Goal: Task Accomplishment & Management: Use online tool/utility

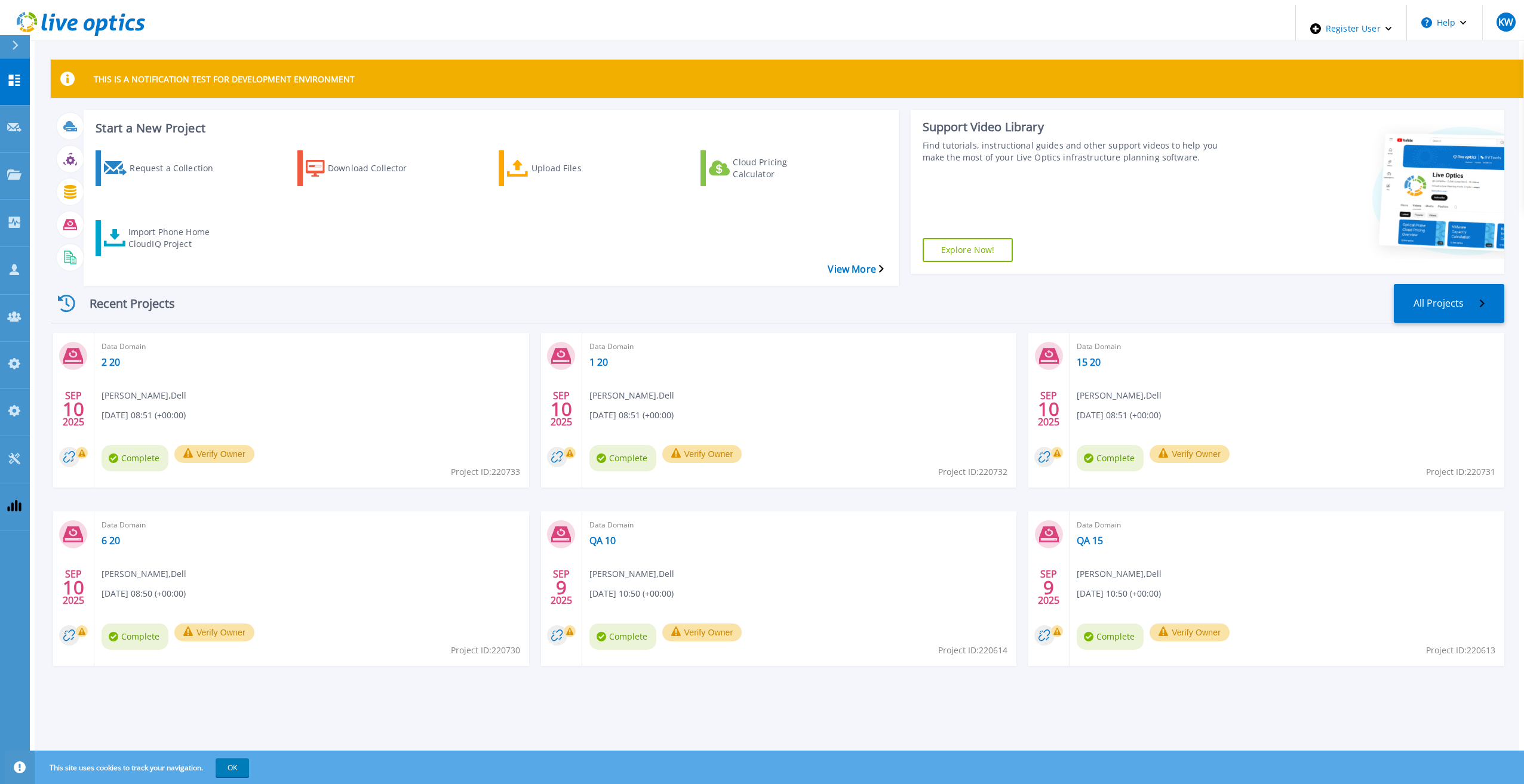
click at [125, 21] on icon at bounding box center [130, 25] width 9 height 12
click at [144, 220] on link "Import Phone Home CloudIQ Project" at bounding box center [165, 238] width 140 height 36
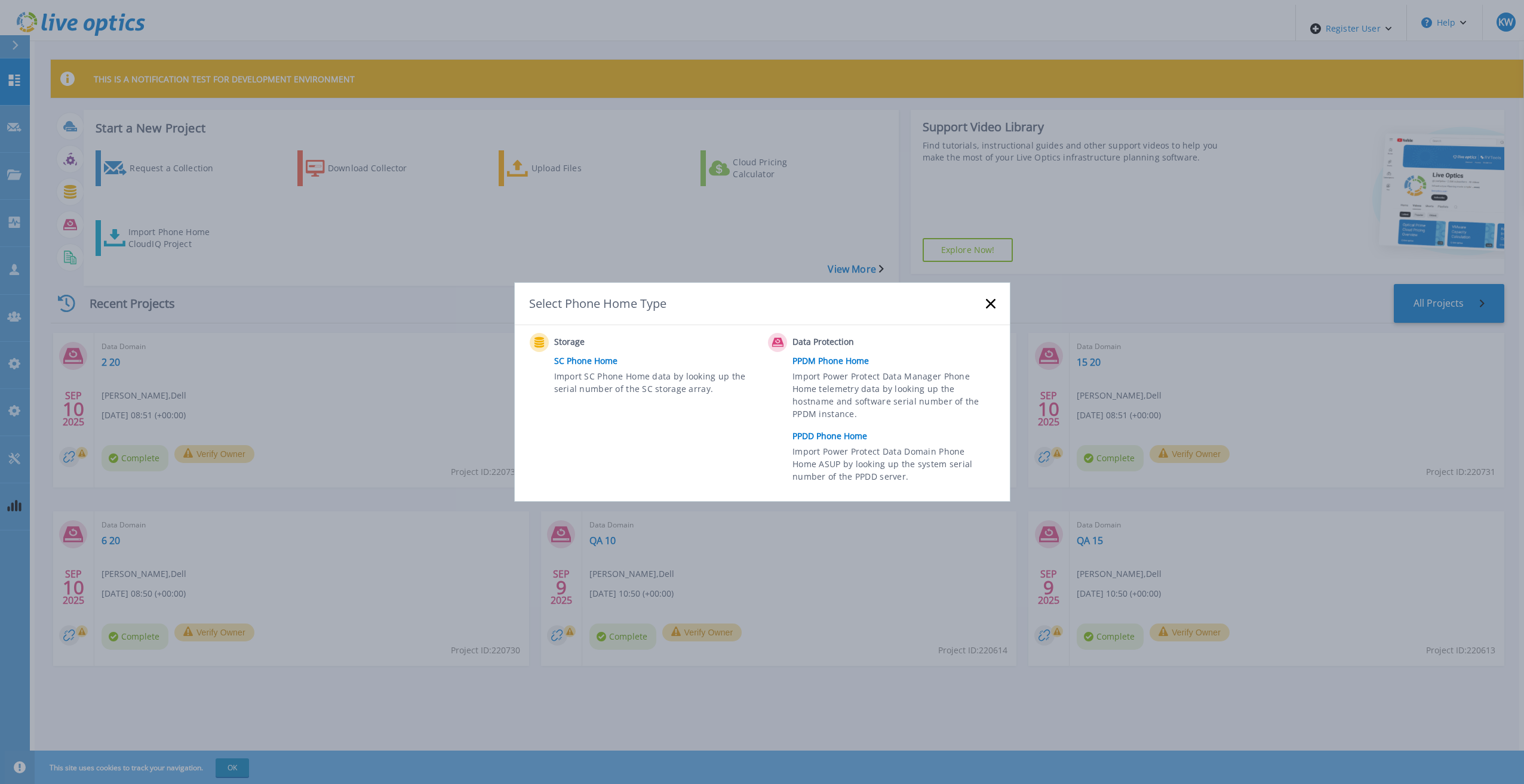
click at [993, 306] on rect at bounding box center [990, 304] width 10 height 10
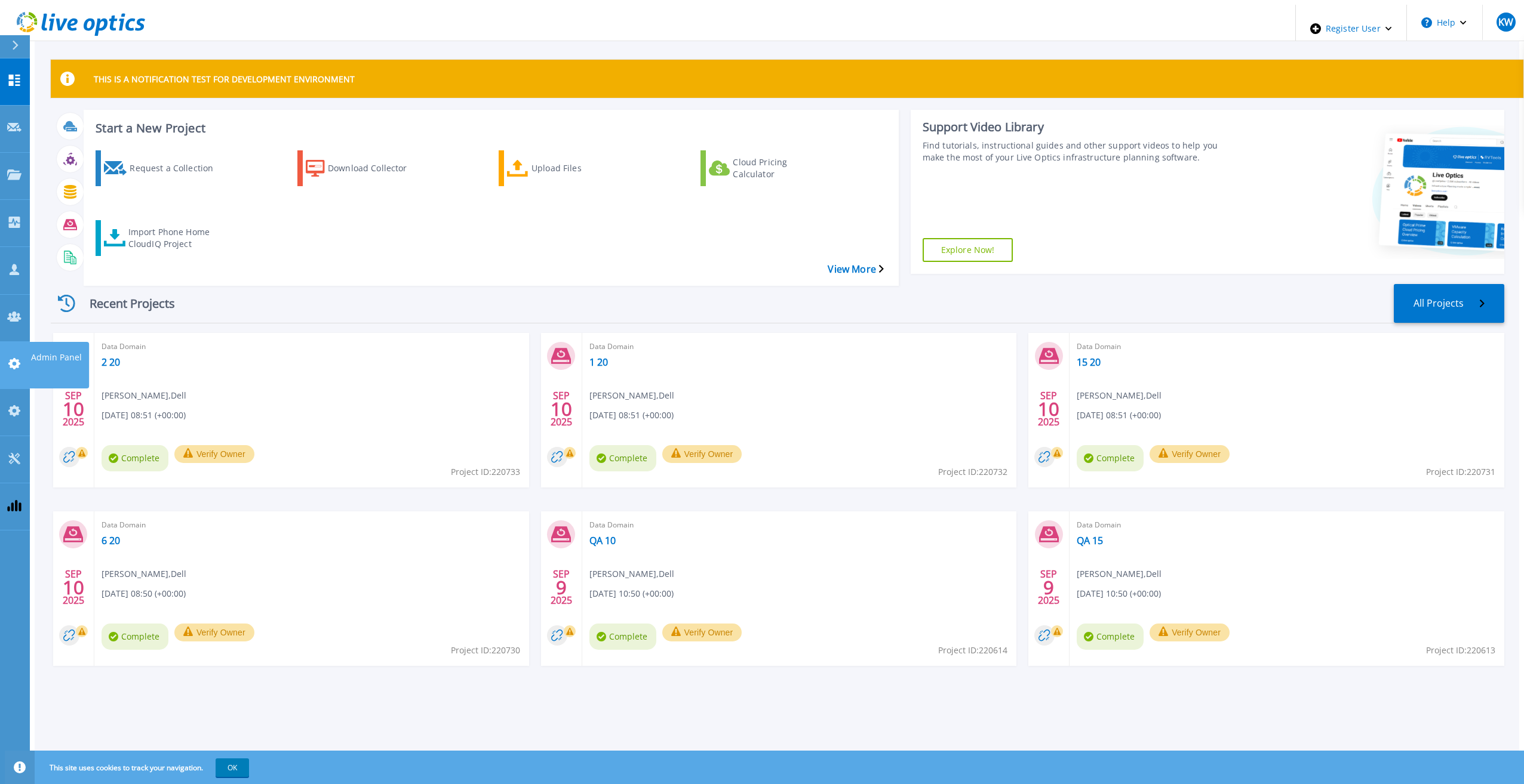
click at [20, 358] on icon at bounding box center [15, 364] width 15 height 12
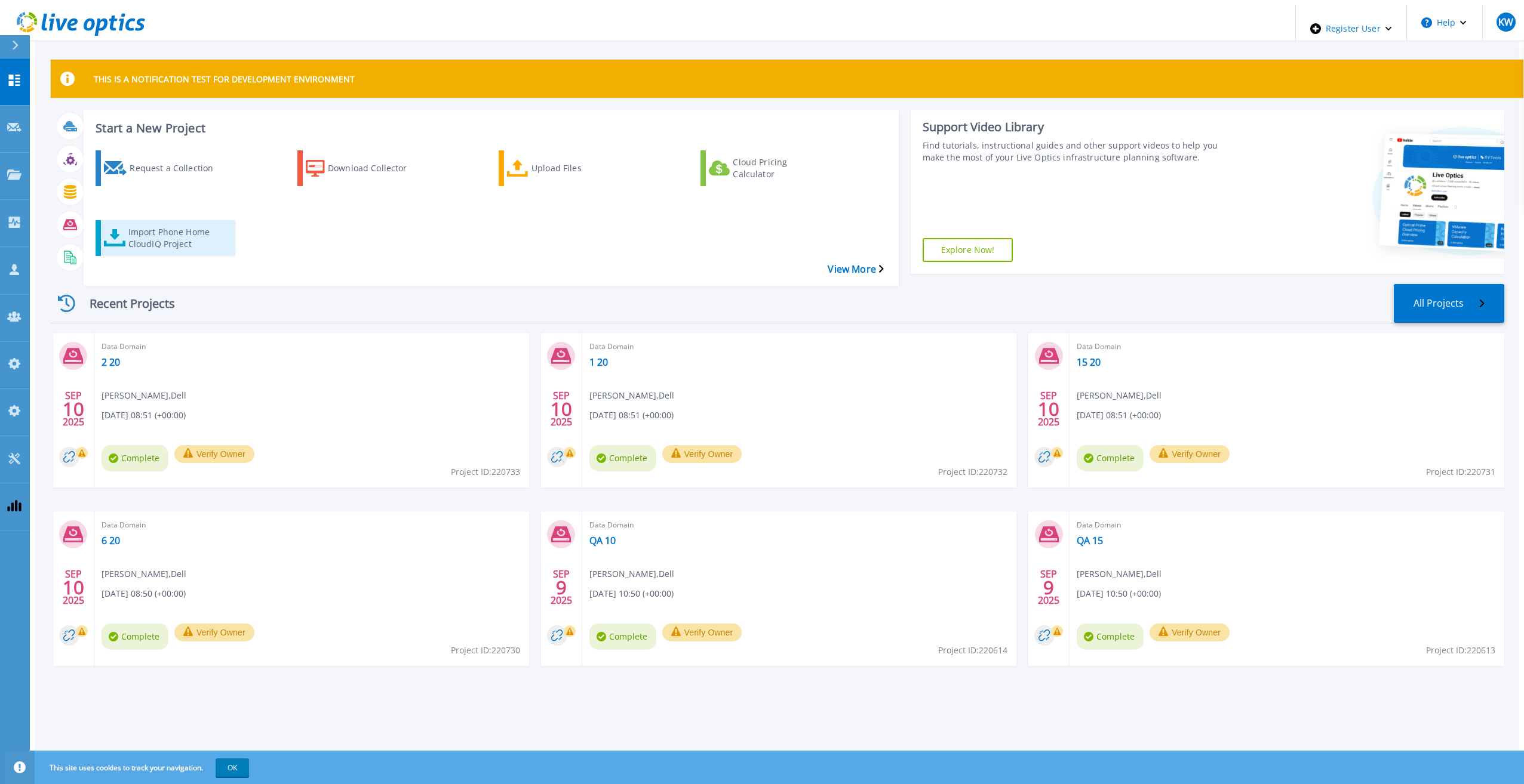
click at [185, 223] on div "Import Phone Home CloudIQ Project" at bounding box center [176, 238] width 96 height 30
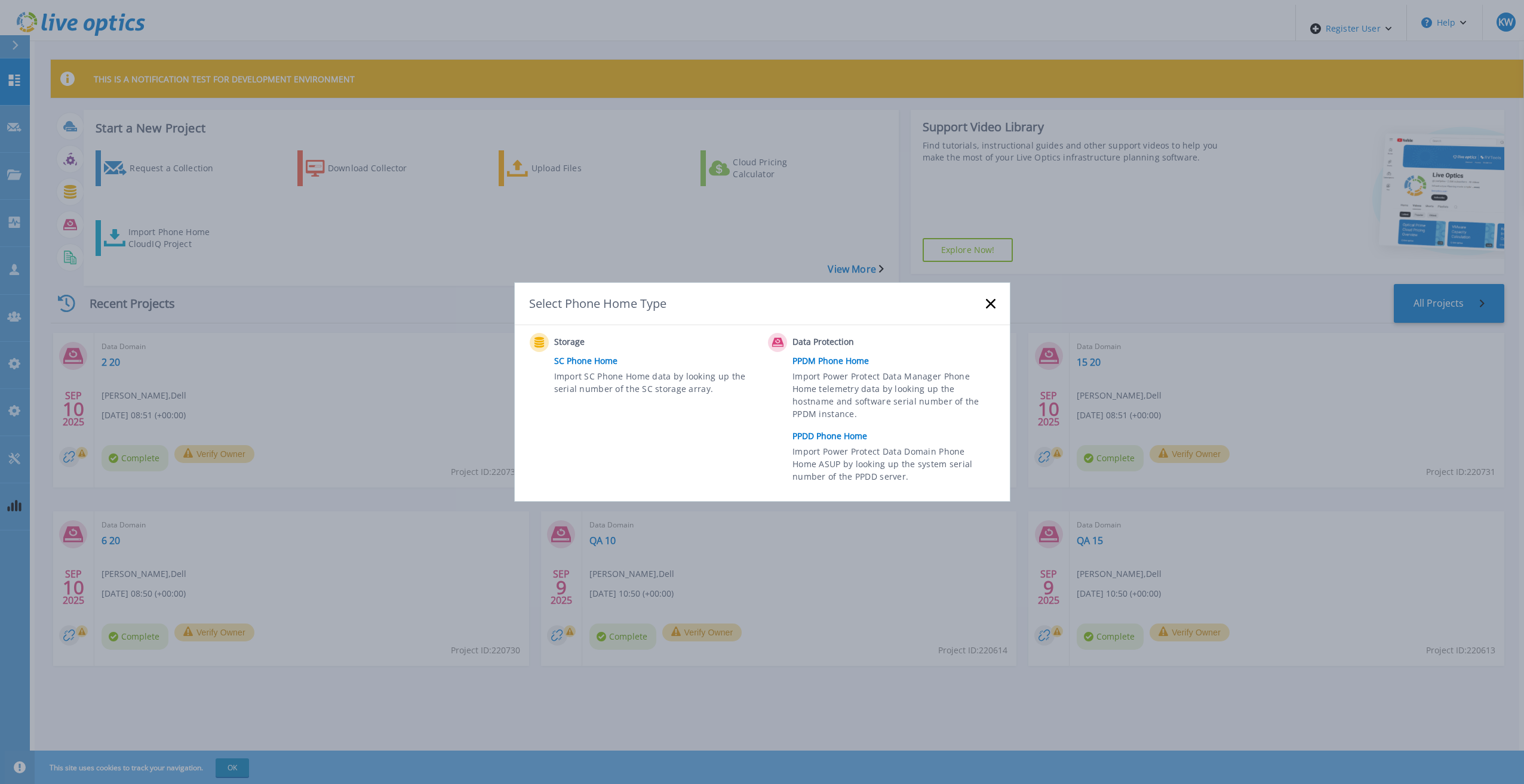
click at [822, 434] on link "PPDD Phone Home" at bounding box center [897, 436] width 209 height 18
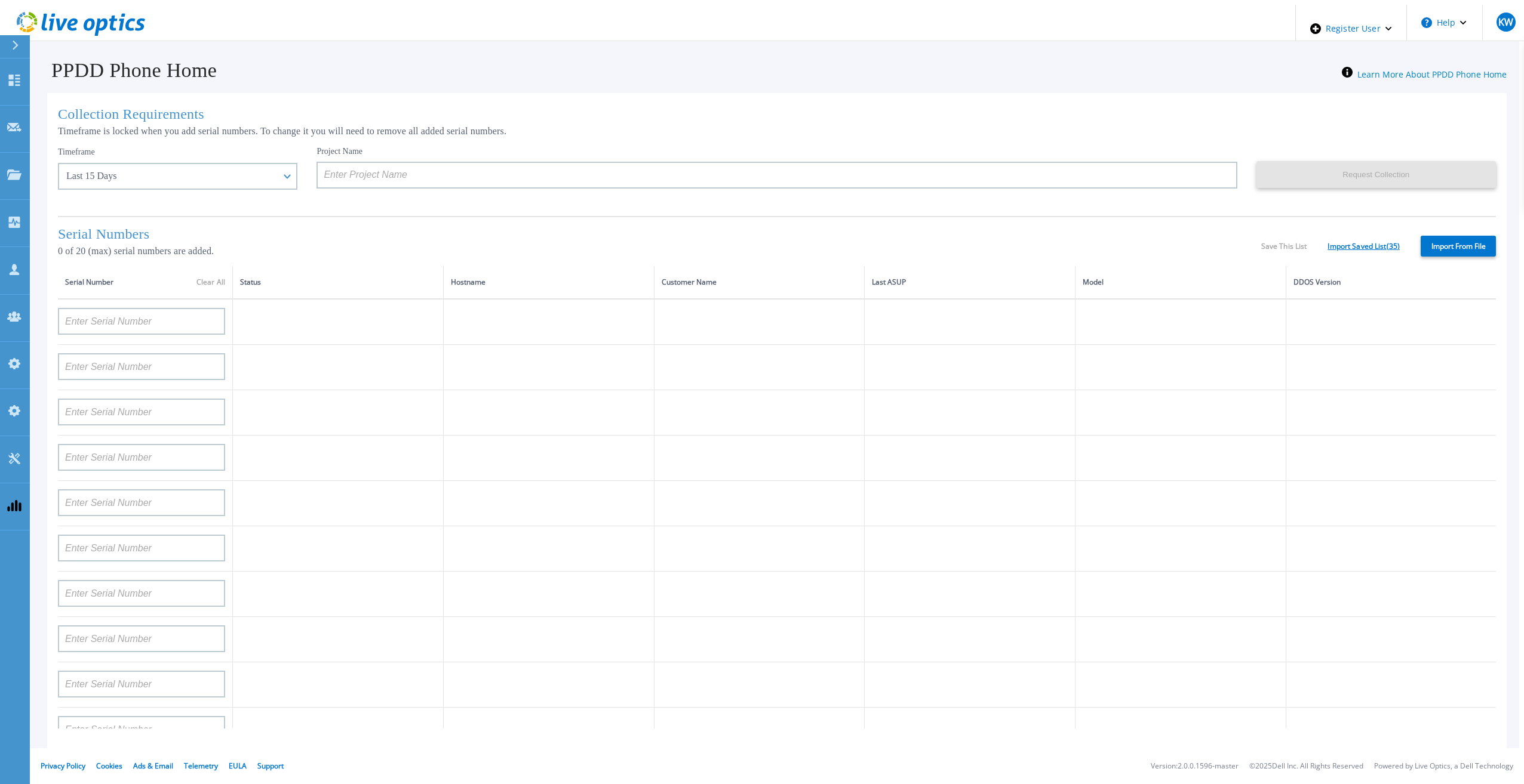
click at [1364, 243] on link "Import Saved List ( 35 )" at bounding box center [1364, 246] width 73 height 9
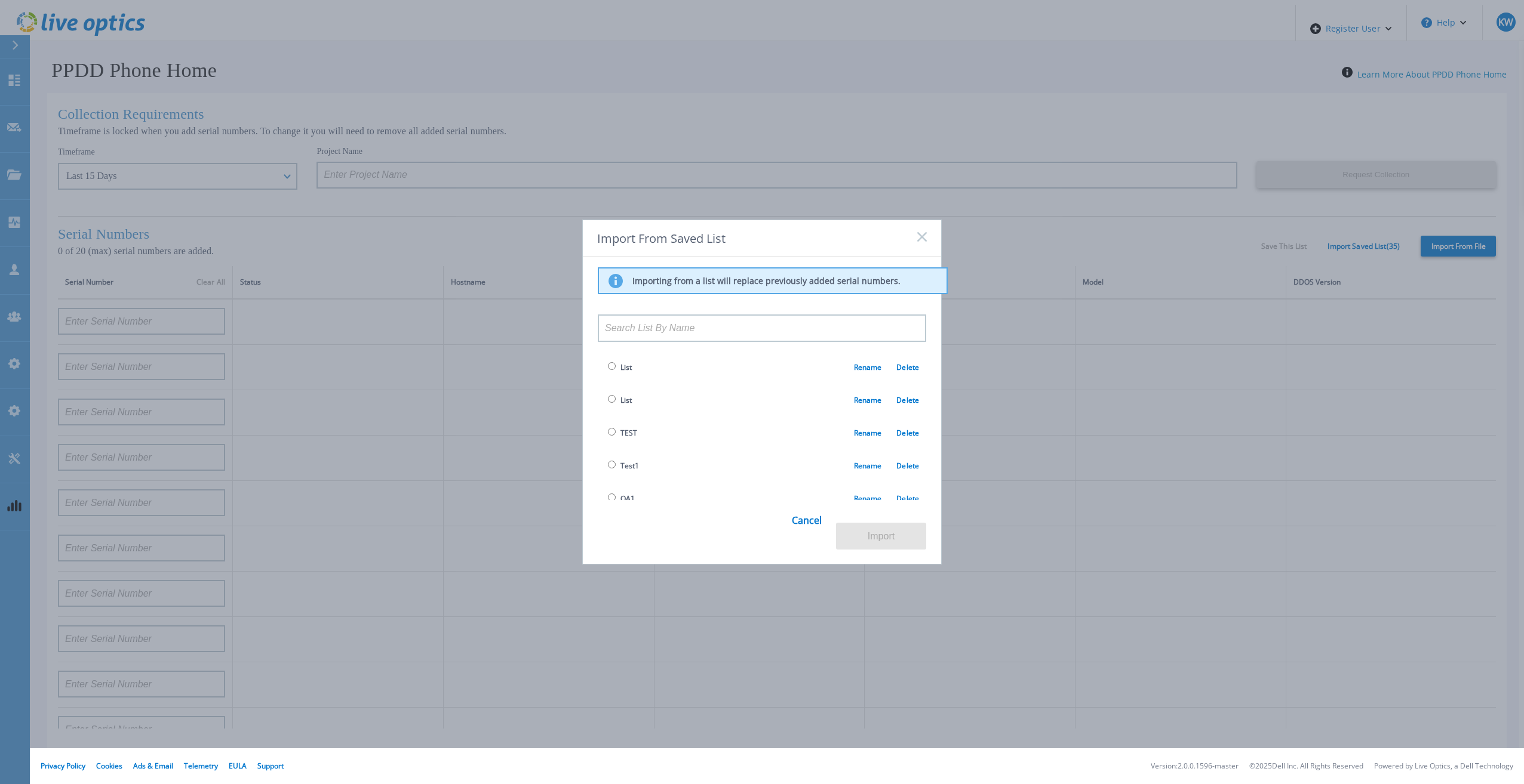
click at [605, 364] on td "List Rename Delete" at bounding box center [762, 367] width 328 height 33
click at [612, 367] on input "radio" at bounding box center [612, 366] width 8 height 8
radio input "true"
click at [880, 527] on button "Import" at bounding box center [881, 536] width 90 height 27
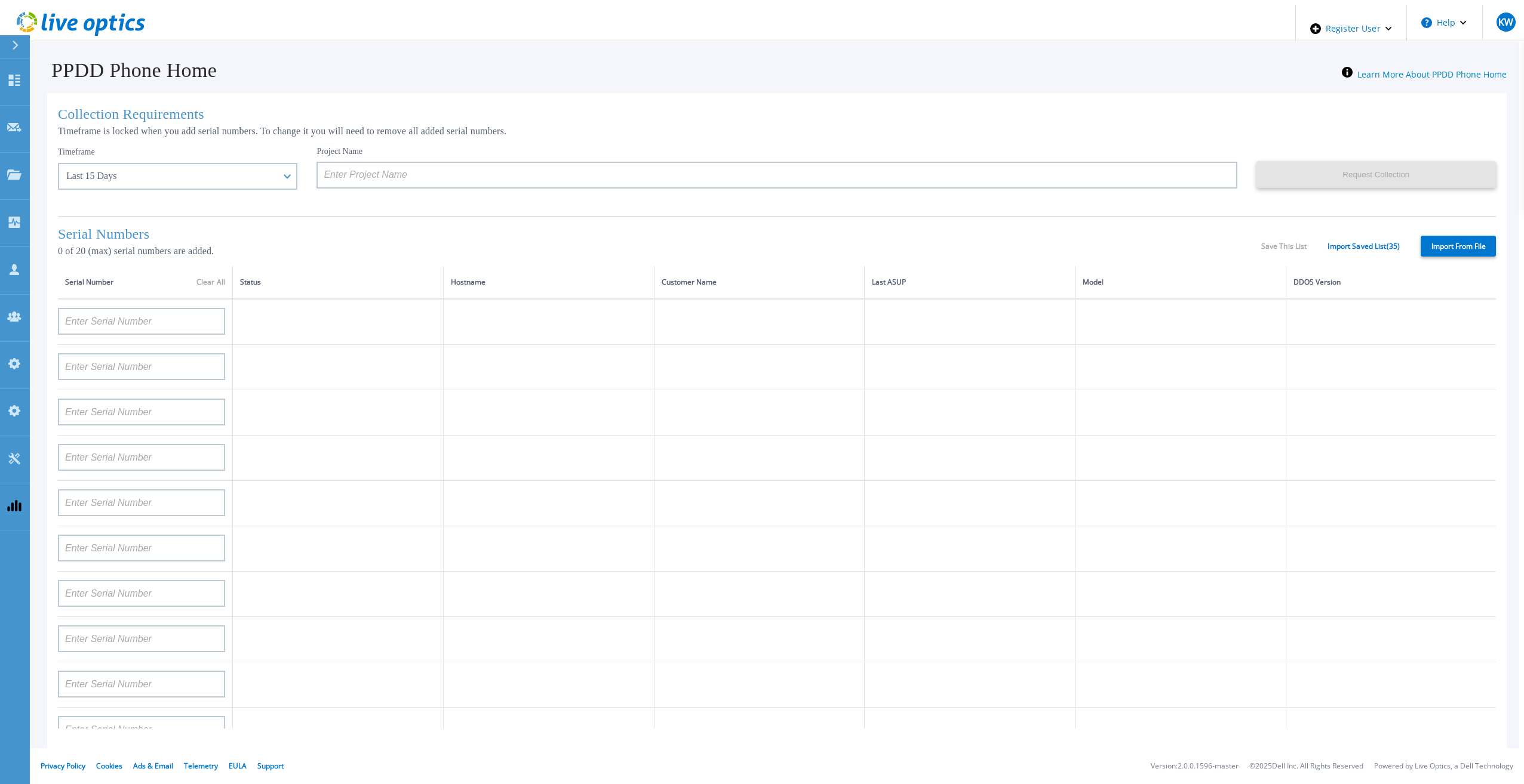
type input "12345678"
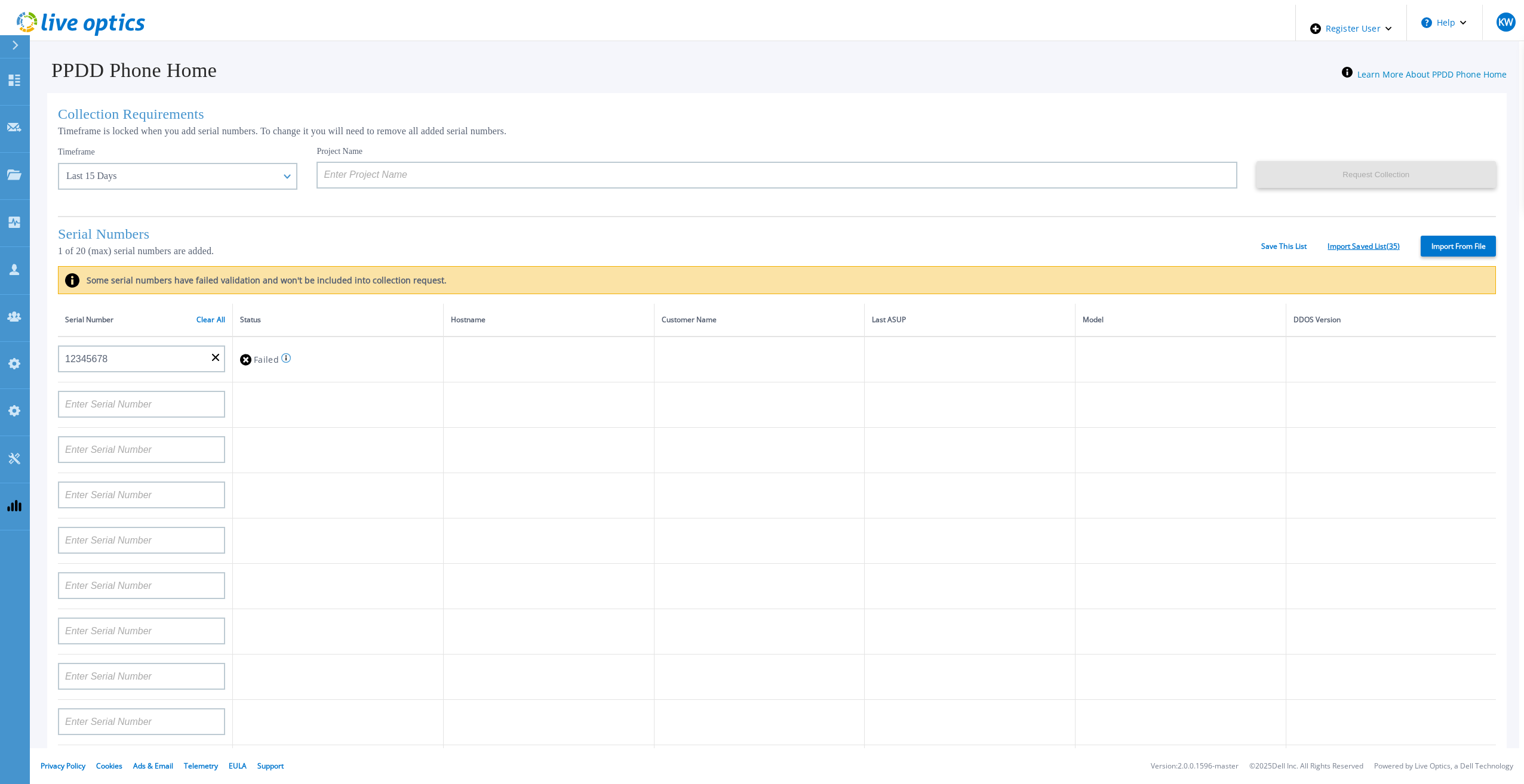
click at [1328, 246] on link "Import Saved List ( 35 )" at bounding box center [1364, 246] width 73 height 9
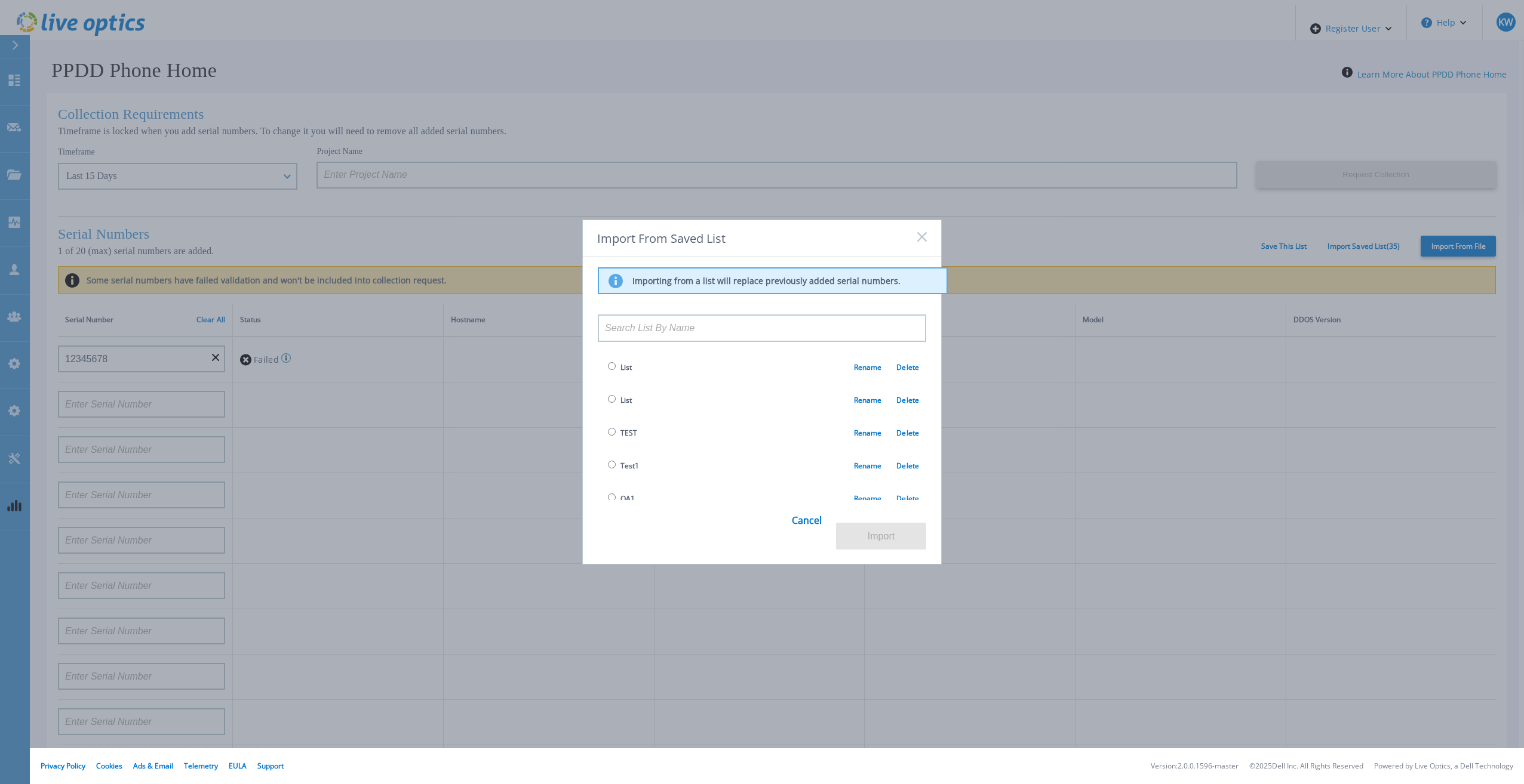
click at [609, 364] on span "List" at bounding box center [618, 367] width 27 height 14
click at [608, 370] on input "radio" at bounding box center [612, 366] width 8 height 8
radio input "true"
click at [875, 528] on button "Import" at bounding box center [881, 536] width 90 height 27
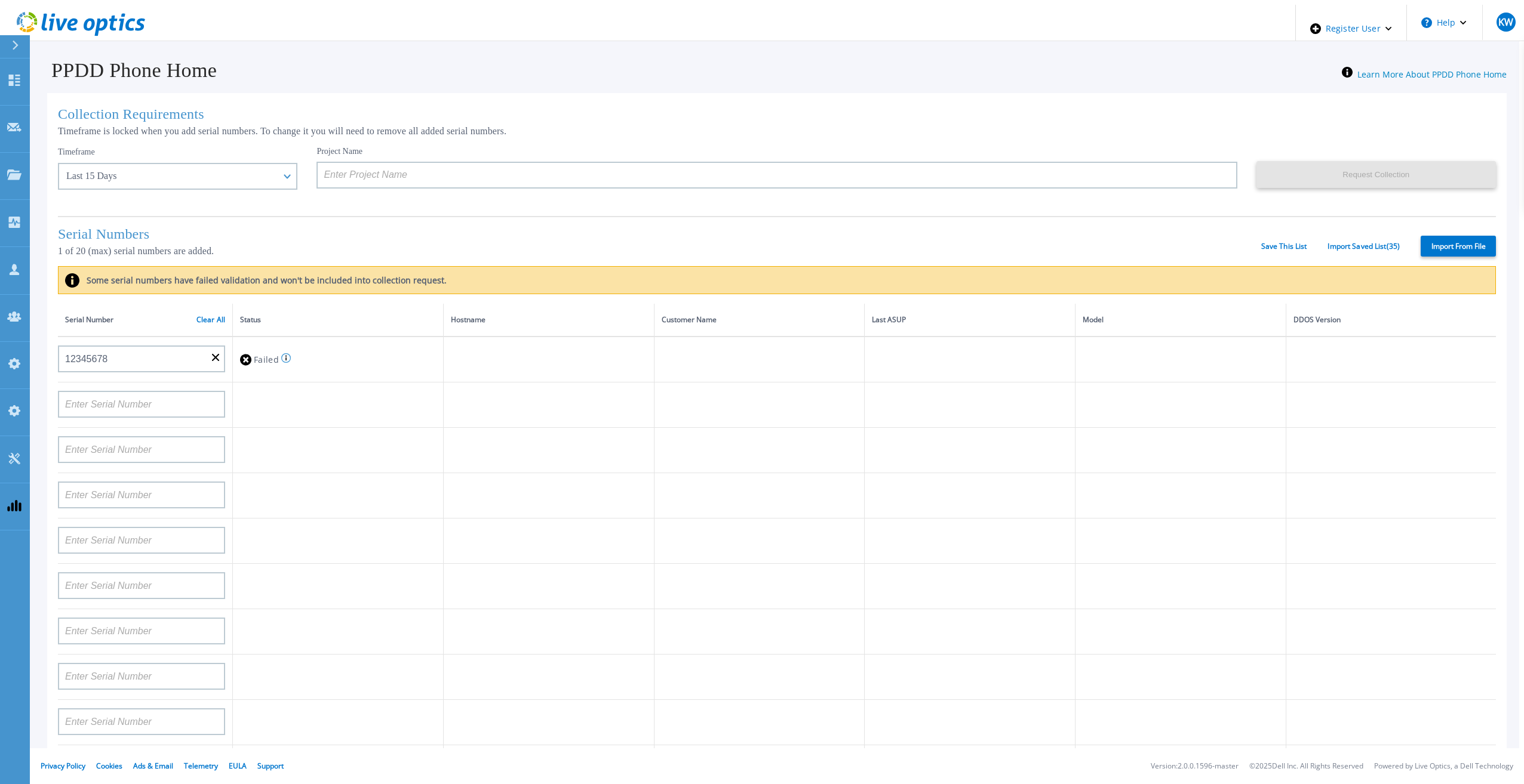
type input "12345678"
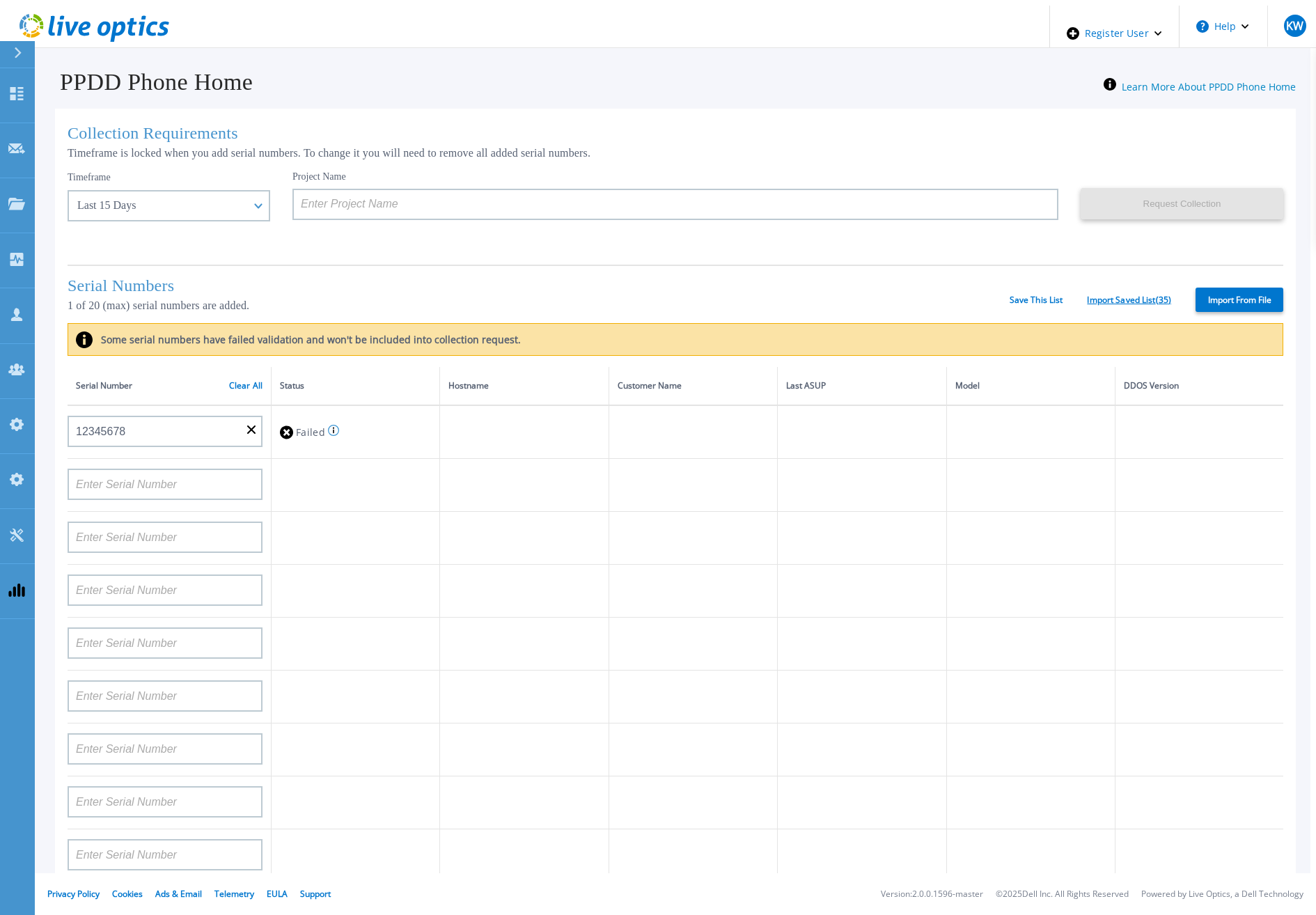
click at [1093, 302] on link "Import Saved List ( 35 )" at bounding box center [1129, 300] width 85 height 10
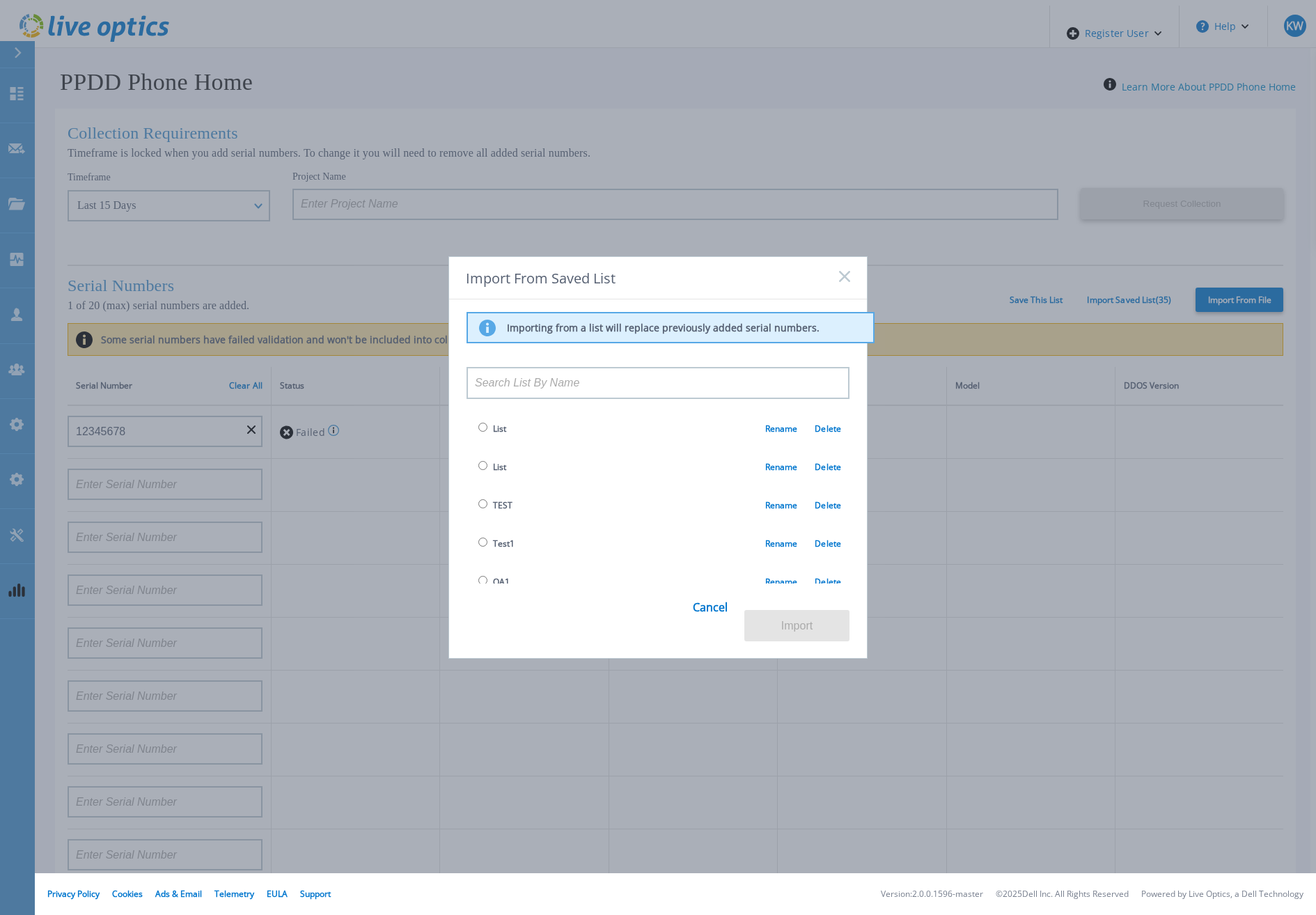
click at [492, 463] on span "List" at bounding box center [490, 467] width 31 height 16
click at [481, 469] on input "radio" at bounding box center [483, 465] width 9 height 9
radio input "true"
click at [805, 611] on button "Import" at bounding box center [797, 626] width 105 height 31
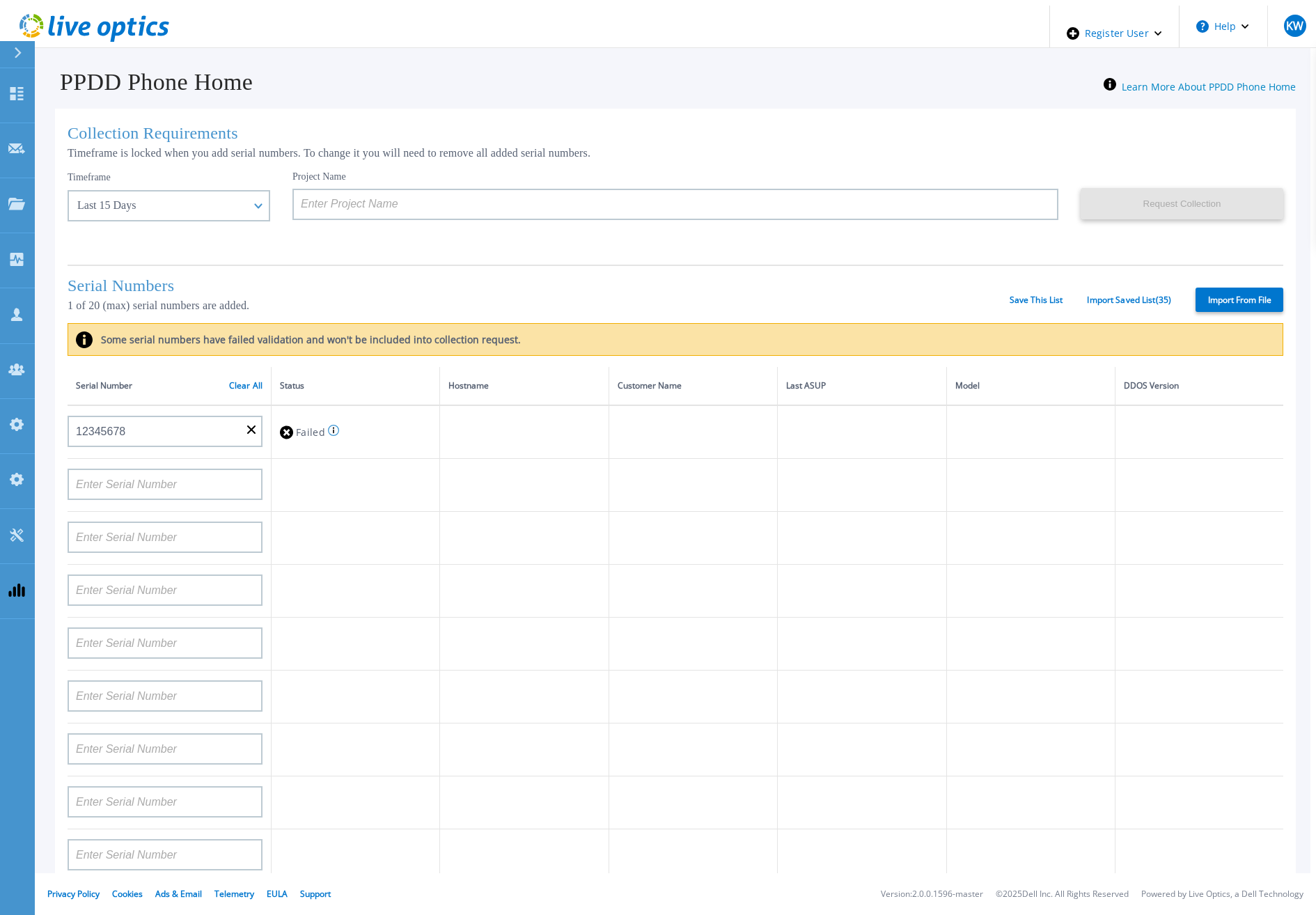
type input "12345678"
click at [1122, 298] on link "Import Saved List ( 35 )" at bounding box center [1129, 300] width 85 height 10
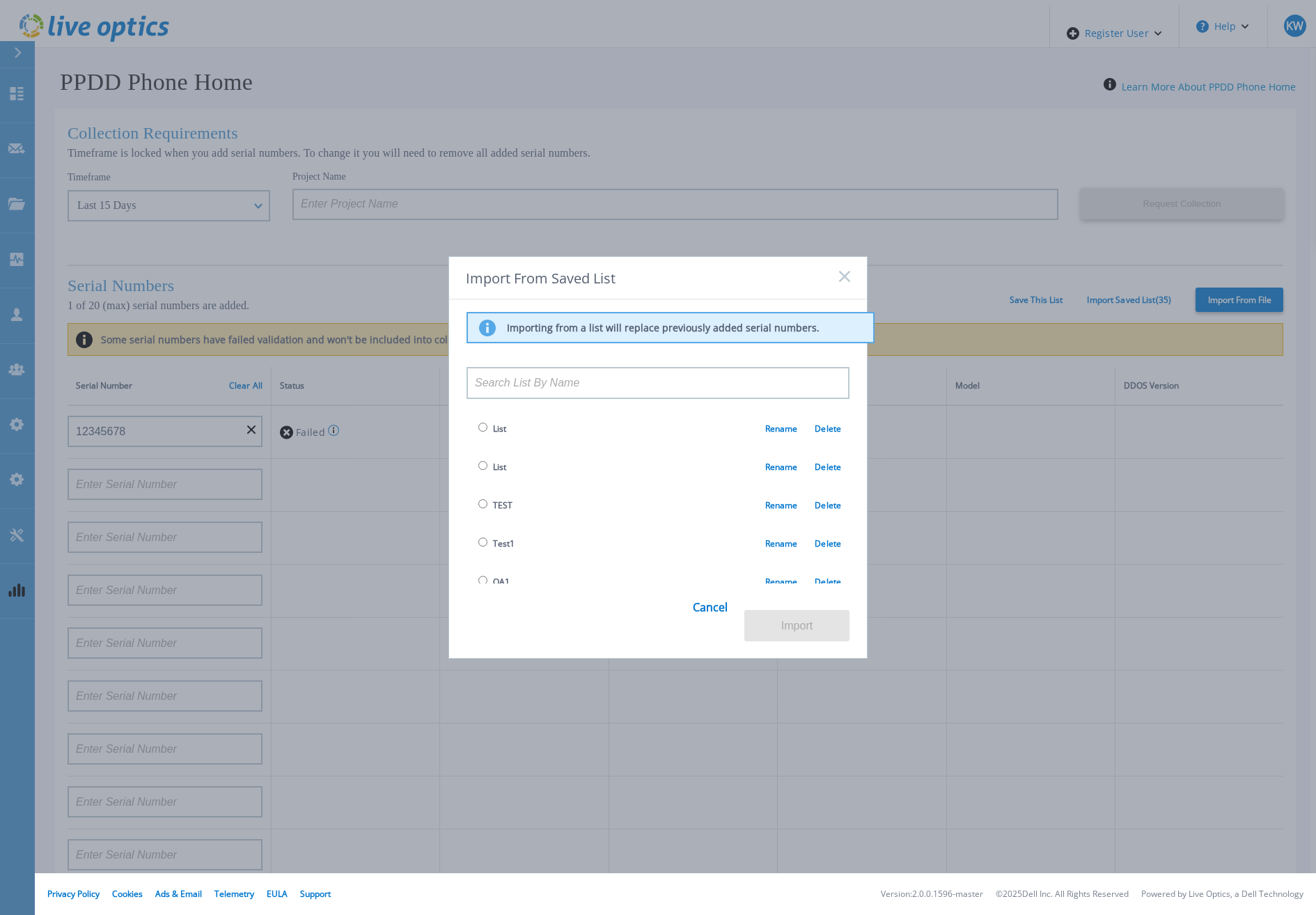
click at [480, 507] on input "radio" at bounding box center [483, 504] width 9 height 9
radio input "true"
click at [781, 617] on button "Import" at bounding box center [797, 626] width 105 height 31
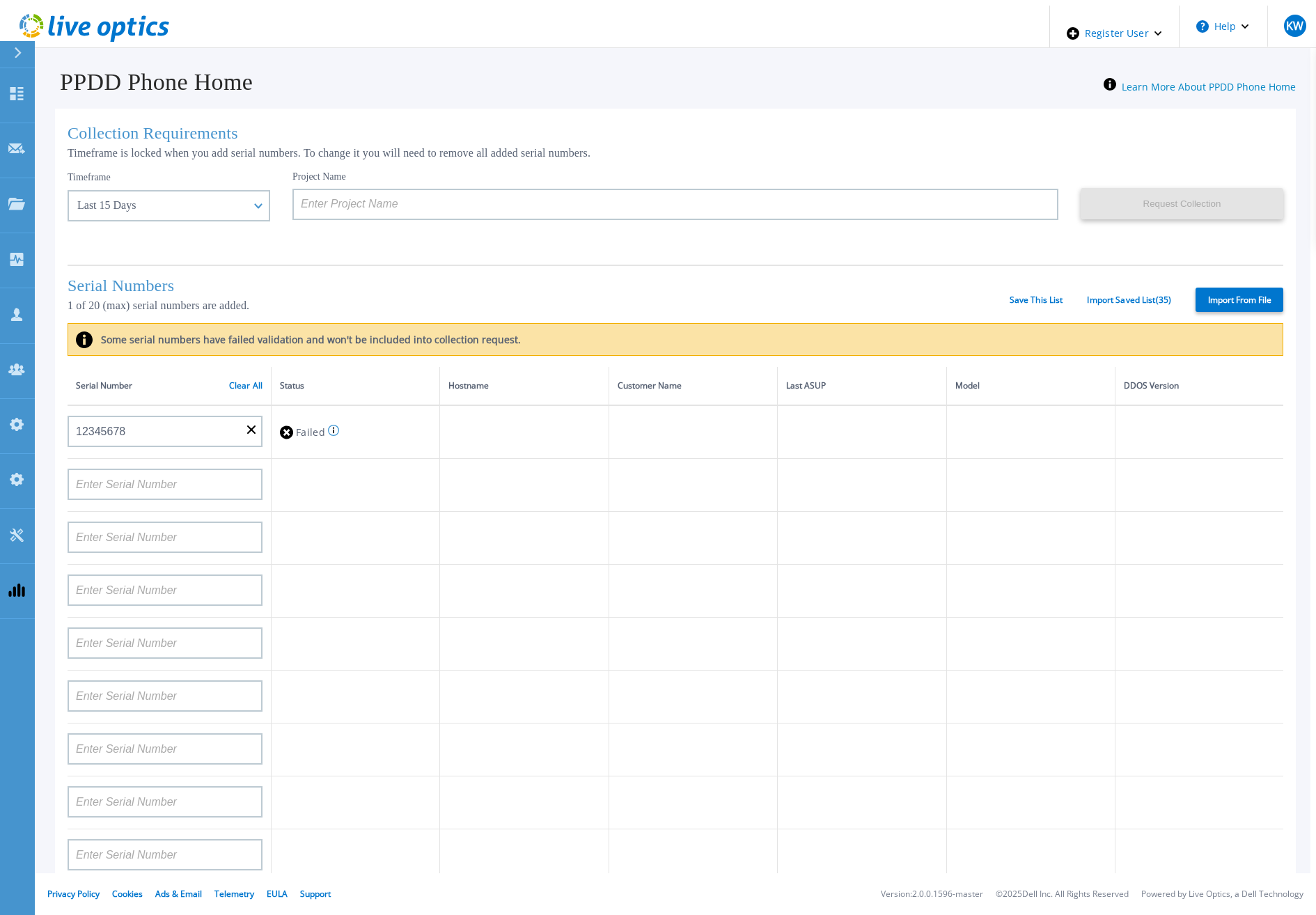
type input "APX00232503747"
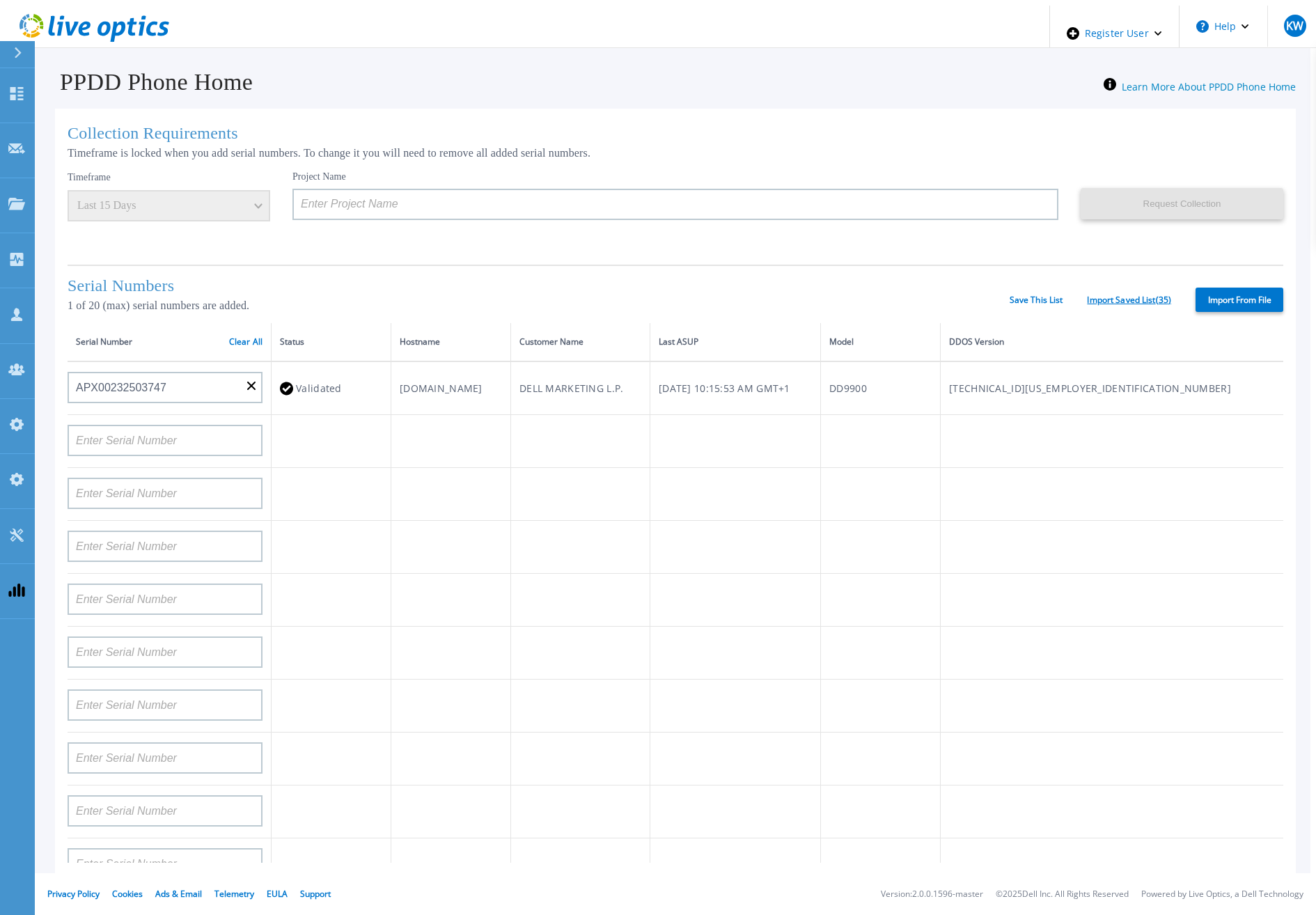
click at [1098, 299] on link "Import Saved List ( 35 )" at bounding box center [1129, 300] width 85 height 10
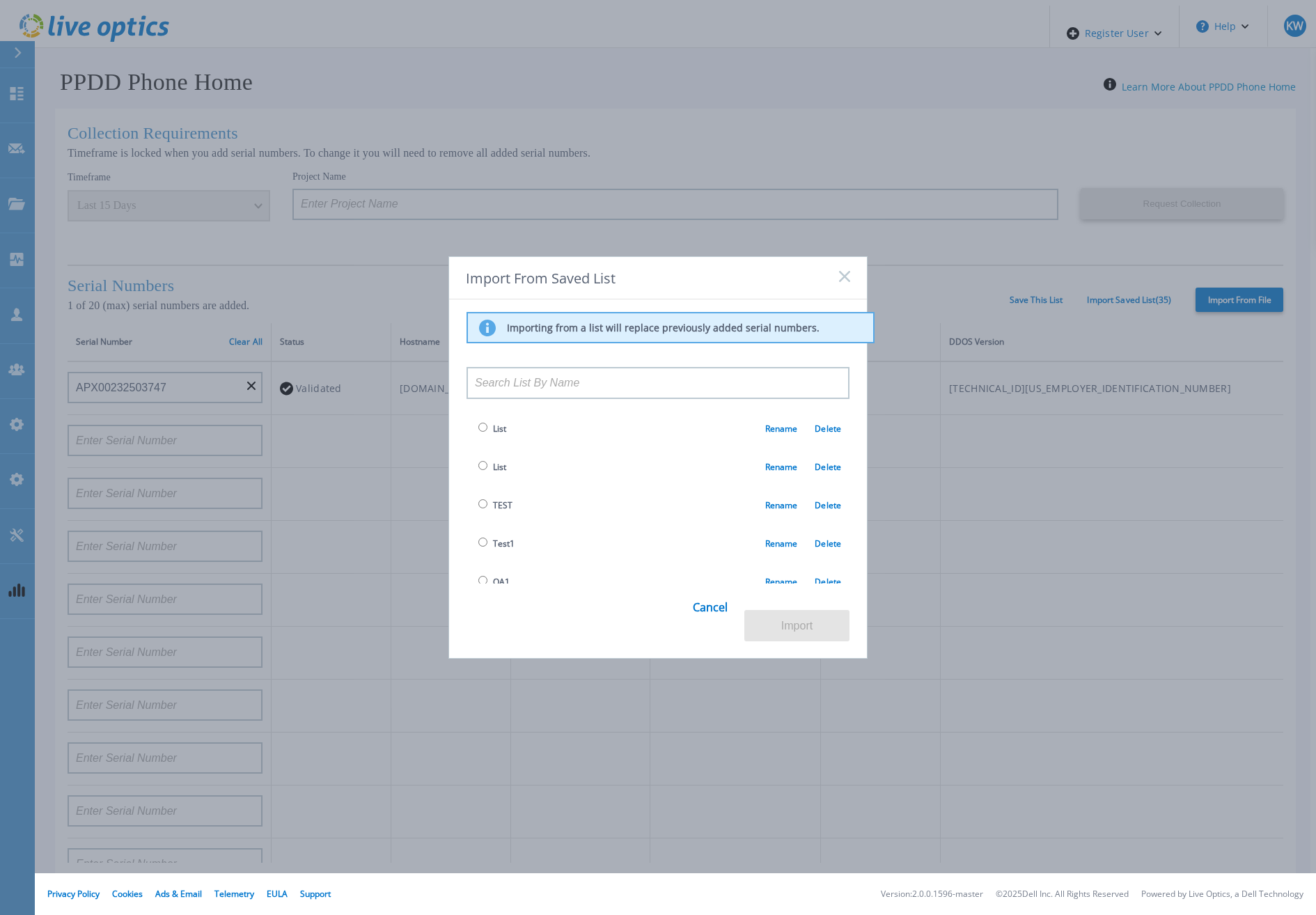
click at [483, 547] on input "radio" at bounding box center [483, 542] width 9 height 9
radio input "true"
click at [794, 632] on button "Import" at bounding box center [797, 626] width 105 height 31
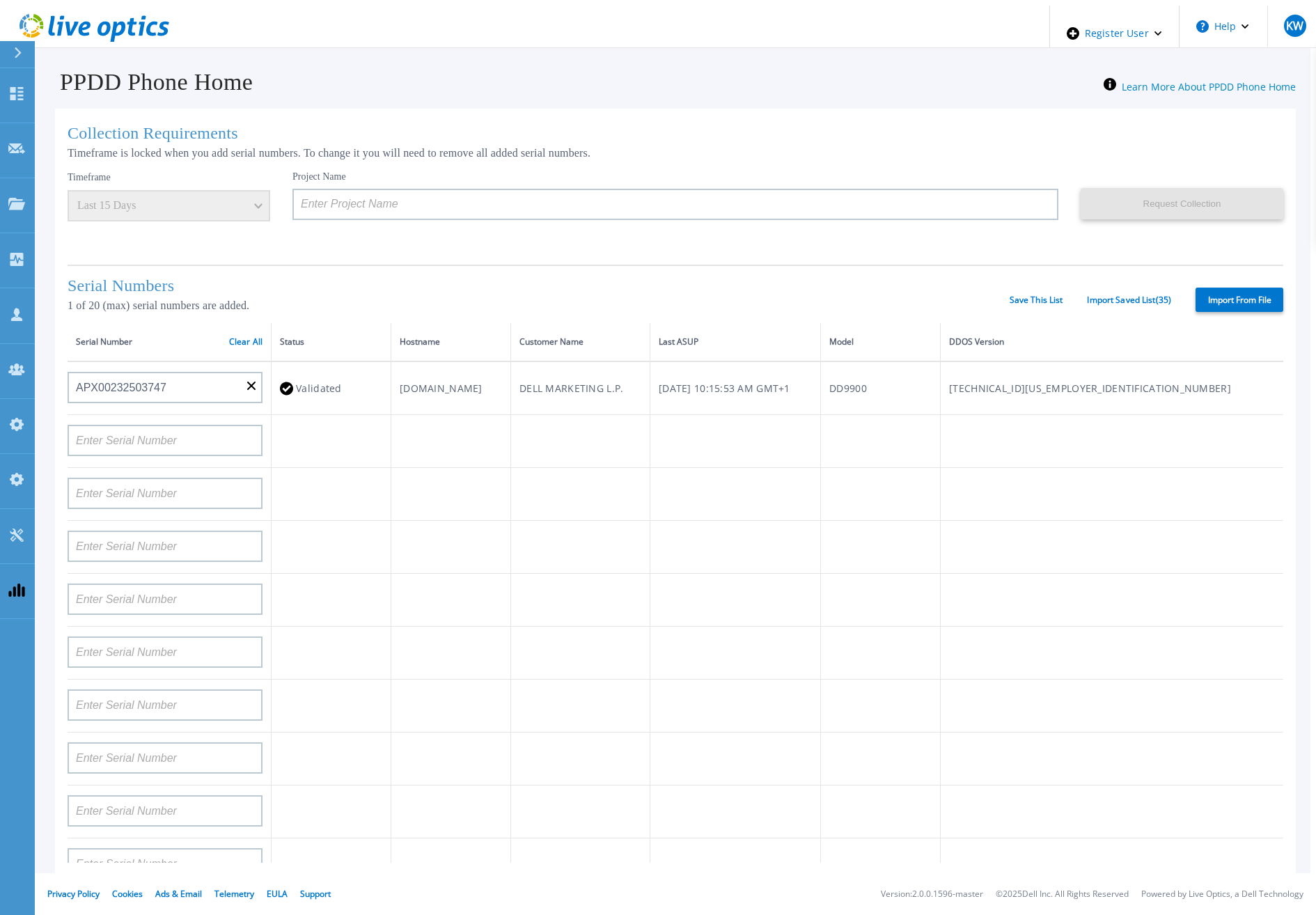
type input "APX00232503747"
click at [1128, 297] on link "Import Saved List ( 35 )" at bounding box center [1129, 300] width 85 height 10
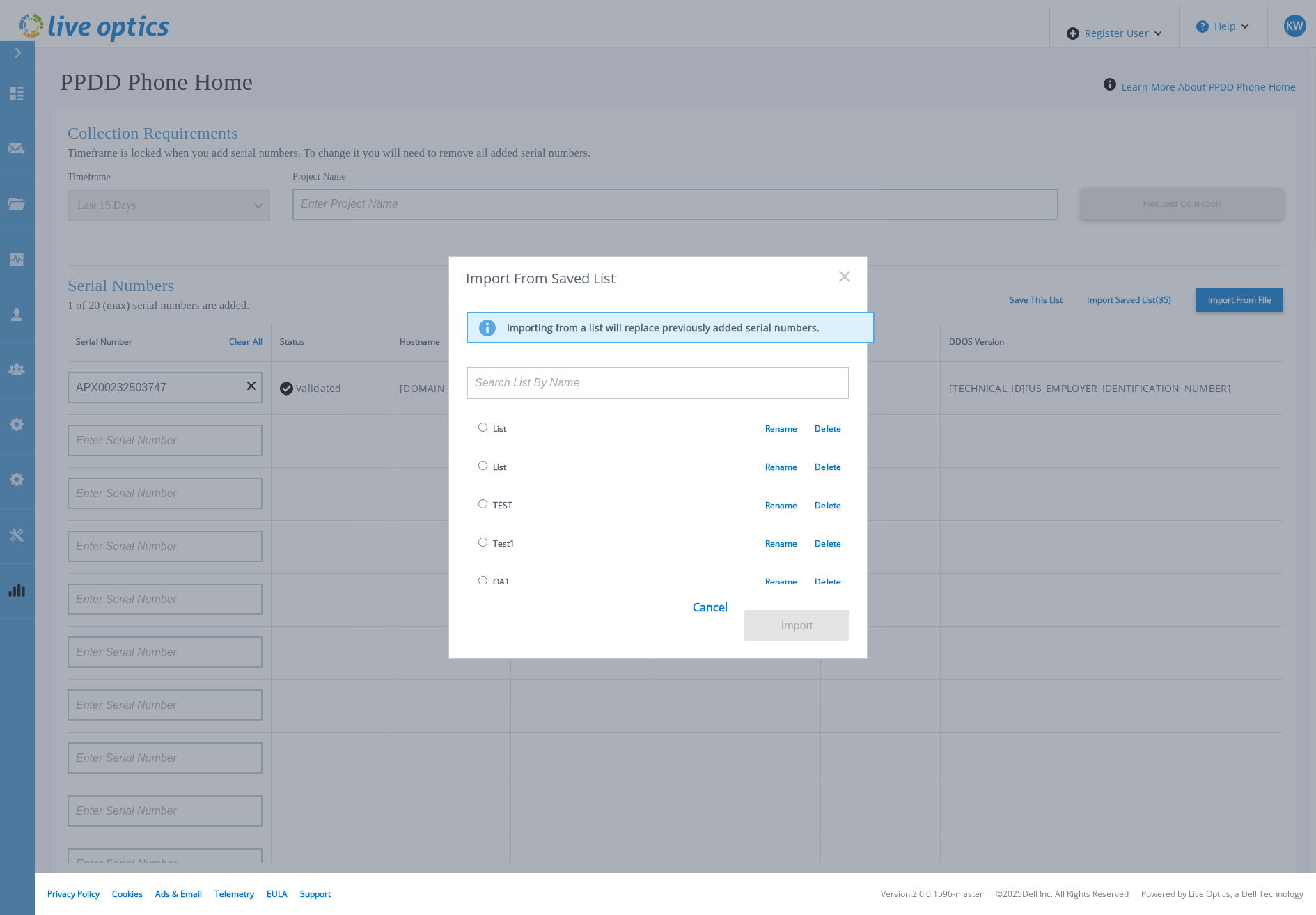
click at [478, 584] on input "radio" at bounding box center [483, 580] width 9 height 9
radio input "true"
click at [790, 612] on button "Import" at bounding box center [797, 626] width 105 height 31
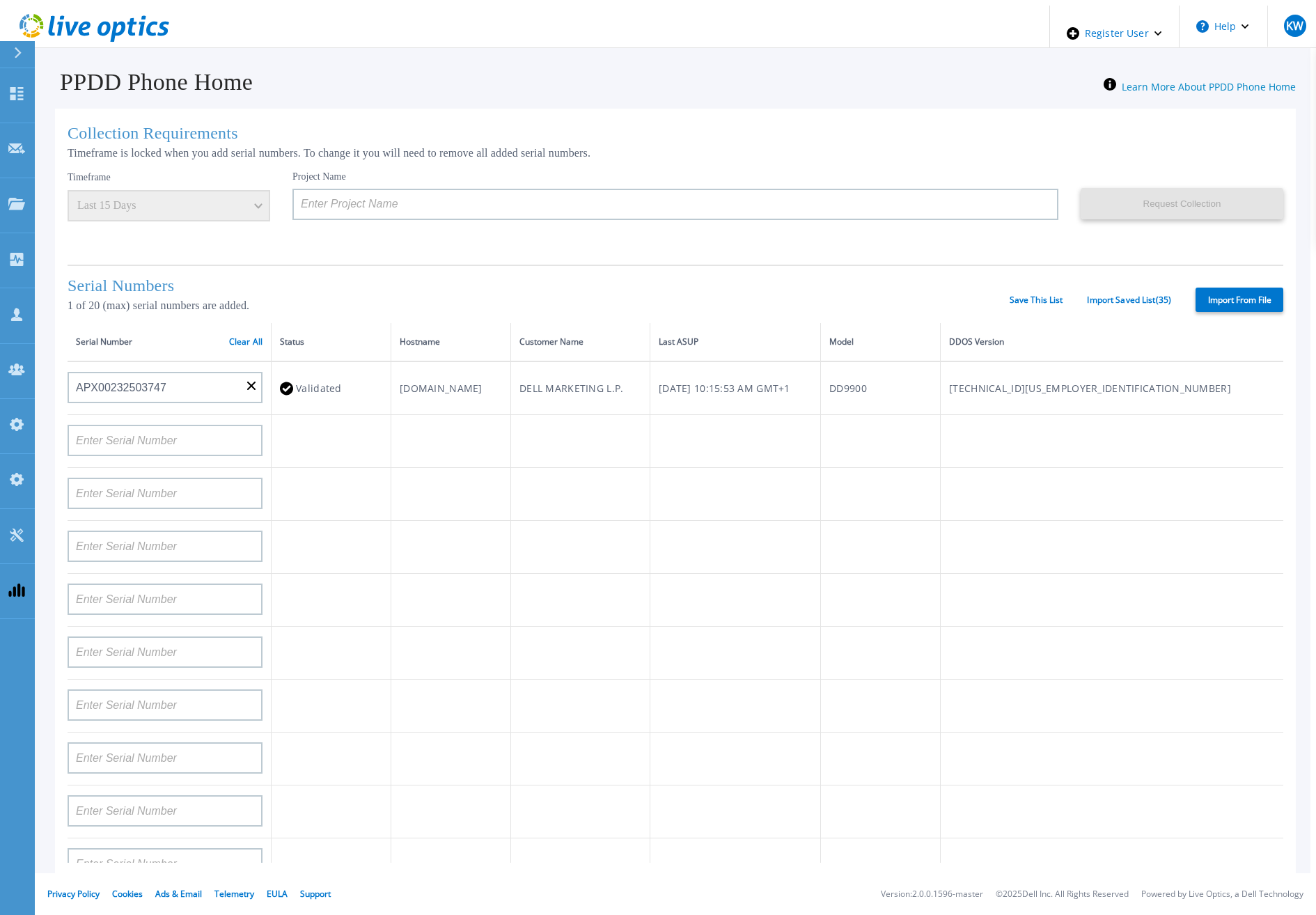
type input "APM00193603655"
type input "APM00212517749"
type input "APX00232503742"
type input "APM00212702822"
type input "APM00212610953"
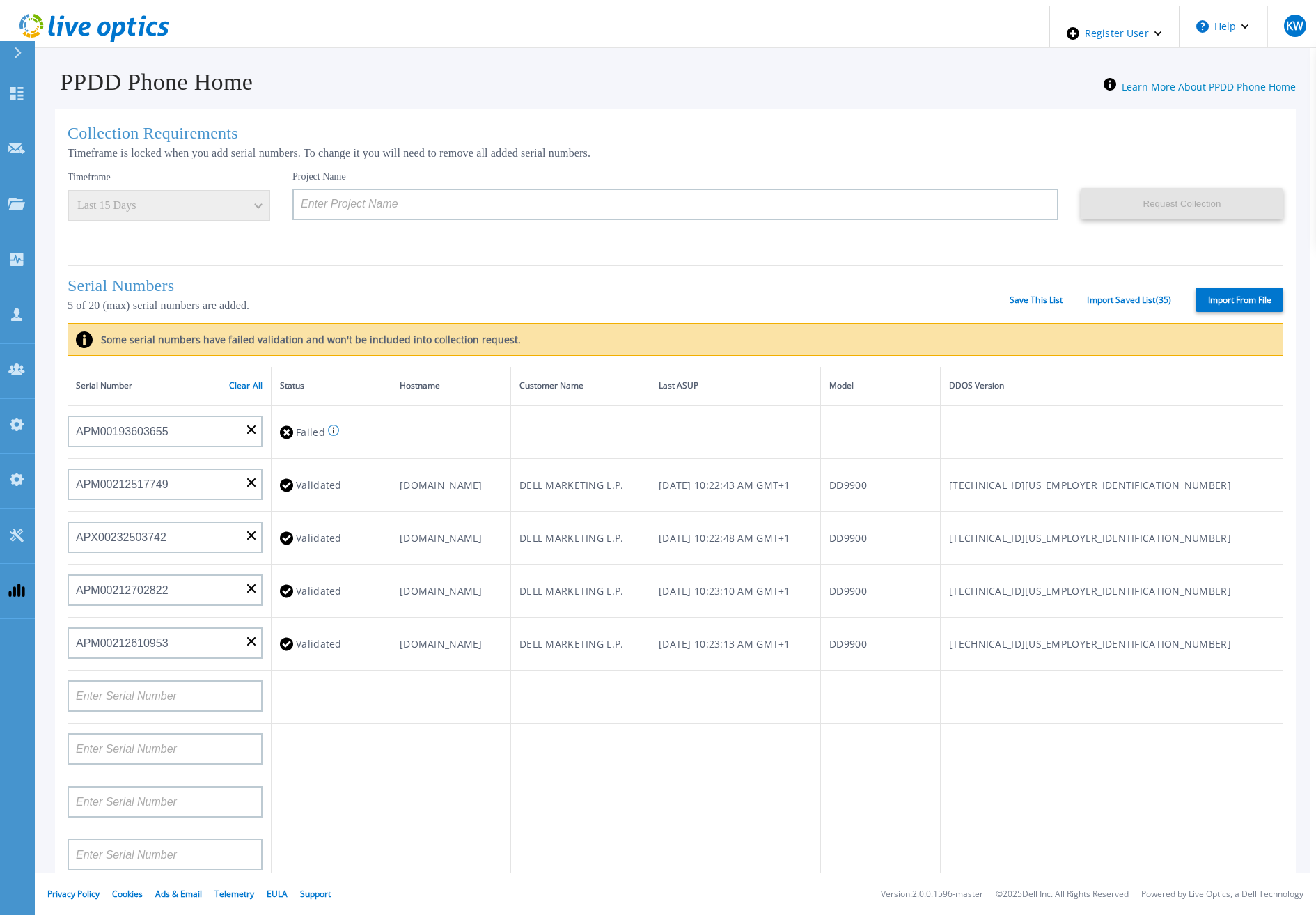
click at [1122, 304] on div "Serial Numbers 5 of 20 (max) serial numbers are added. Save This List Import Sa…" at bounding box center [675, 293] width 1215 height 58
click at [1123, 299] on link "Import Saved List ( 35 )" at bounding box center [1129, 300] width 85 height 10
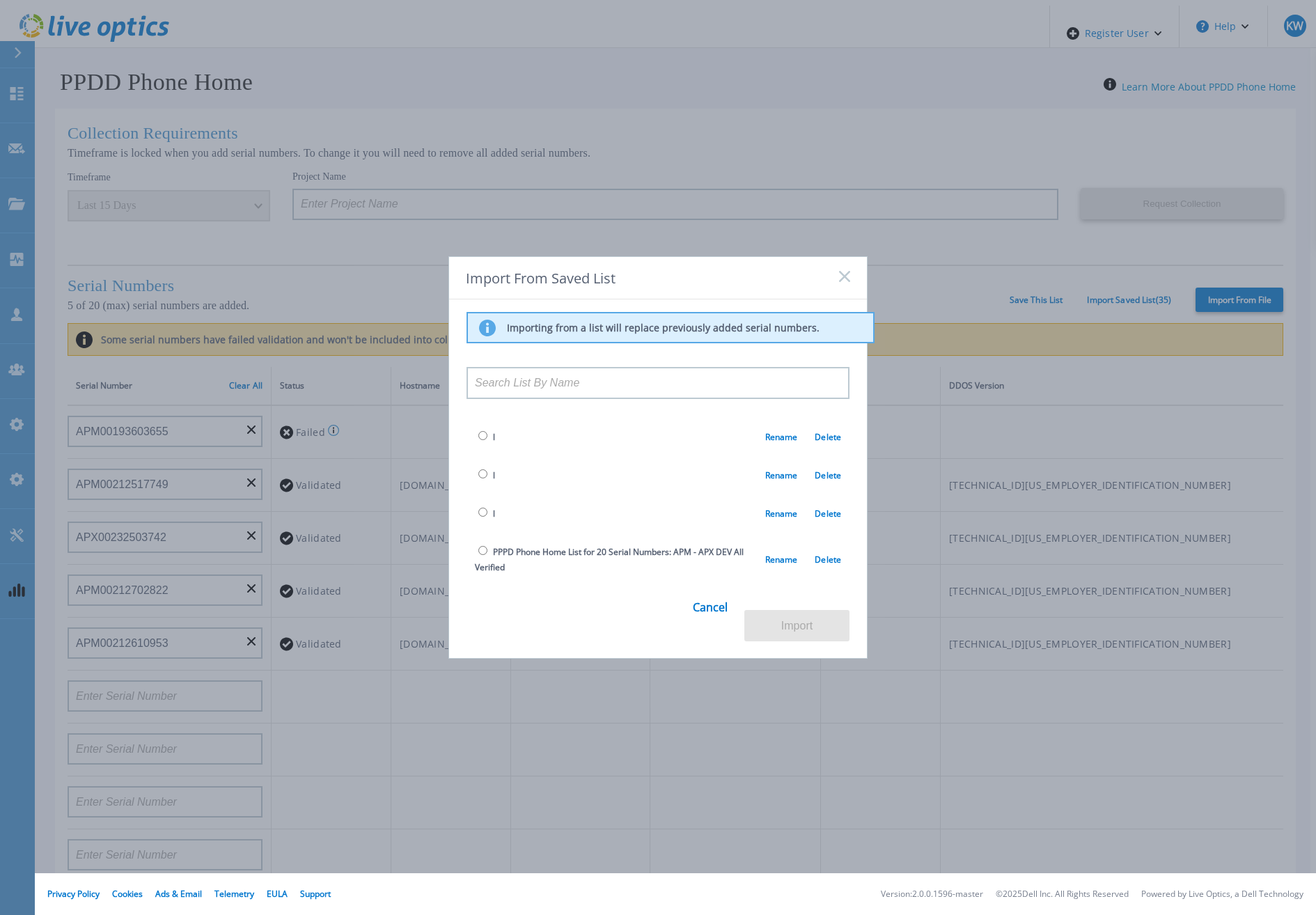
scroll to position [836, 0]
click at [522, 543] on span "PPPD Phone Home List for 20 Serial Numbers: APM - APX DEV All Verified" at bounding box center [620, 558] width 291 height 31
click at [516, 545] on span "PPPD Phone Home List for 20 Serial Numbers: APM - APX DEV All Verified" at bounding box center [609, 558] width 269 height 27
click at [480, 545] on input "radio" at bounding box center [483, 549] width 9 height 9
radio input "true"
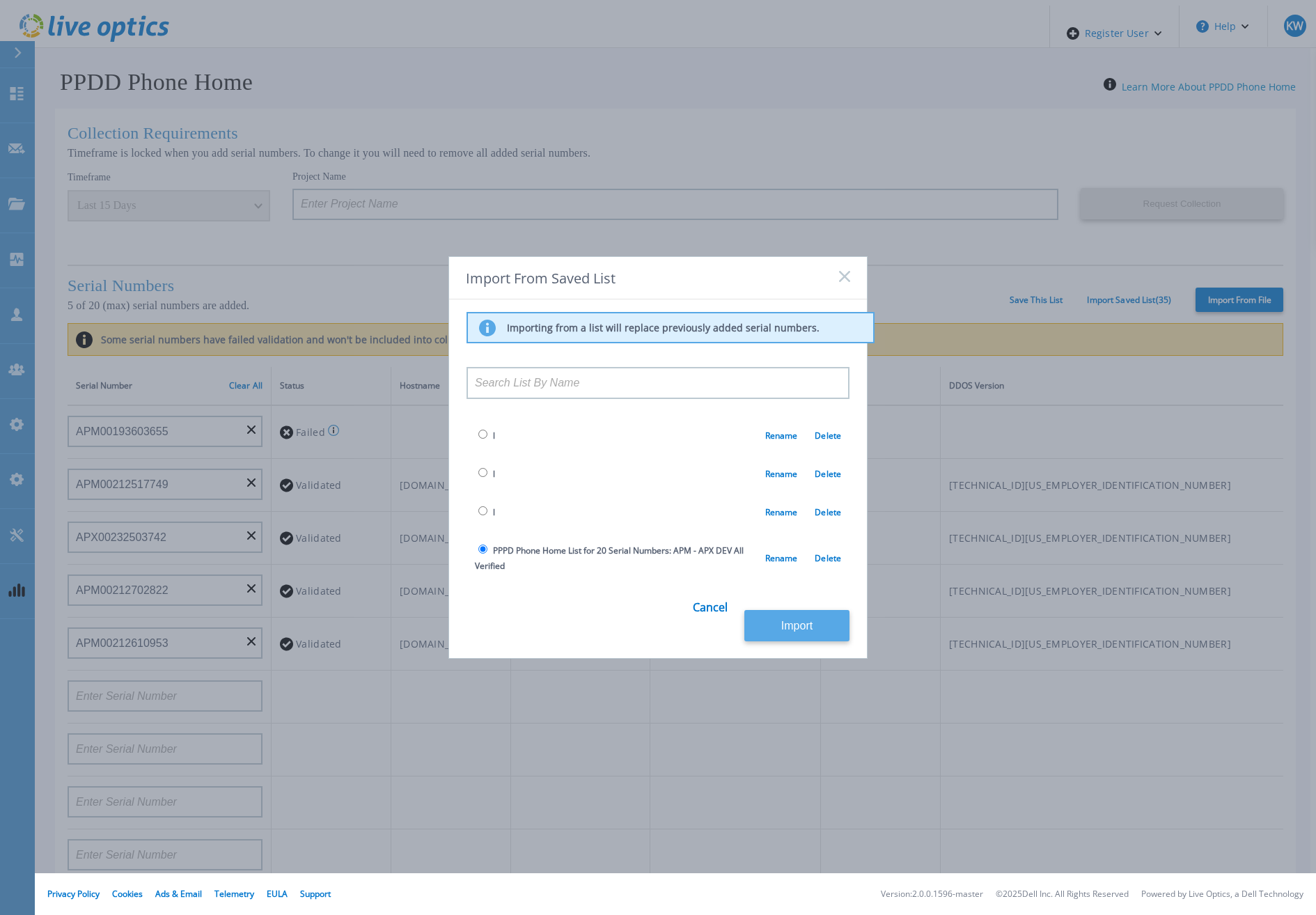
click at [809, 616] on button "Import" at bounding box center [797, 626] width 105 height 31
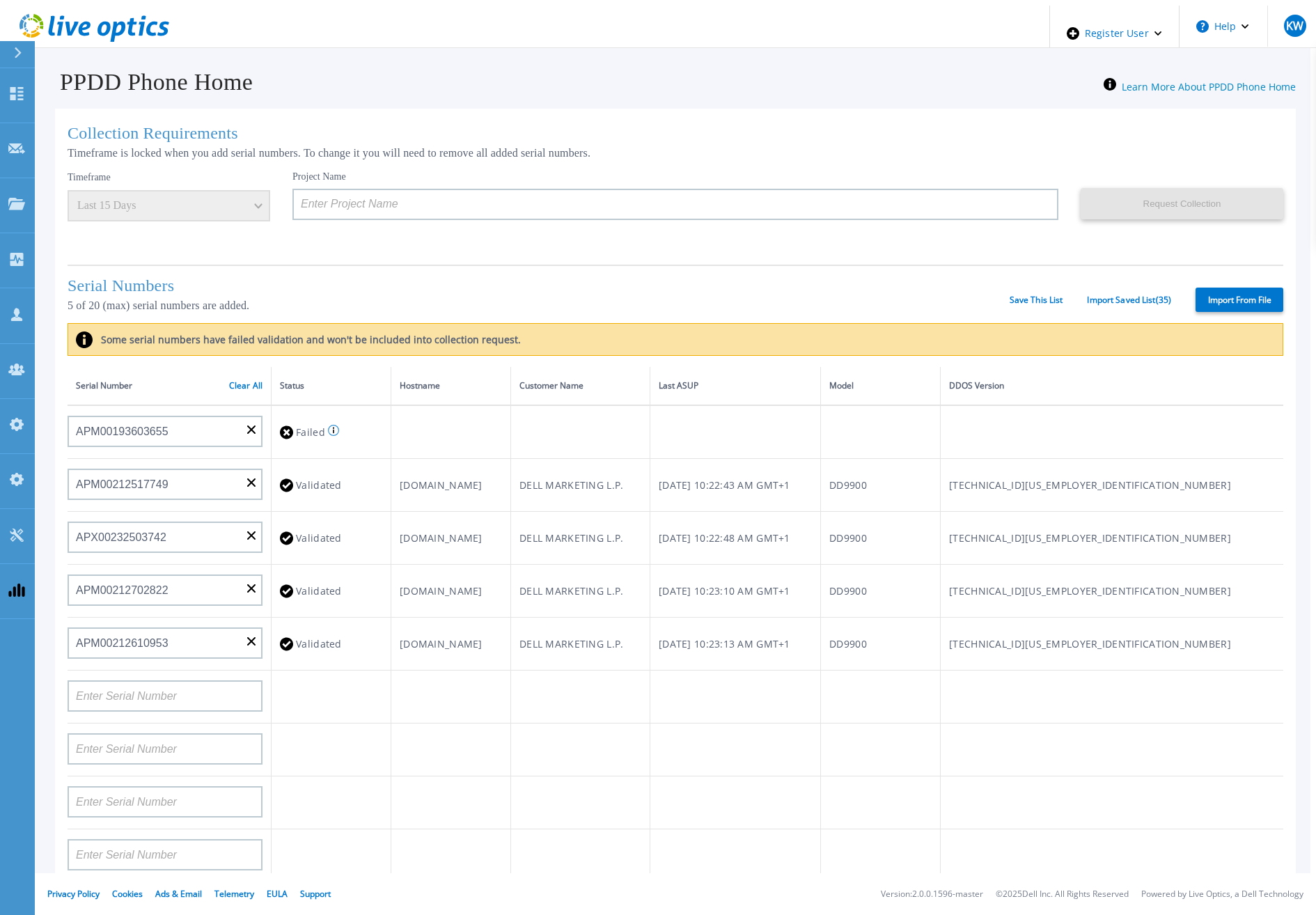
type input "APM00211700095"
type input "APX00232503747"
type input "APM00214914093"
type input "APM00171836329"
type input "APM00212026971"
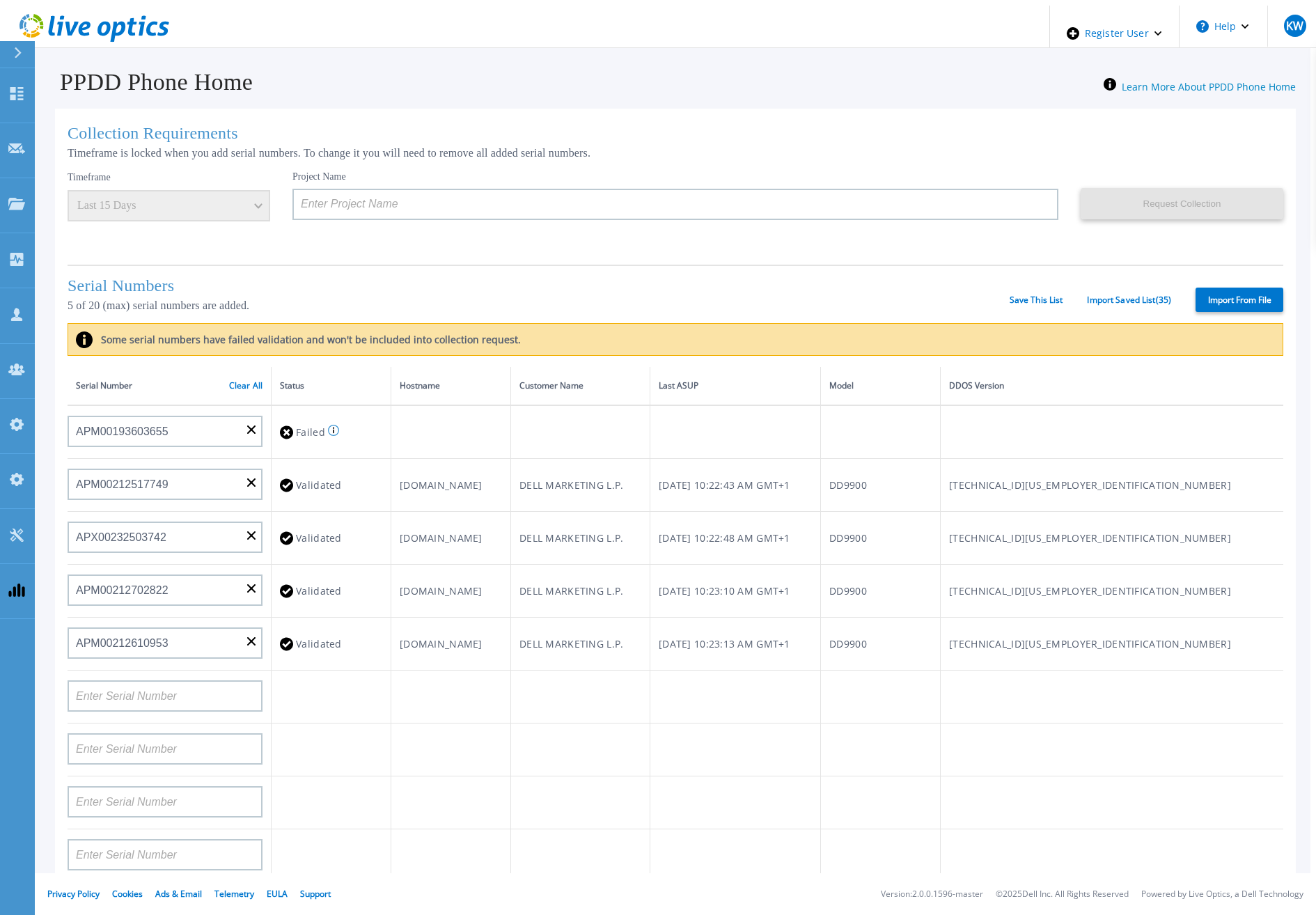
type input "APM00214914094"
type input "APX00234502218"
type input "APM00212018359"
type input "APX00232503745"
type input "APX00232503743"
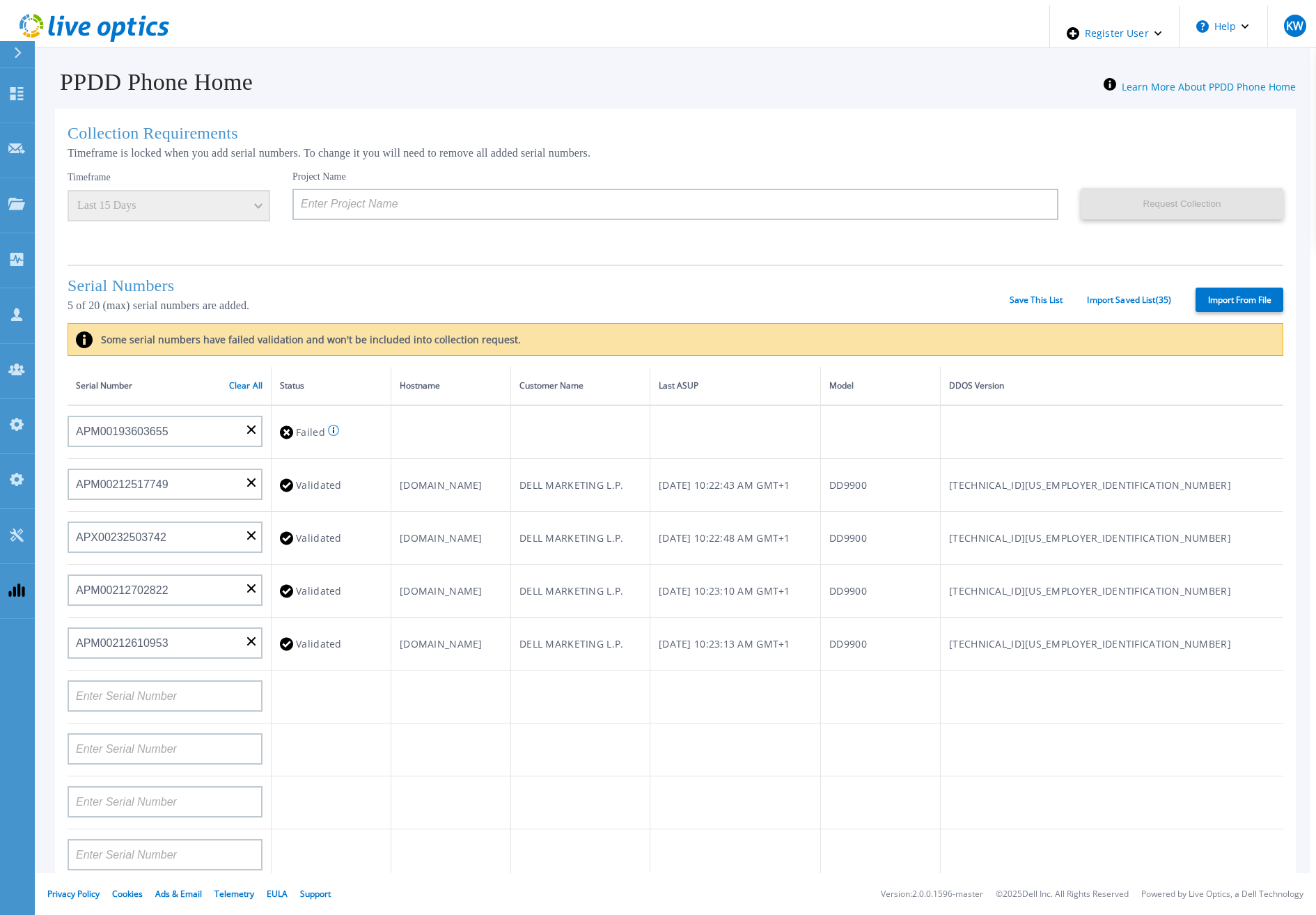
type input "APM00202011675"
type input "APM00212517749"
type input "APX00232503742"
type input "APM00212702822"
type input "APM00212610953"
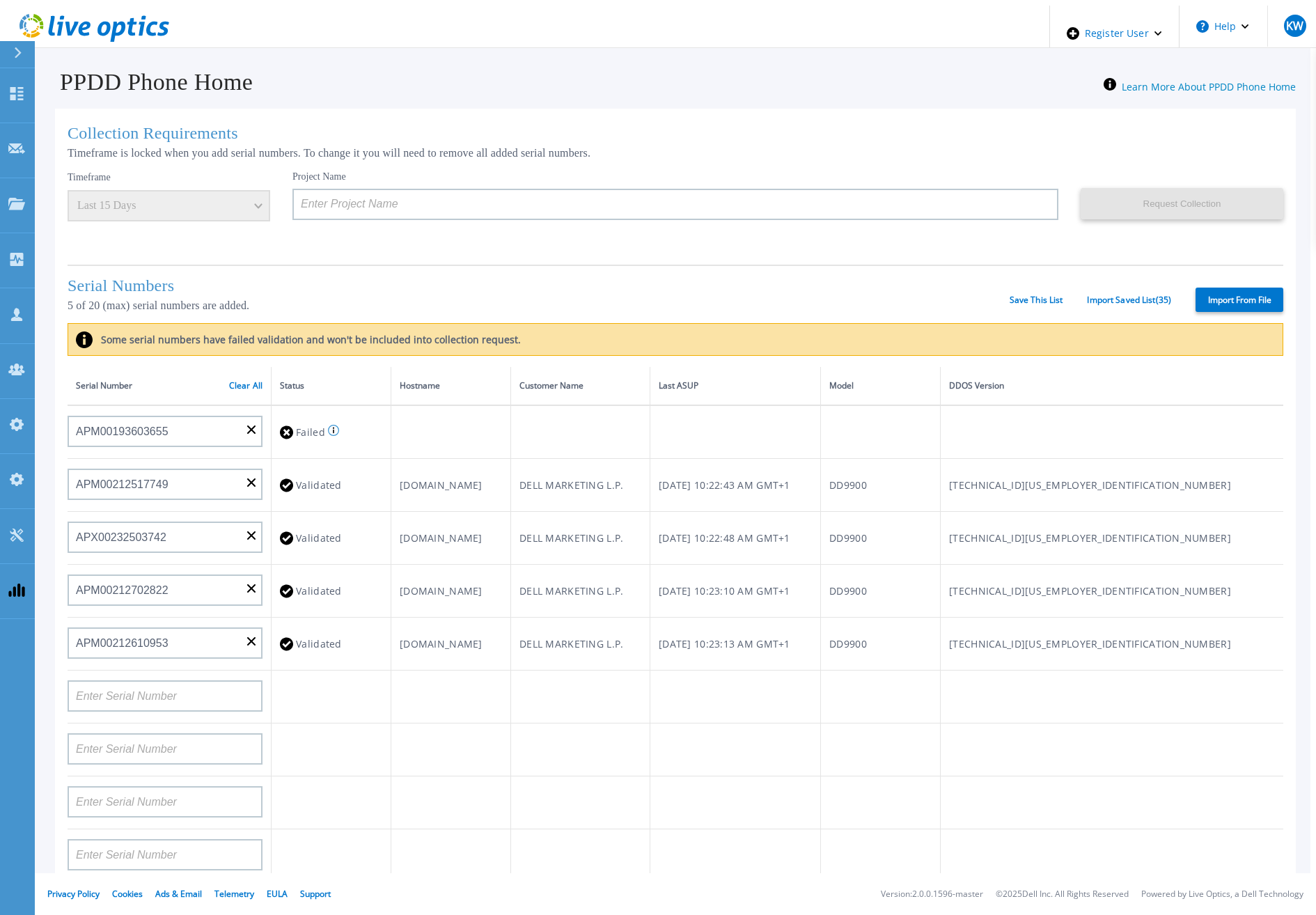
type input "APM00202614668"
type input "APM00212613652"
type input "APX00222101185"
type input "AUDVUX6XJHDJFE"
type input "APM00133543104"
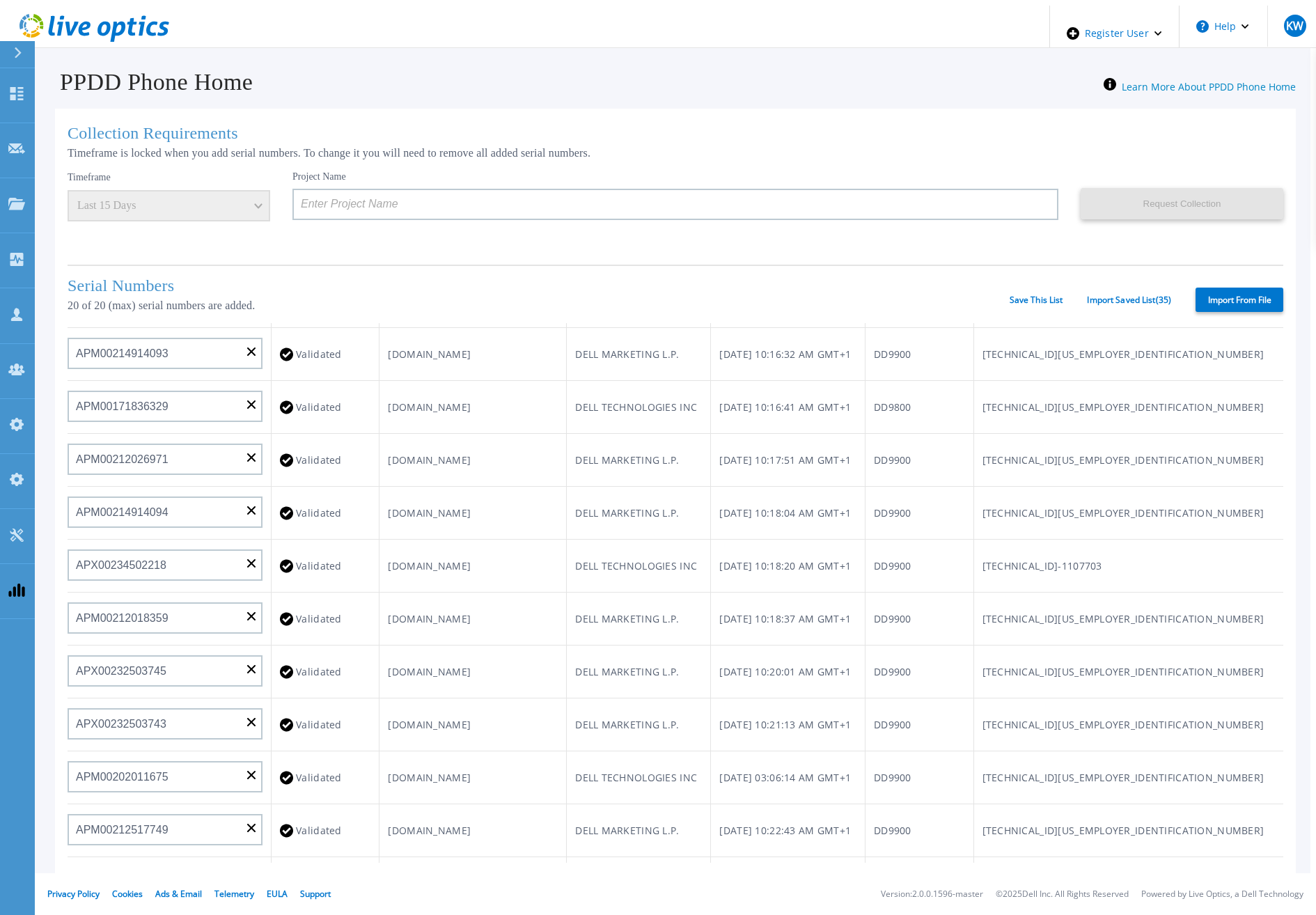
scroll to position [0, 0]
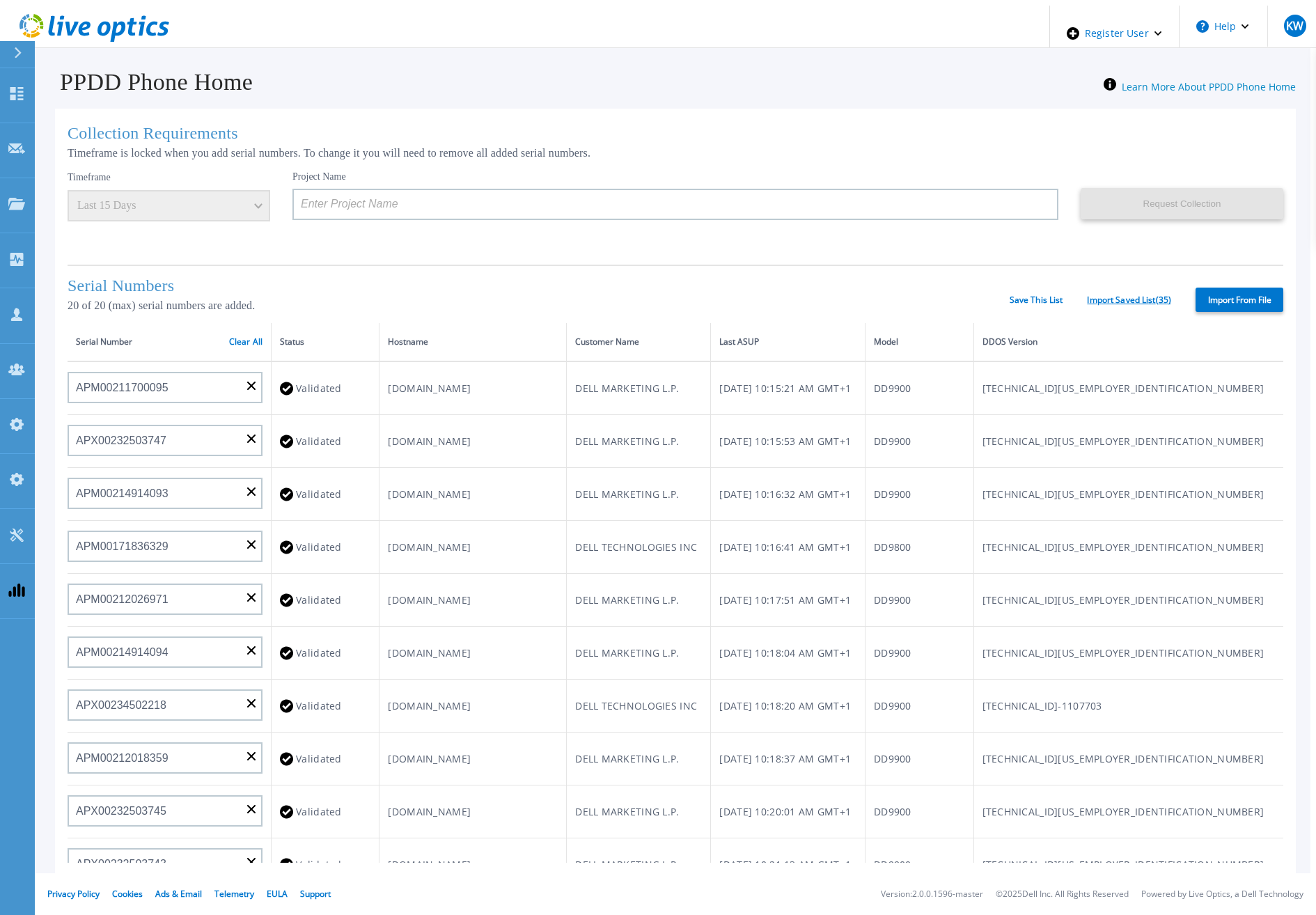
click at [1159, 295] on link "Import Saved List ( 35 )" at bounding box center [1129, 300] width 85 height 10
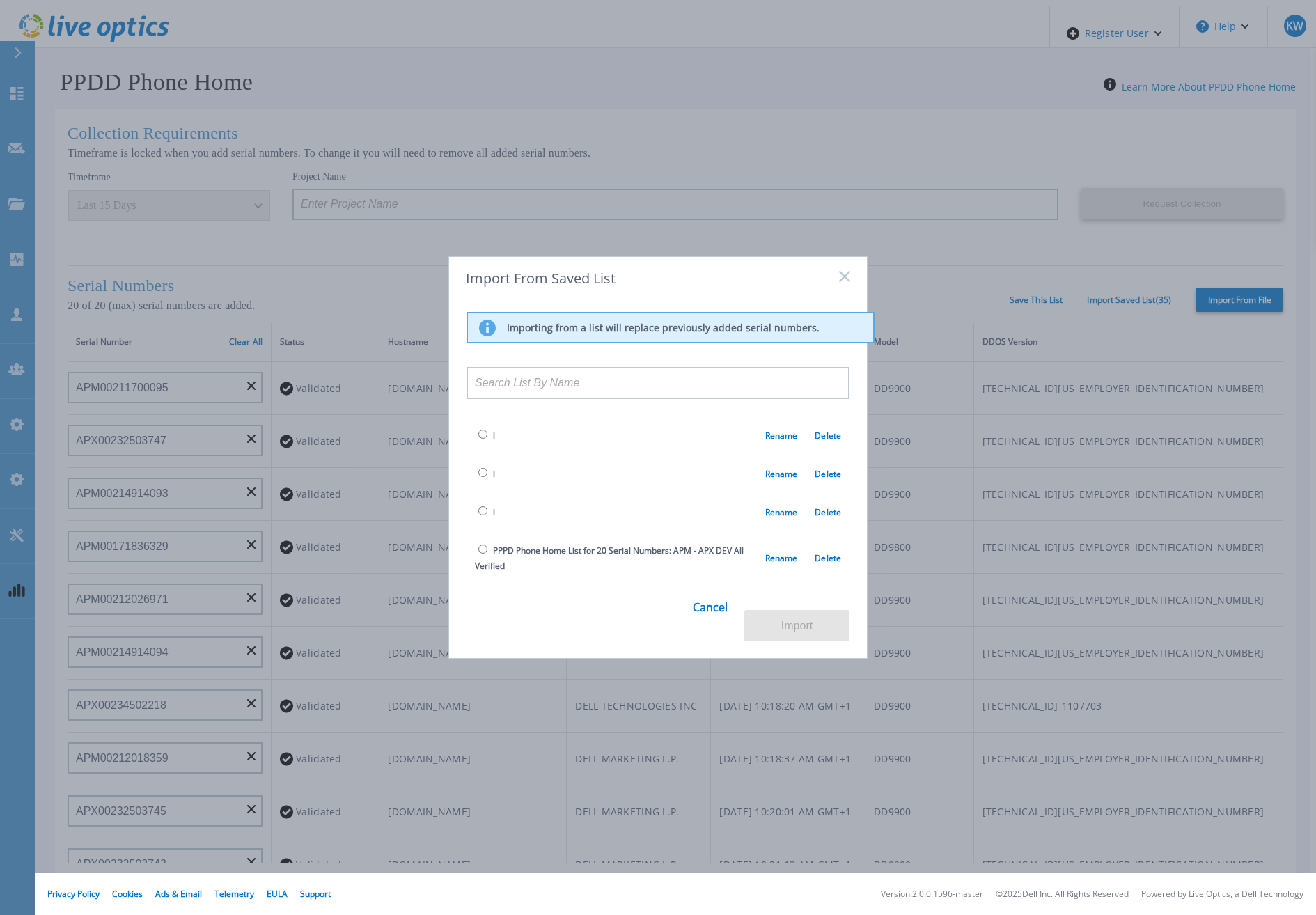
scroll to position [1158, 0]
click at [476, 570] on td "10 Rename Delete" at bounding box center [658, 589] width 383 height 38
click at [481, 584] on input "radio" at bounding box center [483, 588] width 9 height 9
radio input "true"
click at [779, 616] on button "Import" at bounding box center [797, 626] width 105 height 31
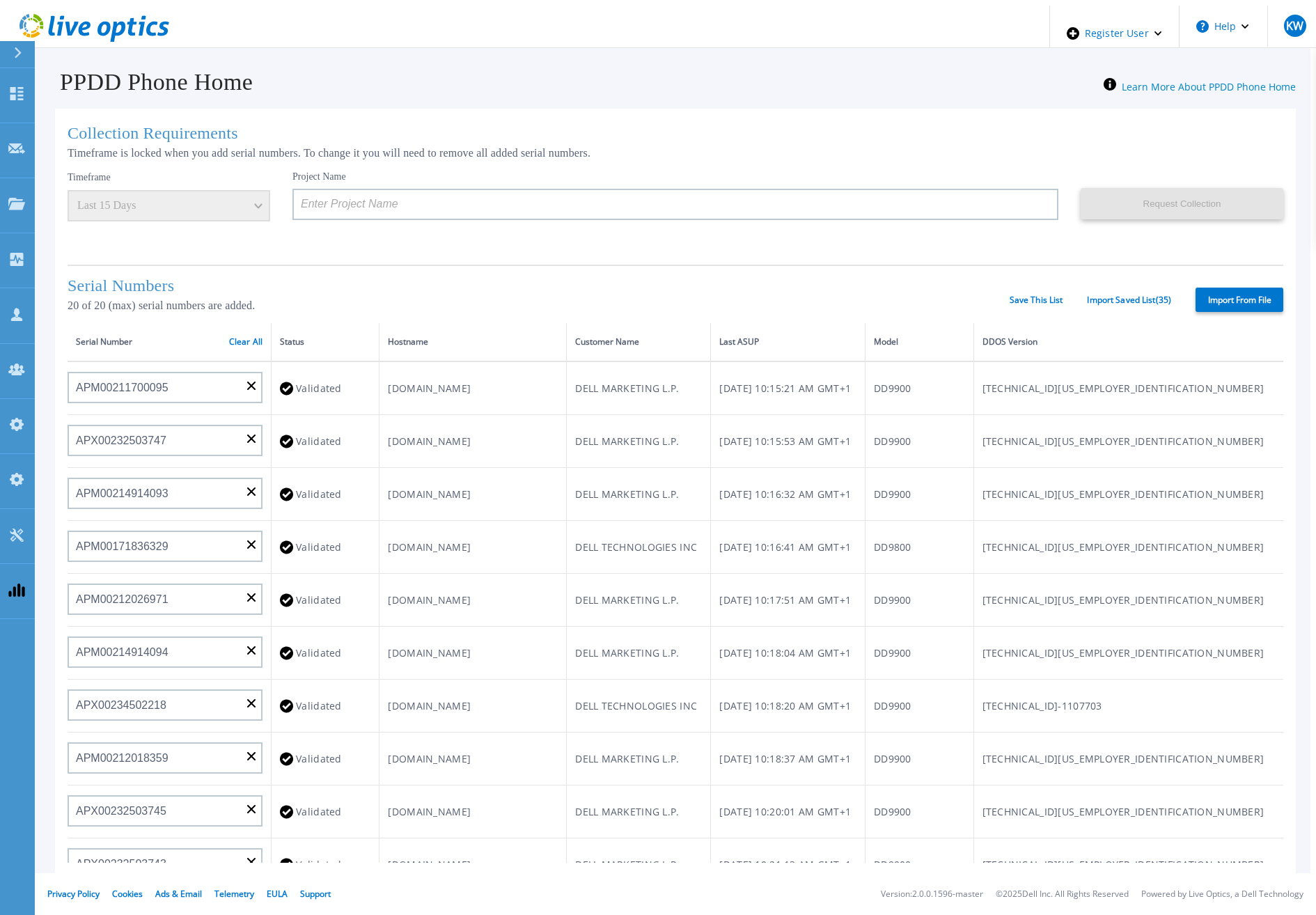
type input "APM00193603655"
type input "APM00212517749"
type input "APX00232503742"
type input "APM00212702822"
type input "APM00212610953"
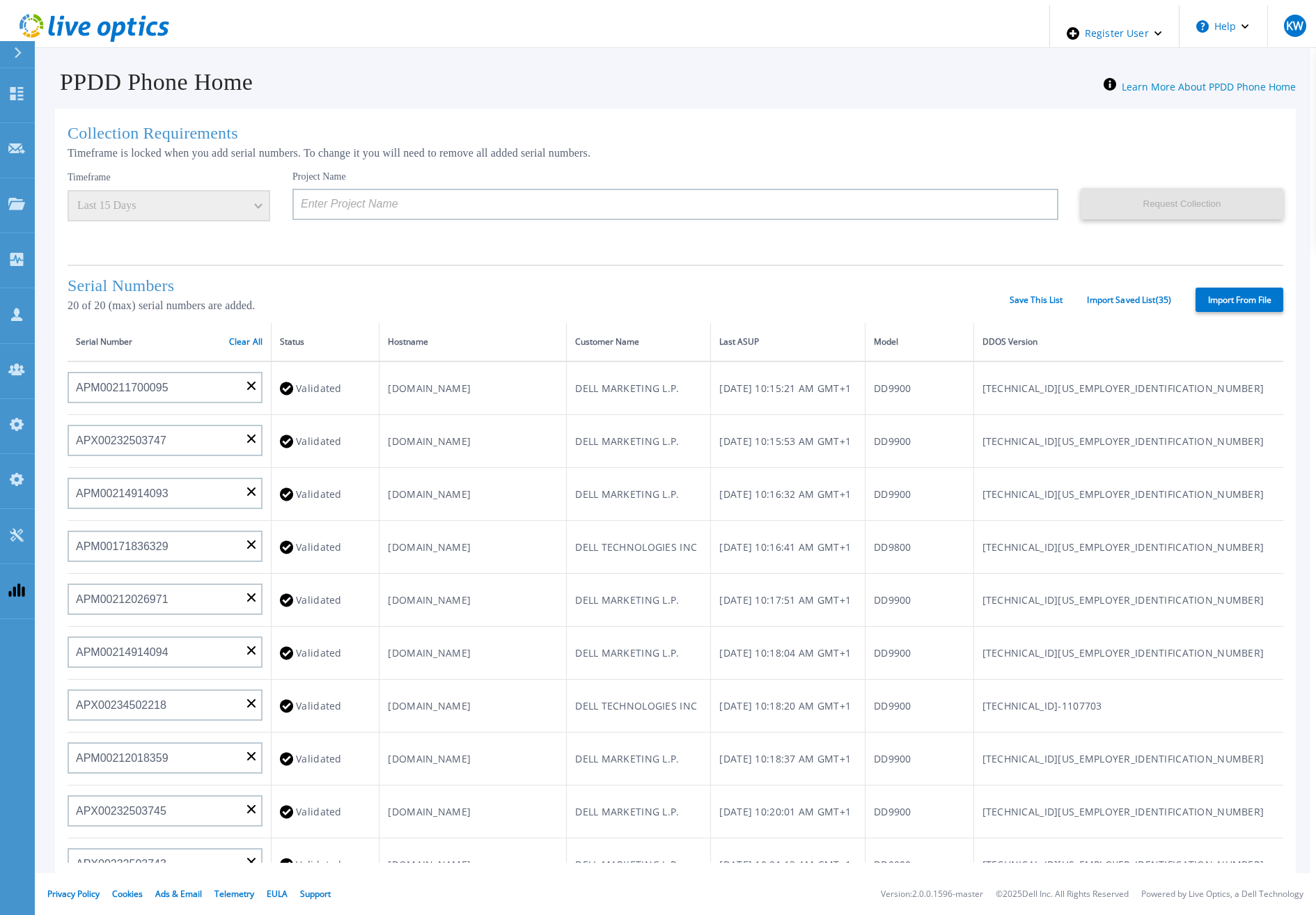
type input "APM00202614668"
type input "APM00212613652"
type input "APX00222101185"
type input "AUDVUX6XJHDJFE"
type input "APM00133543104"
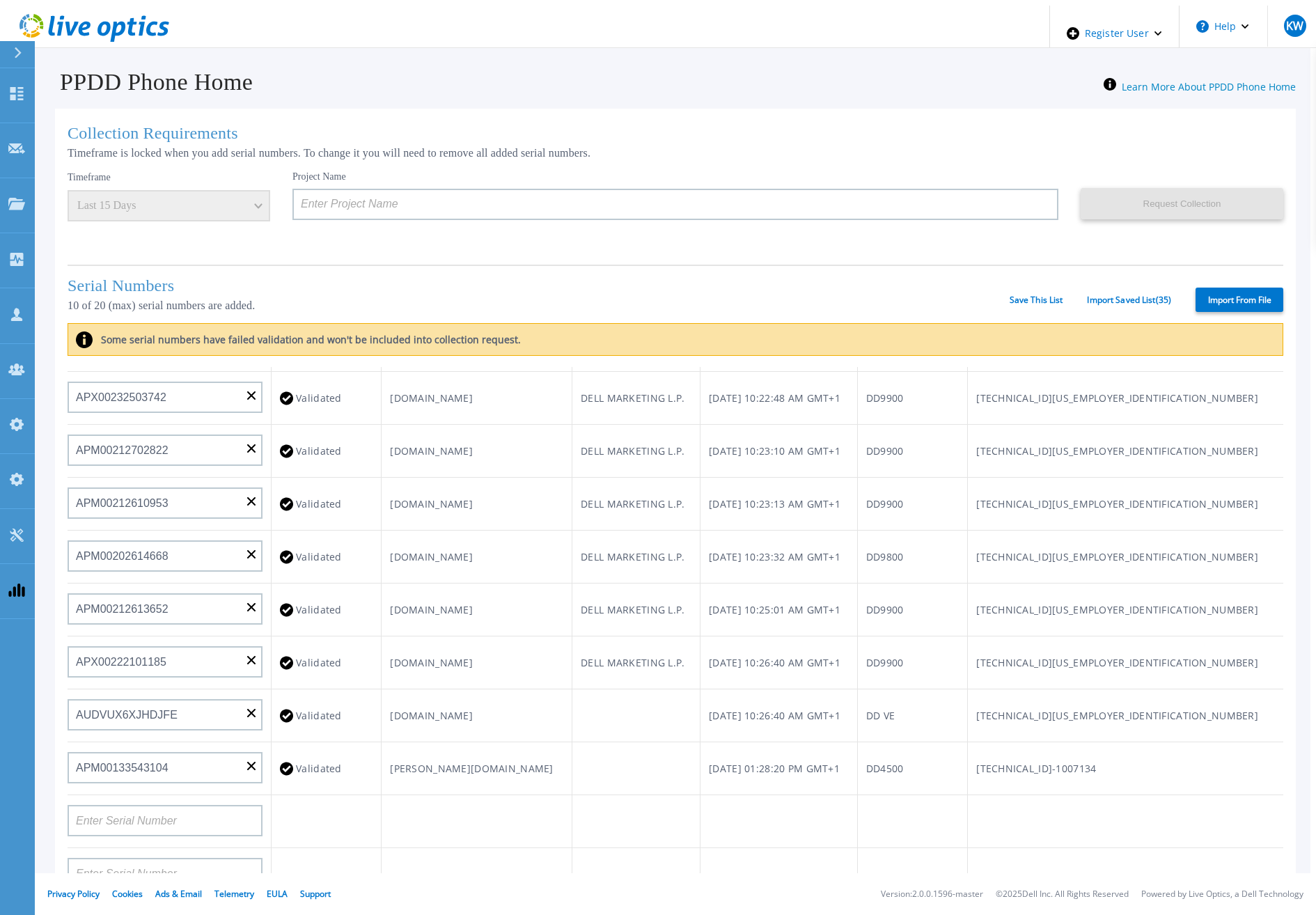
scroll to position [0, 0]
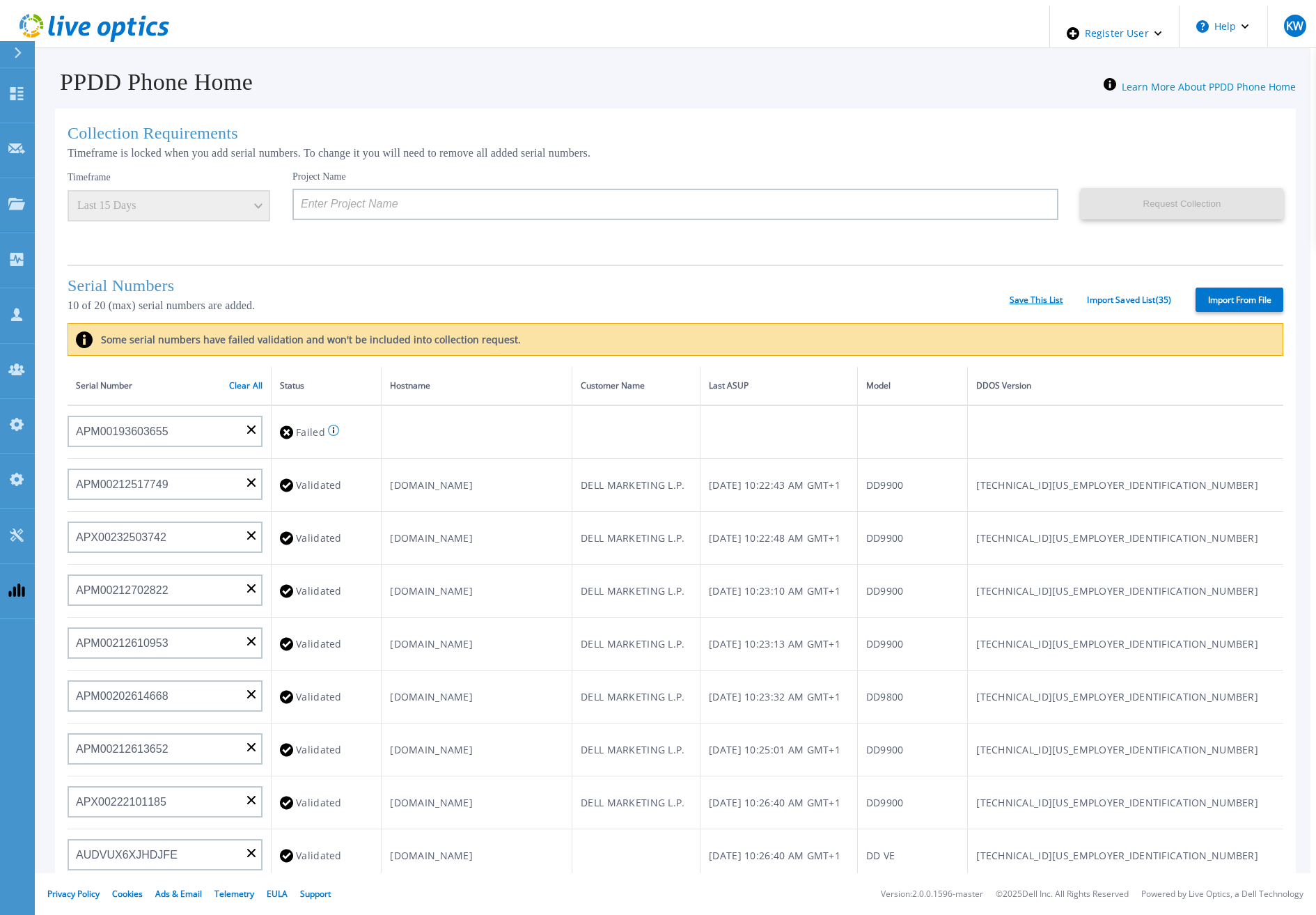
click at [1033, 295] on link "Save This List" at bounding box center [1035, 300] width 53 height 10
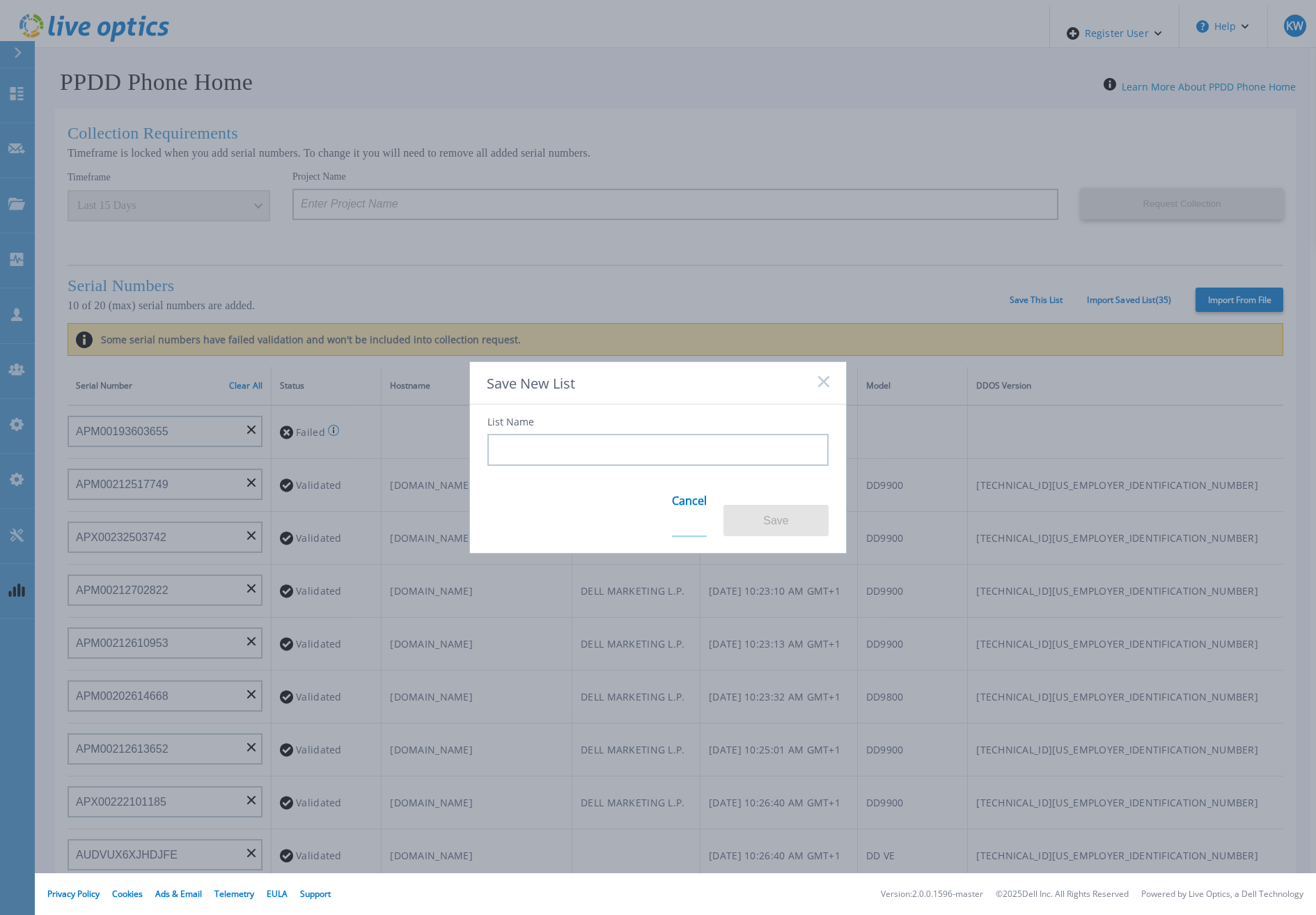
click at [690, 512] on link "Cancel" at bounding box center [689, 510] width 35 height 54
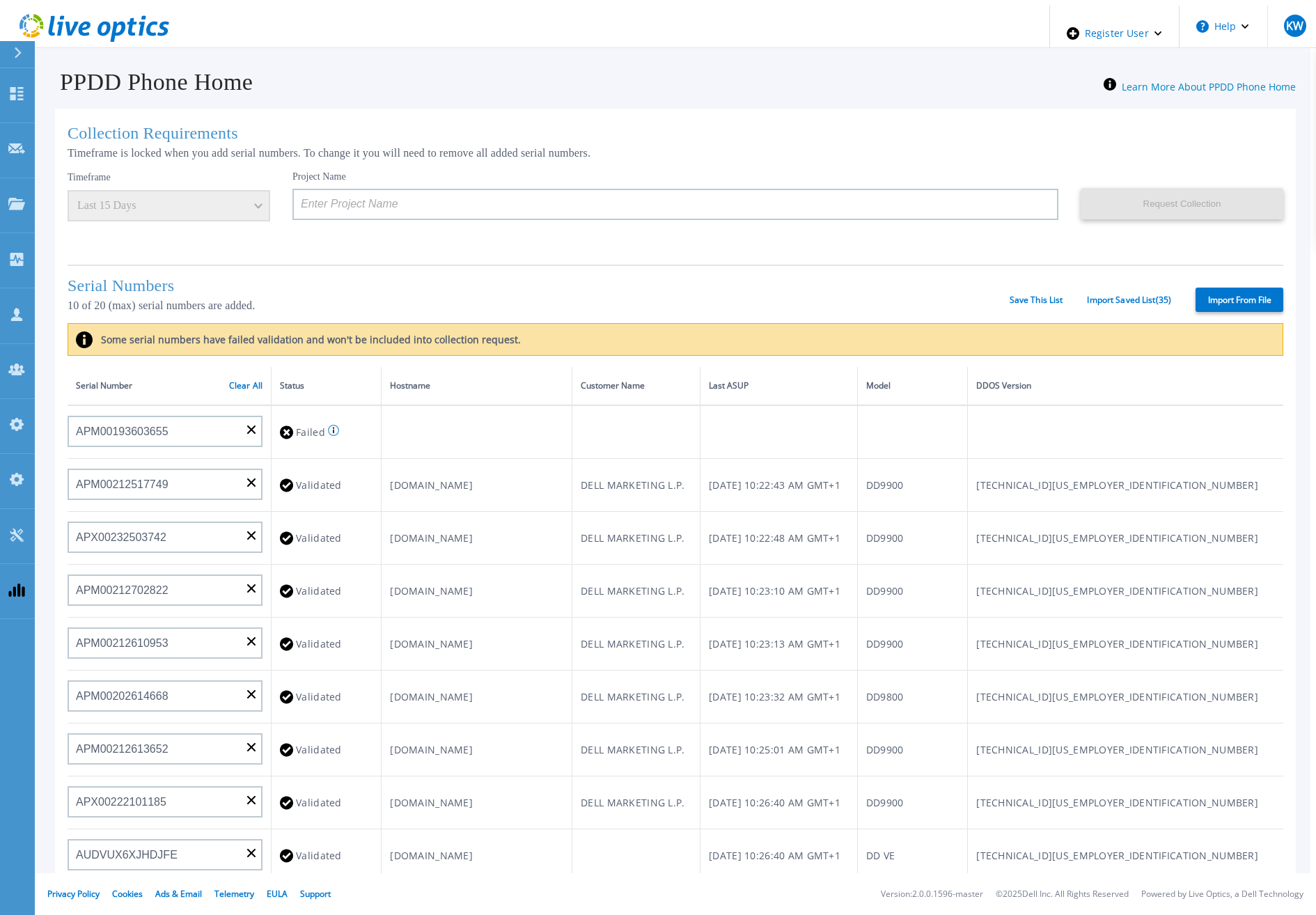
click at [218, 389] on div "Serial Number Clear All" at bounding box center [169, 386] width 187 height 15
click at [229, 381] on link "Clear All" at bounding box center [246, 386] width 34 height 10
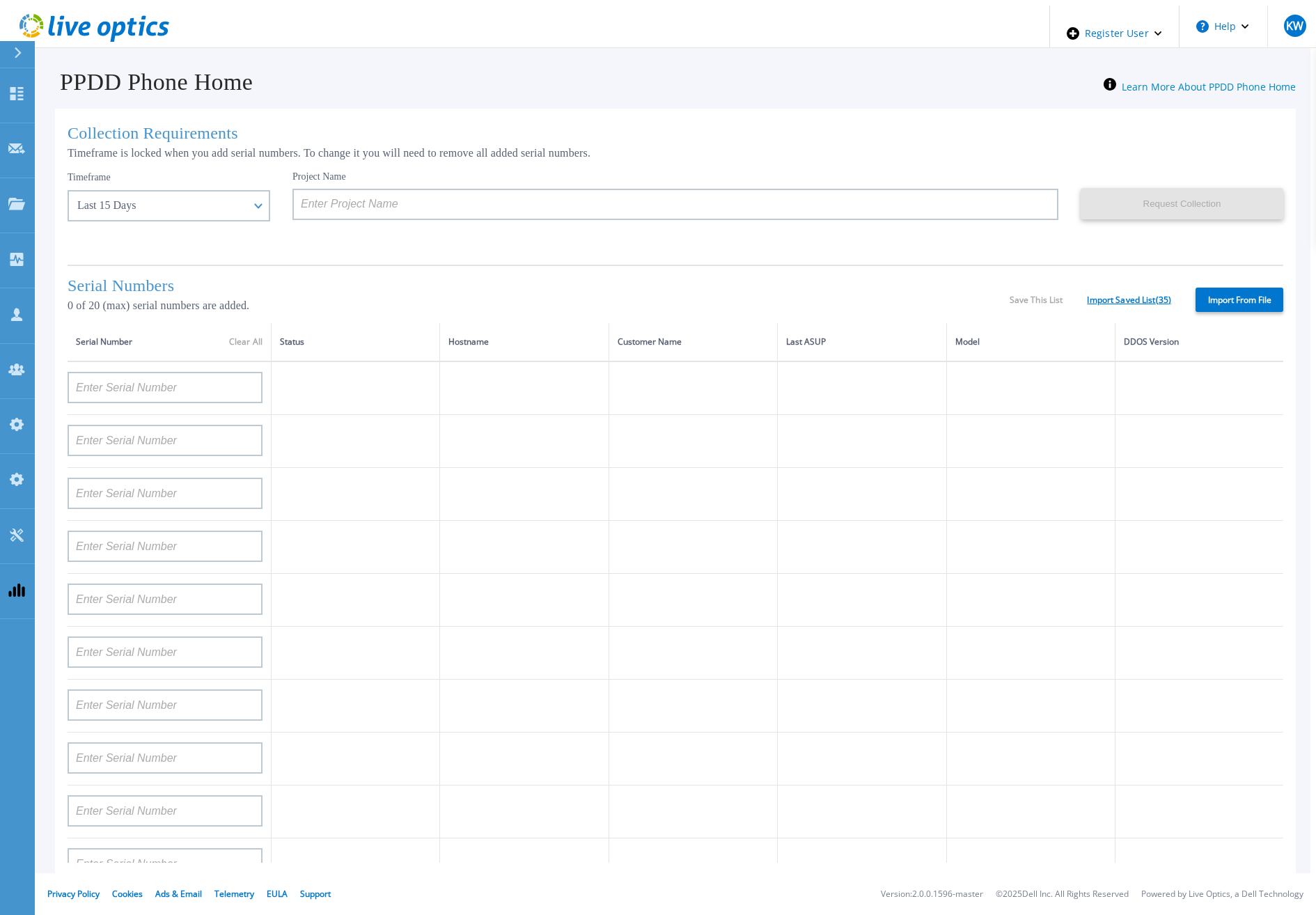
click at [1135, 299] on link "Import Saved List ( 35 )" at bounding box center [1129, 300] width 85 height 10
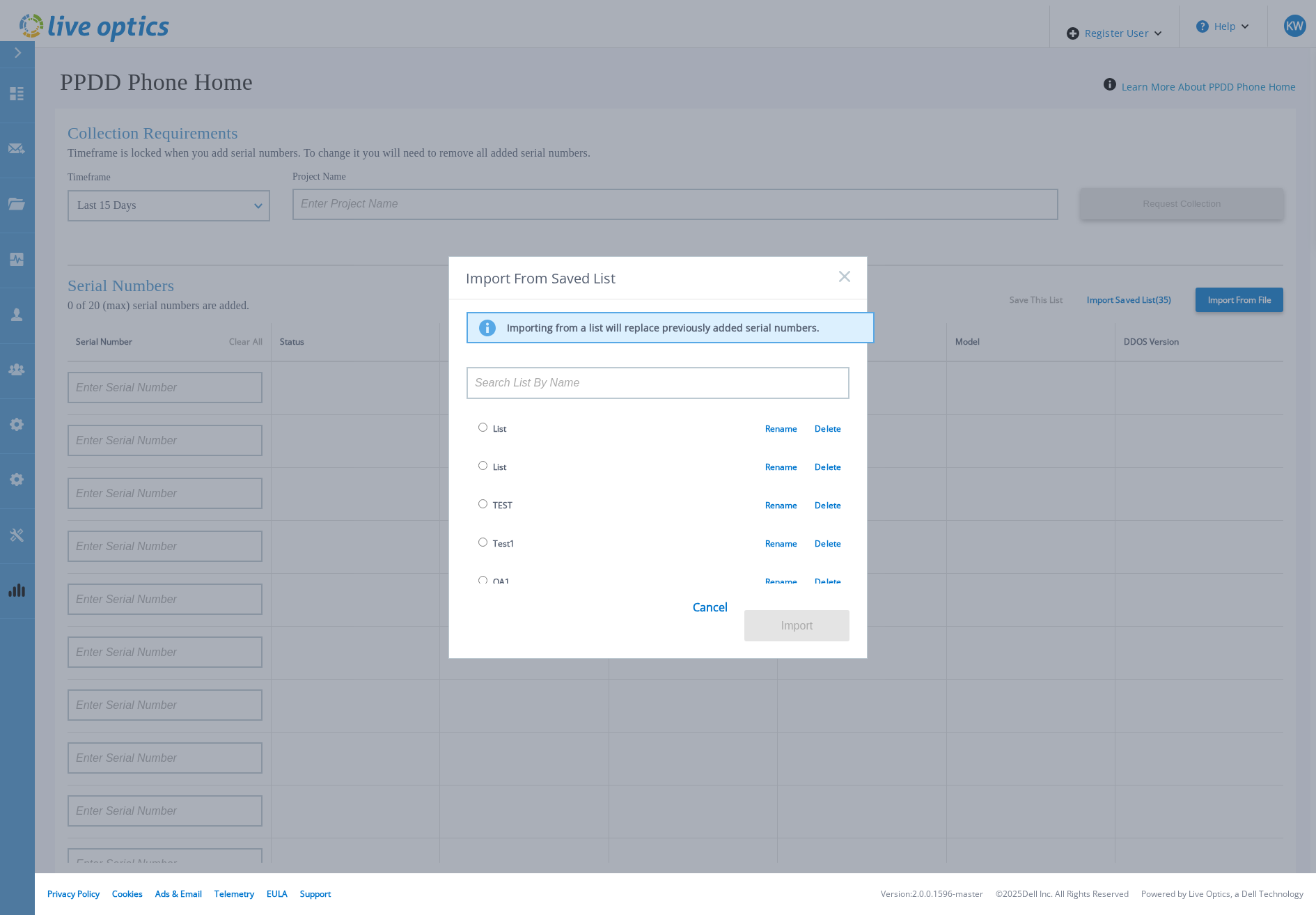
click at [476, 512] on span "TEST" at bounding box center [494, 505] width 37 height 16
click at [483, 507] on input "radio" at bounding box center [483, 504] width 9 height 9
radio input "true"
click at [826, 616] on button "Import" at bounding box center [797, 626] width 105 height 31
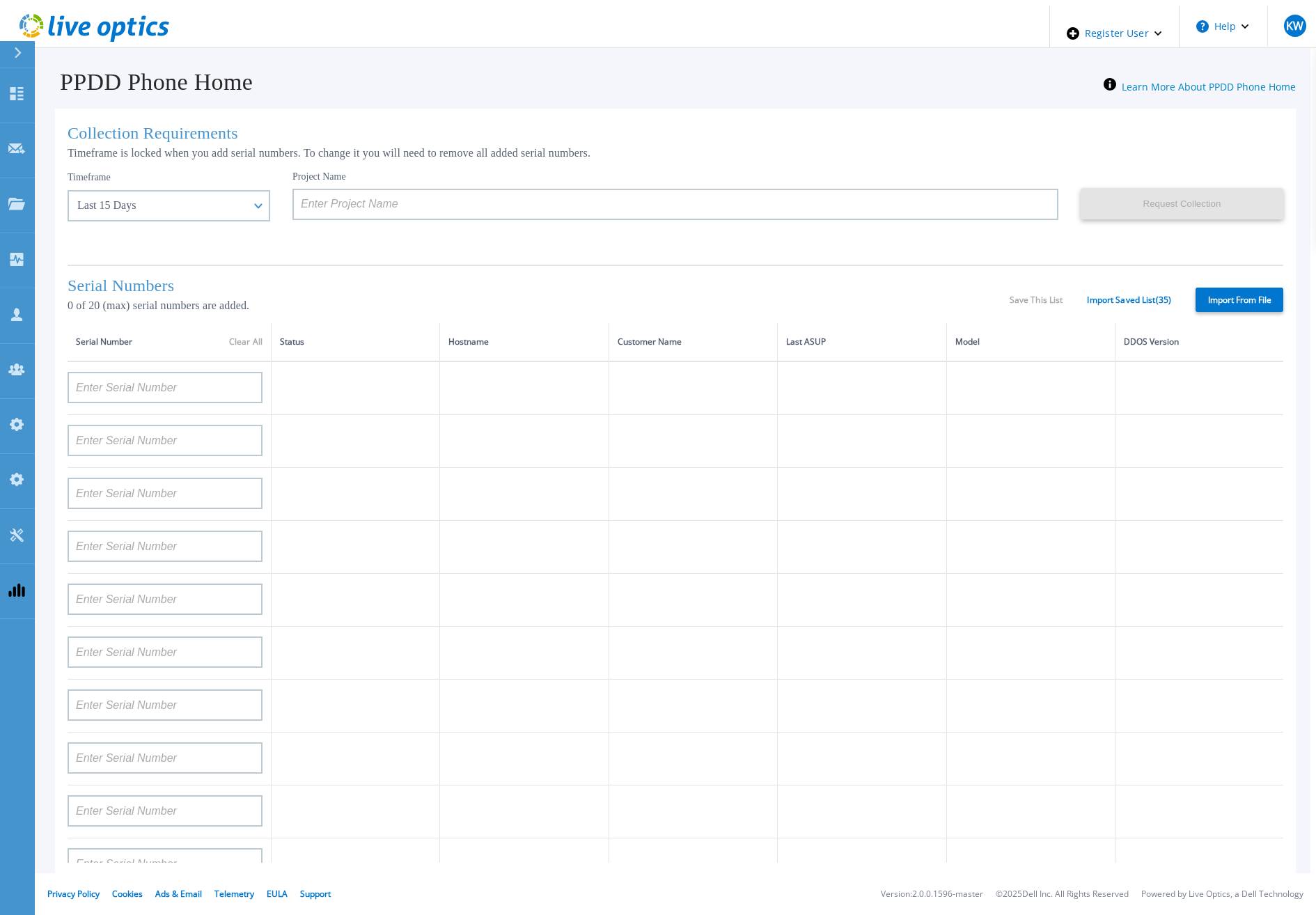
type input "APX00232503747"
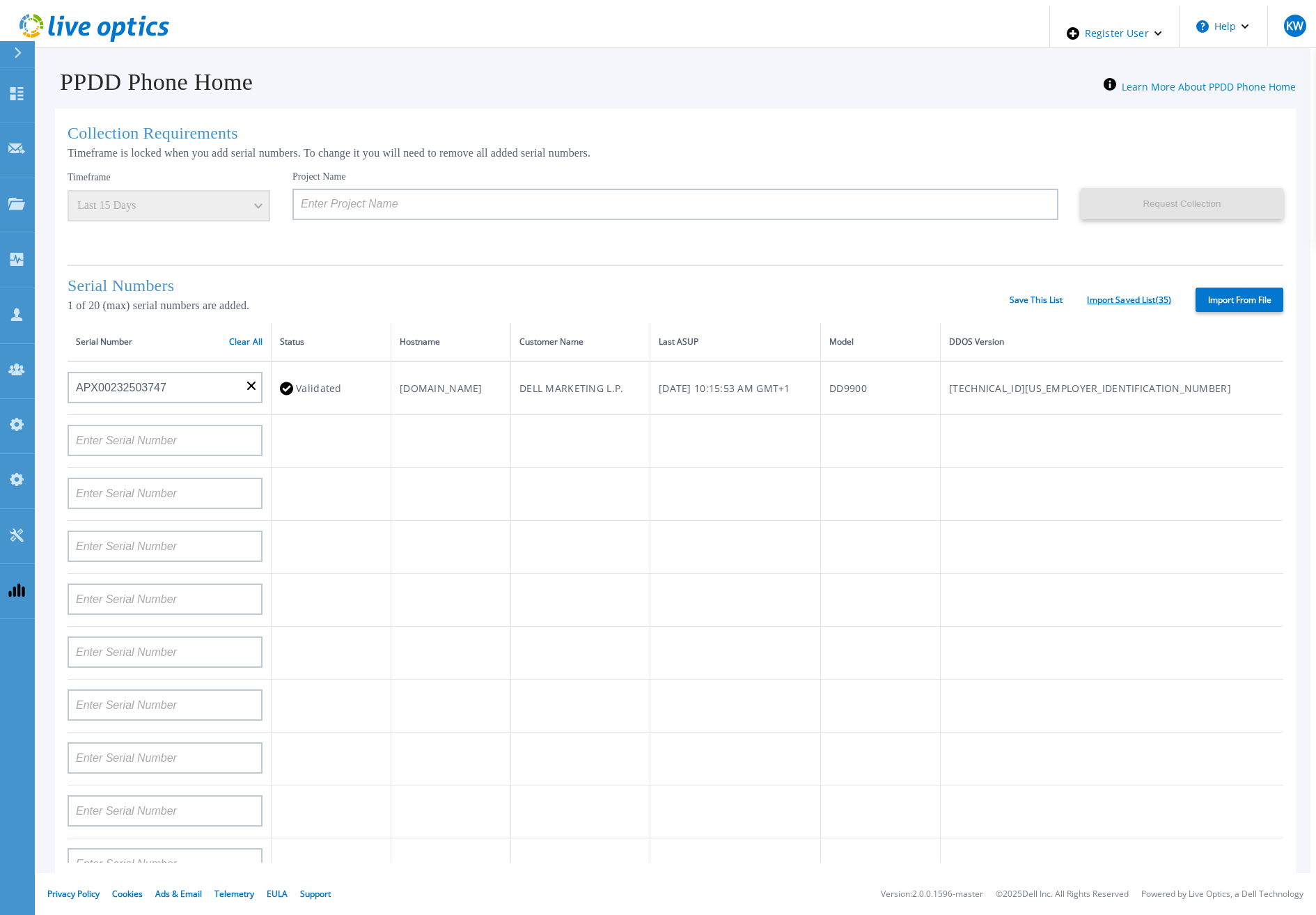
click at [1120, 295] on link "Import Saved List ( 35 )" at bounding box center [1129, 300] width 85 height 10
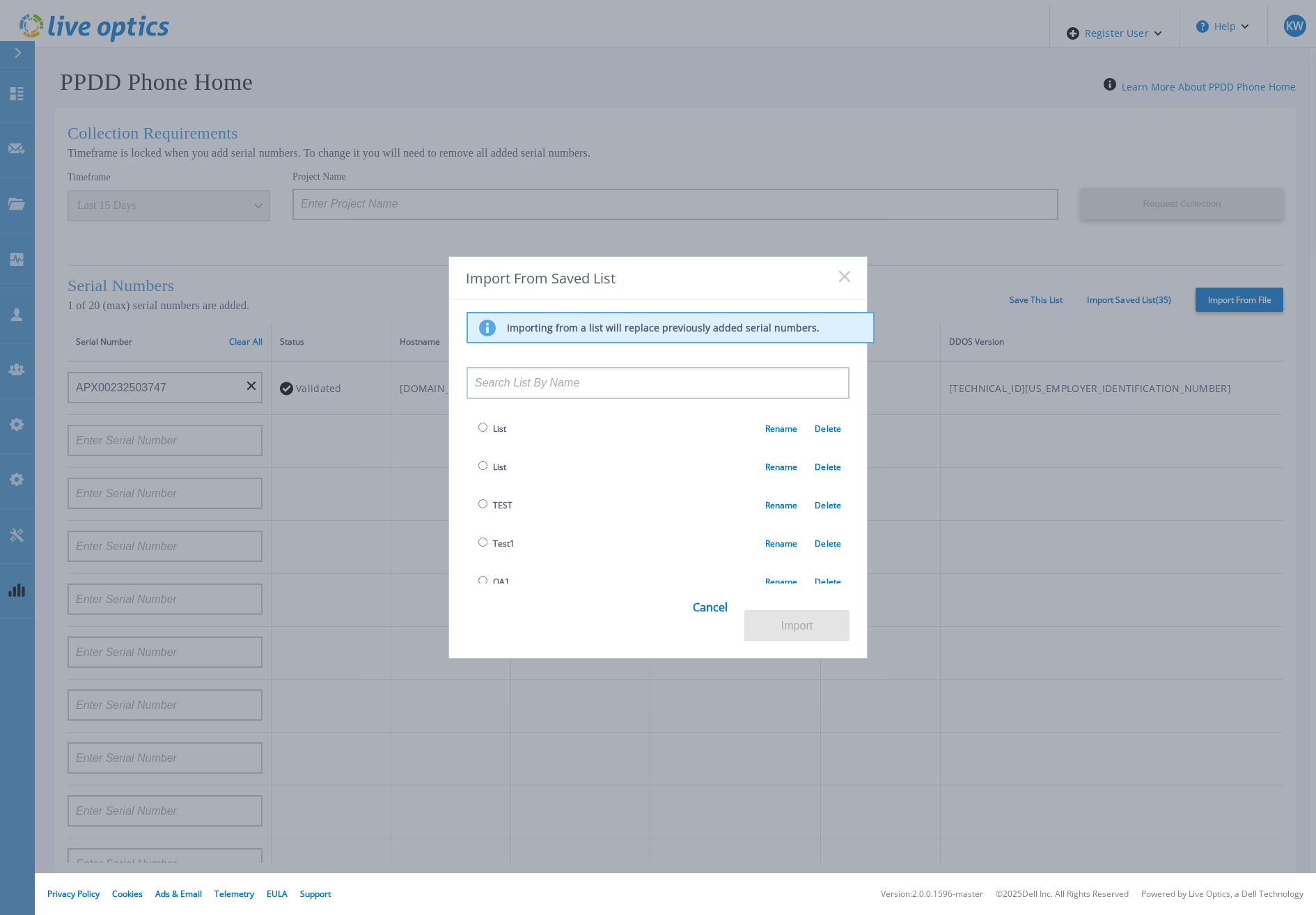
click at [480, 584] on input "radio" at bounding box center [483, 580] width 9 height 9
radio input "true"
click at [774, 613] on button "Import" at bounding box center [797, 626] width 105 height 31
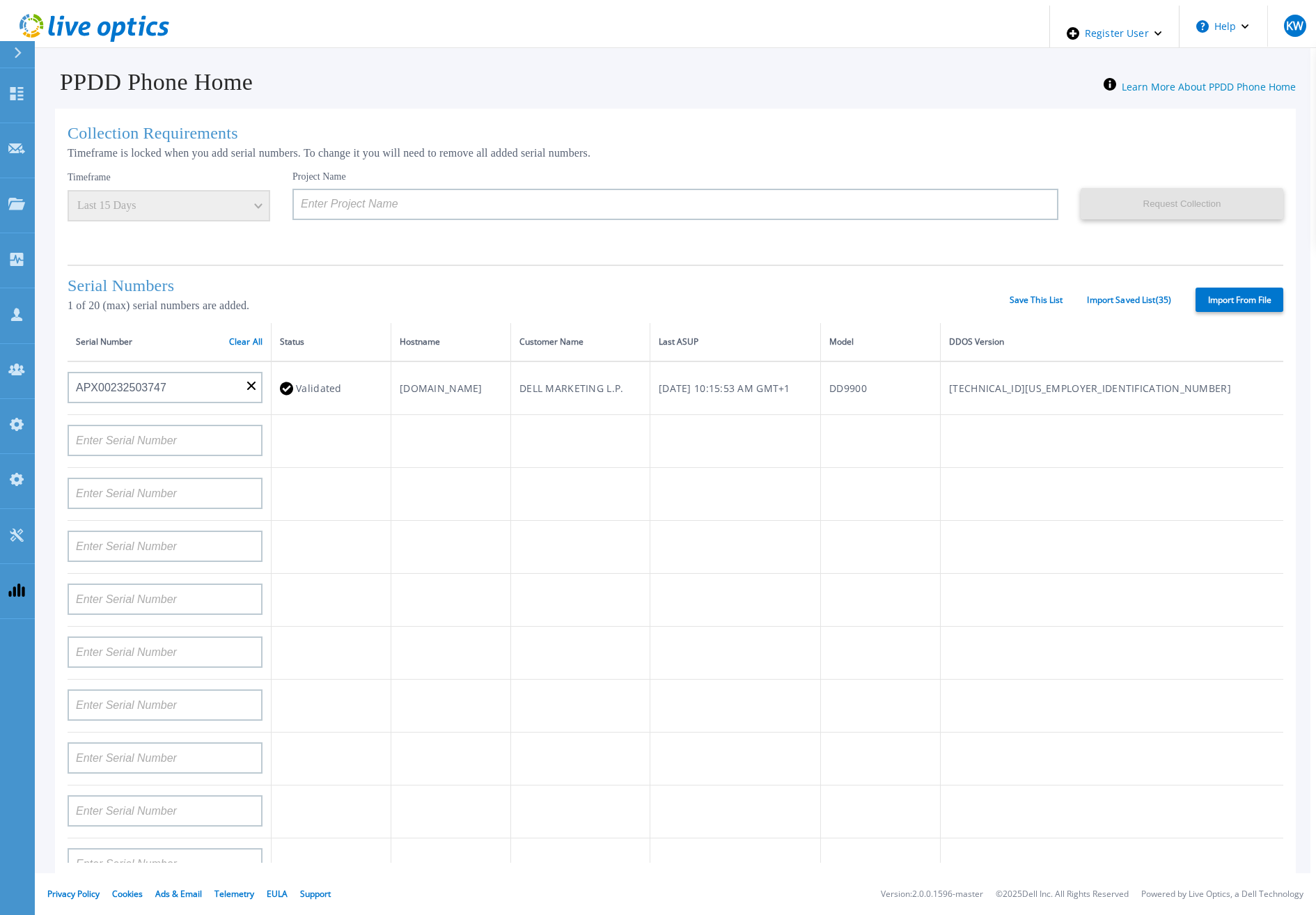
type input "APM00193603655"
type input "APM00212517749"
type input "APX00232503742"
type input "APM00212702822"
type input "APM00212610953"
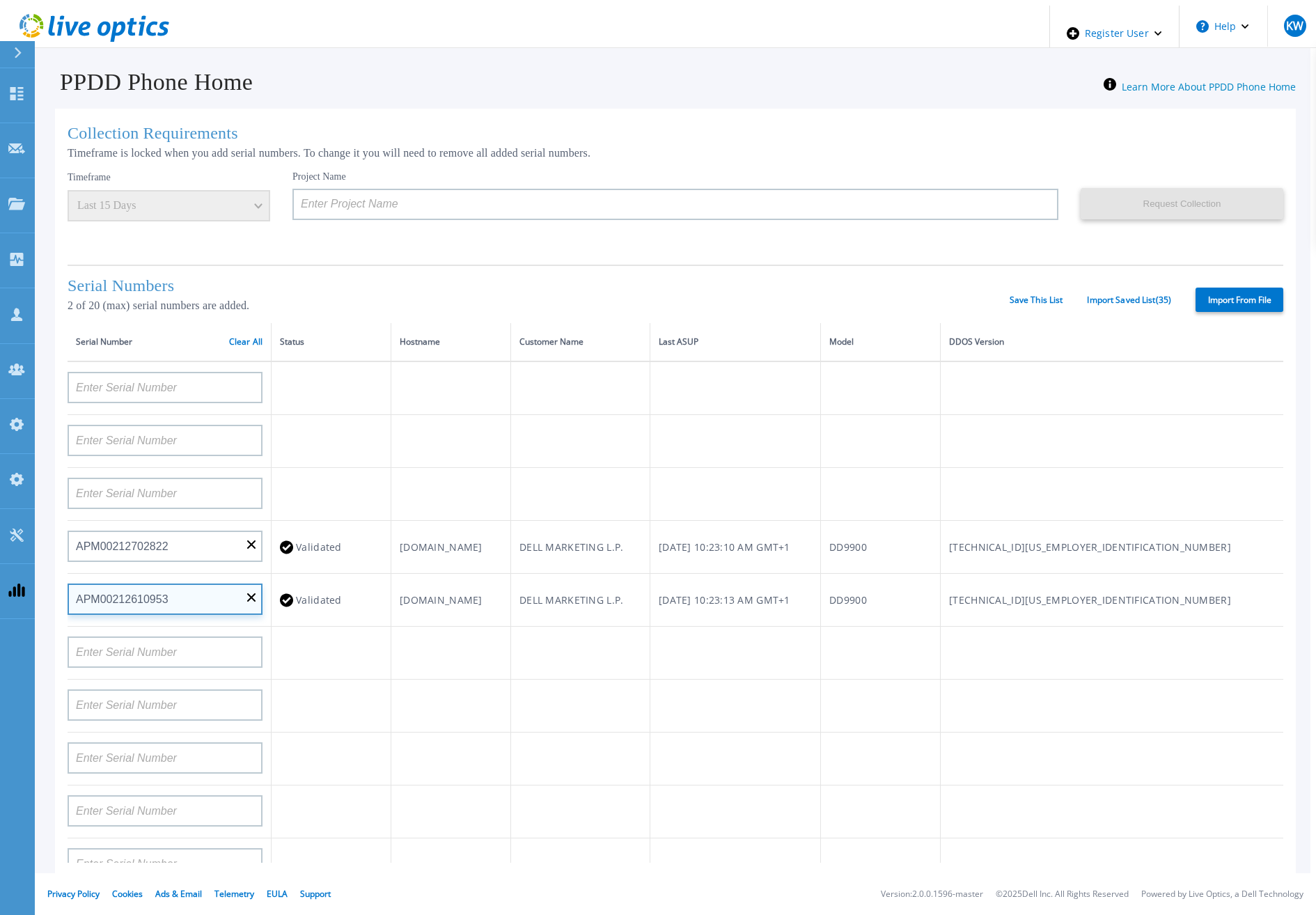
drag, startPoint x: 188, startPoint y: 600, endPoint x: 65, endPoint y: 604, distance: 123.1
click at [68, 604] on input "APM00212610953" at bounding box center [165, 599] width 195 height 31
click at [254, 597] on input "APM00212610953" at bounding box center [165, 599] width 195 height 31
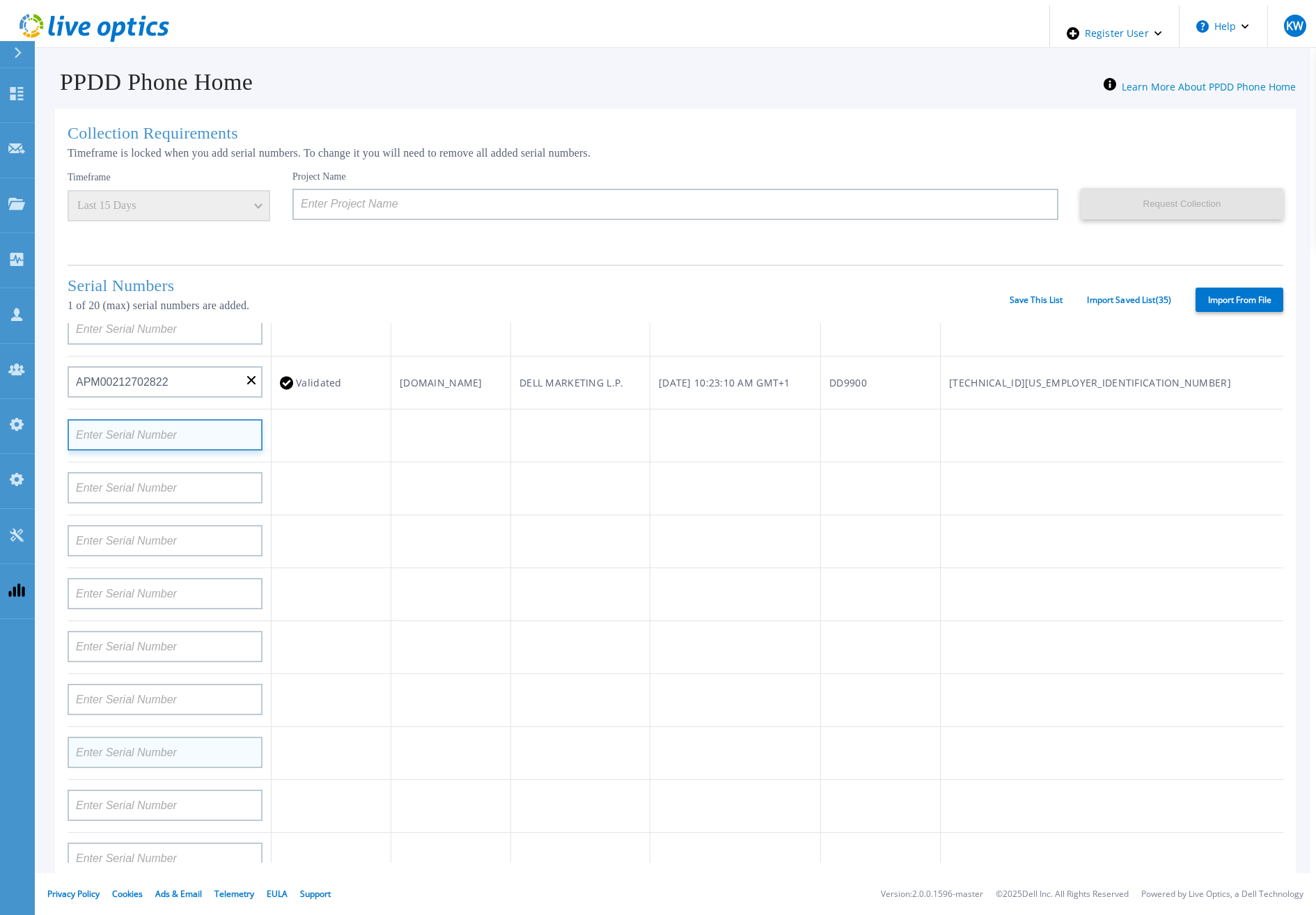
scroll to position [209, 0]
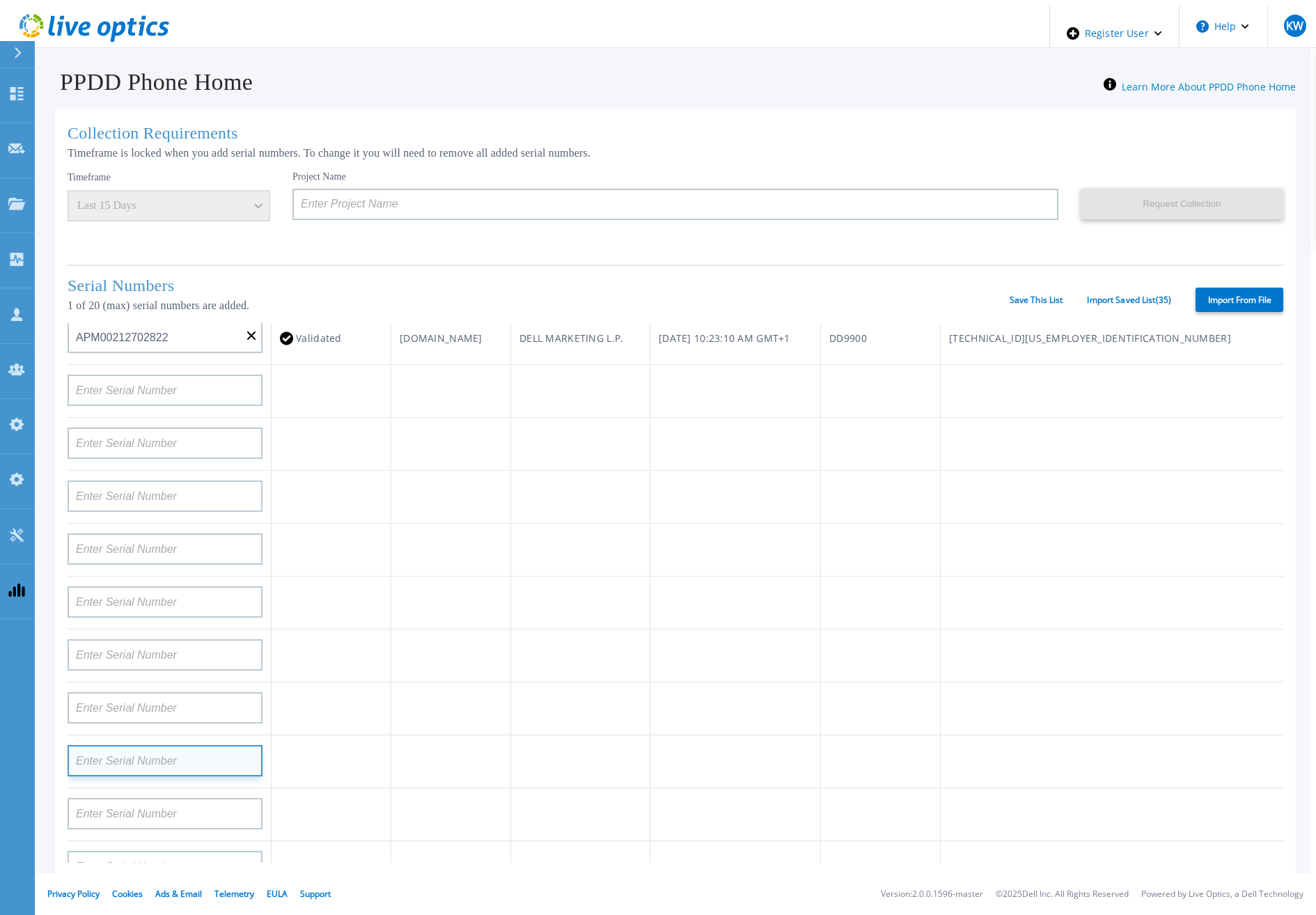
click at [197, 746] on input at bounding box center [165, 760] width 195 height 31
paste input "APM00212610953"
type input "APM00212610953"
click at [511, 655] on td at bounding box center [451, 656] width 120 height 53
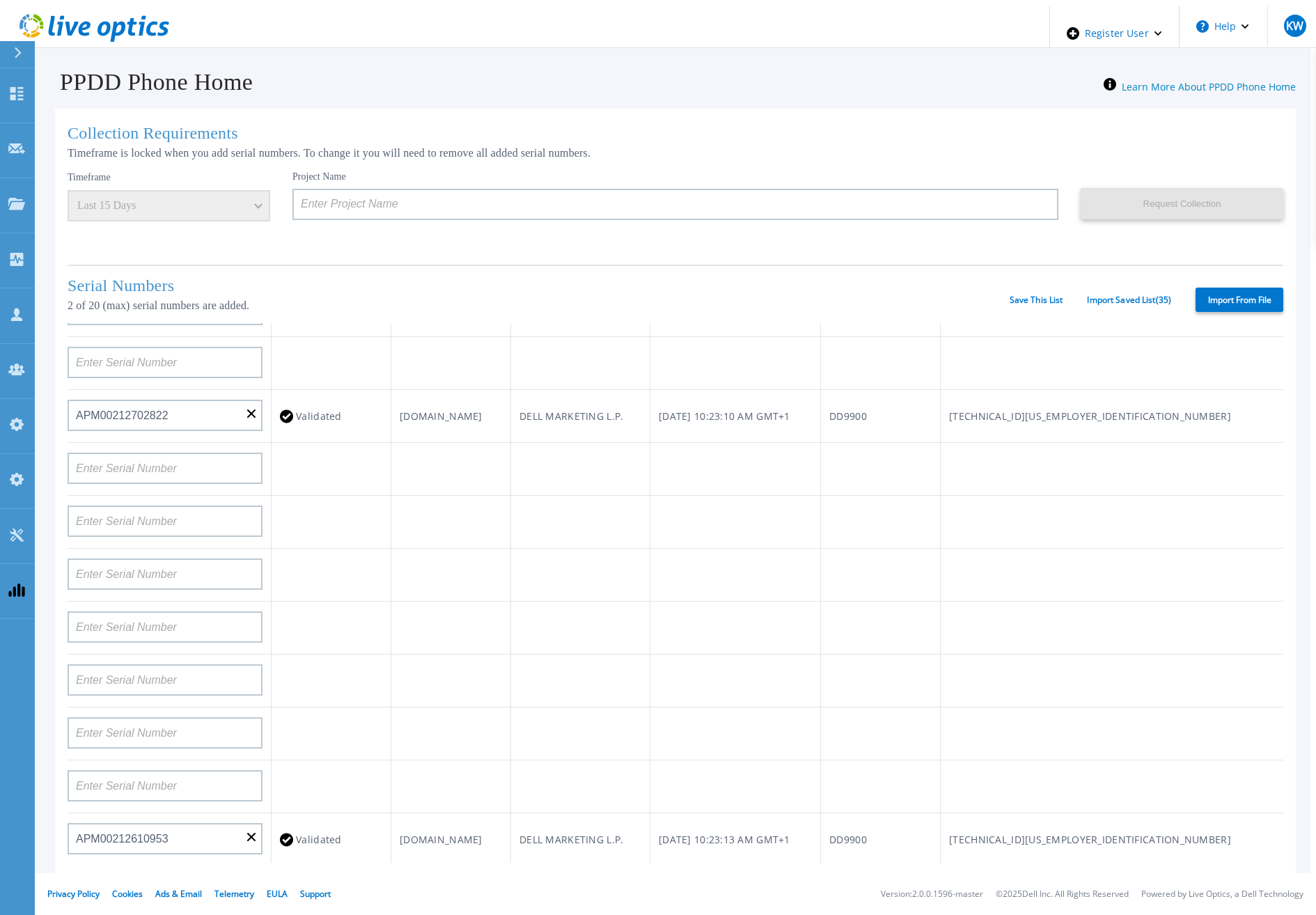
scroll to position [0, 0]
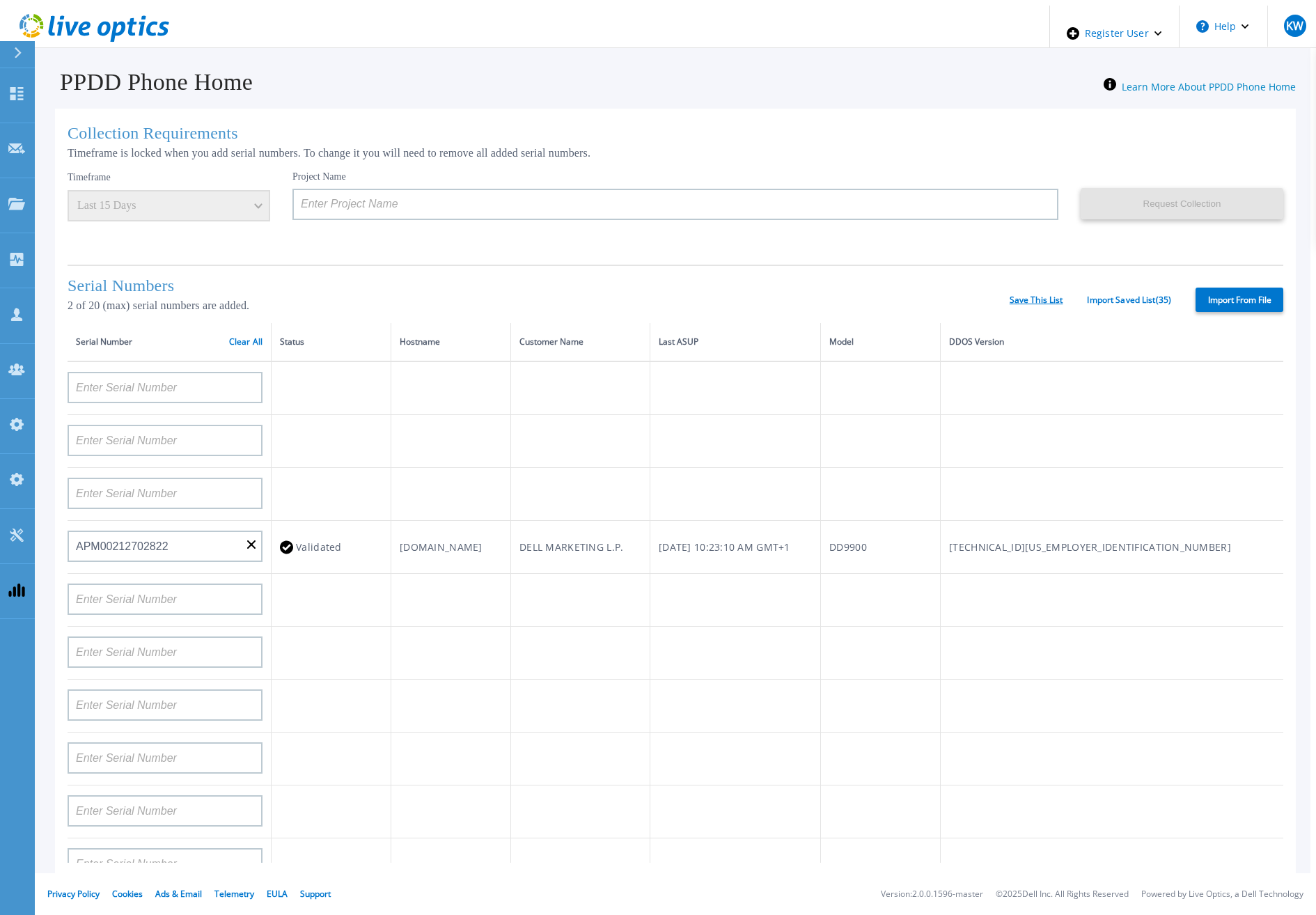
click at [1046, 301] on link "Save This List" at bounding box center [1035, 300] width 53 height 10
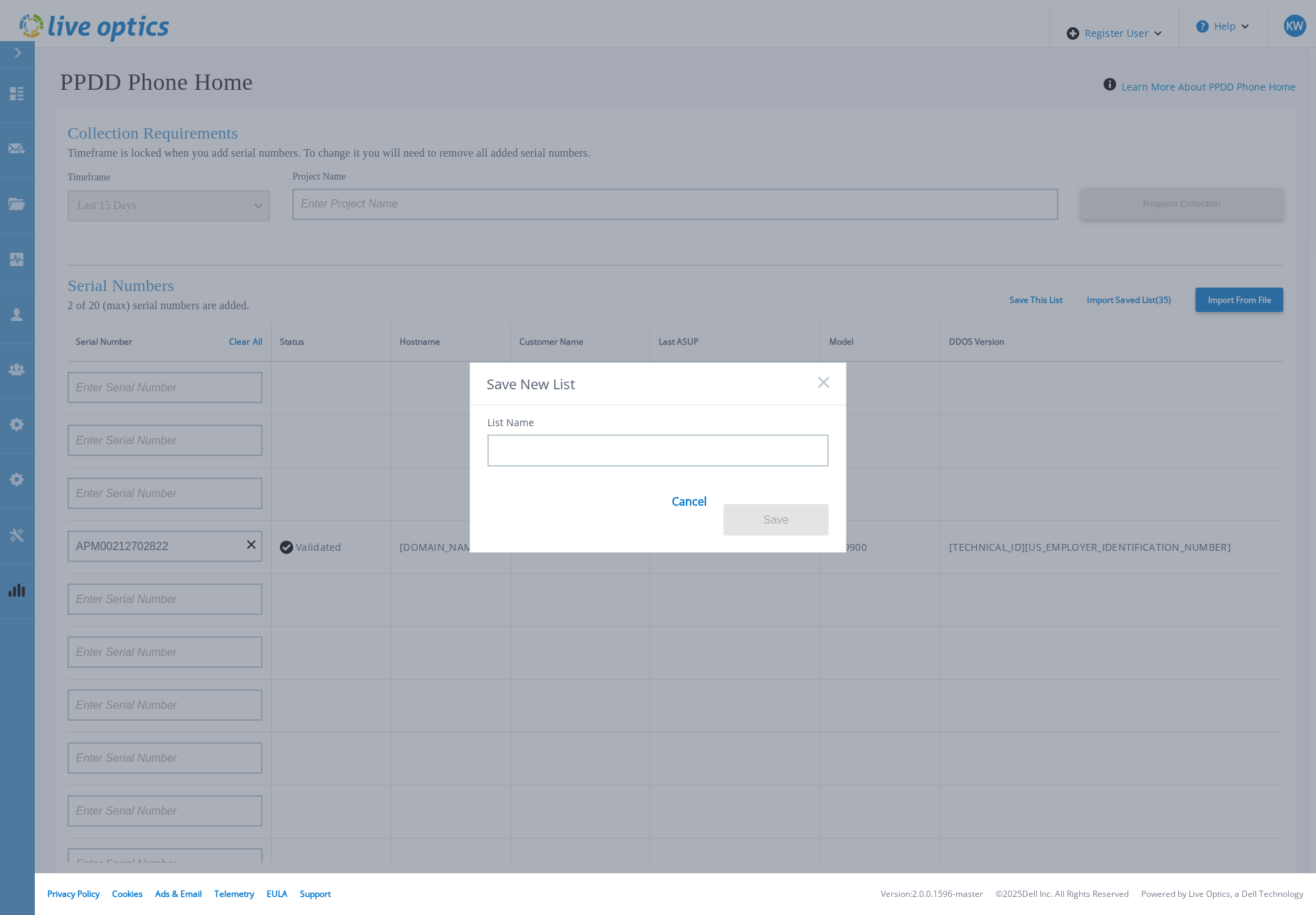
click at [674, 461] on input at bounding box center [658, 451] width 341 height 32
type input "QA Spaces"
click at [755, 512] on button "Save" at bounding box center [776, 519] width 105 height 31
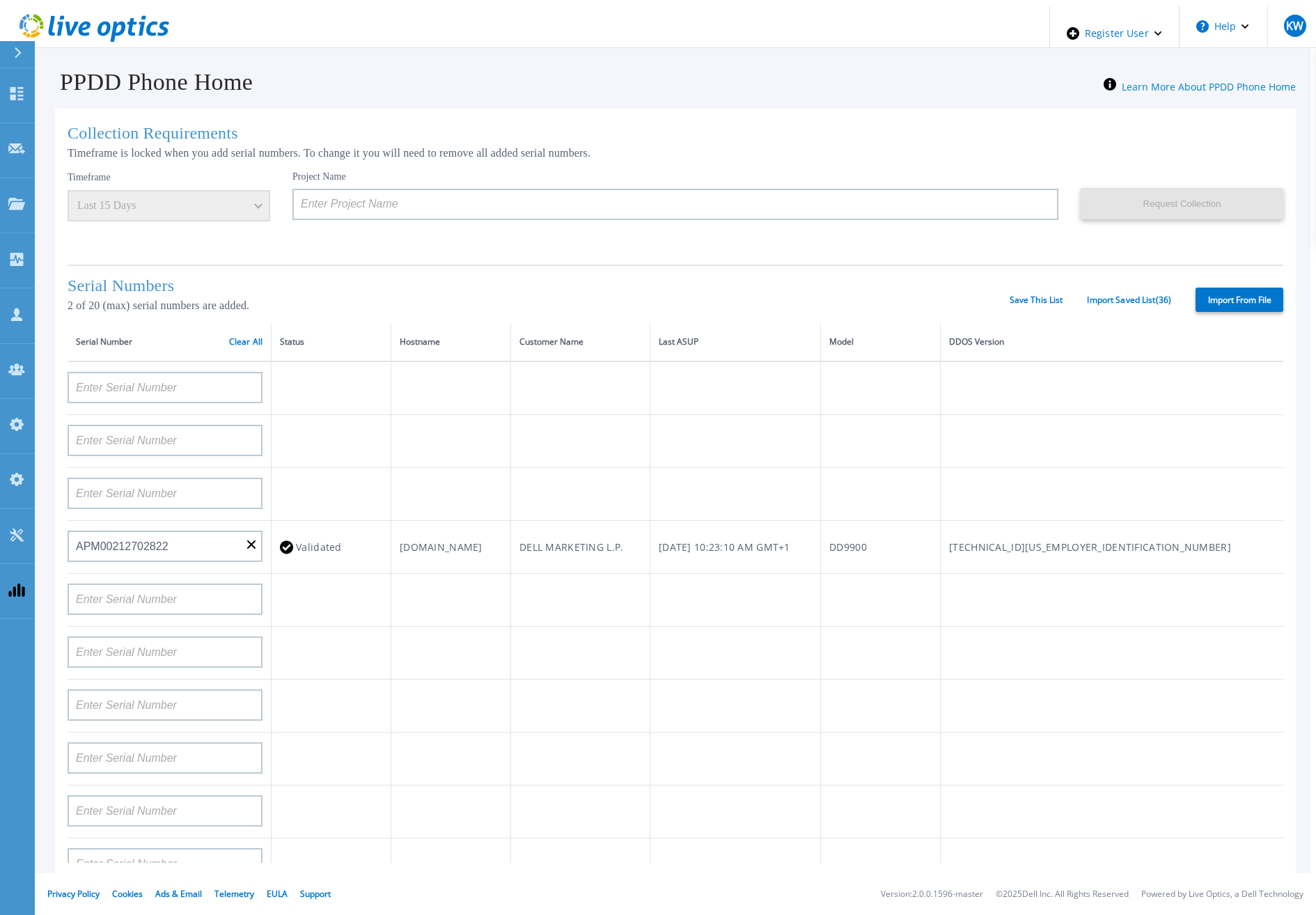
click at [234, 337] on link "Clear All" at bounding box center [246, 342] width 34 height 10
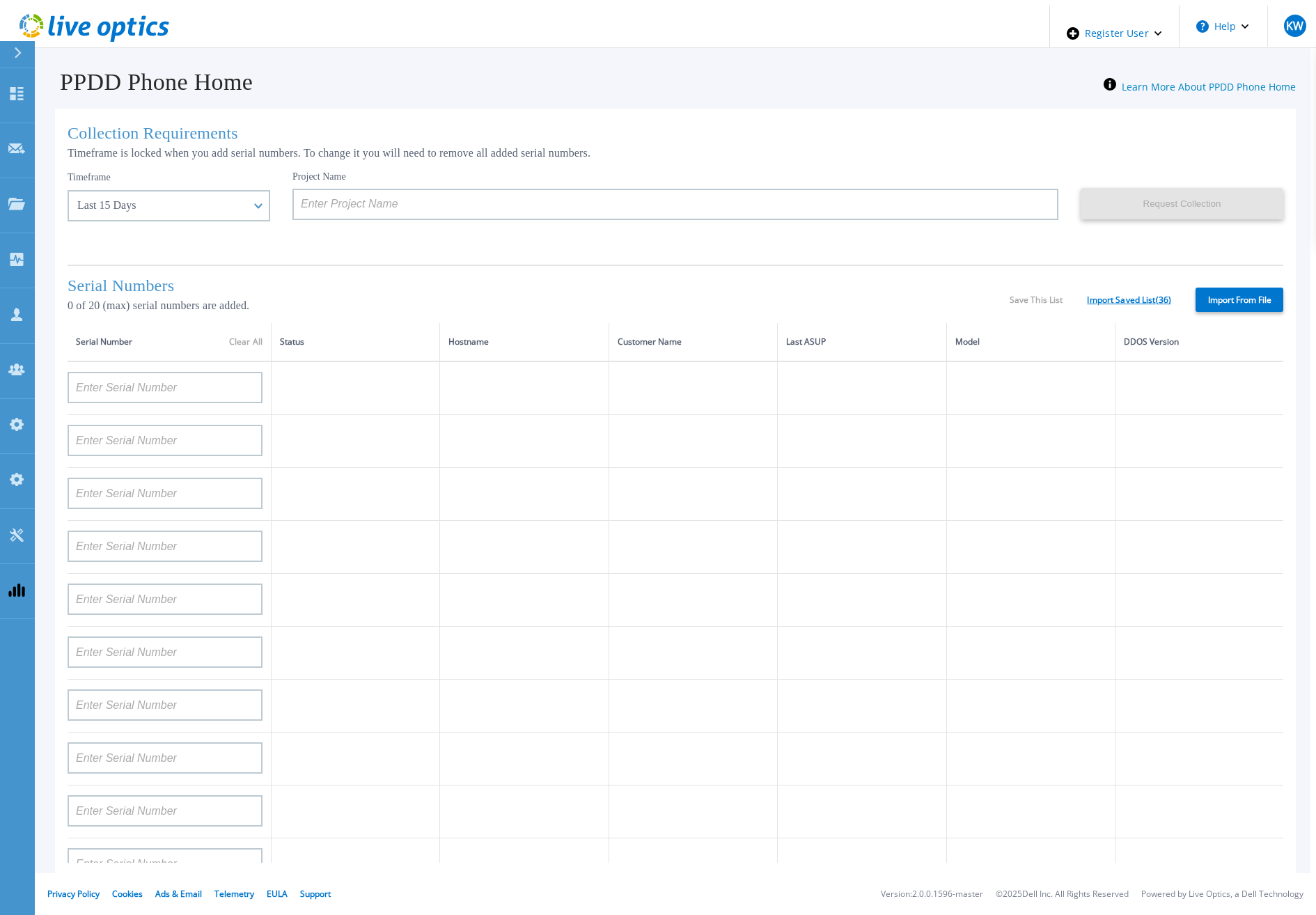
click at [1146, 296] on link "Import Saved List ( 36 )" at bounding box center [1129, 300] width 85 height 10
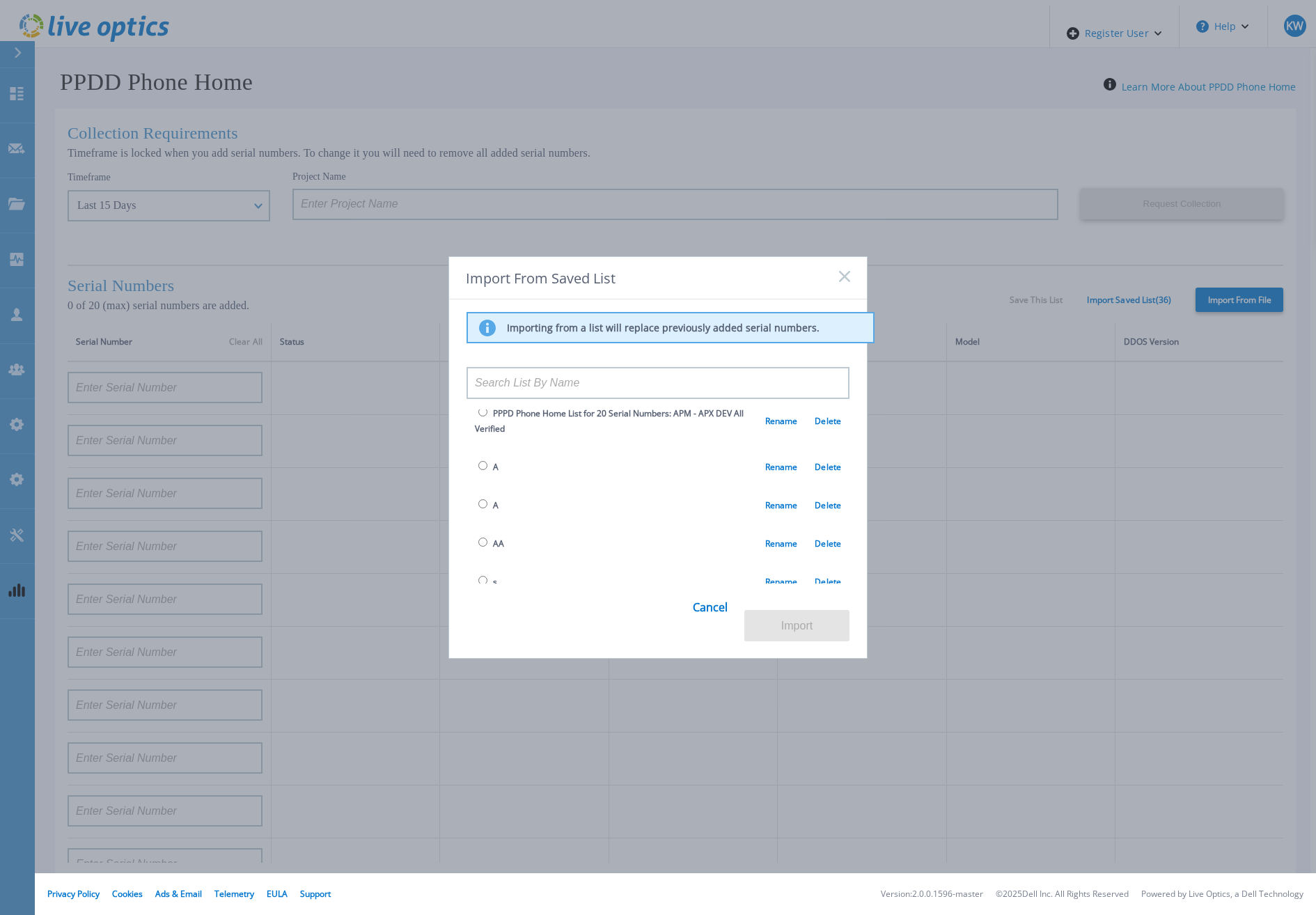
scroll to position [1196, 0]
click at [485, 582] on span "QA Spaces" at bounding box center [505, 589] width 60 height 16
click at [483, 584] on input "radio" at bounding box center [483, 588] width 9 height 9
radio input "true"
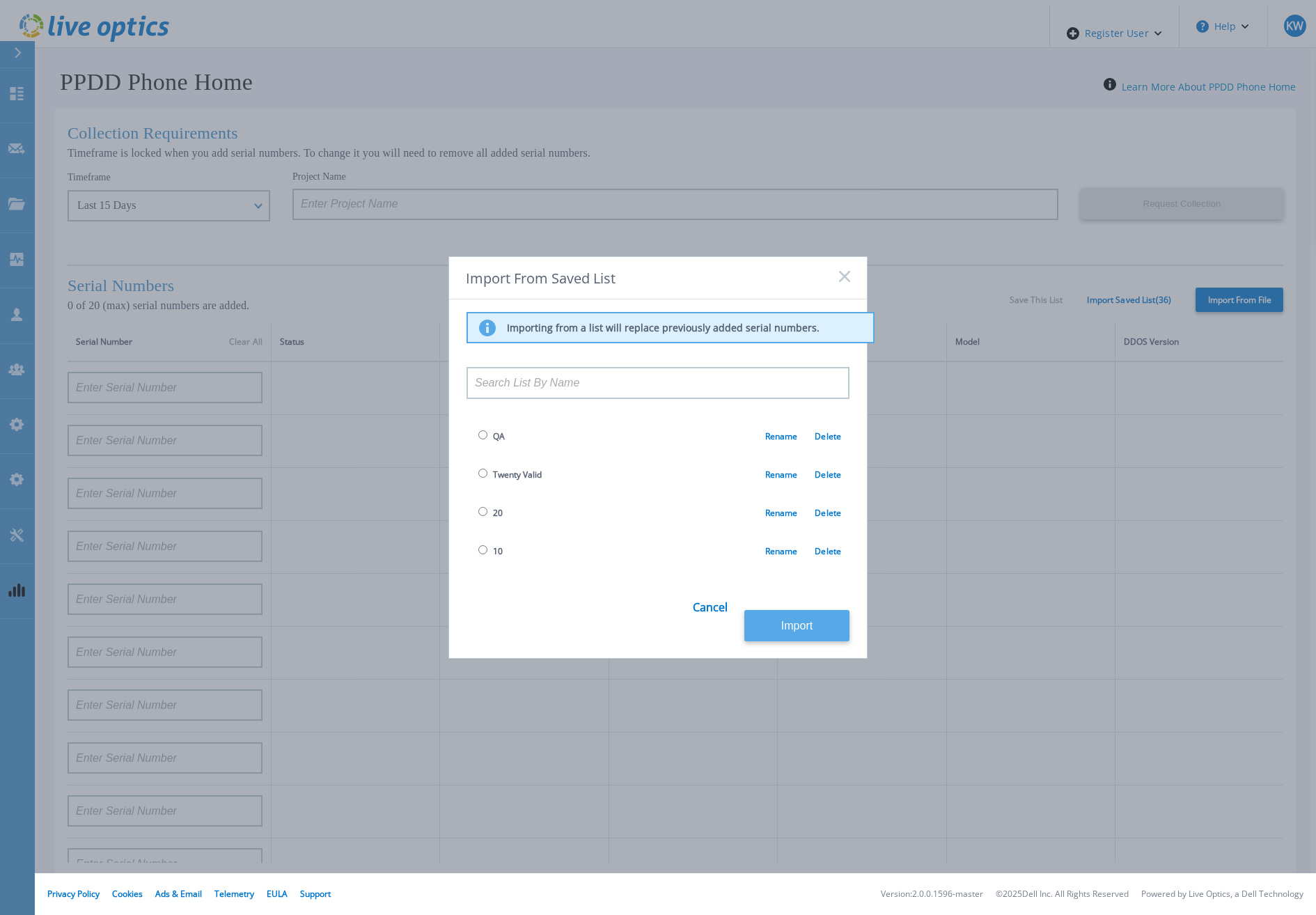
click at [767, 630] on button "Import" at bounding box center [797, 626] width 105 height 31
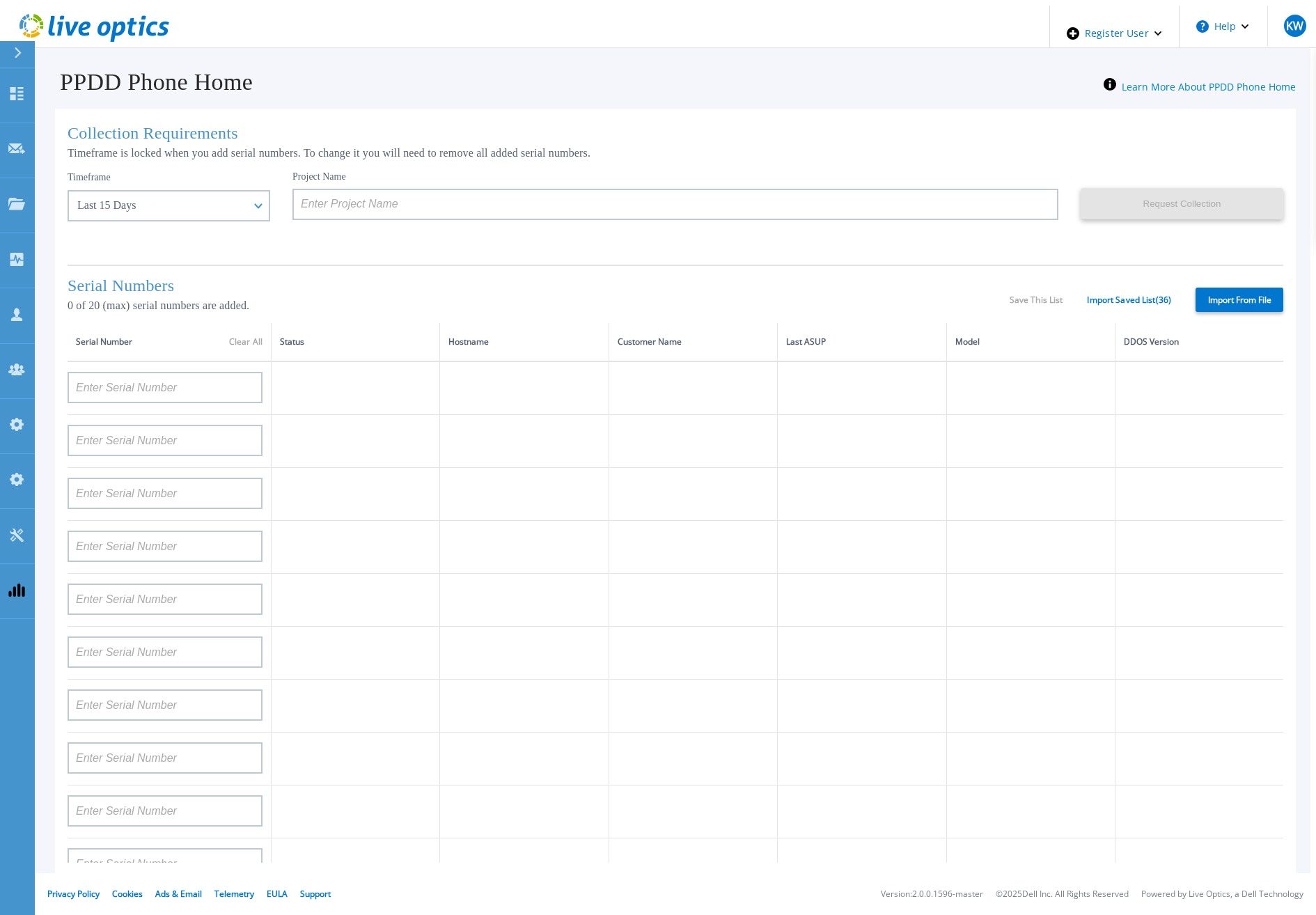
type input "APM00212702822"
type input "APM00212610953"
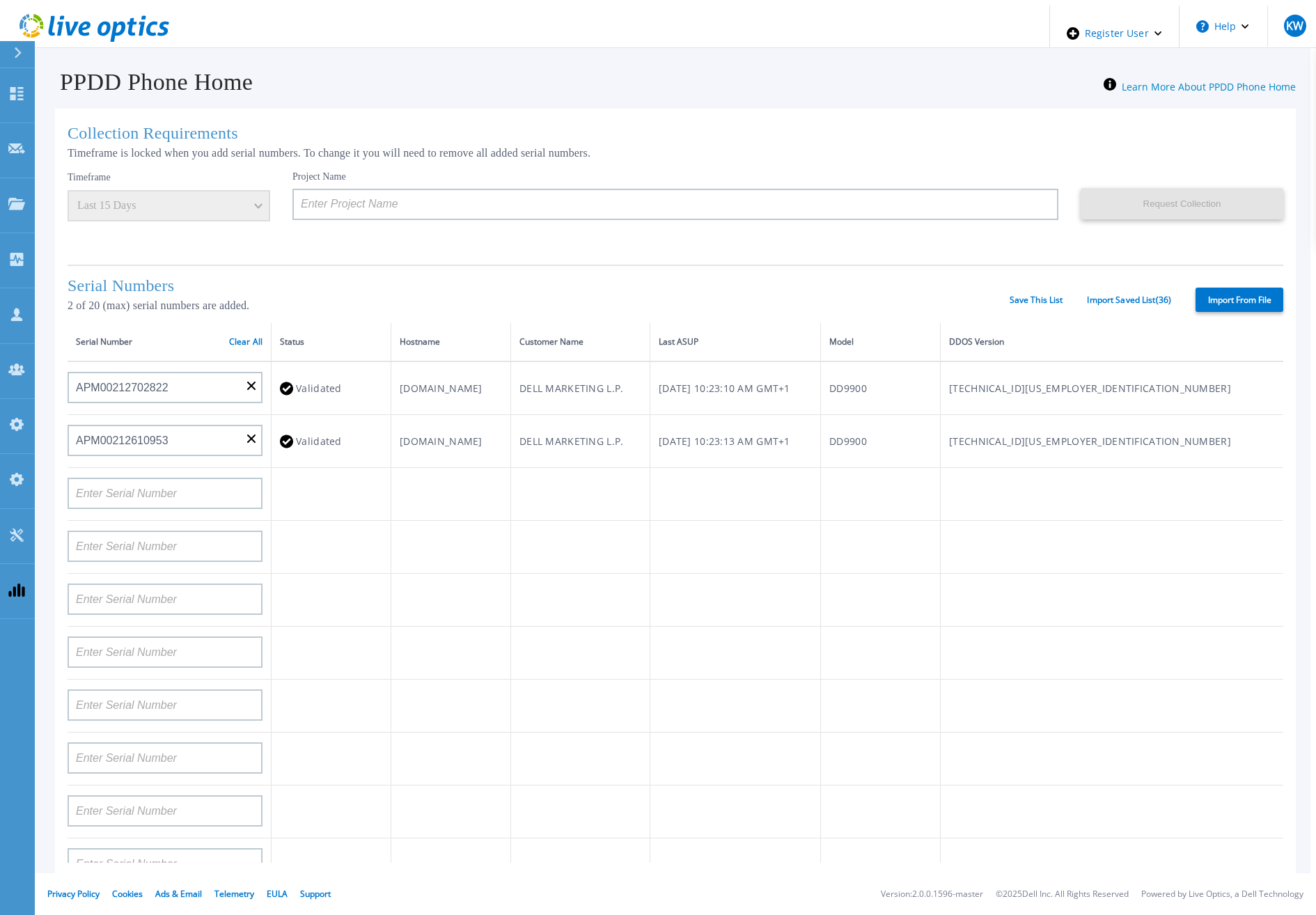
click at [1006, 291] on h1 "Serial Numbers" at bounding box center [538, 286] width 942 height 19
click at [1118, 295] on link "Import Saved List ( 36 )" at bounding box center [1129, 300] width 85 height 10
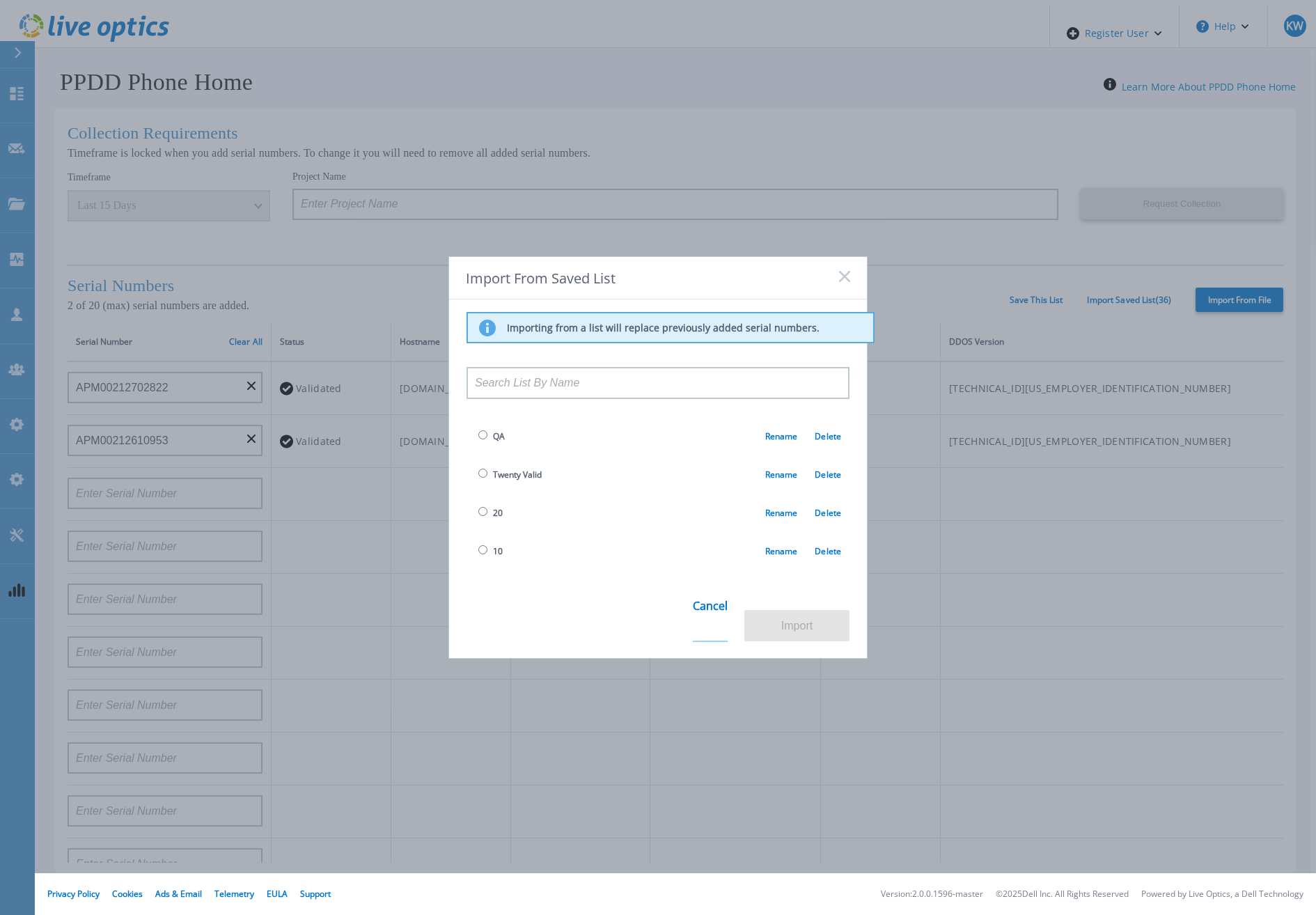
click at [698, 615] on link "Cancel" at bounding box center [710, 615] width 35 height 54
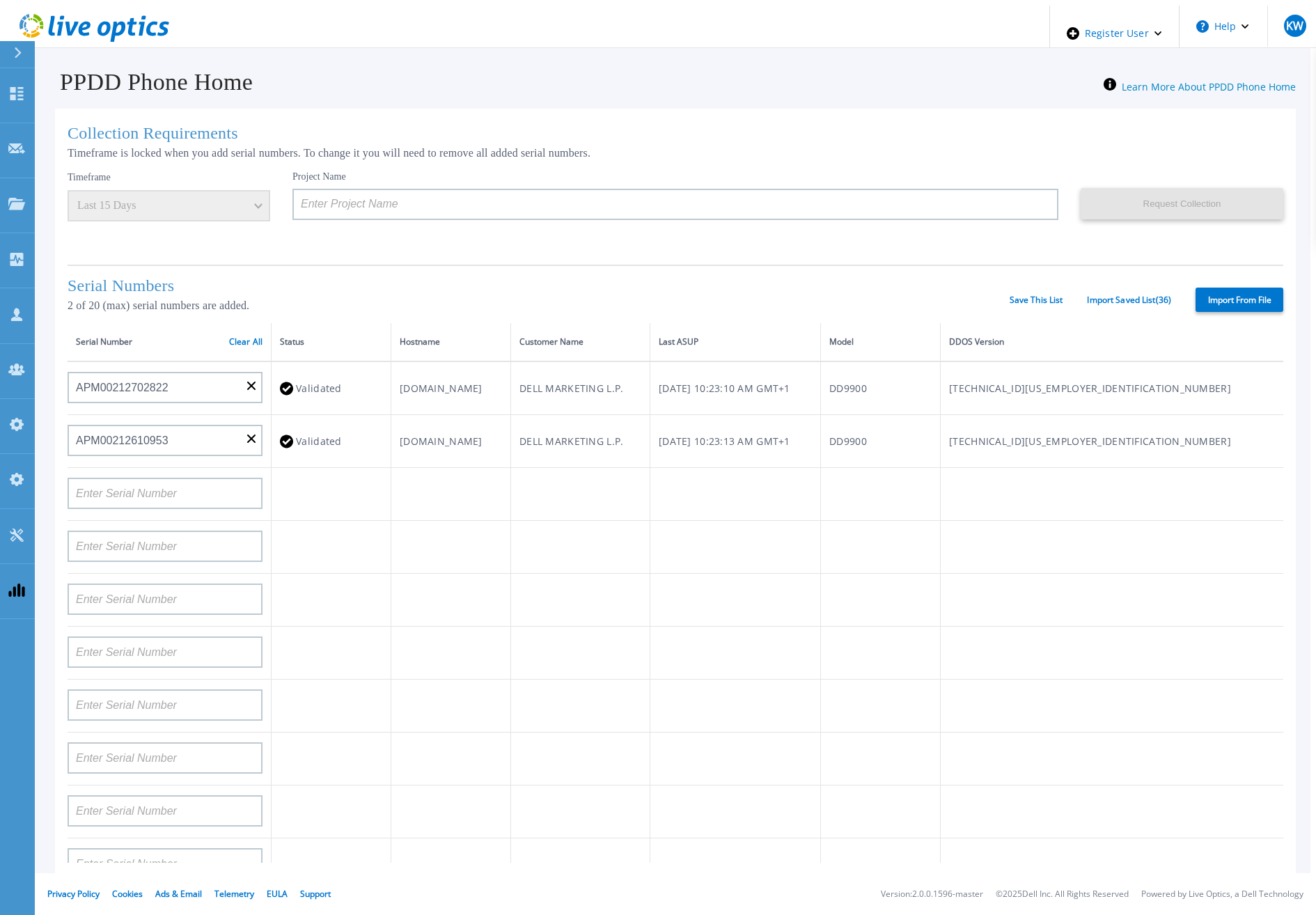
click at [194, 194] on div "Timeframe Last 15 Days" at bounding box center [169, 196] width 203 height 51
click at [232, 339] on link "Clear All" at bounding box center [246, 342] width 34 height 10
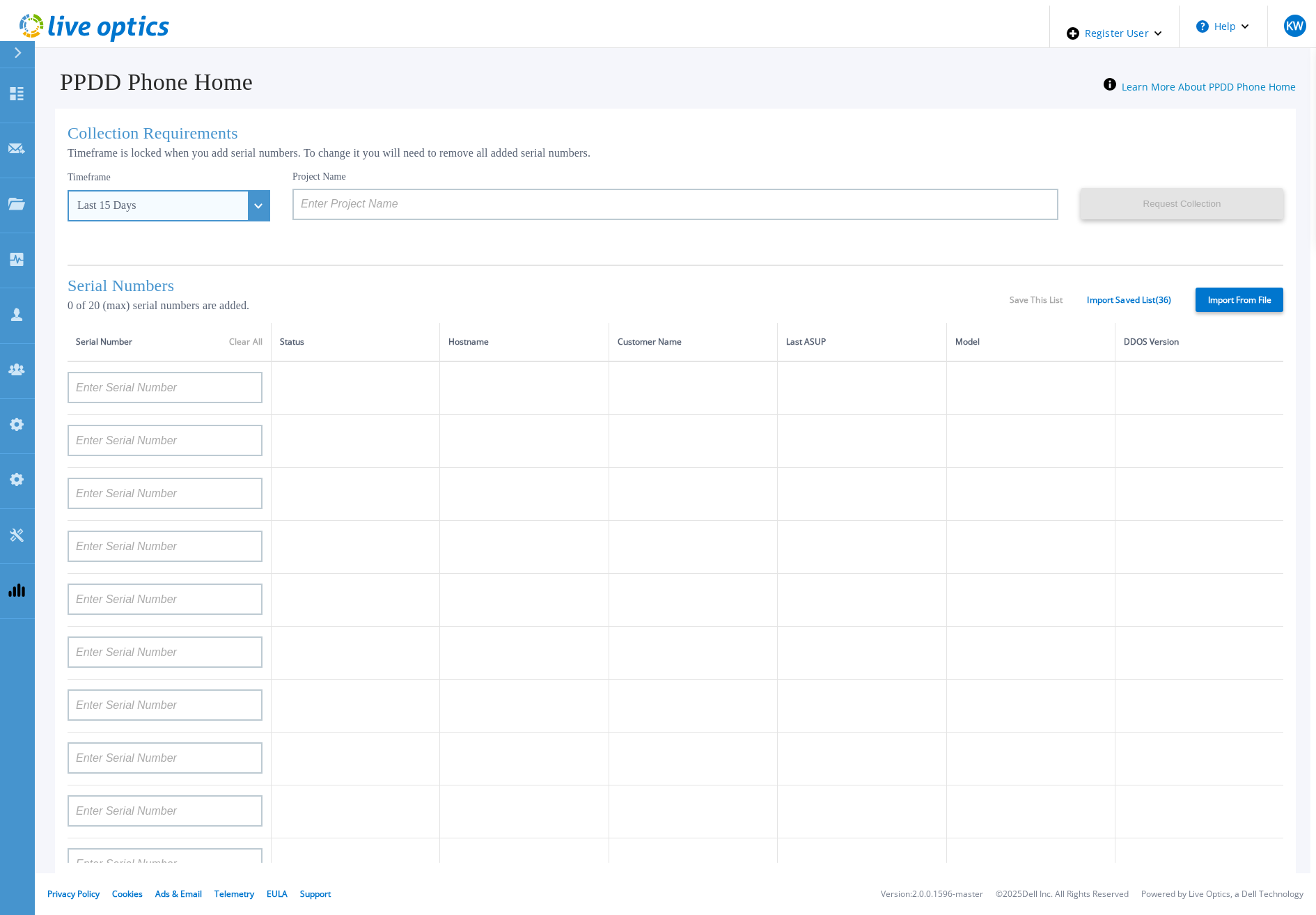
click at [221, 215] on div "Last 15 Days" at bounding box center [169, 205] width 203 height 31
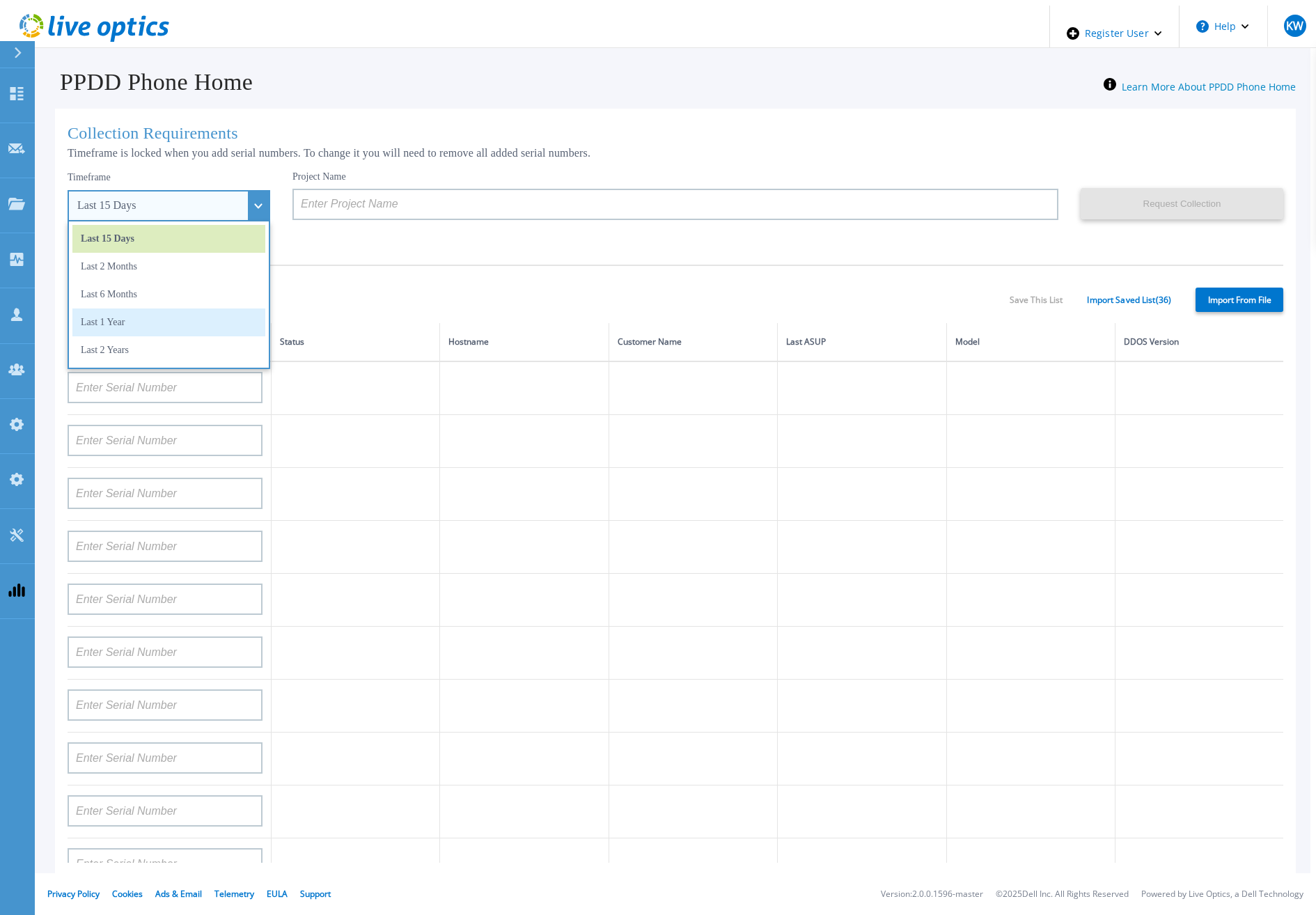
click at [162, 326] on li "Last 1 Year" at bounding box center [169, 322] width 193 height 28
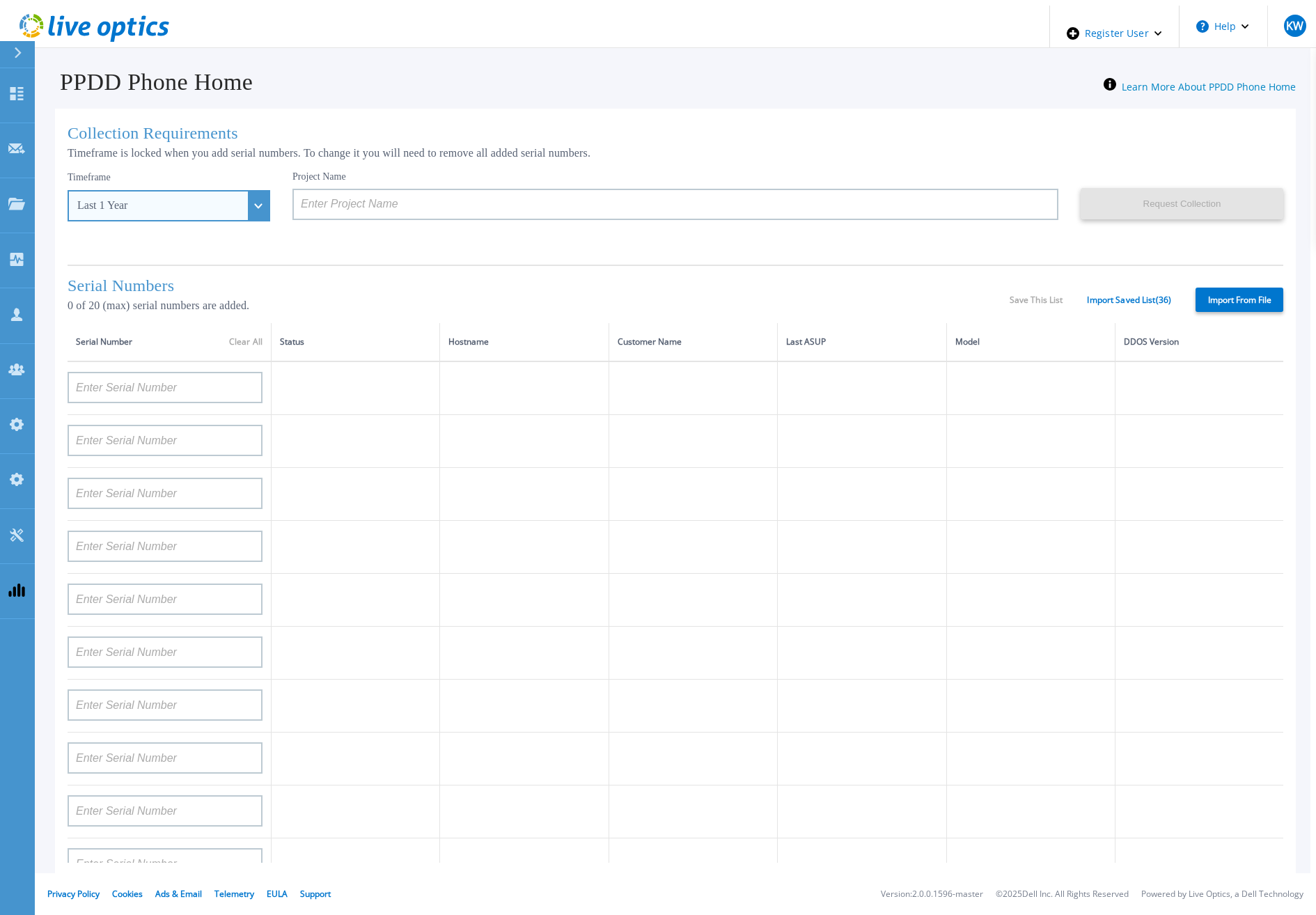
click at [232, 205] on div "Last 1 Year" at bounding box center [169, 205] width 203 height 31
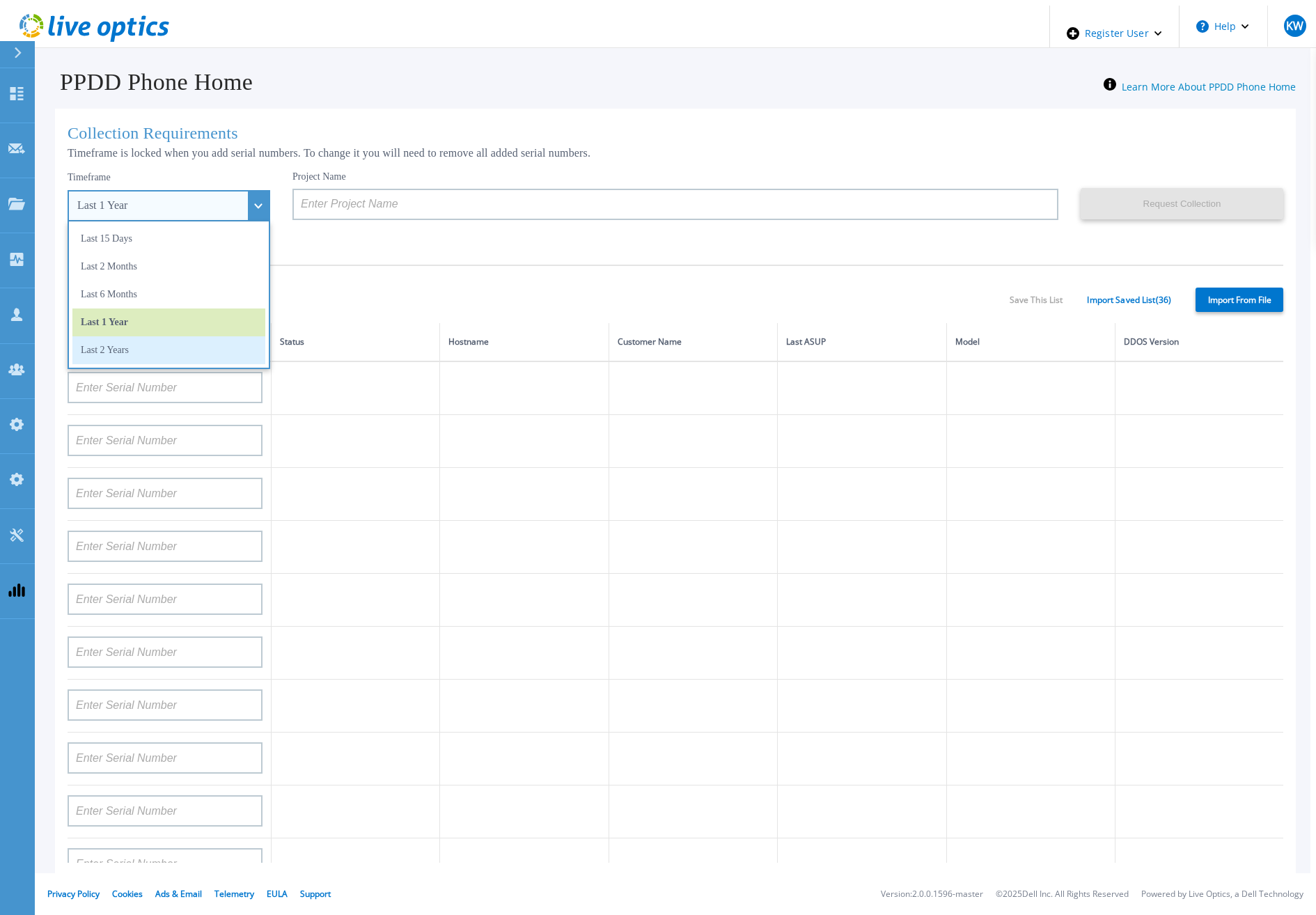
click at [123, 342] on li "Last 2 Years" at bounding box center [169, 350] width 193 height 28
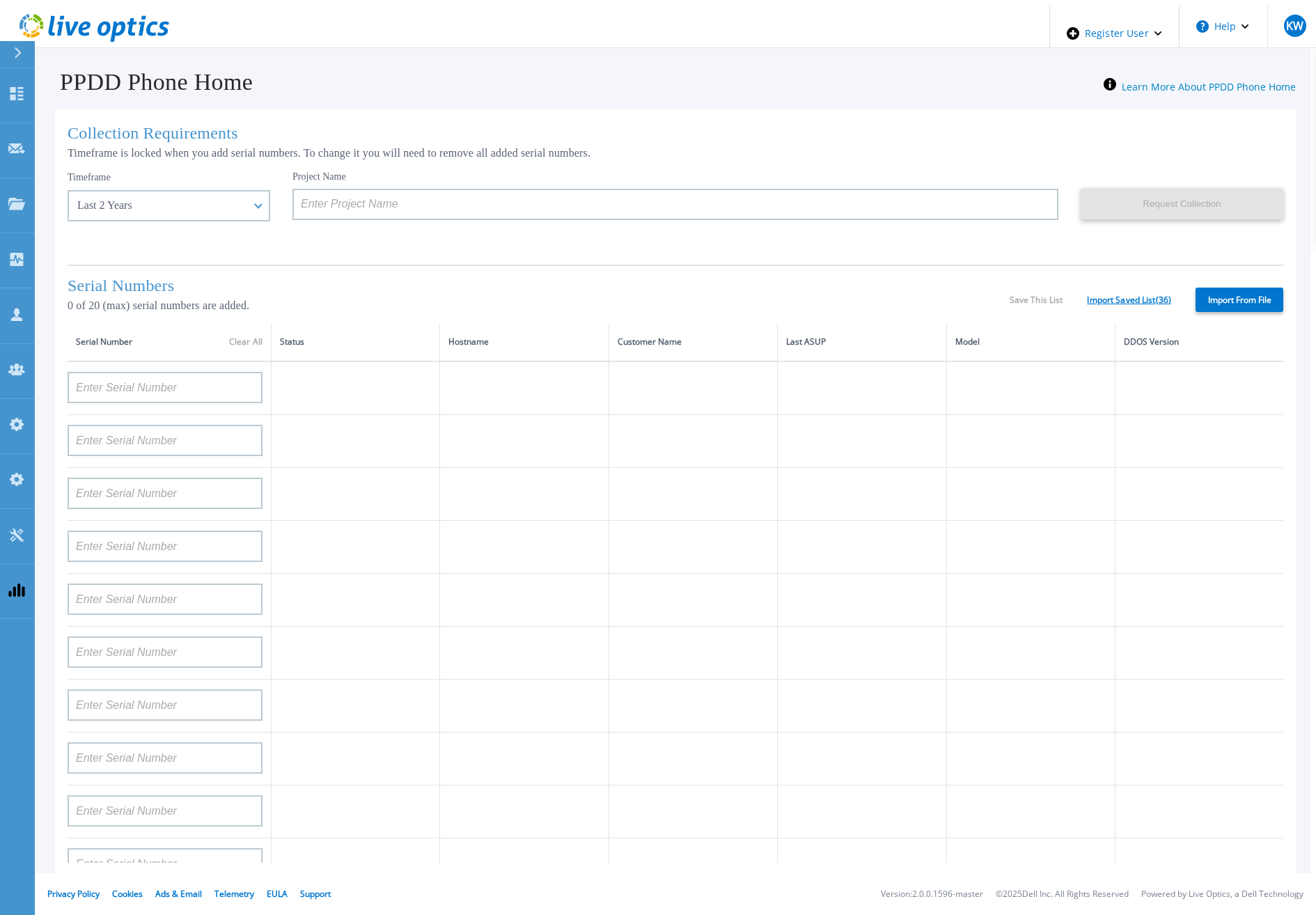
click at [1122, 295] on link "Import Saved List ( 36 )" at bounding box center [1129, 300] width 85 height 10
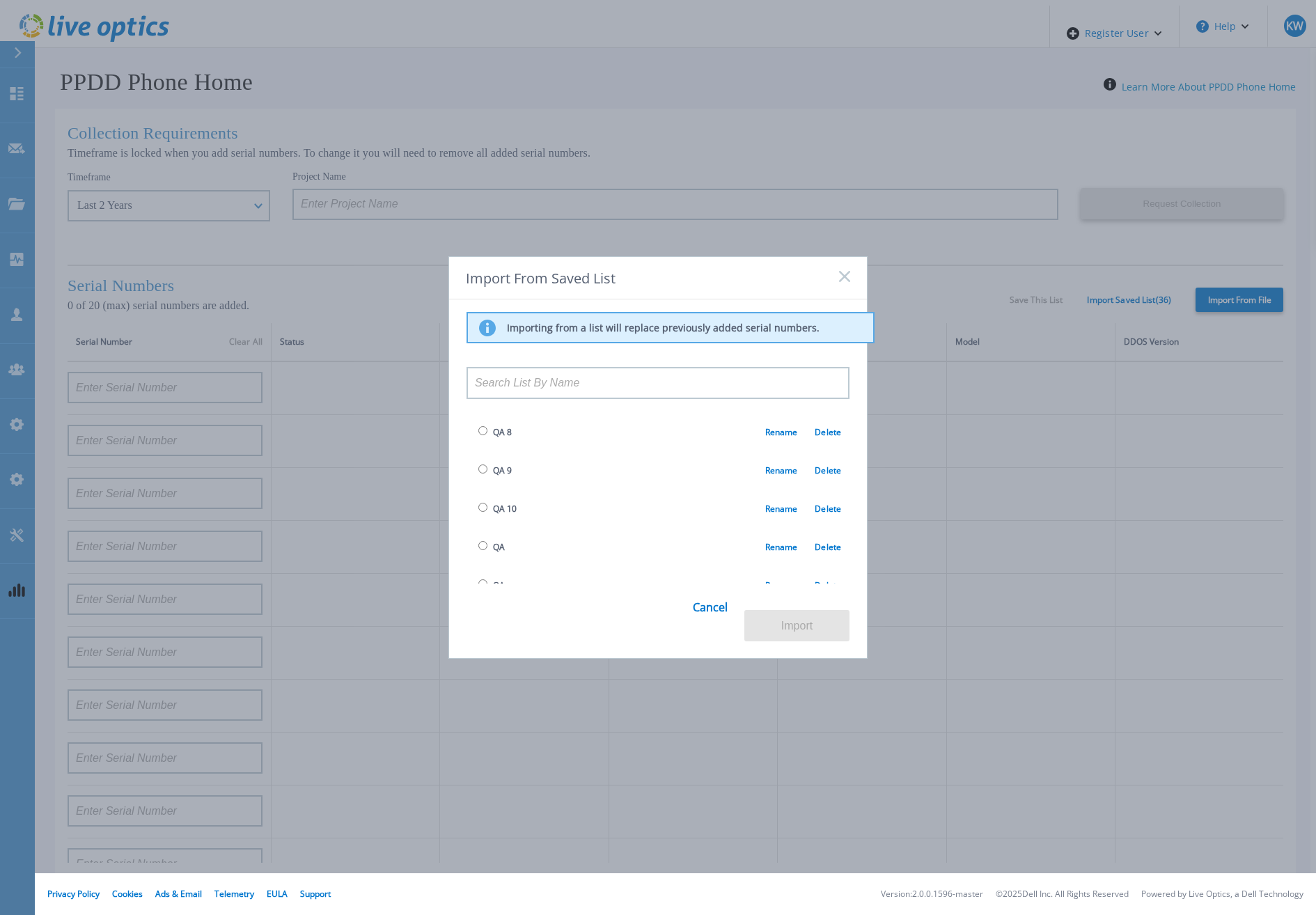
scroll to position [906, 0]
click at [480, 475] on input "radio" at bounding box center [483, 479] width 9 height 9
radio input "true"
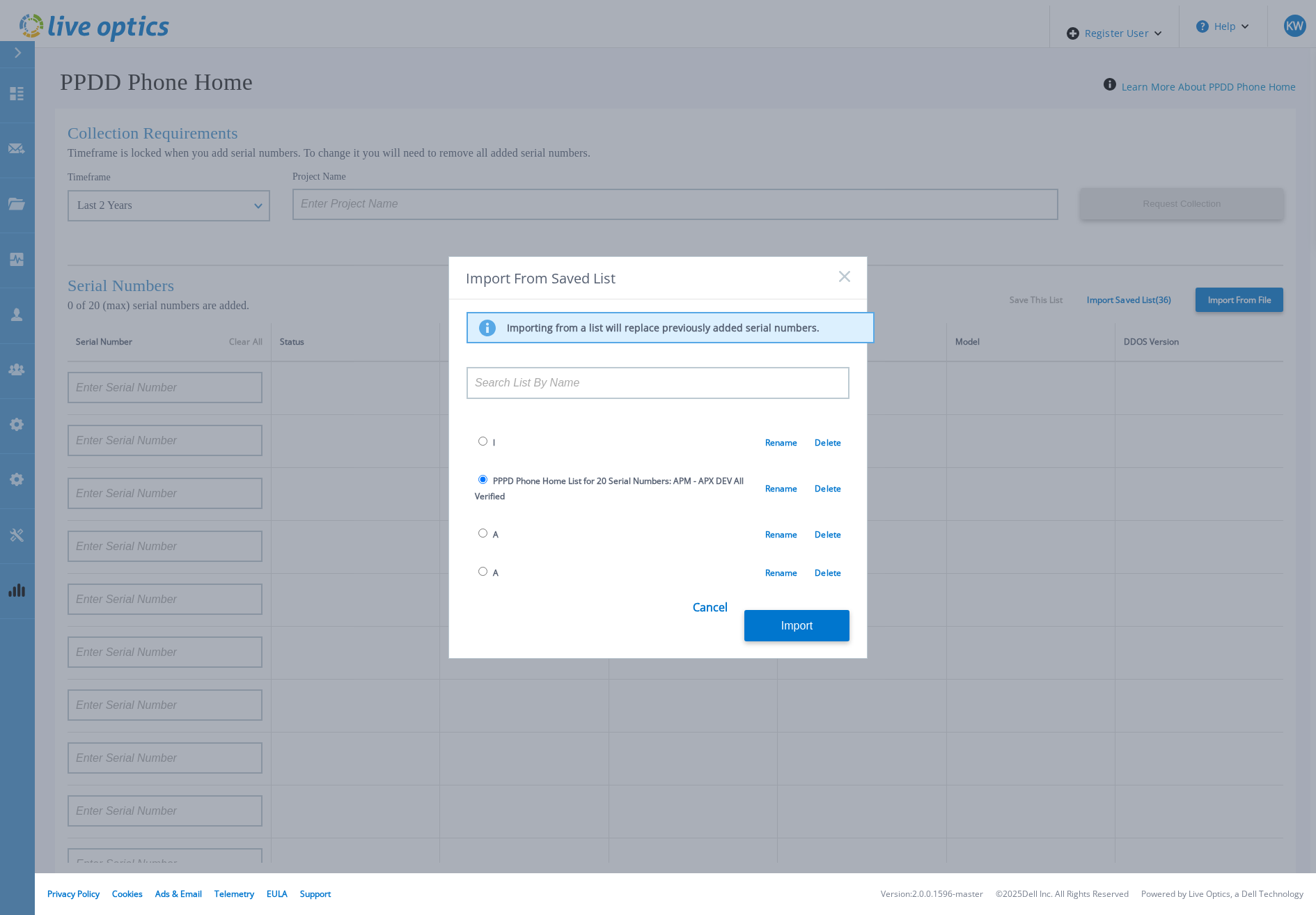
click at [768, 606] on div "Cancel Import" at bounding box center [780, 616] width 174 height 53
click at [784, 619] on button "Import" at bounding box center [797, 626] width 105 height 31
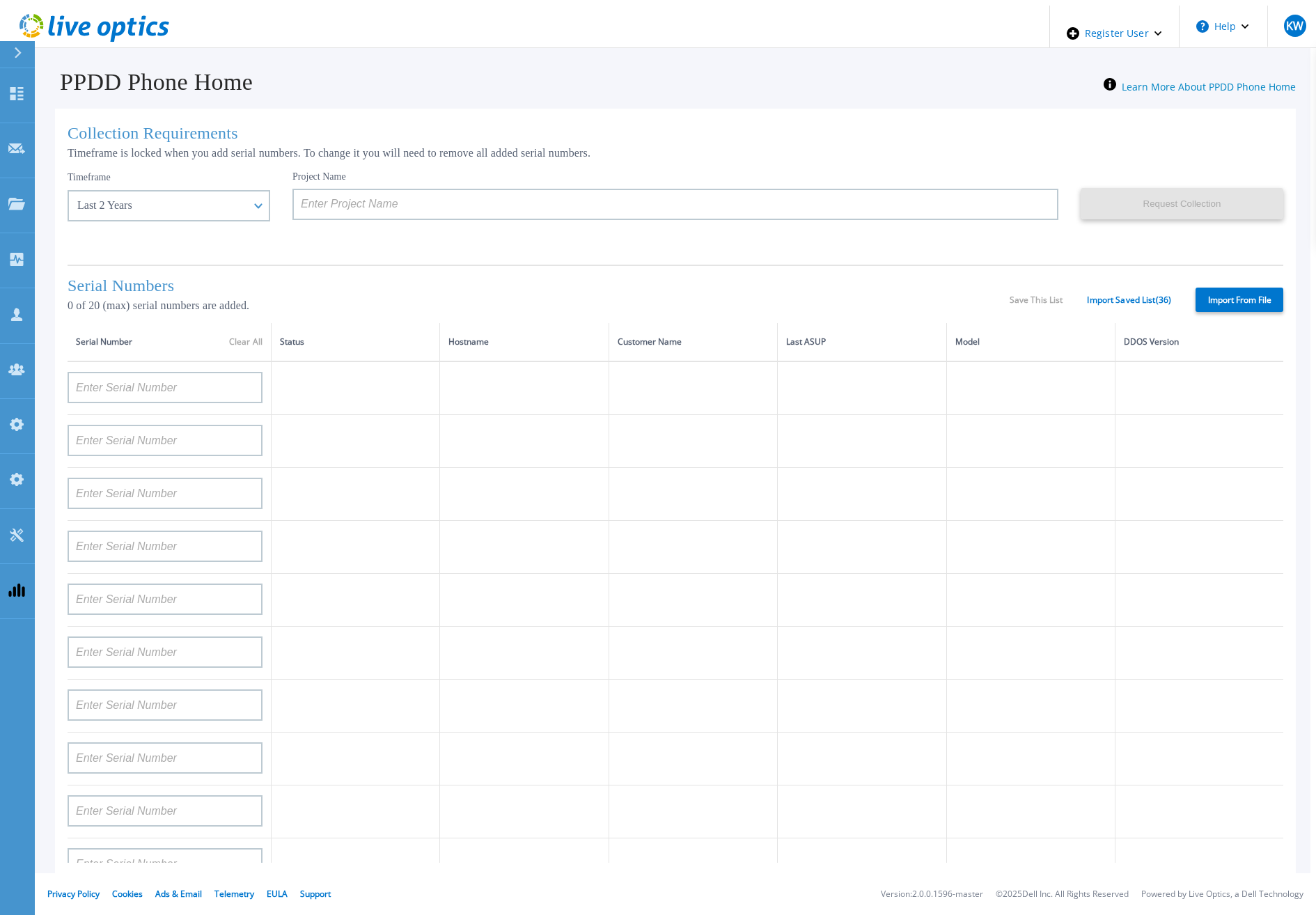
type input "APM00211700095"
type input "APX00232503747"
type input "APM00214914093"
type input "APM00171836329"
type input "APM00212026971"
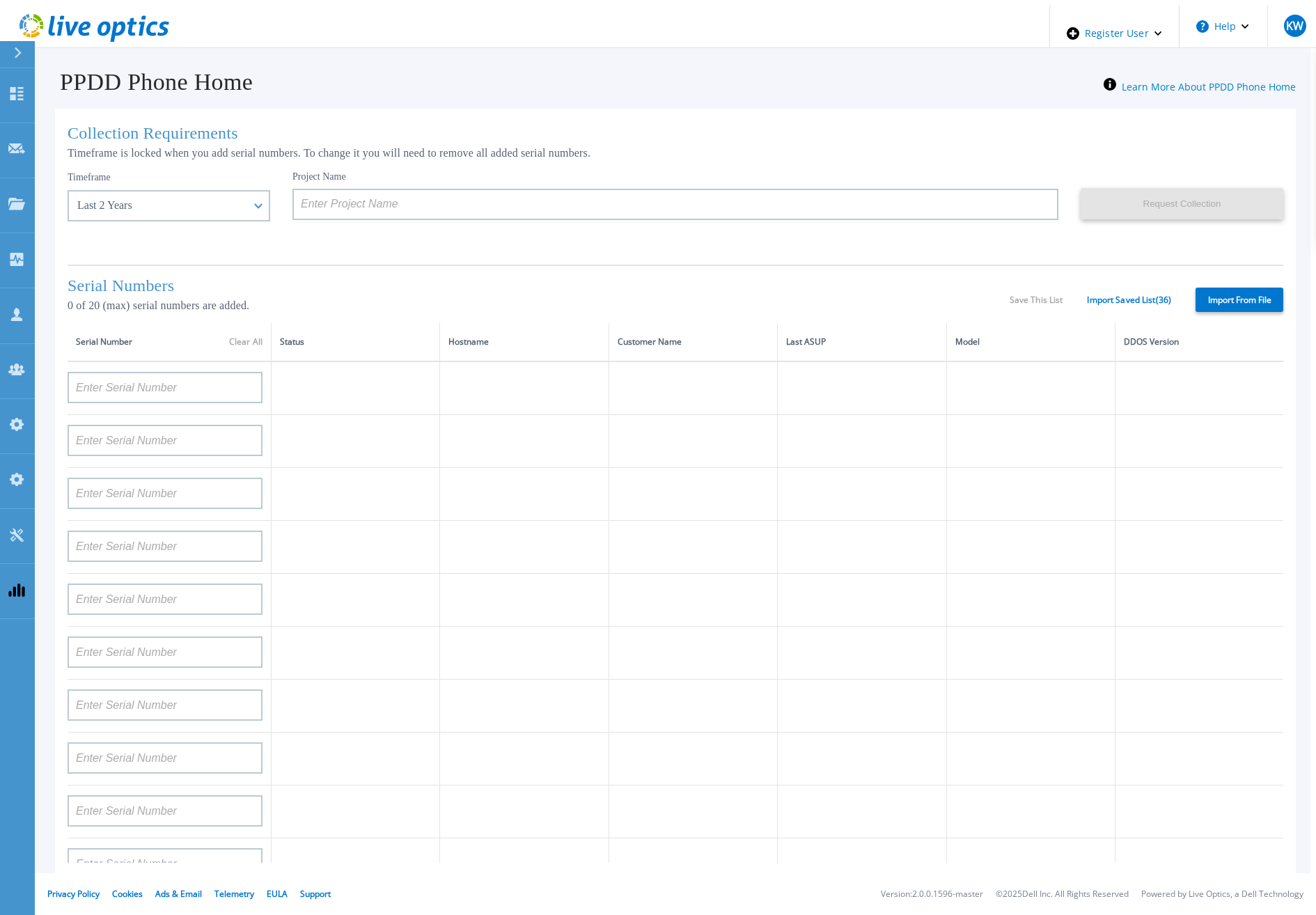
type input "APM00214914094"
type input "APX00234502218"
type input "APM00212018359"
type input "APX00232503745"
type input "APX00232503743"
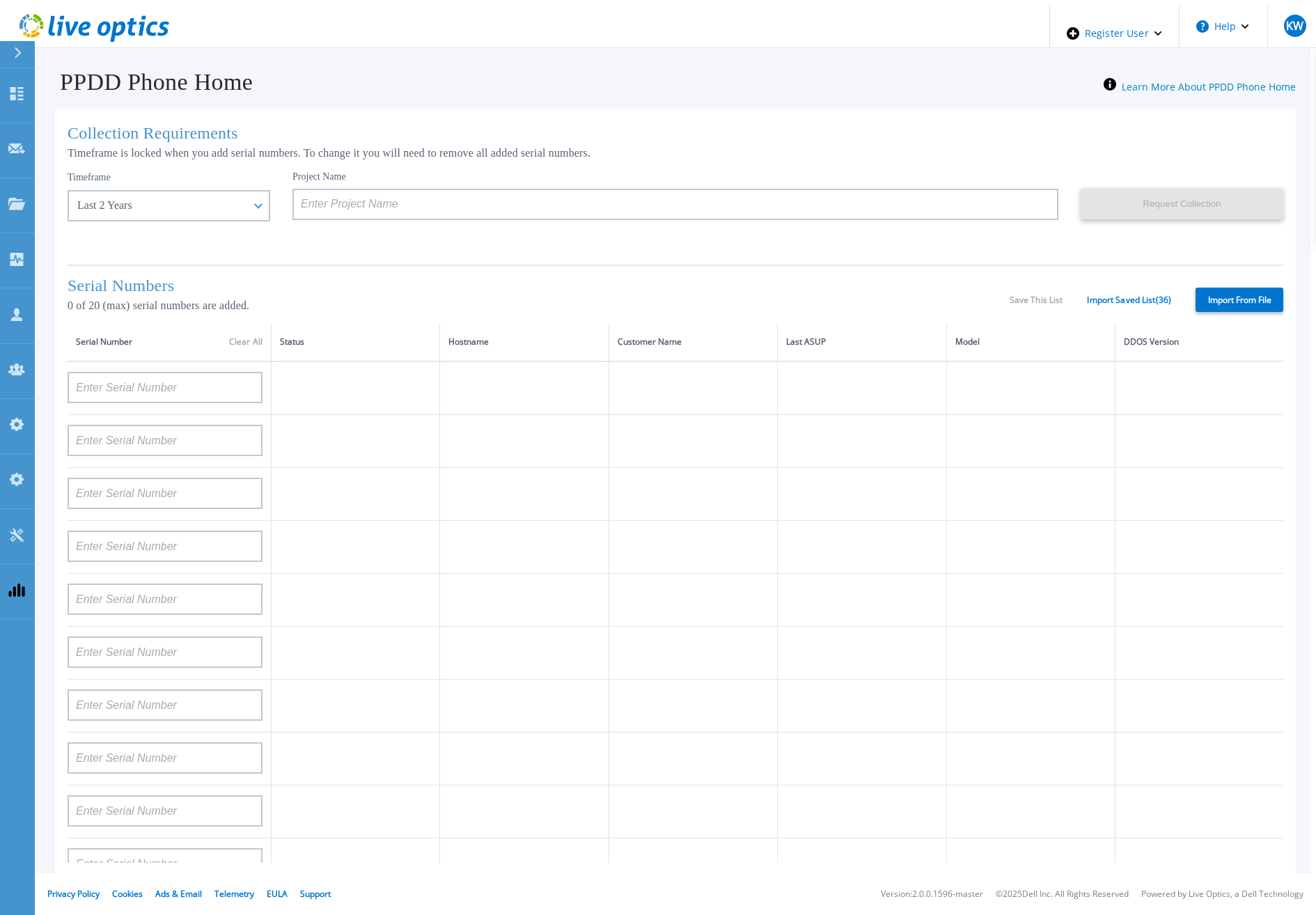
type input "APM00202011675"
type input "APM00212517749"
type input "APX00232503742"
type input "APM00212702822"
type input "APM00212610953"
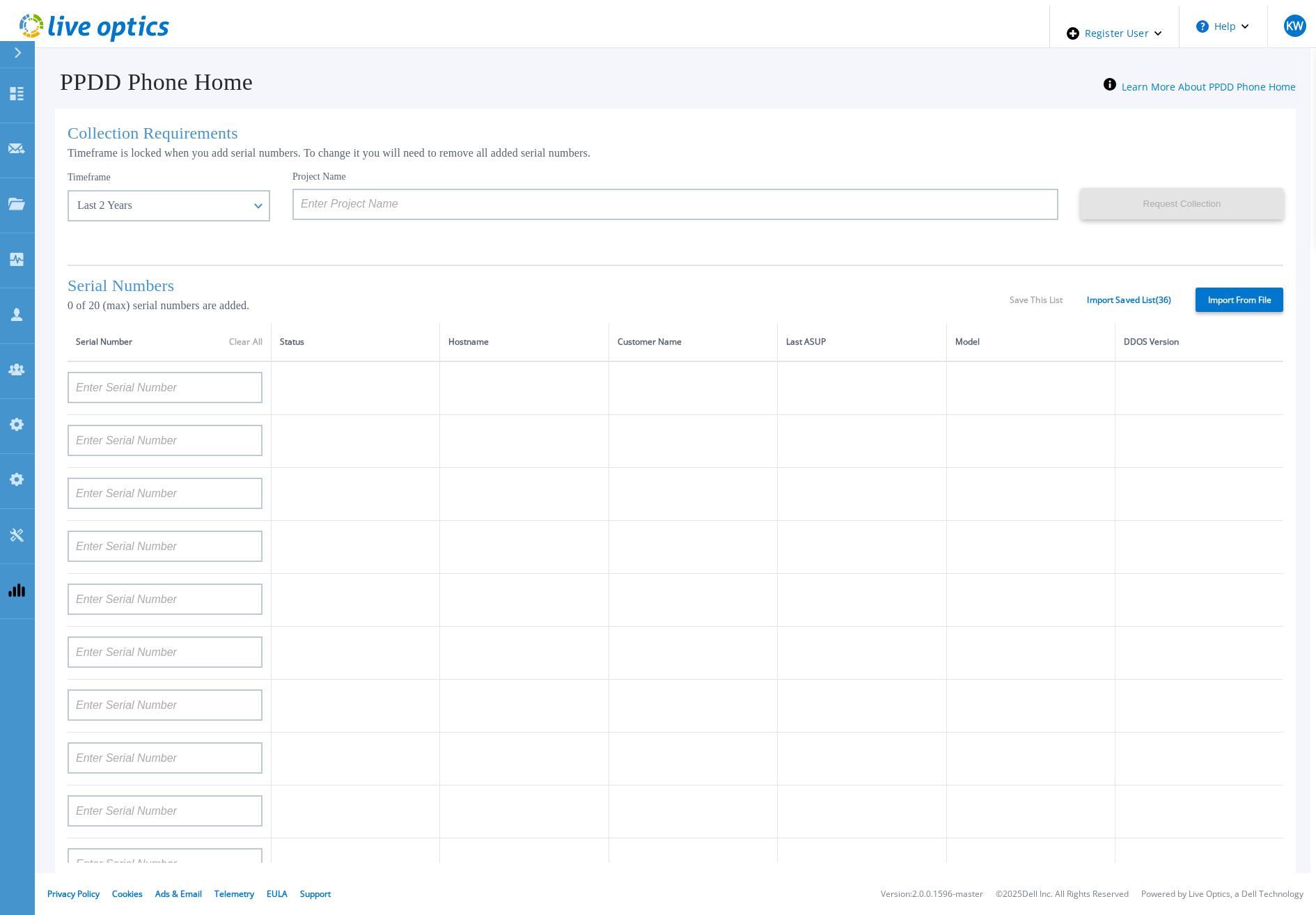
type input "APM00202614668"
type input "APM00212613652"
type input "APX00222101185"
type input "AUDVUX6XJHDJFE"
type input "APM00133543104"
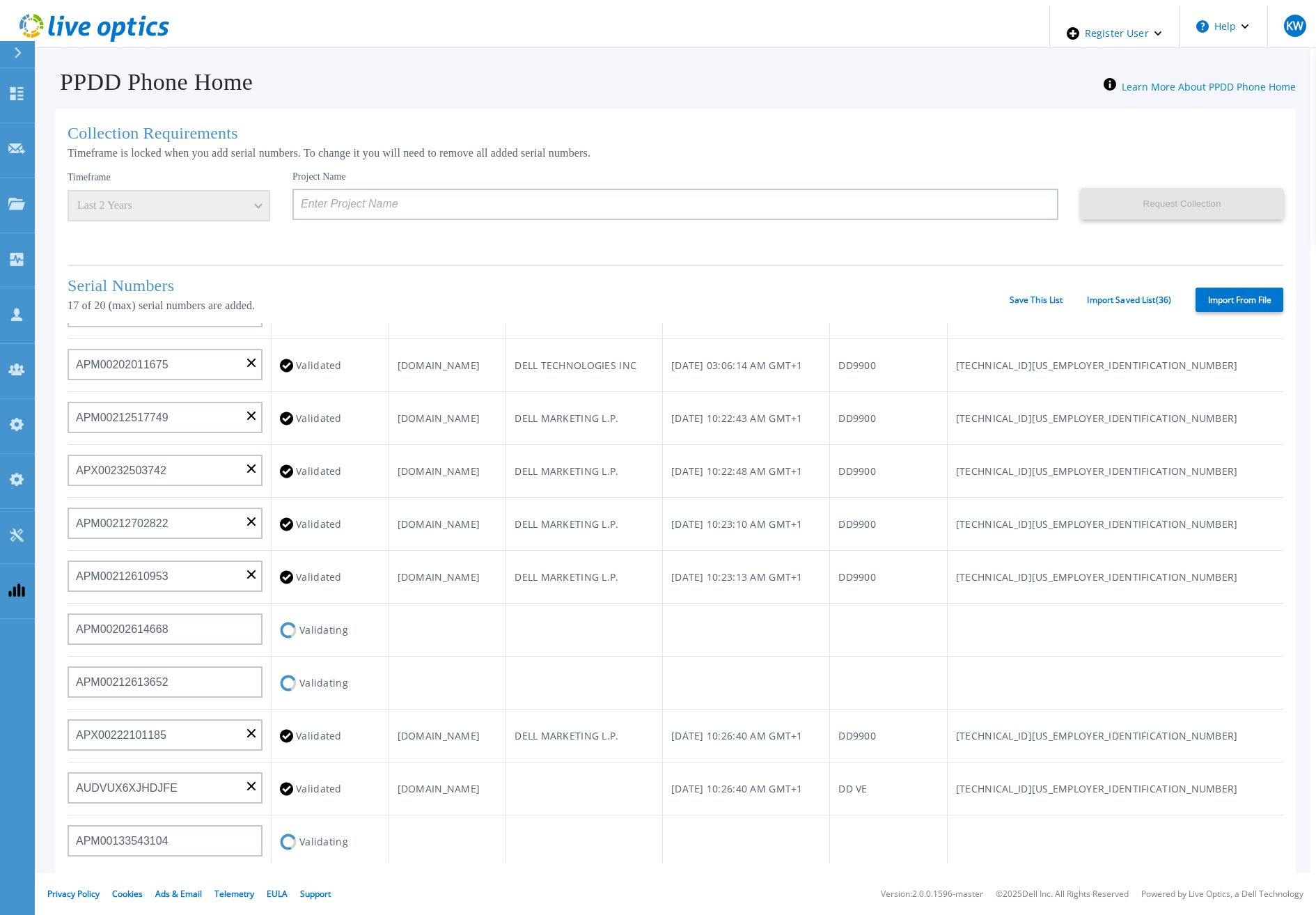
scroll to position [558, 0]
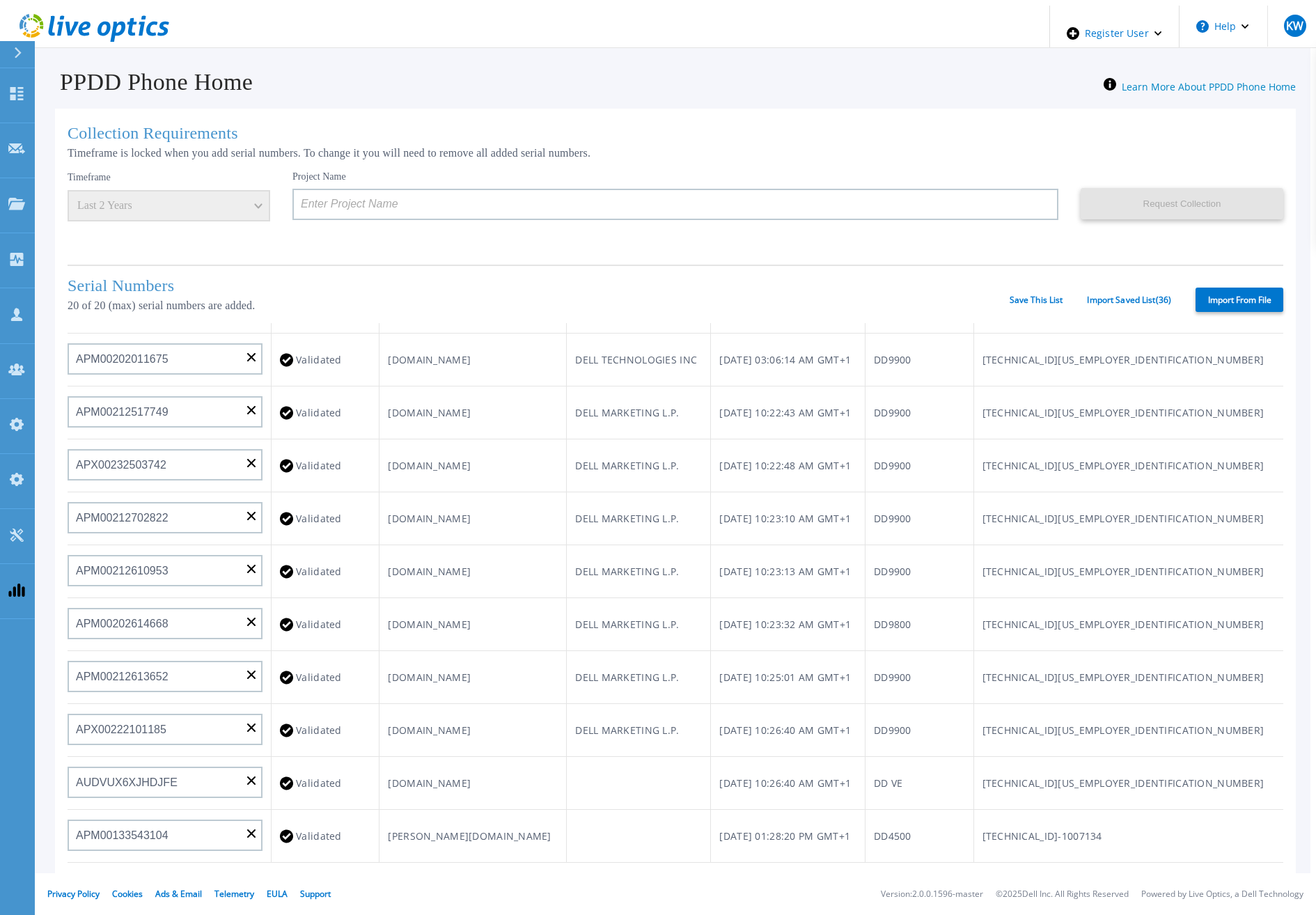
click at [1068, 295] on div "Save This List Import Saved List ( 36 )" at bounding box center [1089, 300] width 161 height 10
drag, startPoint x: 1006, startPoint y: 296, endPoint x: 1034, endPoint y: 296, distance: 28.0
click at [1034, 296] on div "Serial Numbers 20 of 20 (max) serial numbers are added. Save This List Import S…" at bounding box center [675, 293] width 1215 height 58
click at [1034, 296] on link "Save This List" at bounding box center [1035, 300] width 53 height 10
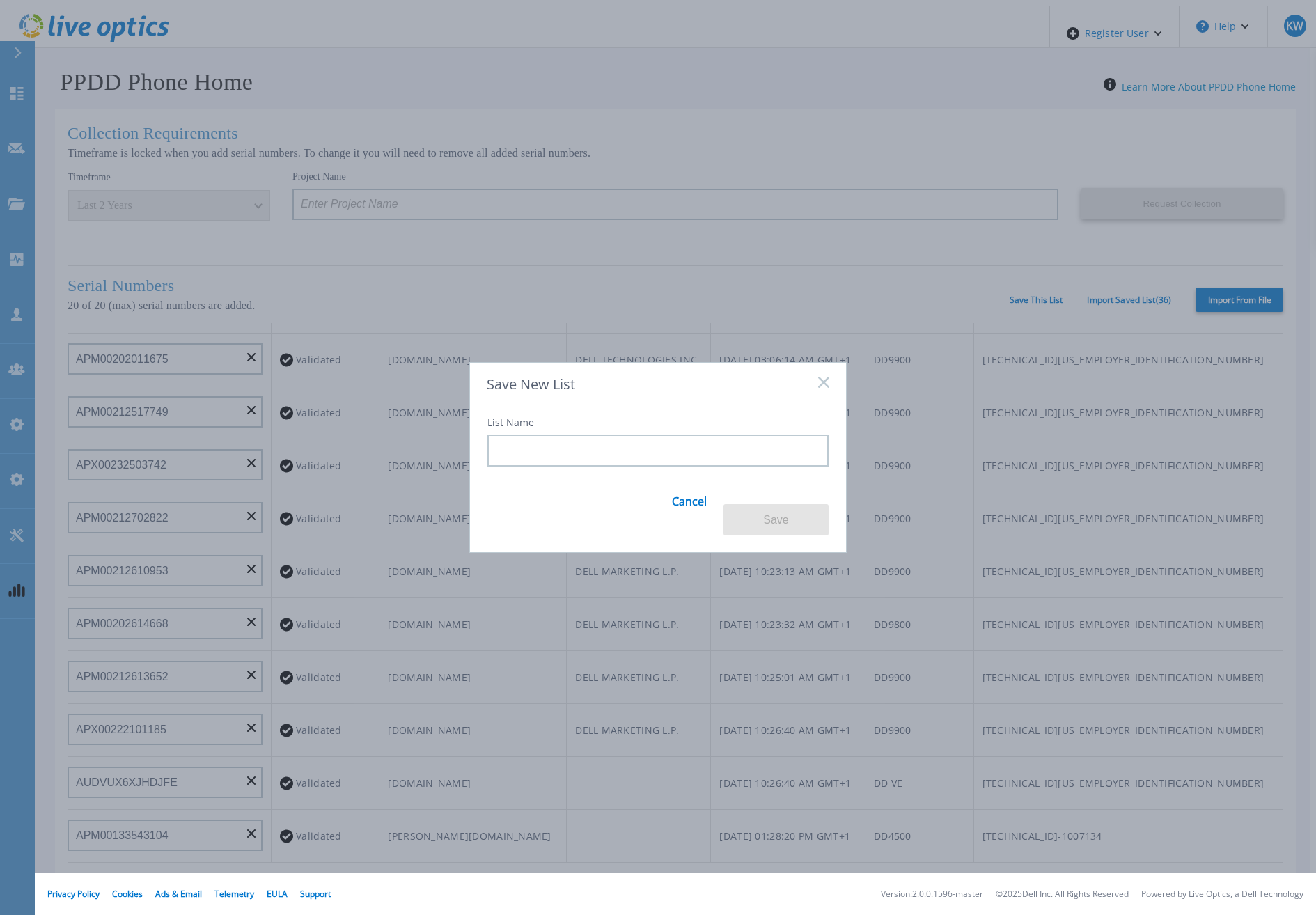
click at [669, 458] on input at bounding box center [658, 451] width 341 height 32
click at [778, 512] on button "Save" at bounding box center [776, 519] width 105 height 31
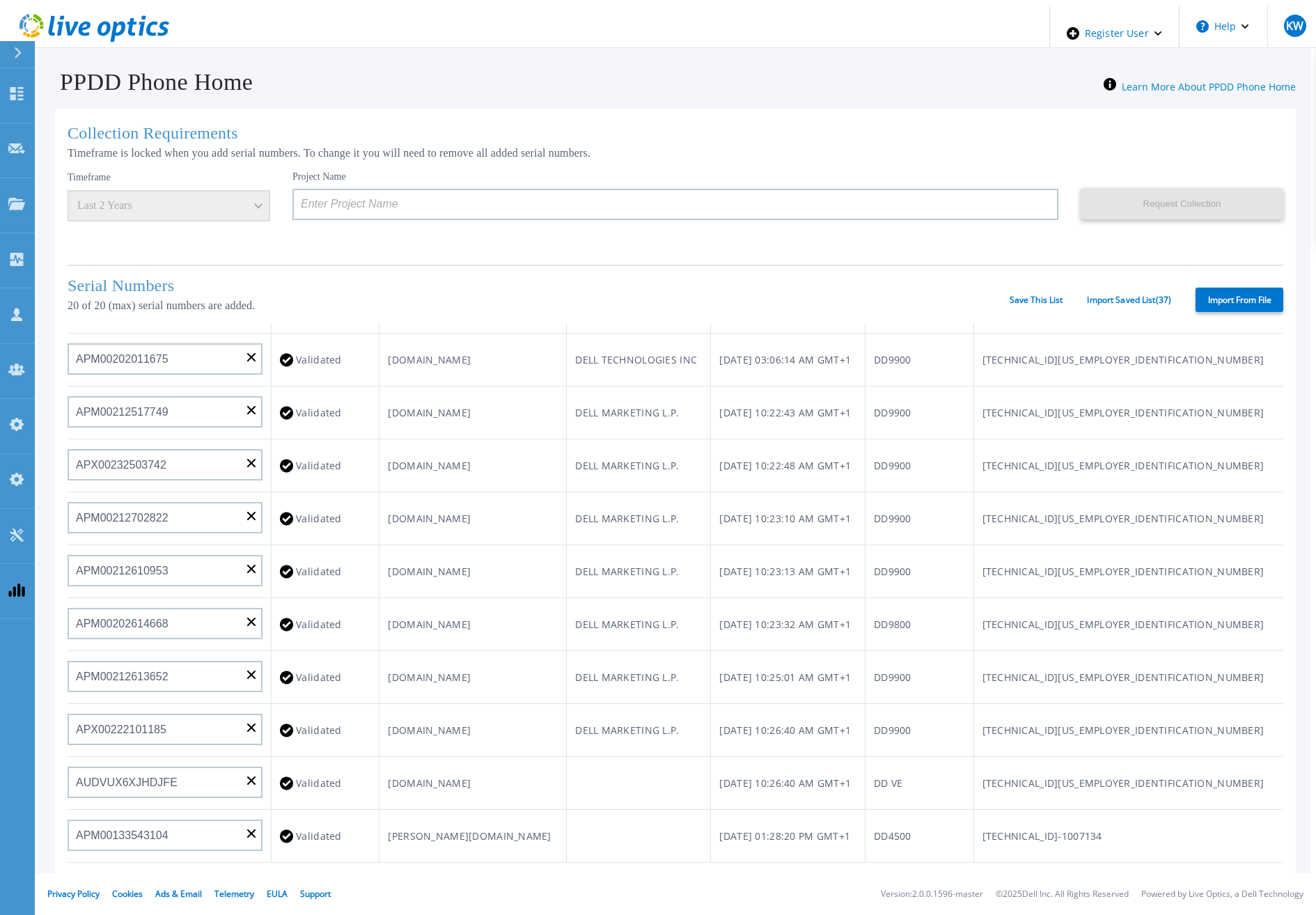
click at [1149, 290] on div "Serial Numbers 20 of 20 (max) serial numbers are added. Save This List Import S…" at bounding box center [675, 293] width 1215 height 58
click at [1145, 303] on div "Serial Numbers 20 of 20 (max) serial numbers are added. Save This List Import S…" at bounding box center [675, 293] width 1215 height 58
click at [1145, 299] on link "Import Saved List ( 37 )" at bounding box center [1129, 300] width 85 height 10
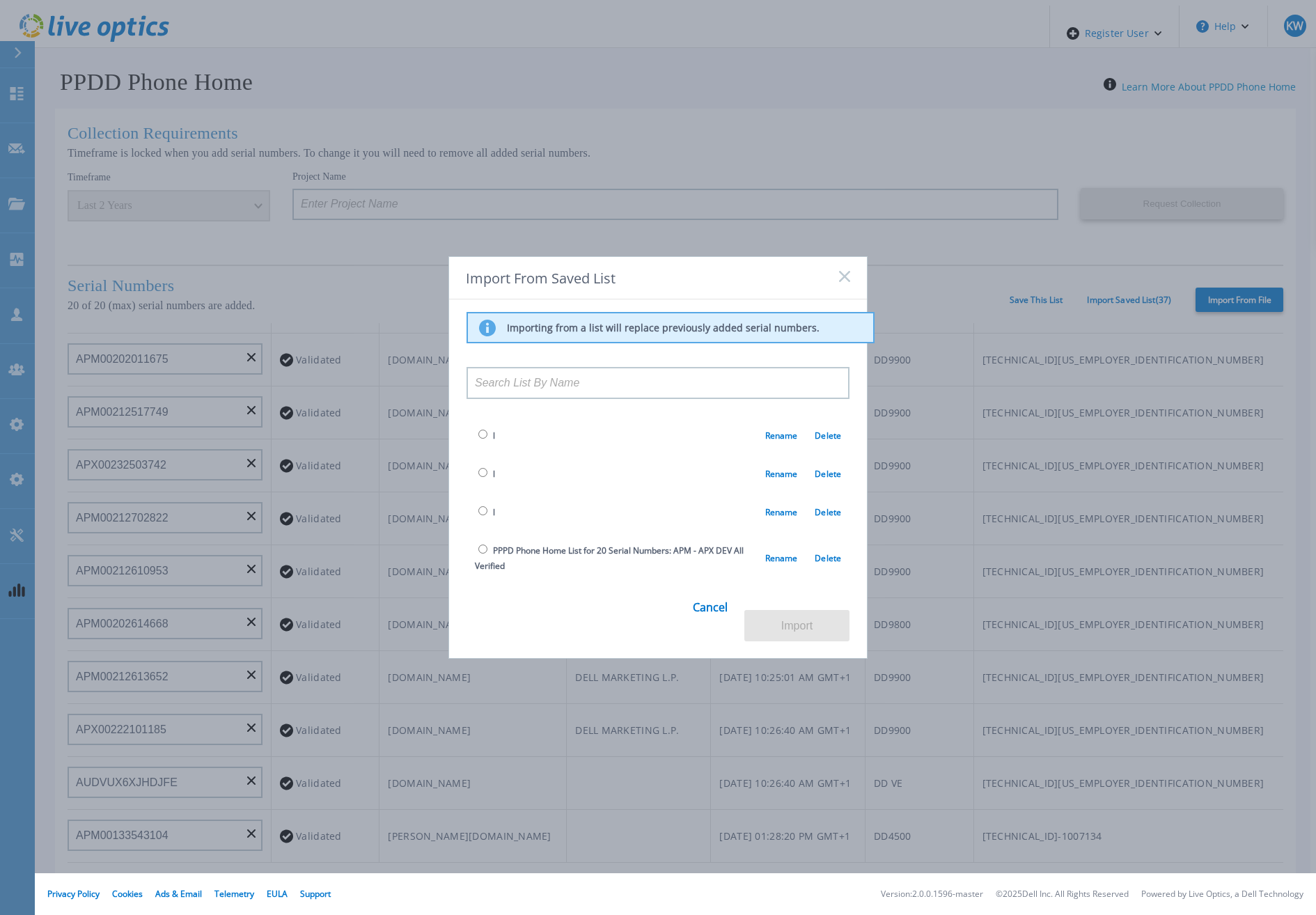
scroll to position [1233, 0]
click at [482, 584] on input "radio" at bounding box center [483, 589] width 9 height 9
click at [472, 572] on td "Rename Delete" at bounding box center [658, 590] width 383 height 38
click at [479, 584] on input "radio" at bounding box center [483, 589] width 9 height 9
click at [777, 605] on div "Cancel Import" at bounding box center [780, 616] width 174 height 53
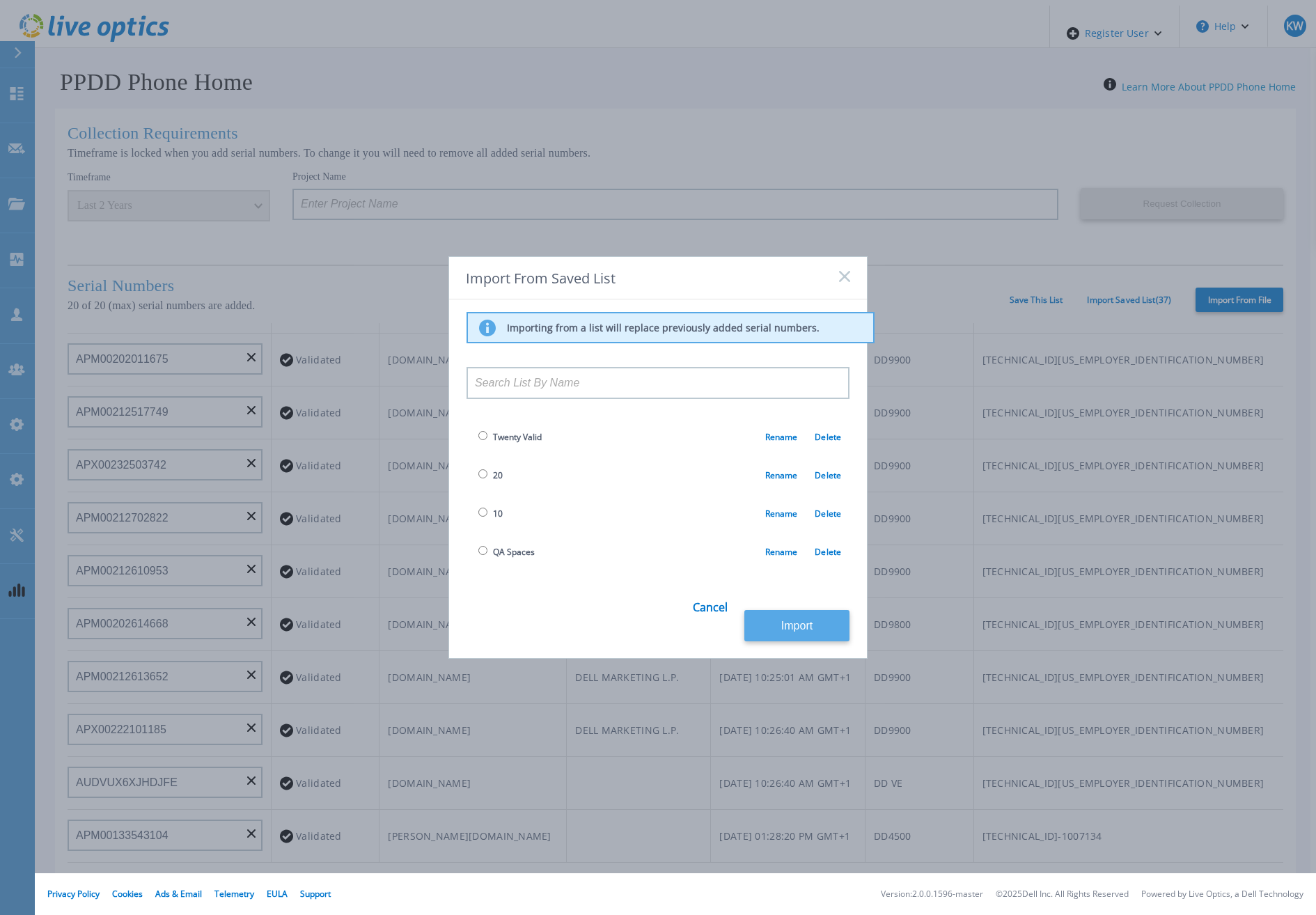
click at [783, 612] on button "Import" at bounding box center [797, 626] width 105 height 31
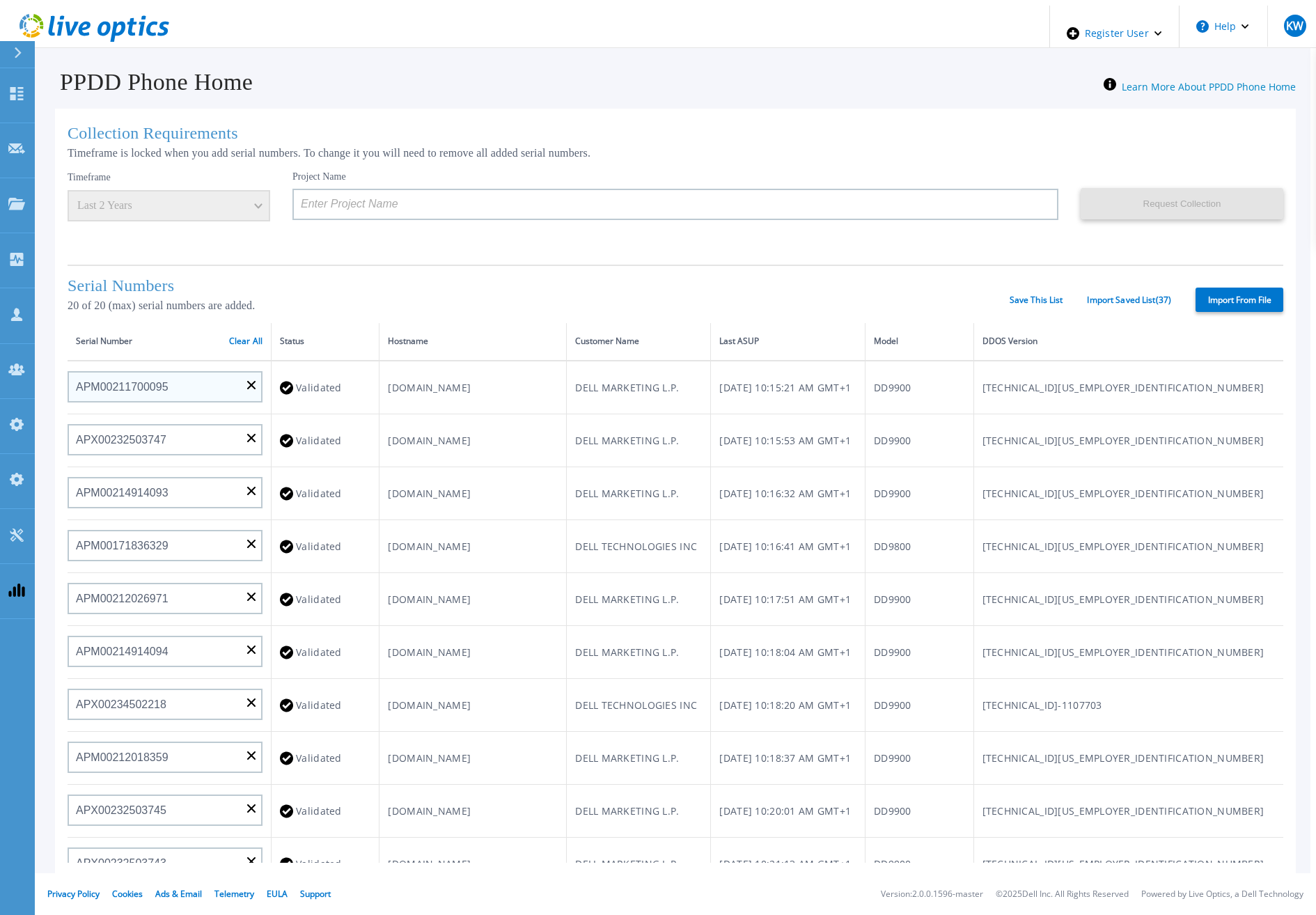
scroll to position [0, 0]
click at [234, 338] on link "Clear All" at bounding box center [246, 342] width 34 height 10
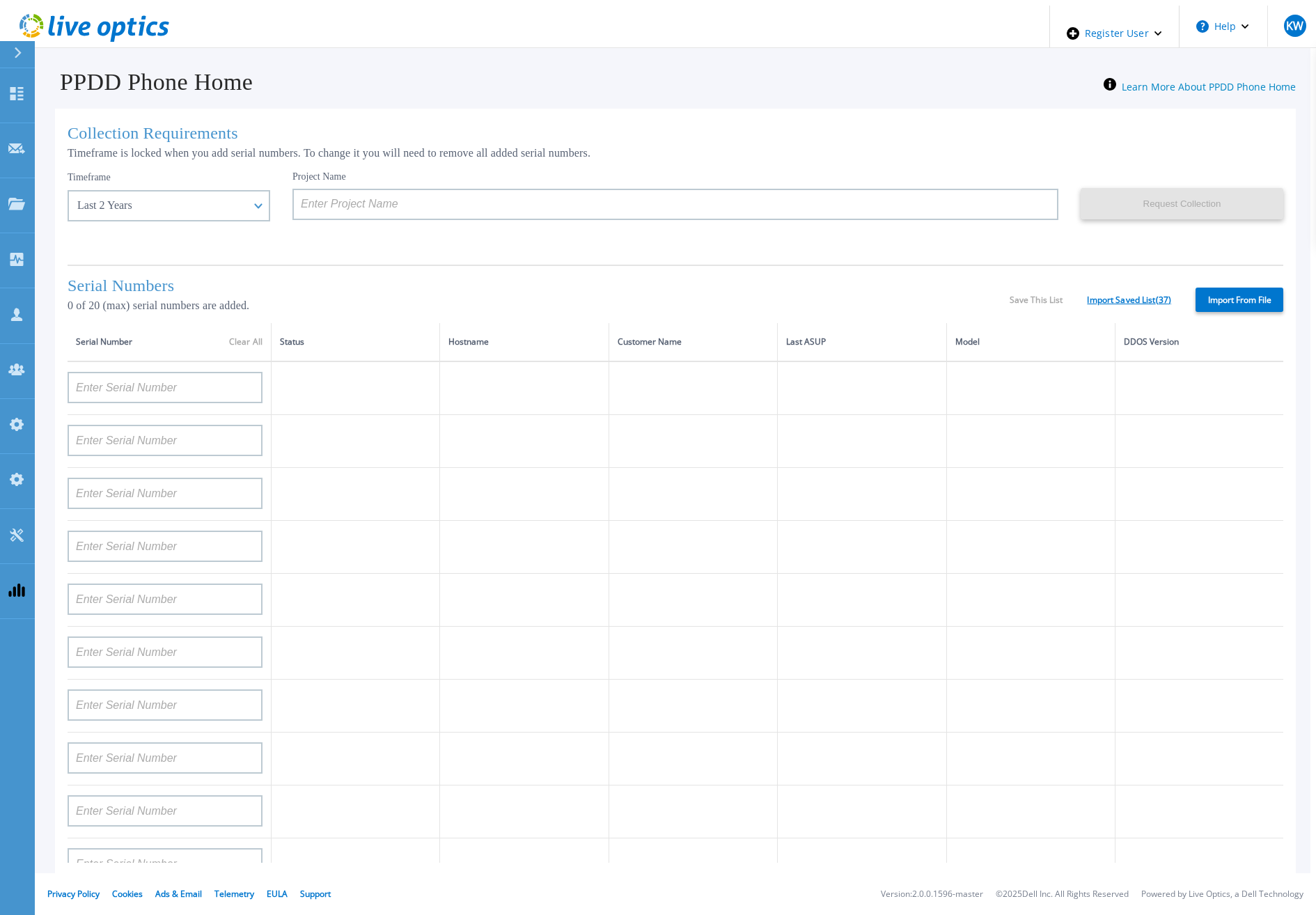
click at [1140, 299] on link "Import Saved List ( 37 )" at bounding box center [1129, 300] width 85 height 10
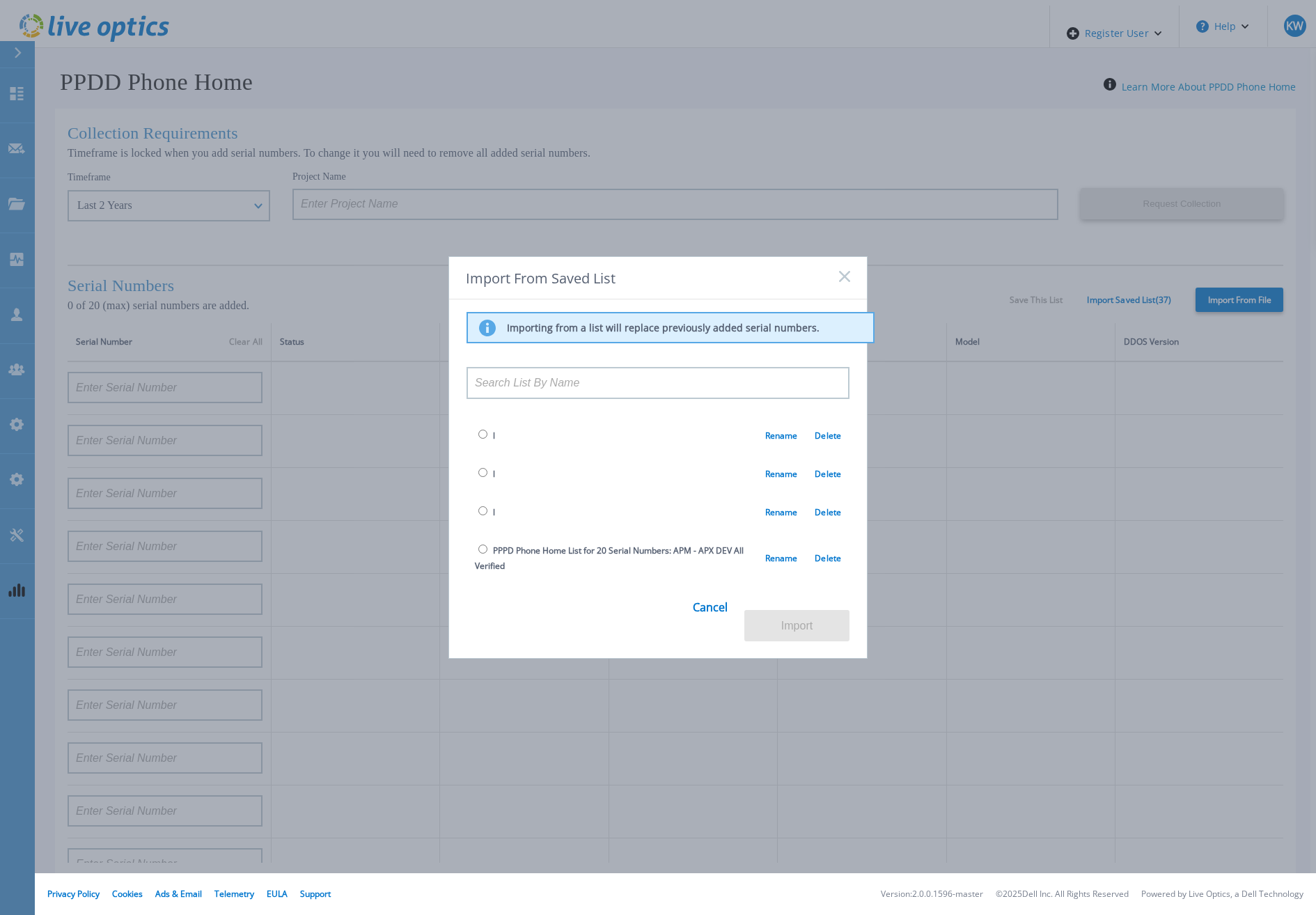
scroll to position [1233, 0]
click at [718, 626] on link "Cancel" at bounding box center [710, 615] width 35 height 54
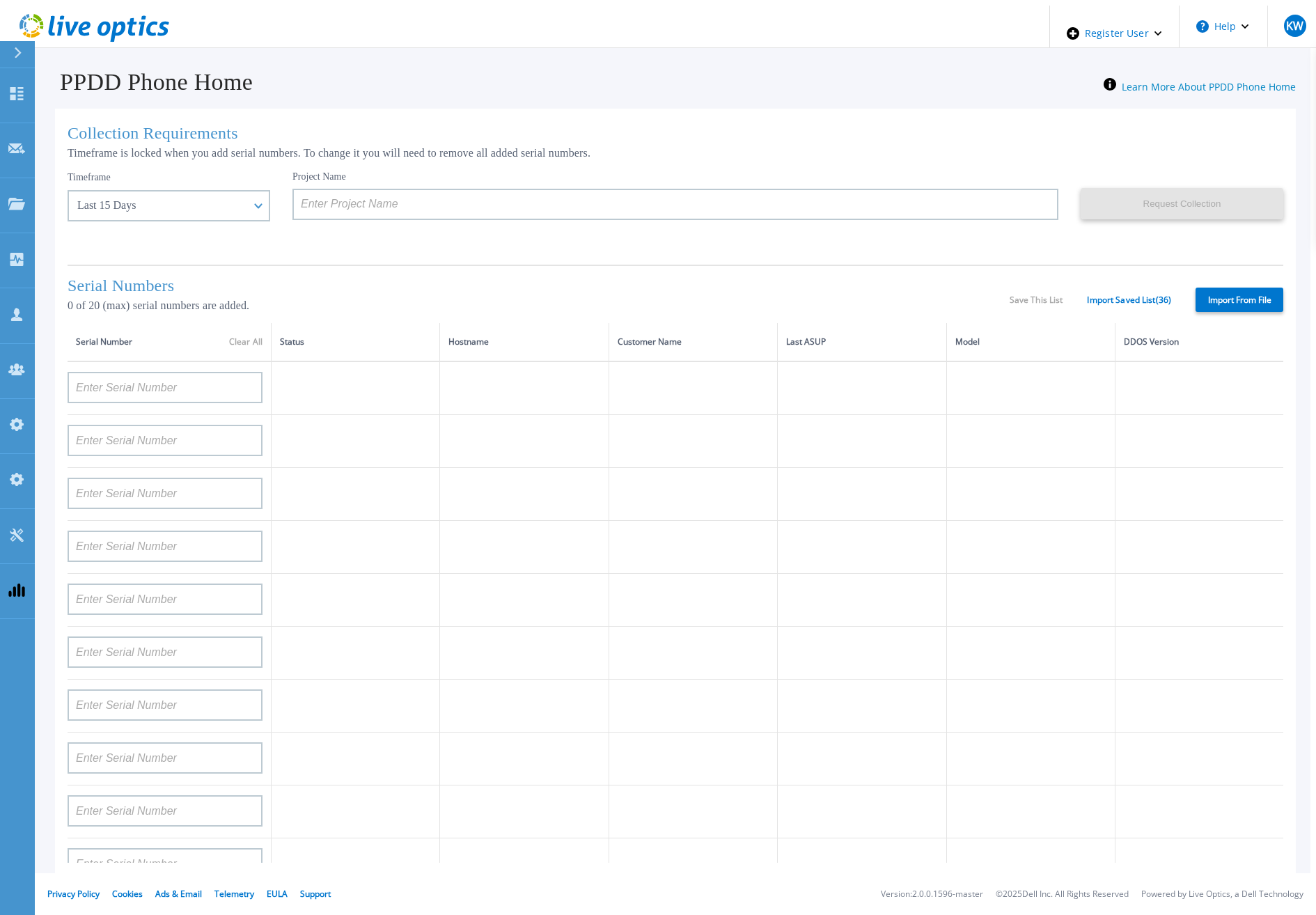
click at [1123, 282] on div "Serial Numbers 0 of 20 (max) serial numbers are added. Save This List Import Sa…" at bounding box center [675, 293] width 1215 height 58
click at [1156, 295] on link "Import Saved List ( 36 )" at bounding box center [1129, 300] width 85 height 10
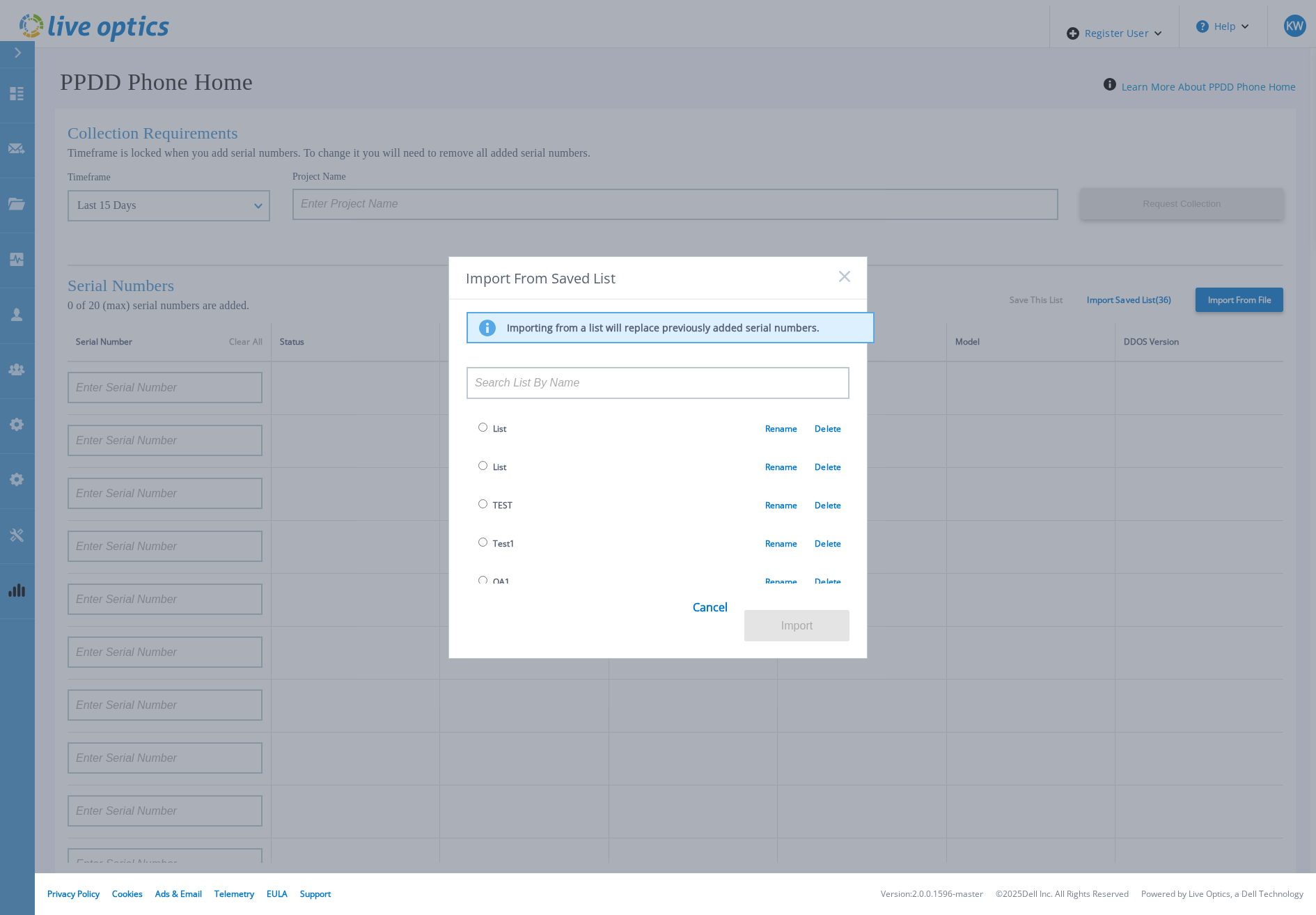
click at [479, 507] on input "radio" at bounding box center [483, 504] width 9 height 9
radio input "true"
click at [760, 627] on button "Import" at bounding box center [797, 626] width 105 height 31
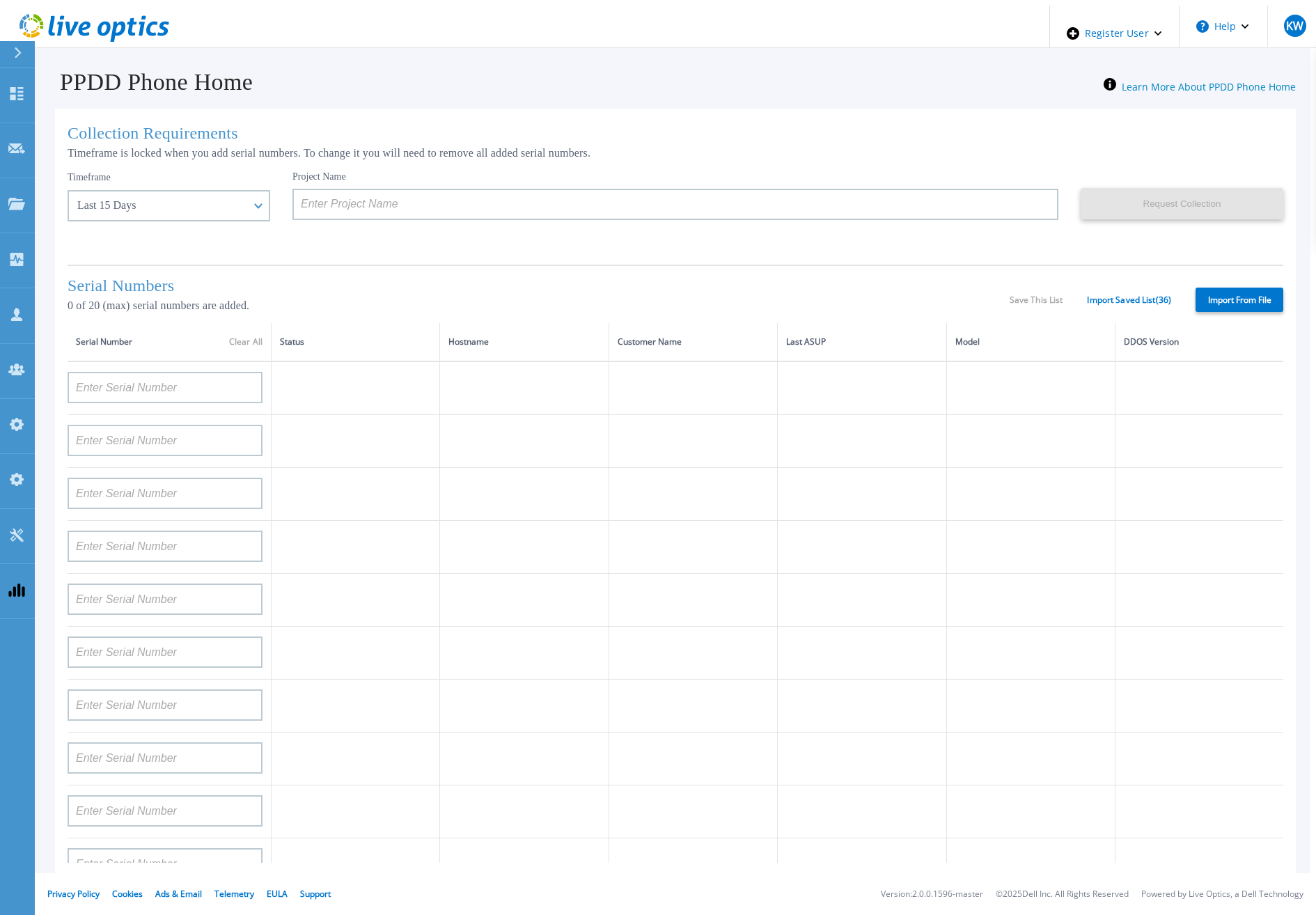
type input "APX00232503747"
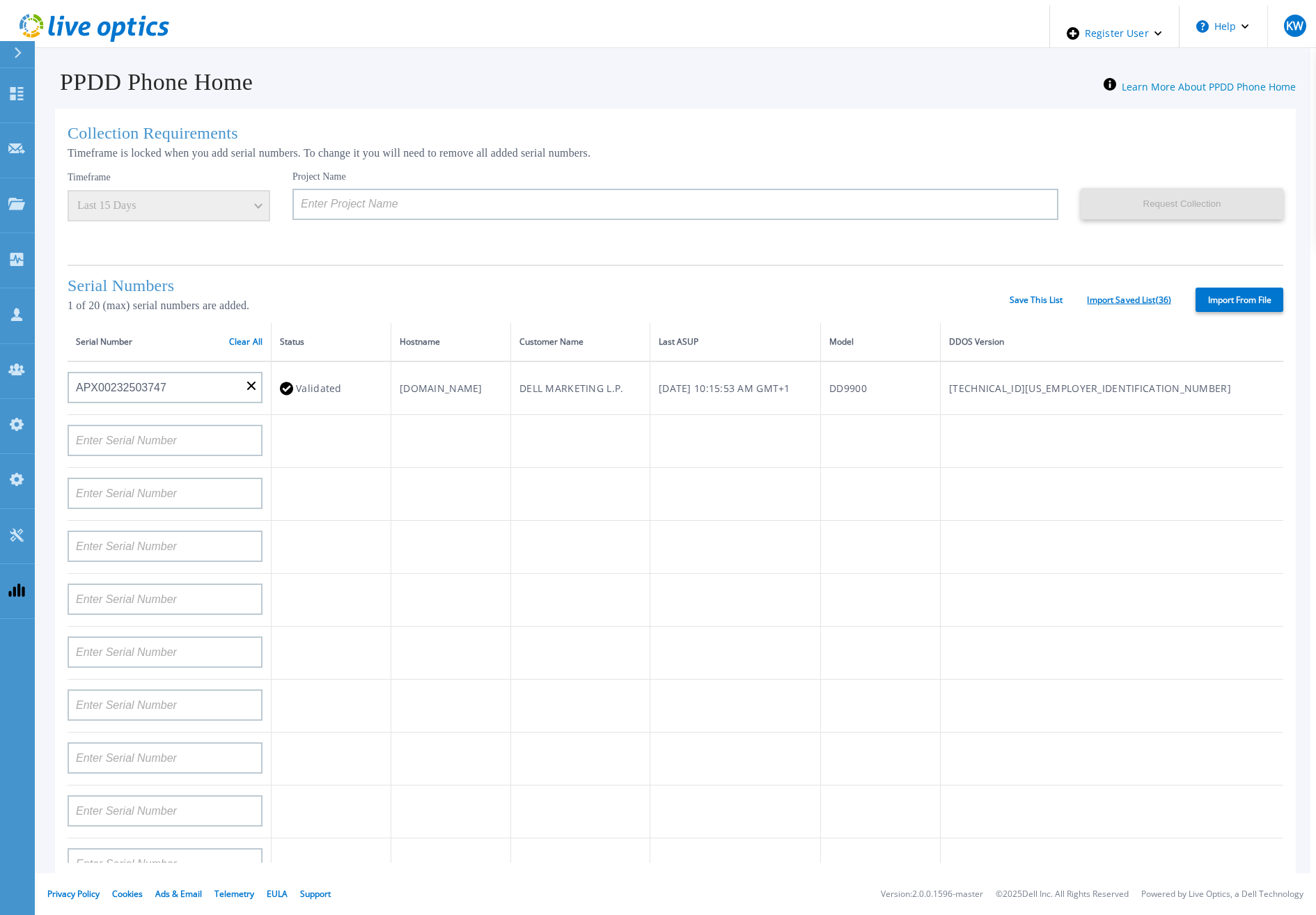
click at [1138, 295] on link "Import Saved List ( 36 )" at bounding box center [1129, 300] width 85 height 10
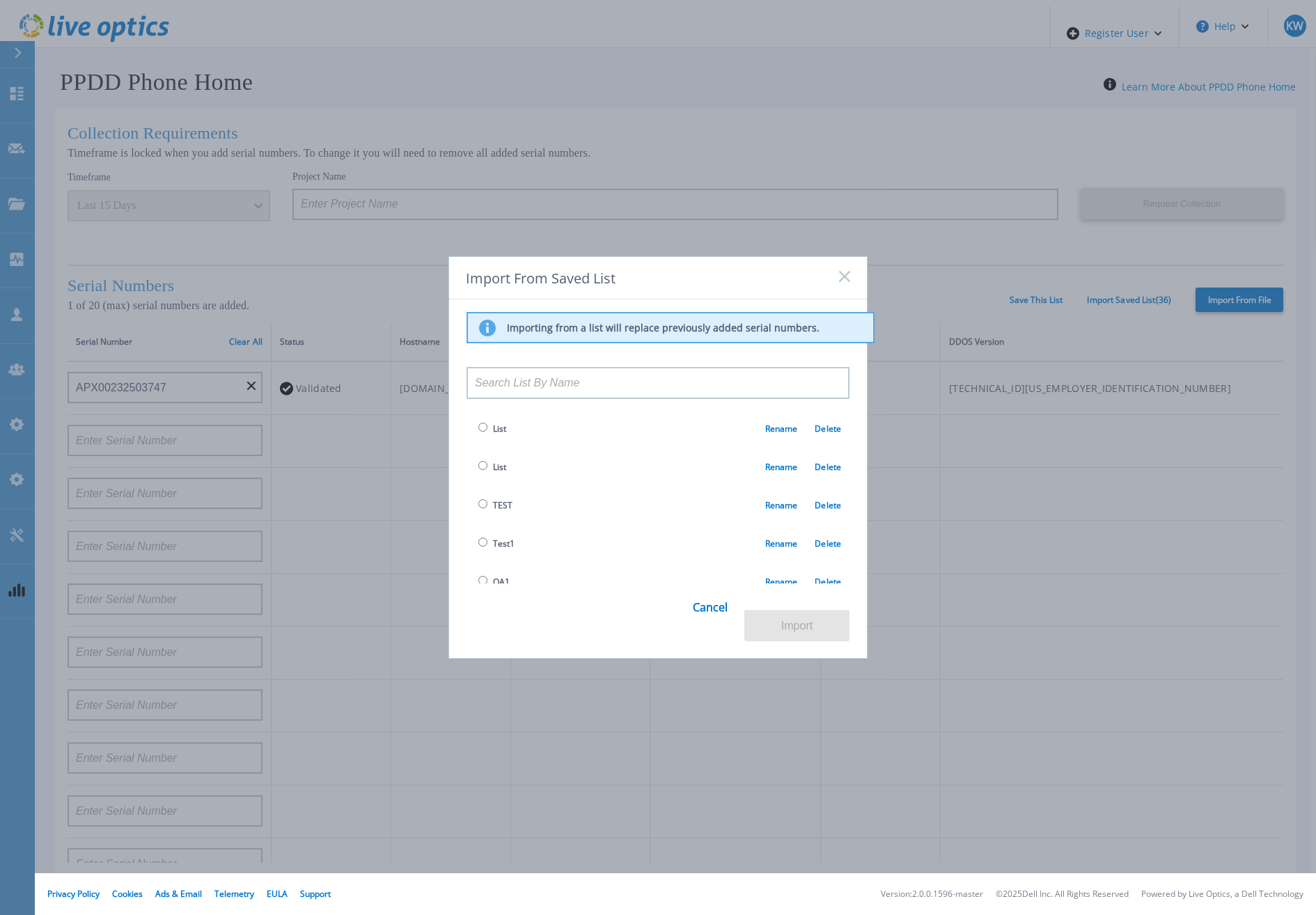
click at [638, 390] on input at bounding box center [658, 383] width 383 height 32
type input "c"
click at [820, 433] on link "Delete" at bounding box center [819, 429] width 44 height 12
click at [651, 441] on td "List Rename Delete" at bounding box center [658, 428] width 383 height 38
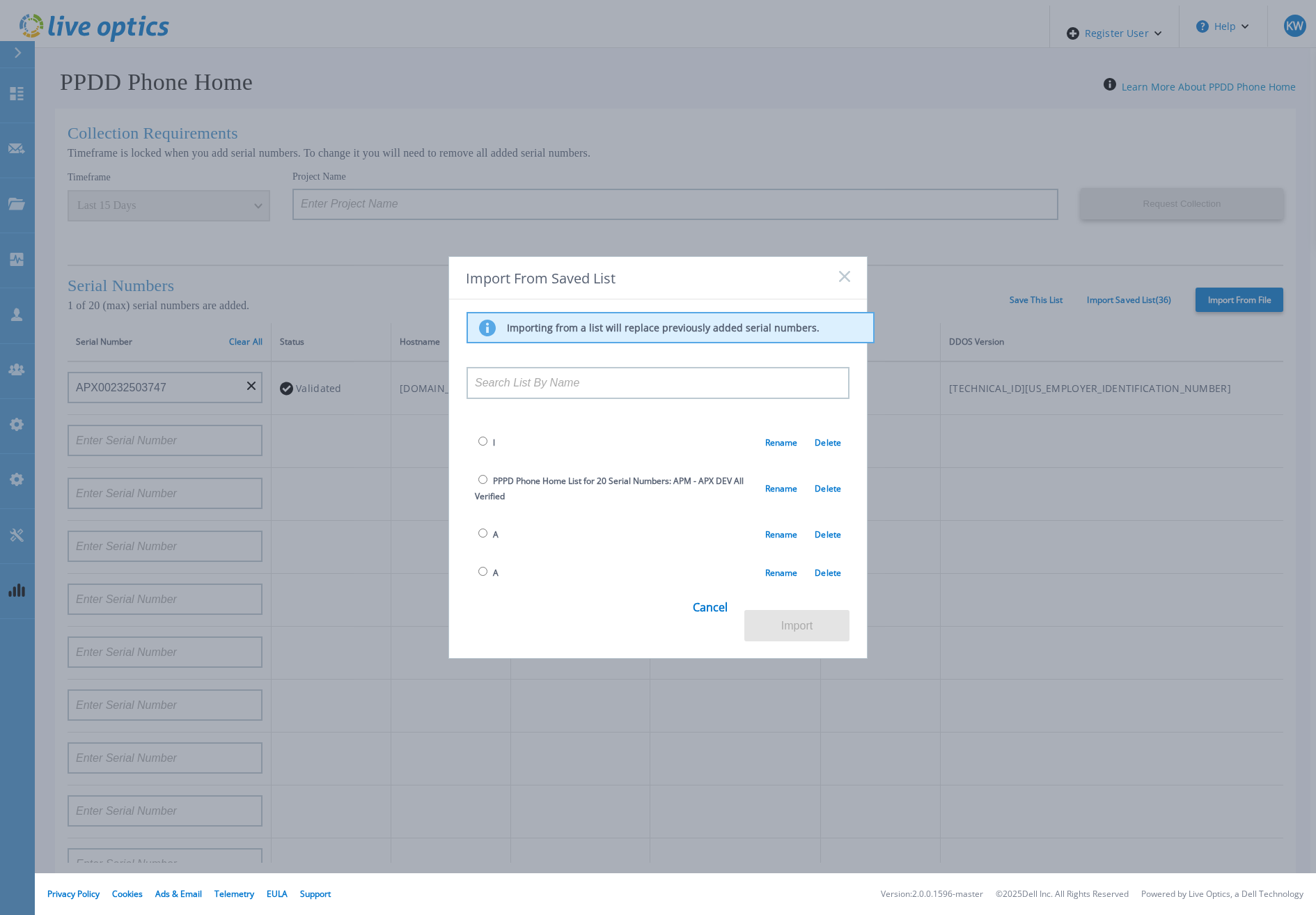
click at [475, 465] on td "PPPD Phone Home List for 20 Serial Numbers: APM - APX DEV All Verified Rename D…" at bounding box center [658, 488] width 383 height 53
click at [478, 475] on input "radio" at bounding box center [483, 479] width 9 height 9
radio input "true"
click at [791, 616] on button "Import" at bounding box center [797, 626] width 105 height 31
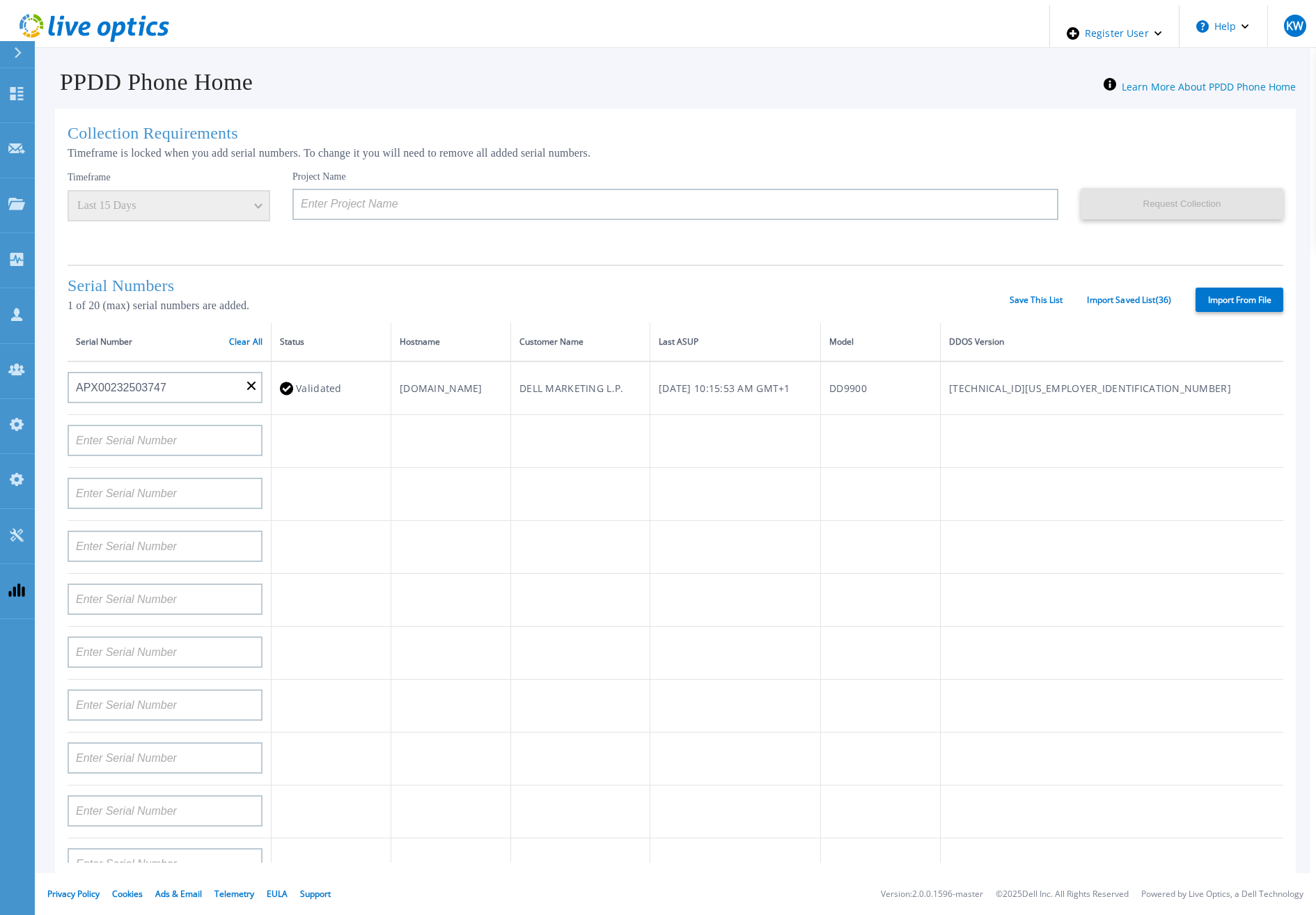
type input "APM00211700095"
type input "APX00232503747"
type input "APM00214914093"
type input "APM00171836329"
type input "APM00212026971"
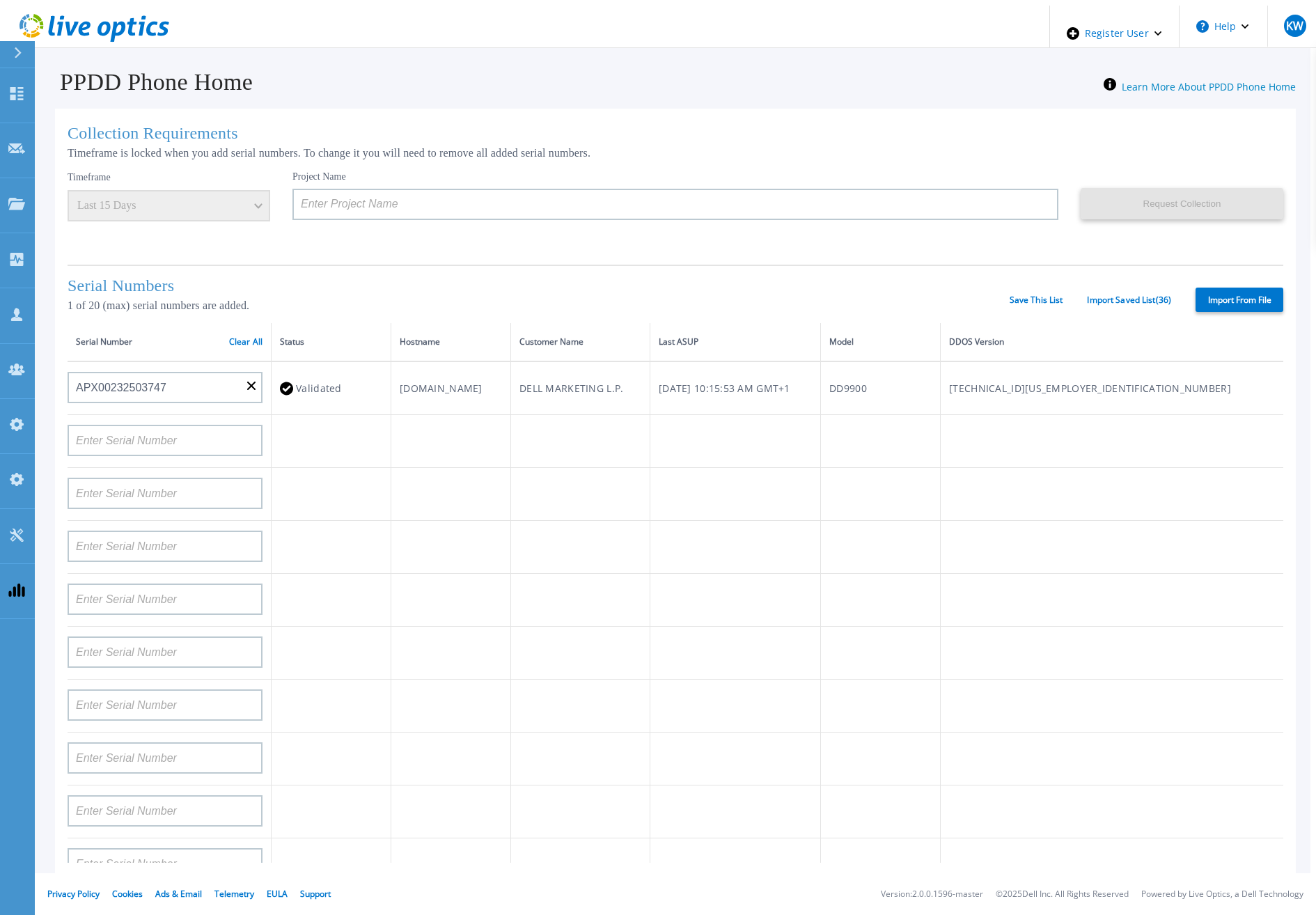
type input "APM00214914094"
type input "APX00234502218"
type input "APM00212018359"
type input "APX00232503745"
type input "APX00232503743"
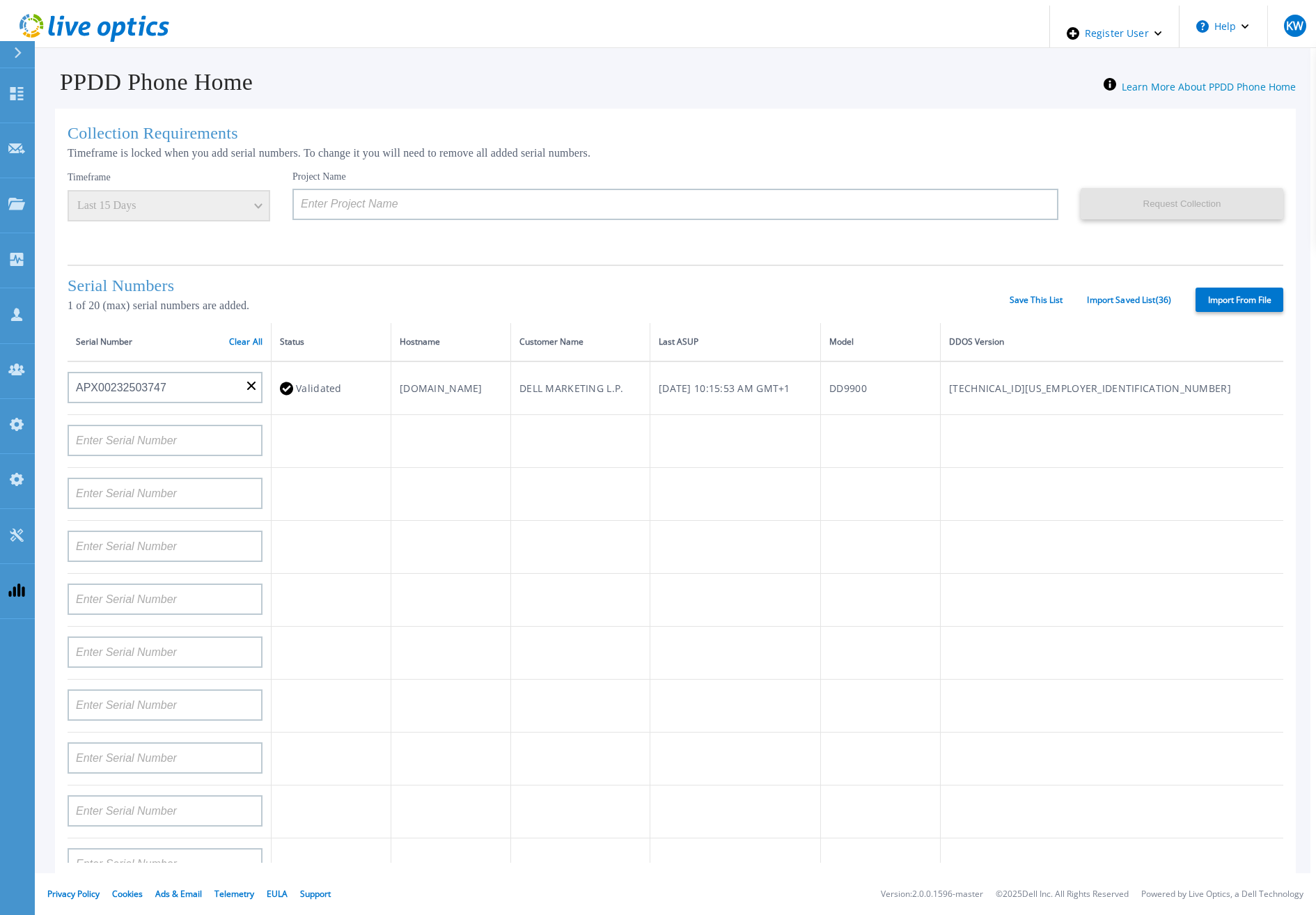
type input "APM00202011675"
type input "APM00212517749"
type input "APX00232503742"
type input "APM00212702822"
type input "APM00212610953"
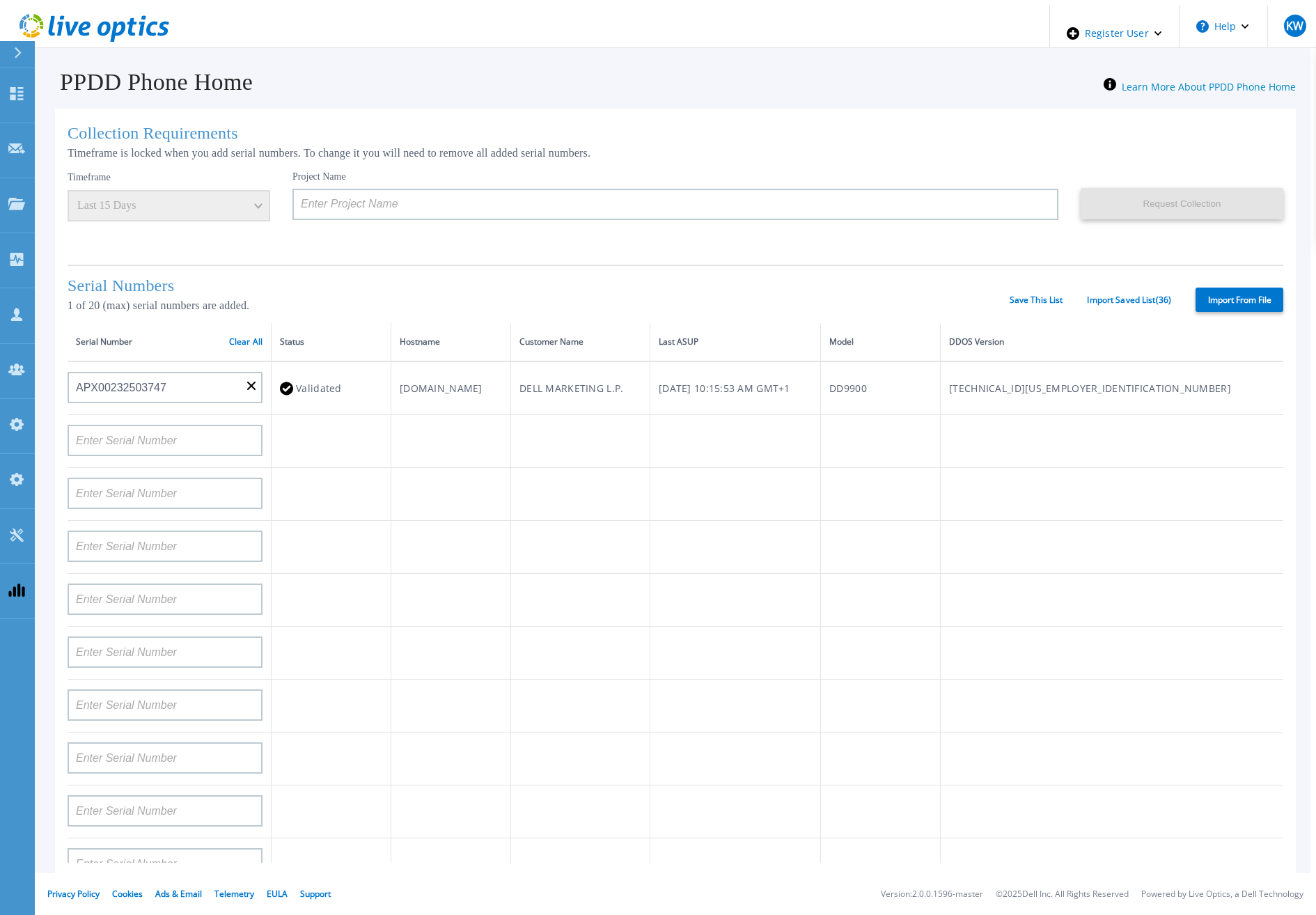
type input "APM00202614668"
type input "APM00212613652"
type input "APX00222101185"
type input "AUDVUX6XJHDJFE"
type input "APM00133543104"
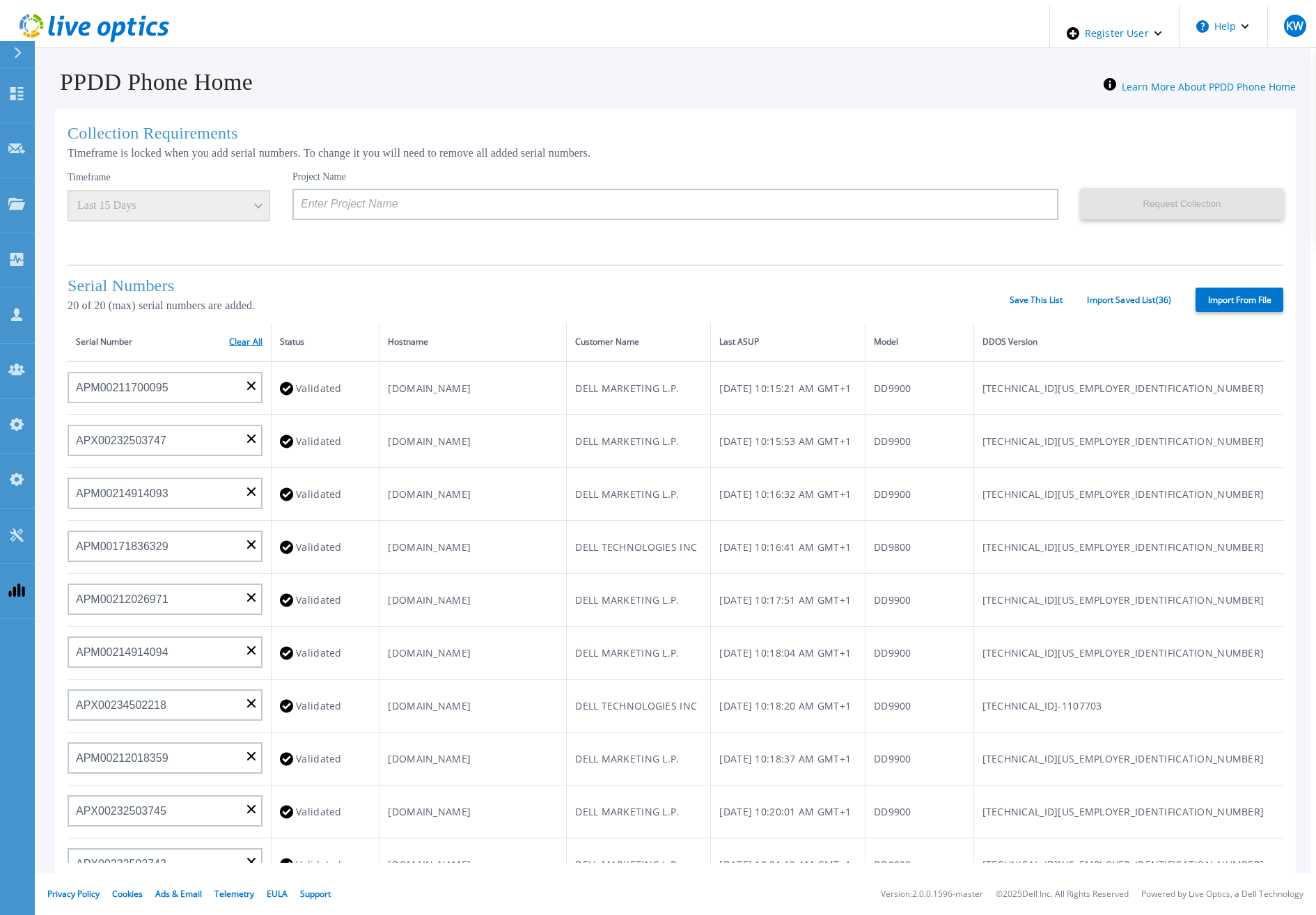
click at [243, 343] on link "Clear All" at bounding box center [246, 342] width 34 height 10
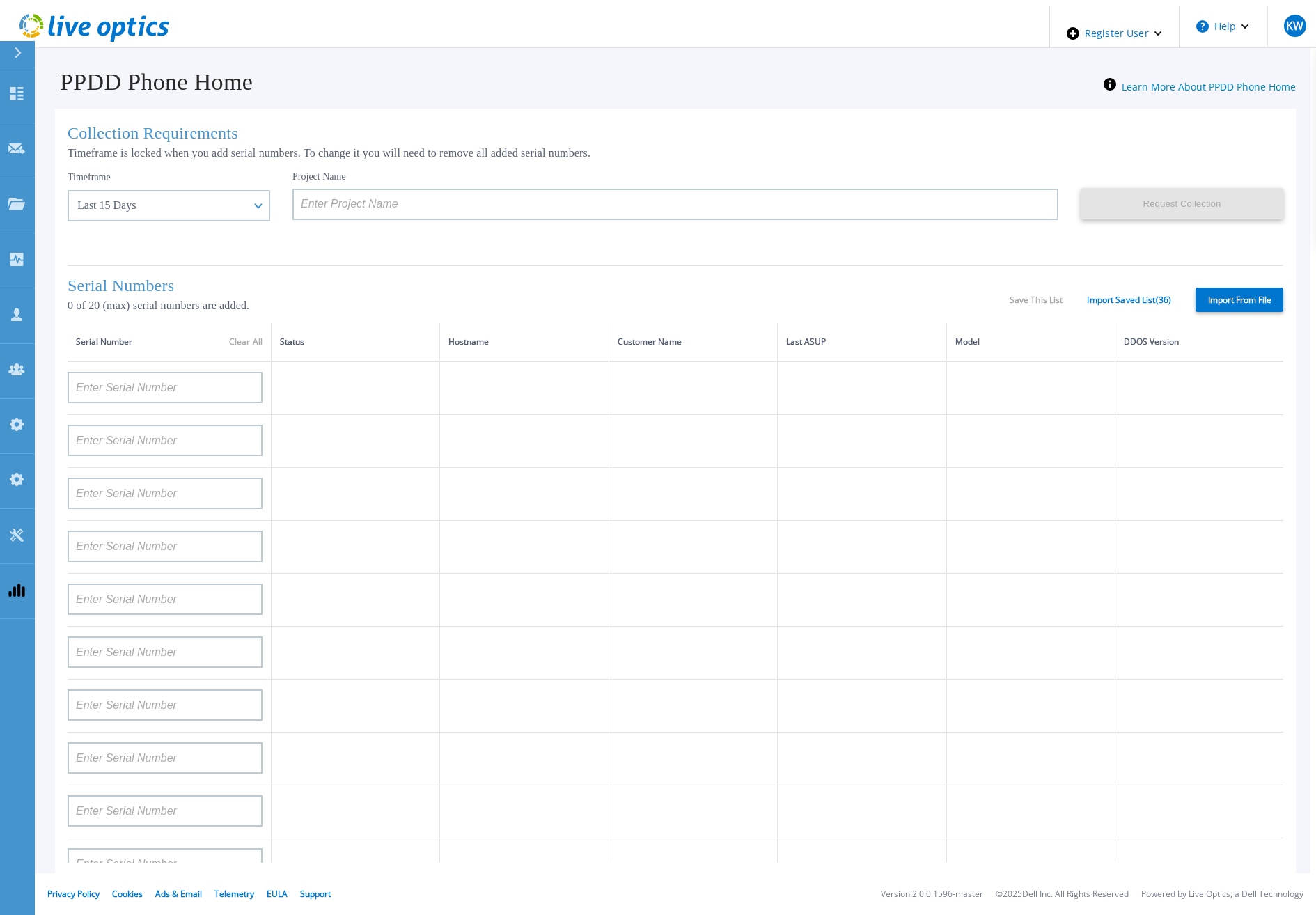
click at [239, 217] on div "Timeframe Last 15 Days Last 15 Days Last 2 Months Last 6 Months Last 1 Year Las…" at bounding box center [180, 212] width 225 height 84
click at [238, 204] on div "Last 15 Days" at bounding box center [169, 205] width 203 height 31
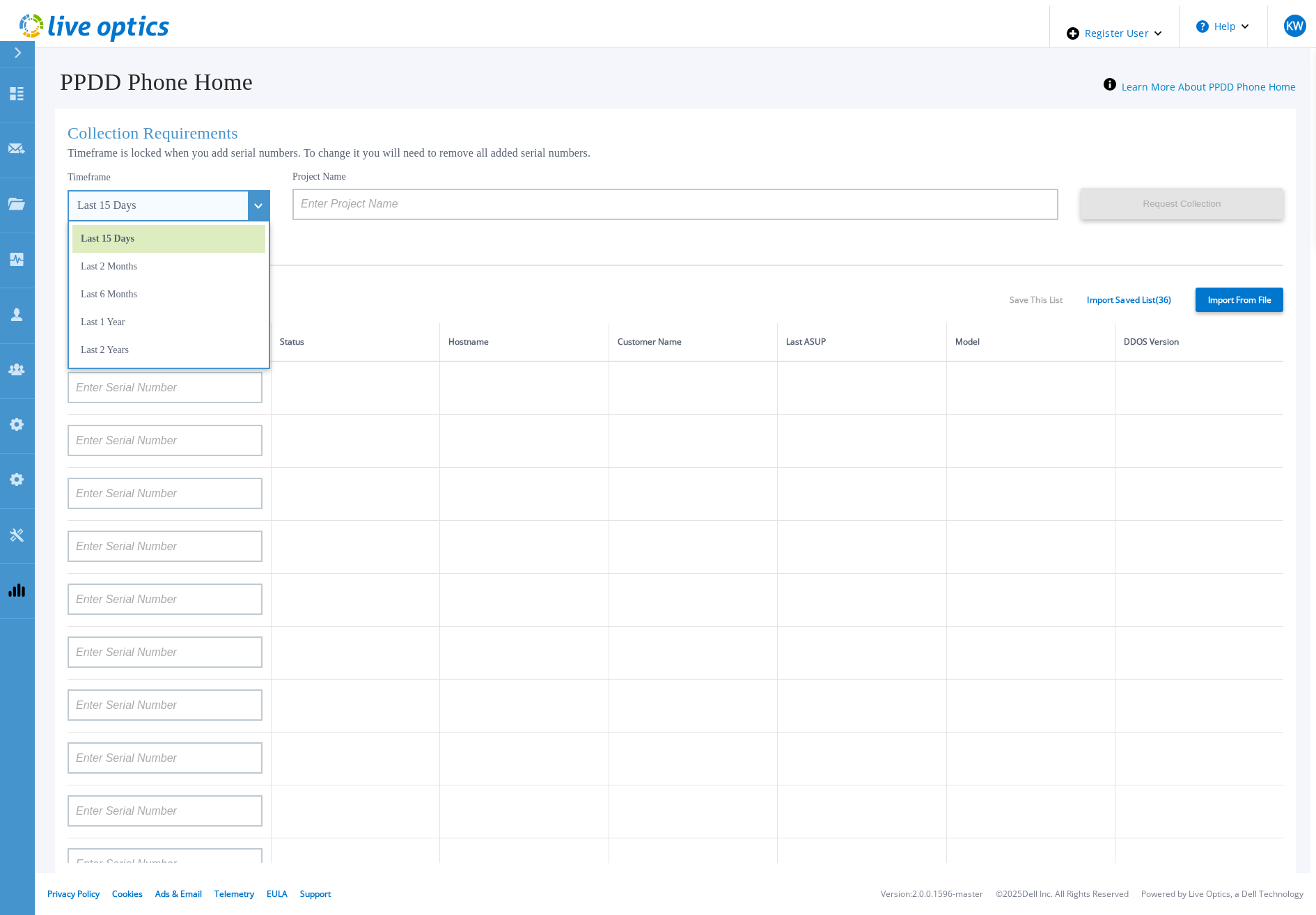
click at [194, 361] on ul "Last 15 Days Last 2 Months Last 6 Months Last 1 Year Last 2 Years" at bounding box center [169, 295] width 203 height 148
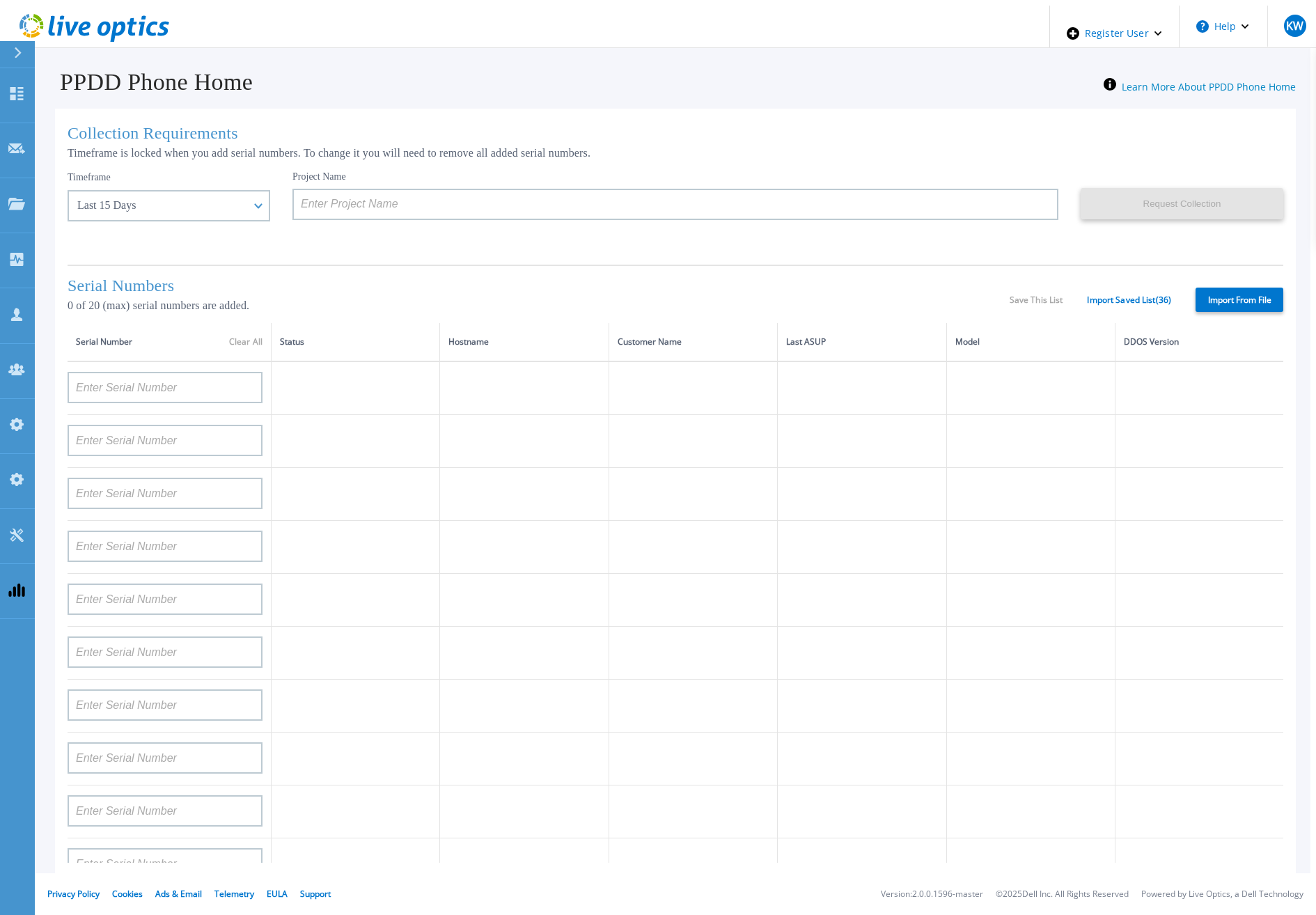
click at [194, 354] on th "Serial Number Clear All" at bounding box center [169, 342] width 204 height 38
click at [208, 208] on div "Last 15 Days" at bounding box center [169, 205] width 203 height 31
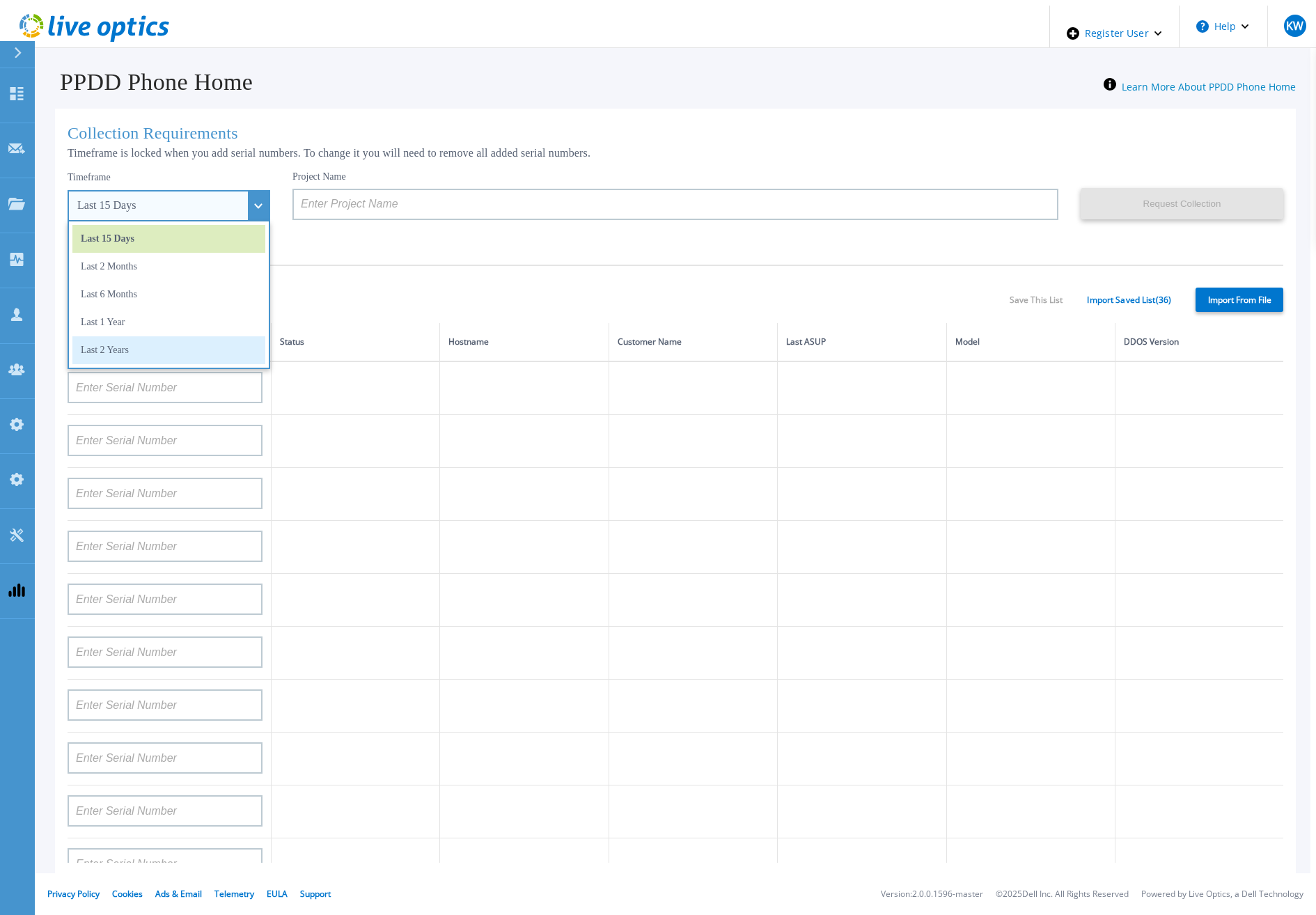
click at [172, 337] on li "Last 2 Years" at bounding box center [169, 350] width 193 height 28
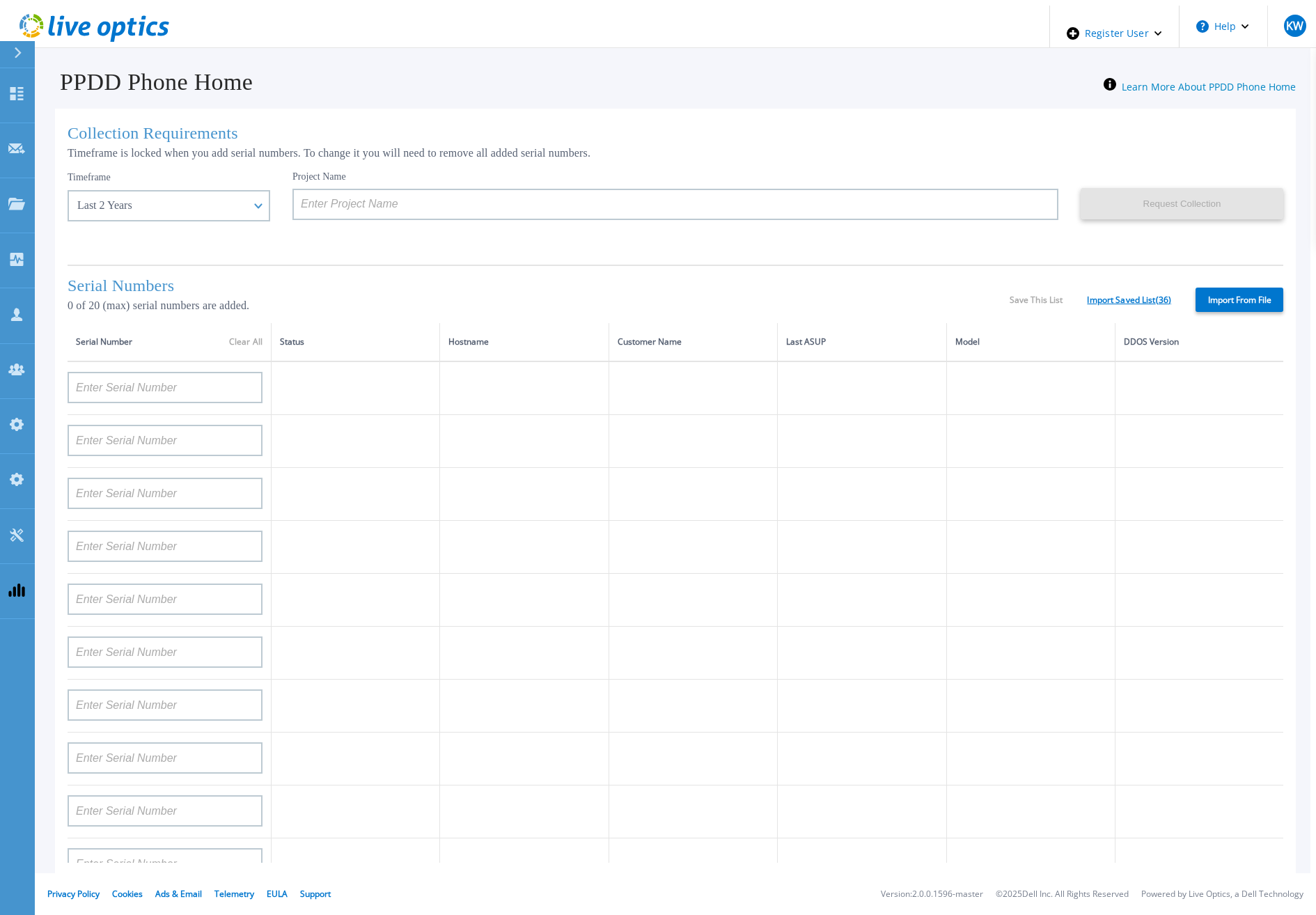
click at [1122, 301] on link "Import Saved List ( 36 )" at bounding box center [1129, 300] width 85 height 10
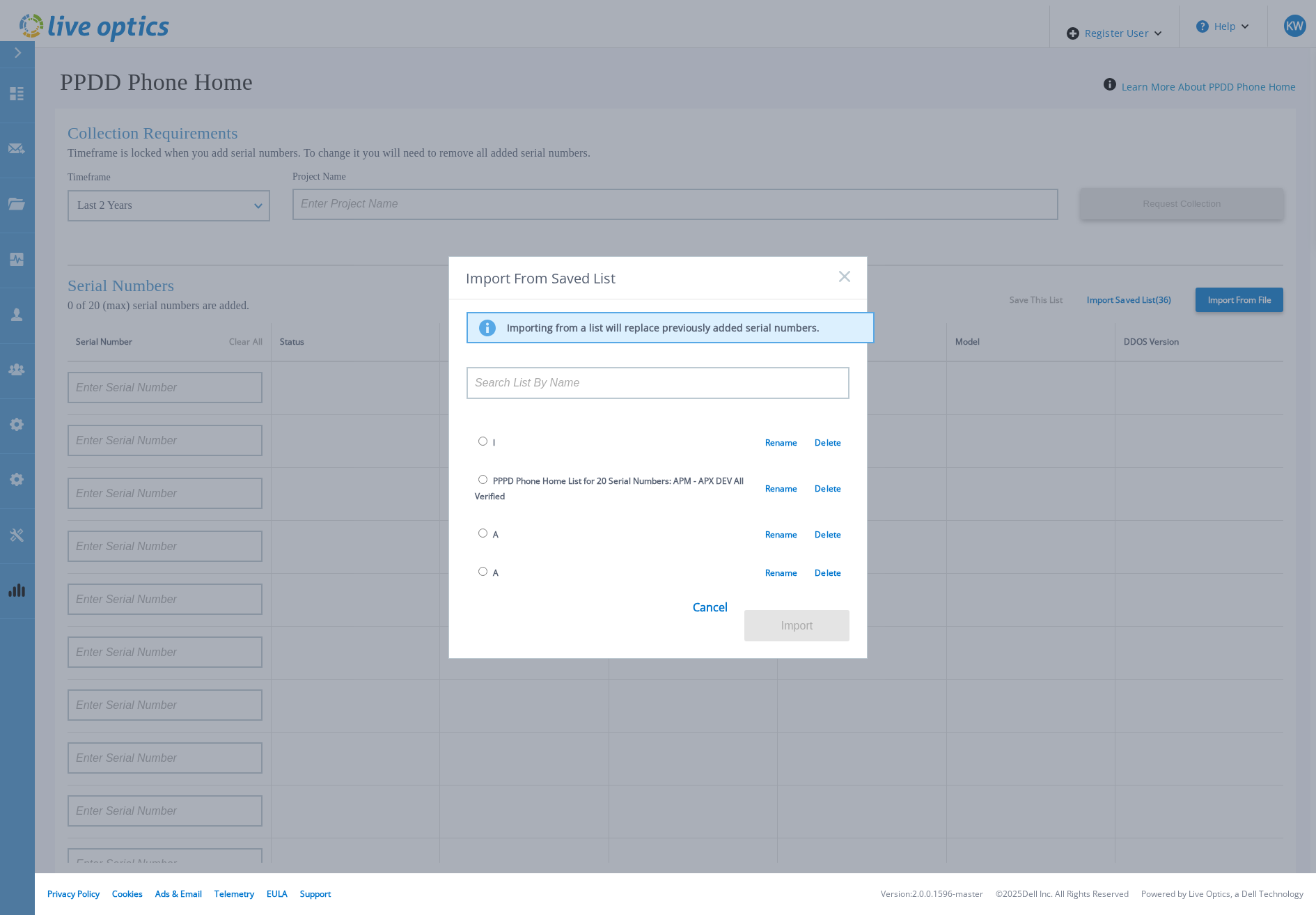
click at [483, 475] on input "radio" at bounding box center [483, 479] width 9 height 9
radio input "true"
click at [796, 615] on button "Import" at bounding box center [797, 626] width 105 height 31
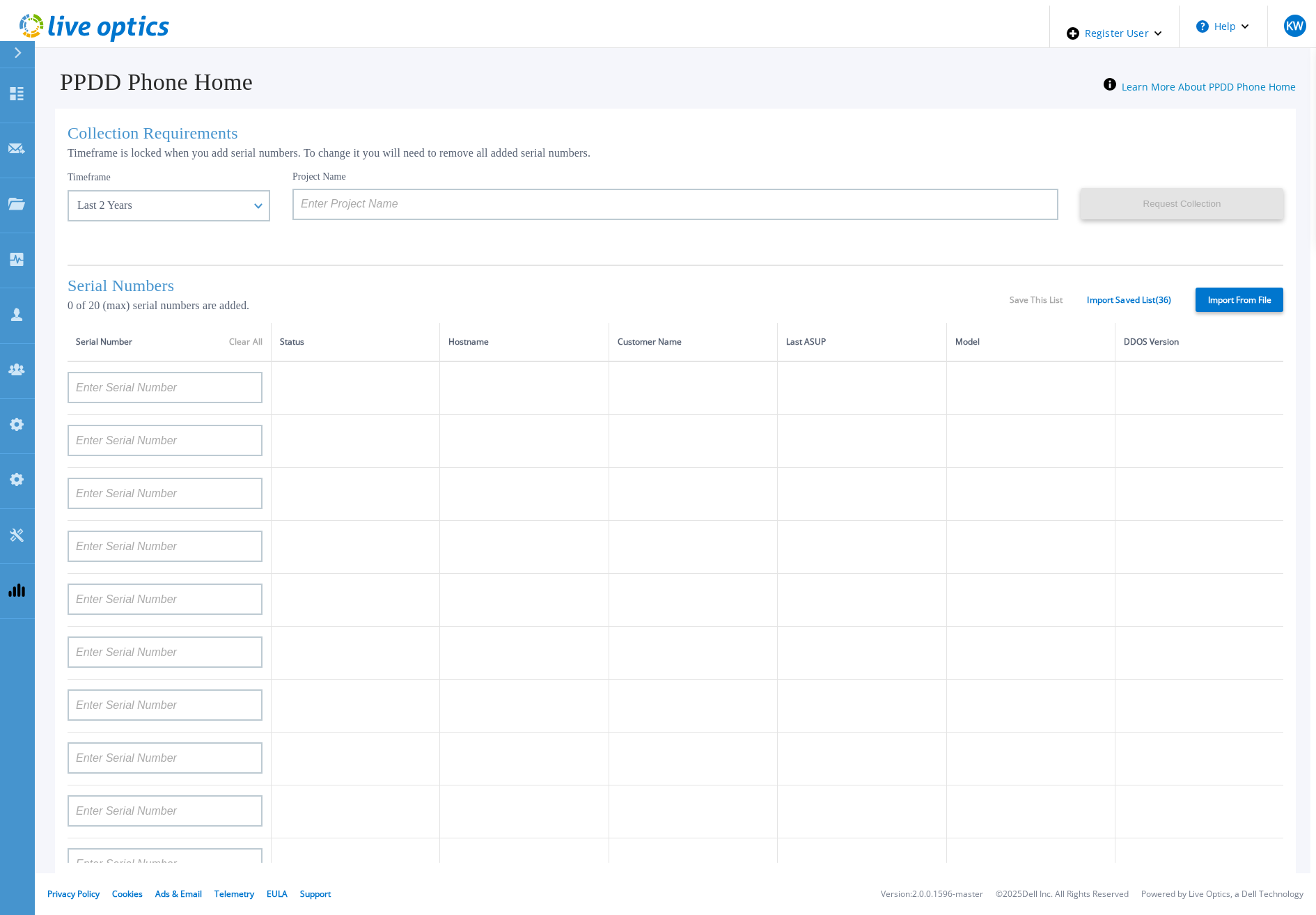
type input "APM00211700095"
type input "APX00232503747"
type input "APM00214914093"
type input "APM00171836329"
type input "APM00212026971"
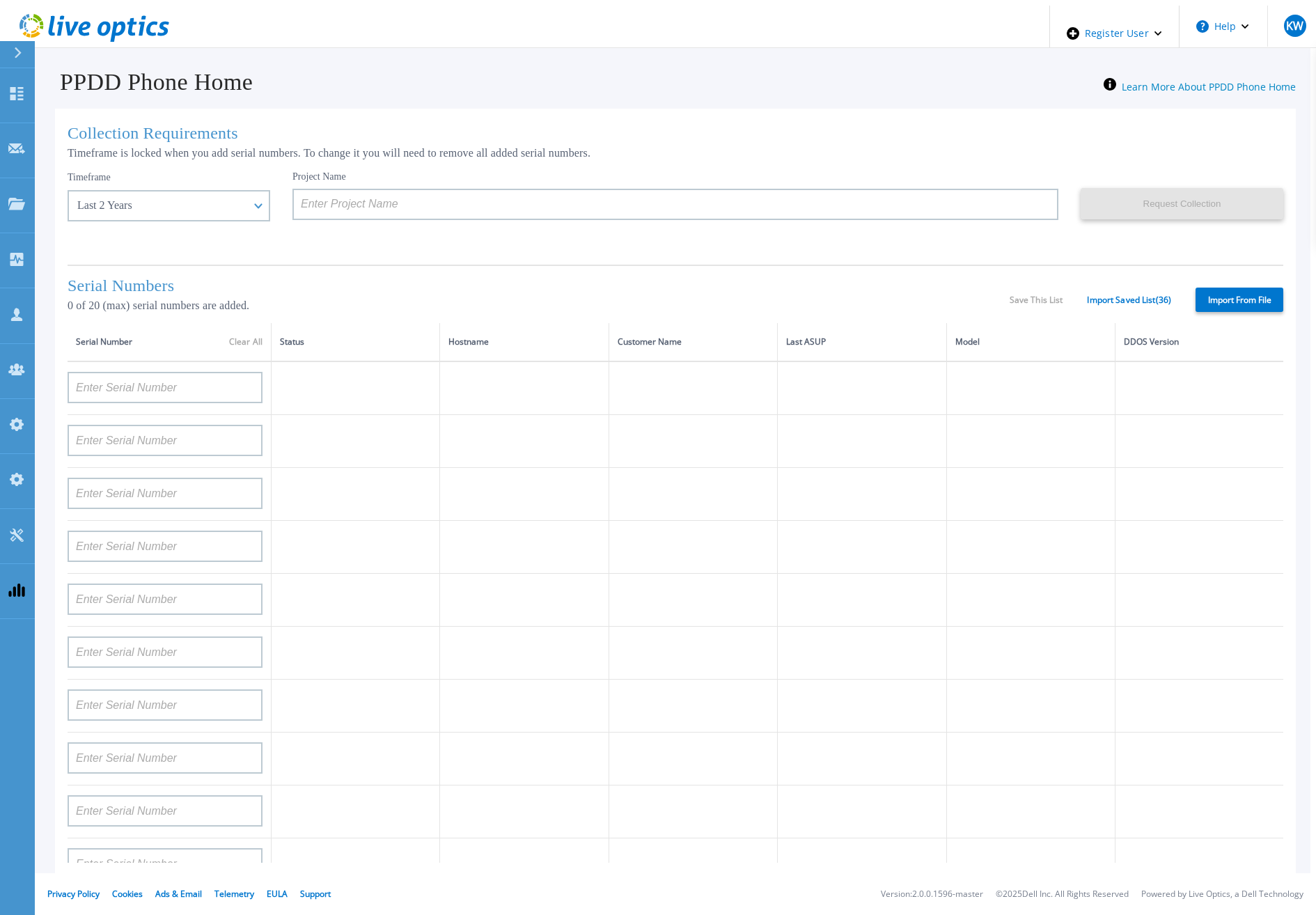
type input "APM00214914094"
type input "APX00234502218"
type input "APM00212018359"
type input "APX00232503745"
type input "APX00232503743"
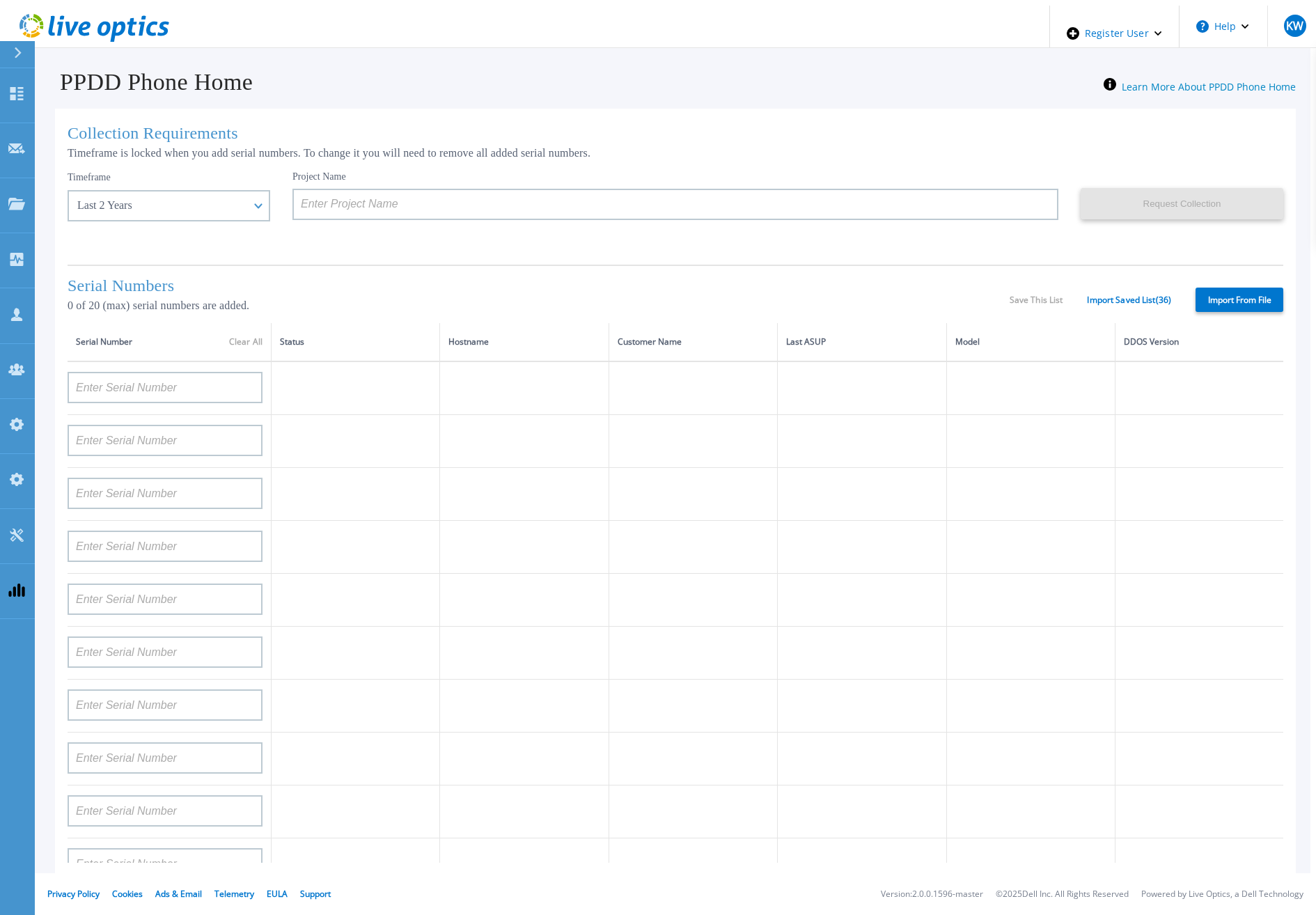
type input "APM00202011675"
type input "APM00212517749"
type input "APX00232503742"
type input "APM00212702822"
type input "APM00212610953"
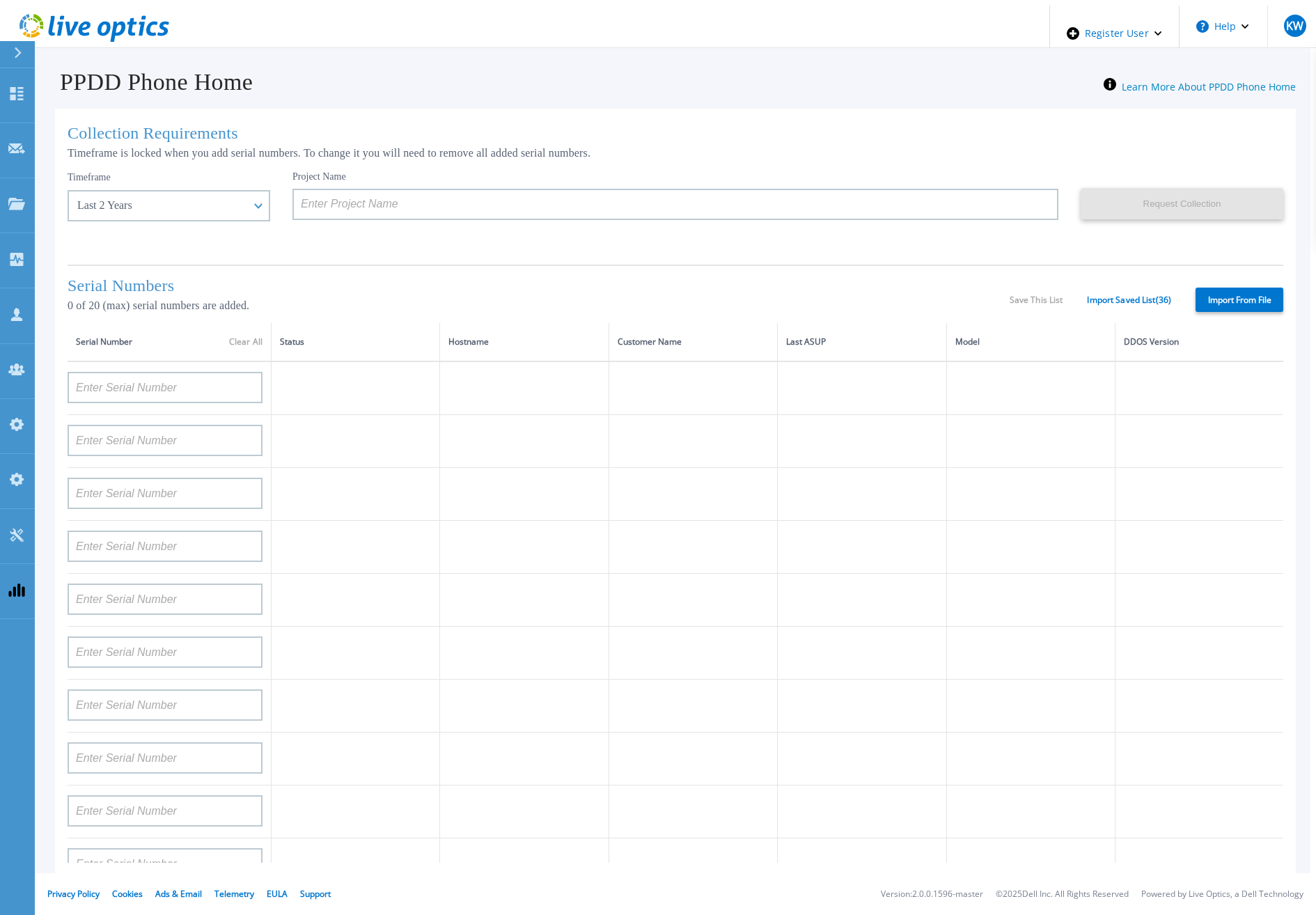
type input "APM00202614668"
type input "APM00212613652"
type input "APX00222101185"
type input "AUDVUX6XJHDJFE"
type input "APM00133543104"
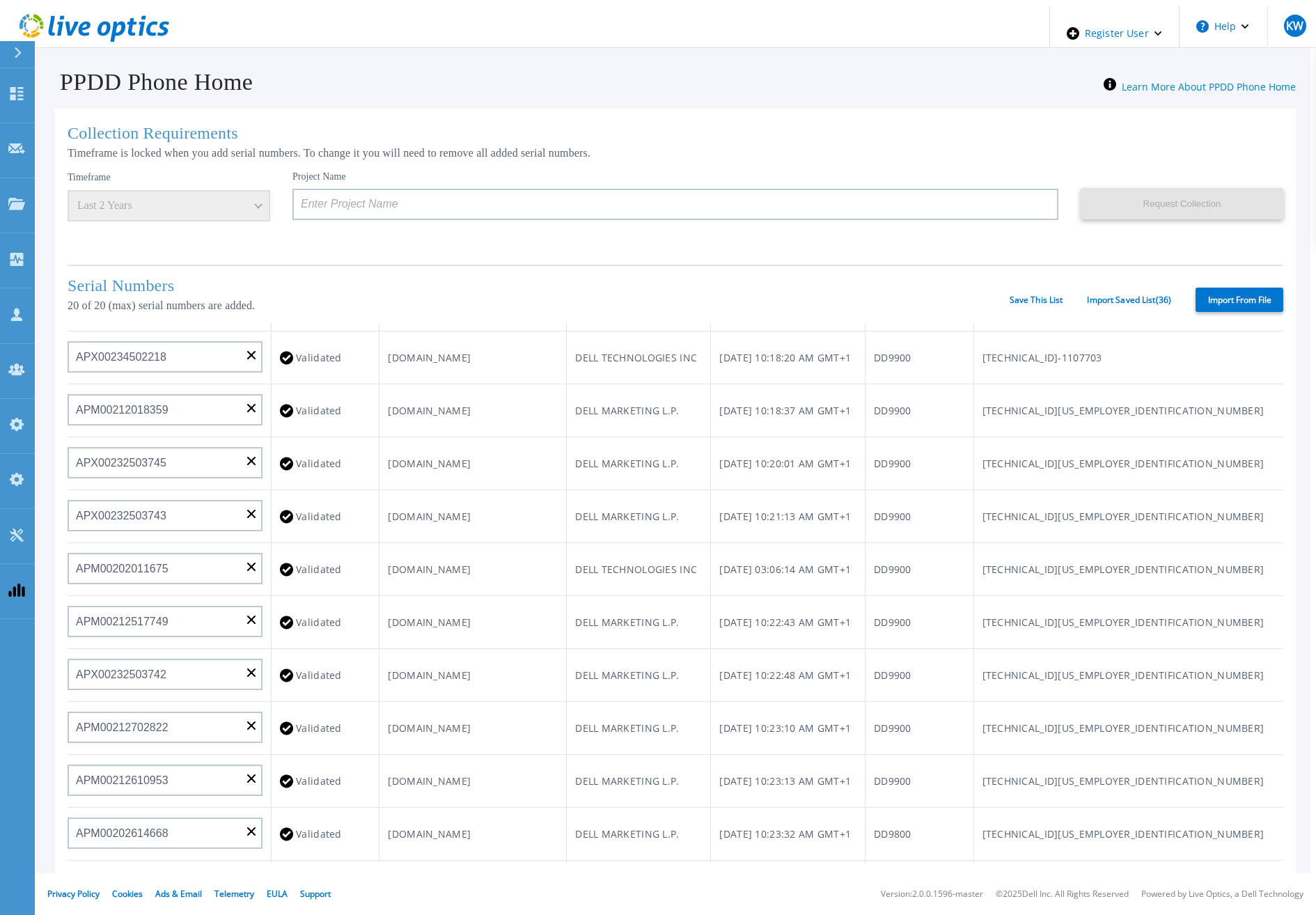
scroll to position [558, 0]
click at [1117, 299] on link "Import Saved List ( 36 )" at bounding box center [1129, 300] width 85 height 10
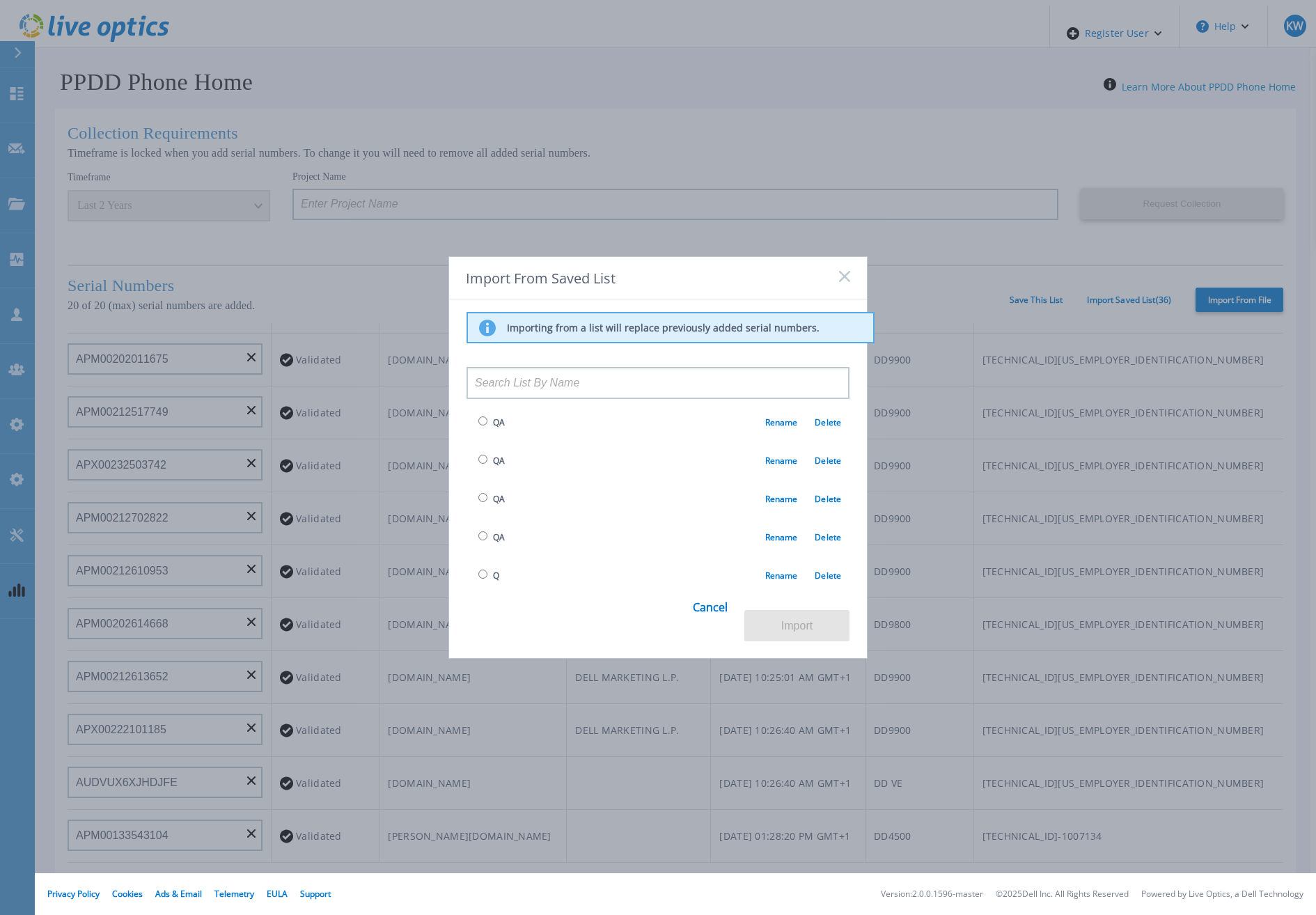
scroll to position [906, 0]
click at [482, 527] on span "A" at bounding box center [487, 534] width 24 height 16
click at [482, 529] on input "radio" at bounding box center [483, 533] width 9 height 9
radio input "true"
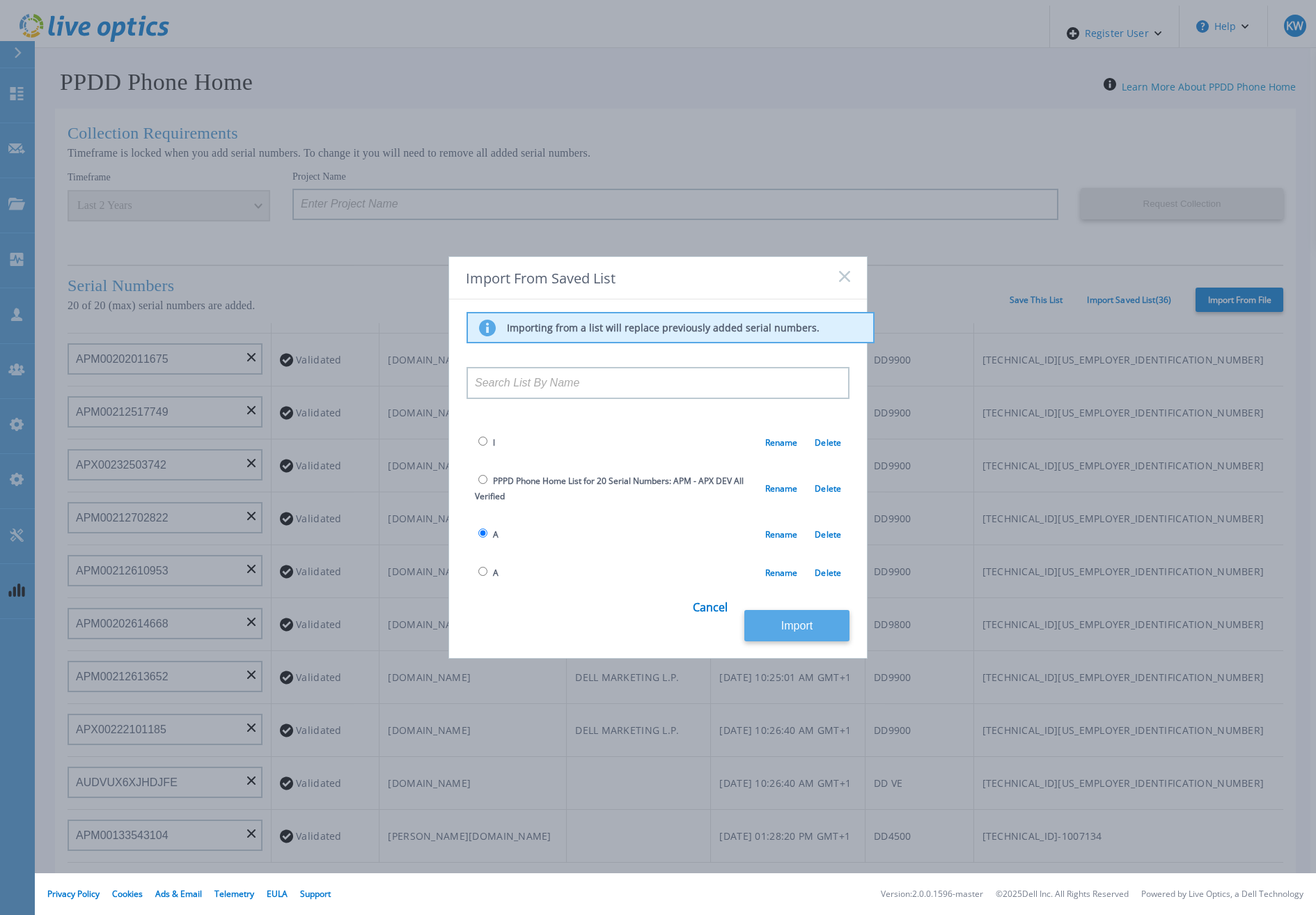
click at [773, 611] on button "Import" at bounding box center [797, 626] width 105 height 31
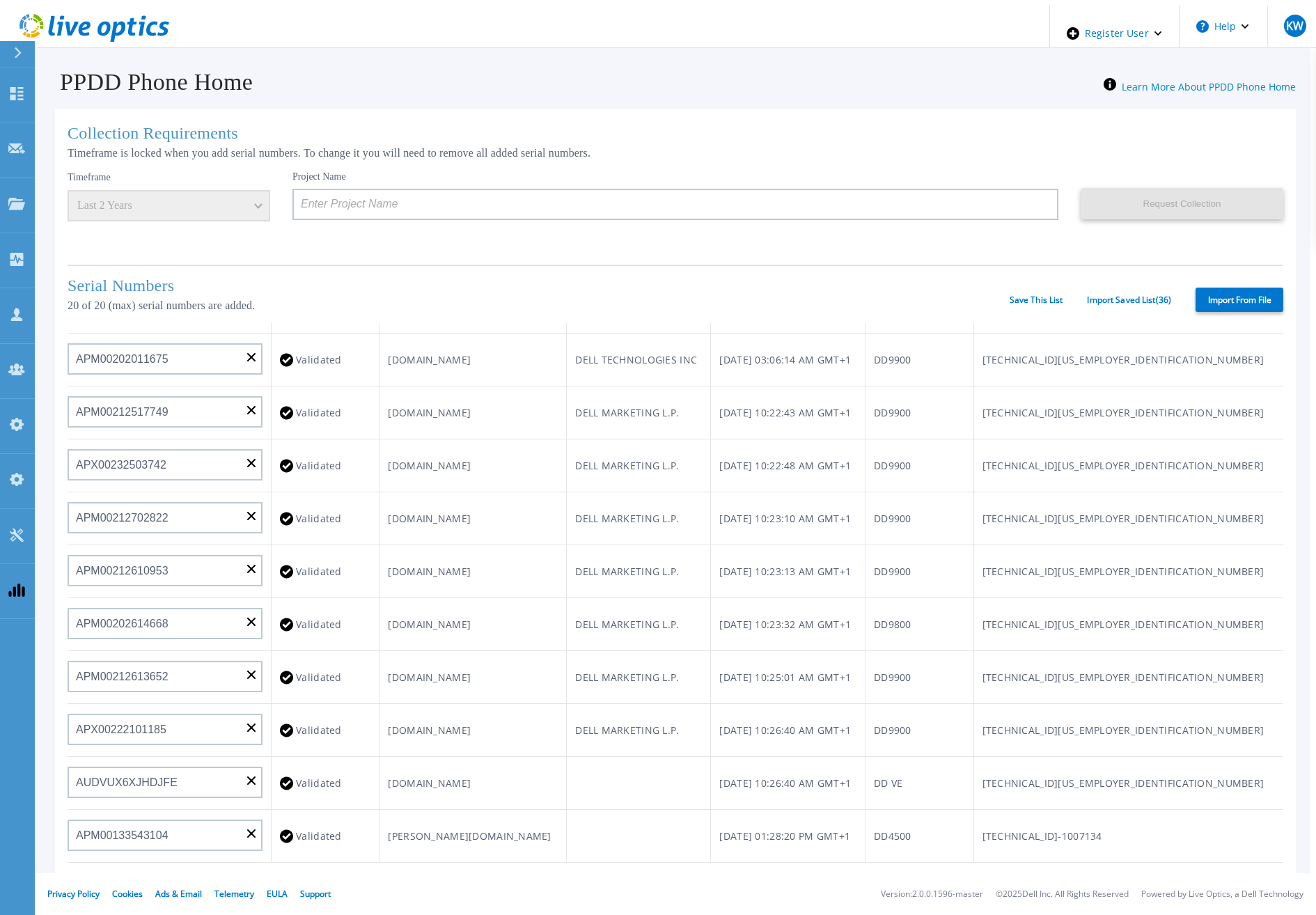
type input "APM00rghjjvhc5"
type input "2345673"
type input "APM00212610953"
type input "AUDVUX6XJHDJFE"
type input "APM00133543104"
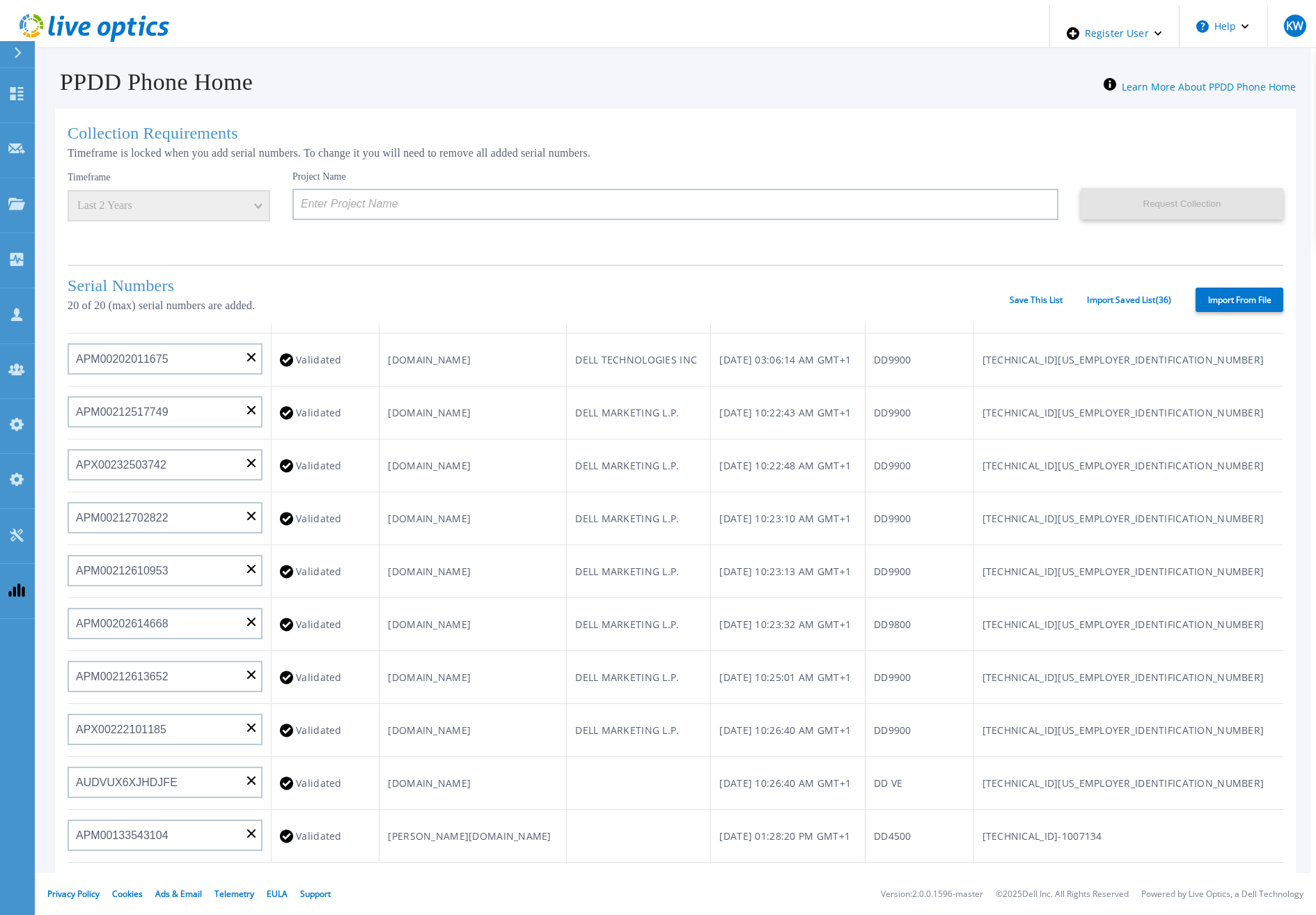
type input "APM00193603655"
type input "APM00212517749"
type input "APM00212613652"
type input "APX00222101185"
type input "APM00202702416"
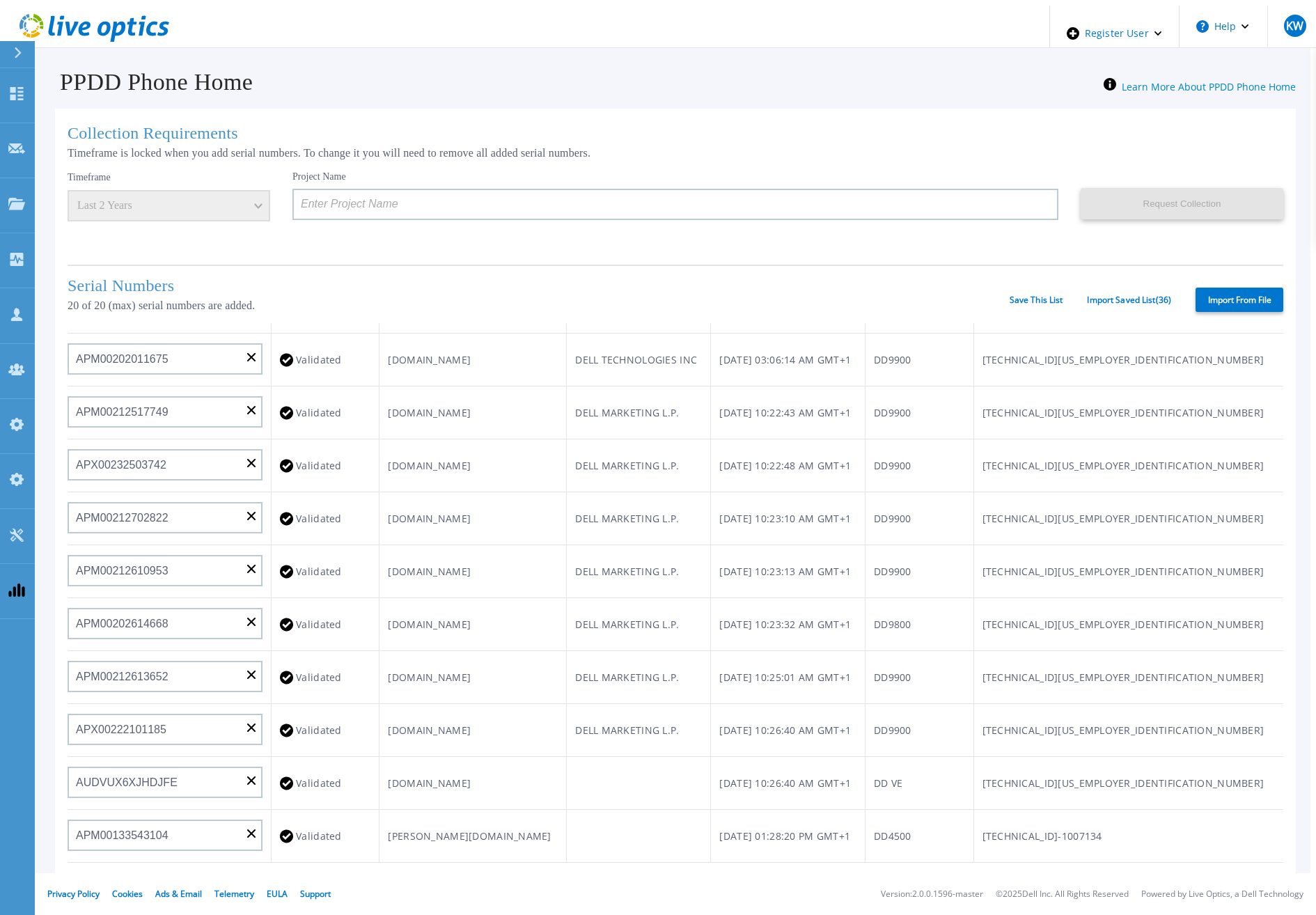
type input "APM00182811777"
type input "APX00231205150"
type input "APM00171414745"
type input "APM00193711545"
type input "APM00192908177"
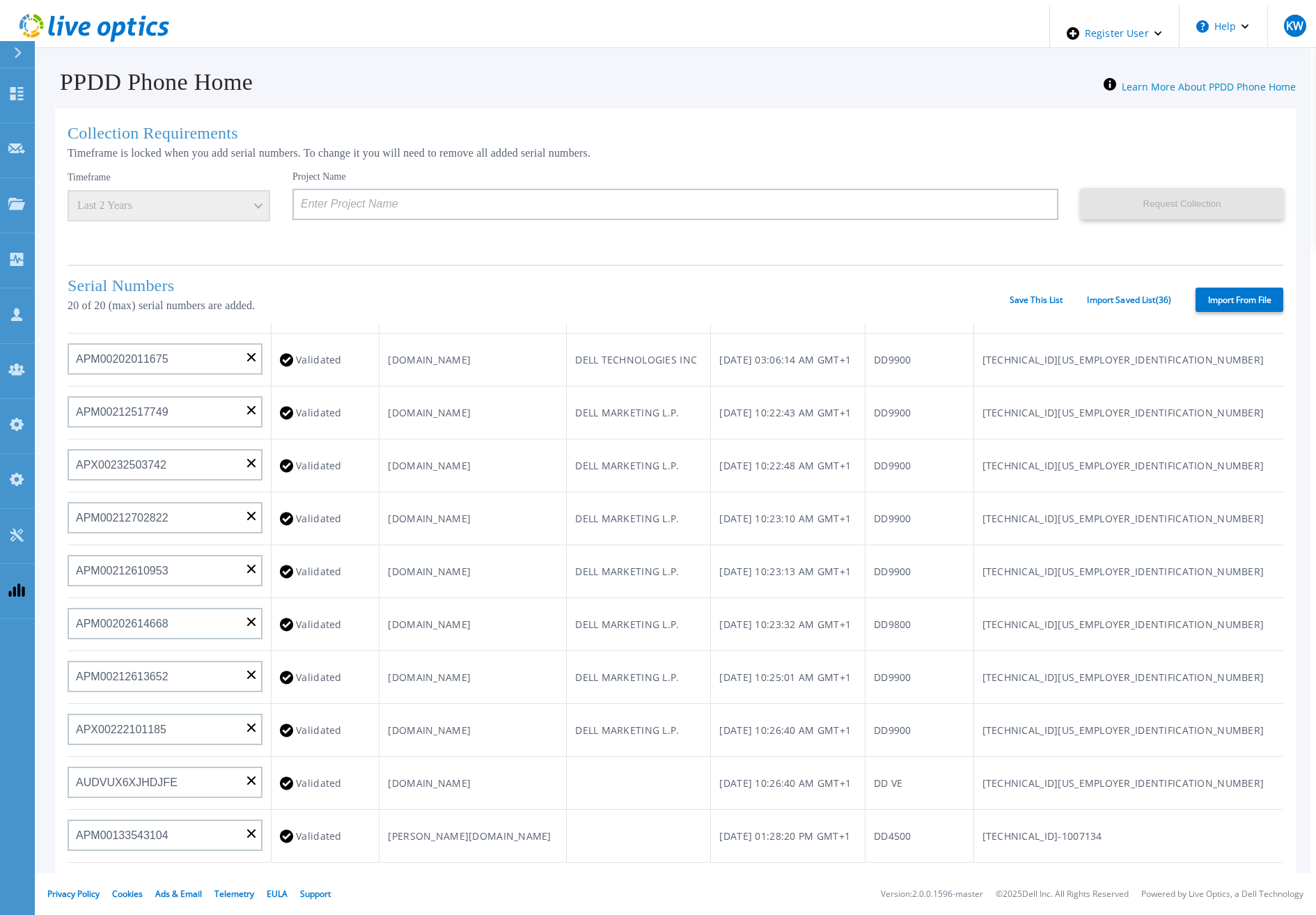
type input "APM00202519869"
type input "APM00213408992"
type input "APM00203301121"
type input "APX00221800533"
type input "APX00232004279"
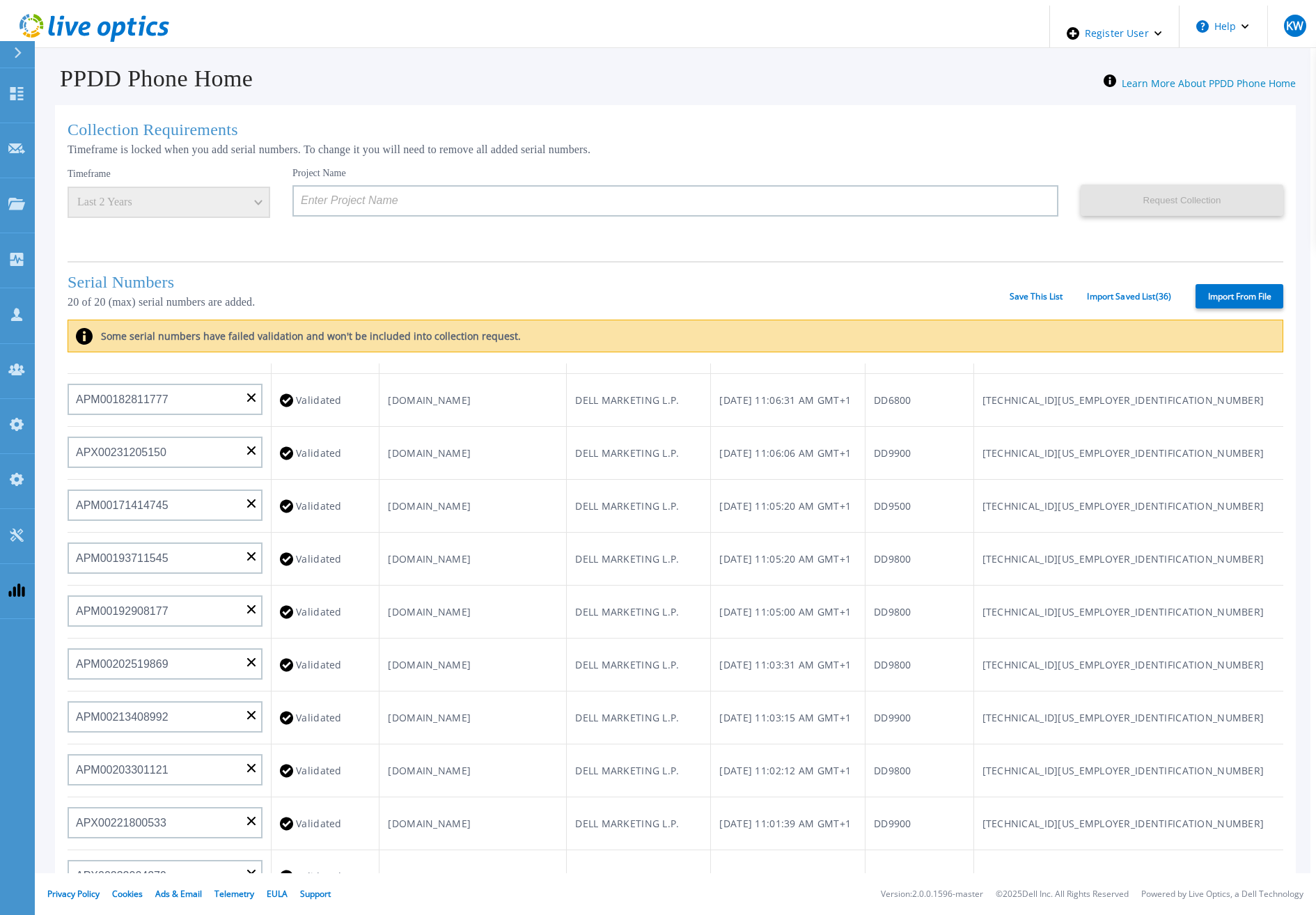
scroll to position [0, 0]
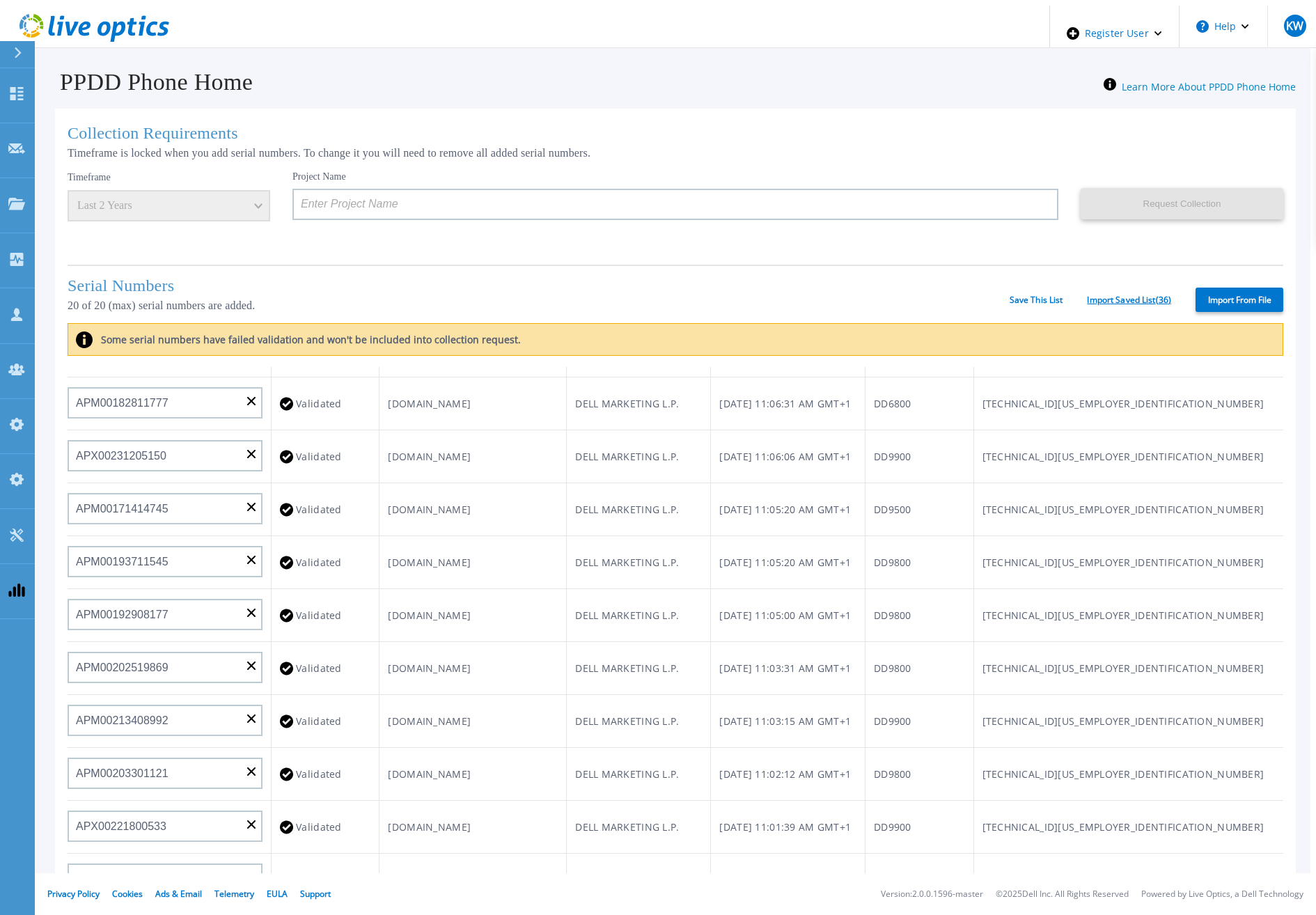
click at [1124, 301] on link "Import Saved List ( 36 )" at bounding box center [1129, 300] width 85 height 10
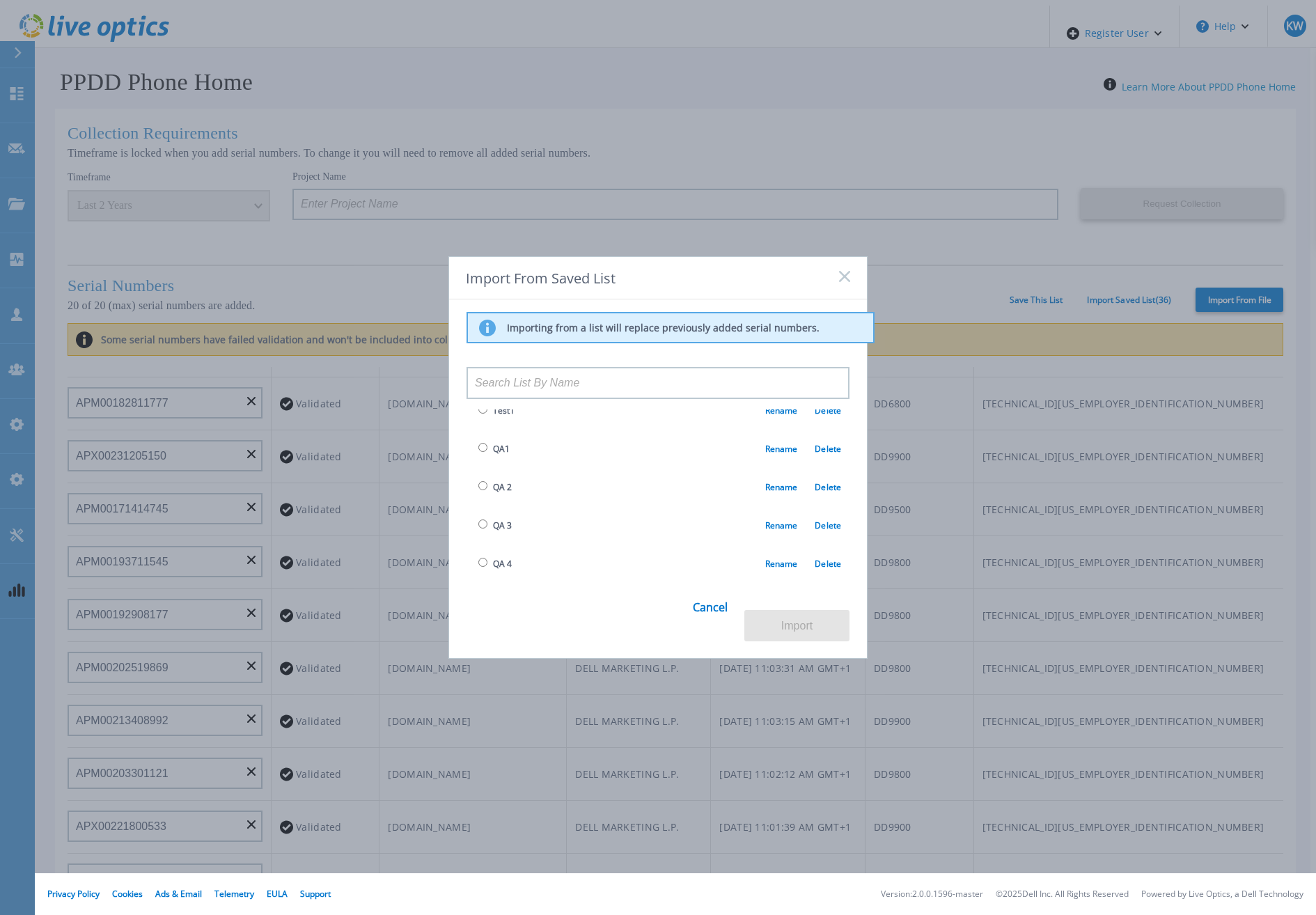
scroll to position [209, 0]
click at [500, 533] on td "QA 5 Rename Delete" at bounding box center [658, 526] width 383 height 38
click at [496, 527] on span "QA 5" at bounding box center [502, 526] width 19 height 12
click at [493, 524] on span "QA 5" at bounding box center [502, 526] width 19 height 12
click at [481, 523] on input "radio" at bounding box center [483, 524] width 9 height 9
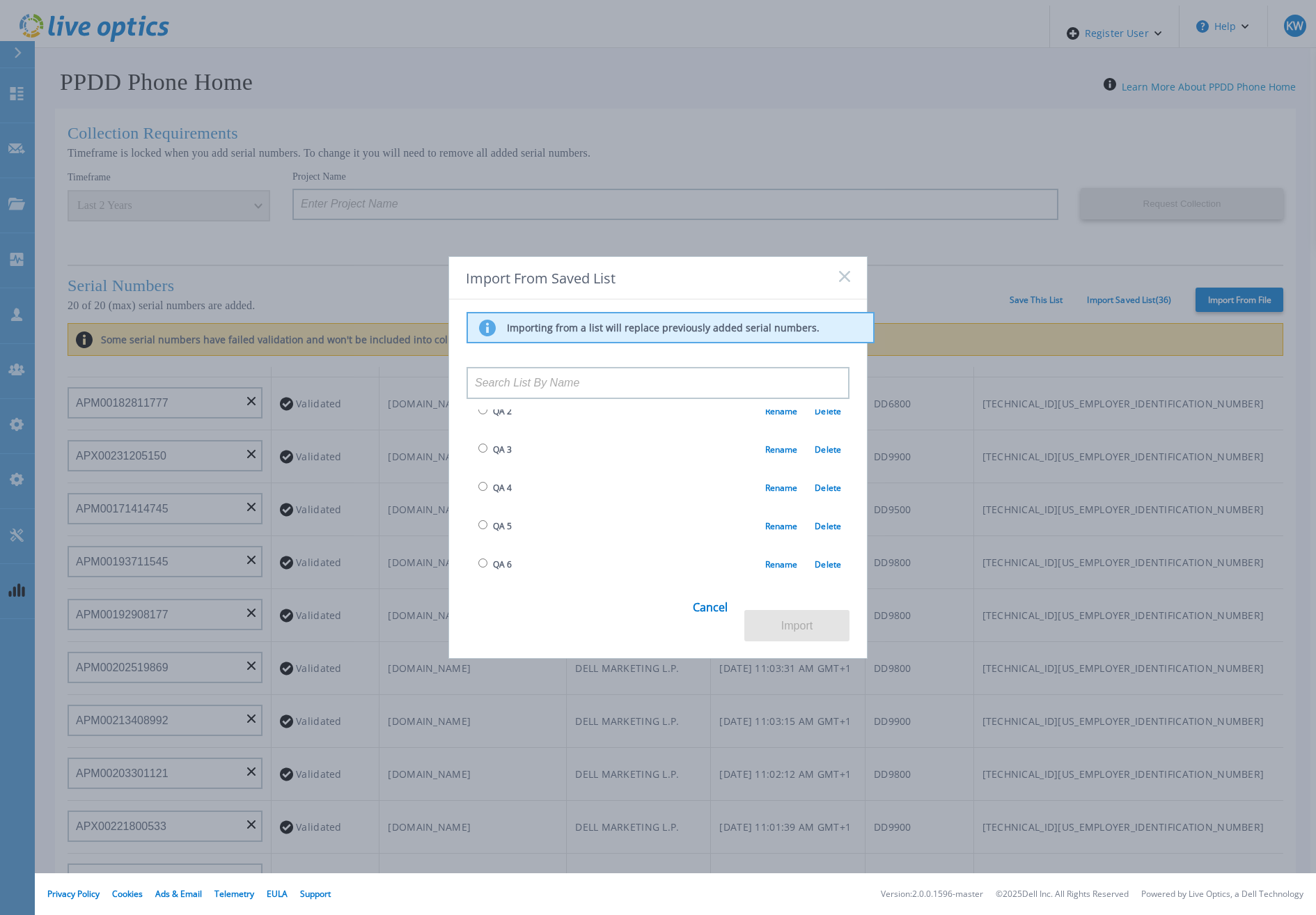
radio input "true"
click at [749, 625] on button "Import" at bounding box center [797, 626] width 105 height 31
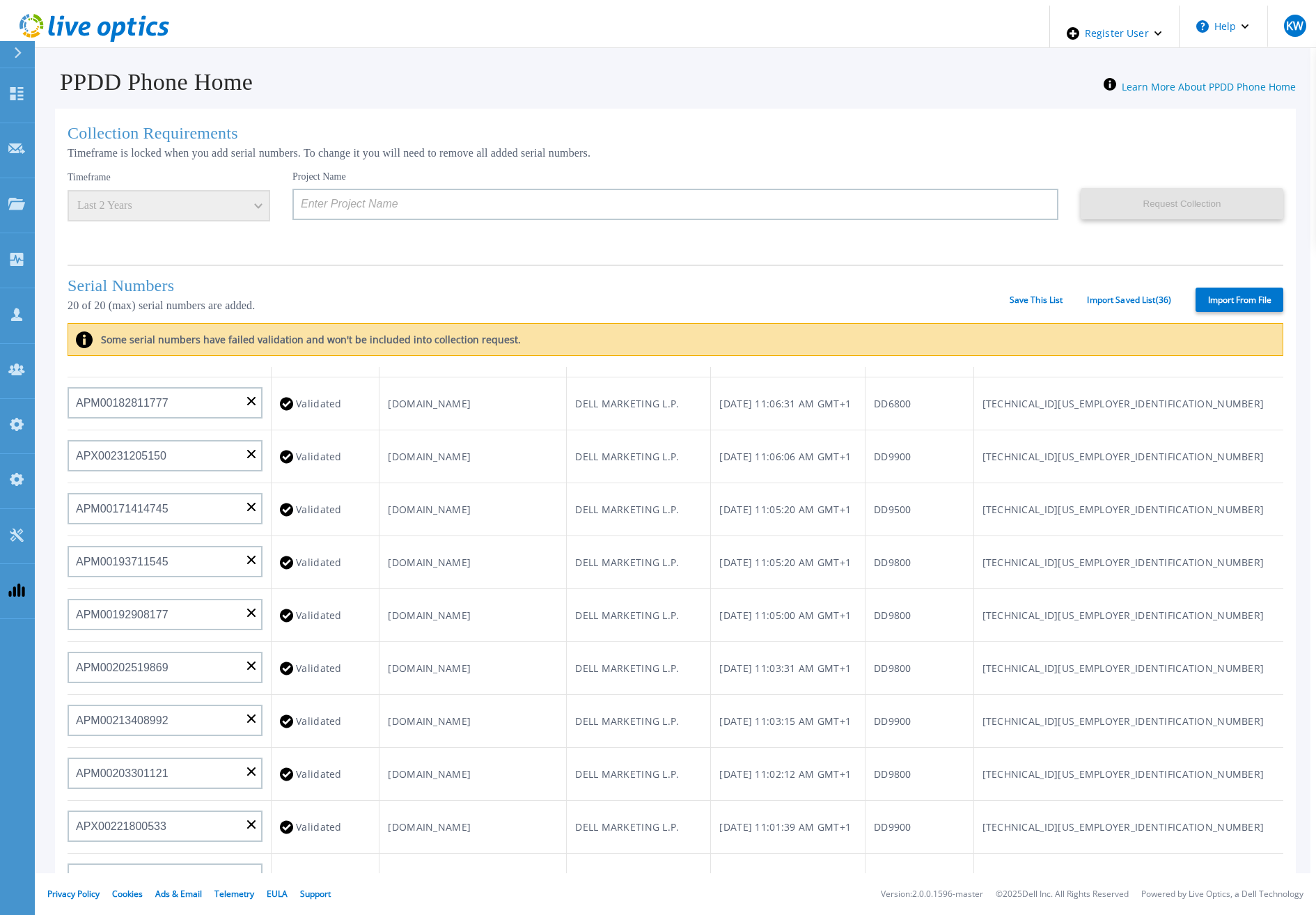
type input "APM00193603655"
type input "APM00212517749"
type input "APX00232503742"
type input "APM00212702822"
type input "APM00212610953"
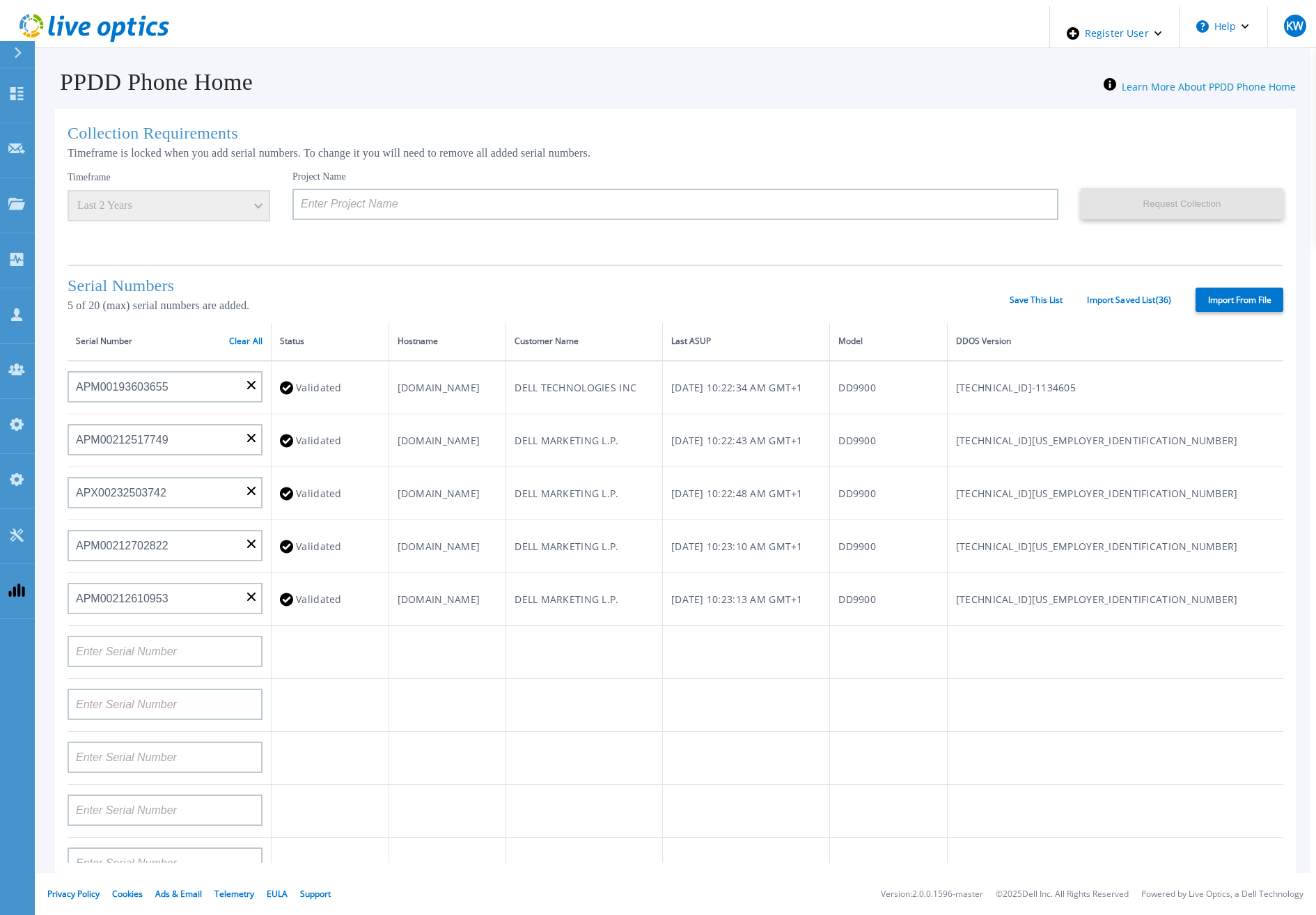
scroll to position [0, 0]
click at [1145, 288] on div "Serial Numbers 5 of 20 (max) serial numbers are added. Save This List Import Sa…" at bounding box center [675, 293] width 1215 height 58
click at [1137, 298] on link "Import Saved List ( 36 )" at bounding box center [1129, 300] width 85 height 10
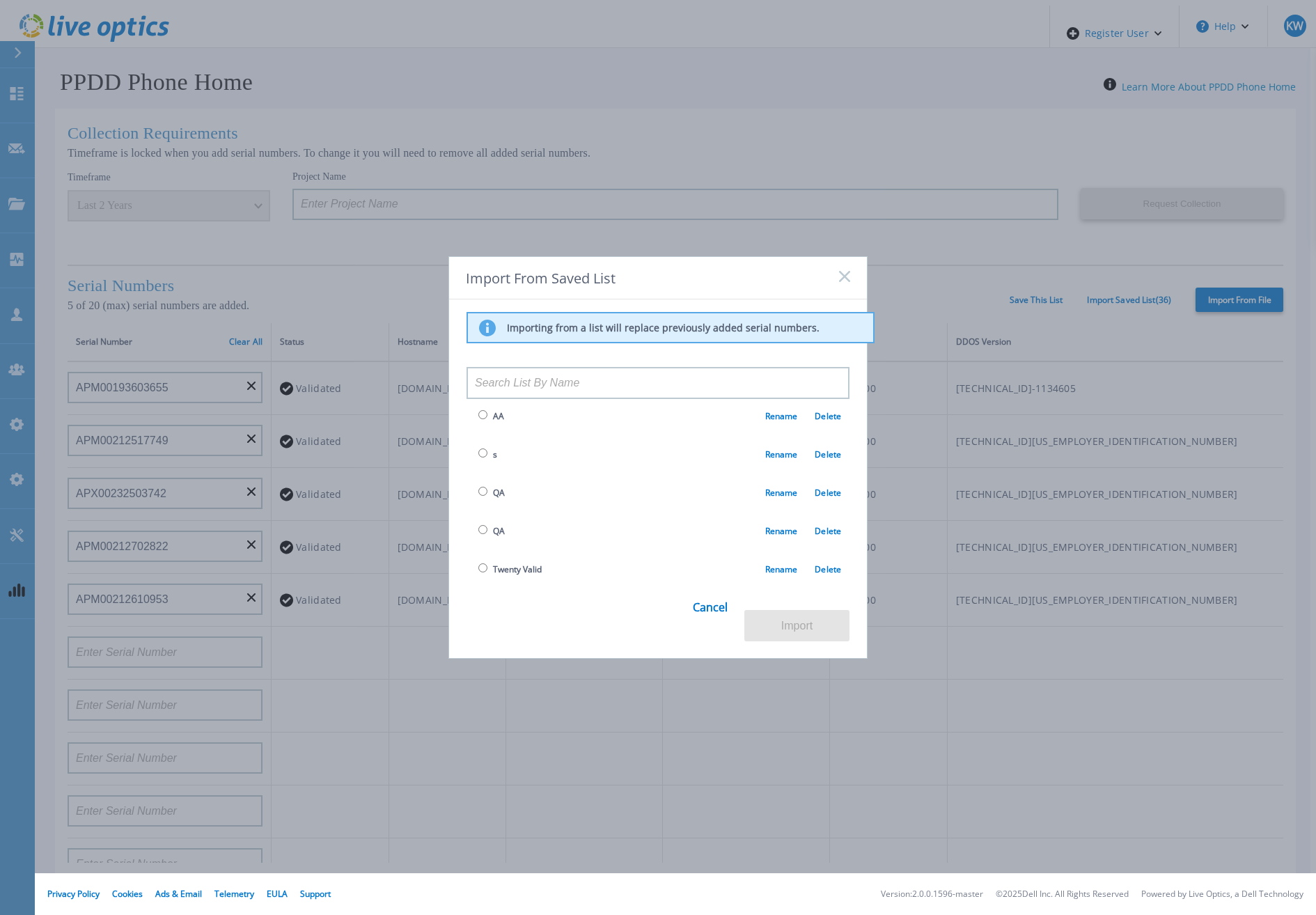
scroll to position [1184, 0]
click at [479, 518] on input "radio" at bounding box center [483, 523] width 9 height 9
radio input "true"
click at [820, 624] on button "Import" at bounding box center [797, 626] width 105 height 31
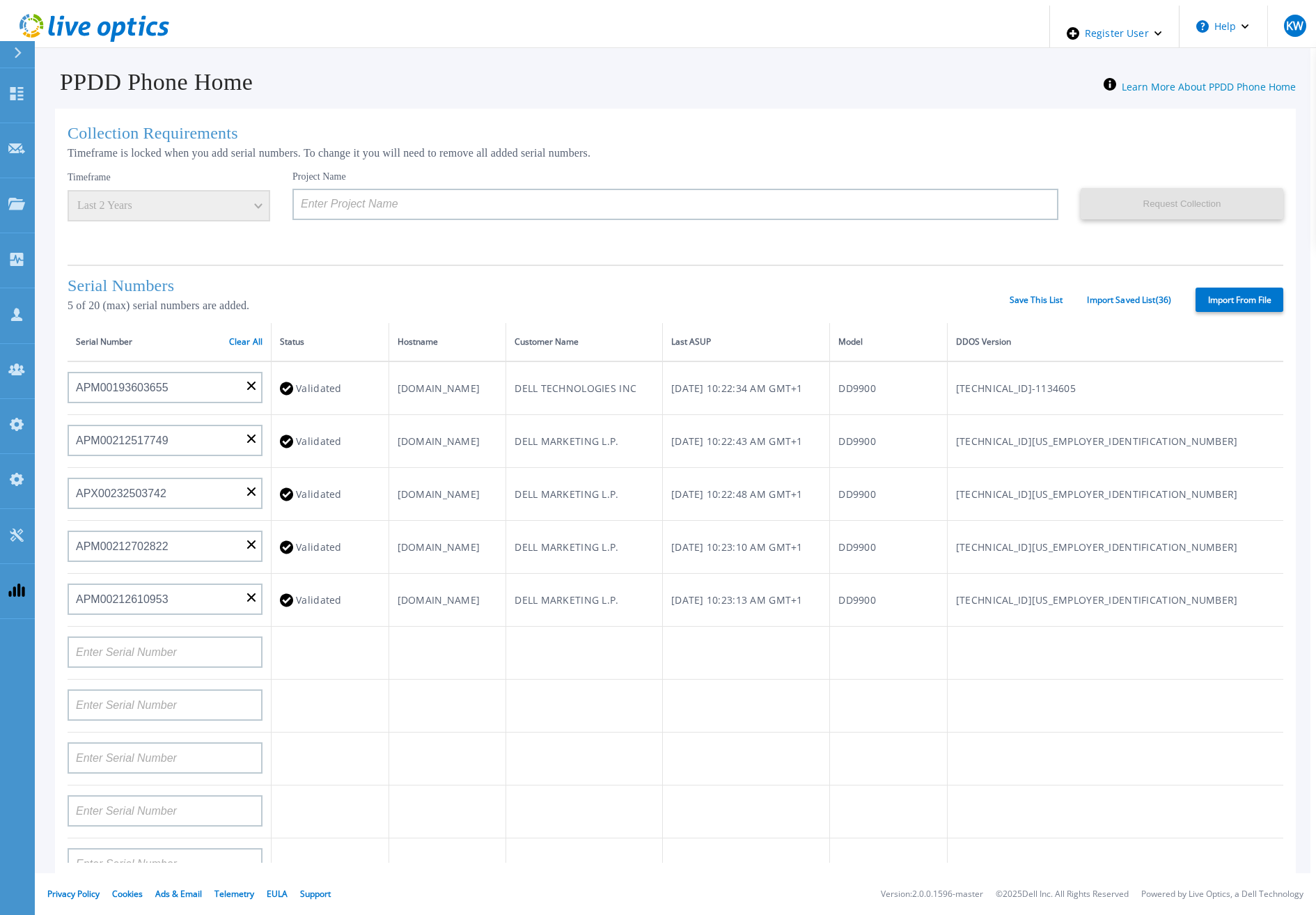
type input "APM00211700095"
type input "APX00232503747"
type input "APM00214914093"
type input "APM00171836329"
type input "APM00212026971"
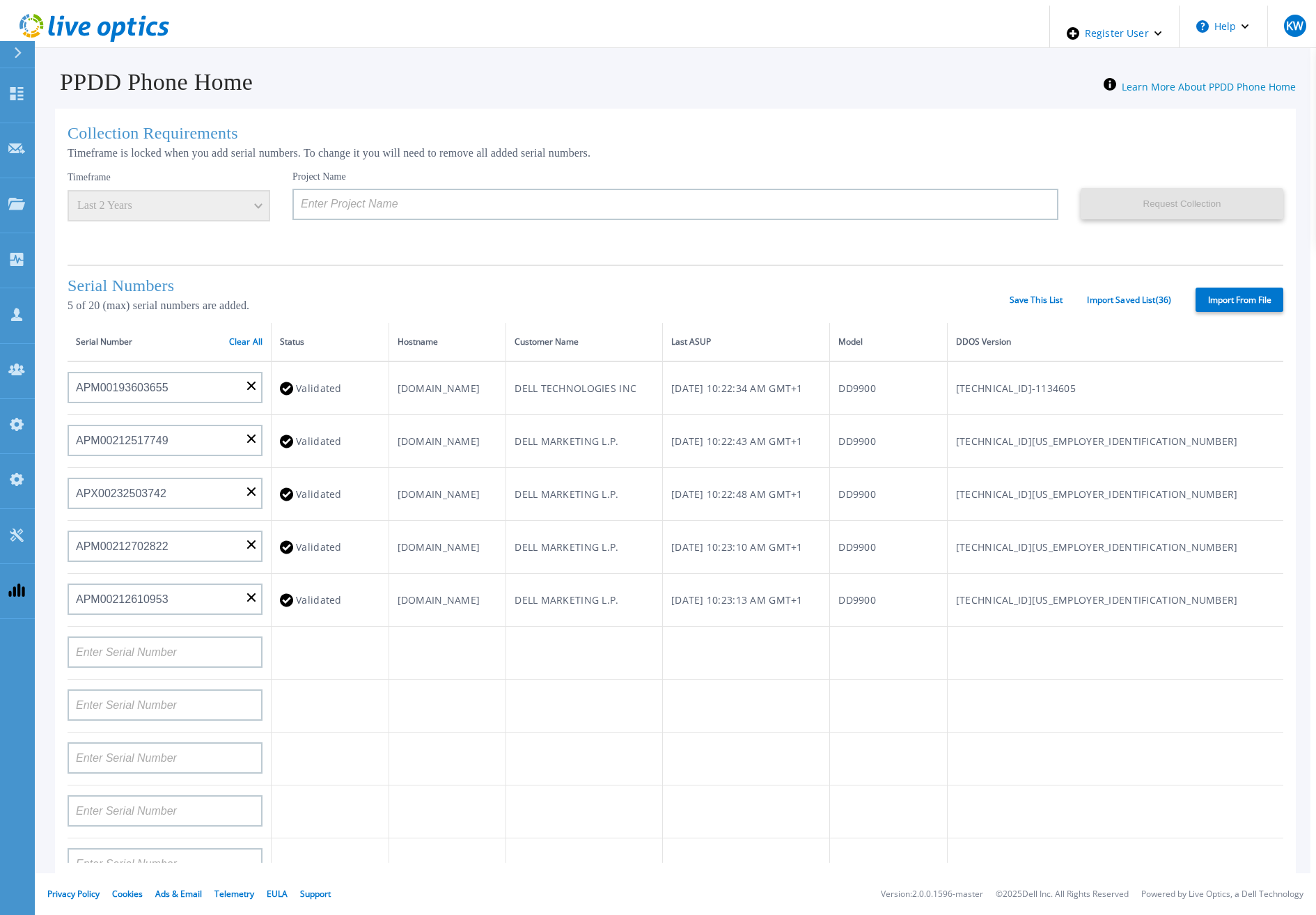
type input "APM00214914094"
type input "APX00234502218"
type input "APM00212018359"
type input "APX00232503745"
type input "APX00232503743"
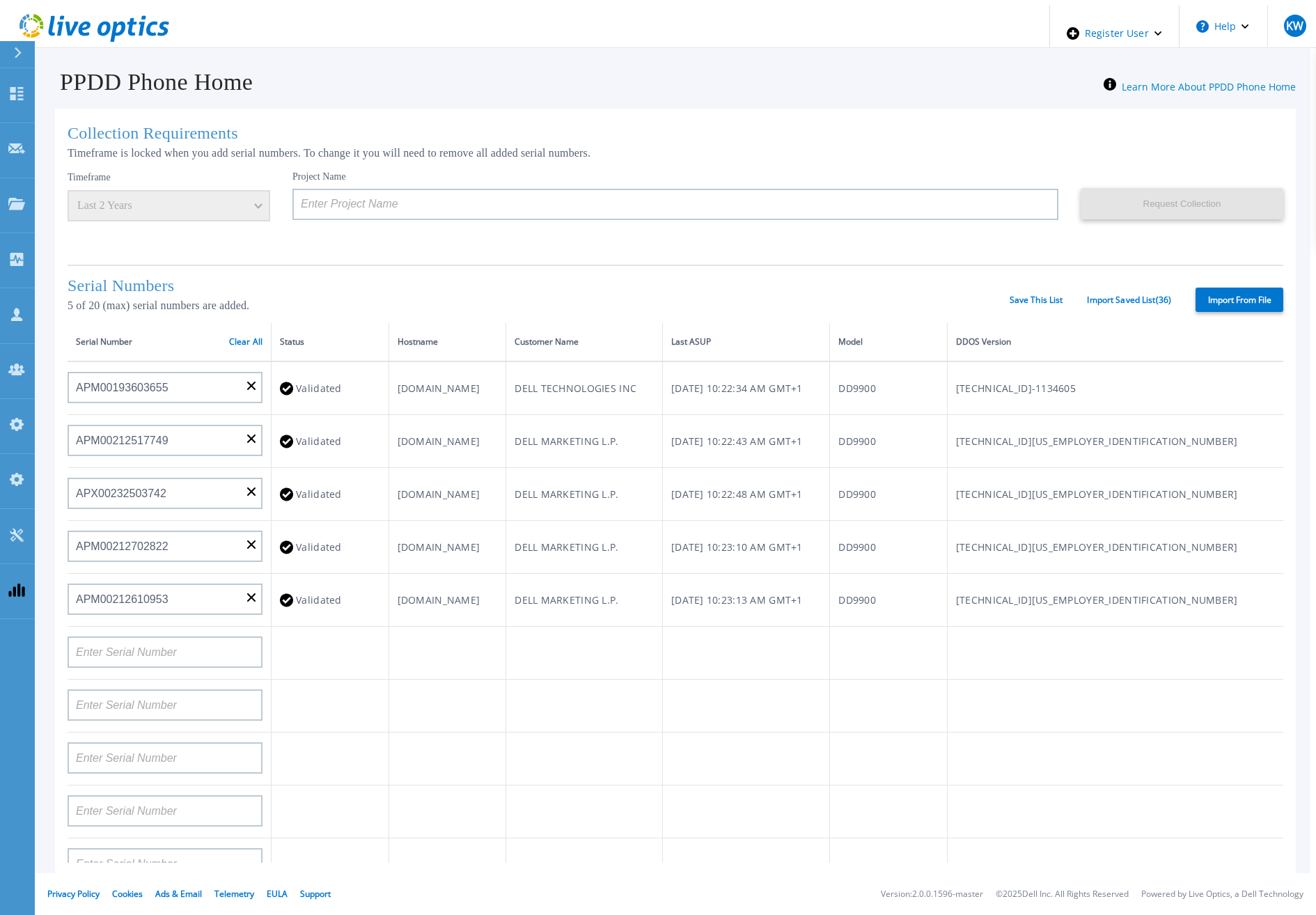
type input "APM00202011675"
type input "APM00212517749"
type input "APX00232503742"
type input "APM00212702822"
type input "APM00212610953"
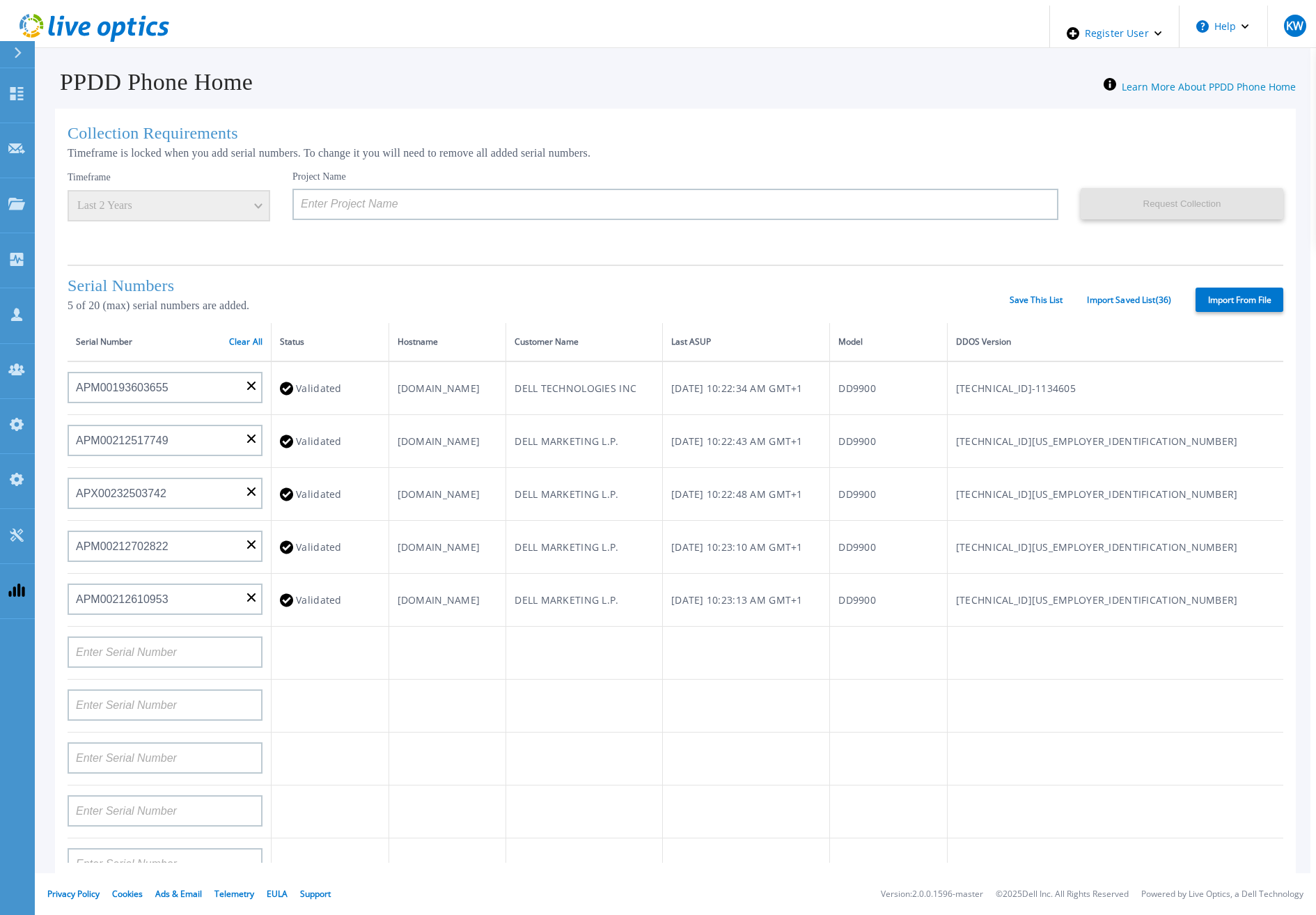
type input "APM00202614668"
type input "APM00212613652"
type input "APX00222101185"
type input "AUDVUX6XJHDJFE"
type input "APM00133543104"
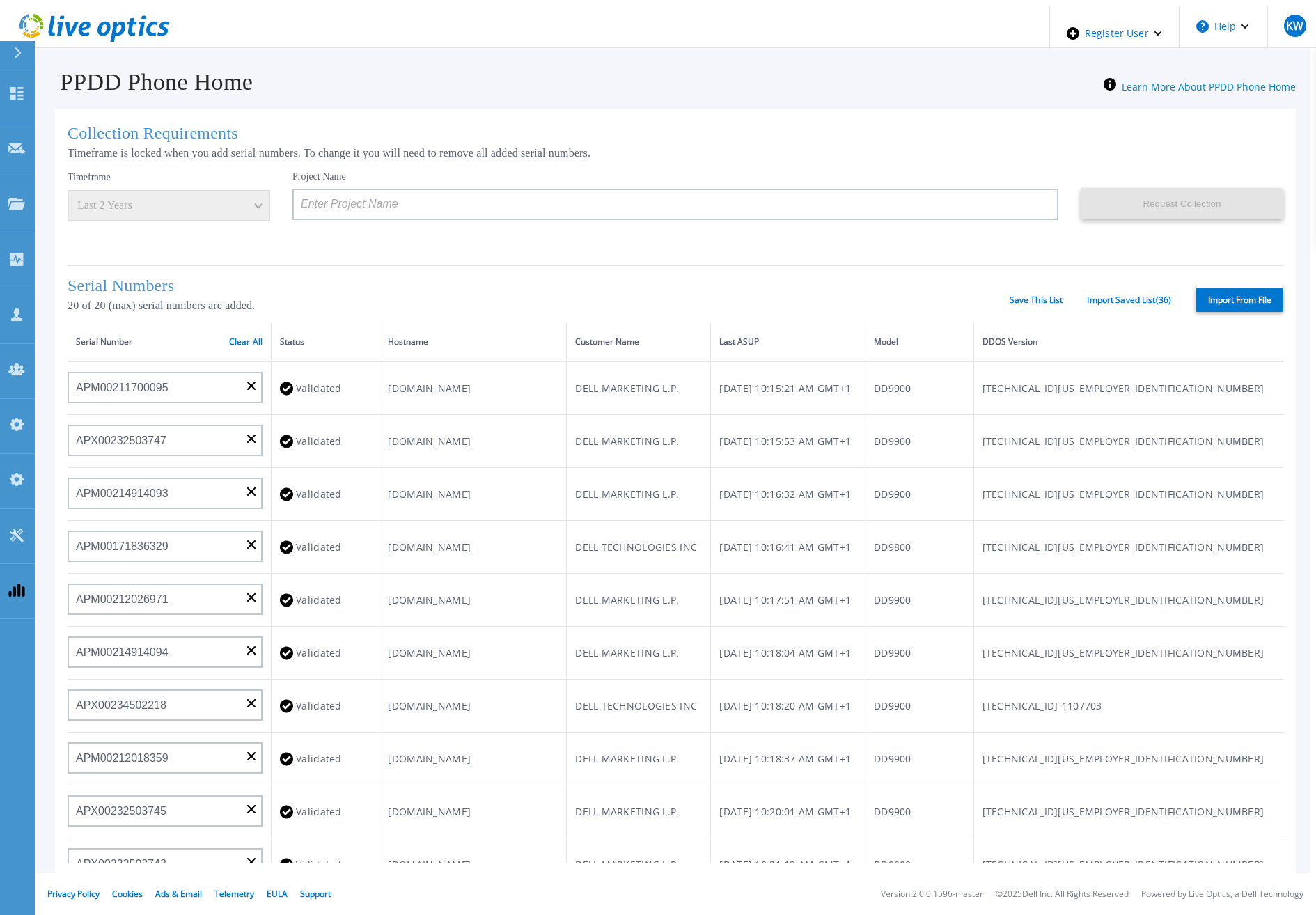
click at [1140, 282] on div "Serial Numbers 20 of 20 (max) serial numbers are added. Save This List Import S…" at bounding box center [675, 293] width 1215 height 58
click at [1135, 295] on link "Import Saved List ( 36 )" at bounding box center [1129, 300] width 85 height 10
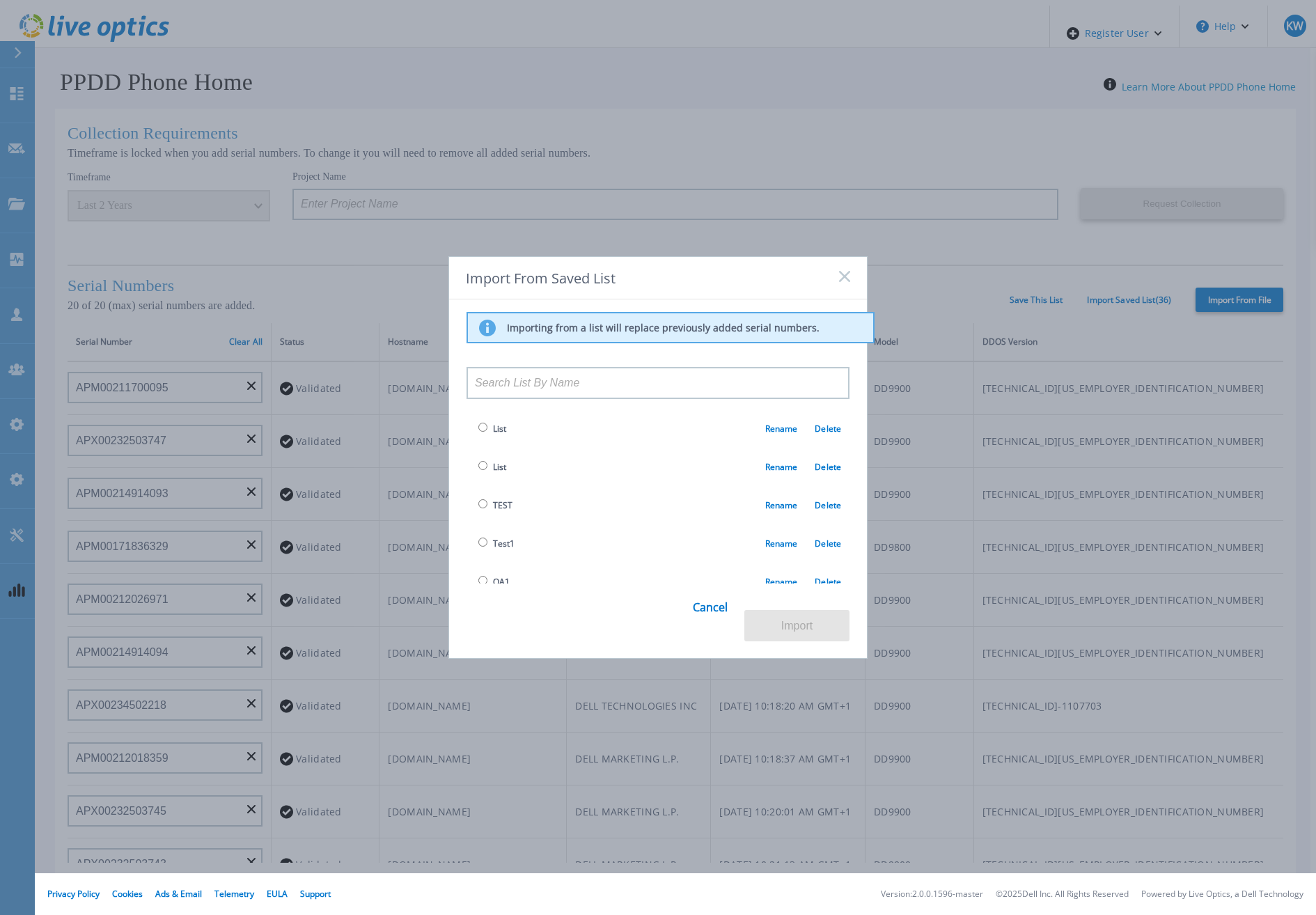
click at [583, 200] on div "Import From Saved List Importing from a list will replace previously added seri…" at bounding box center [658, 458] width 1316 height 915
drag, startPoint x: 709, startPoint y: 618, endPoint x: 702, endPoint y: 622, distance: 8.1
click at [702, 622] on link "Cancel" at bounding box center [710, 616] width 35 height 53
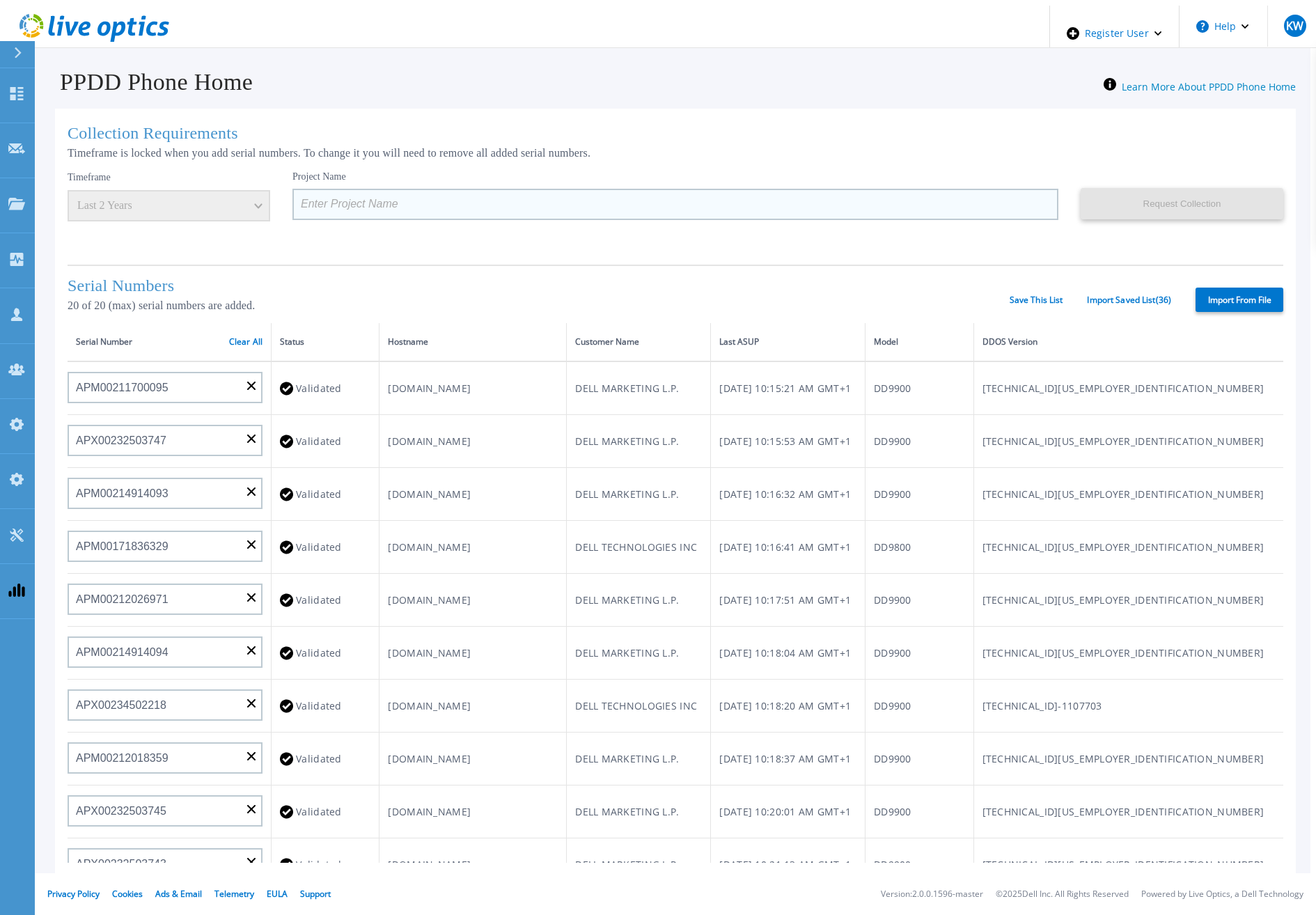
click at [556, 200] on input at bounding box center [675, 204] width 766 height 31
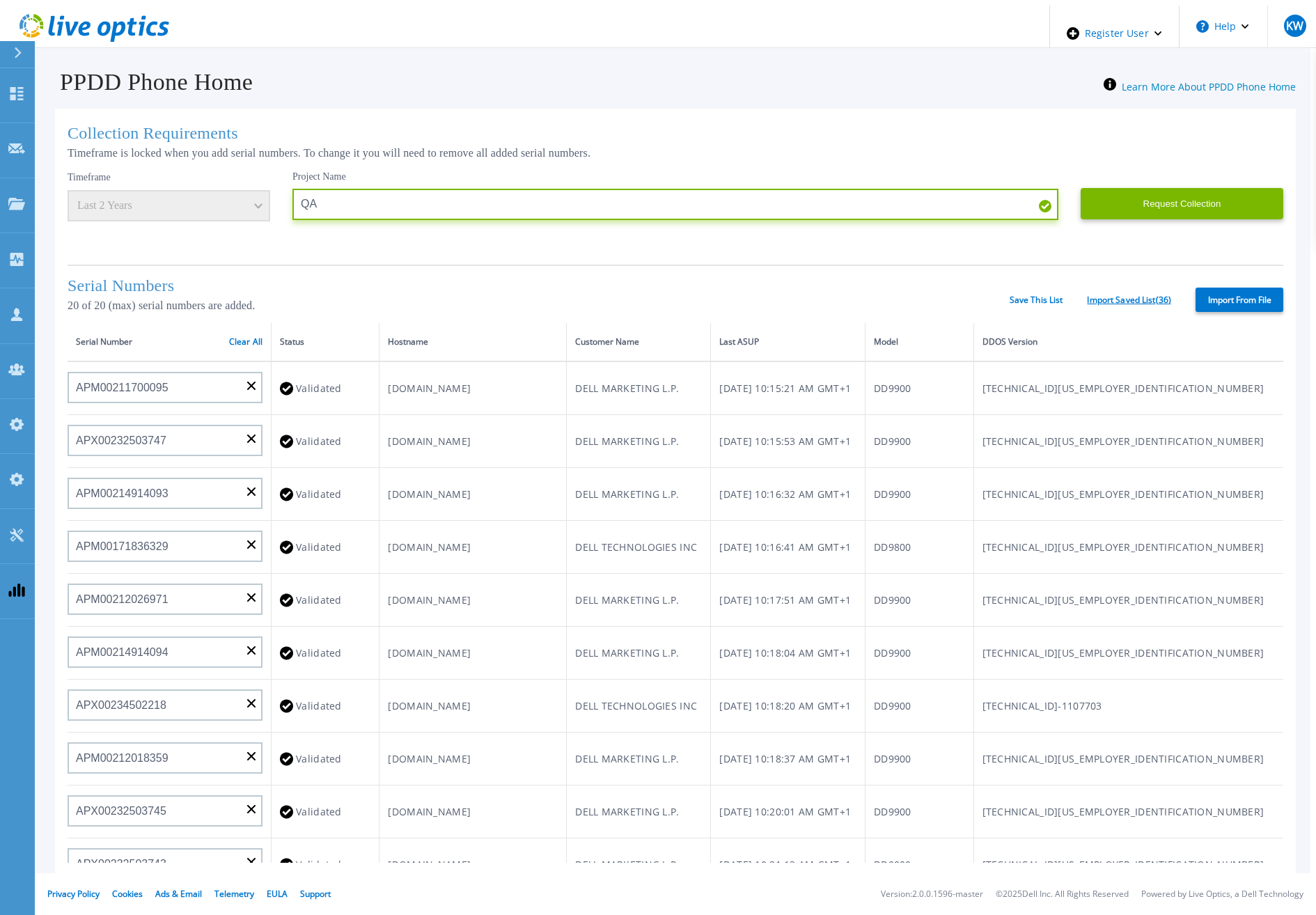
type input "QA"
click at [1120, 299] on link "Import Saved List ( 36 )" at bounding box center [1129, 300] width 85 height 10
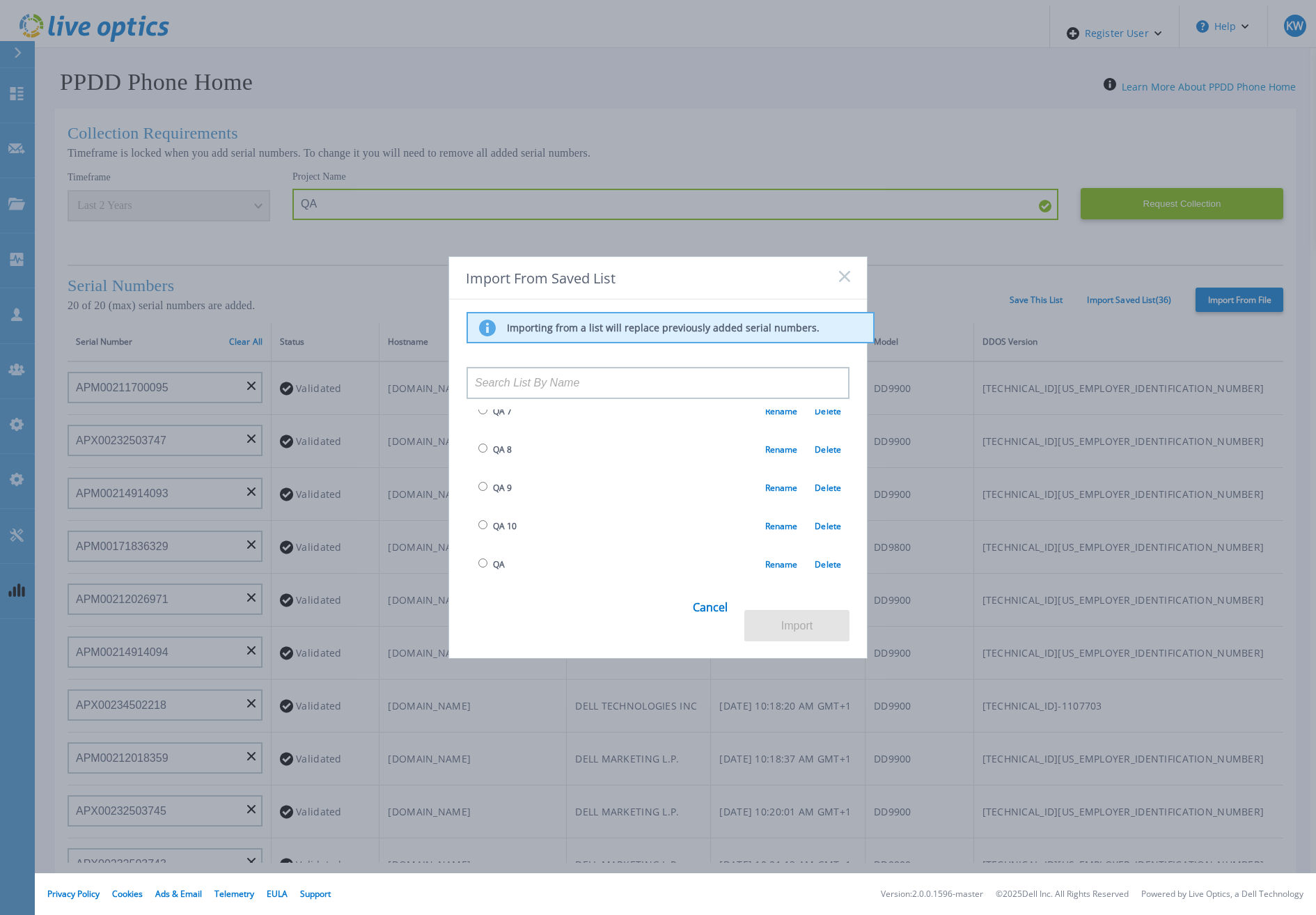
scroll to position [418, 0]
click at [488, 540] on span "QA" at bounding box center [489, 547] width 30 height 16
click at [481, 541] on input "radio" at bounding box center [483, 545] width 9 height 9
radio input "true"
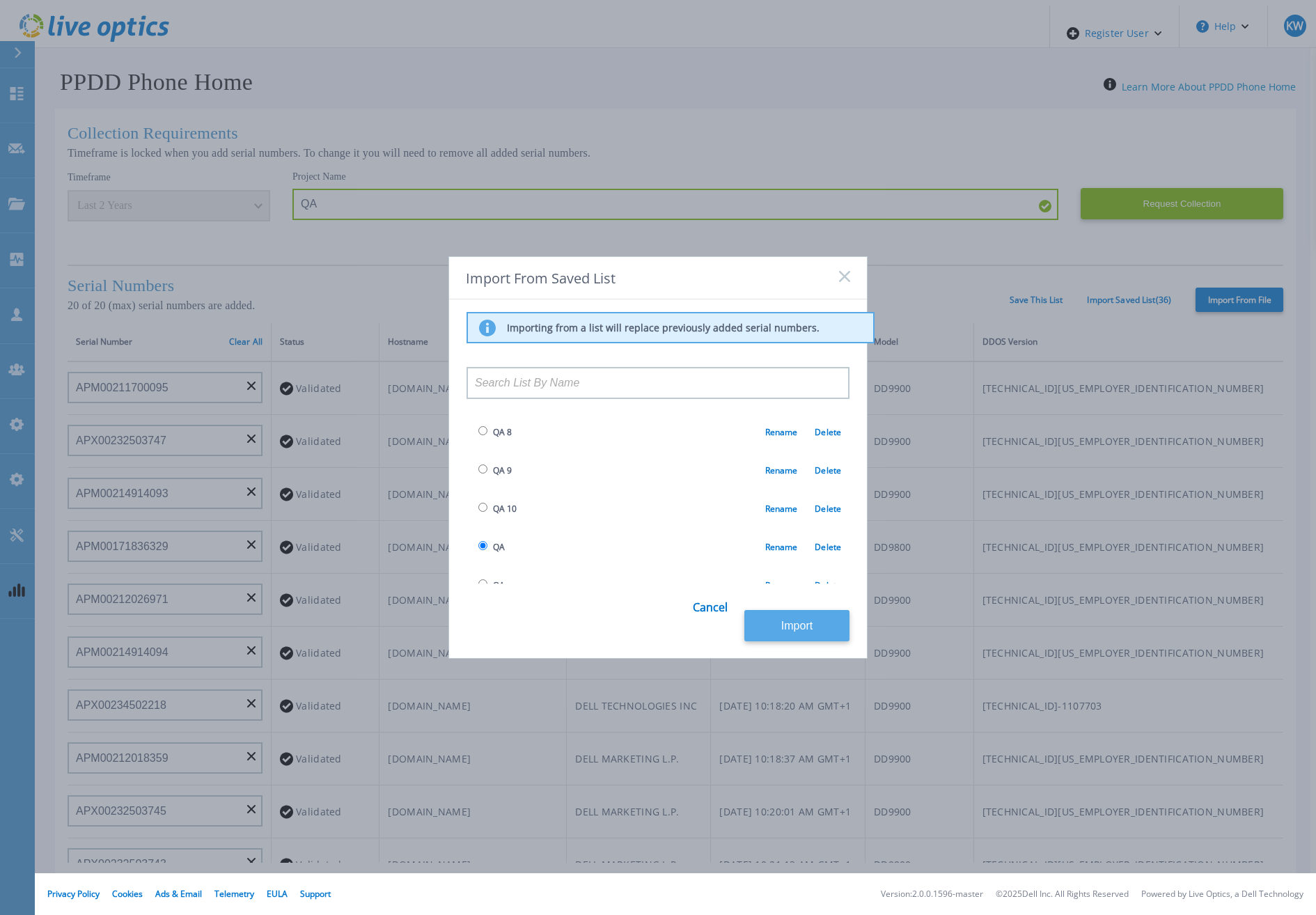
click at [799, 623] on button "Import" at bounding box center [797, 626] width 105 height 31
type input "APM00212517749"
type input "APX00232503742"
type input "APM00212702822"
type input "APM00212610953"
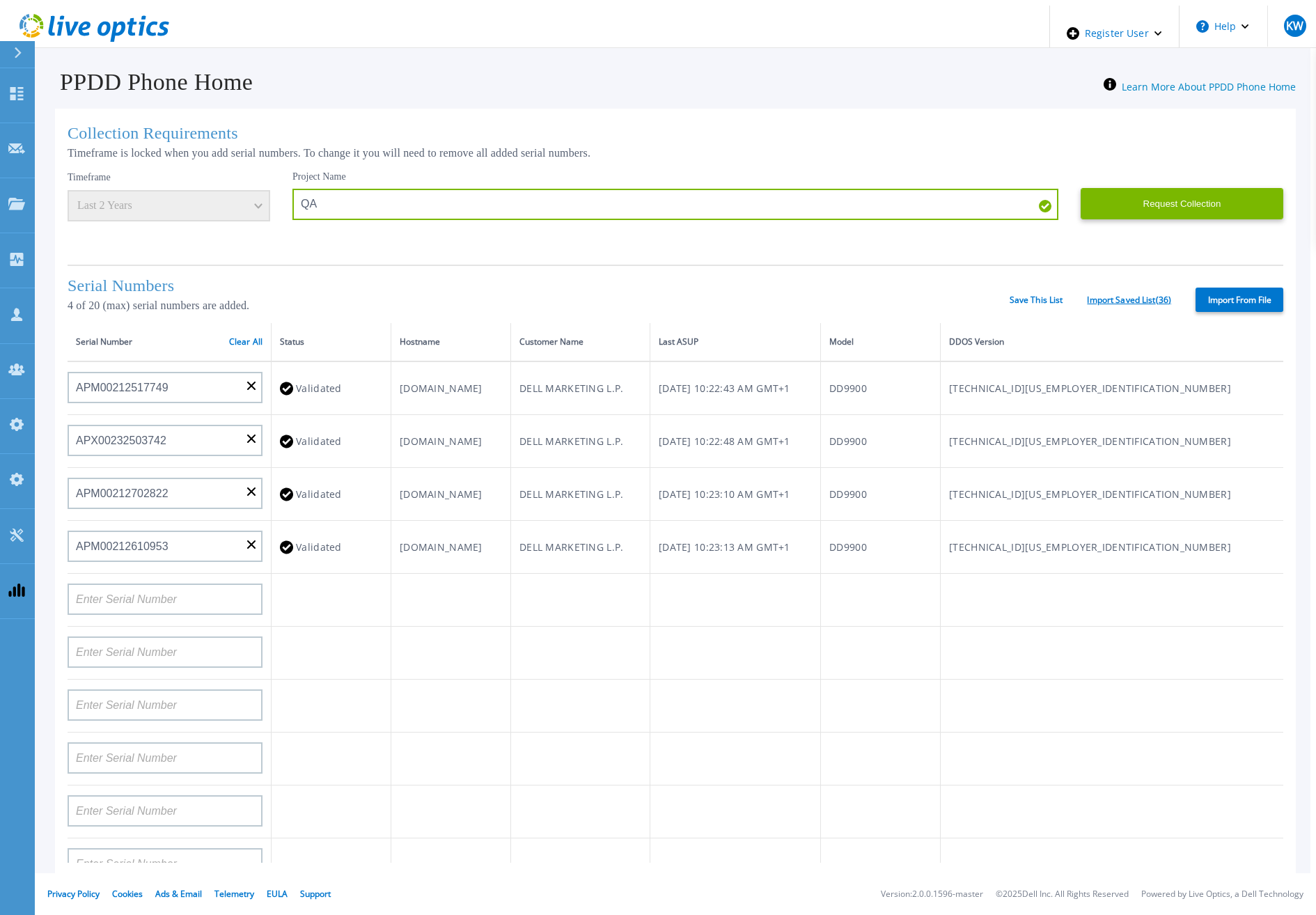
click at [1126, 295] on link "Import Saved List ( 36 )" at bounding box center [1129, 300] width 85 height 10
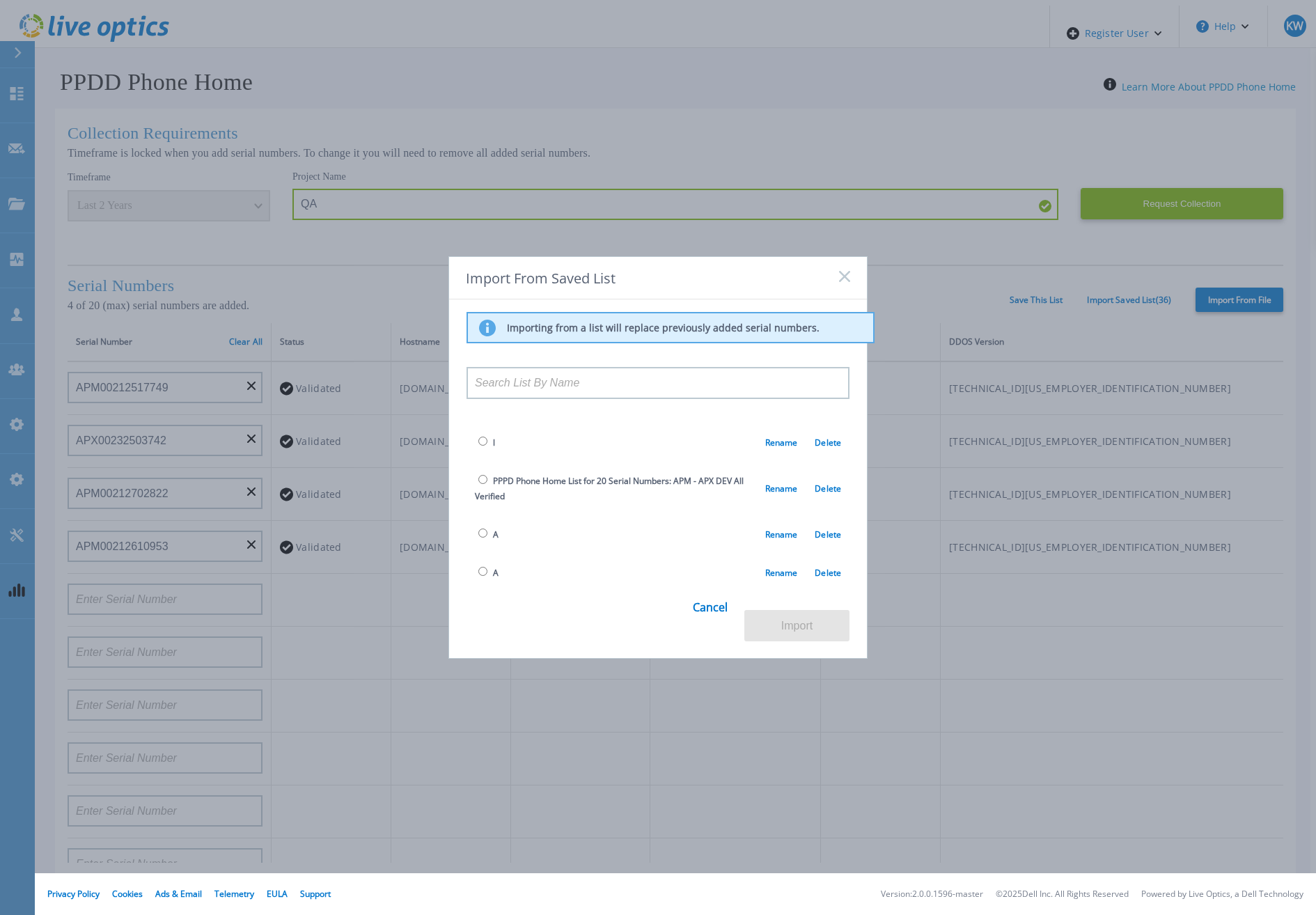
scroll to position [1196, 0]
click at [486, 544] on span "10" at bounding box center [489, 551] width 28 height 16
click at [478, 545] on input "radio" at bounding box center [483, 550] width 9 height 9
radio input "true"
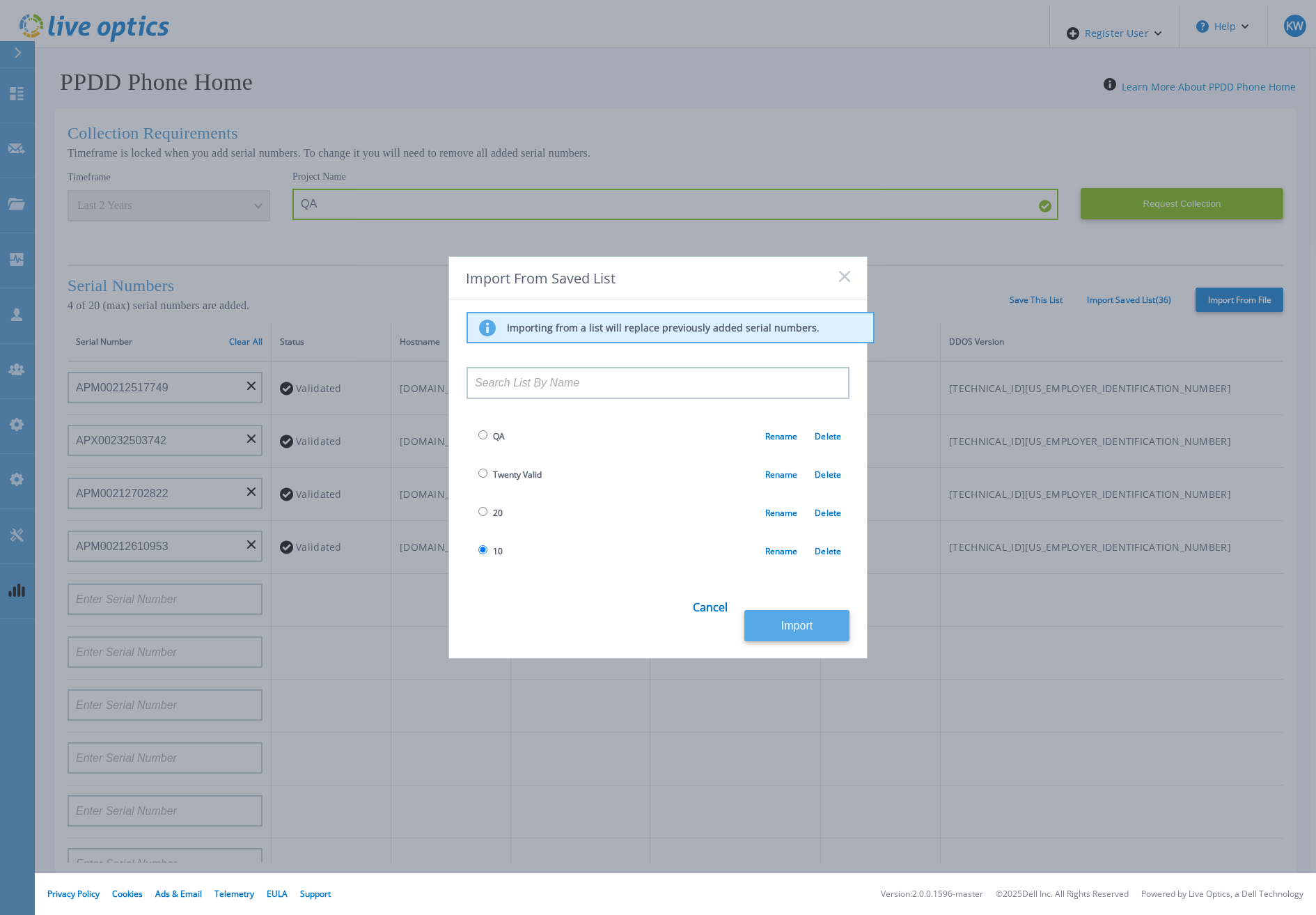
click at [826, 614] on button "Import" at bounding box center [797, 626] width 105 height 31
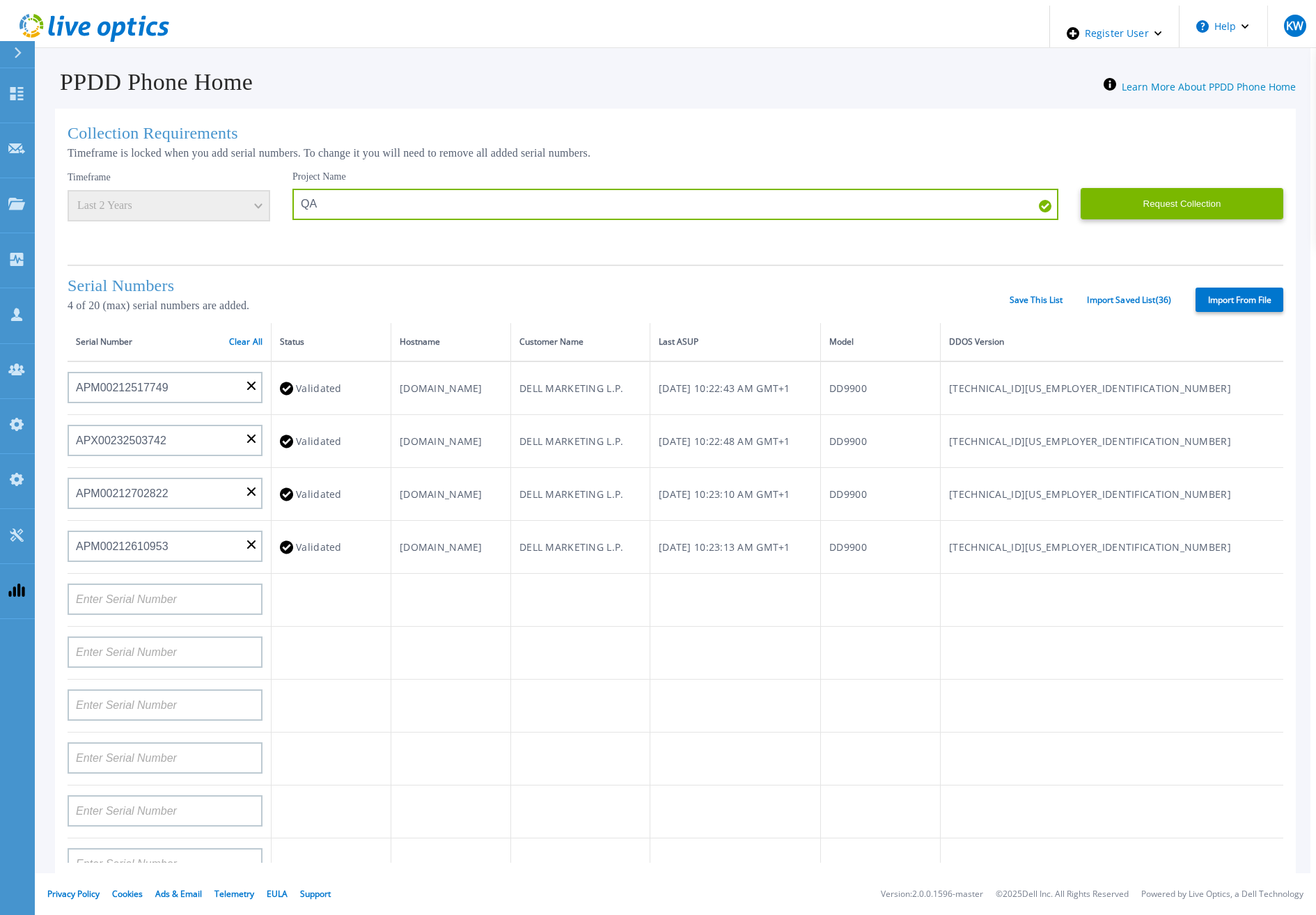
type input "APM00193603655"
type input "APM00212517749"
type input "APX00232503742"
type input "APM00212702822"
type input "APM00212610953"
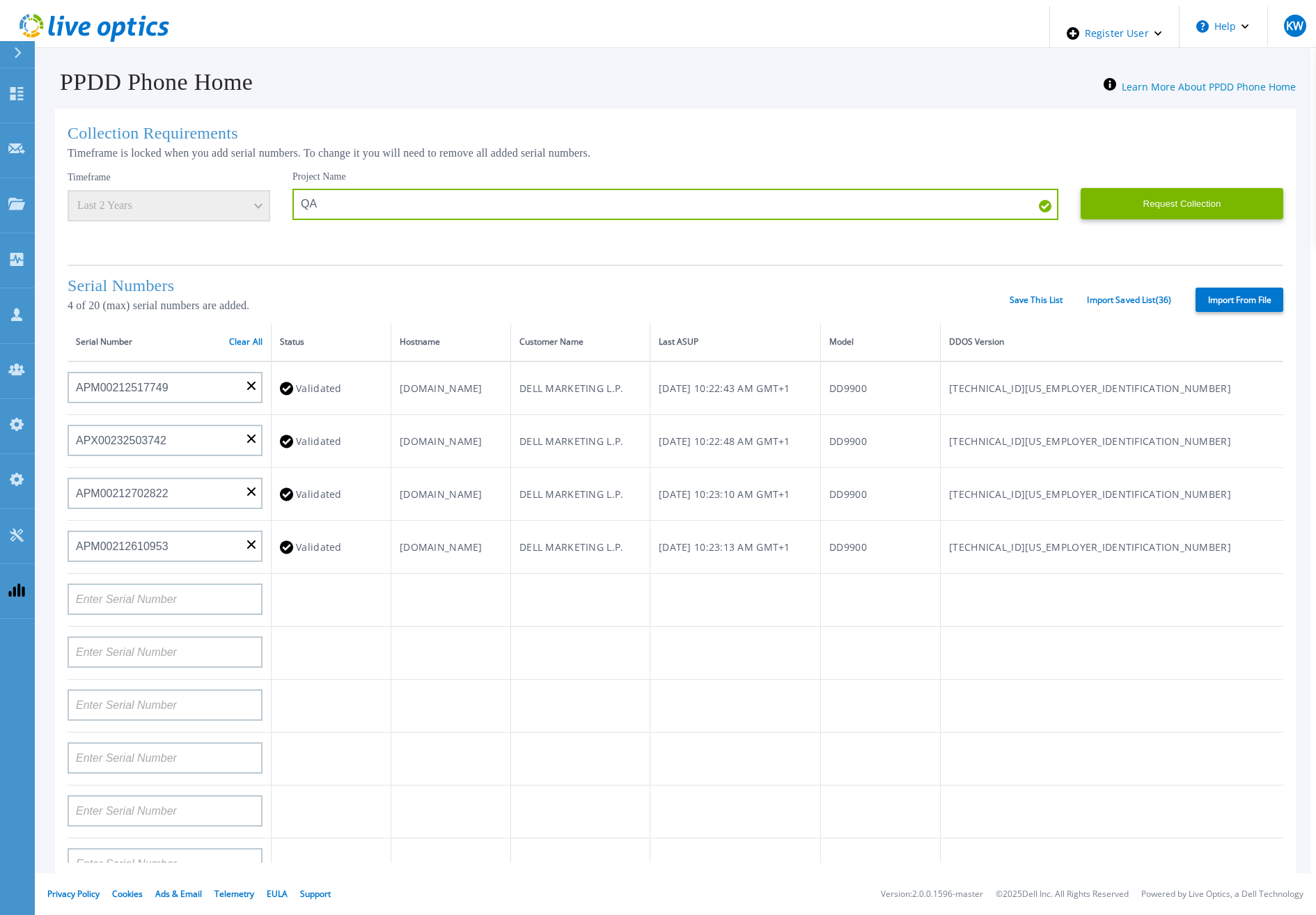
type input "APM00202614668"
type input "APM00212613652"
type input "APX00222101185"
type input "AUDVUX6XJHDJFE"
type input "APM00133543104"
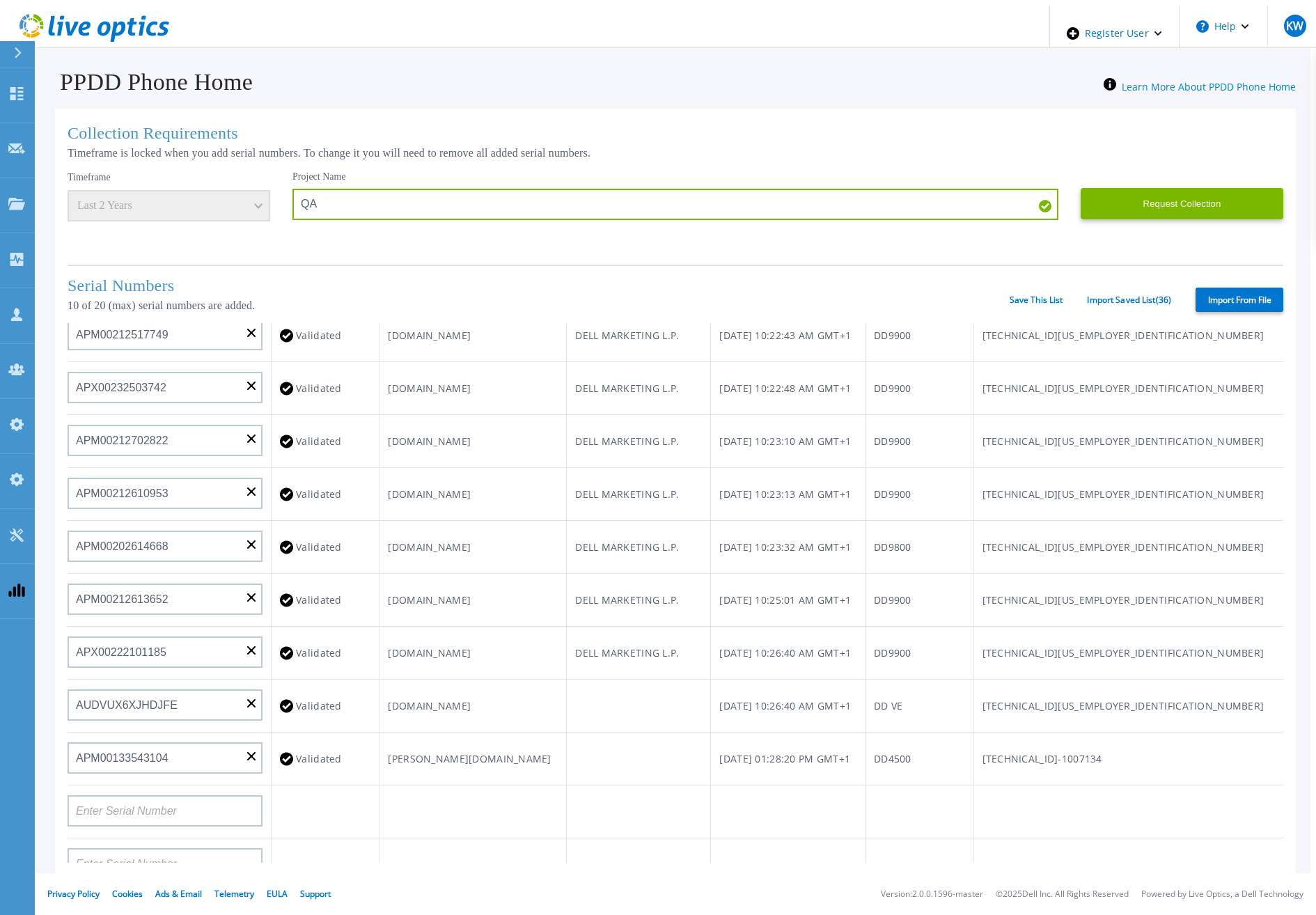
scroll to position [0, 0]
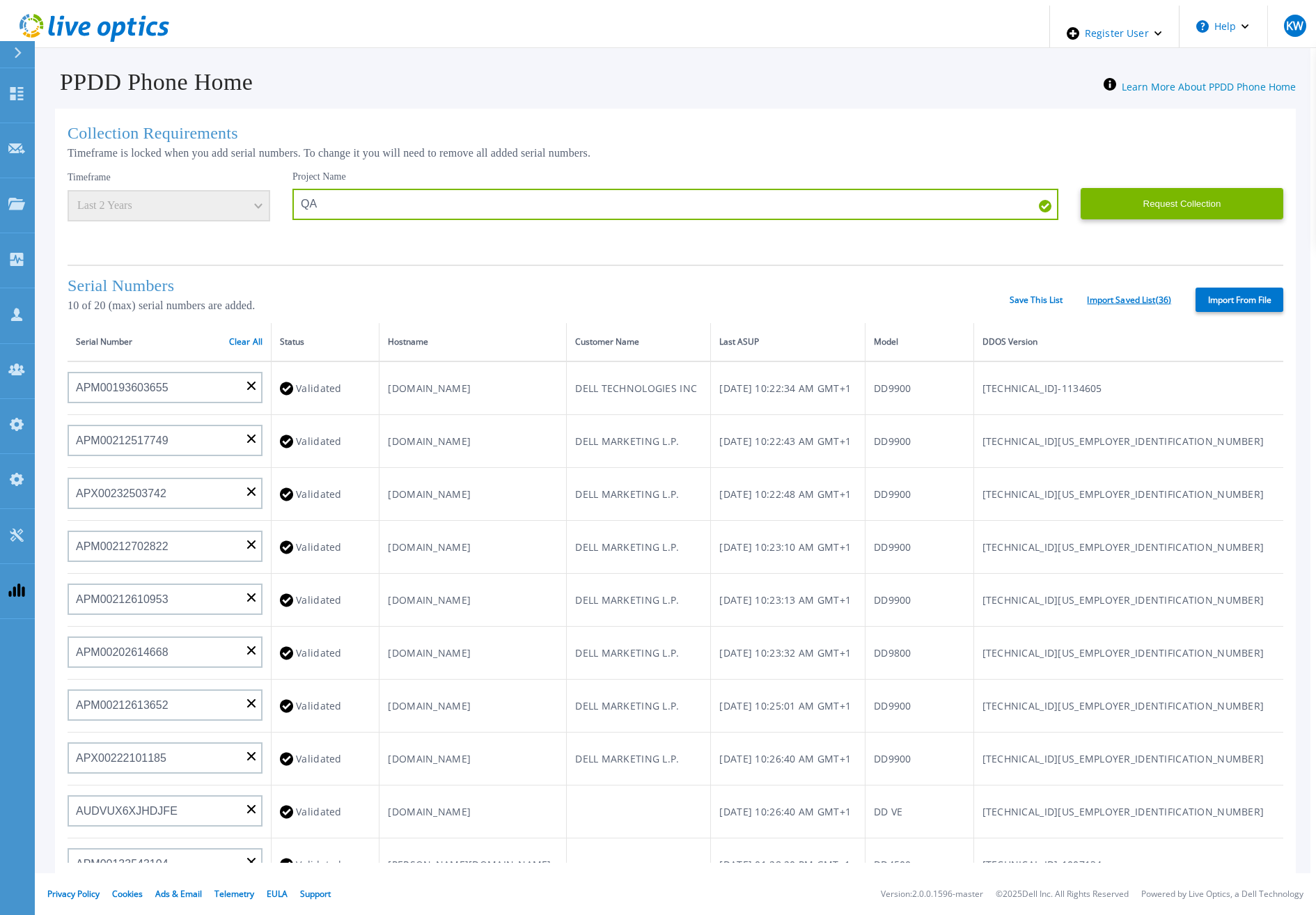
click at [1171, 300] on link "Import Saved List ( 36 )" at bounding box center [1129, 300] width 85 height 10
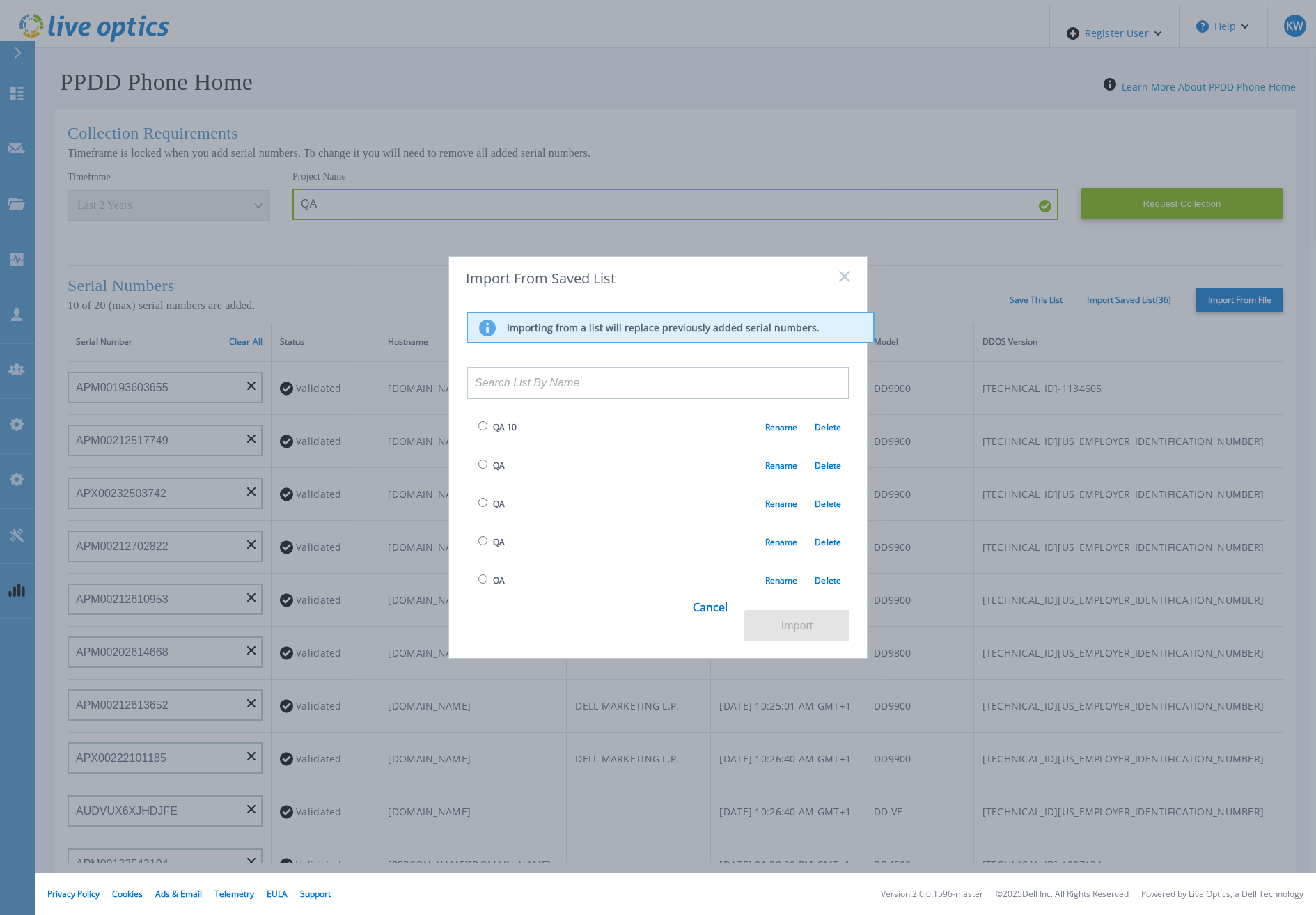
scroll to position [697, 0]
click at [488, 529] on span "QA 20" at bounding box center [495, 536] width 41 height 16
click at [498, 531] on span "QA 20" at bounding box center [505, 537] width 24 height 12
click at [485, 490] on span "Q" at bounding box center [487, 498] width 25 height 16
click at [483, 492] on input "radio" at bounding box center [483, 496] width 9 height 9
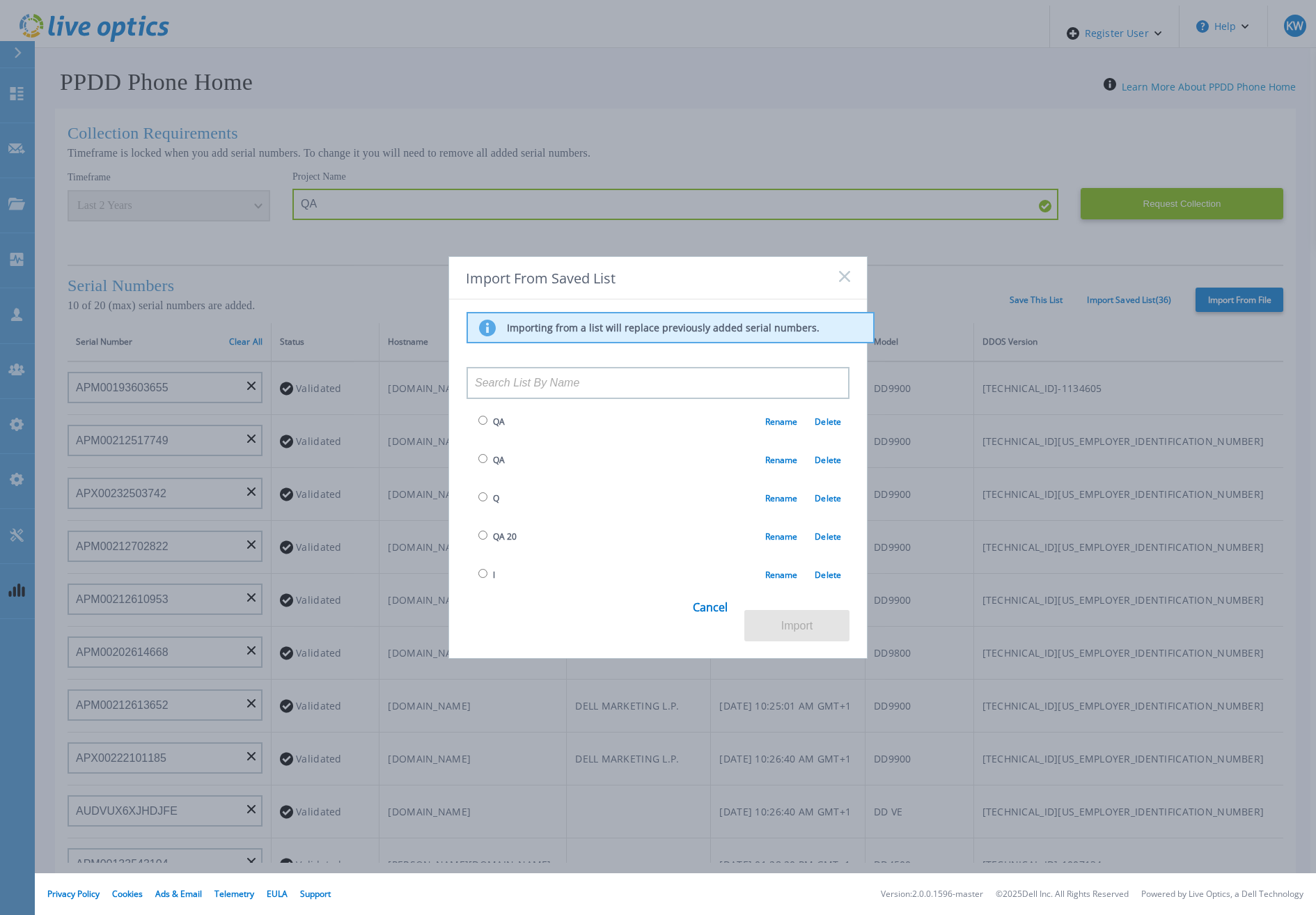
radio input "true"
click at [713, 617] on link "Cancel" at bounding box center [710, 615] width 35 height 54
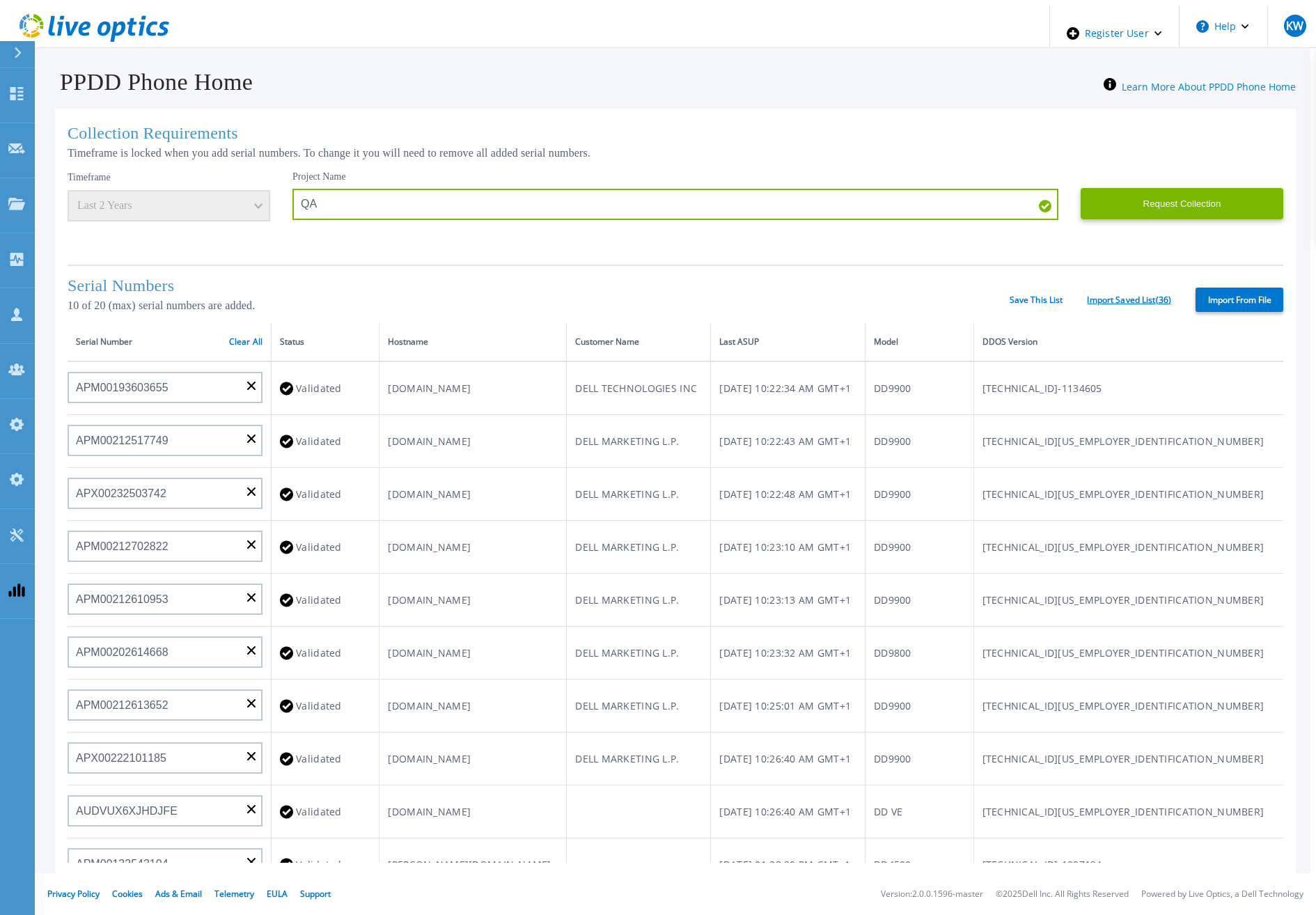
click at [1128, 298] on link "Import Saved List ( 36 )" at bounding box center [1129, 300] width 85 height 10
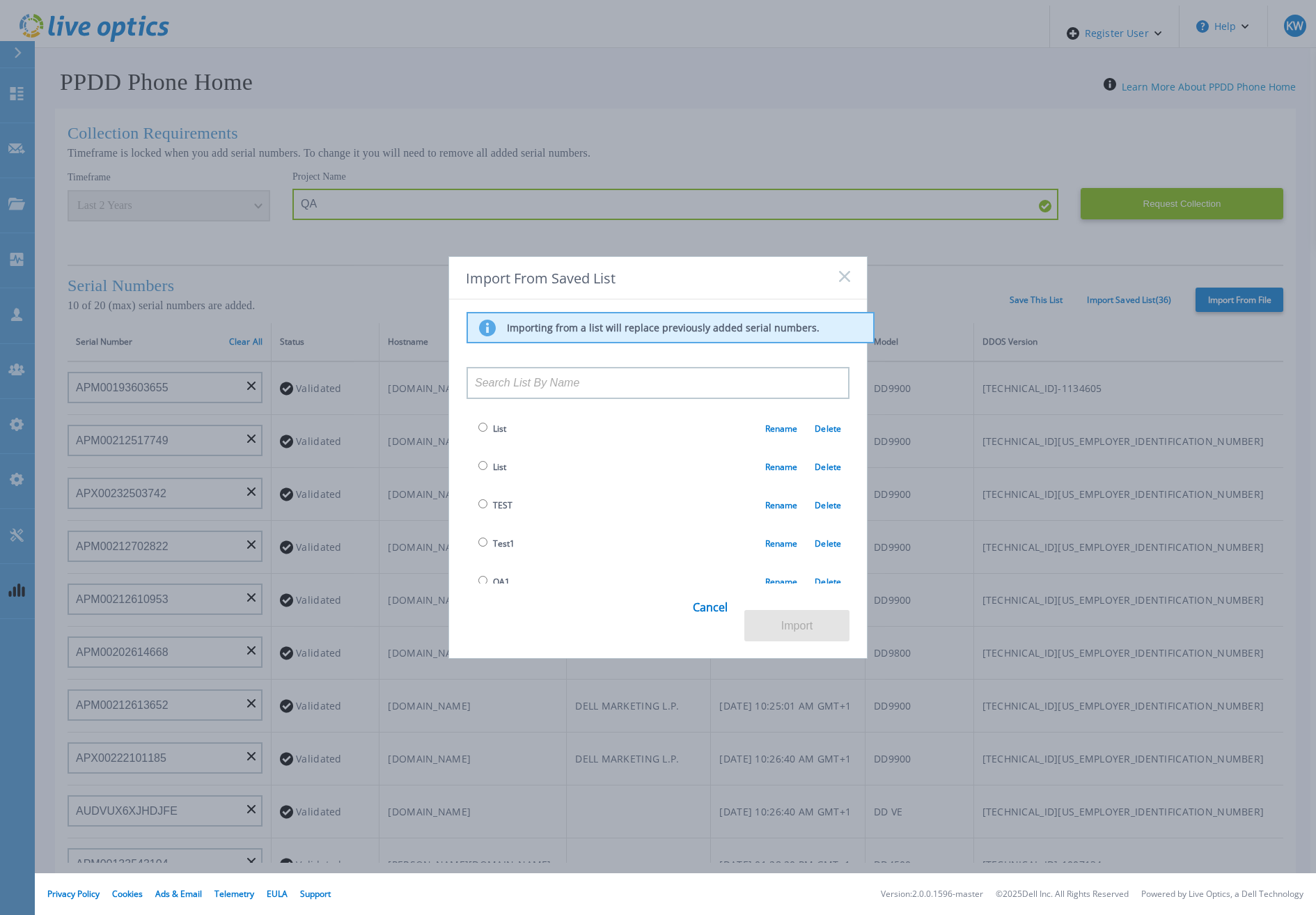
click at [848, 281] on icon at bounding box center [844, 276] width 11 height 11
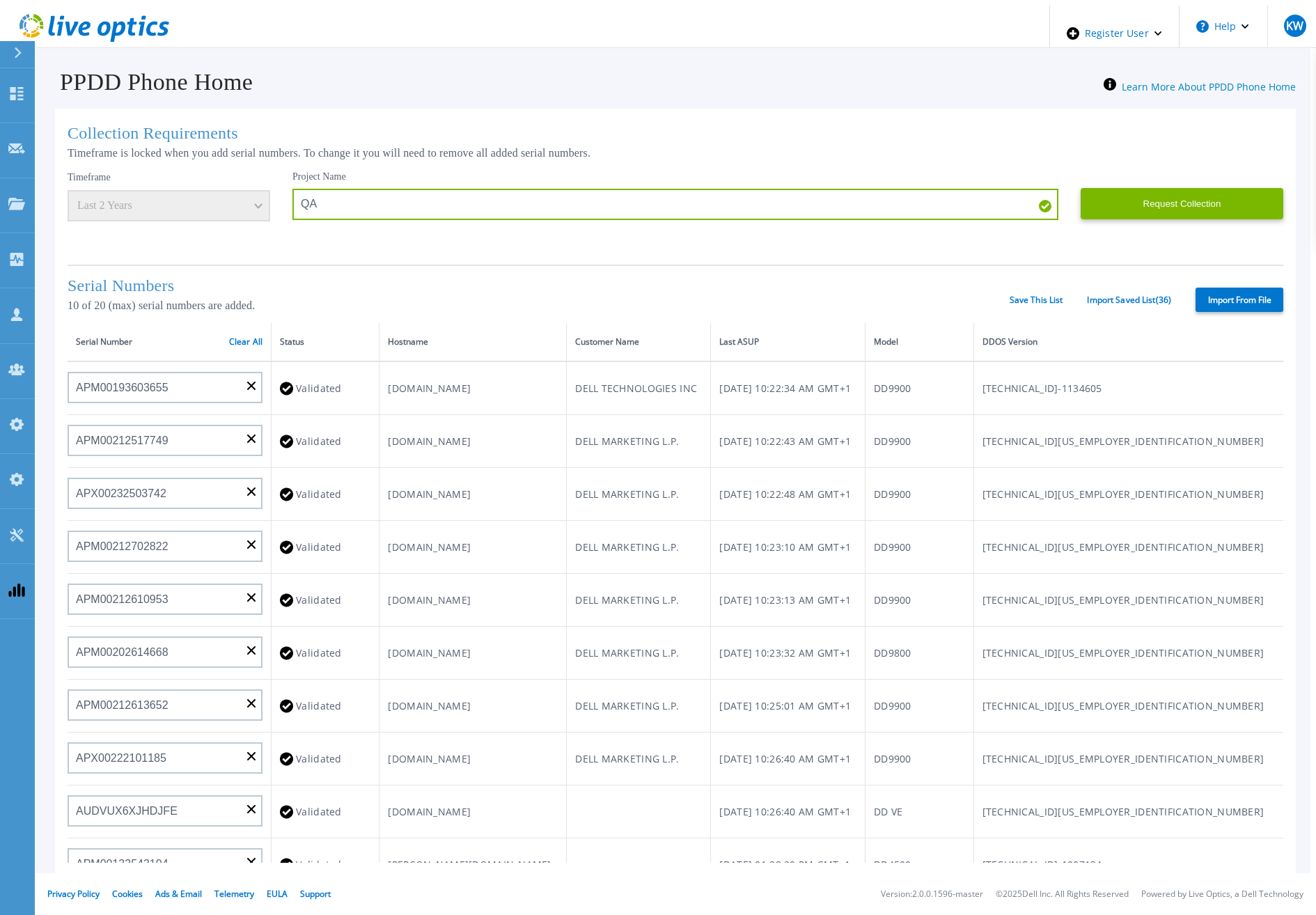
click at [1132, 303] on div "Serial Numbers 10 of 20 (max) serial numbers are added. Save This List Import S…" at bounding box center [675, 293] width 1215 height 58
click at [1132, 299] on link "Import Saved List ( 36 )" at bounding box center [1129, 300] width 85 height 10
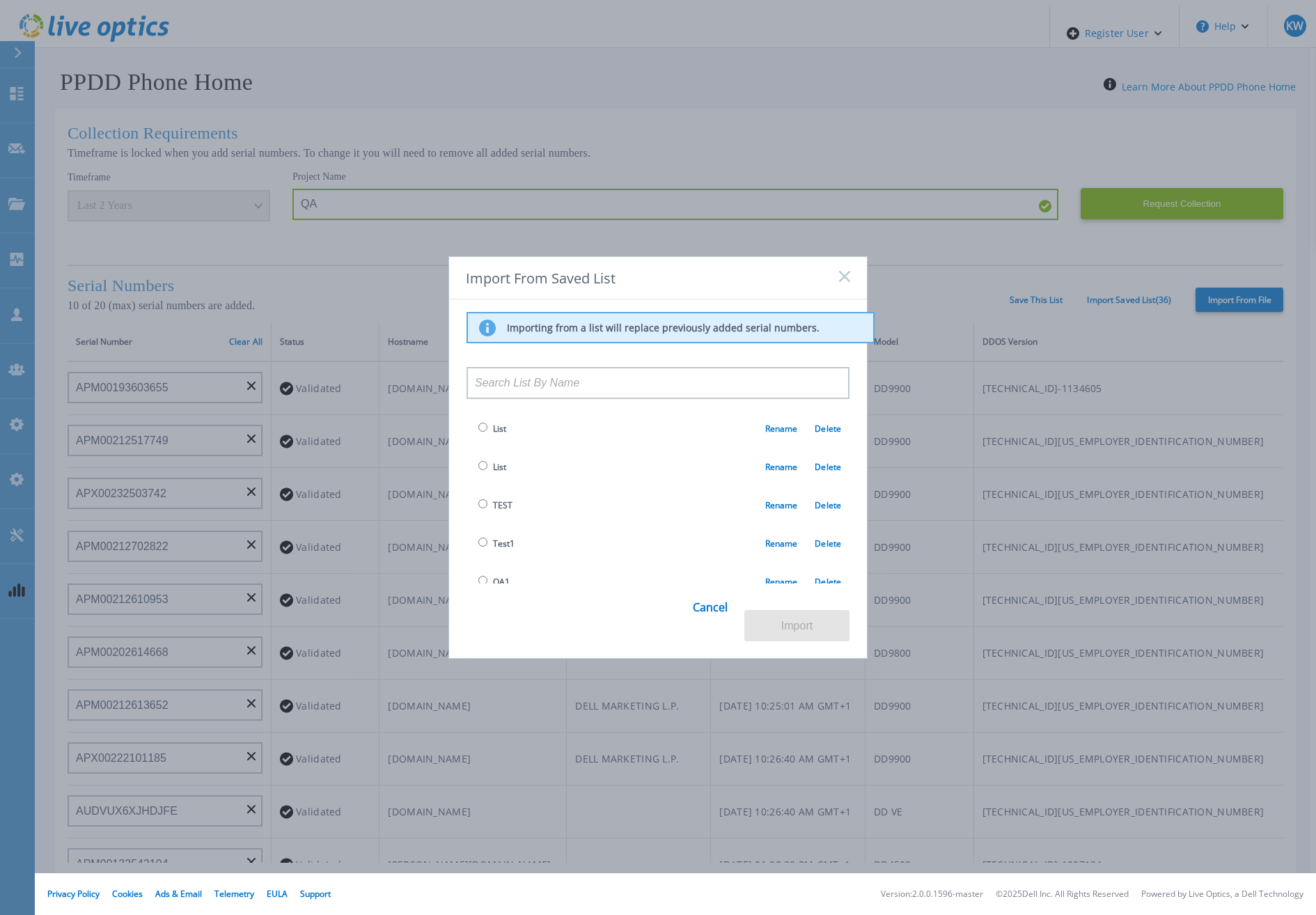
click at [692, 379] on input at bounding box center [658, 383] width 383 height 32
drag, startPoint x: 533, startPoint y: 318, endPoint x: 523, endPoint y: 322, distance: 10.8
click at [523, 322] on div "Importing from a list will replace previously added serial numbers. List Rename…" at bounding box center [658, 470] width 418 height 342
click at [521, 324] on p "Importing from a list will replace previously added serial numbers." at bounding box center [663, 328] width 313 height 13
drag, startPoint x: 582, startPoint y: 407, endPoint x: 594, endPoint y: 434, distance: 29.5
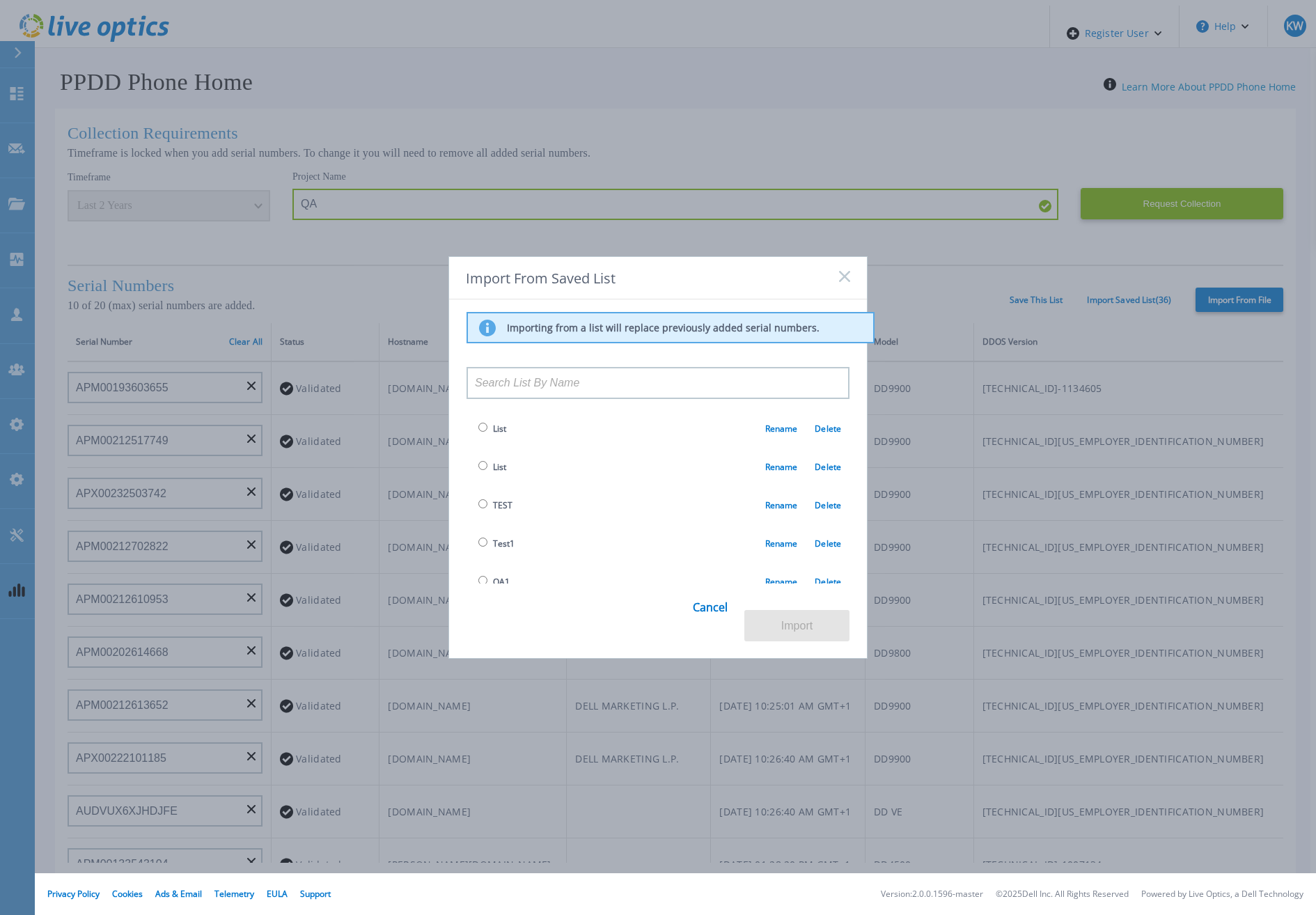
click at [590, 431] on div "Importing from a list will replace previously added serial numbers. List Rename…" at bounding box center [658, 442] width 383 height 260
click at [702, 628] on link "Cancel" at bounding box center [710, 615] width 35 height 54
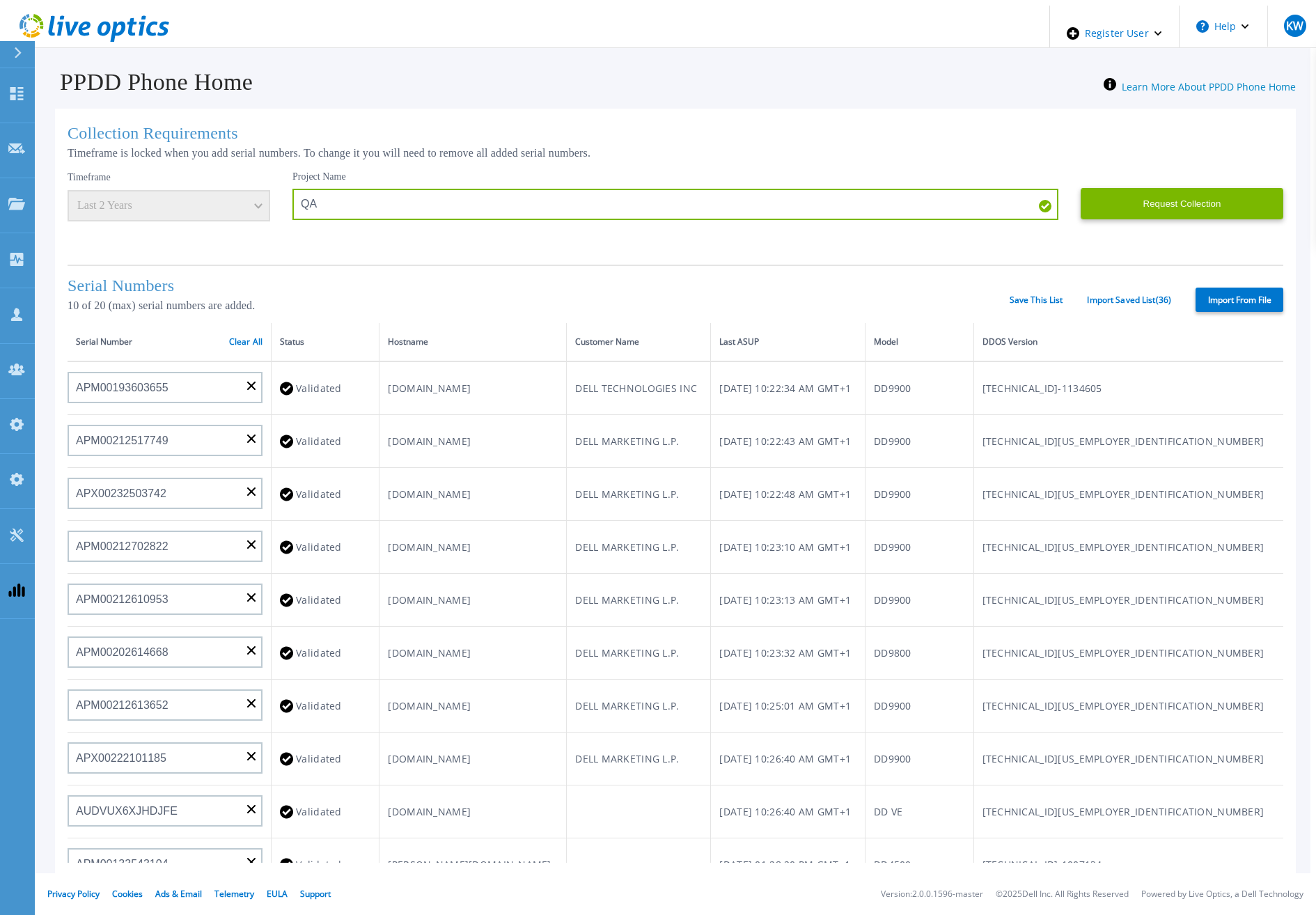
click at [1106, 303] on div "Serial Numbers 10 of 20 (max) serial numbers are added. Save This List Import S…" at bounding box center [675, 293] width 1215 height 58
click at [1106, 299] on link "Import Saved List ( 36 )" at bounding box center [1129, 300] width 85 height 10
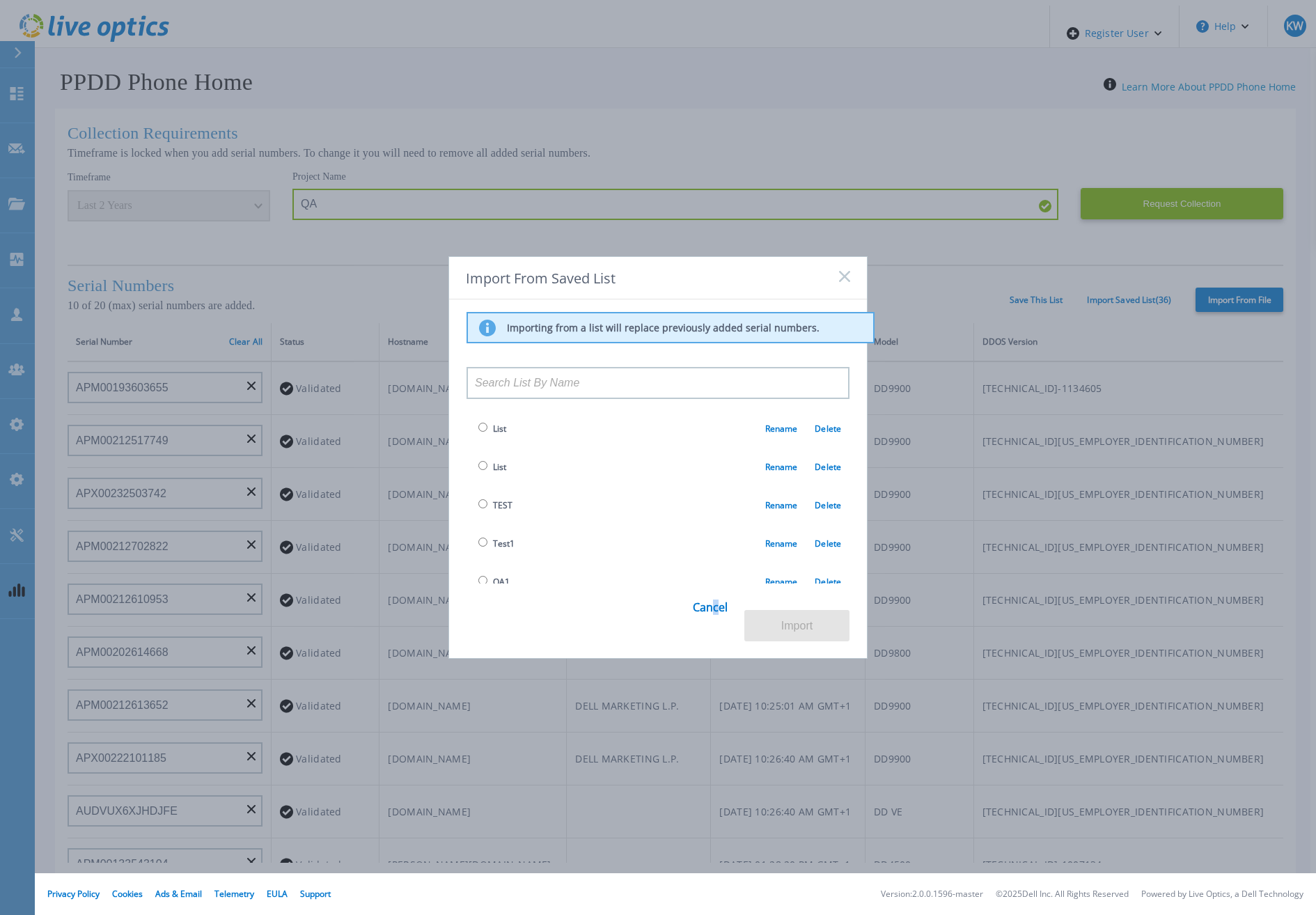
click at [718, 612] on link "Cancel" at bounding box center [710, 616] width 35 height 53
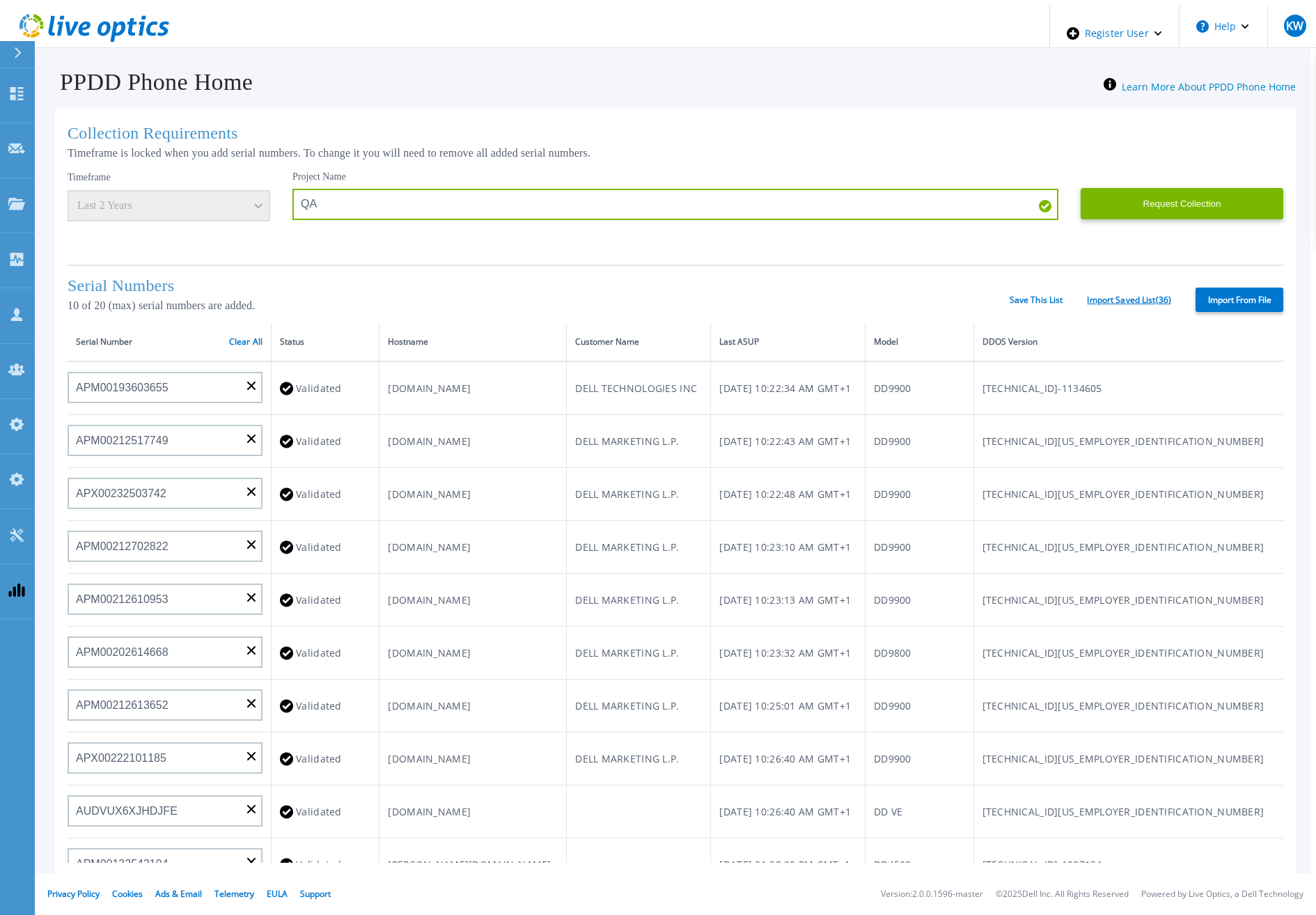
click at [1138, 295] on link "Import Saved List ( 36 )" at bounding box center [1129, 300] width 85 height 10
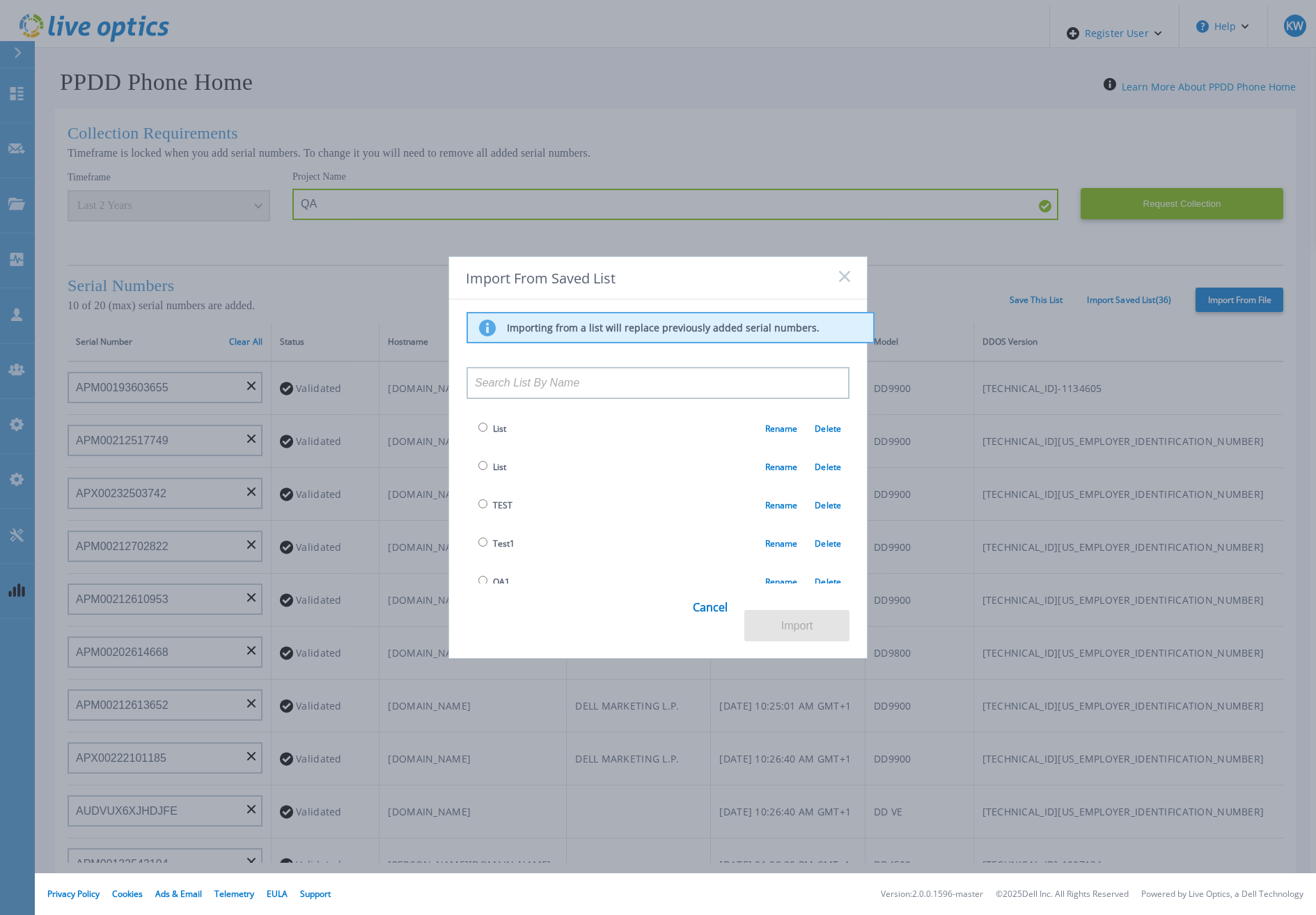
click at [847, 282] on rect at bounding box center [844, 277] width 12 height 12
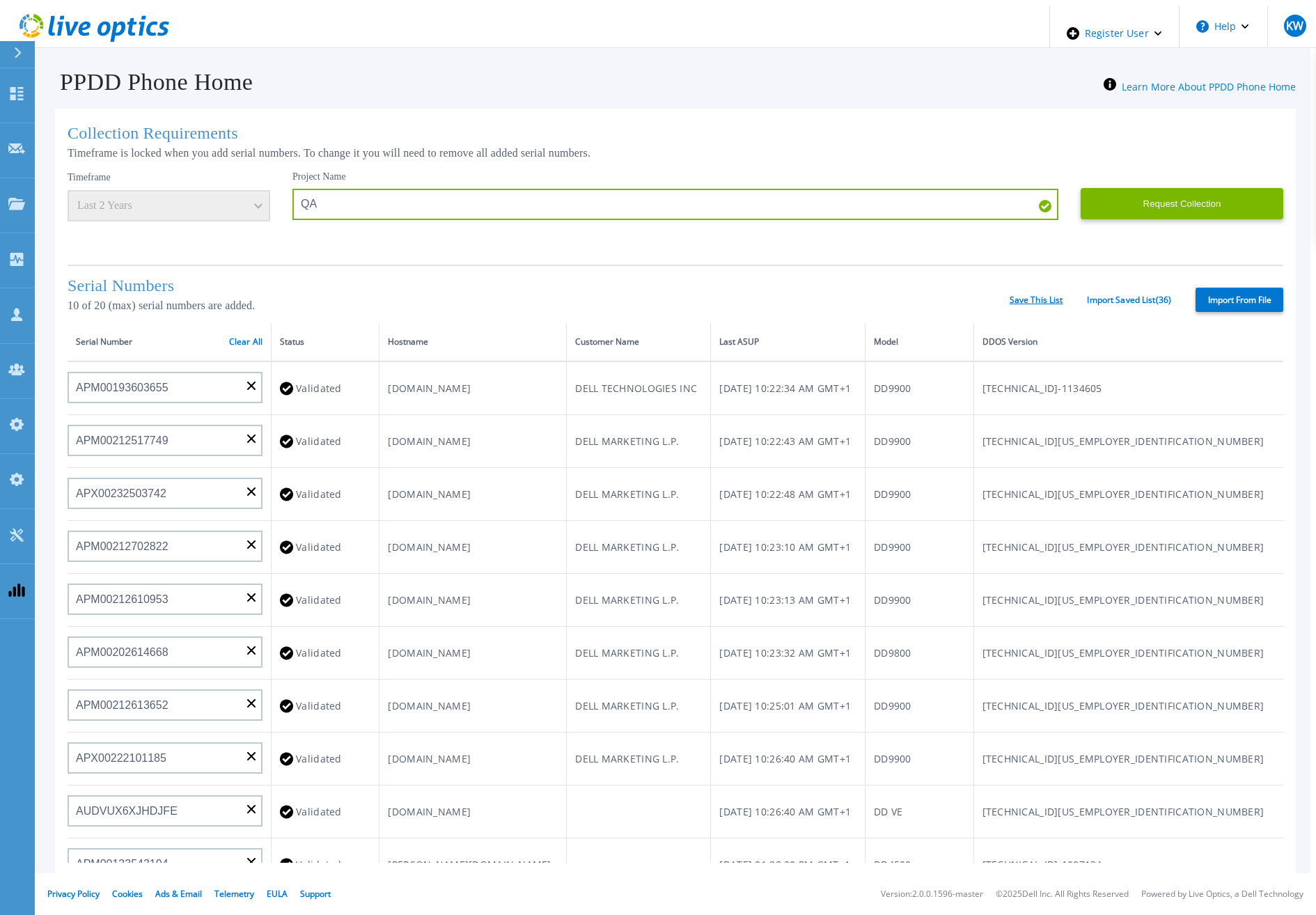
click at [1044, 299] on link "Save This List" at bounding box center [1035, 300] width 53 height 10
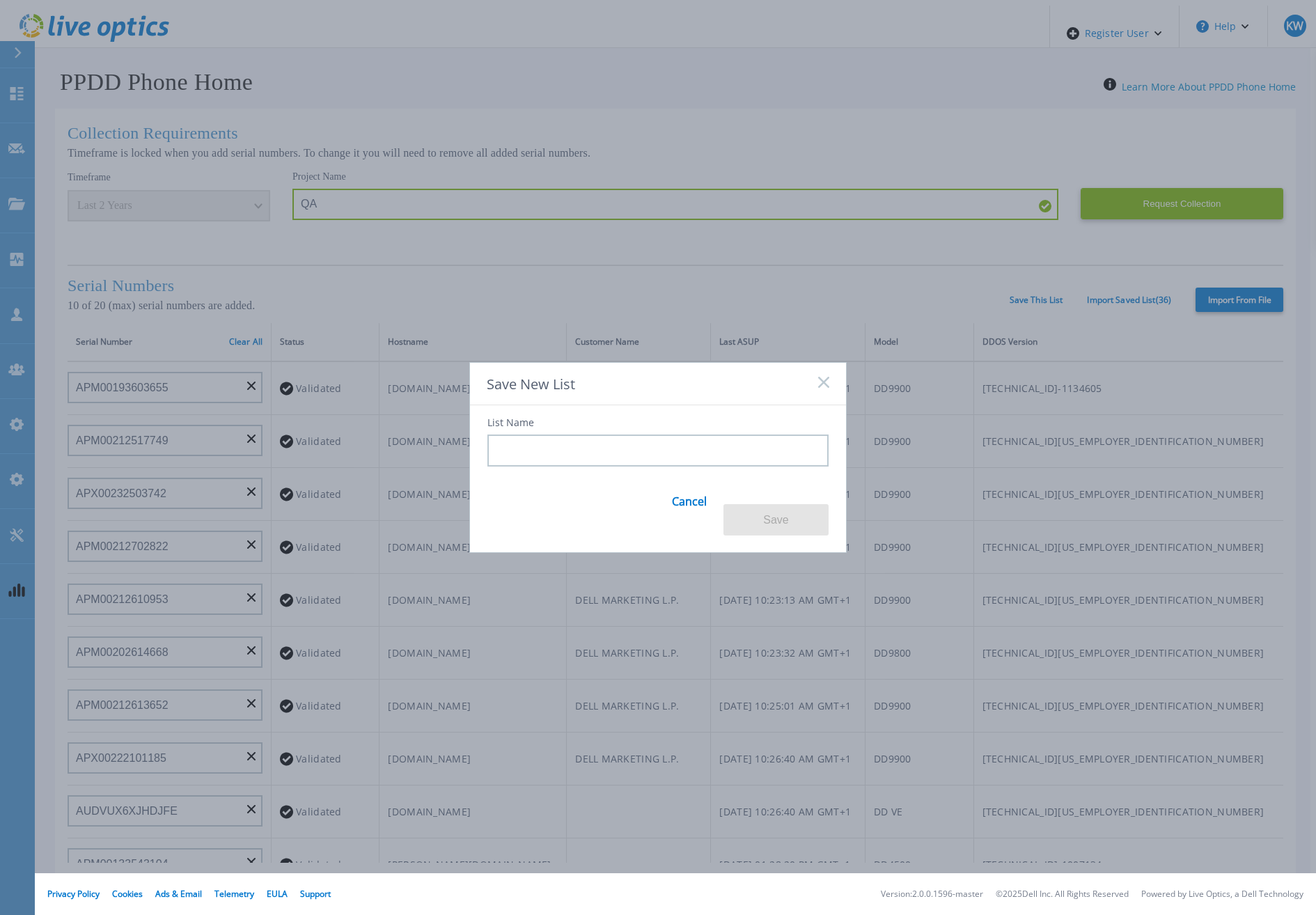
click at [676, 461] on input at bounding box center [658, 451] width 341 height 32
drag, startPoint x: 653, startPoint y: 482, endPoint x: 665, endPoint y: 452, distance: 32.3
click at [653, 482] on div "List Name PPDD VTV - Saved Serial Number List for Twenty Serial Numbers used by…" at bounding box center [658, 470] width 376 height 131
click at [666, 449] on input "PPDD VTV - Saved Serial Number List for Twenty Serial Numbers used by QA in the…" at bounding box center [658, 451] width 341 height 32
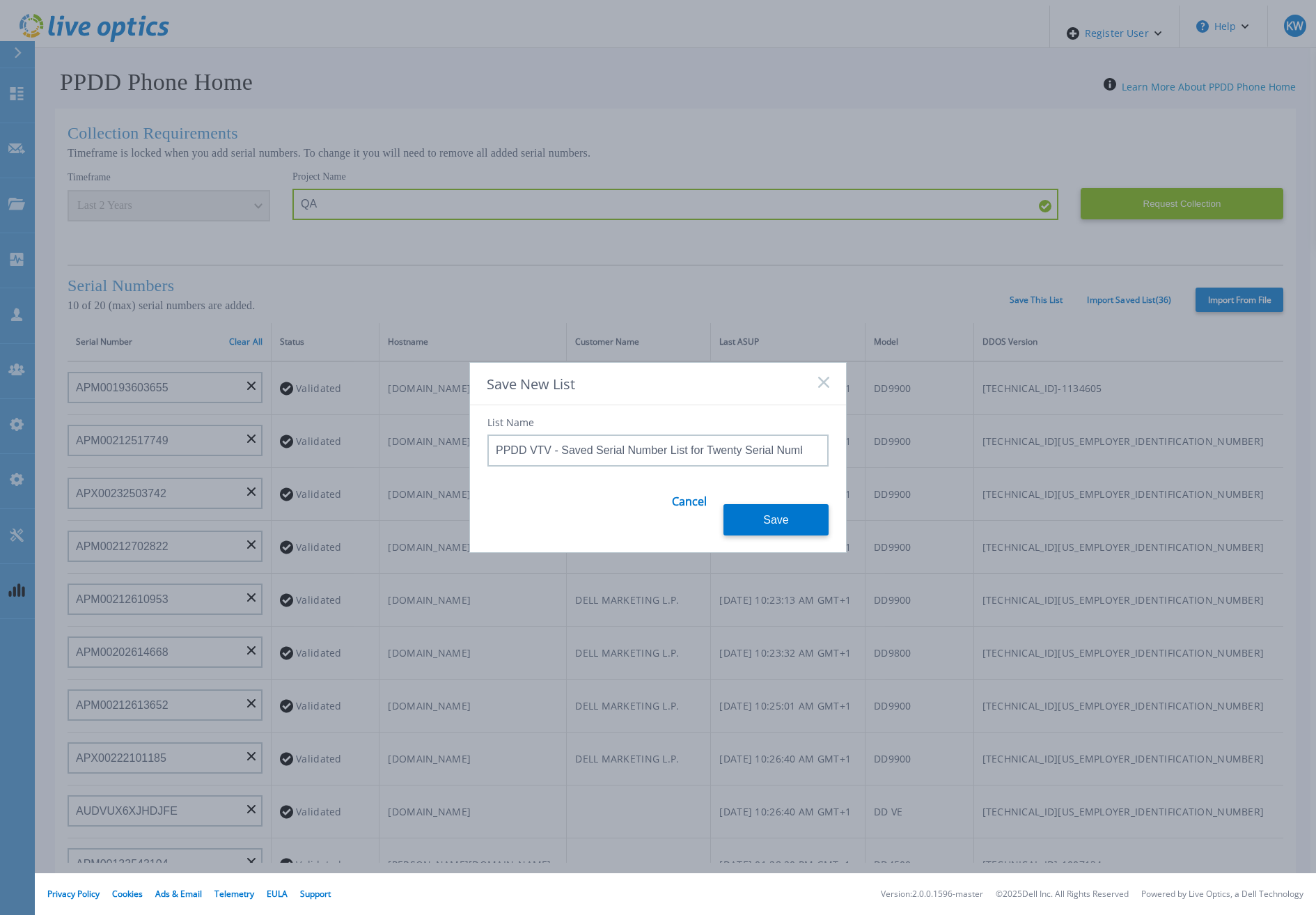
paste input "uality Assurance Team Test"
type input "PPDD VTV - Saved Serial Number List for Twenty Serial Numbers used by Quality A…"
click at [755, 517] on button "Save" at bounding box center [776, 519] width 105 height 31
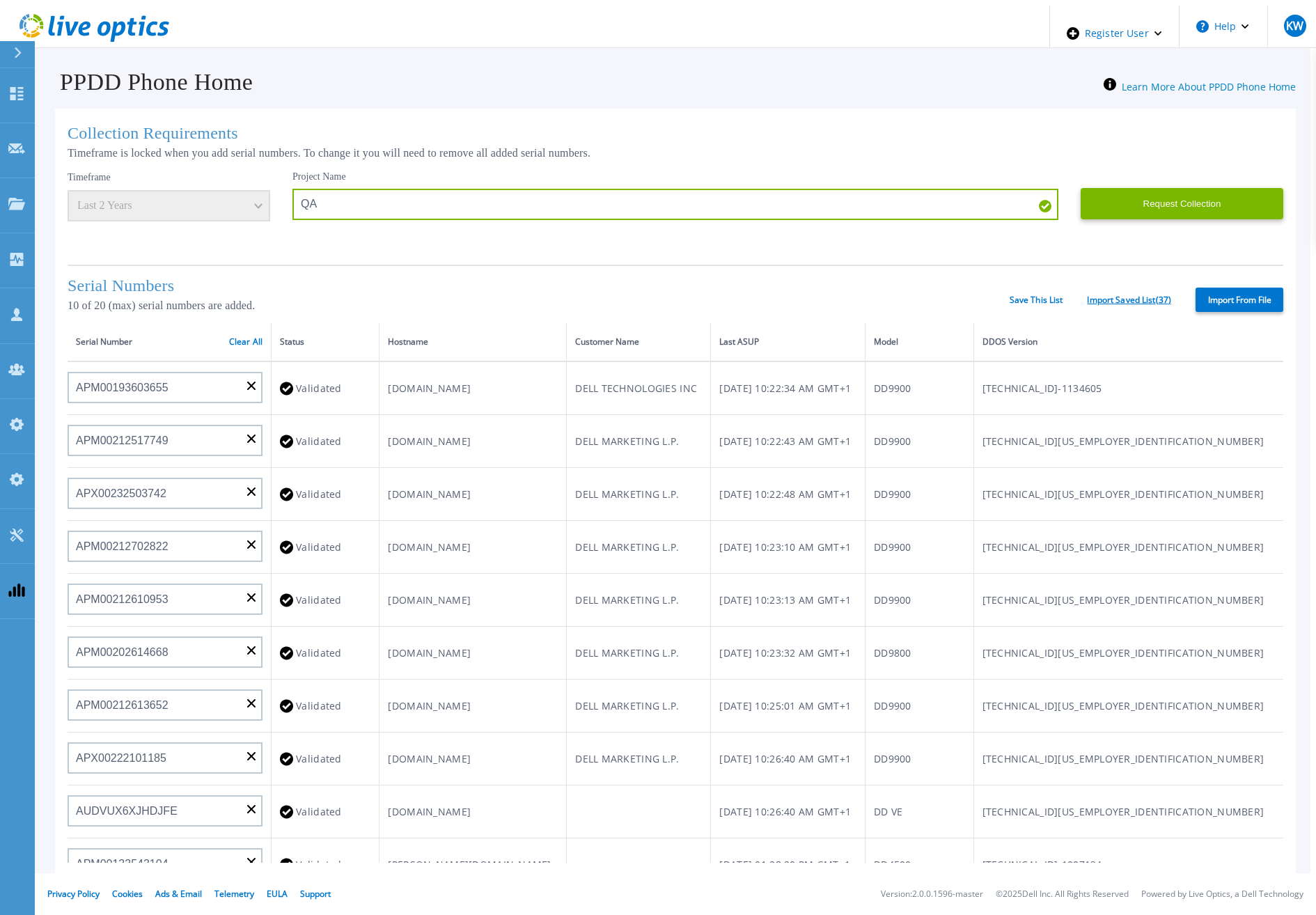
click at [1120, 302] on link "Import Saved List ( 37 )" at bounding box center [1129, 300] width 85 height 10
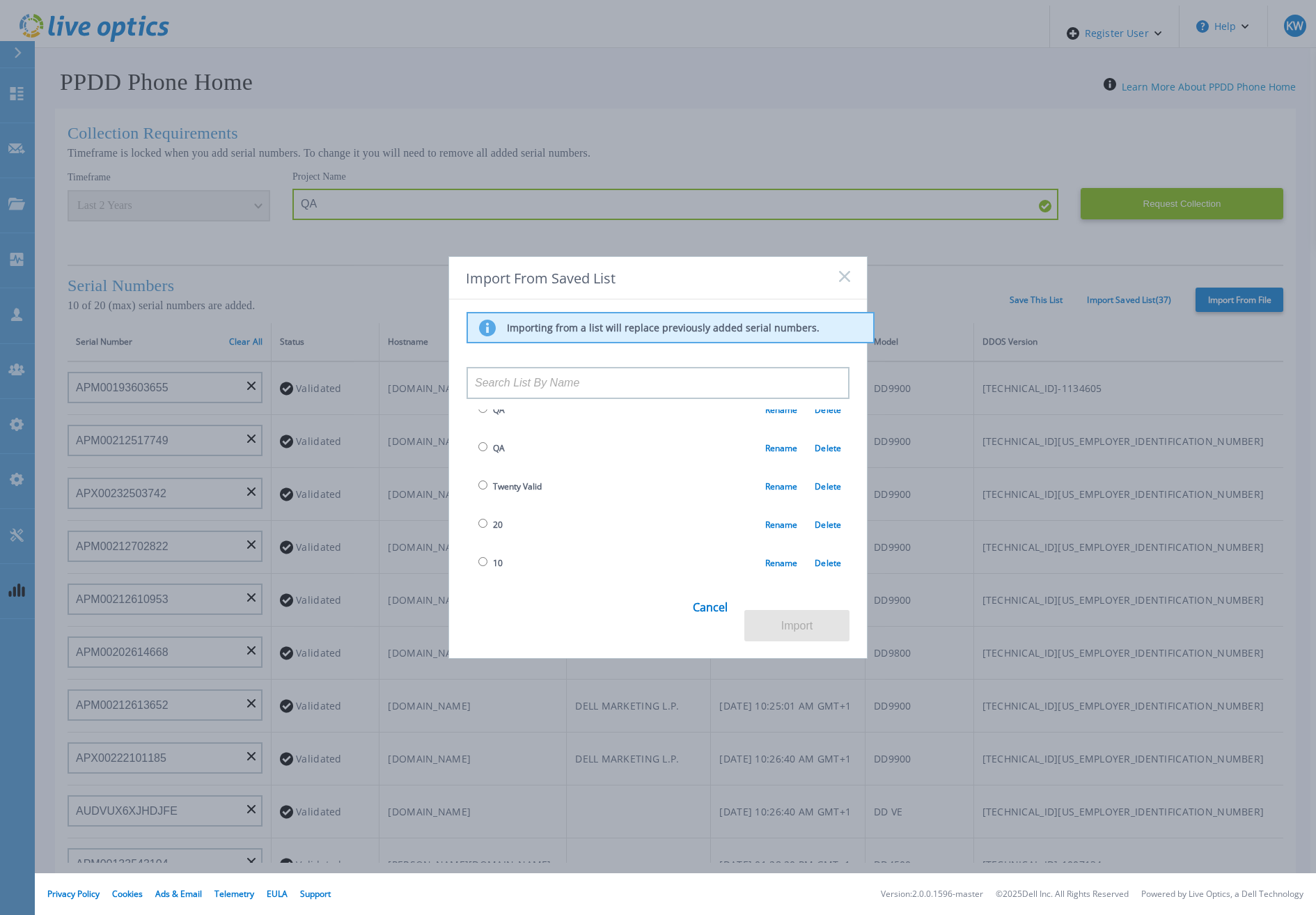
scroll to position [1248, 0]
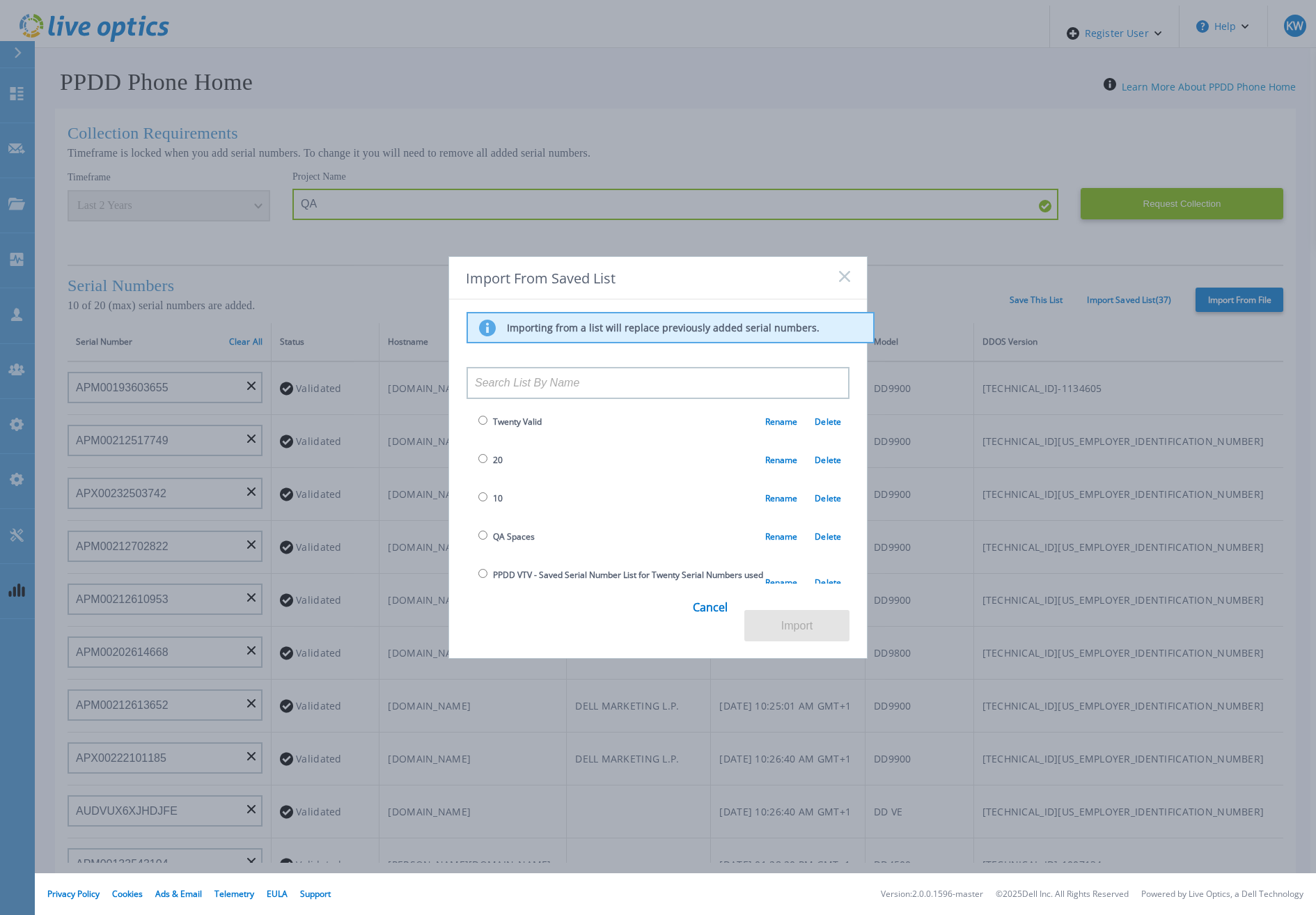
click at [847, 277] on rect at bounding box center [844, 277] width 12 height 12
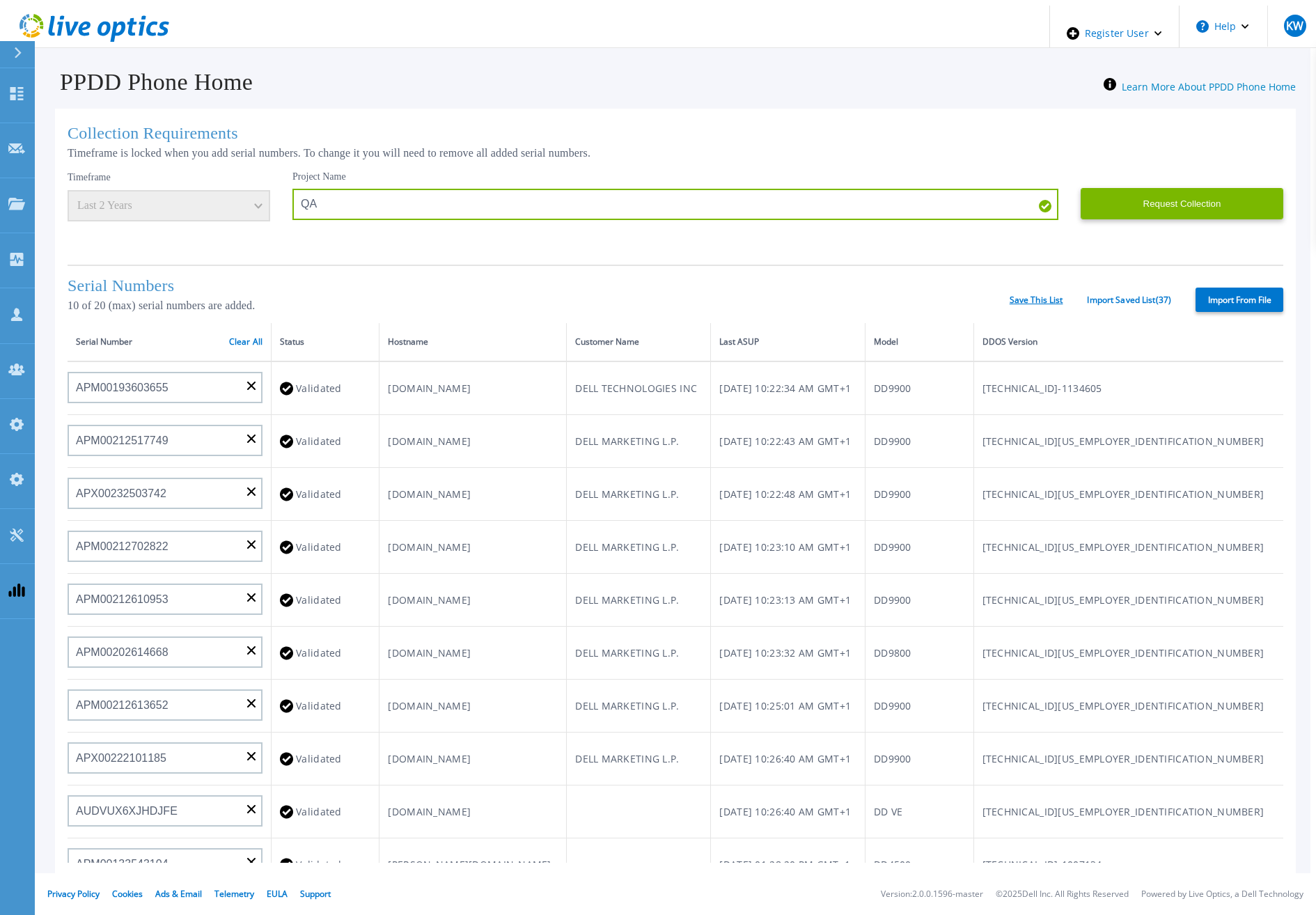
click at [1061, 302] on link "Save This List" at bounding box center [1035, 300] width 53 height 10
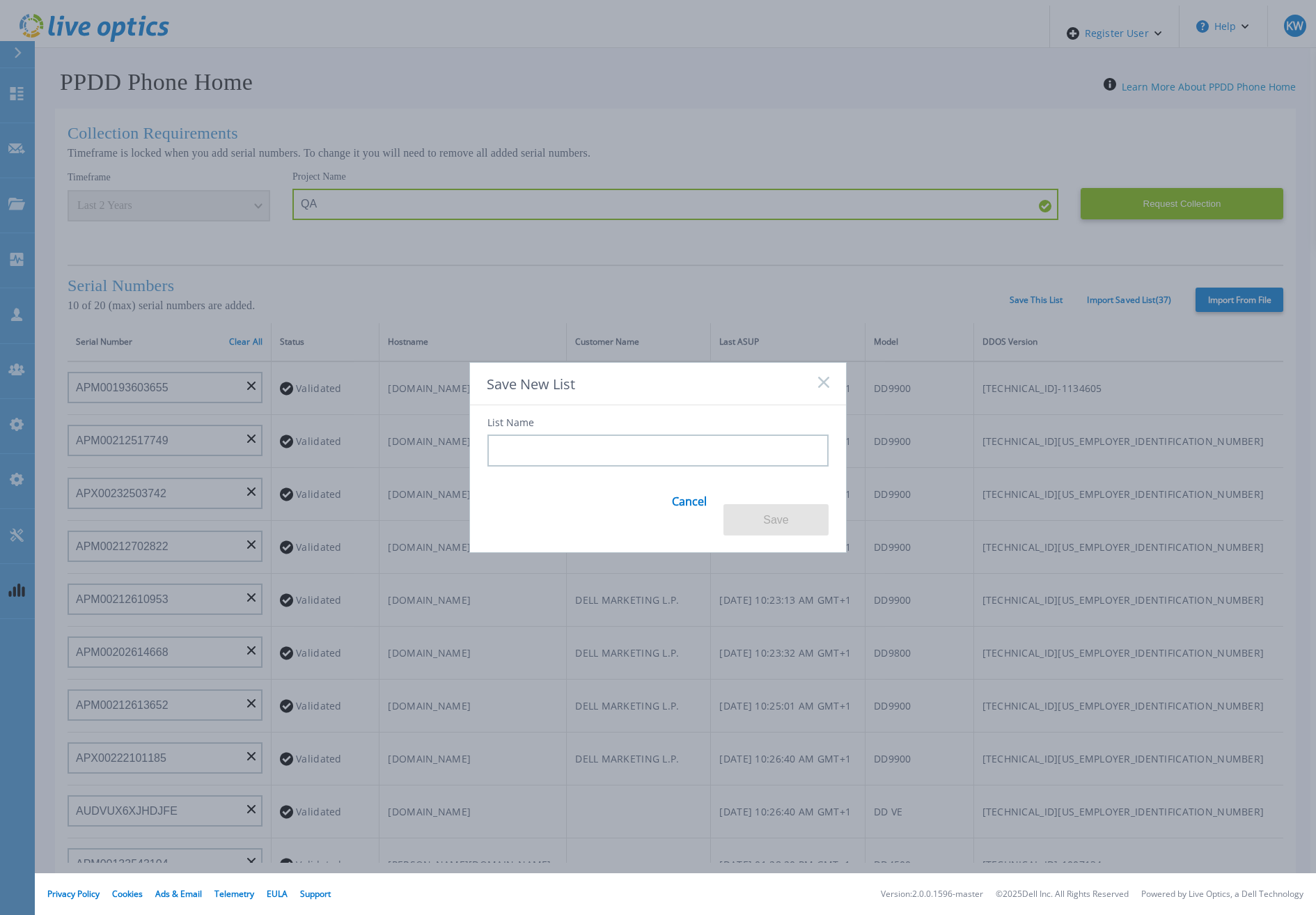
drag, startPoint x: 560, startPoint y: 436, endPoint x: 561, endPoint y: 456, distance: 20.0
click at [561, 456] on div "List Name" at bounding box center [658, 442] width 341 height 49
click at [561, 456] on input at bounding box center [658, 451] width 341 height 32
type input "QA 1"
click at [781, 510] on button "Save" at bounding box center [776, 519] width 105 height 31
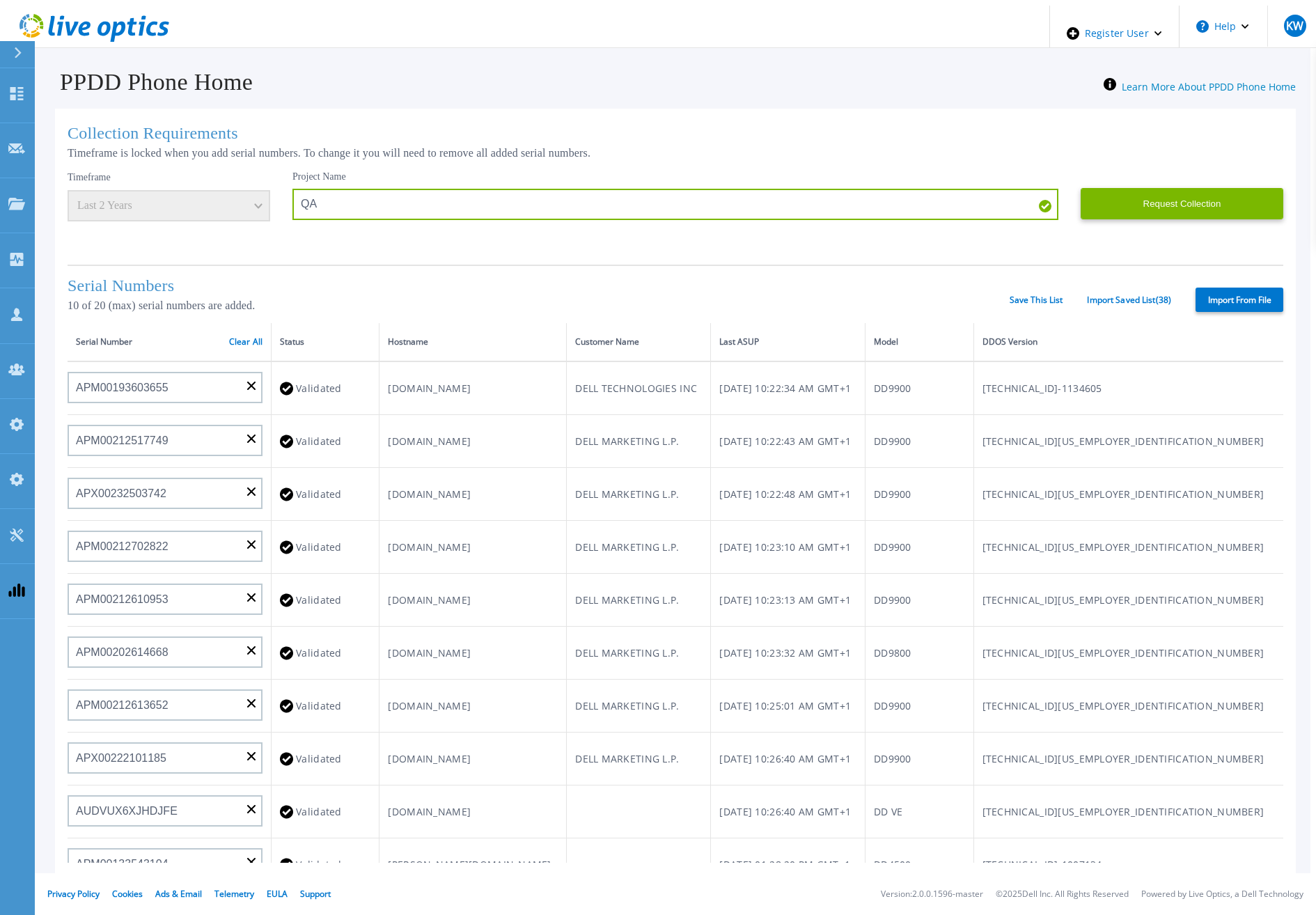
click at [1057, 280] on div "Serial Numbers 10 of 20 (max) serial numbers are added. Save This List Import S…" at bounding box center [675, 293] width 1215 height 58
click at [1052, 287] on div "Serial Numbers 10 of 20 (max) serial numbers are added. Save This List Import S…" at bounding box center [675, 293] width 1215 height 58
click at [1043, 298] on link "Save This List" at bounding box center [1035, 300] width 53 height 10
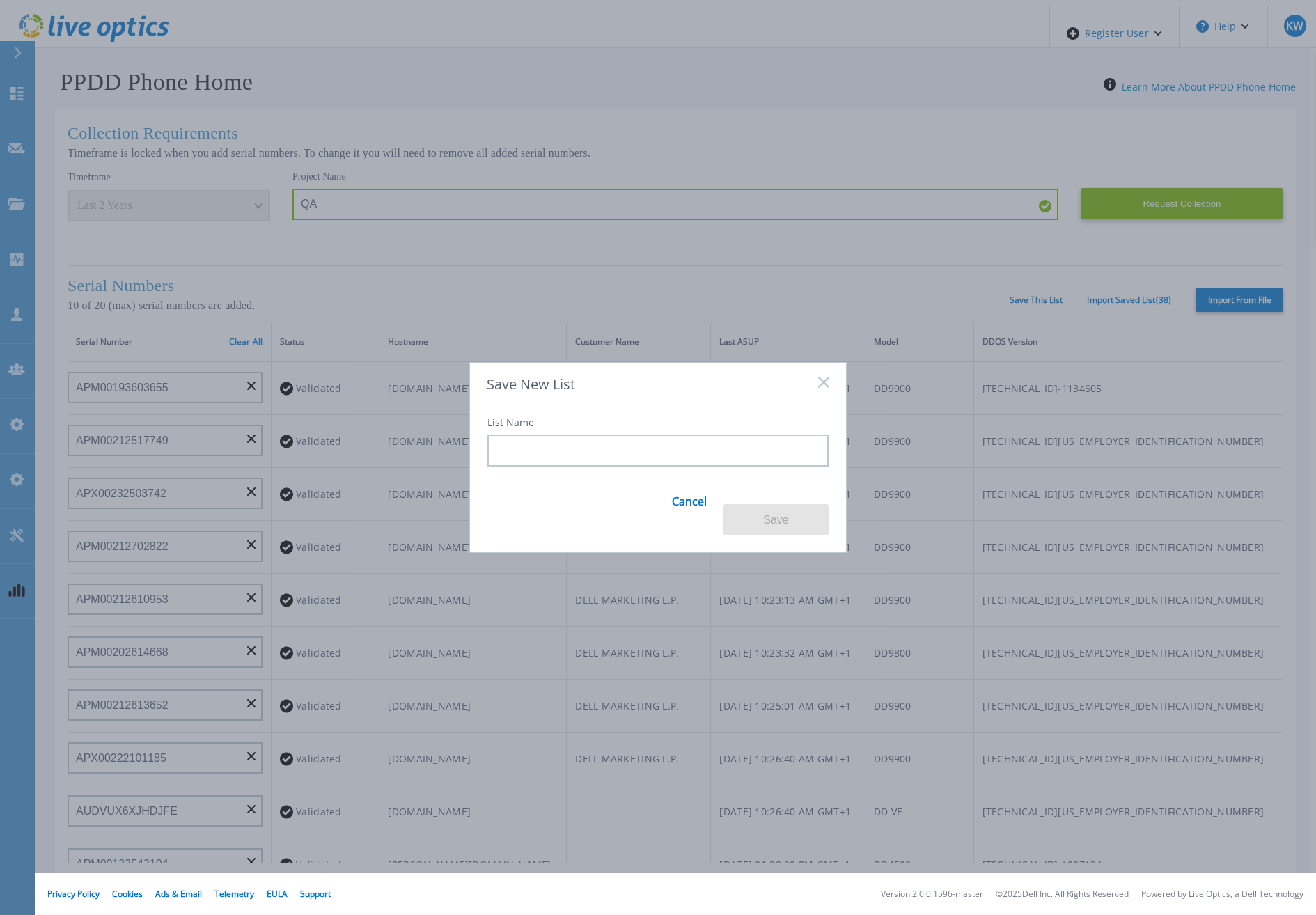
click at [697, 452] on input at bounding box center [658, 451] width 341 height 32
type input "QA 2"
click at [776, 504] on button "Save" at bounding box center [776, 519] width 105 height 31
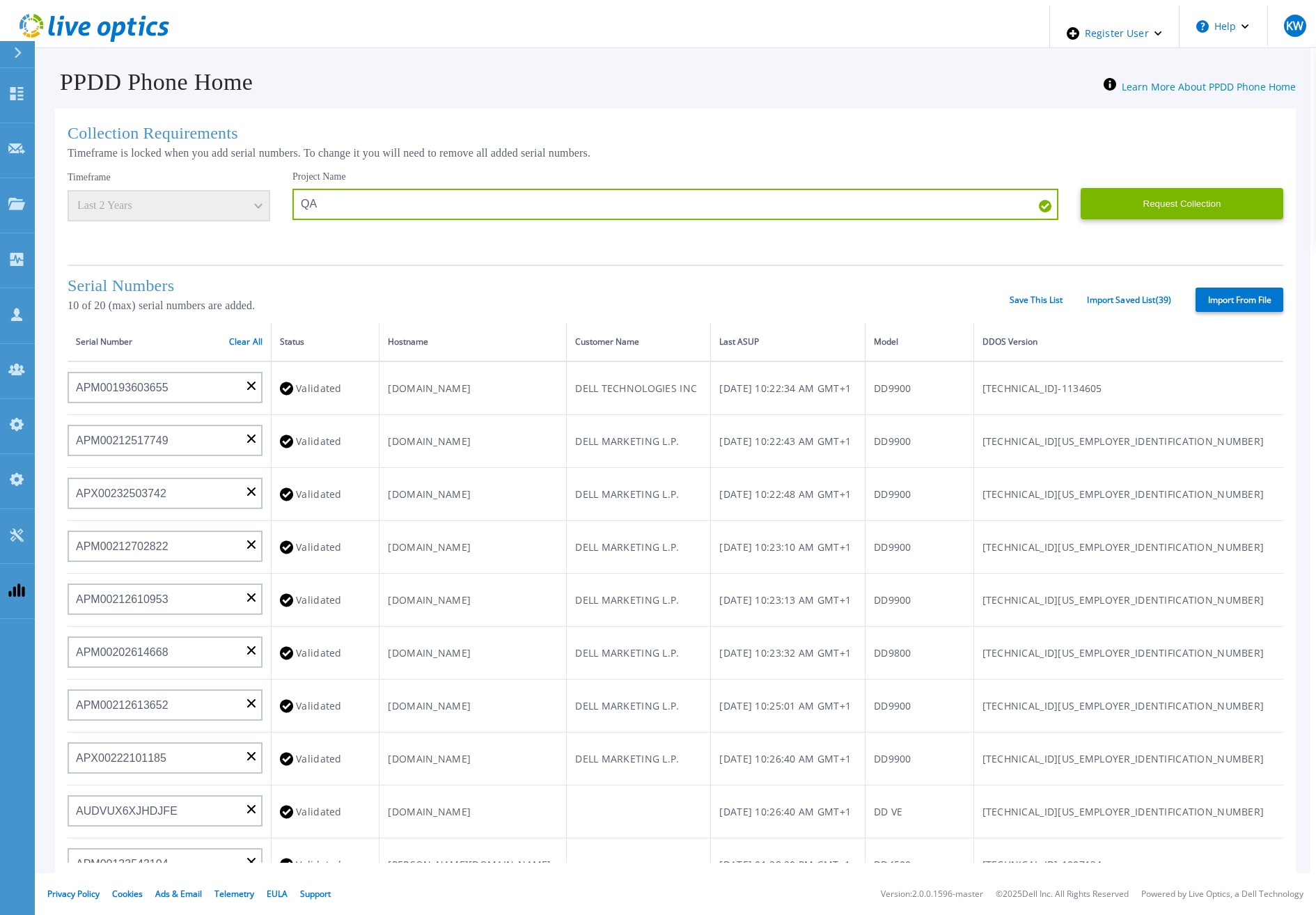
click at [1037, 303] on div "Serial Numbers 10 of 20 (max) serial numbers are added. Save This List Import S…" at bounding box center [675, 293] width 1215 height 58
click at [1037, 302] on link "Save This List" at bounding box center [1035, 300] width 53 height 10
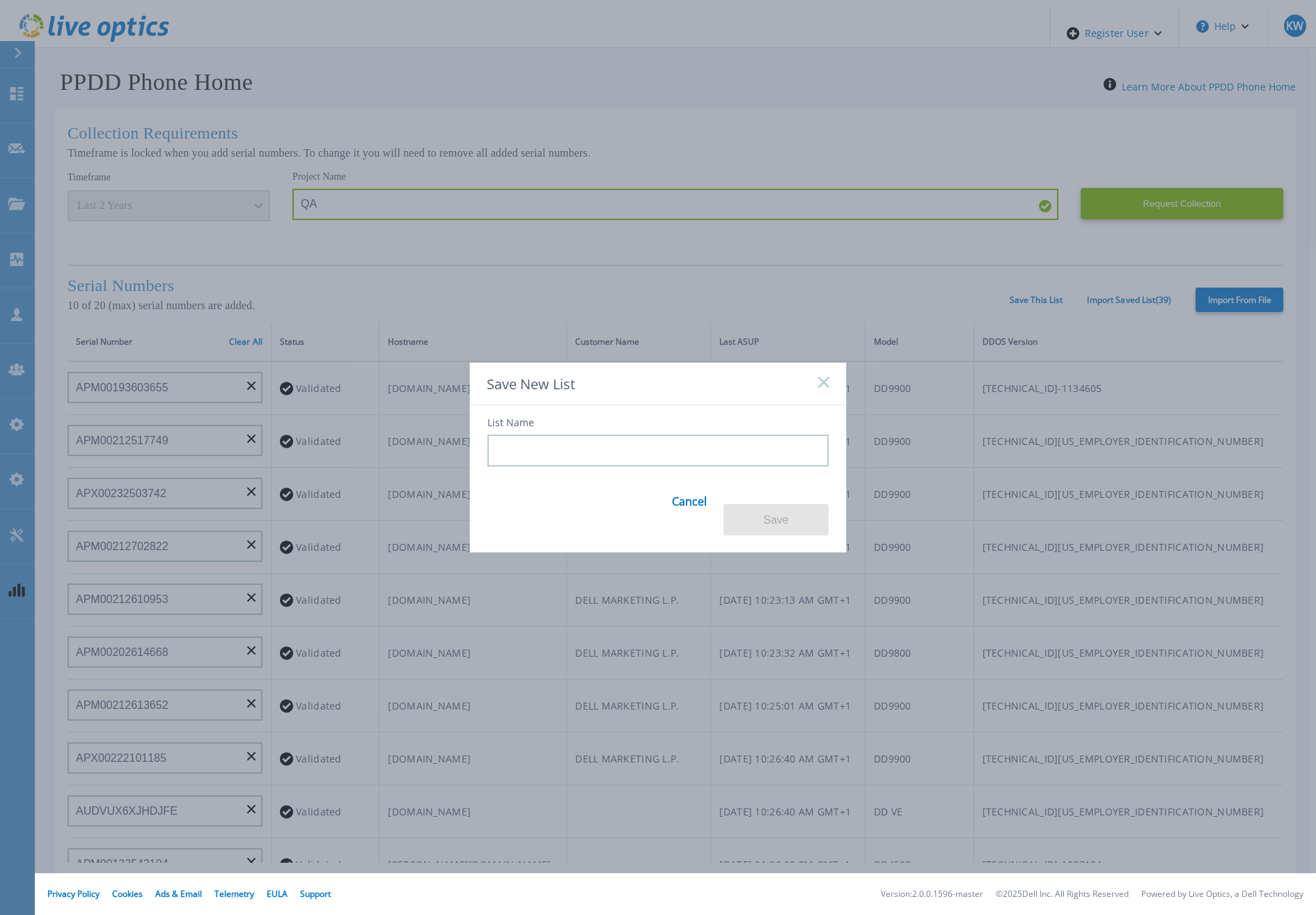
click at [700, 480] on div "List Name Cancel Save" at bounding box center [658, 470] width 376 height 131
click at [703, 467] on input at bounding box center [658, 451] width 341 height 32
type input "QA 3"
click at [775, 515] on button "Save" at bounding box center [776, 519] width 105 height 31
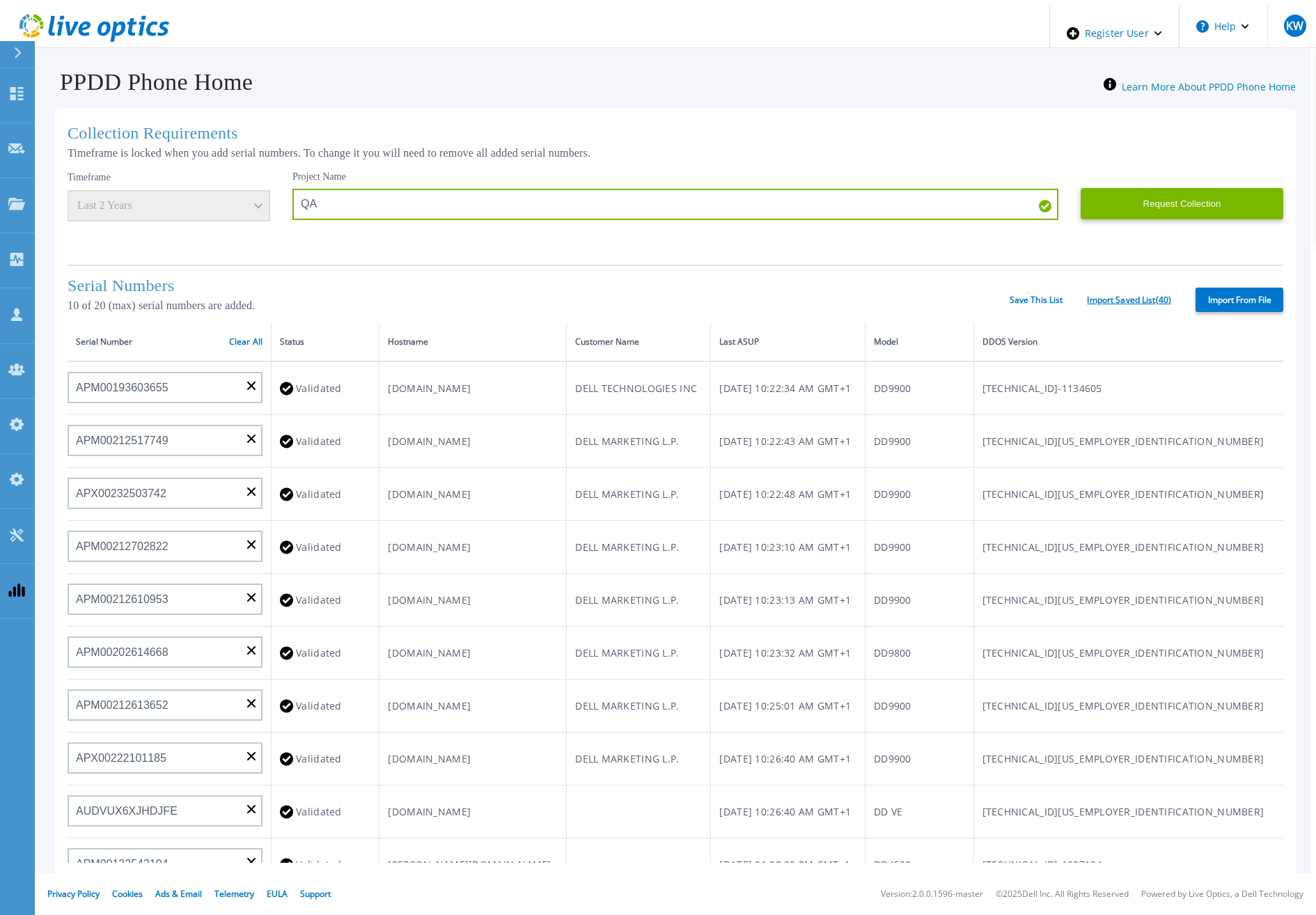
click at [1155, 299] on link "Import Saved List ( 40 )" at bounding box center [1129, 300] width 85 height 10
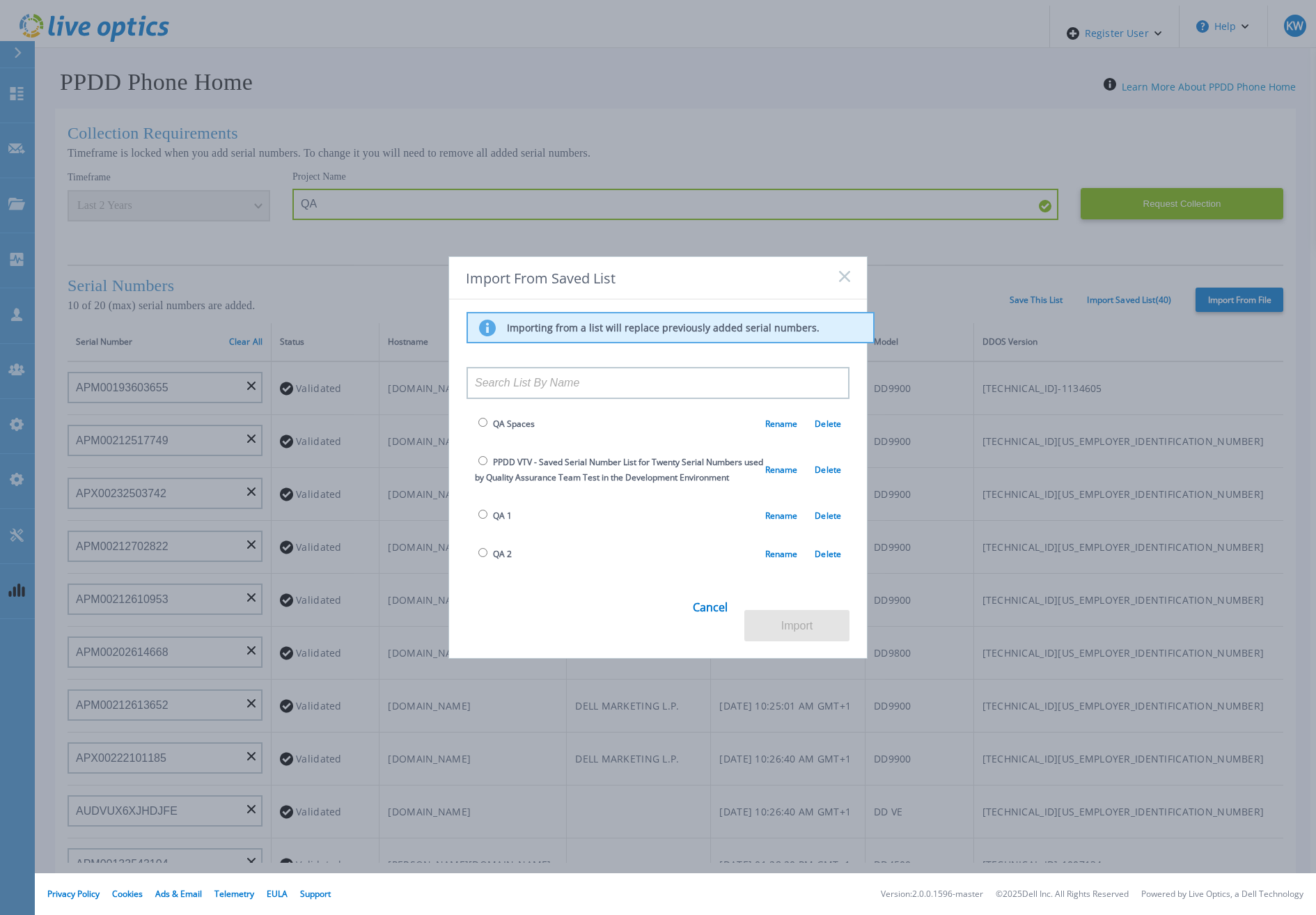
scroll to position [1291, 0]
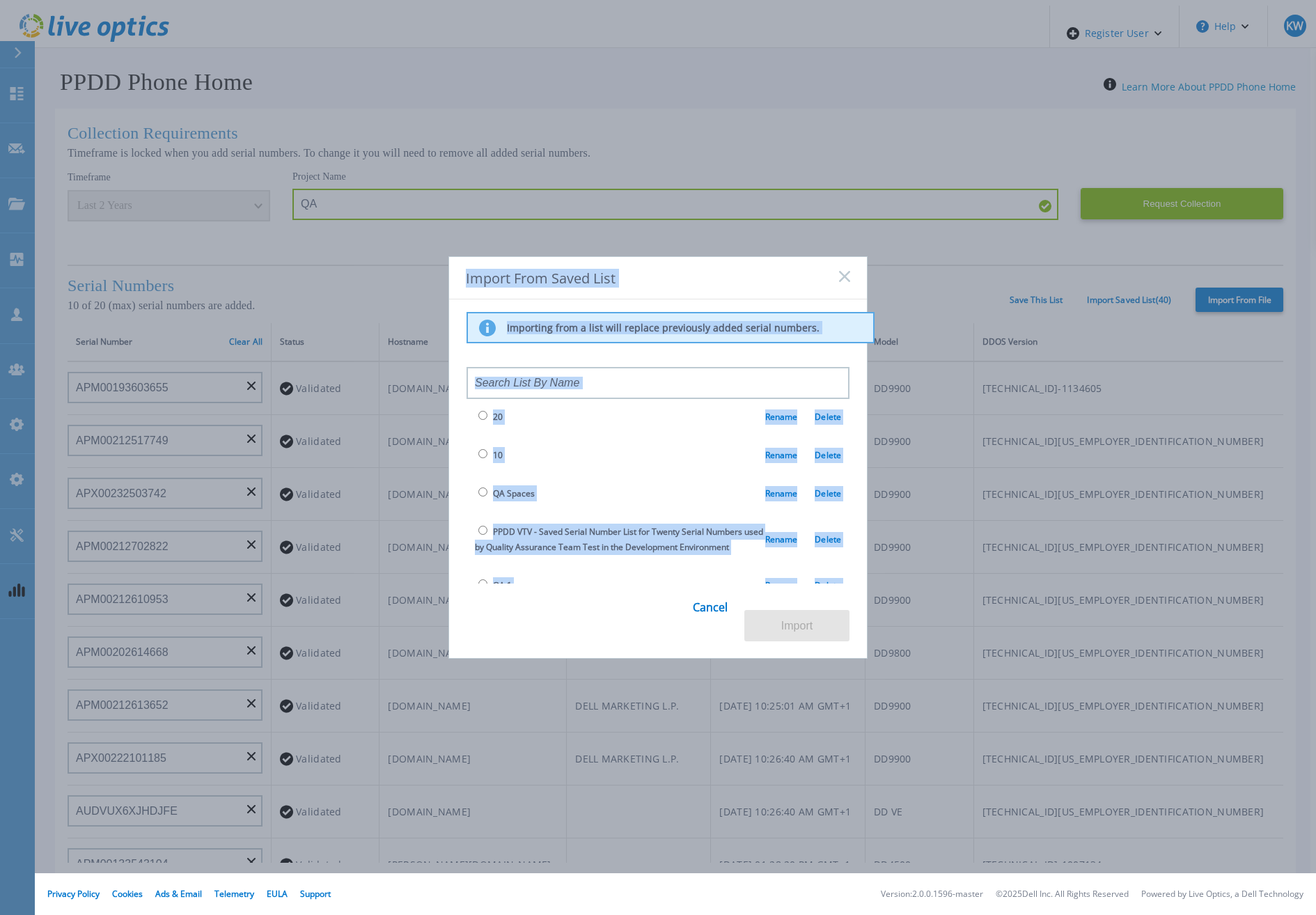
drag, startPoint x: 402, startPoint y: 231, endPoint x: 745, endPoint y: 595, distance: 500.1
click at [745, 595] on div "Import From Saved List Importing from a list will replace previously added seri…" at bounding box center [658, 458] width 1316 height 915
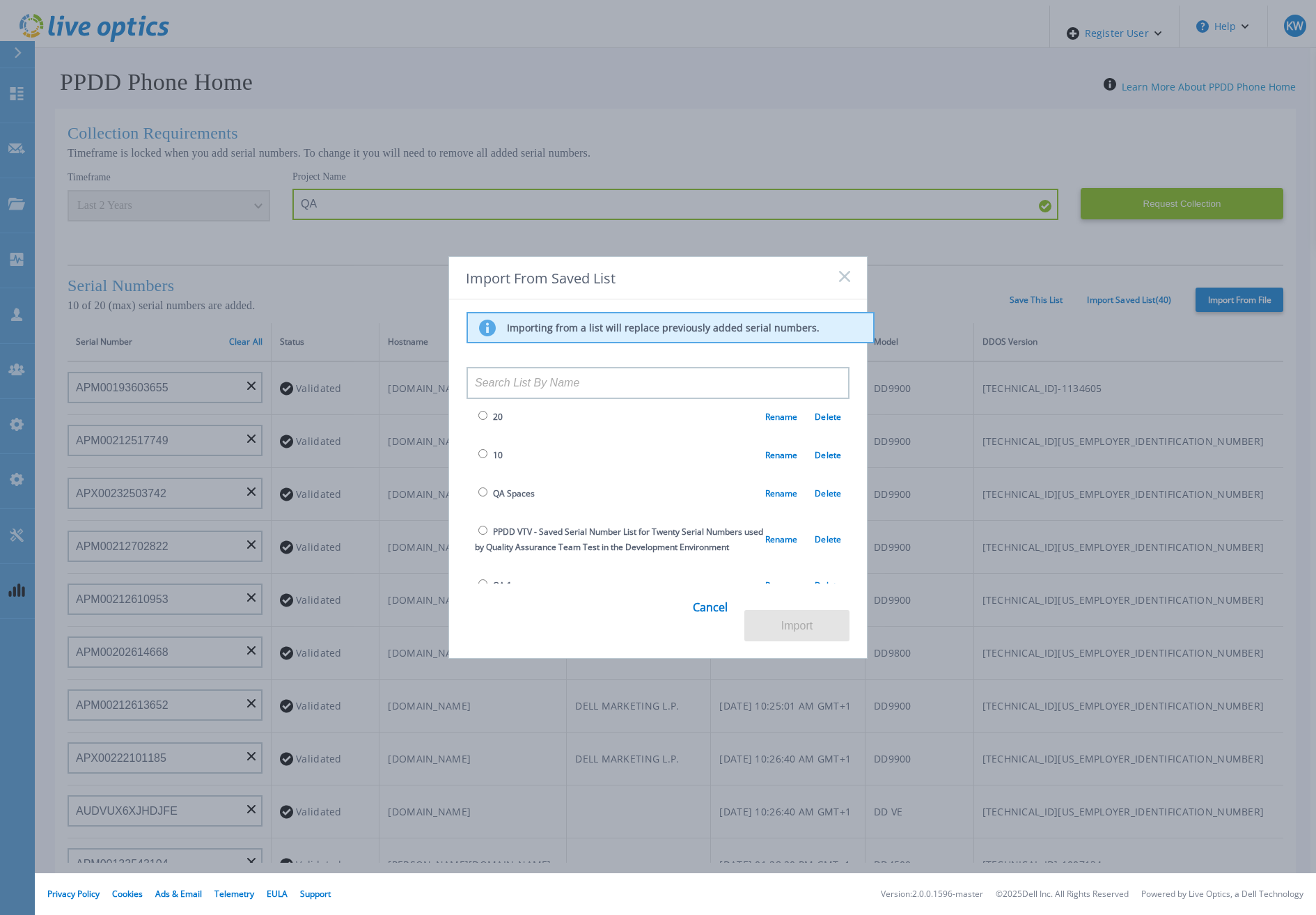
click at [1044, 693] on div "Import From Saved List Importing from a list will replace previously added seri…" at bounding box center [658, 458] width 1316 height 915
click at [531, 390] on input at bounding box center [658, 383] width 383 height 32
click at [706, 616] on link "Cancel" at bounding box center [710, 615] width 35 height 54
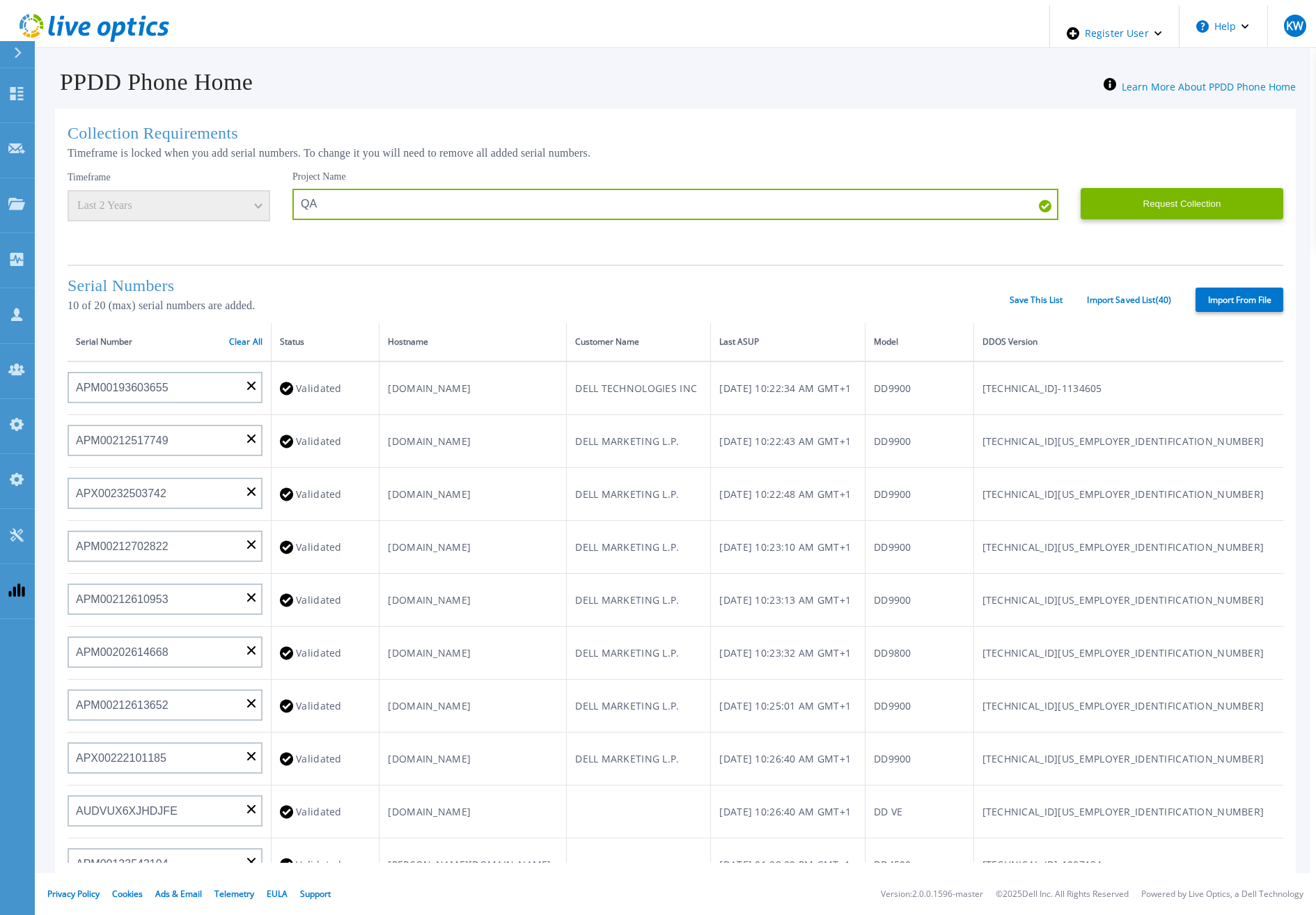
click at [222, 334] on div "Serial Number Clear All" at bounding box center [169, 342] width 187 height 15
drag, startPoint x: 111, startPoint y: 379, endPoint x: -3, endPoint y: 393, distance: 114.9
click at [0, 393] on html "Register User Help KW Dell Admin User Kieran Whooley Kieran.Whooley@dell.com De…" at bounding box center [658, 458] width 1316 height 915
click at [232, 341] on link "Clear All" at bounding box center [246, 342] width 34 height 10
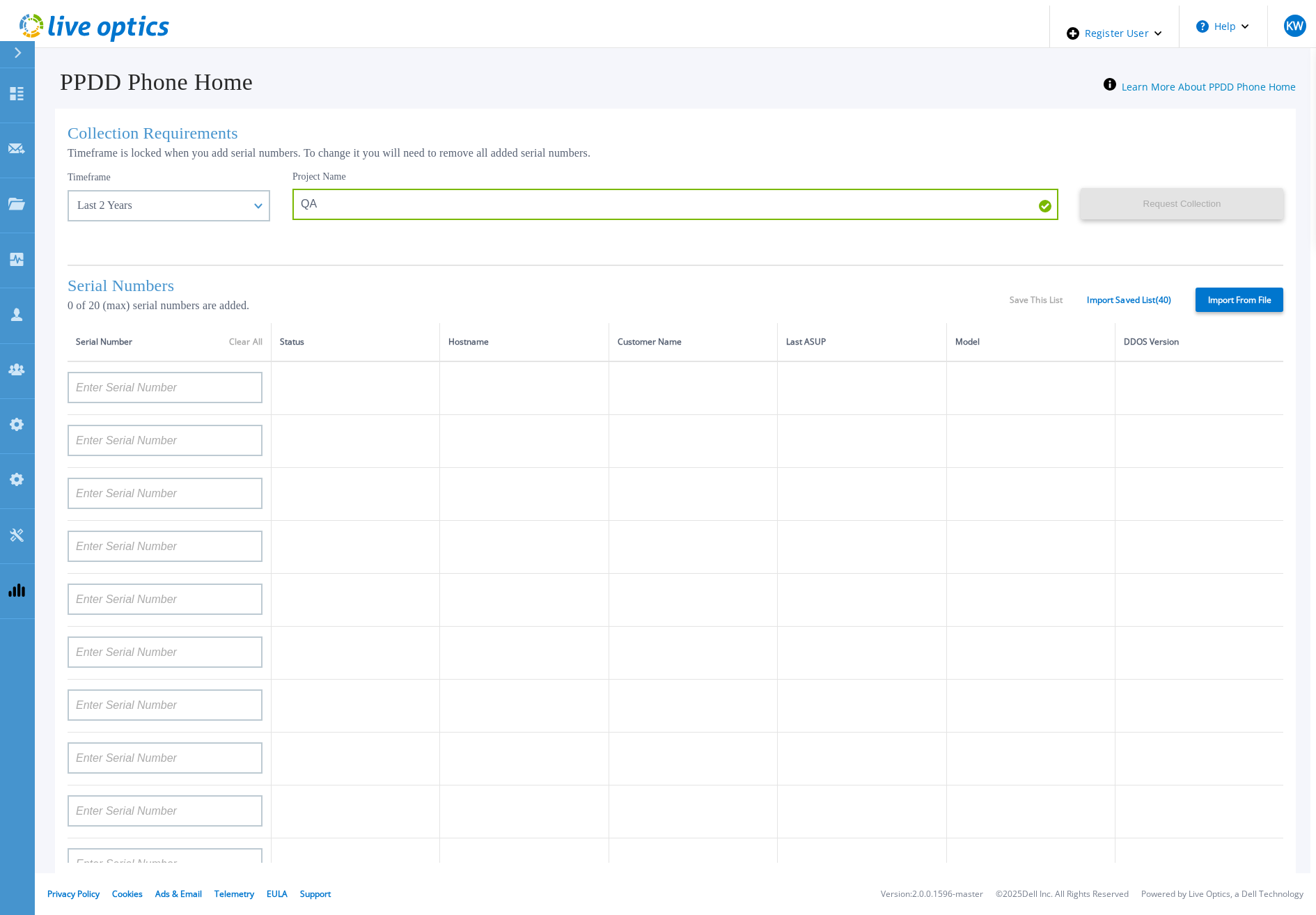
click at [172, 362] on div at bounding box center [165, 382] width 195 height 41
click at [167, 373] on input at bounding box center [165, 387] width 195 height 31
paste input "APM00193603655"
type input "APM00193603655"
click at [606, 306] on p "0 of 20 (max) serial numbers are added." at bounding box center [538, 305] width 942 height 13
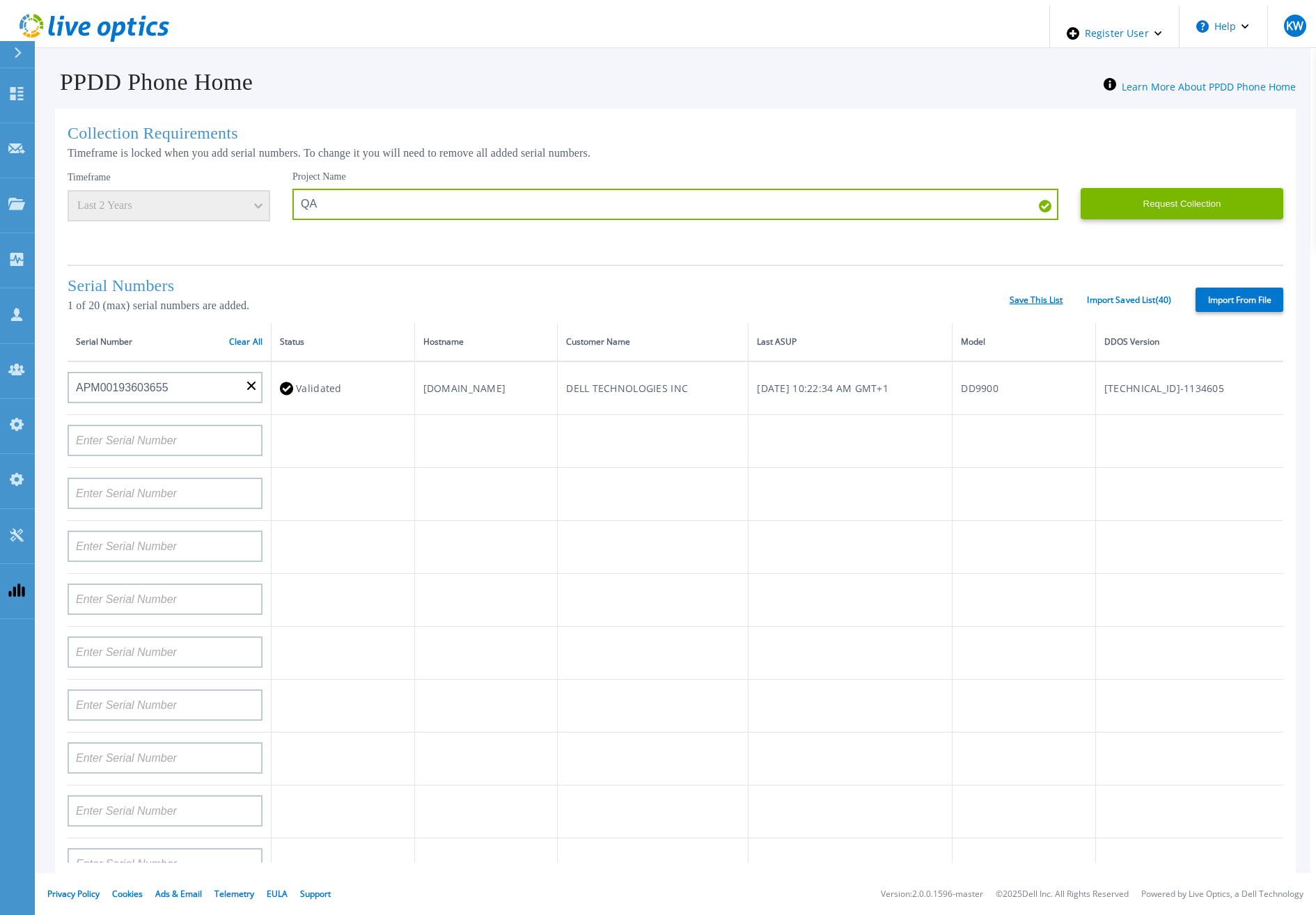
click at [1037, 301] on link "Save This List" at bounding box center [1035, 300] width 53 height 10
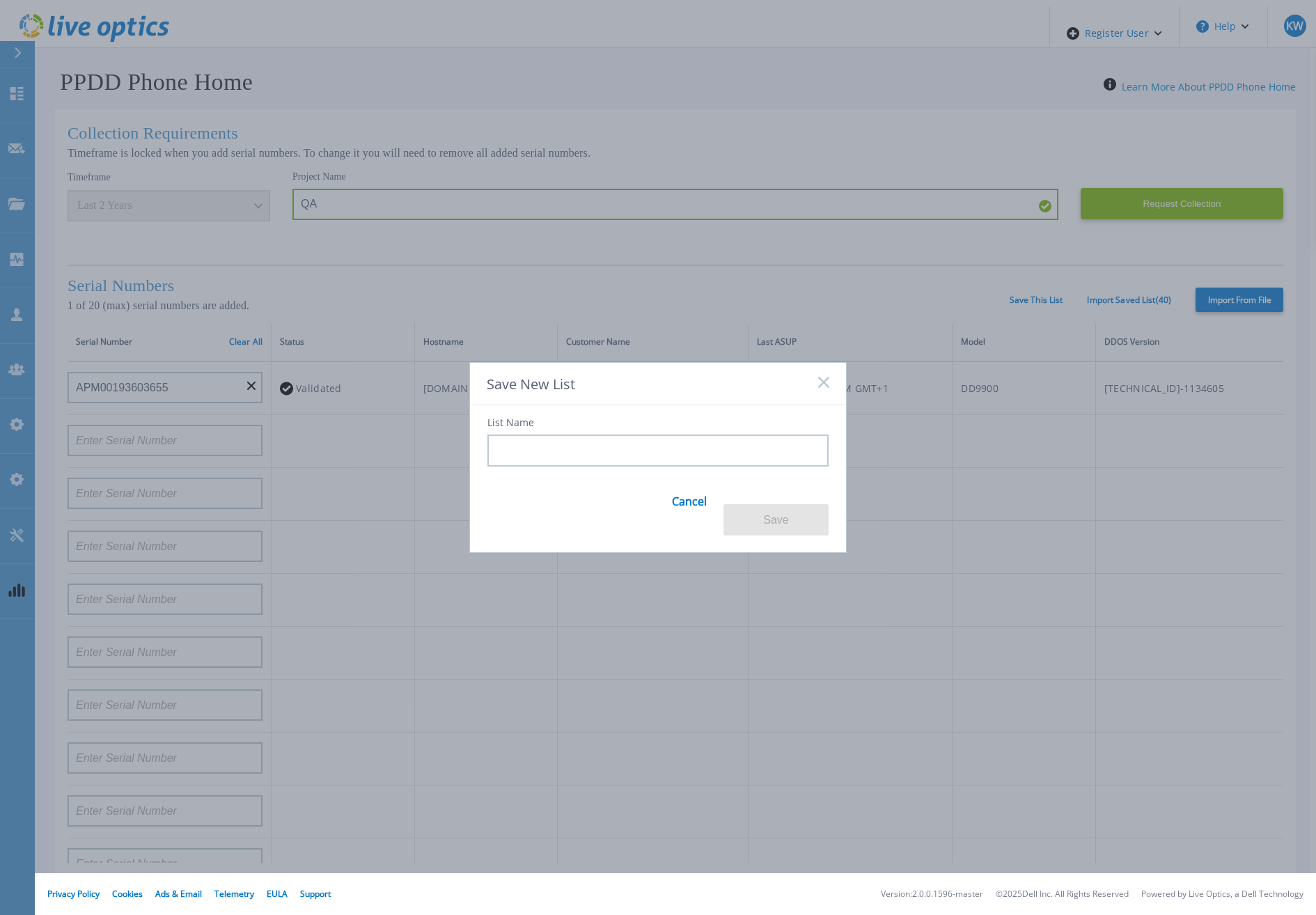
click at [587, 455] on input at bounding box center [658, 451] width 341 height 32
click at [741, 505] on button "Save" at bounding box center [776, 519] width 105 height 31
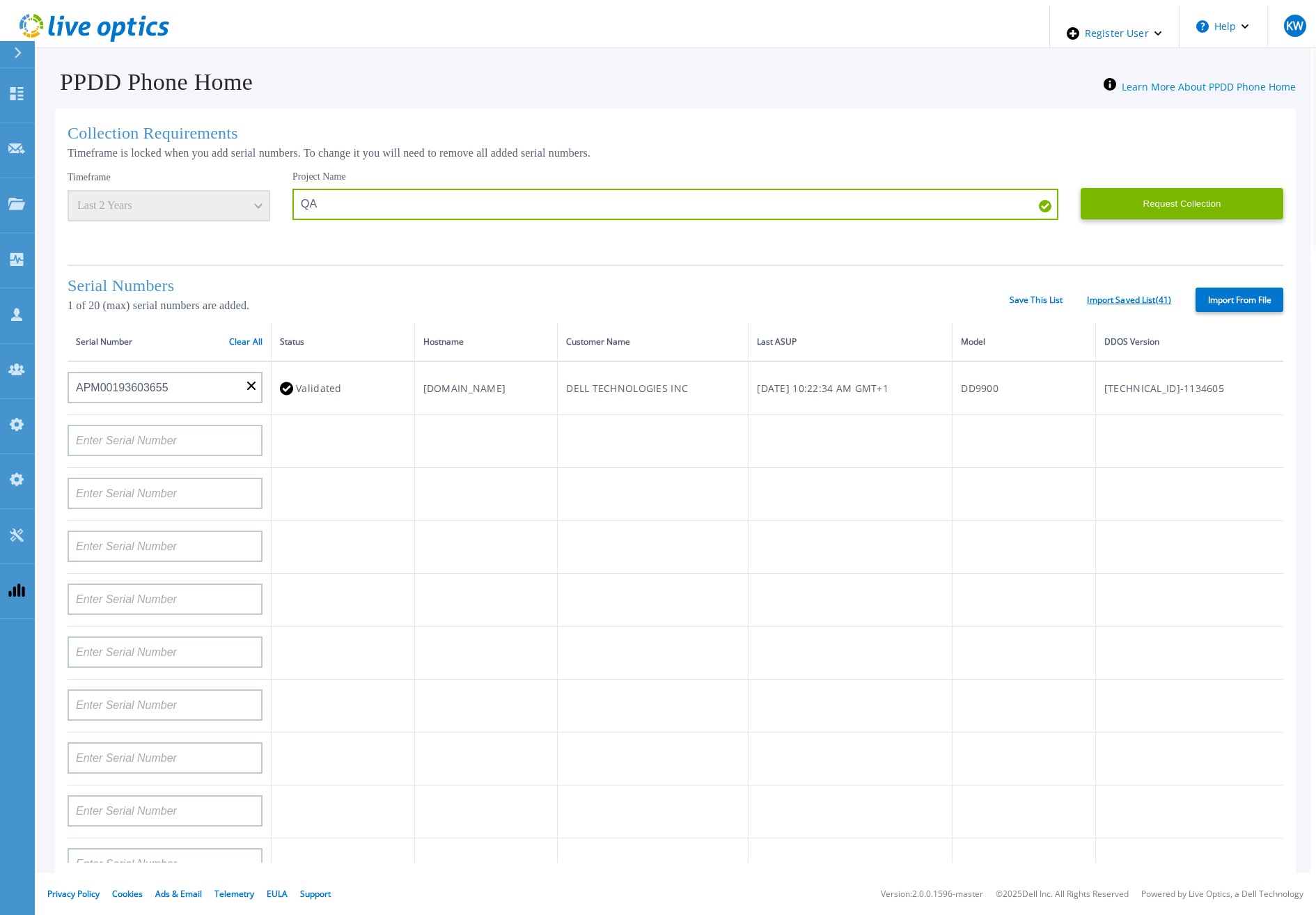
click at [1132, 299] on link "Import Saved List ( 41 )" at bounding box center [1129, 300] width 85 height 10
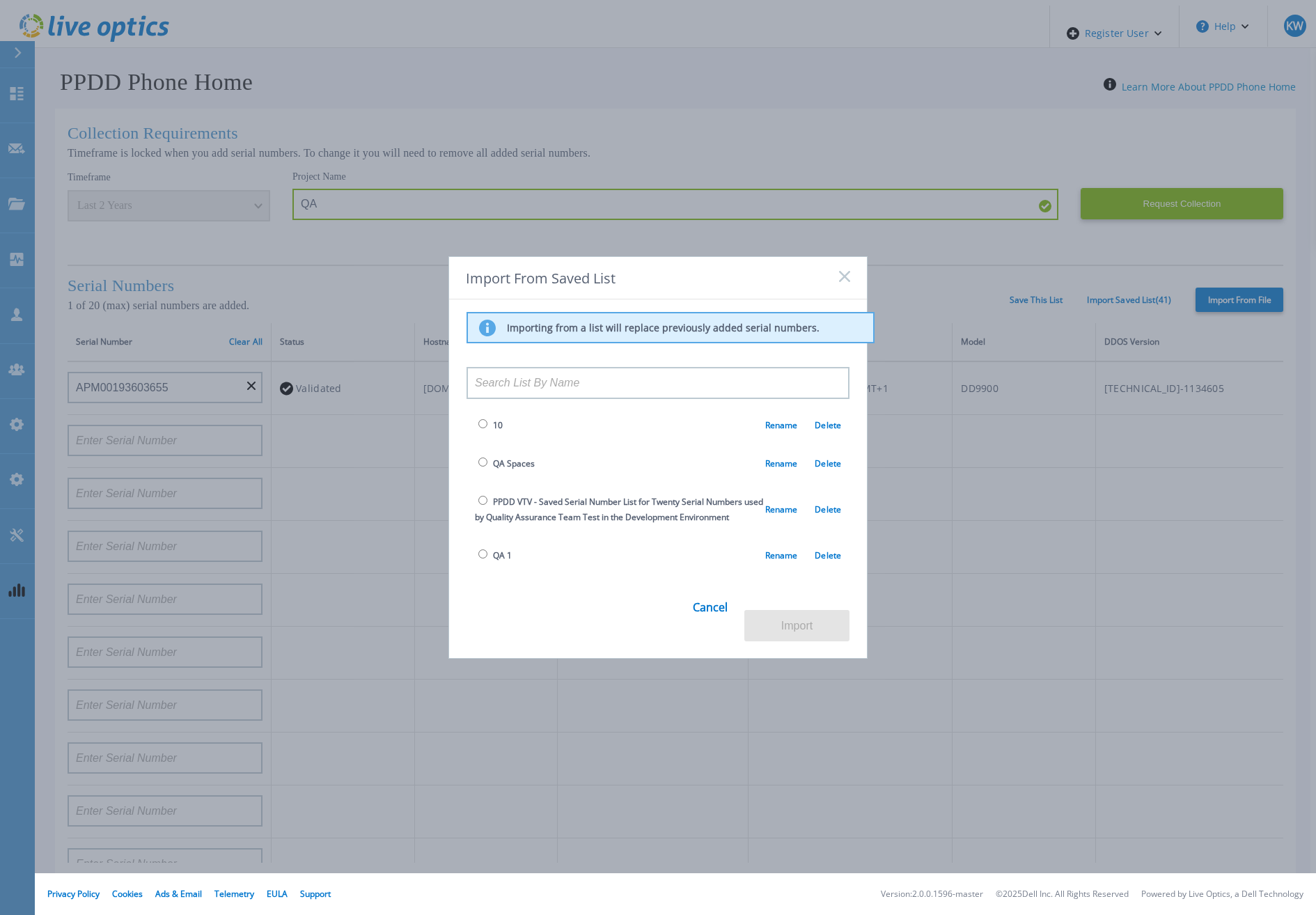
scroll to position [1399, 0]
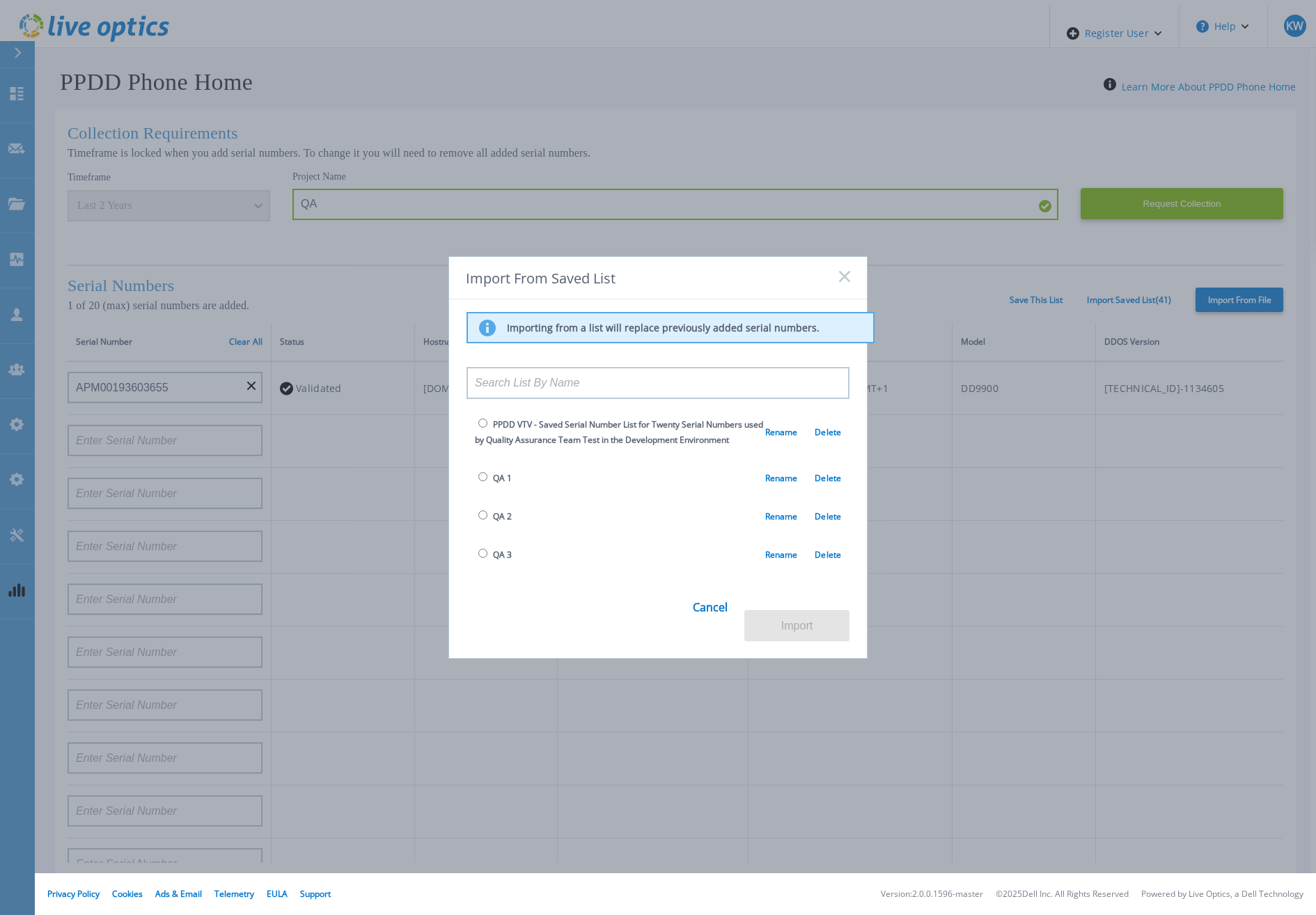
drag, startPoint x: 611, startPoint y: 521, endPoint x: 591, endPoint y: 527, distance: 20.9
click at [611, 535] on td "QA 3 Rename Delete" at bounding box center [658, 554] width 383 height 38
click at [480, 587] on input "radio" at bounding box center [483, 591] width 9 height 9
click at [795, 622] on button "Import" at bounding box center [797, 626] width 105 height 31
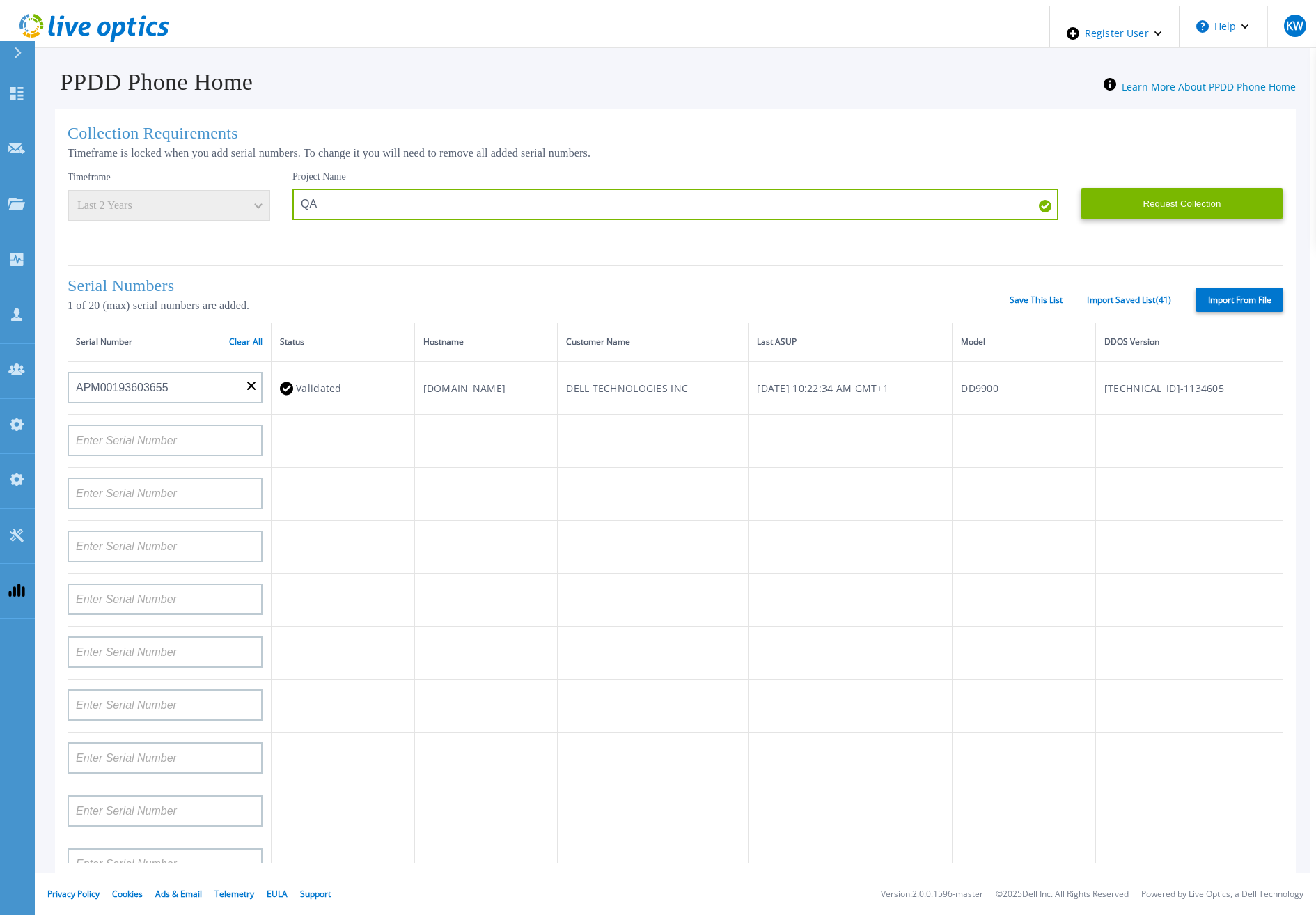
click at [1015, 290] on div "Serial Numbers 1 of 20 (max) serial numbers are added. Save This List Import Sa…" at bounding box center [675, 293] width 1215 height 58
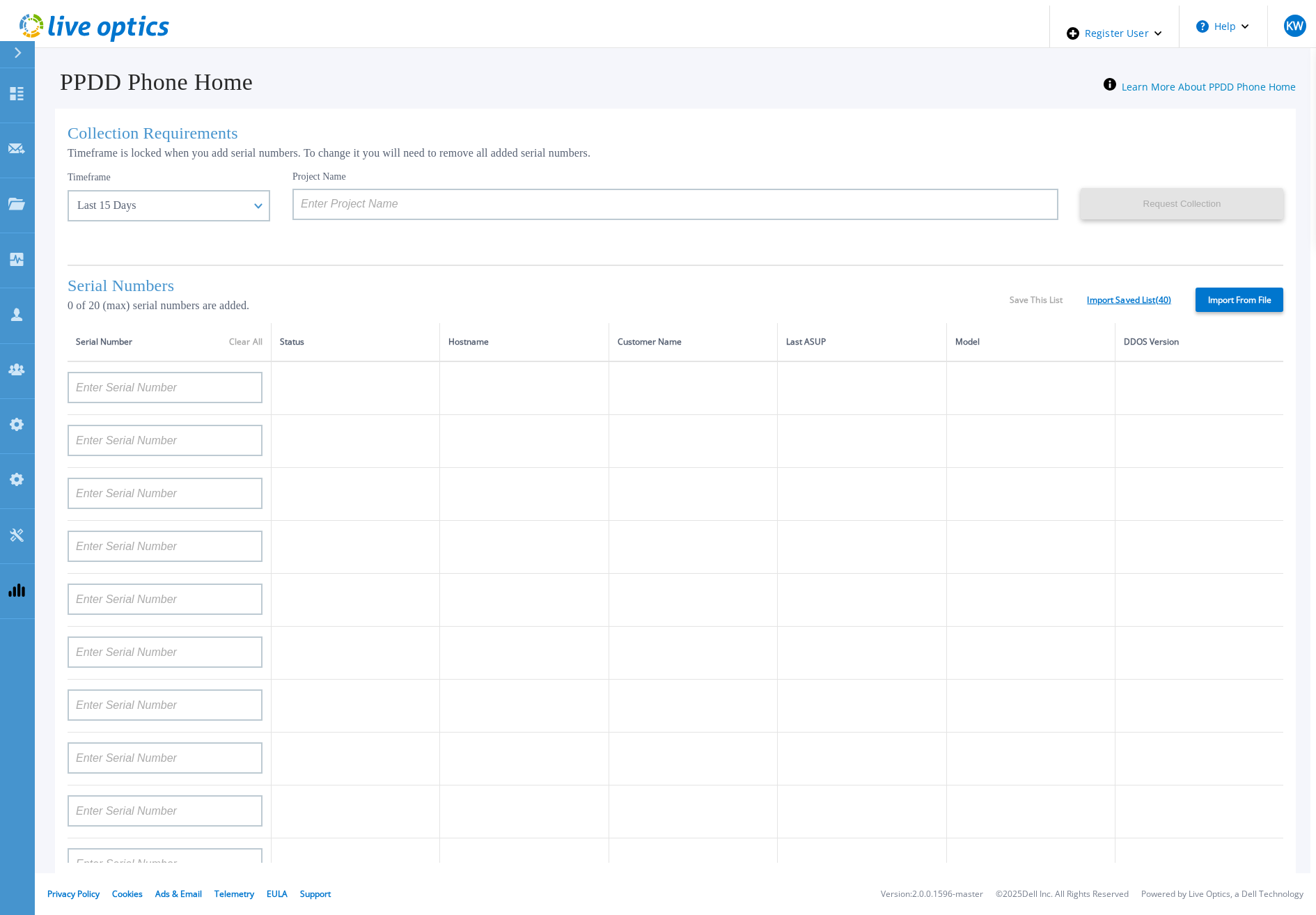
click at [1149, 295] on link "Import Saved List ( 40 )" at bounding box center [1129, 300] width 85 height 10
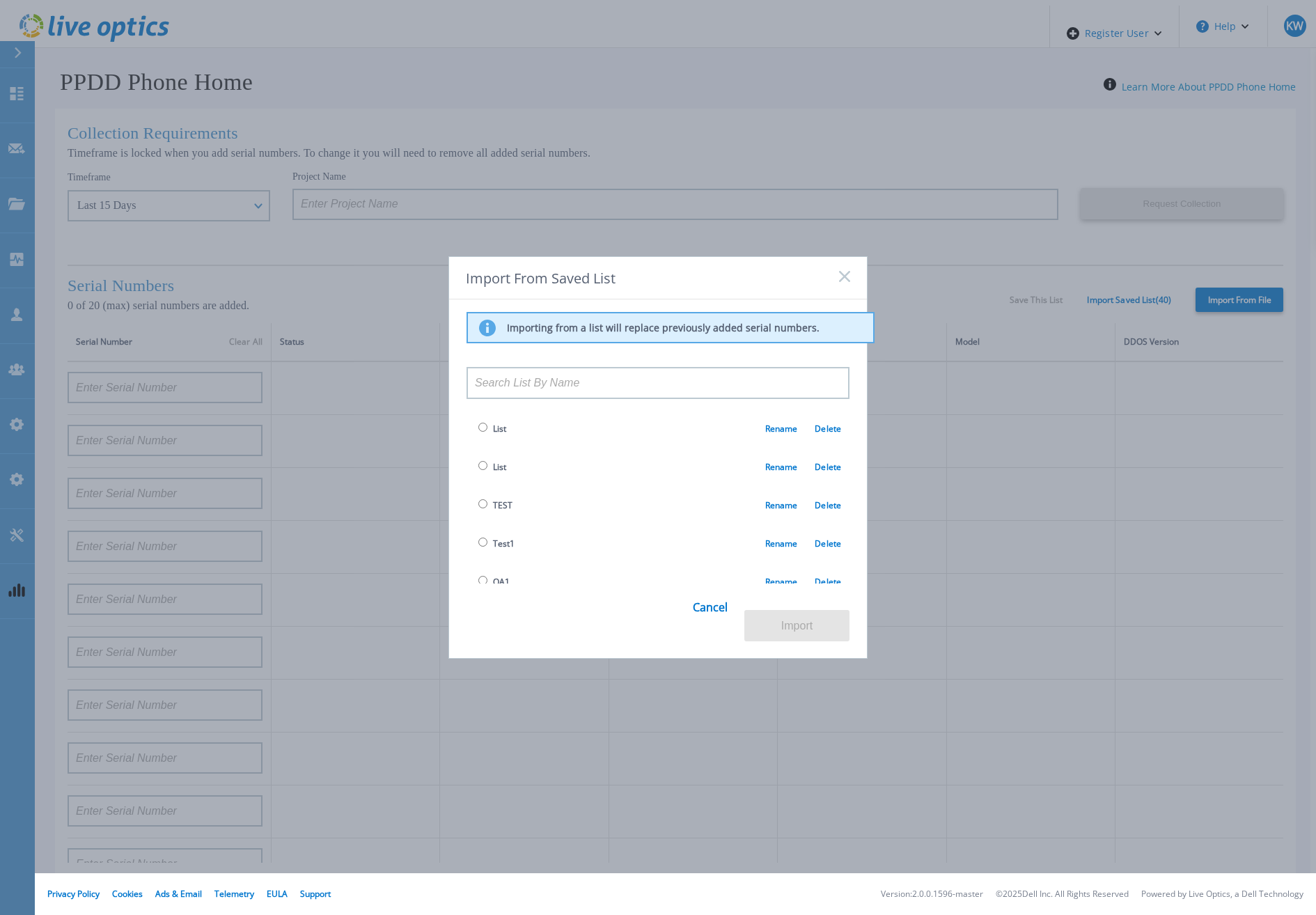
click at [962, 275] on div "Import From Saved List Importing from a list will replace previously added seri…" at bounding box center [658, 458] width 1316 height 915
click at [804, 435] on link "Delete" at bounding box center [819, 429] width 44 height 12
click at [797, 435] on link "Delete" at bounding box center [819, 429] width 44 height 12
click at [783, 433] on link "Rename" at bounding box center [781, 429] width 33 height 12
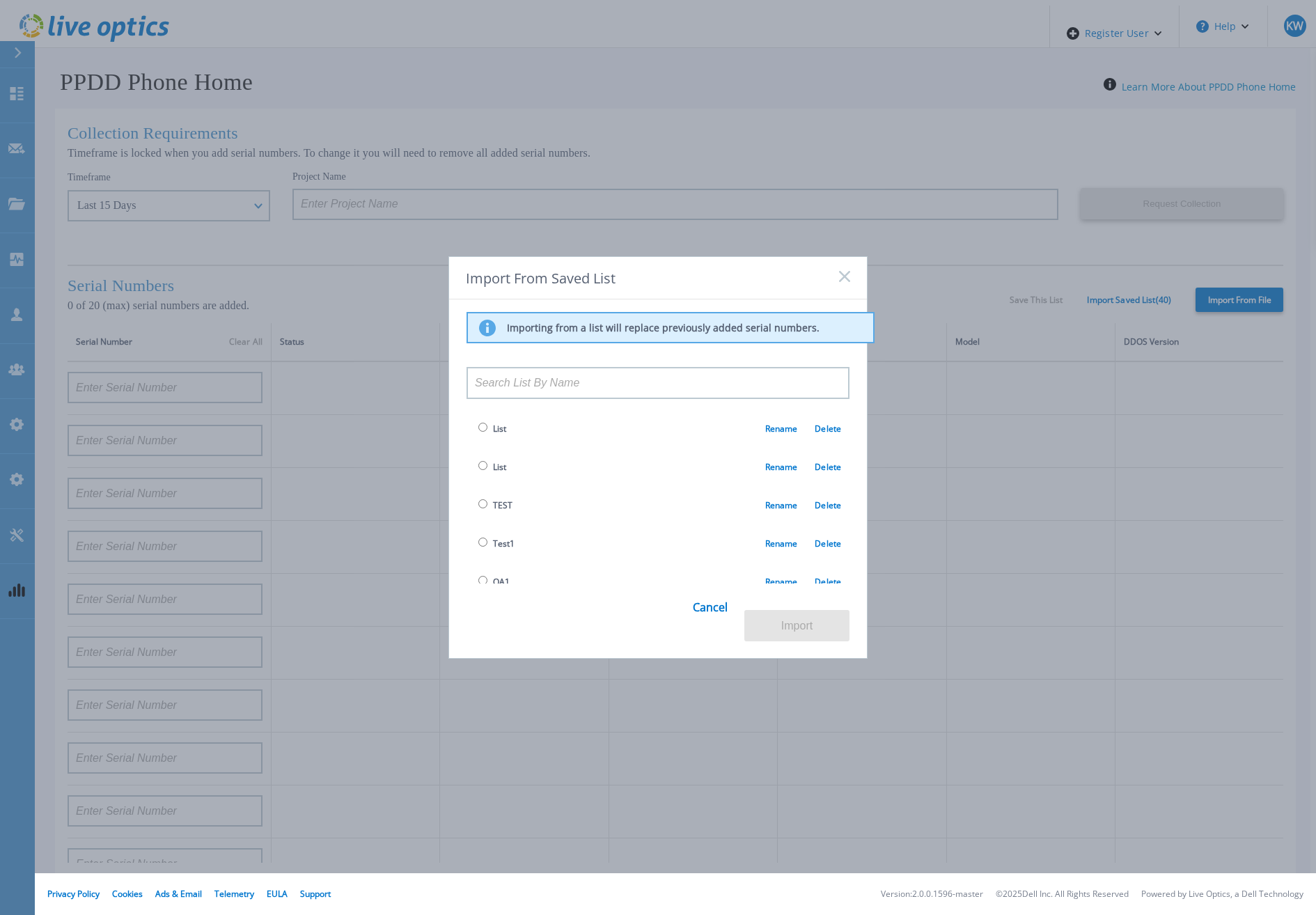
drag, startPoint x: 783, startPoint y: 433, endPoint x: 753, endPoint y: 390, distance: 52.4
click at [753, 390] on input at bounding box center [658, 383] width 383 height 32
click at [844, 275] on icon at bounding box center [844, 276] width 11 height 11
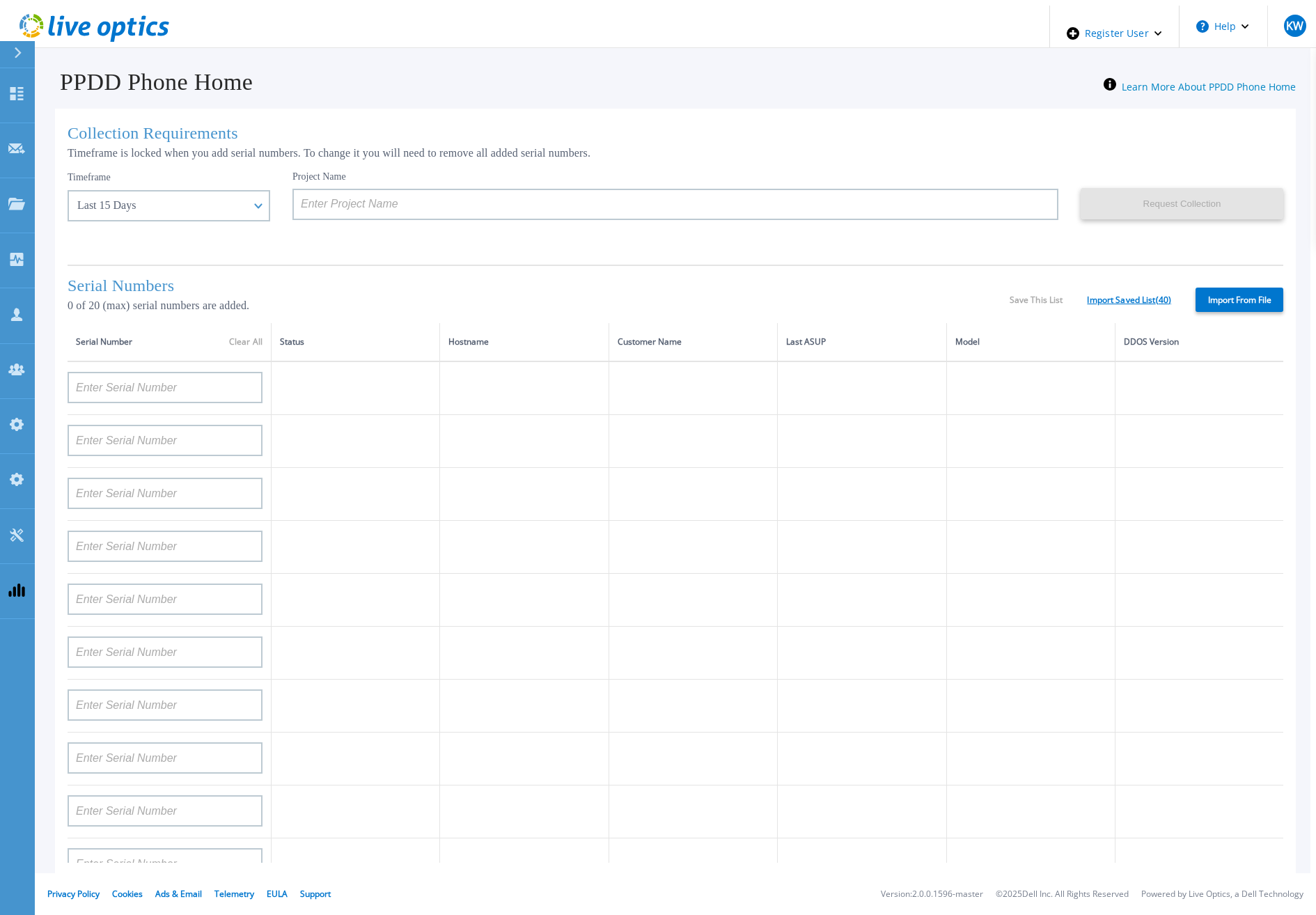
click at [1117, 299] on link "Import Saved List ( 40 )" at bounding box center [1129, 300] width 85 height 10
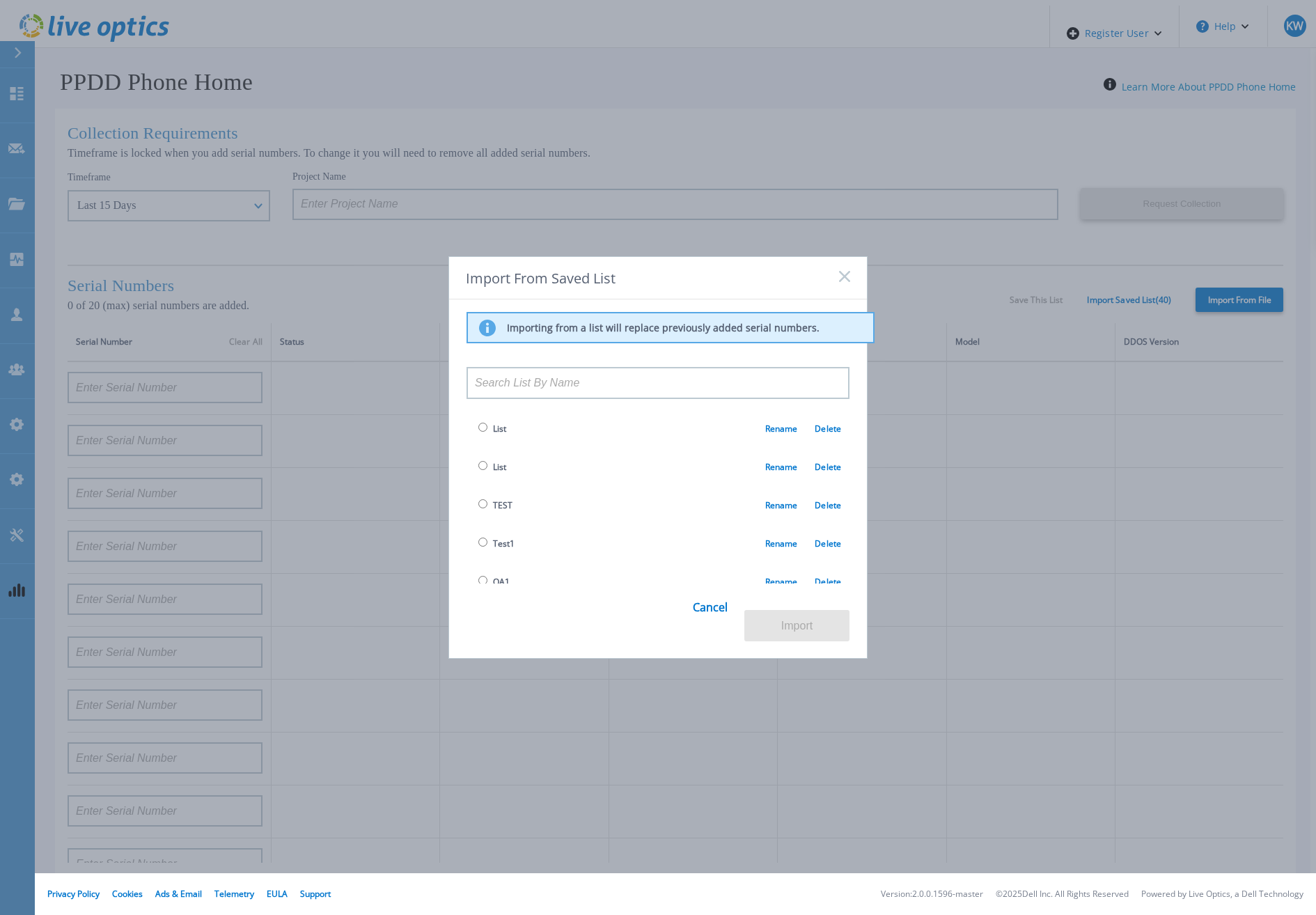
click at [649, 373] on input at bounding box center [658, 383] width 383 height 32
click at [646, 372] on input at bounding box center [658, 383] width 383 height 32
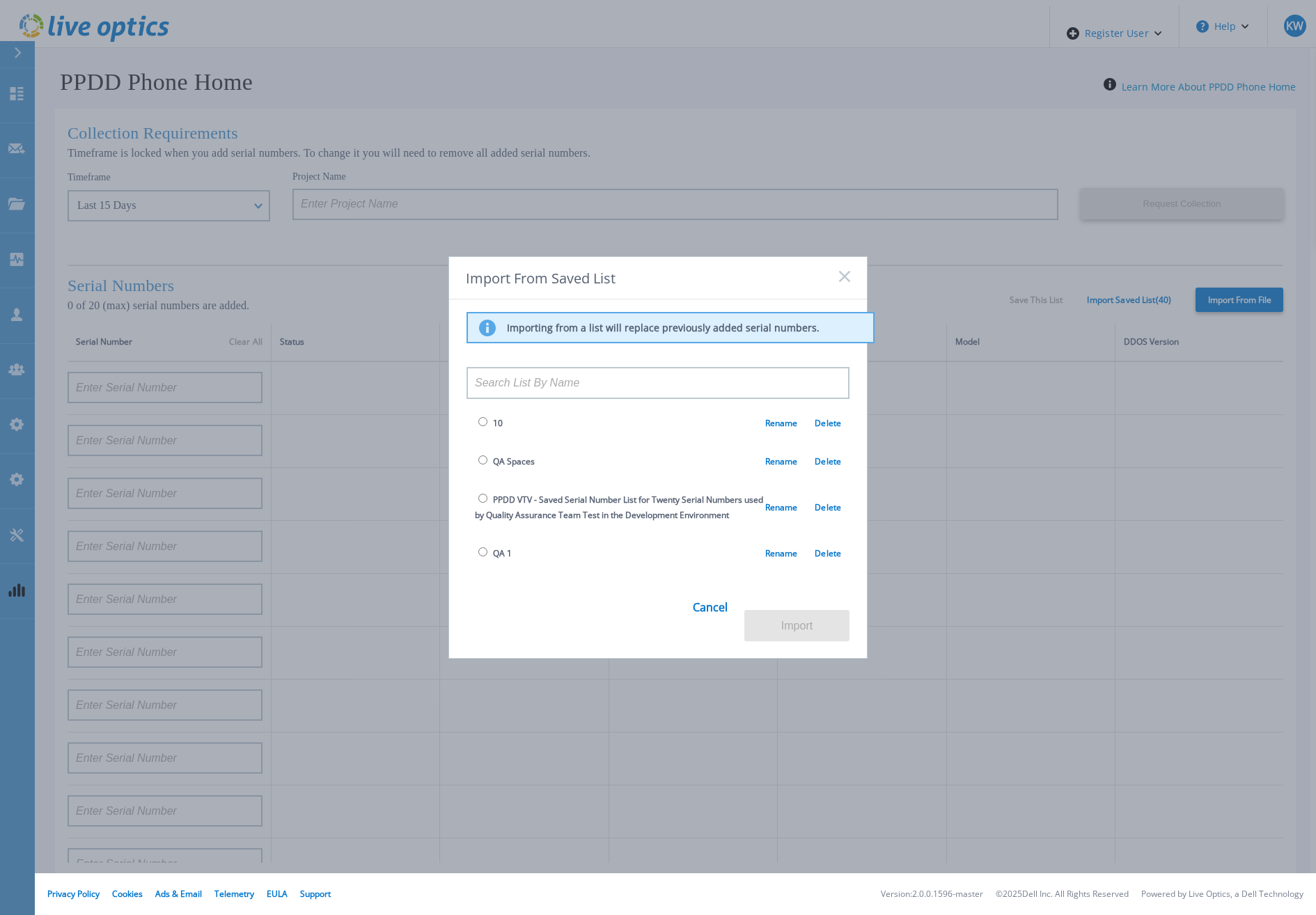
click at [609, 494] on span "PPDD VTV - Saved Serial Number List for Twenty Serial Numbers used by Quality A…" at bounding box center [619, 507] width 288 height 27
drag, startPoint x: 506, startPoint y: 479, endPoint x: 499, endPoint y: 479, distance: 7.0
click at [499, 494] on span "PPDD VTV - Saved Serial Number List for Twenty Serial Numbers used by Quality A…" at bounding box center [619, 507] width 288 height 27
drag, startPoint x: 499, startPoint y: 479, endPoint x: 478, endPoint y: 477, distance: 21.1
click at [478, 494] on input "radio" at bounding box center [483, 498] width 9 height 9
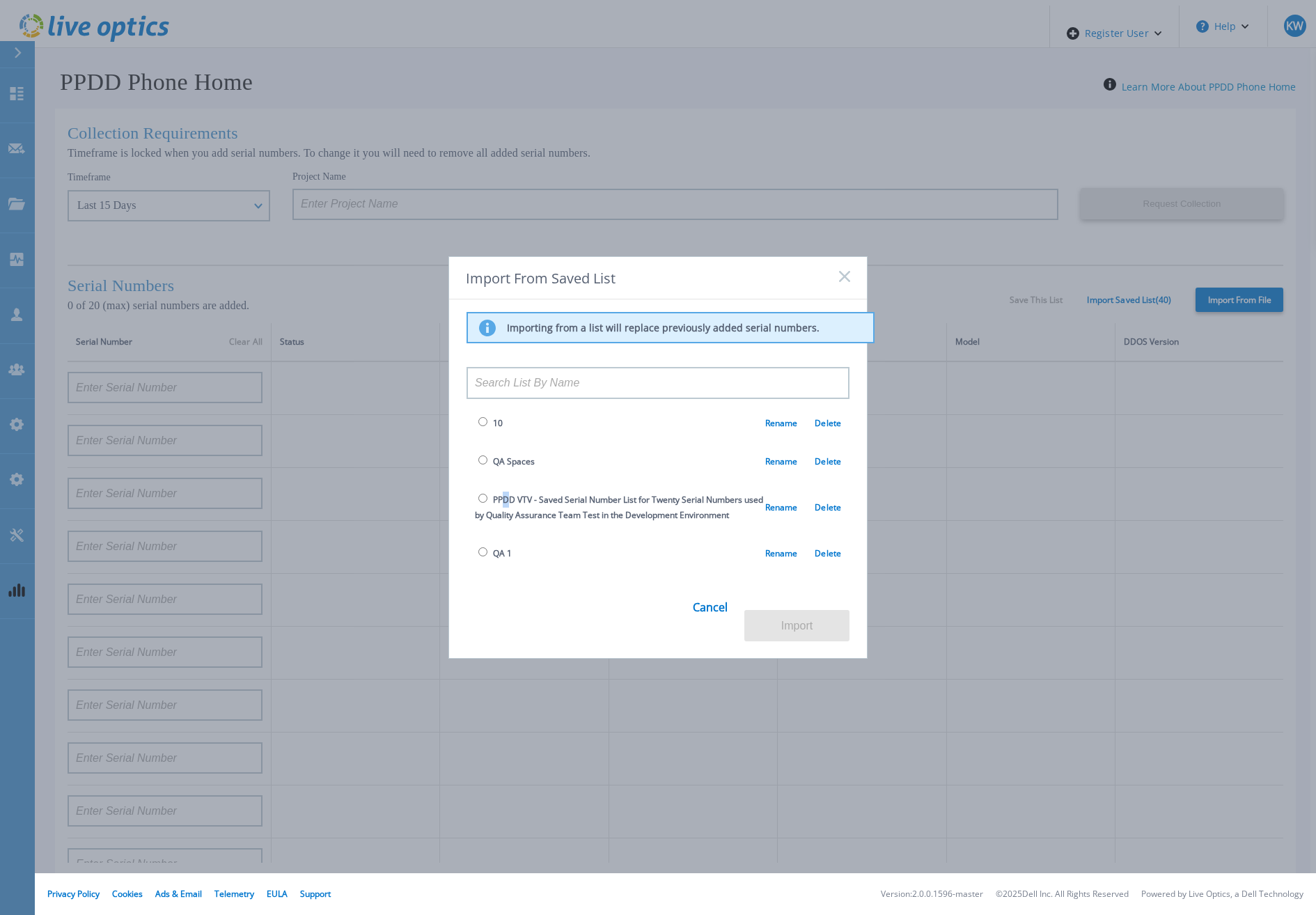
radio input "true"
click at [767, 612] on button "Import" at bounding box center [797, 626] width 105 height 31
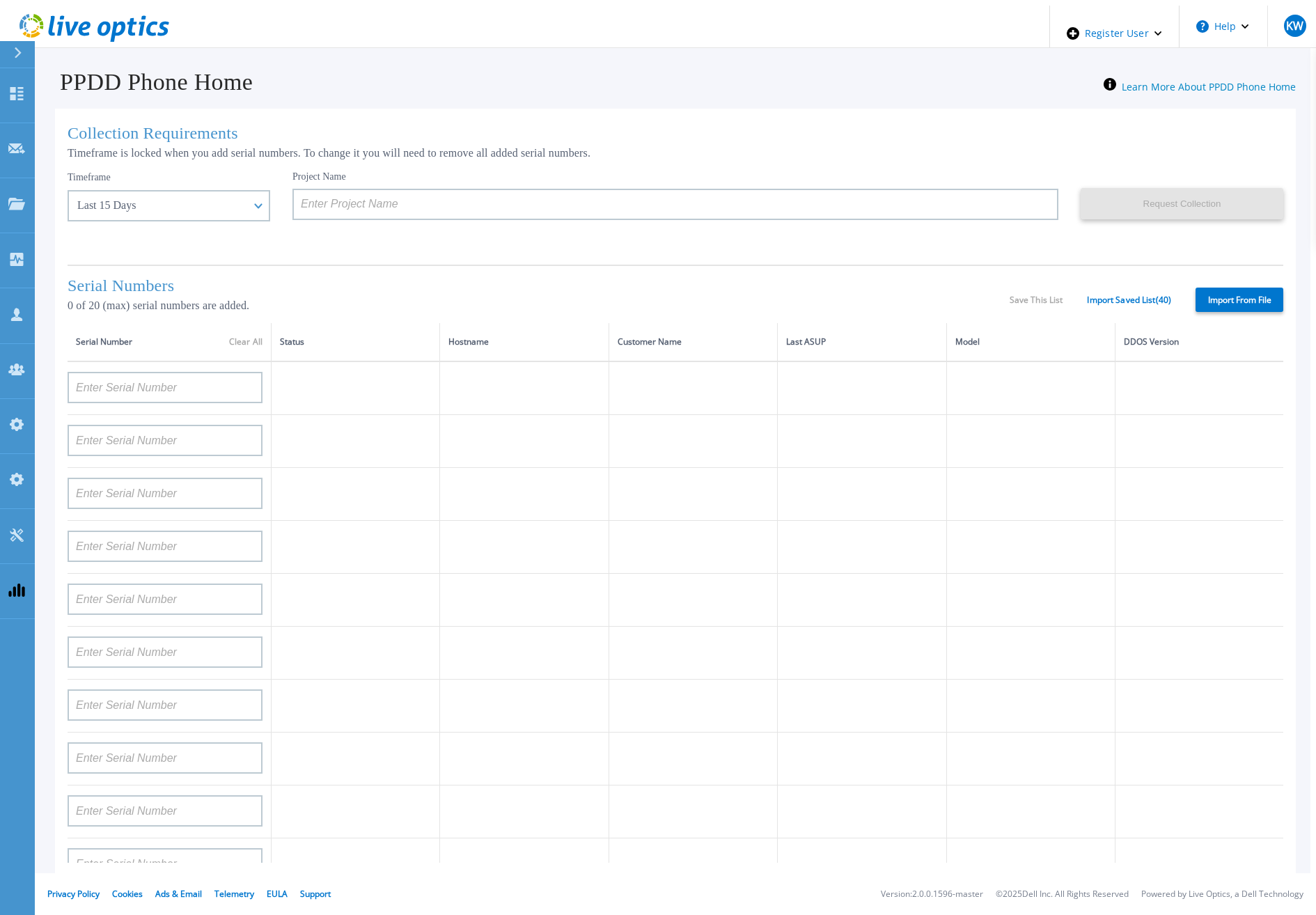
type input "APM00193603655"
type input "APM00212517749"
type input "APX00232503742"
type input "APM00212702822"
type input "APM00212610953"
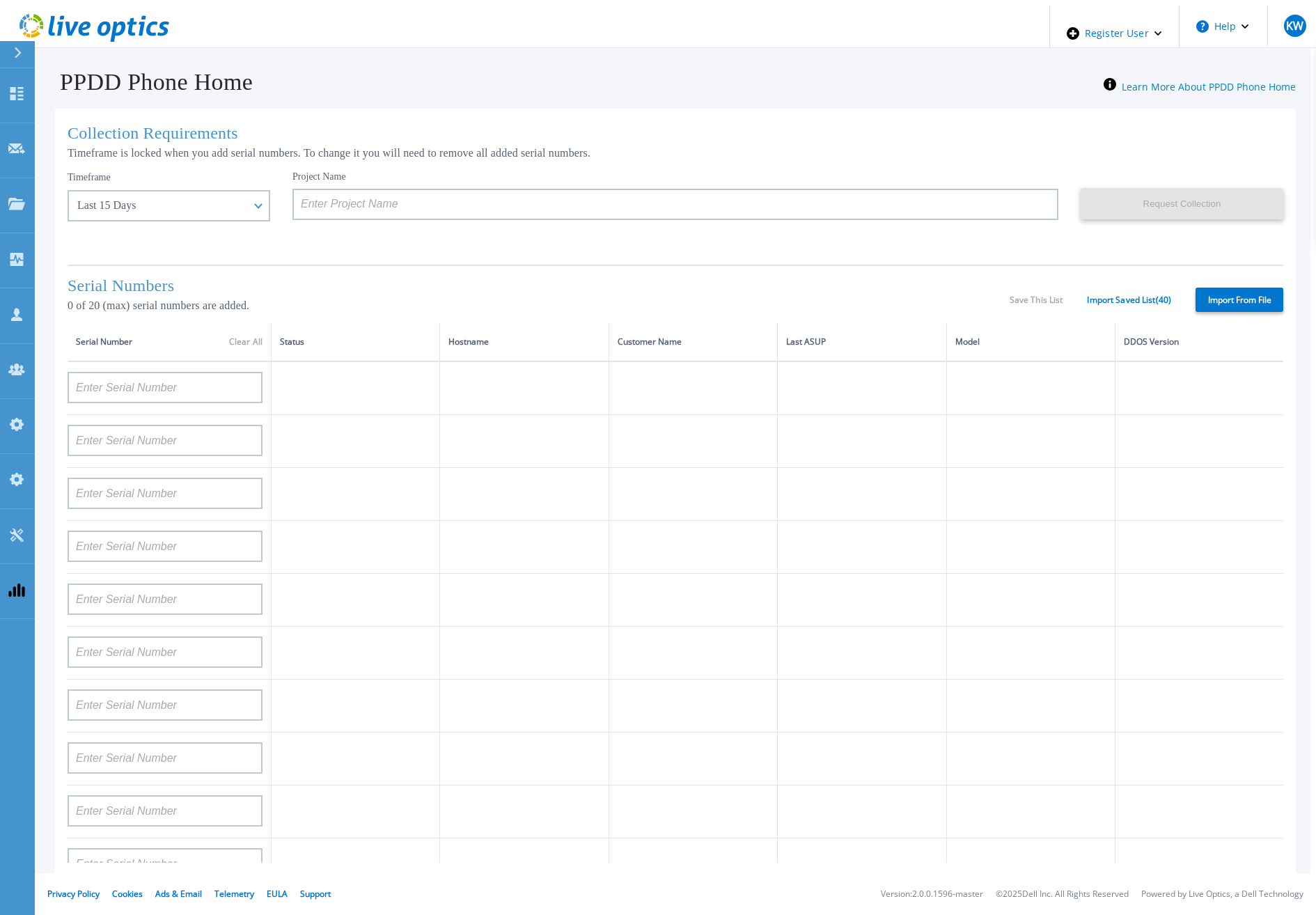
type input "APM00202614668"
type input "APM00212613652"
type input "APX00222101185"
type input "AUDVUX6XJHDJFE"
type input "APM00133543104"
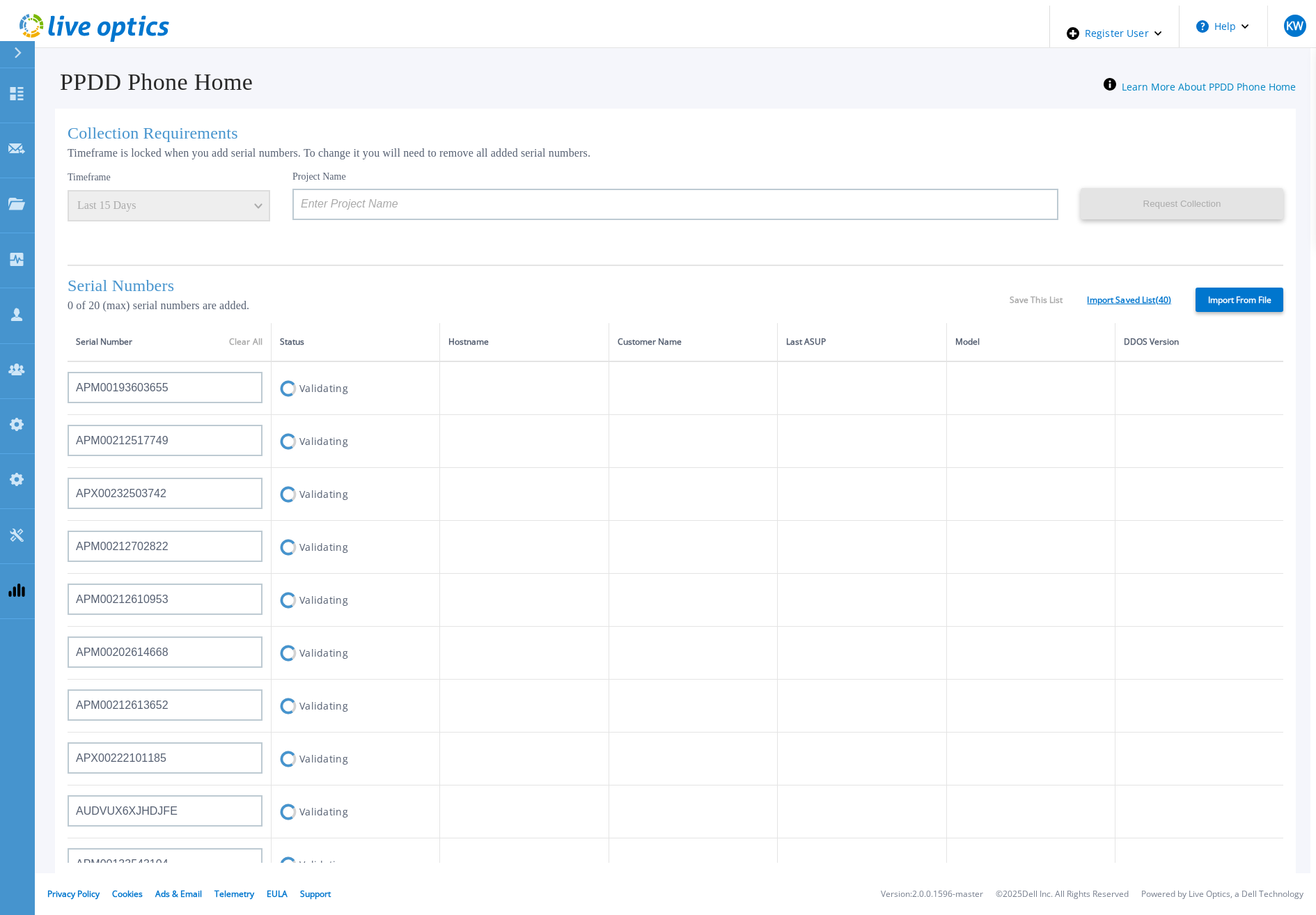
click at [1108, 295] on link "Import Saved List ( 40 )" at bounding box center [1129, 300] width 85 height 10
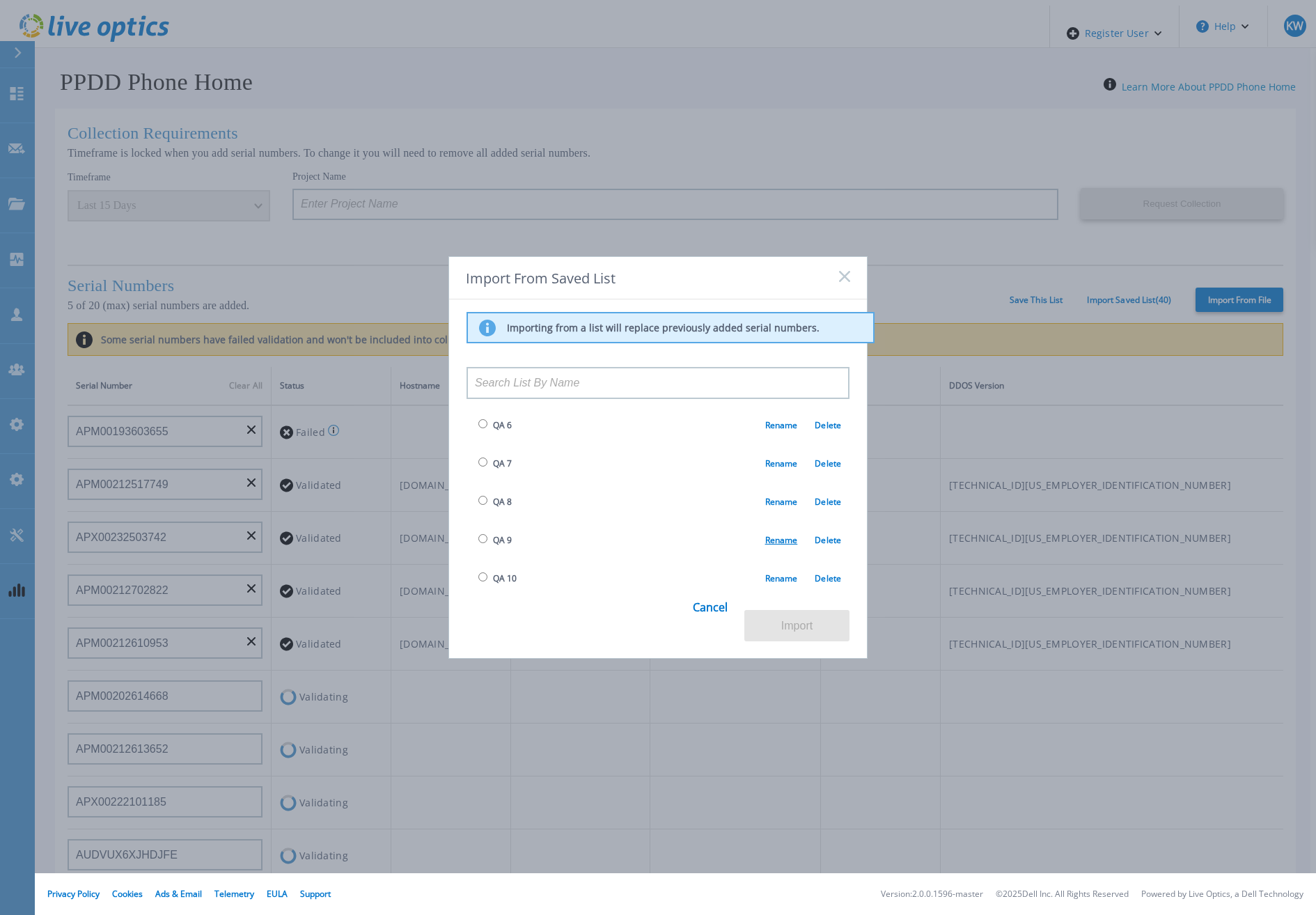
scroll to position [836, 0]
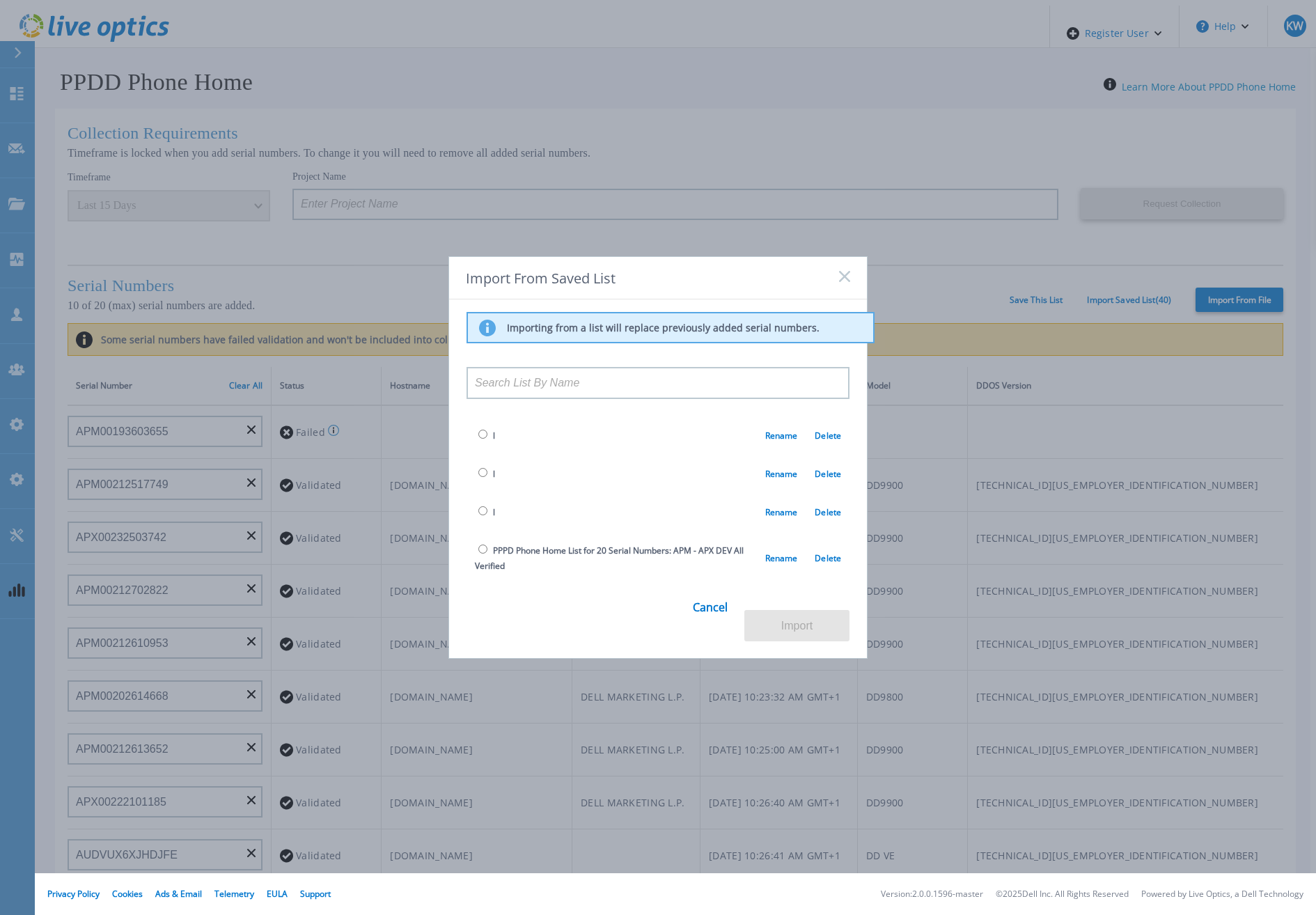
click at [718, 545] on span "PPPD Phone Home List for 20 Serial Numbers: APM - APX DEV All Verified" at bounding box center [609, 558] width 269 height 27
click at [478, 545] on input "radio" at bounding box center [483, 549] width 9 height 9
radio input "true"
click at [762, 612] on button "Import" at bounding box center [797, 626] width 105 height 31
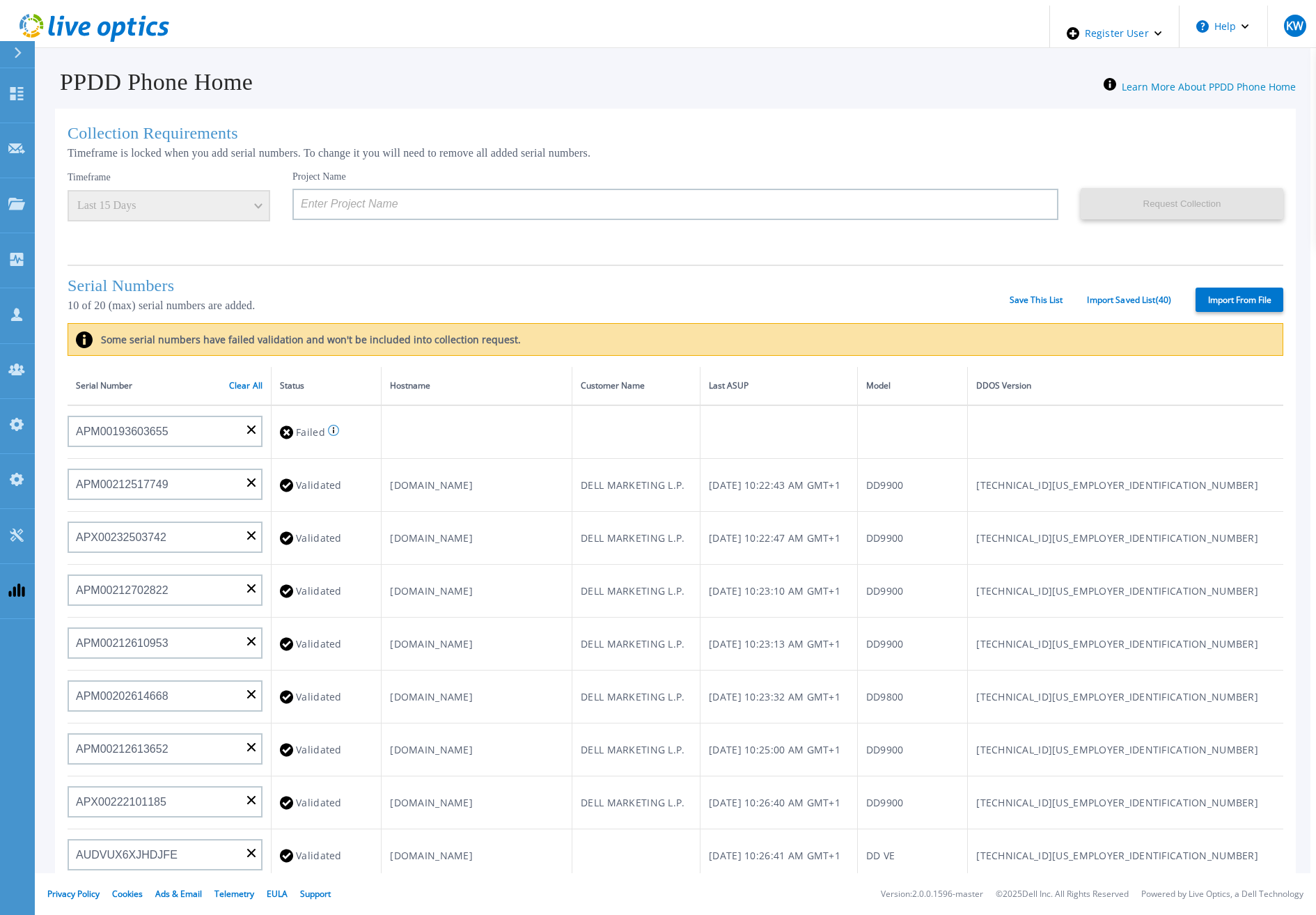
type input "APM00211700095"
type input "APX00232503747"
type input "APM00214914093"
type input "APM00171836329"
type input "APM00212026971"
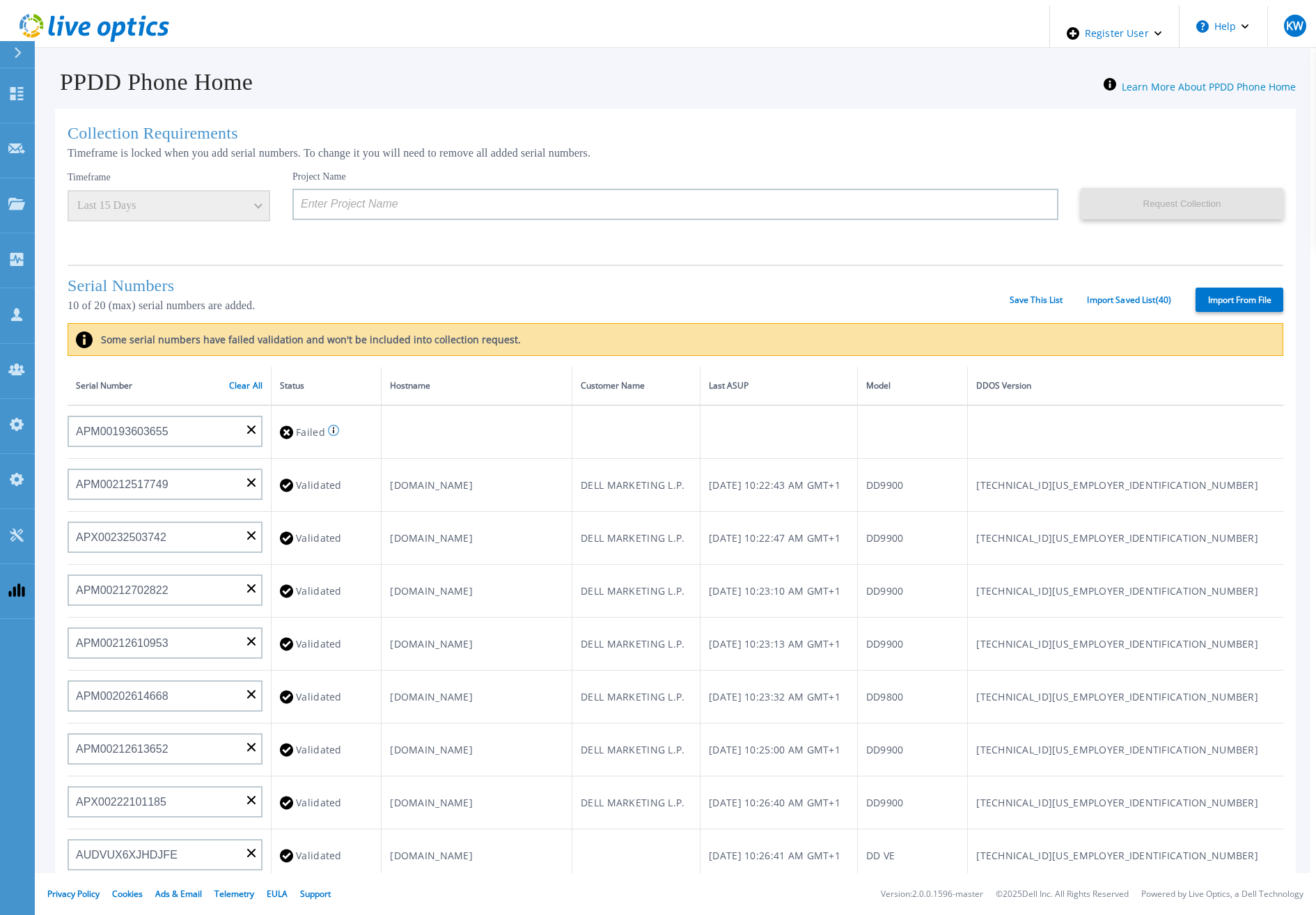
type input "APM00214914094"
type input "APX00234502218"
type input "APM00212018359"
type input "APX00232503745"
type input "APX00232503743"
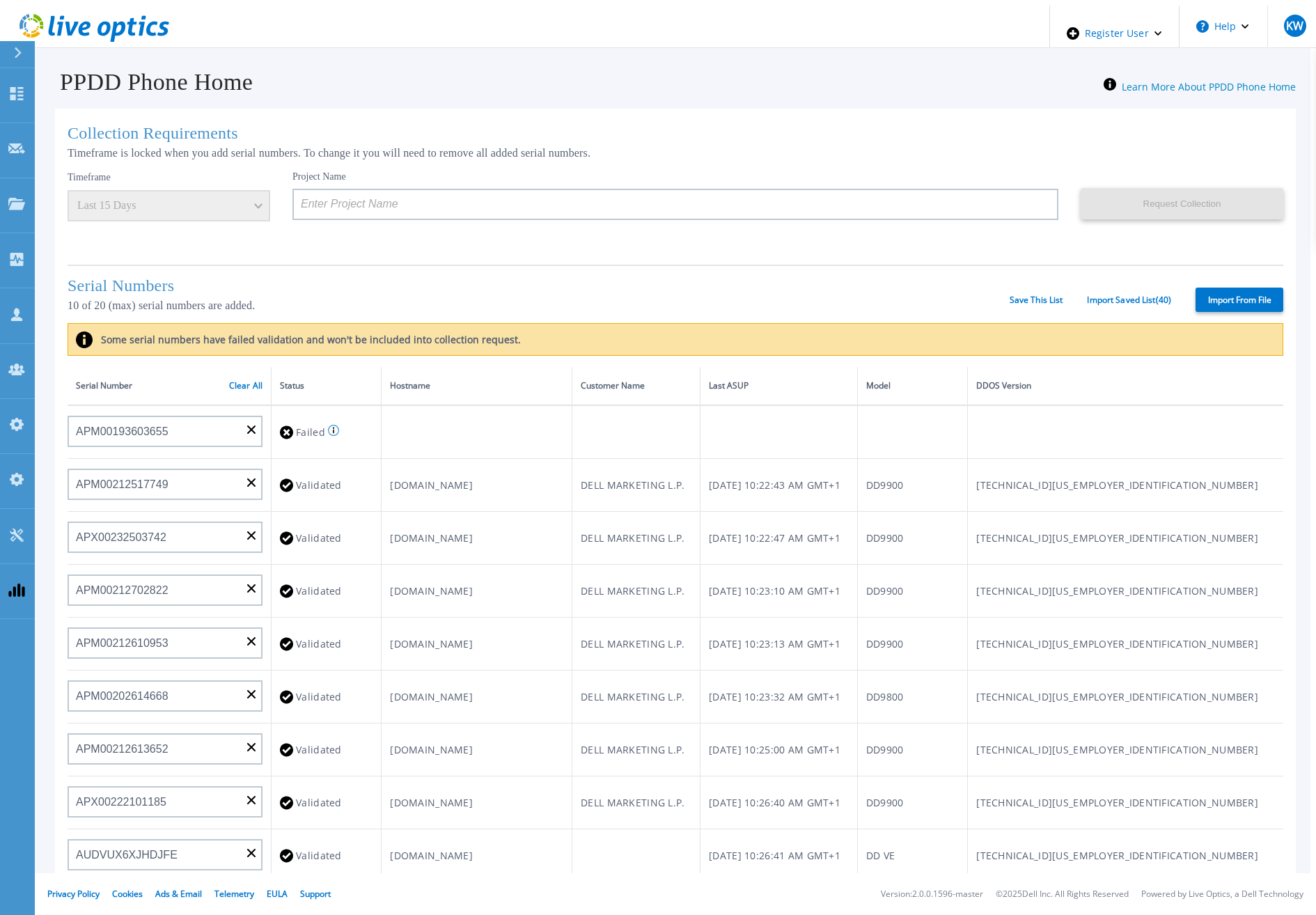
type input "APM00202011675"
type input "APM00212517749"
type input "APX00232503742"
type input "APM00212702822"
type input "APM00212610953"
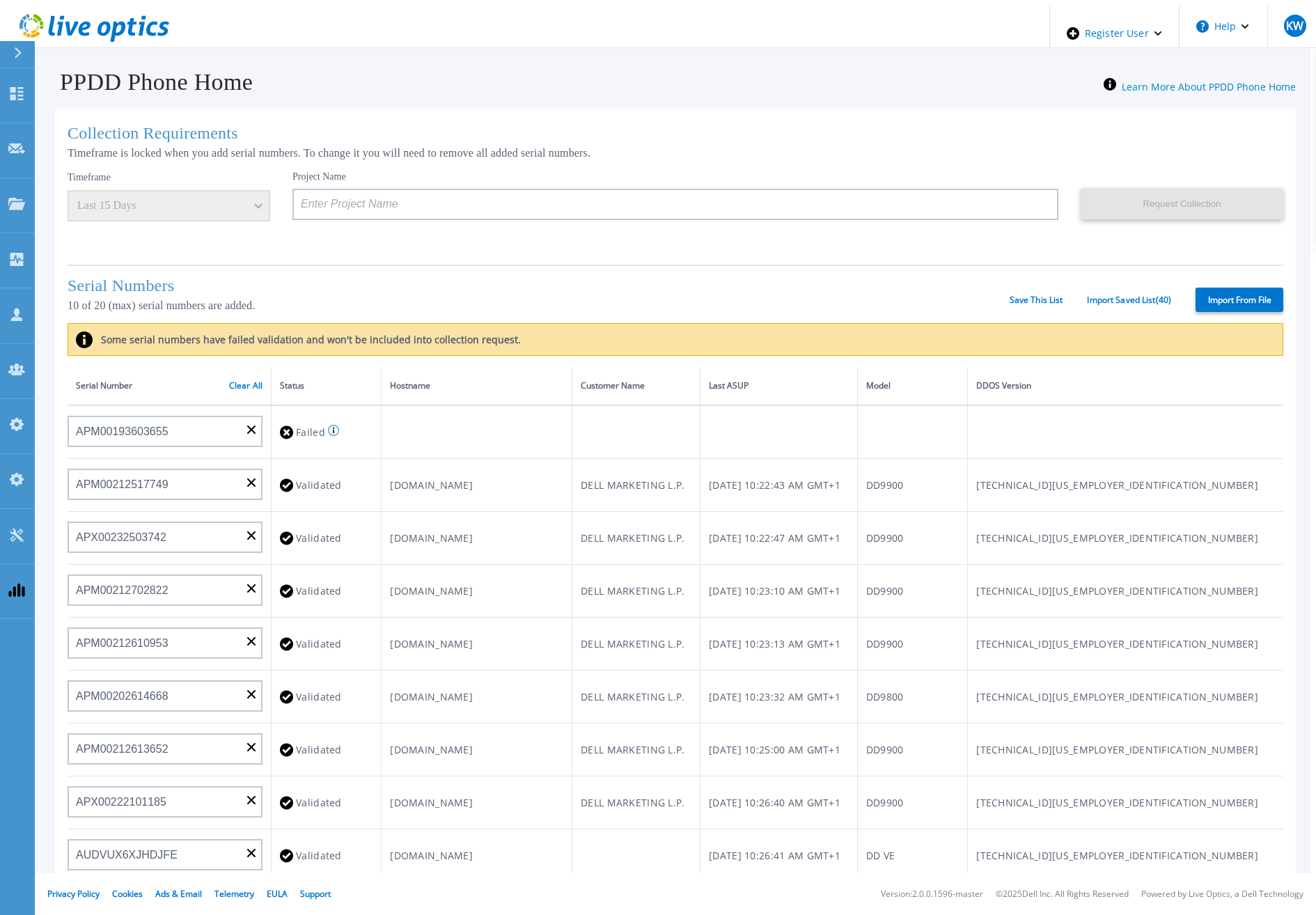
type input "APM00202614668"
type input "APM00212613652"
type input "APX00222101185"
type input "AUDVUX6XJHDJFE"
type input "APM00133543104"
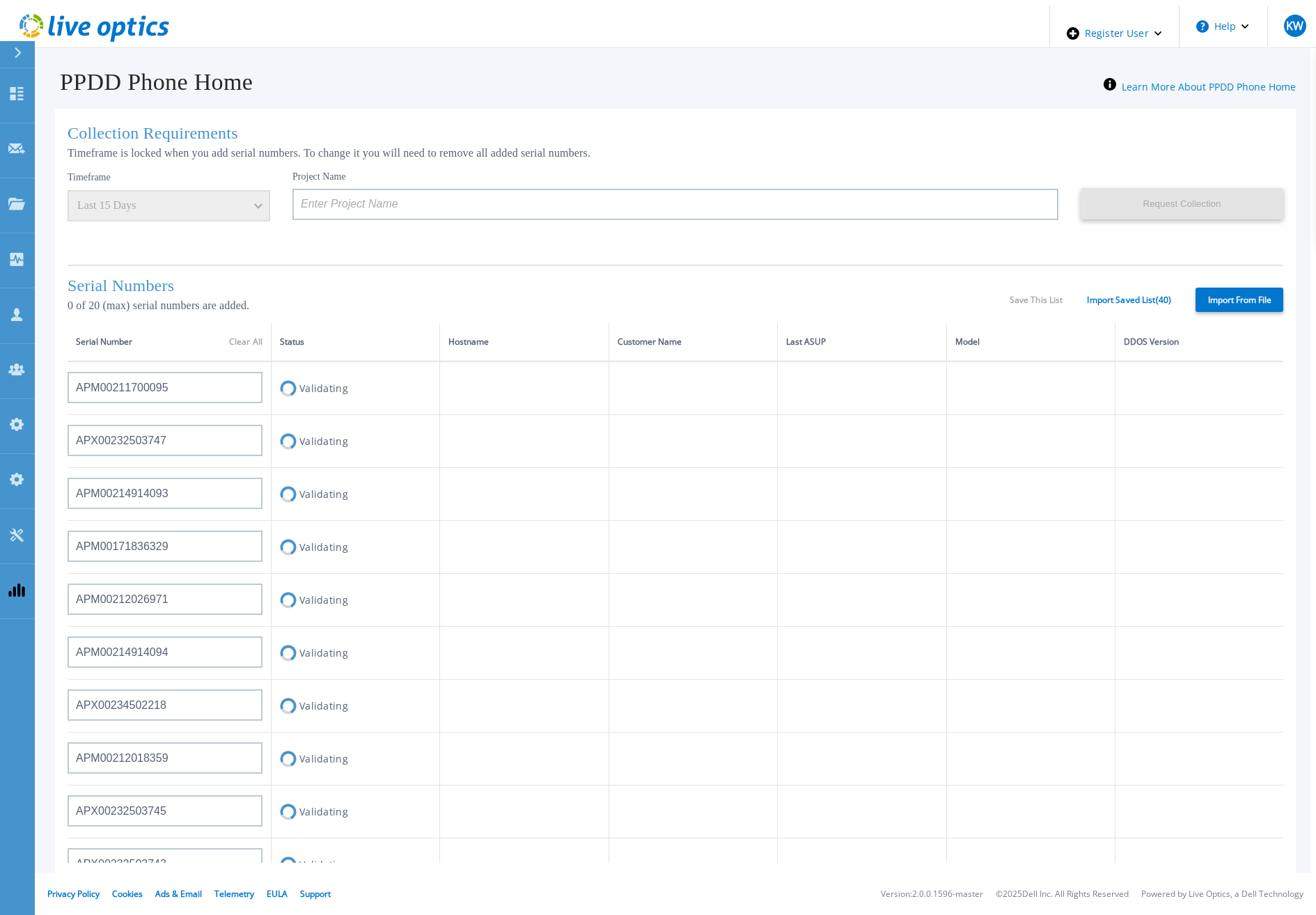
click at [1120, 289] on div "Serial Numbers 0 of 20 (max) serial numbers are added. Save This List Import Sa…" at bounding box center [675, 293] width 1215 height 58
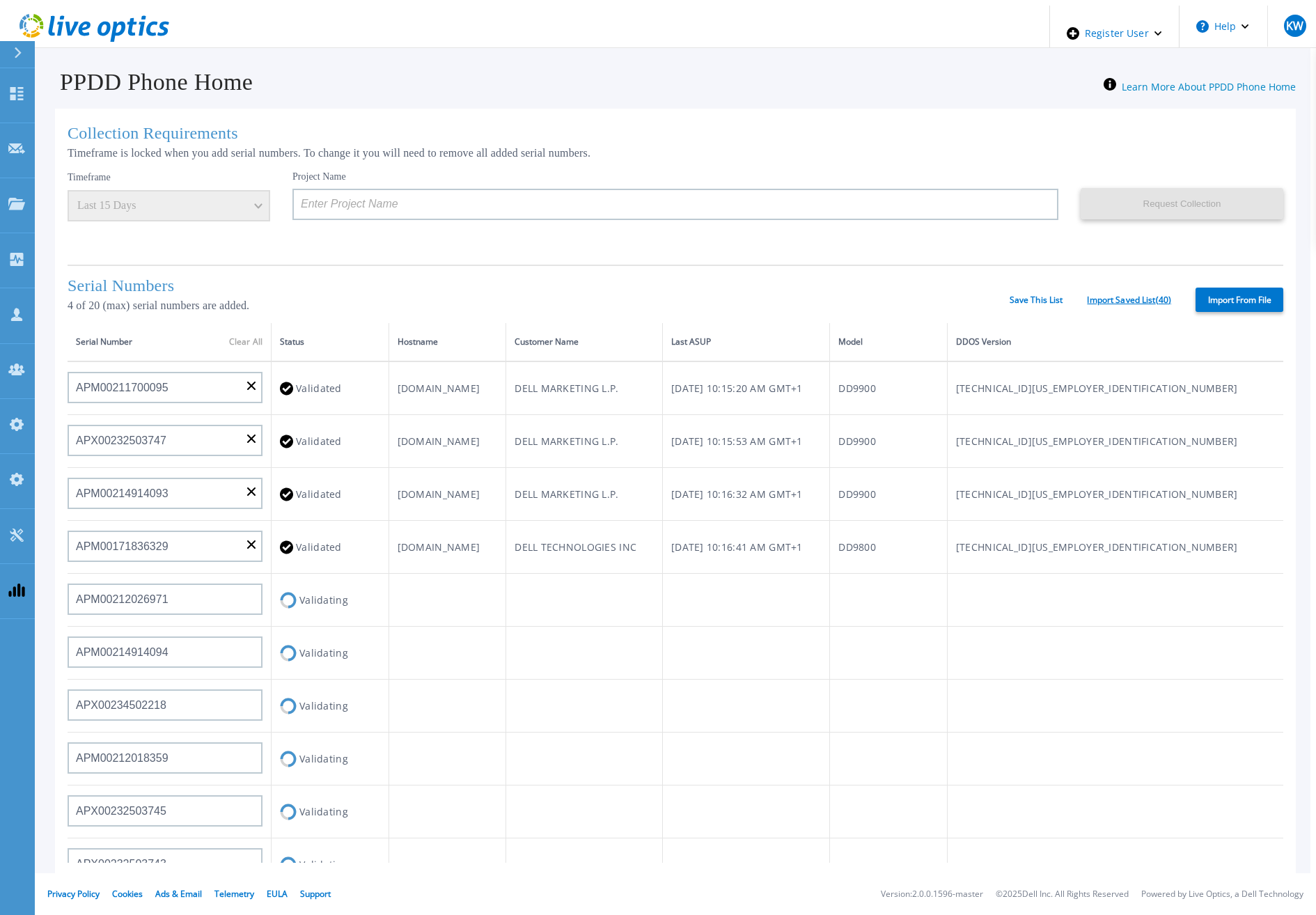
click at [1114, 297] on link "Import Saved List ( 40 )" at bounding box center [1129, 300] width 85 height 10
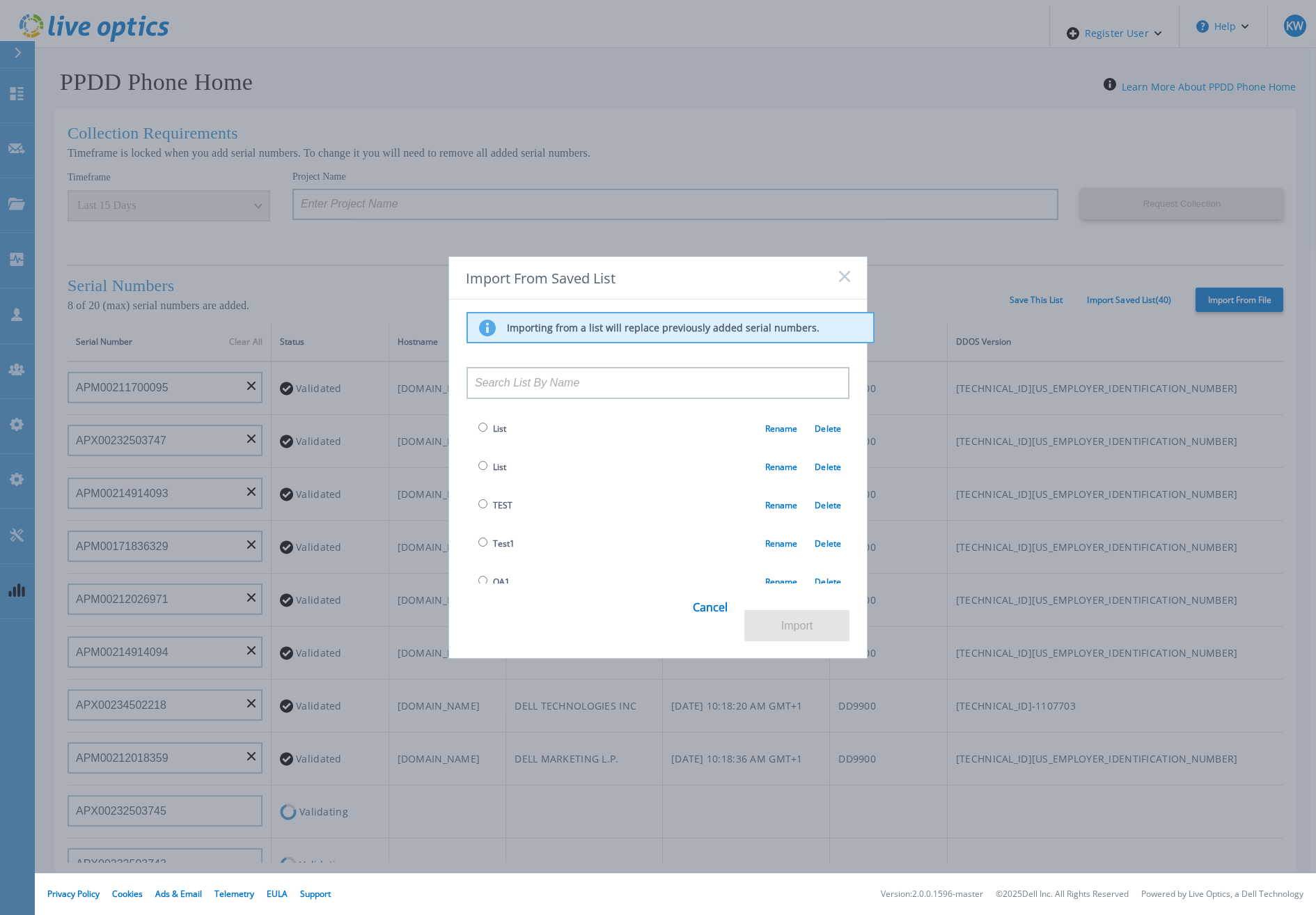
click at [484, 428] on span "List" at bounding box center [490, 429] width 31 height 16
click at [482, 432] on input "radio" at bounding box center [483, 427] width 9 height 9
radio input "true"
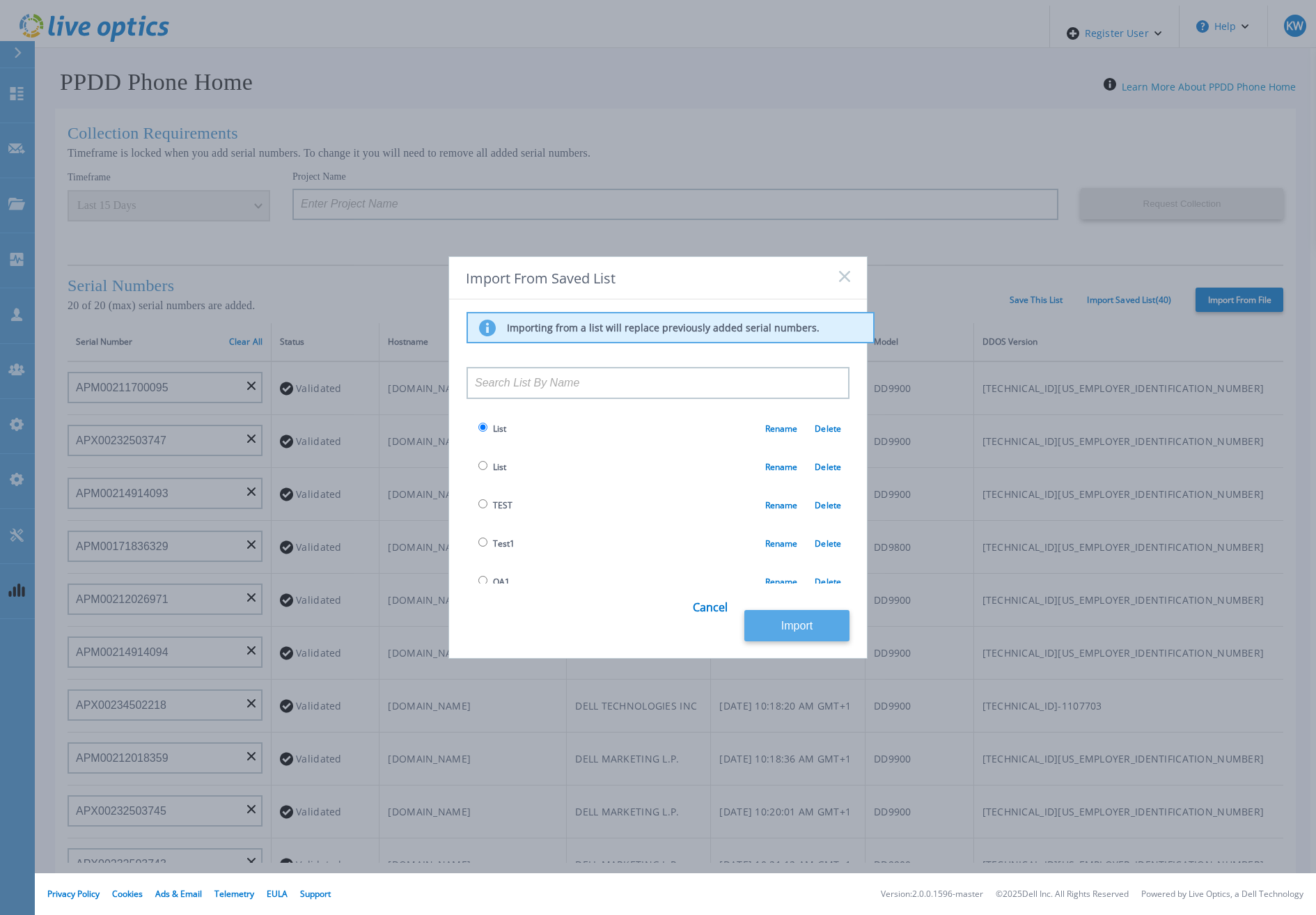
click at [808, 636] on button "Import" at bounding box center [797, 626] width 105 height 31
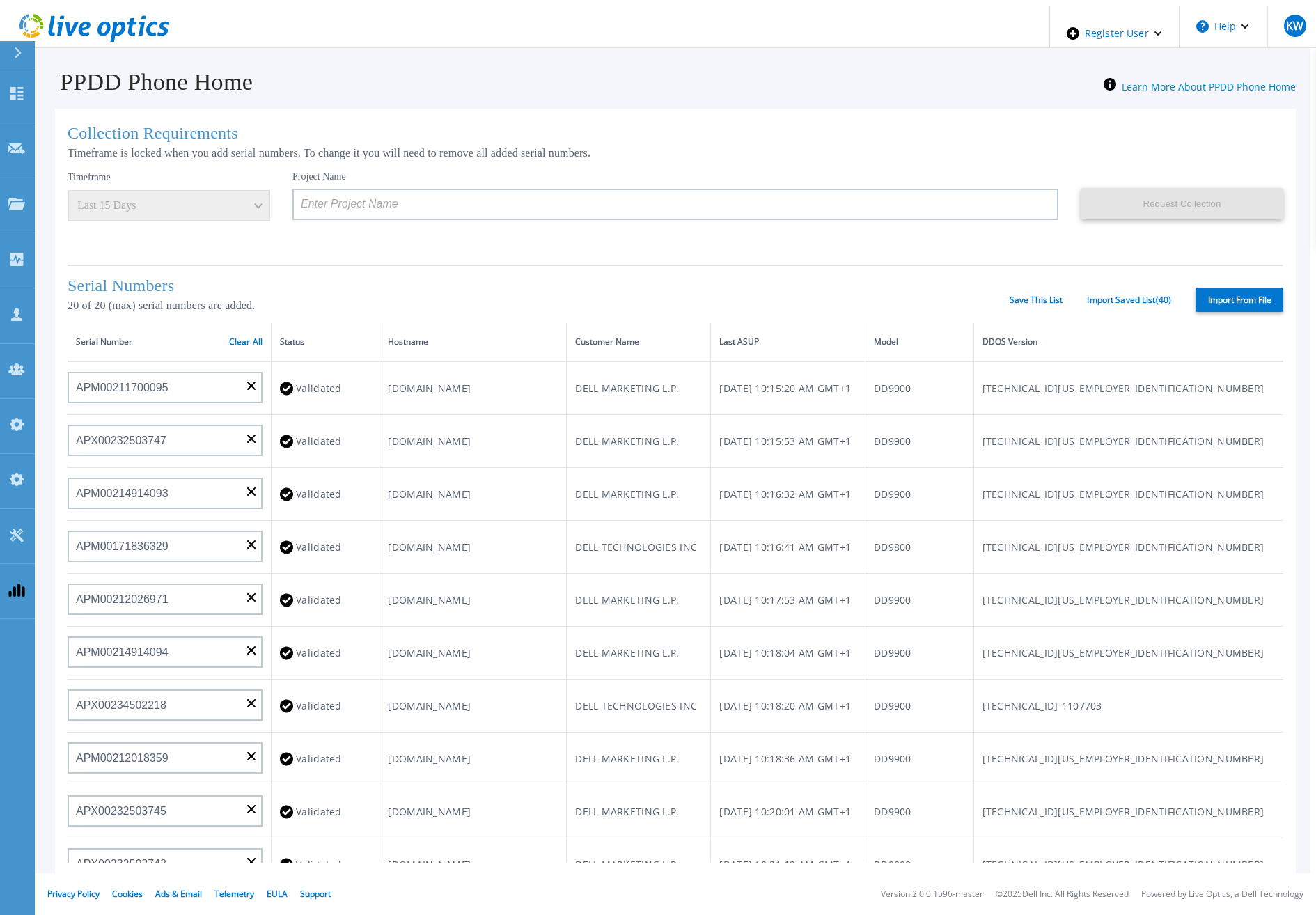
type input "12345678"
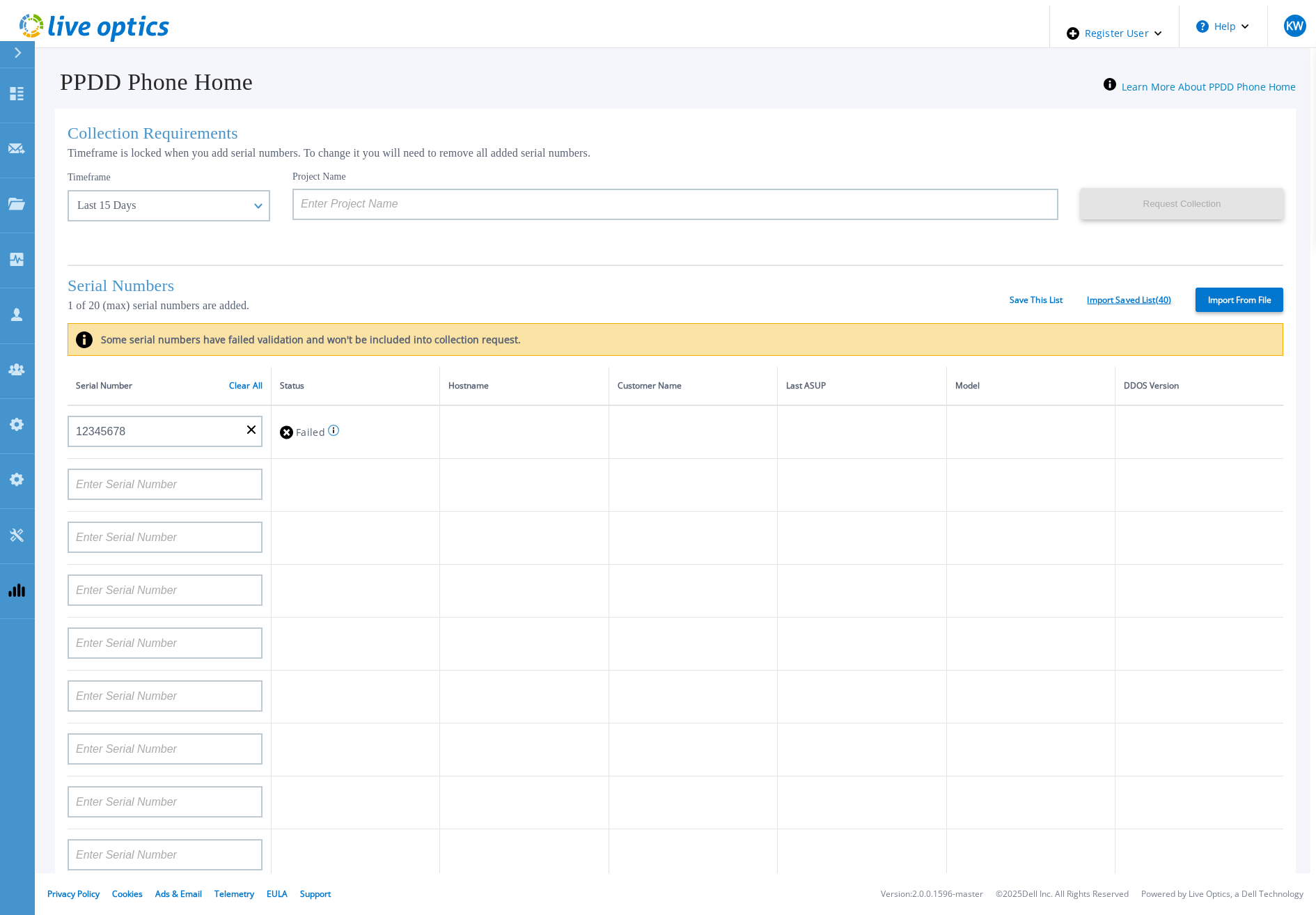
click at [1097, 296] on link "Import Saved List ( 40 )" at bounding box center [1129, 300] width 85 height 10
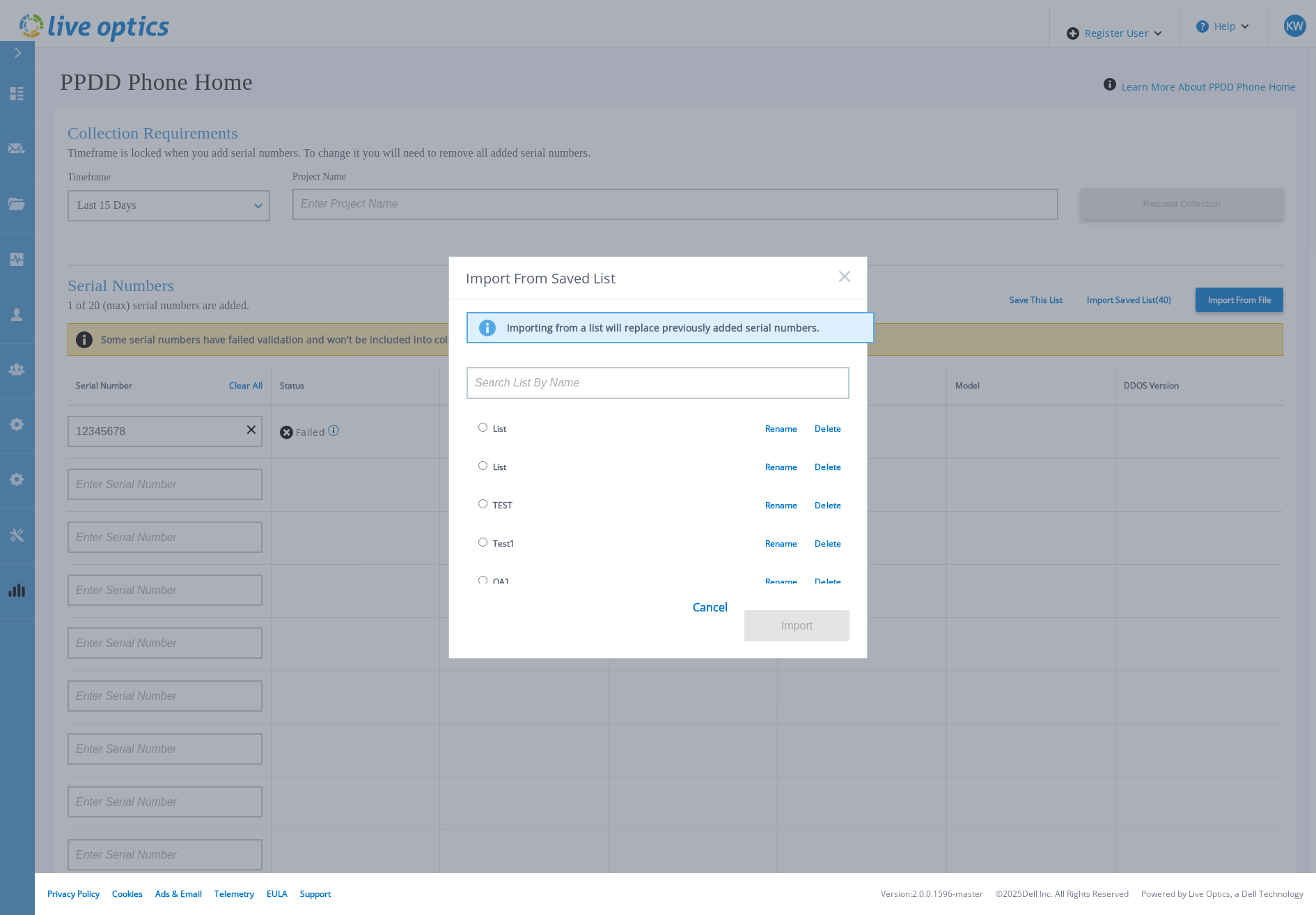
click at [478, 504] on input "radio" at bounding box center [483, 504] width 9 height 9
radio input "true"
click at [790, 622] on button "Import" at bounding box center [797, 626] width 105 height 31
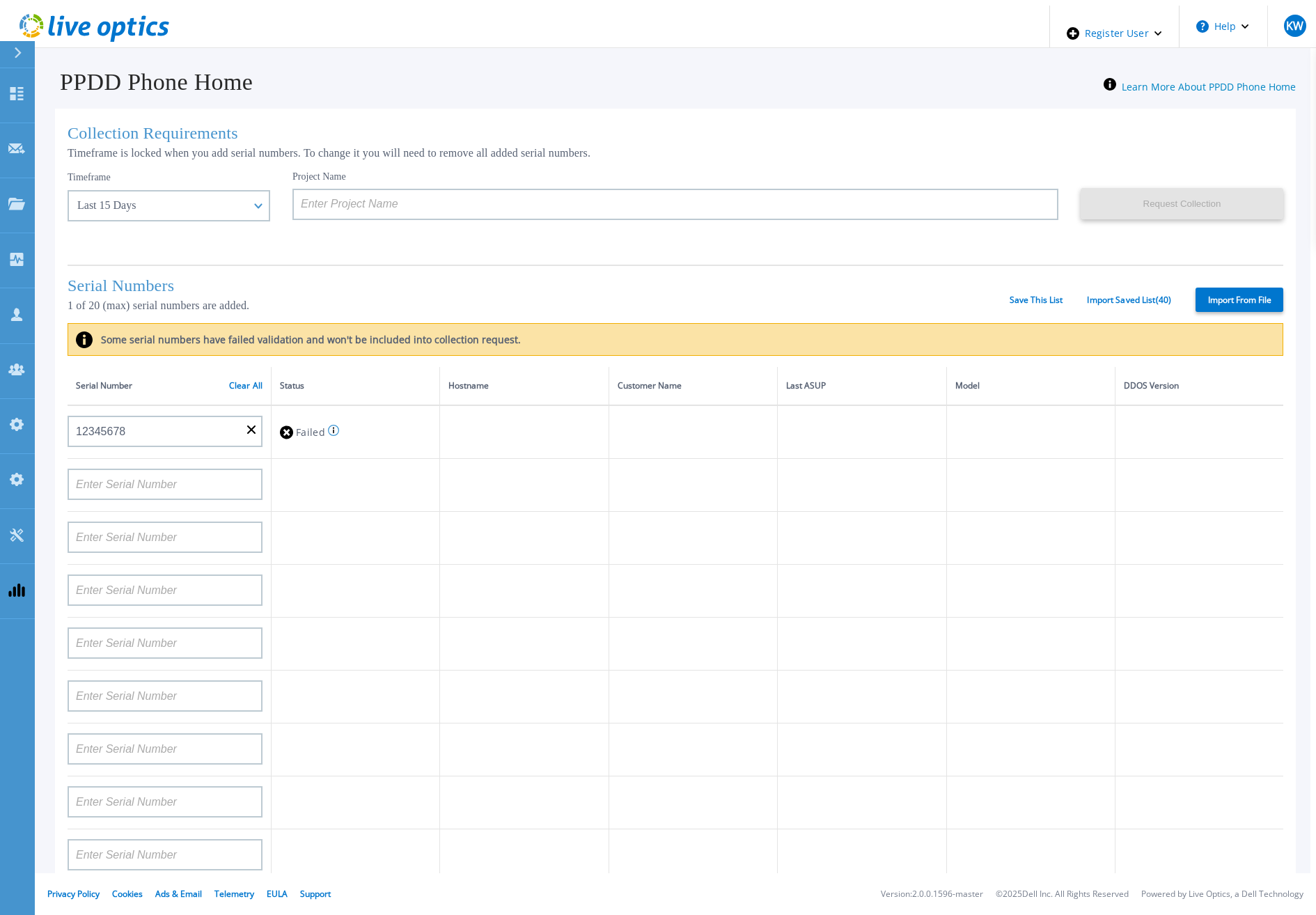
type input "APX00232503747"
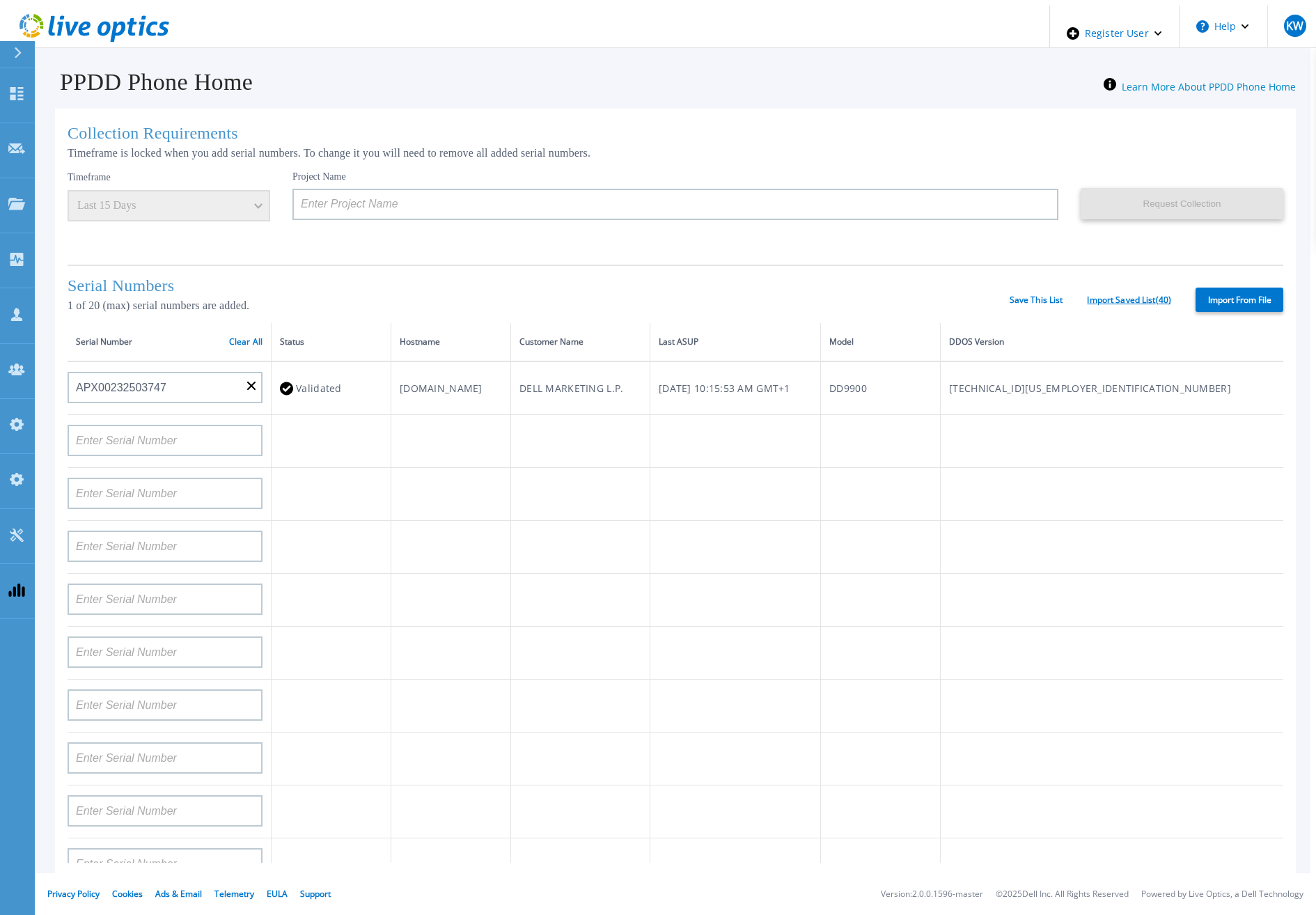
click at [1153, 296] on link "Import Saved List ( 40 )" at bounding box center [1129, 300] width 85 height 10
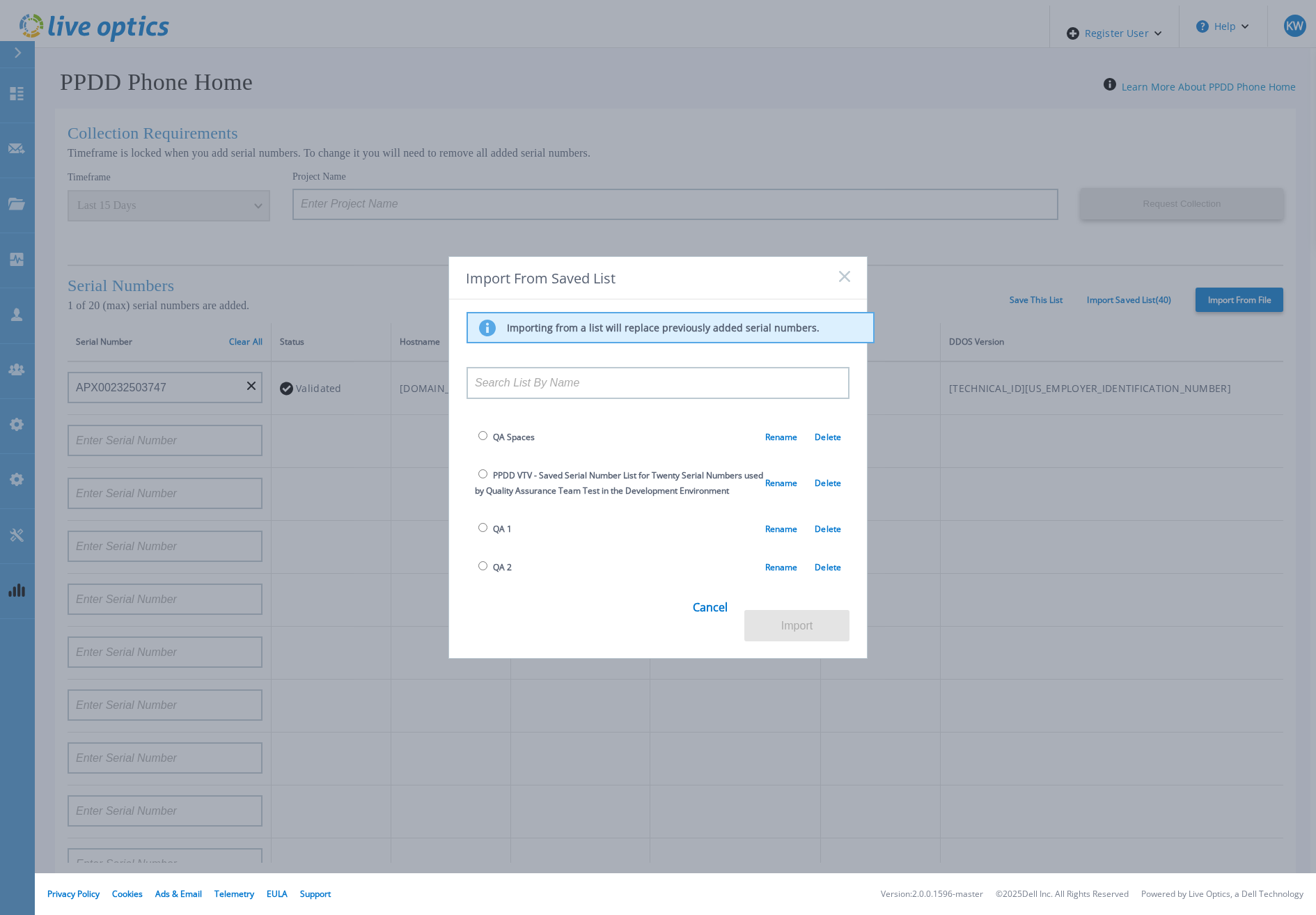
scroll to position [1362, 0]
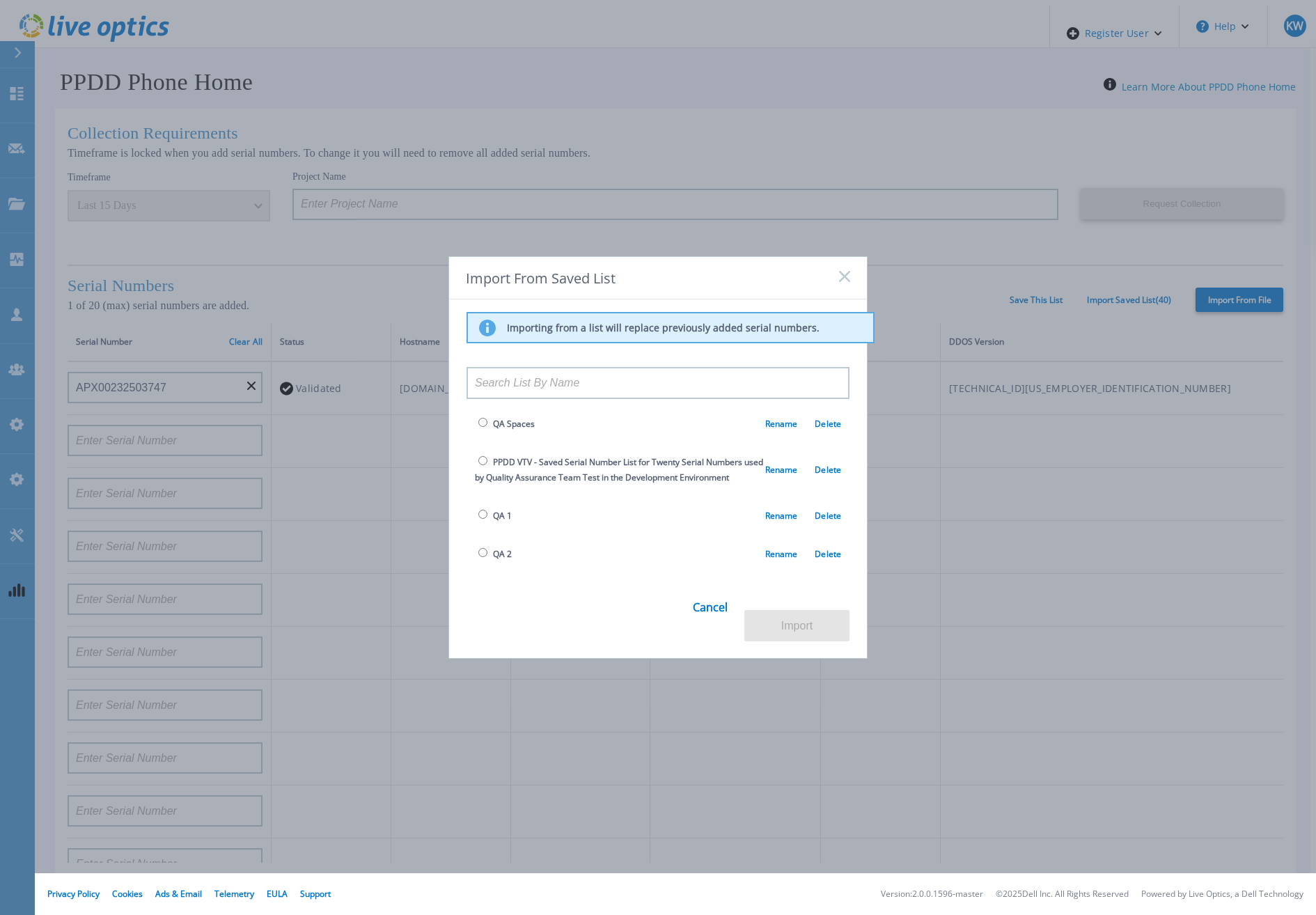
click at [482, 510] on input "radio" at bounding box center [483, 514] width 9 height 9
radio input "true"
click at [792, 611] on button "Import" at bounding box center [797, 626] width 105 height 31
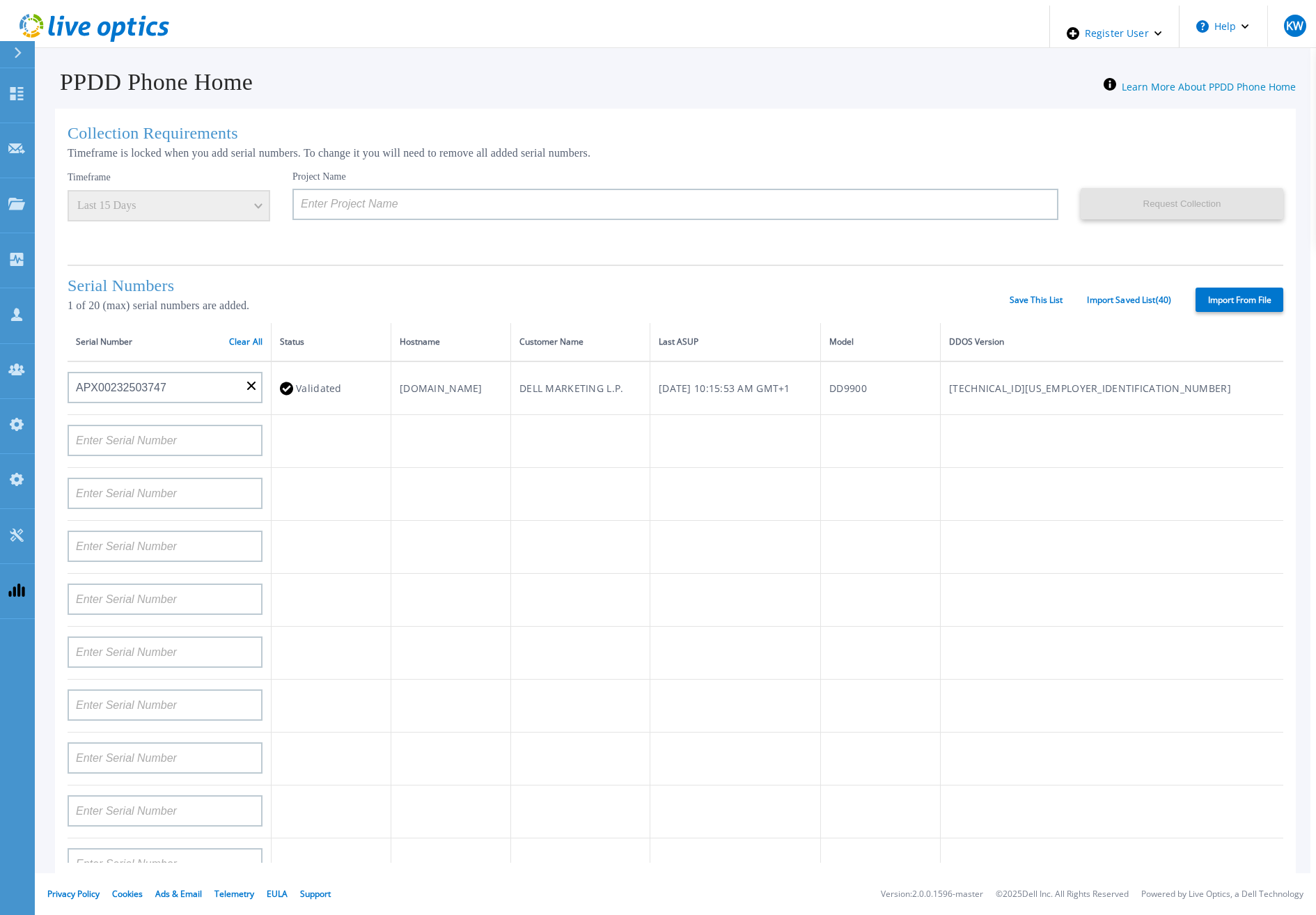
type input "APM00193603655"
type input "APM00212517749"
type input "APX00232503742"
type input "APM00212702822"
type input "APM00212610953"
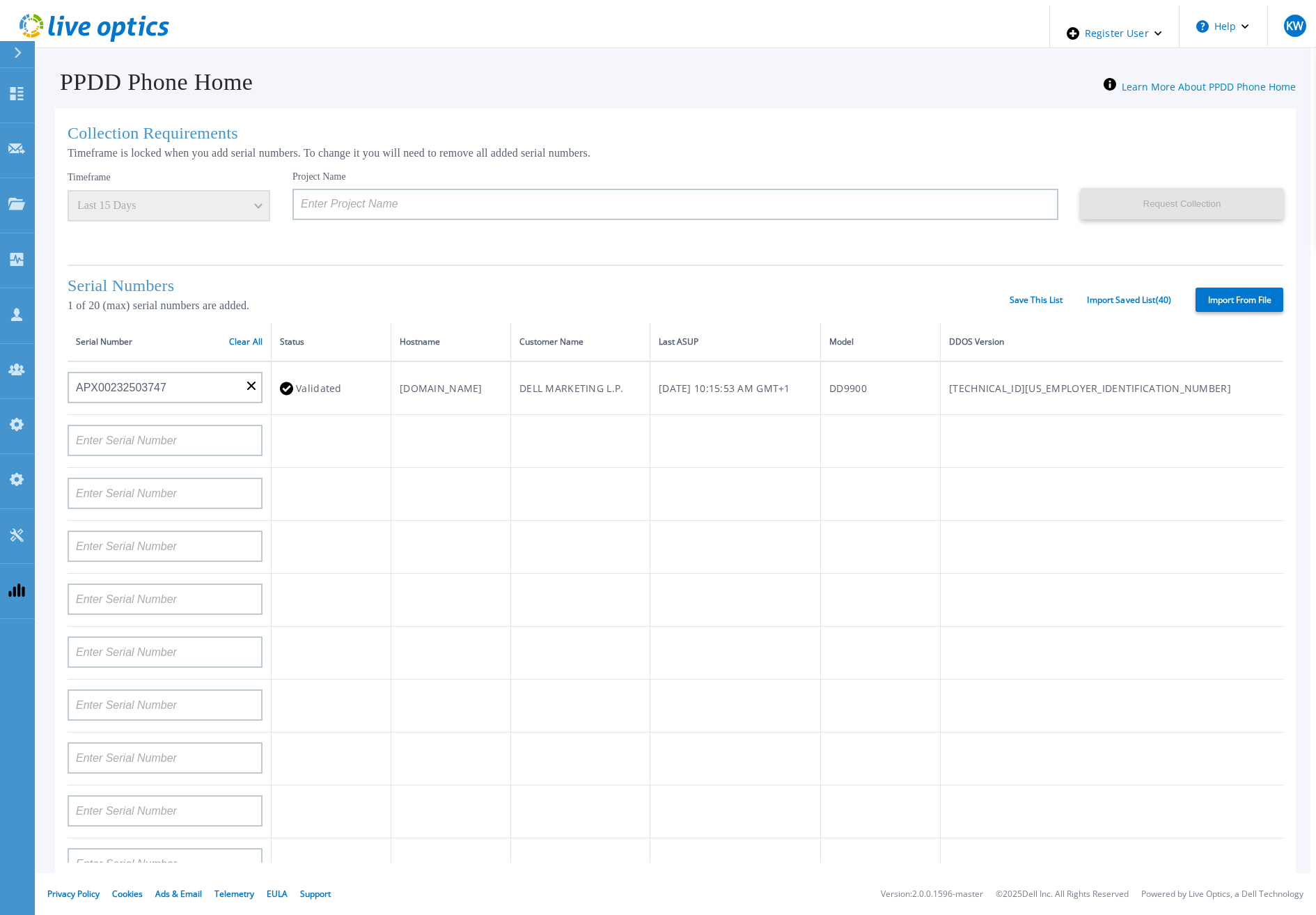
type input "APM00202614668"
type input "APM00212613652"
type input "APX00222101185"
type input "AUDVUX6XJHDJFE"
type input "APM00133543104"
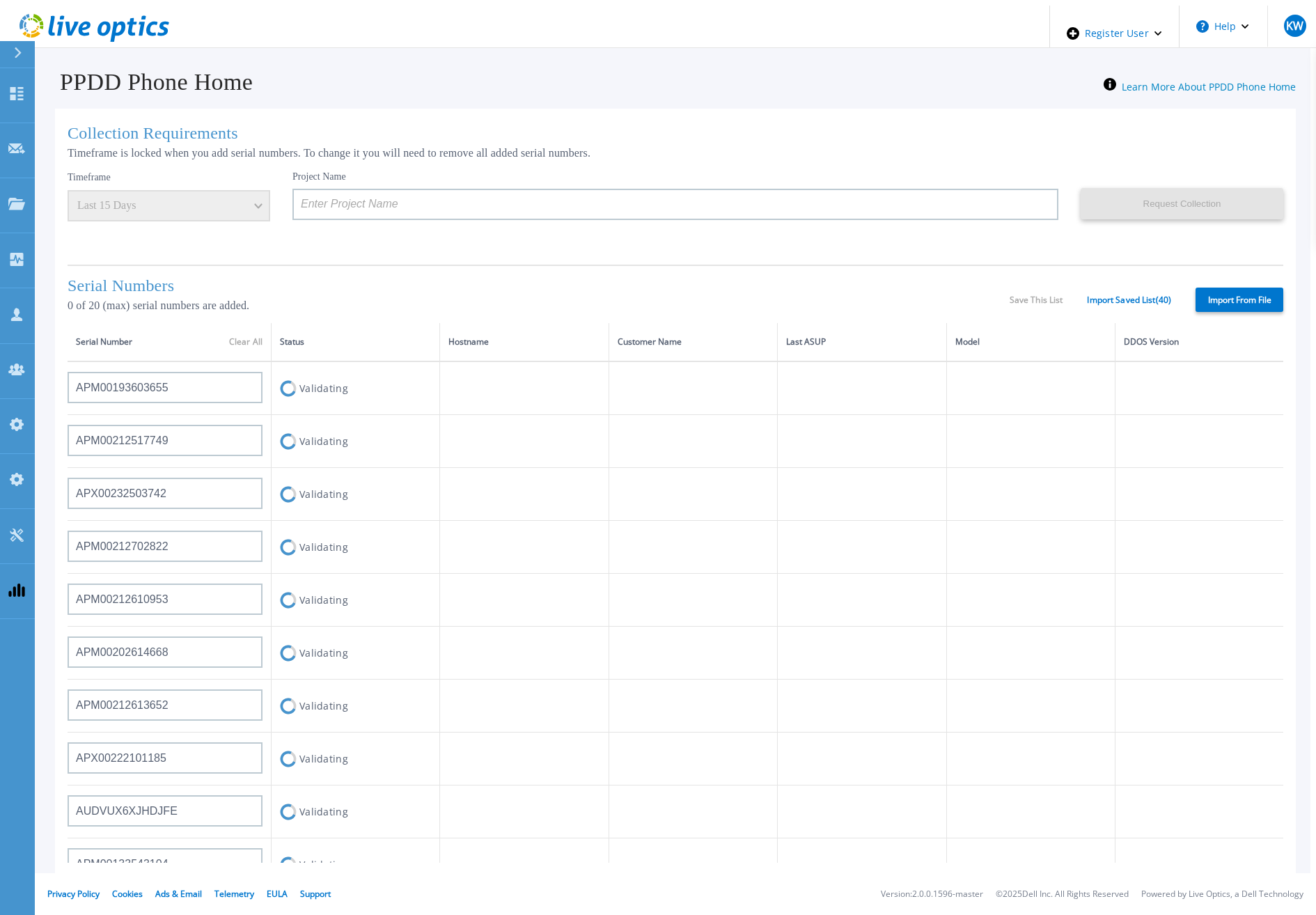
click at [1137, 284] on div "Serial Numbers 0 of 20 (max) serial numbers are added. Save This List Import Sa…" at bounding box center [675, 293] width 1215 height 58
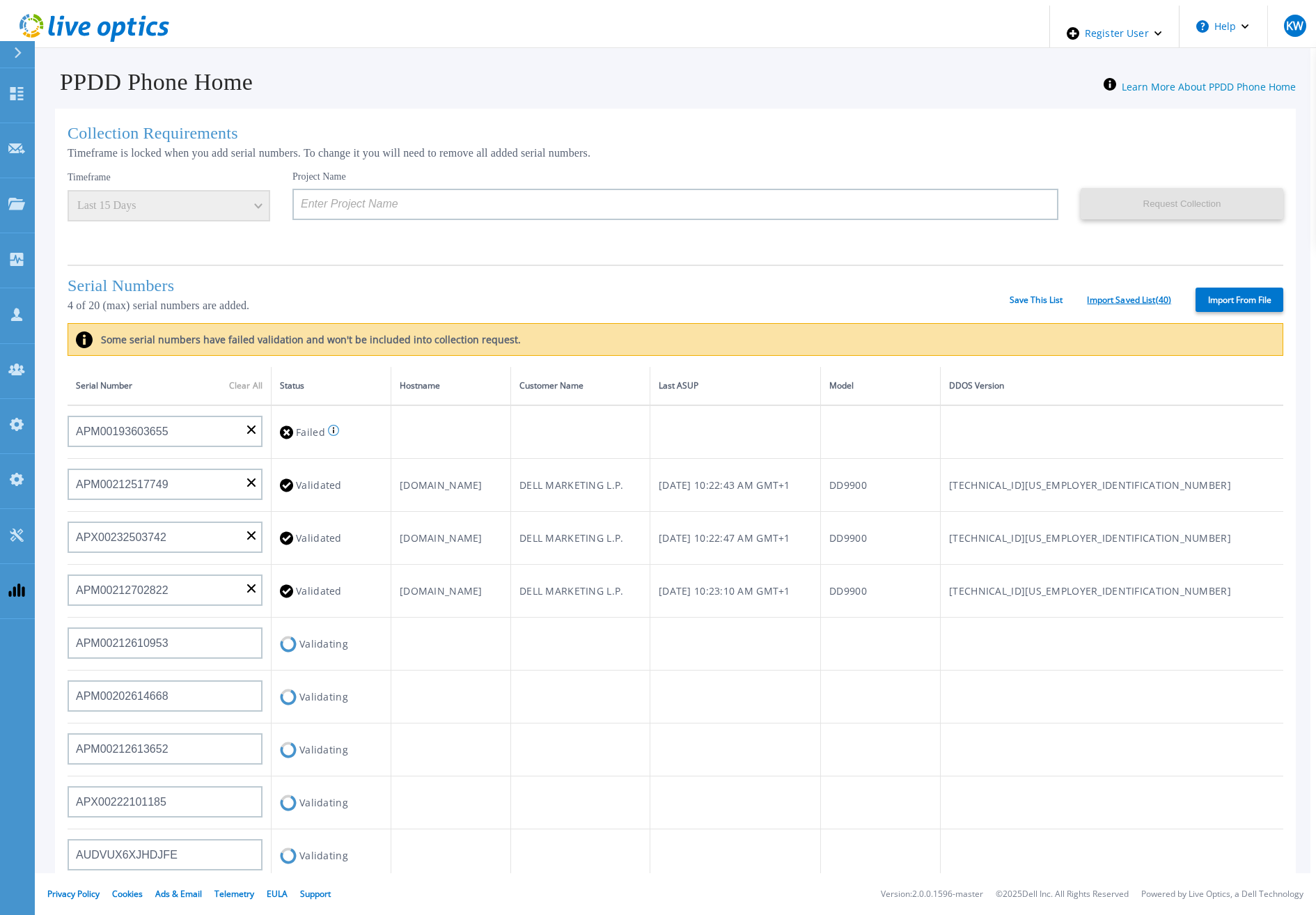
click at [1117, 302] on link "Import Saved List ( 40 )" at bounding box center [1129, 300] width 85 height 10
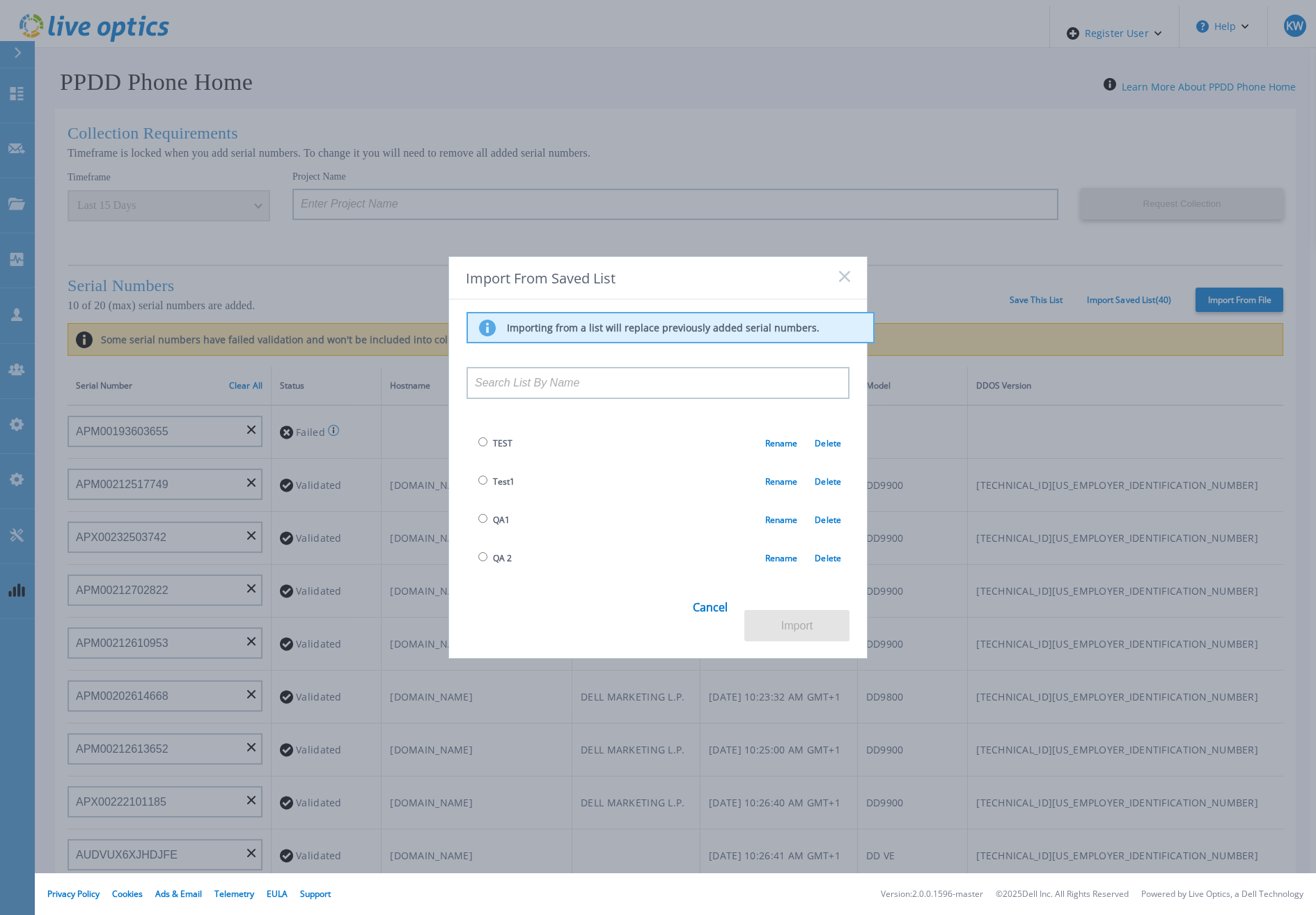
scroll to position [140, 0]
click at [718, 619] on link "Cancel" at bounding box center [710, 616] width 35 height 53
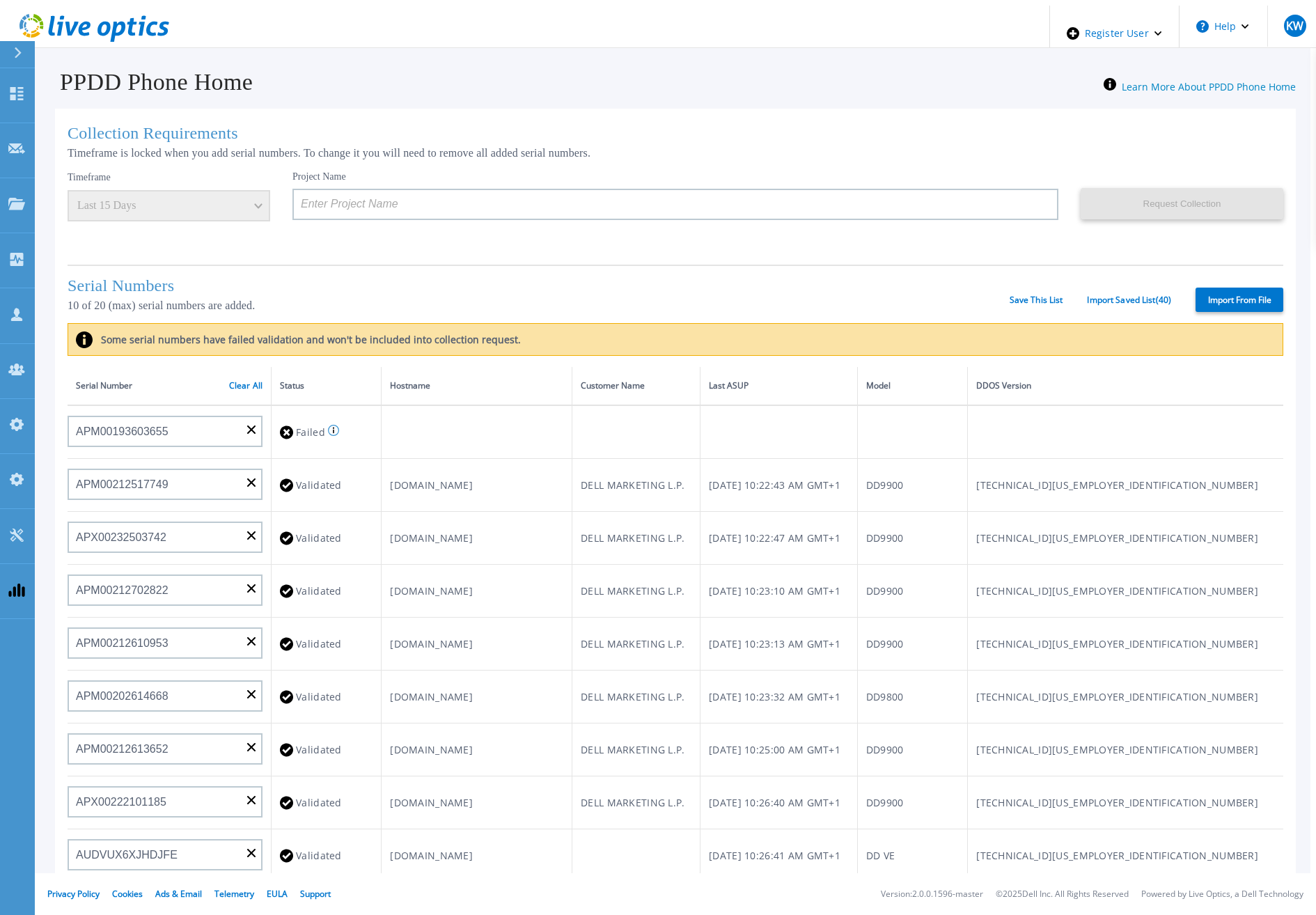
click at [176, 189] on div "Timeframe Last 15 Days" at bounding box center [169, 196] width 203 height 51
click at [247, 383] on link "Clear All" at bounding box center [246, 386] width 34 height 10
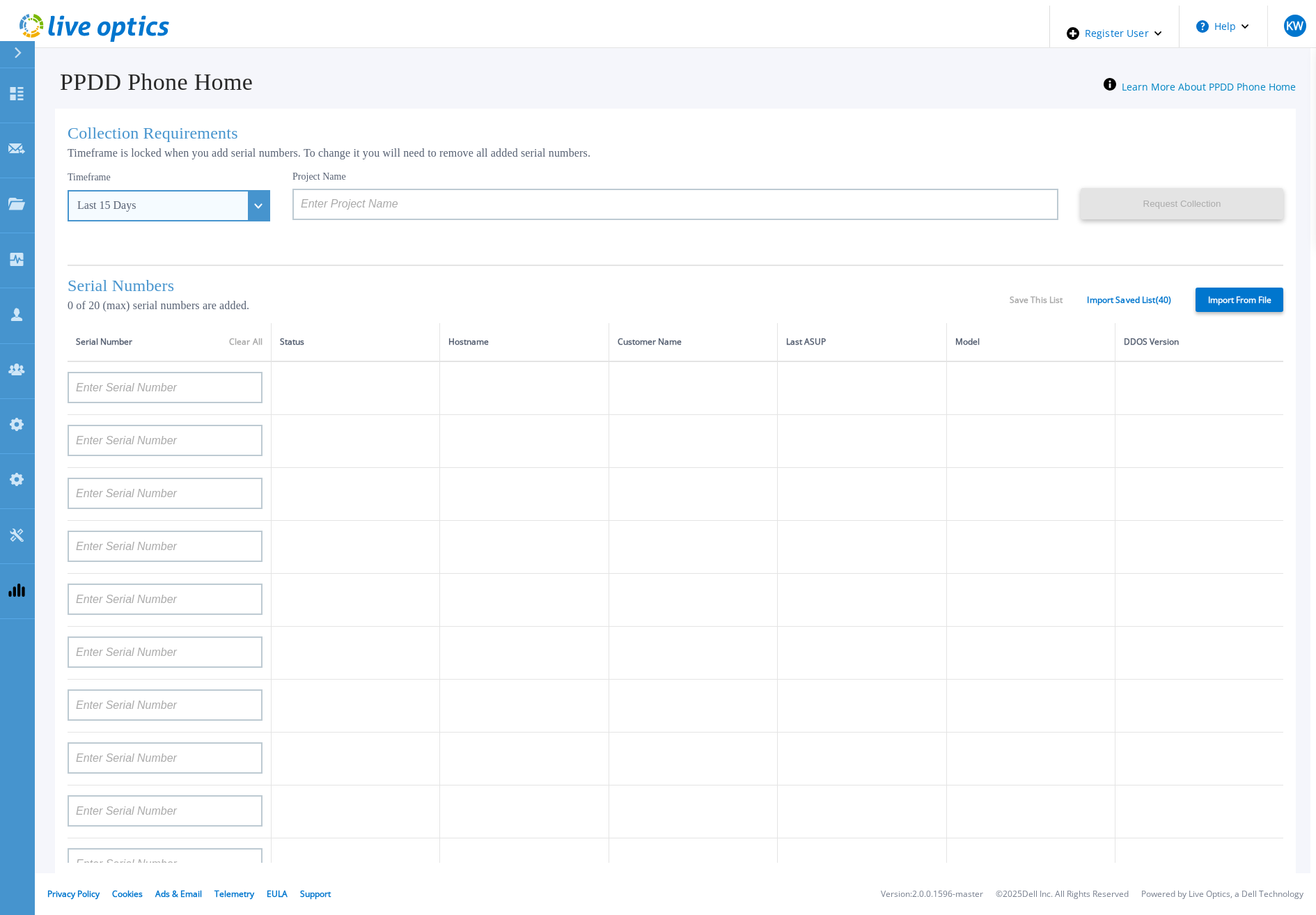
click at [210, 202] on div "Last 15 Days" at bounding box center [161, 205] width 168 height 13
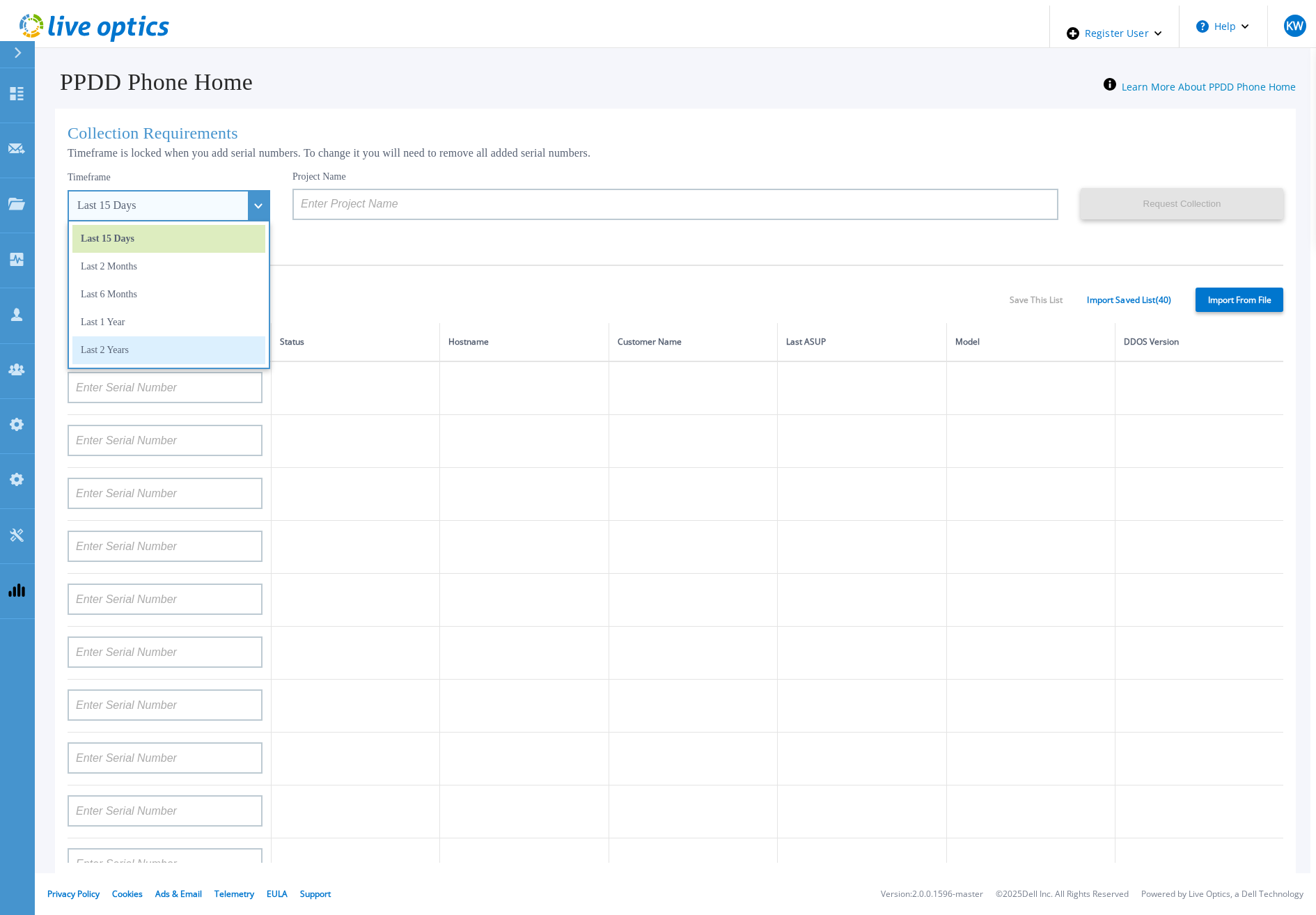
click at [152, 346] on li "Last 2 Years" at bounding box center [169, 350] width 193 height 28
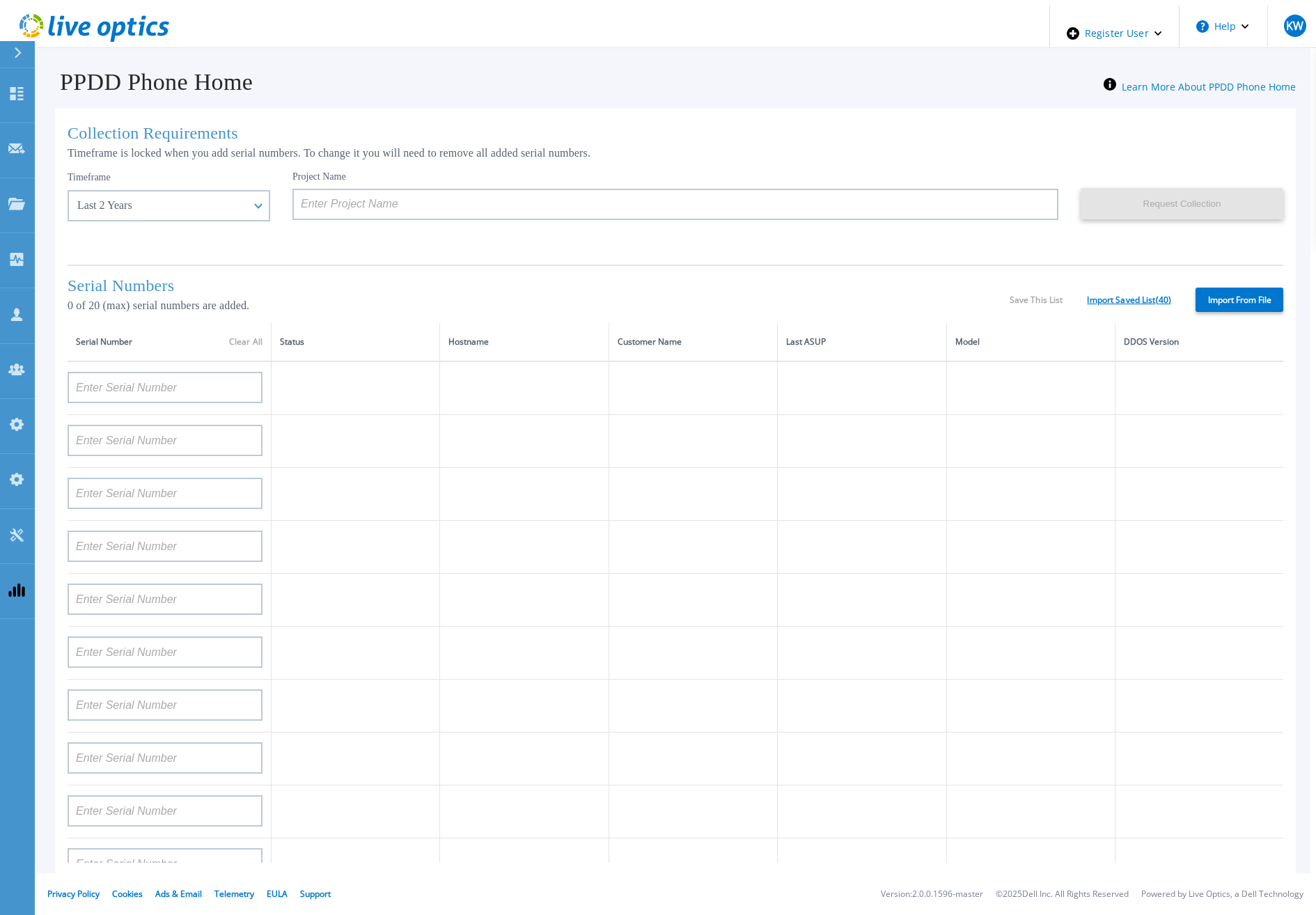
click at [1116, 299] on link "Import Saved List ( 40 )" at bounding box center [1129, 300] width 85 height 10
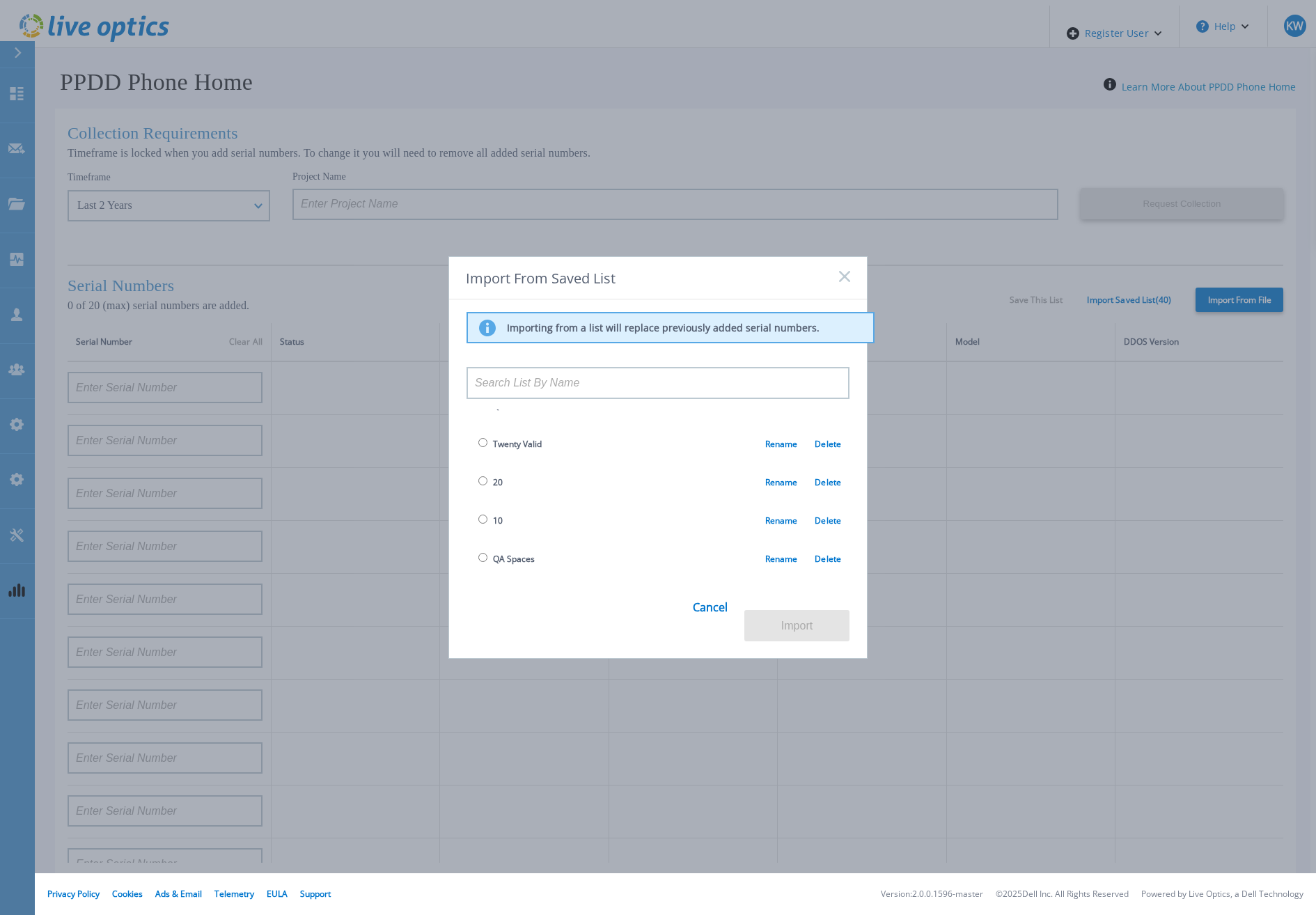
scroll to position [1362, 0]
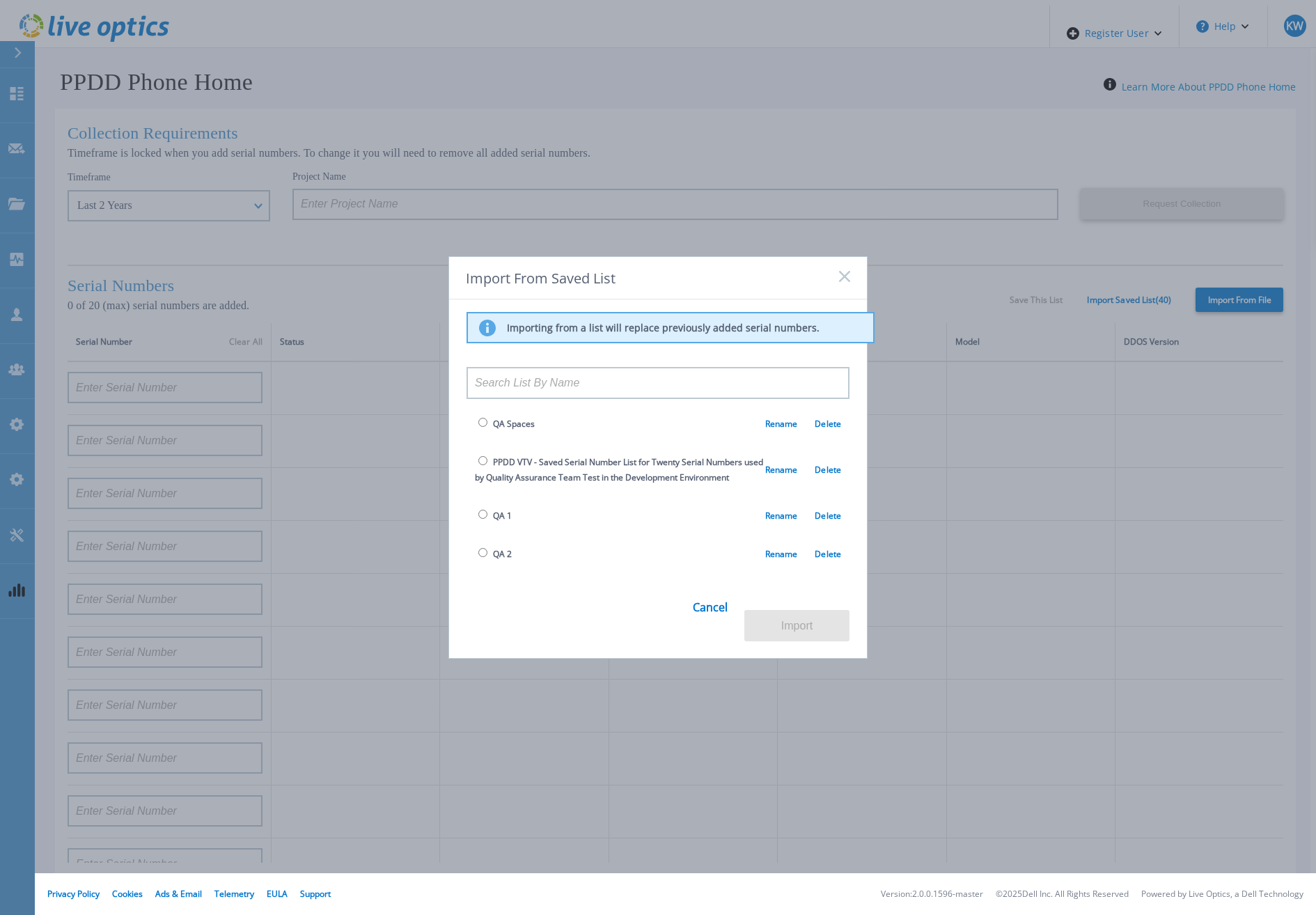
click at [484, 510] on input "radio" at bounding box center [483, 514] width 9 height 9
radio input "true"
click at [785, 612] on button "Import" at bounding box center [797, 626] width 105 height 31
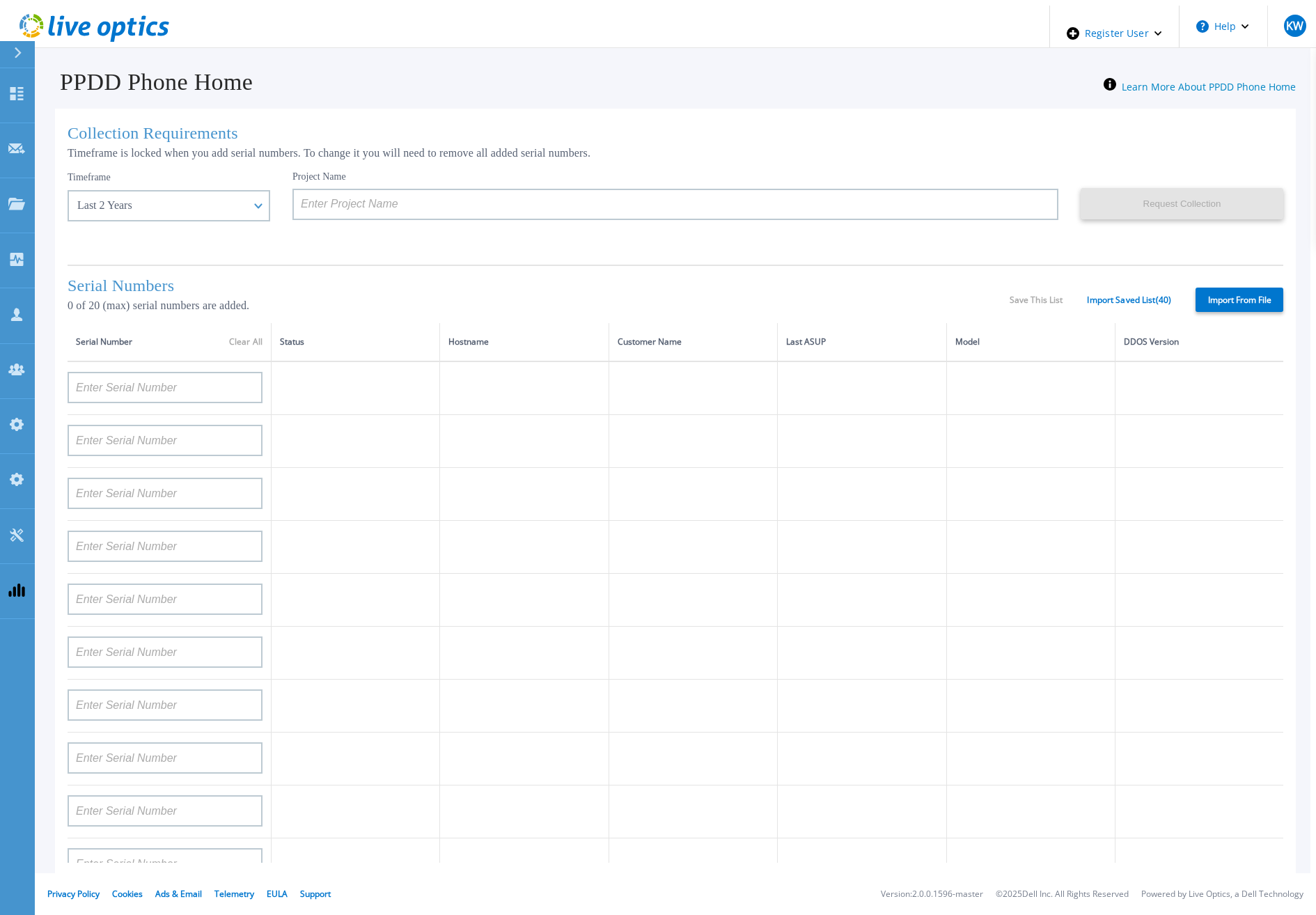
type input "APM00193603655"
type input "APM00212517749"
type input "APX00232503742"
type input "APM00212702822"
type input "APM00212610953"
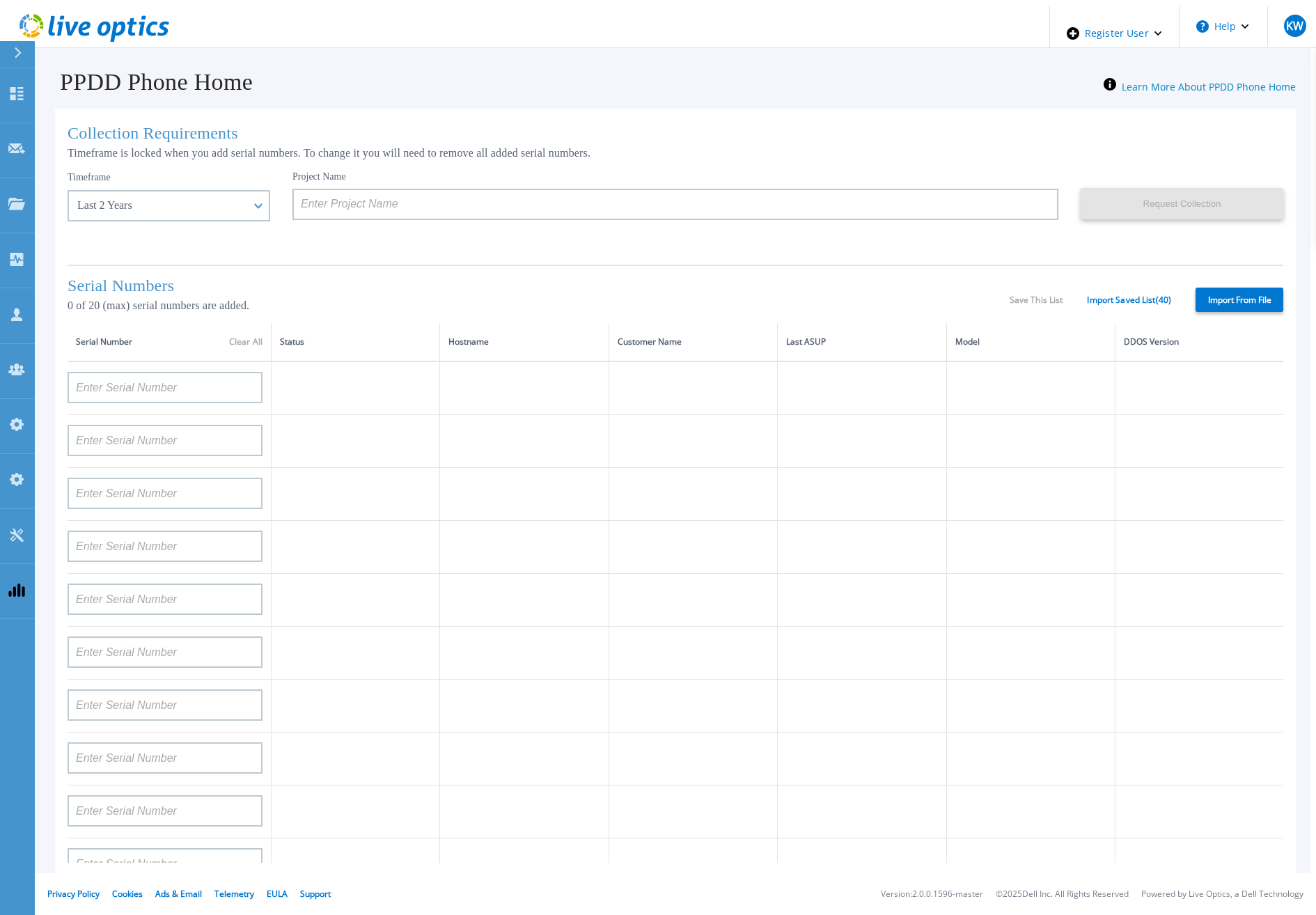
type input "APM00202614668"
type input "APM00212613652"
type input "APX00222101185"
type input "AUDVUX6XJHDJFE"
type input "APM00133543104"
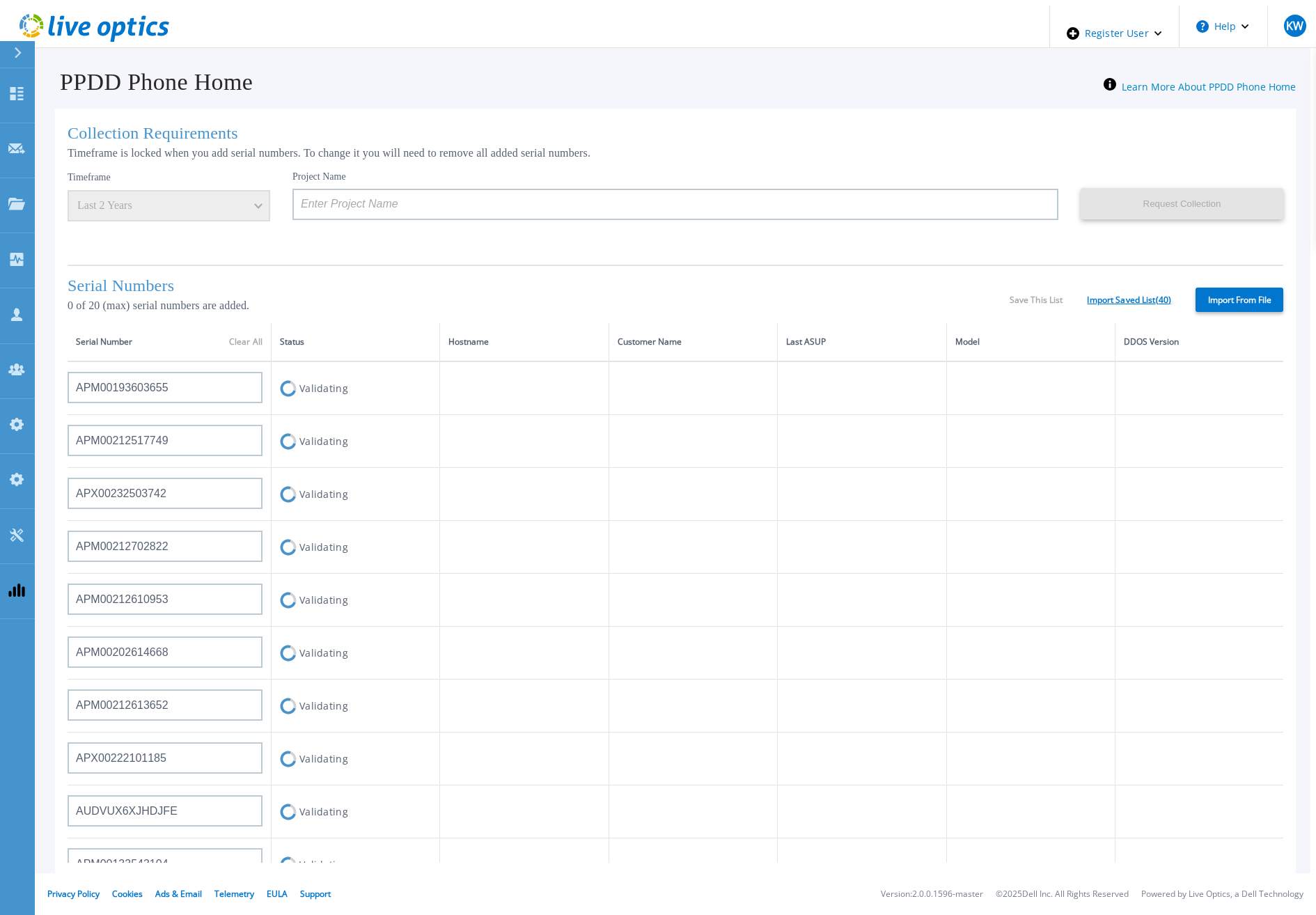
click at [1165, 299] on link "Import Saved List ( 40 )" at bounding box center [1129, 300] width 85 height 10
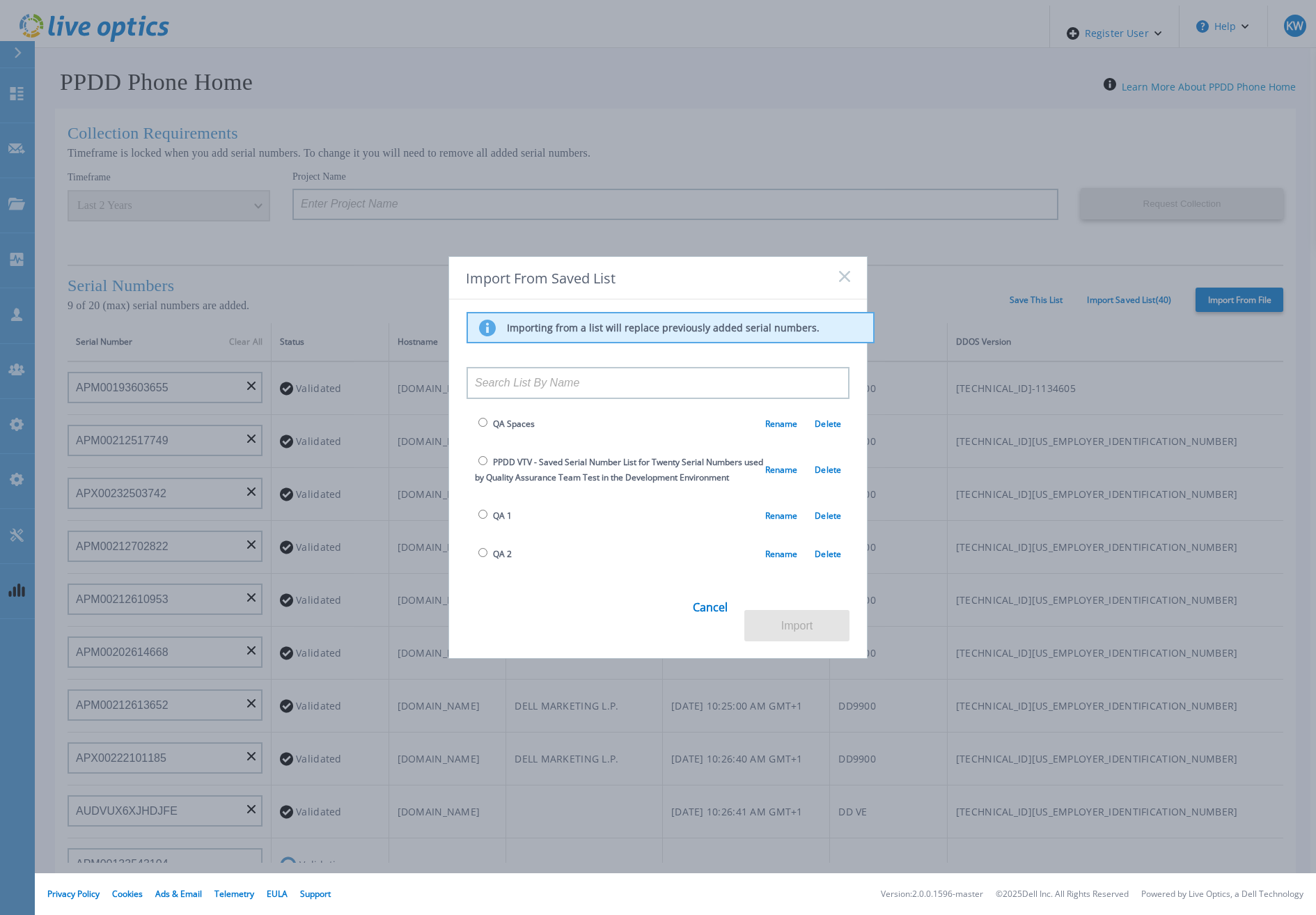
click at [484, 584] on span "QA 3" at bounding box center [494, 592] width 37 height 16
click at [483, 587] on input "radio" at bounding box center [483, 591] width 9 height 9
radio input "true"
click at [792, 615] on button "Import" at bounding box center [797, 626] width 105 height 31
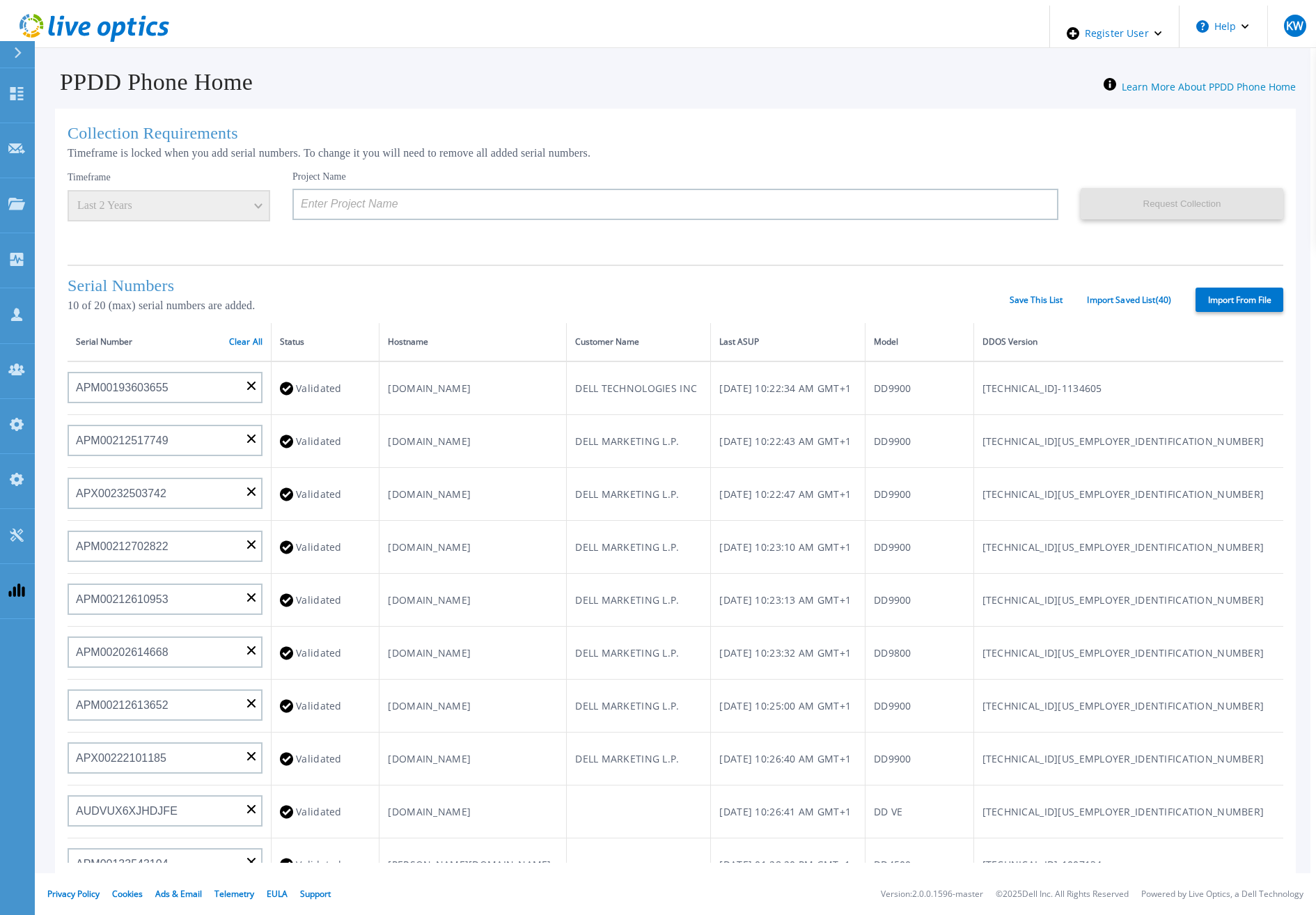
type input "APM00133543104"
type input "APM00193603655"
type input "APM00212517749"
type input "APX00232503742"
type input "APM00212702822"
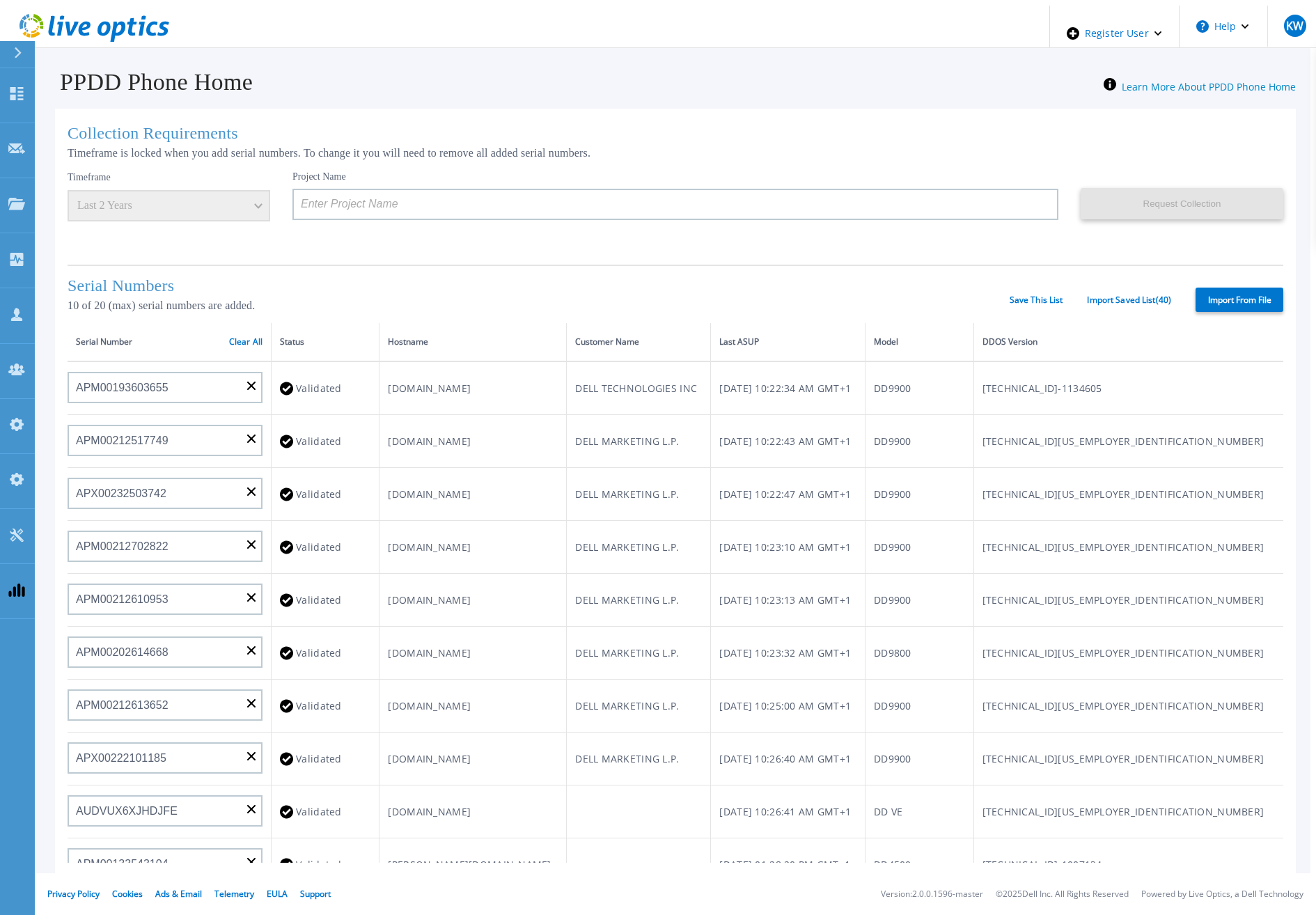
type input "APM00212610953"
type input "APM00202614668"
type input "APM00212613652"
type input "APX00222101185"
type input "AUDVUX6XJHDJFE"
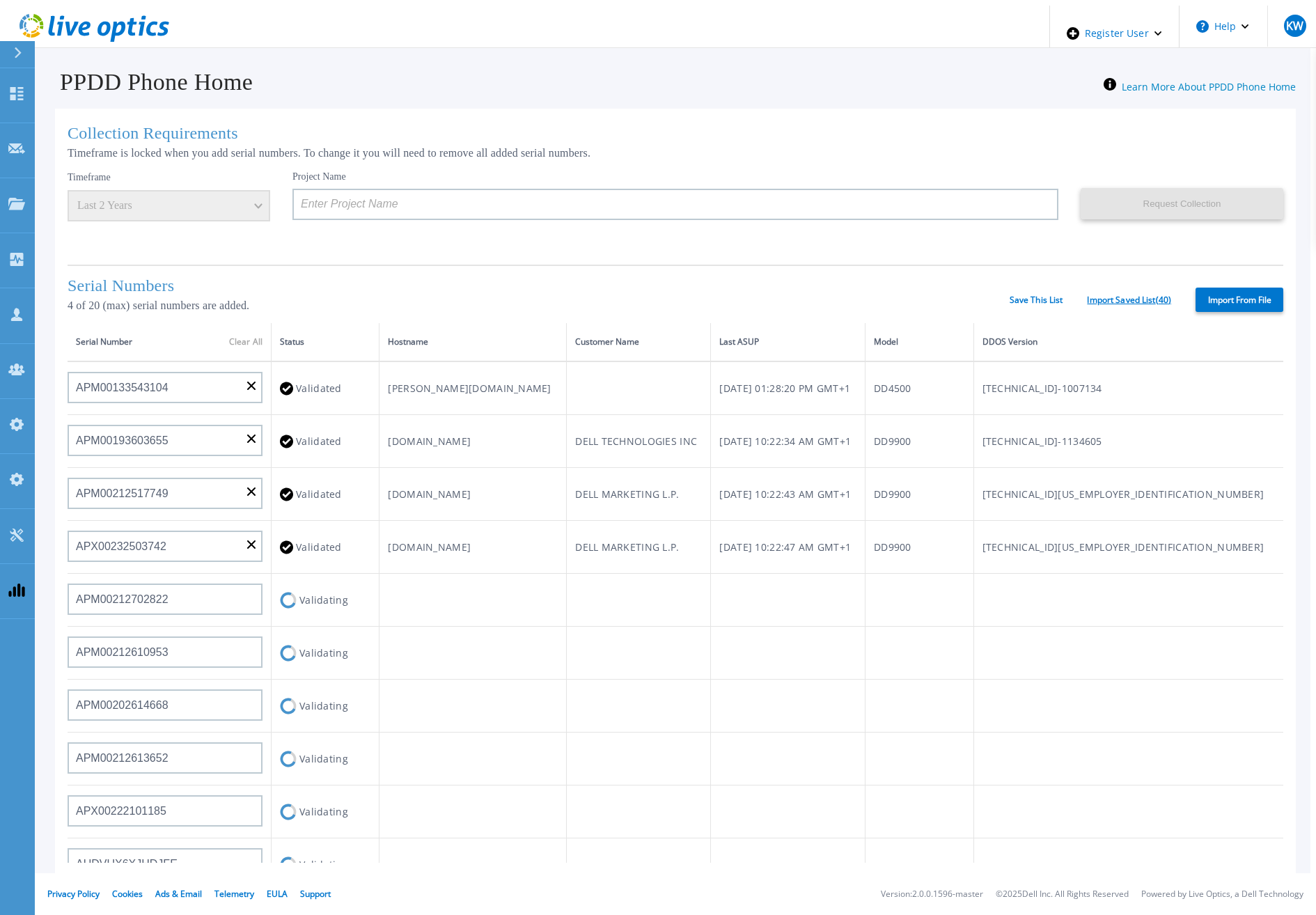
click at [1122, 299] on link "Import Saved List ( 40 )" at bounding box center [1129, 300] width 85 height 10
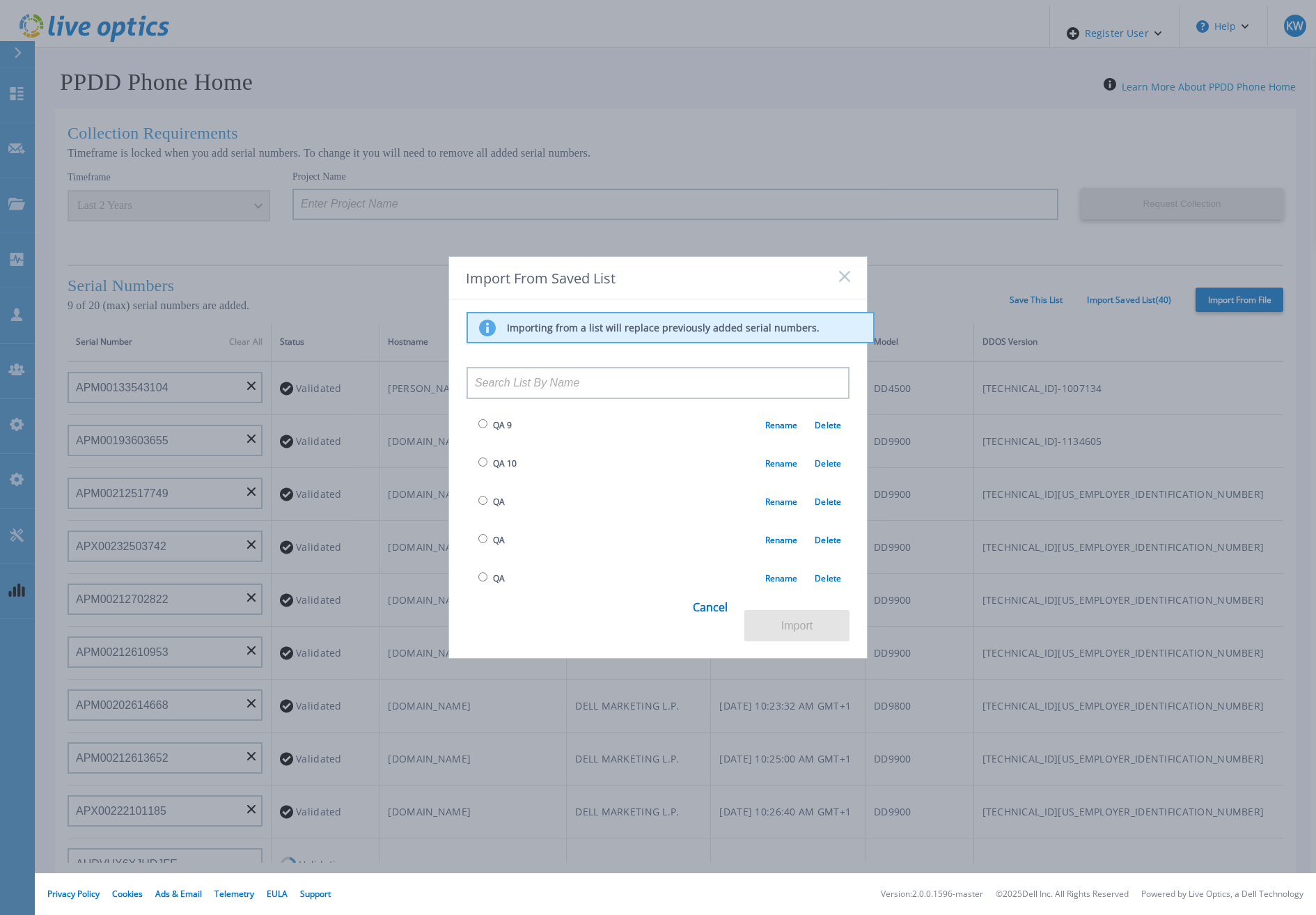
scroll to position [488, 0]
click at [480, 548] on input "radio" at bounding box center [483, 552] width 9 height 9
radio input "true"
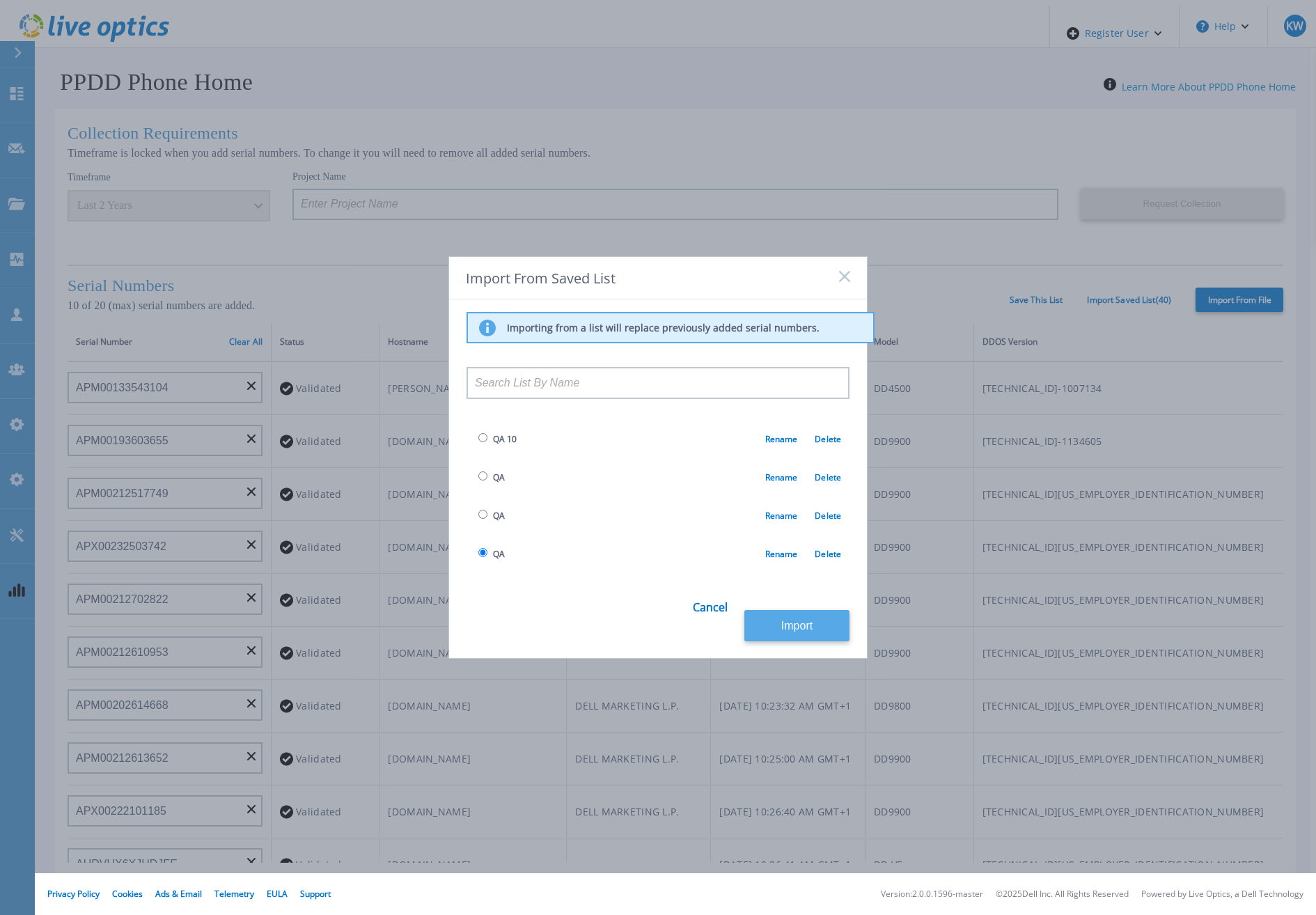
click at [779, 625] on button "Import" at bounding box center [797, 626] width 105 height 31
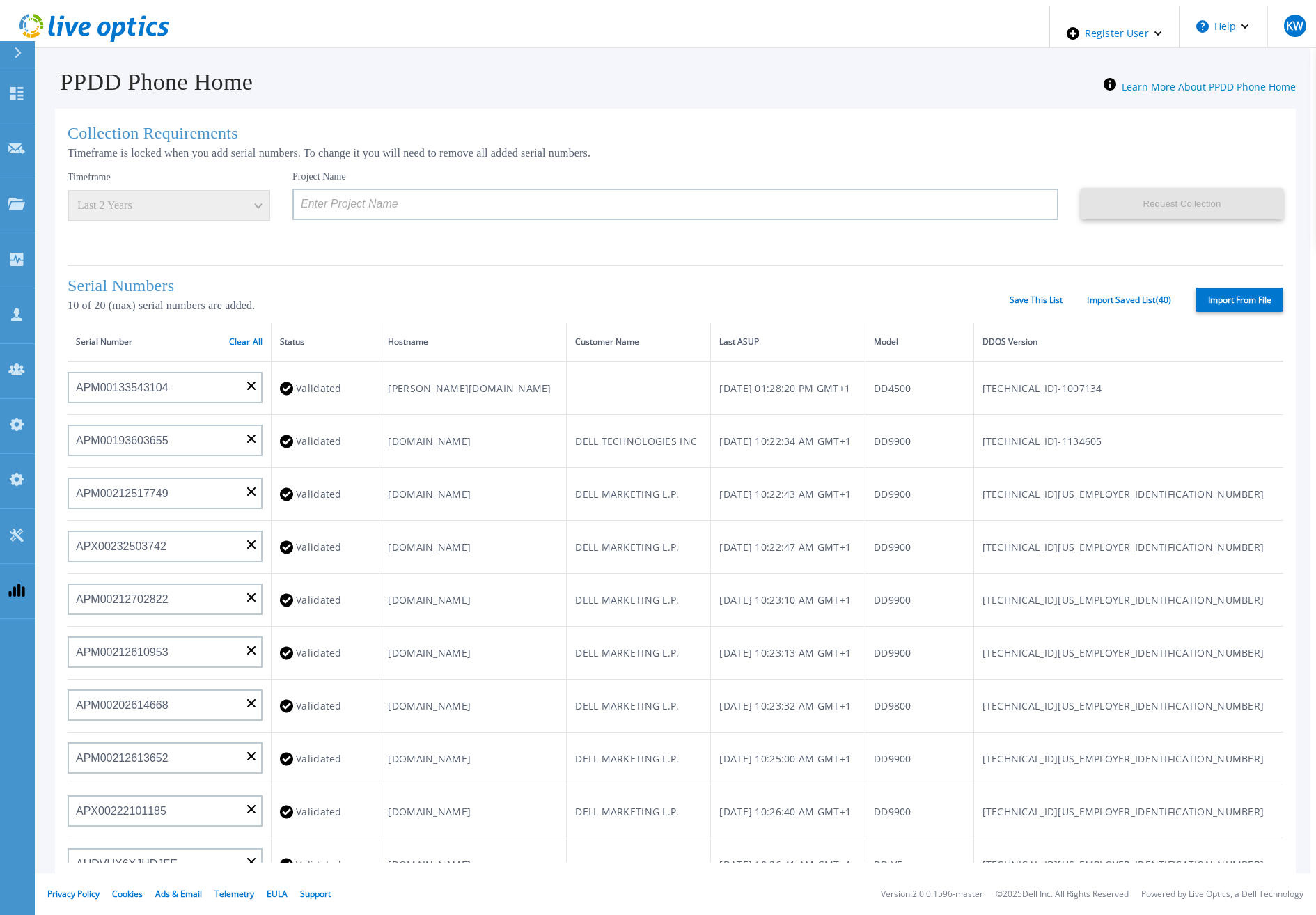
type input "APM00212517749"
type input "APX00232503742"
type input "APM00212702822"
type input "APM00212610953"
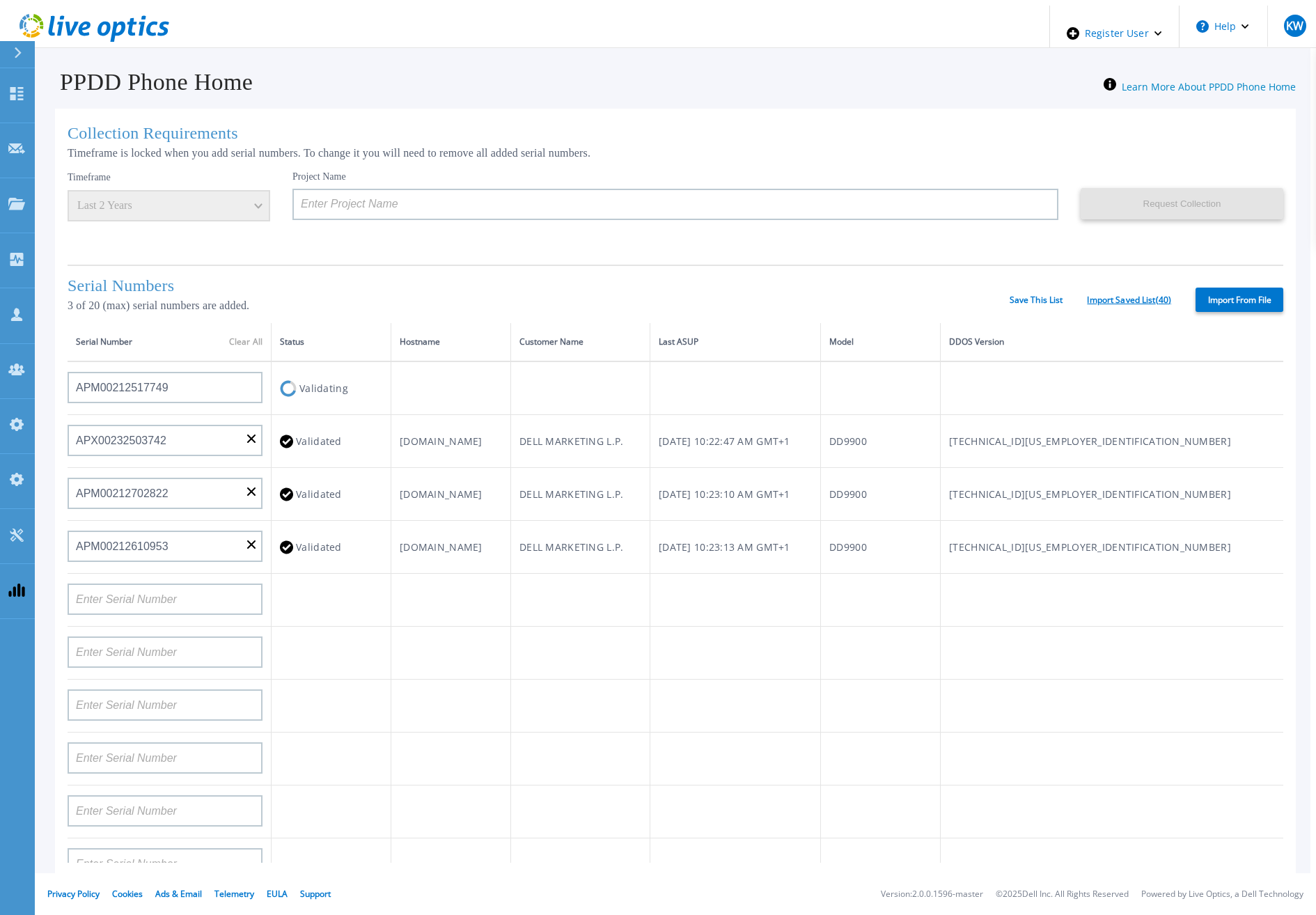
click at [1108, 299] on link "Import Saved List ( 40 )" at bounding box center [1129, 300] width 85 height 10
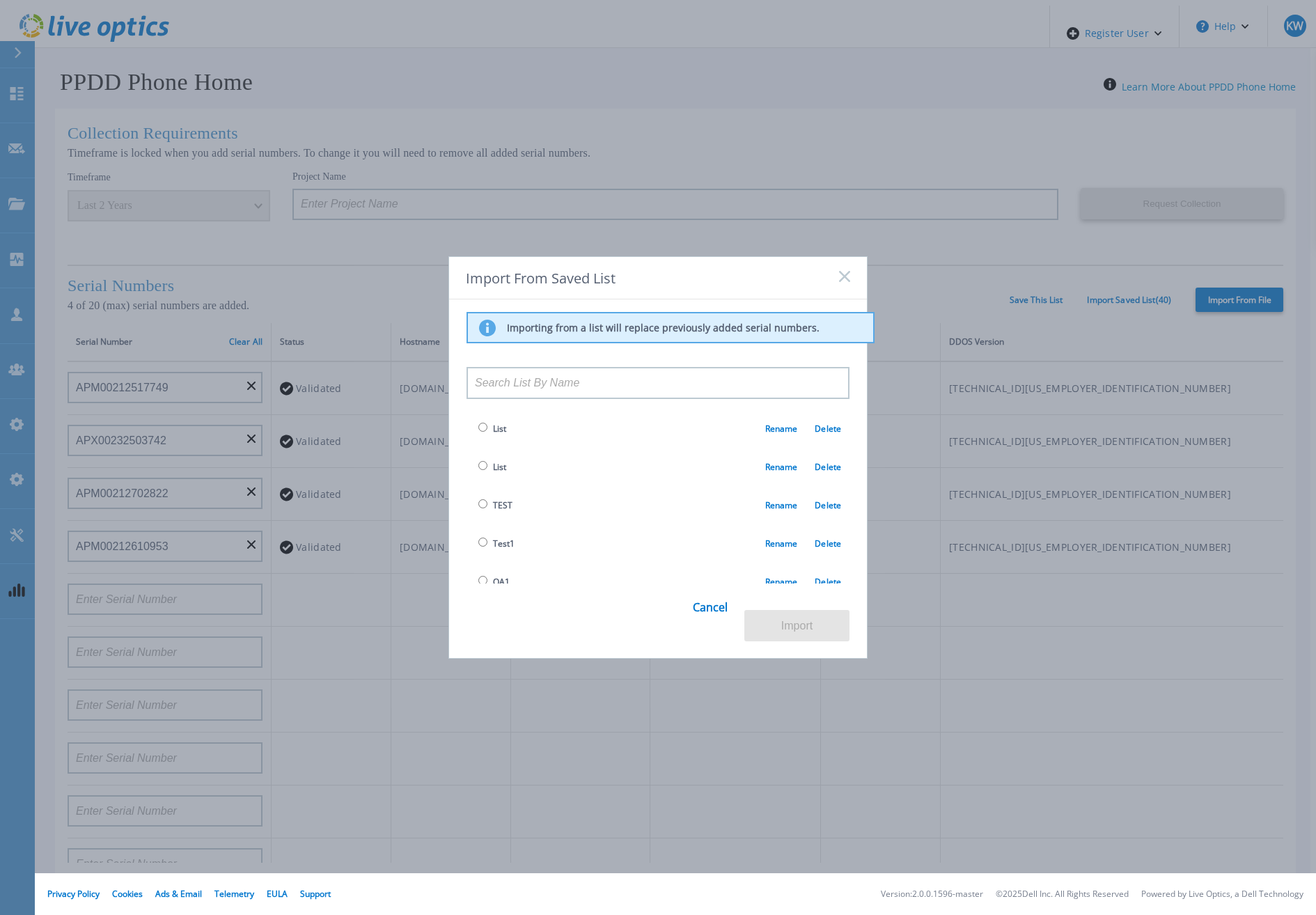
click at [493, 508] on span "TEST" at bounding box center [502, 506] width 19 height 12
click at [545, 475] on span "PPPD Phone Home List for 20 Serial Numbers: APM - APX DEV All Verified" at bounding box center [609, 489] width 269 height 27
click at [482, 473] on span "PPPD Phone Home List for 20 Serial Numbers: APM - APX DEV All Verified" at bounding box center [620, 488] width 291 height 31
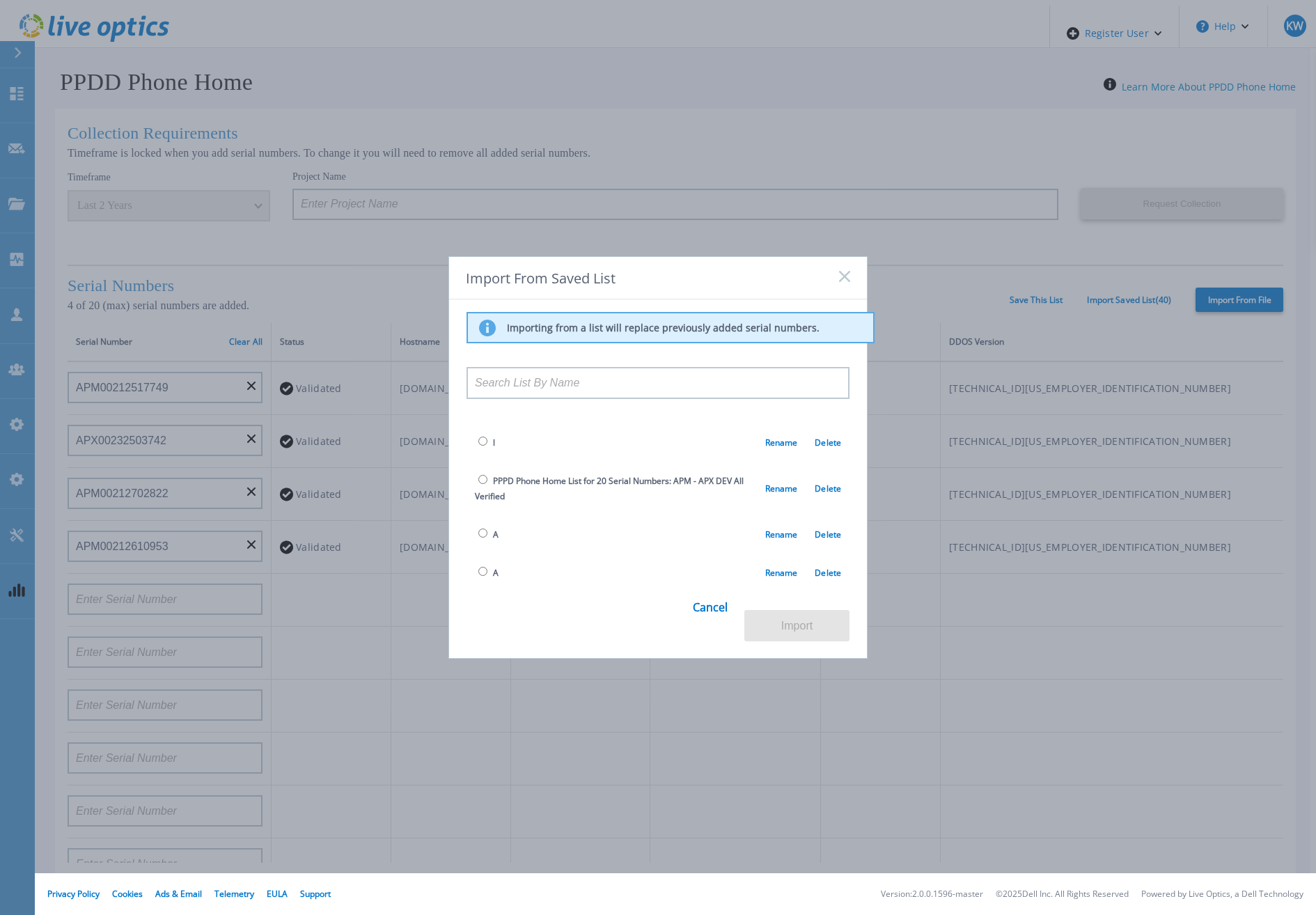
click at [481, 475] on input "radio" at bounding box center [483, 479] width 9 height 9
radio input "true"
click at [815, 633] on button "Import" at bounding box center [797, 626] width 105 height 31
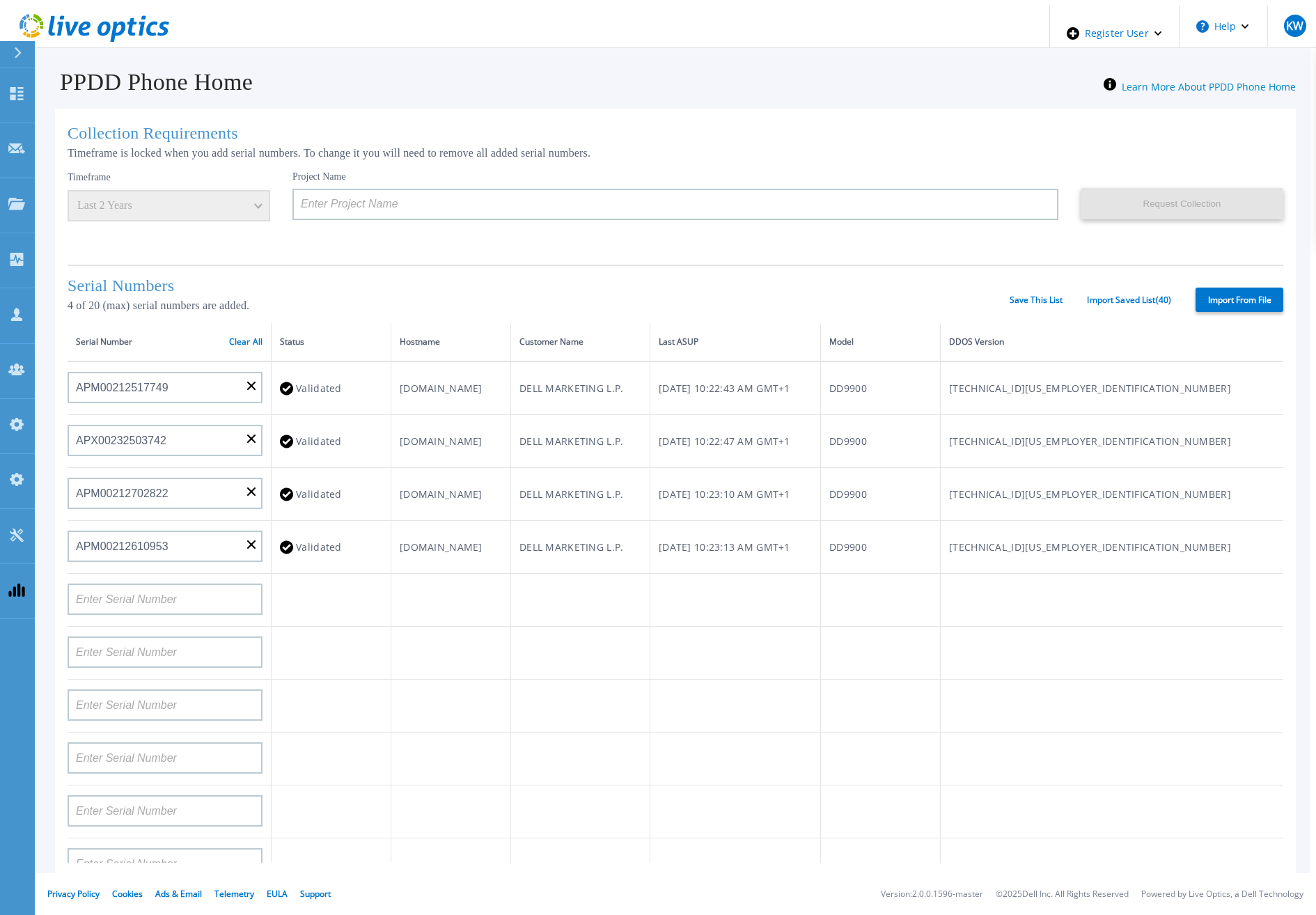
type input "APM00211700095"
type input "APX00232503747"
type input "APM00214914093"
type input "APM00171836329"
type input "APM00212026971"
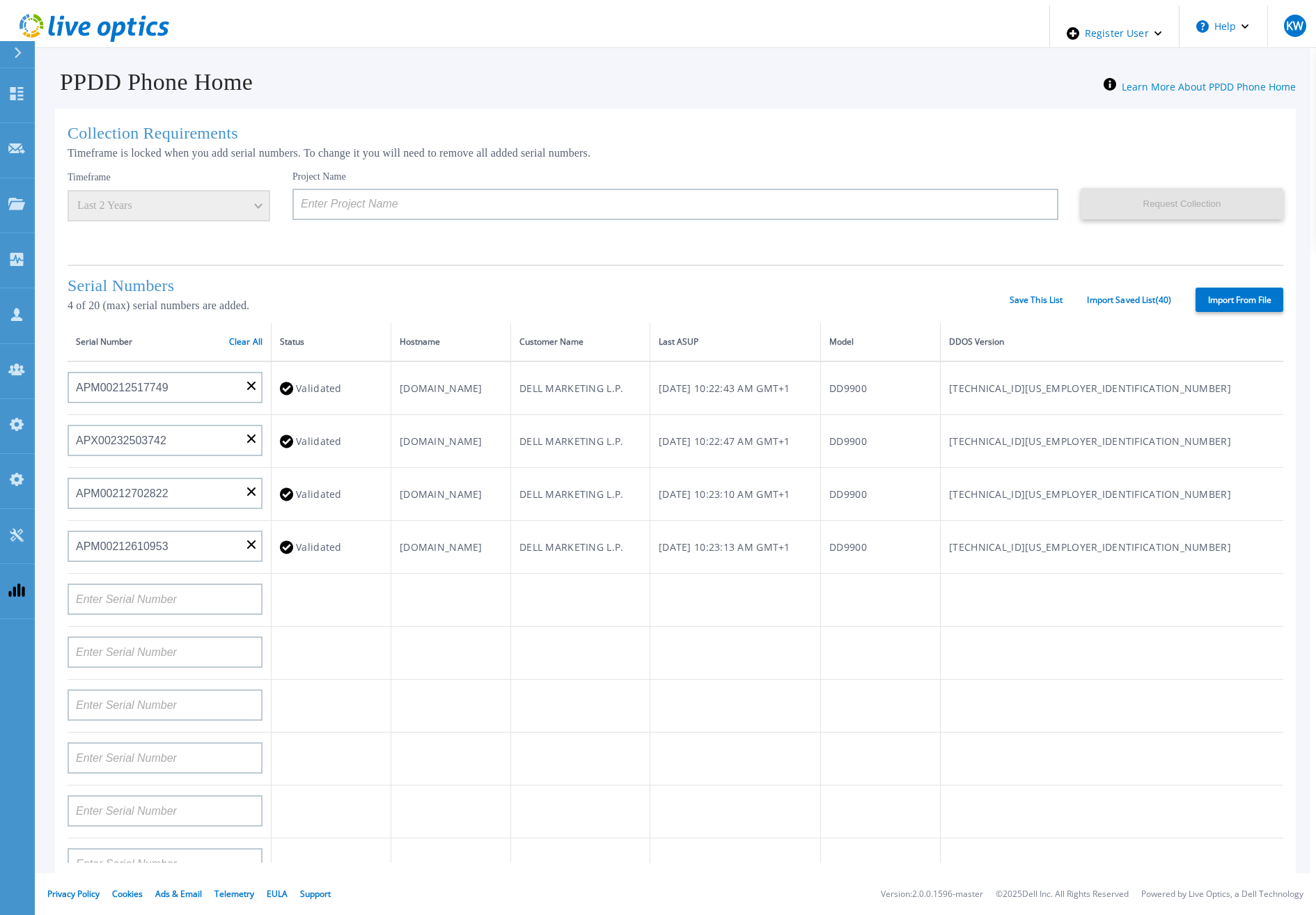
type input "APM00214914094"
type input "APX00234502218"
type input "APM00212018359"
type input "APX00232503745"
type input "APX00232503743"
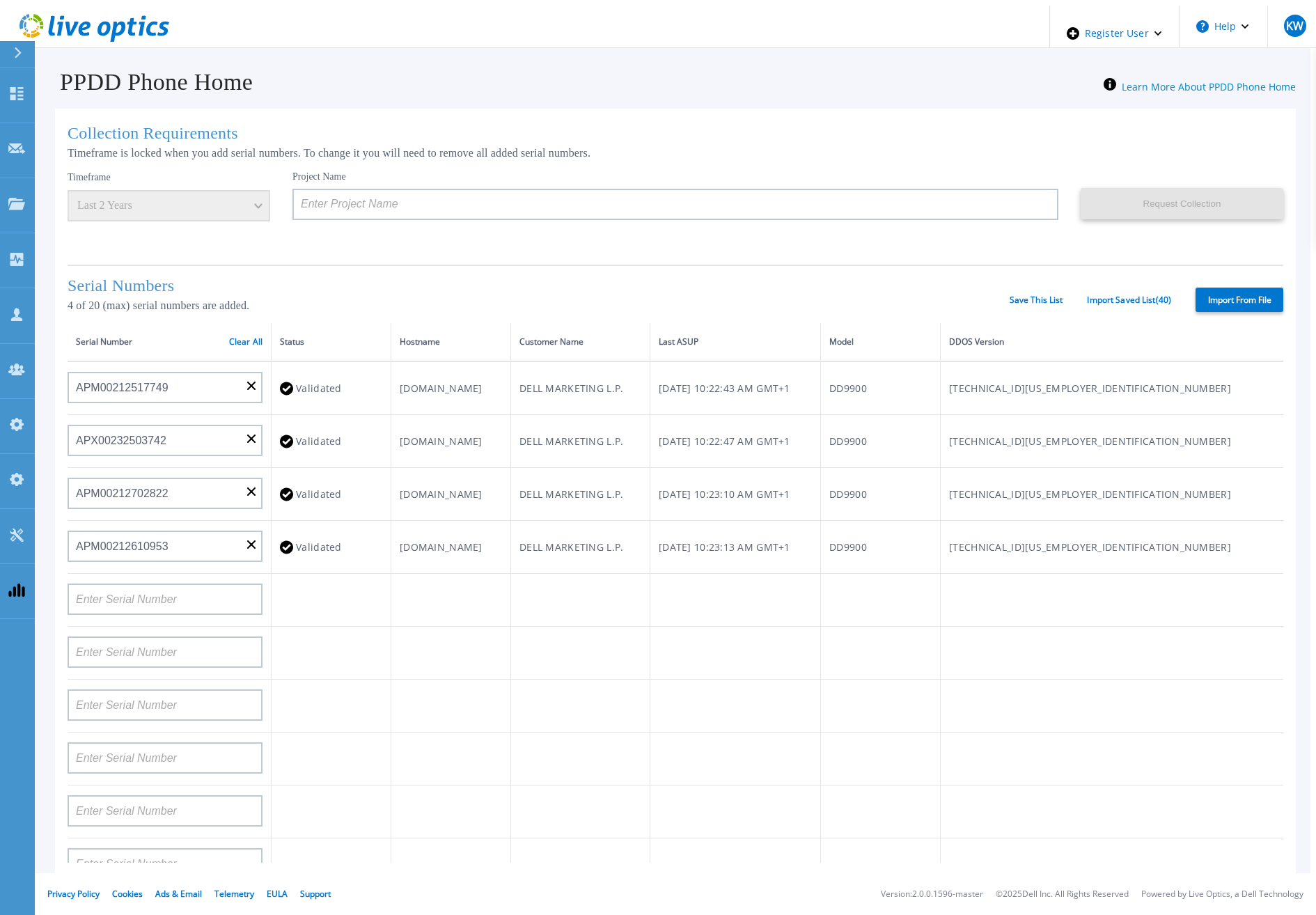
type input "APM00202011675"
type input "APM00212517749"
type input "APX00232503742"
type input "APM00212702822"
type input "APM00212610953"
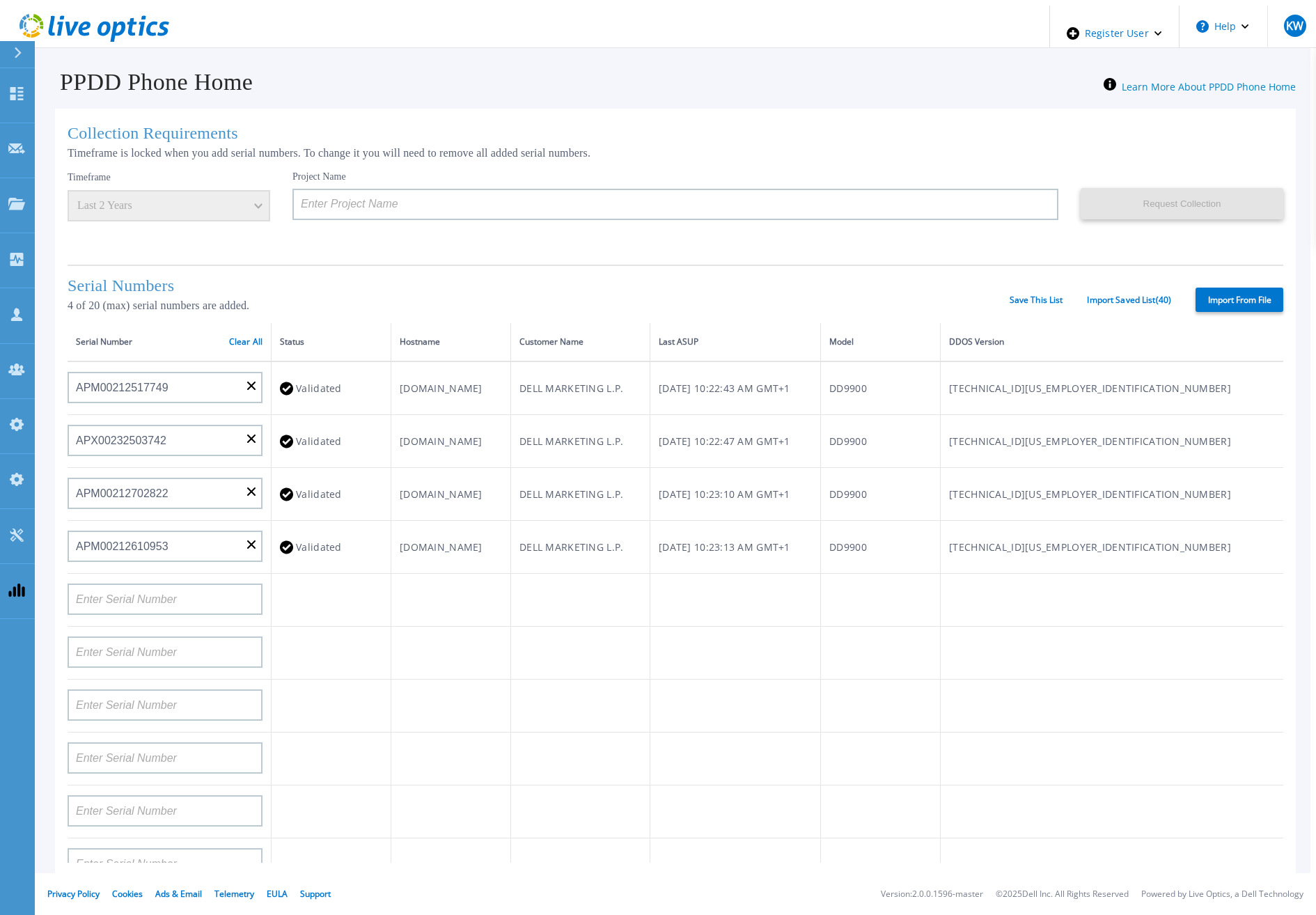
type input "APM00202614668"
type input "APM00212613652"
type input "APX00222101185"
type input "AUDVUX6XJHDJFE"
type input "APM00133543104"
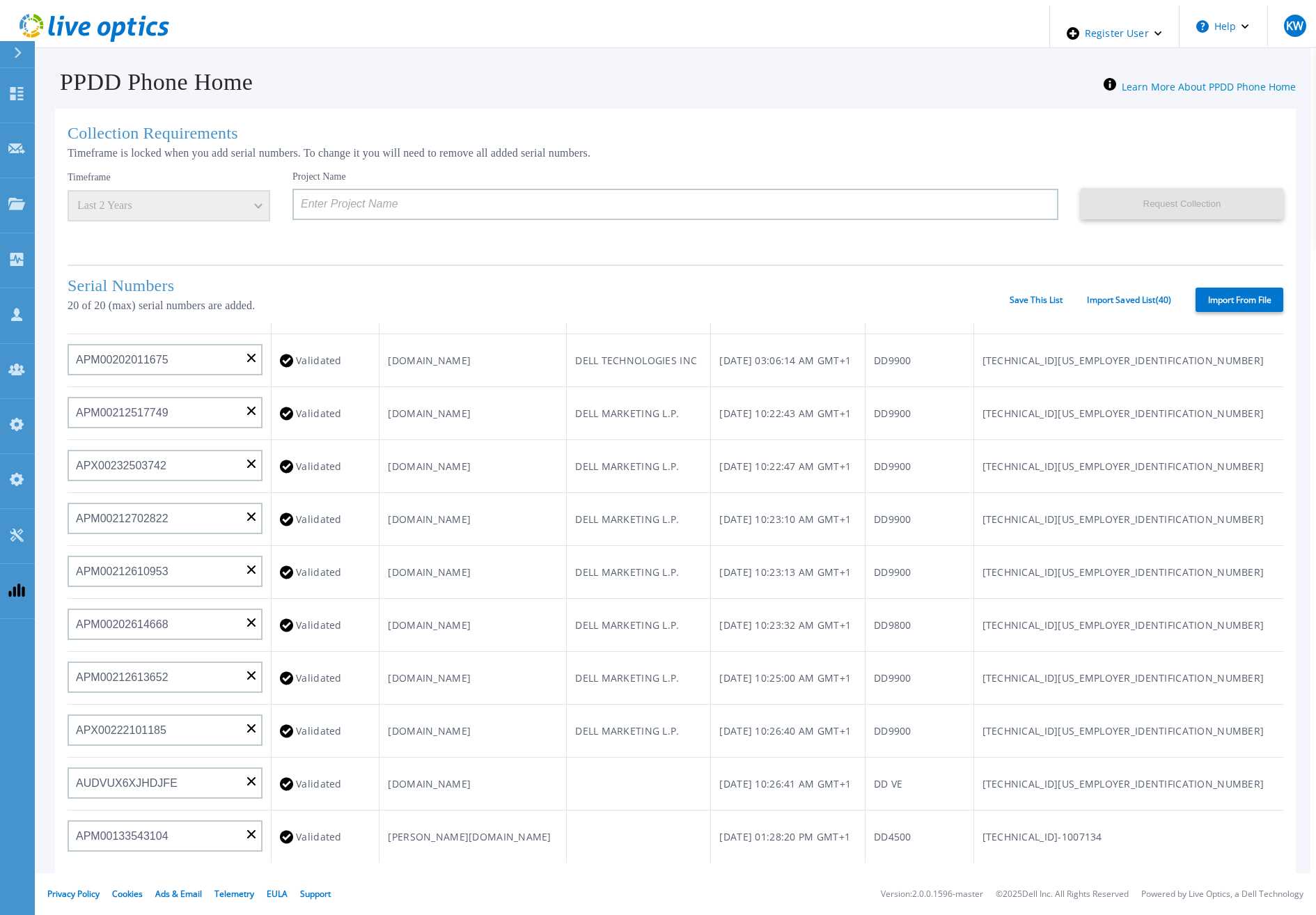
scroll to position [558, 0]
click at [1034, 295] on link "Save This List" at bounding box center [1035, 300] width 53 height 10
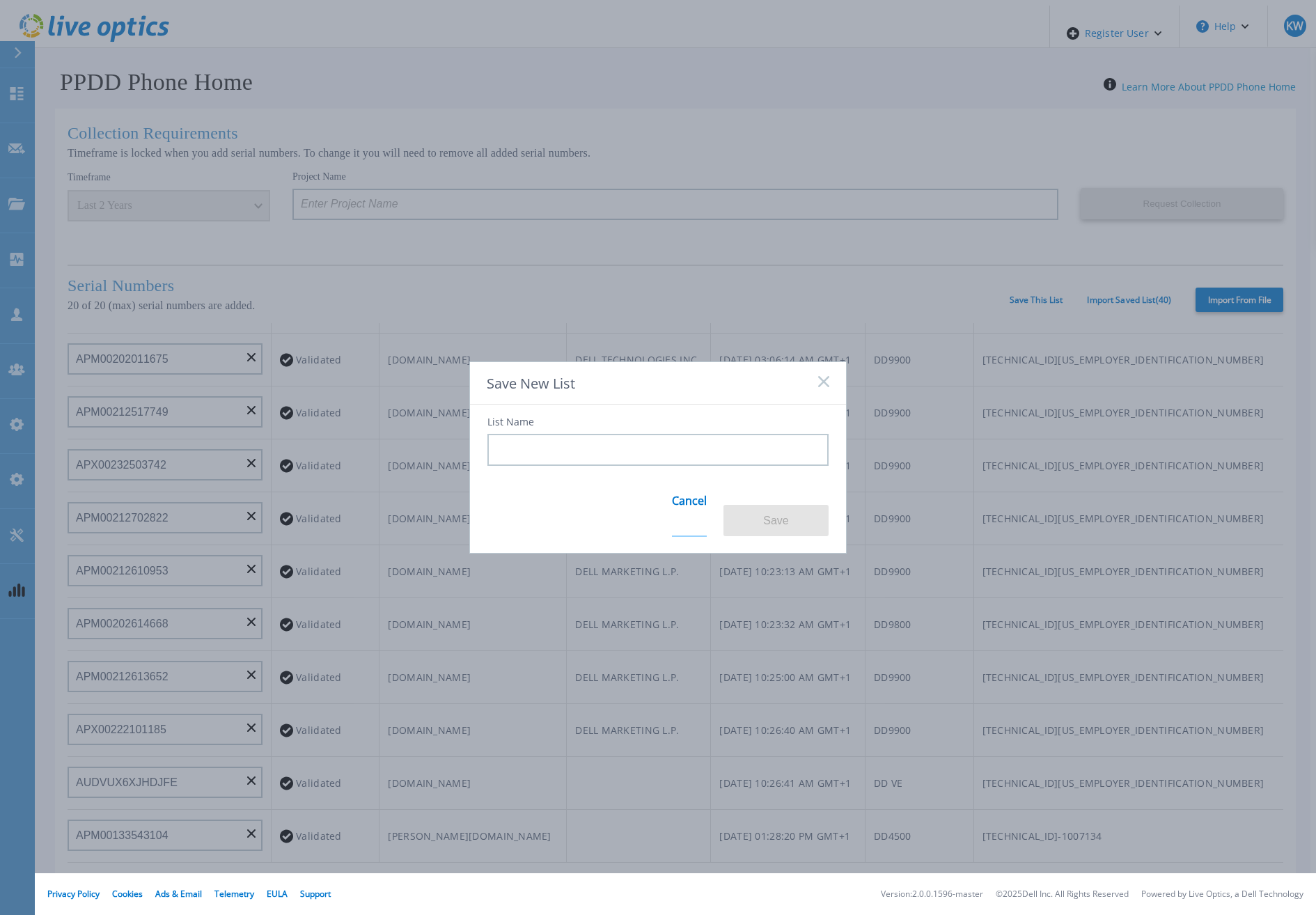
click at [681, 508] on link "Cancel" at bounding box center [689, 510] width 35 height 54
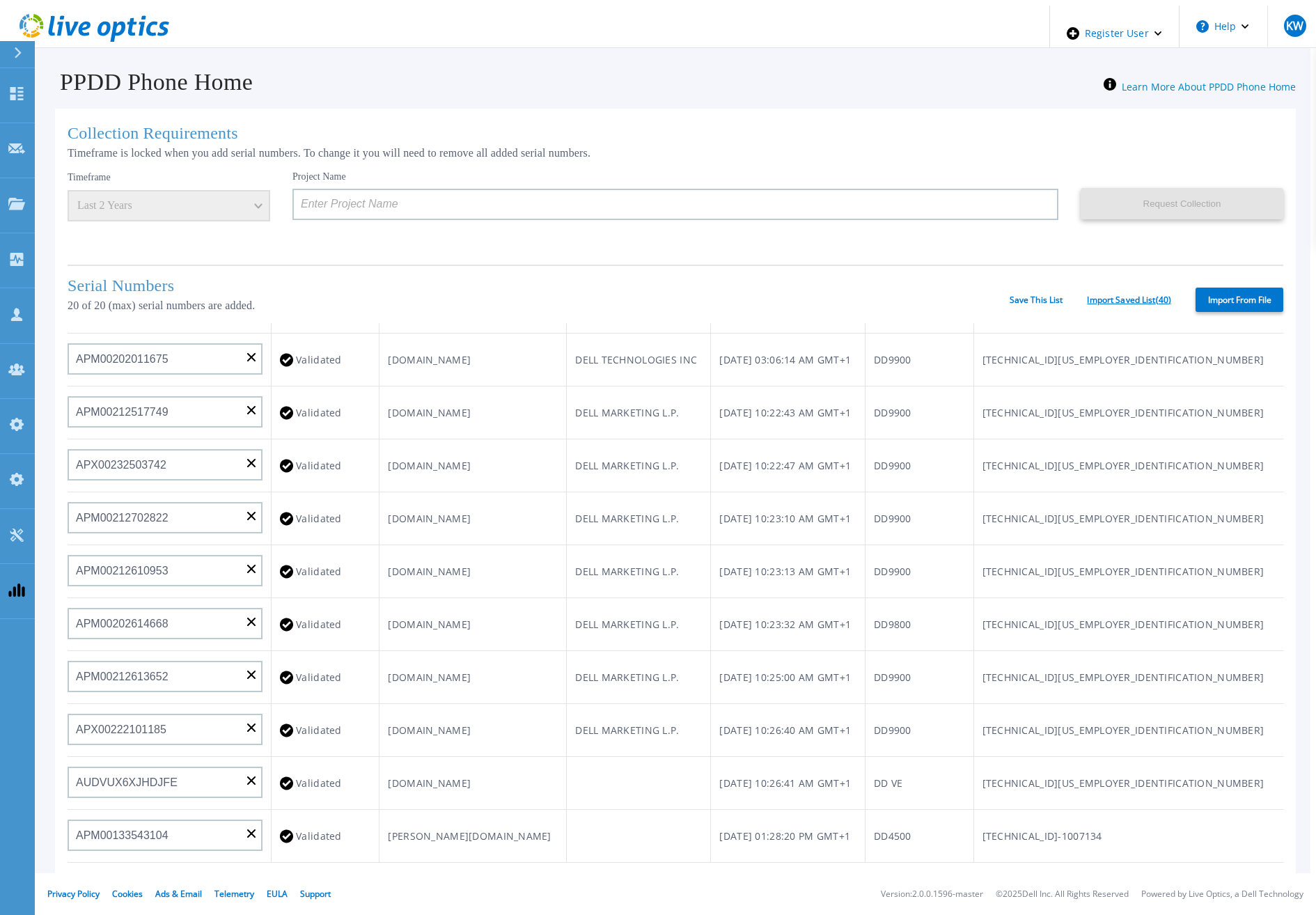
click at [1128, 295] on link "Import Saved List ( 40 )" at bounding box center [1129, 300] width 85 height 10
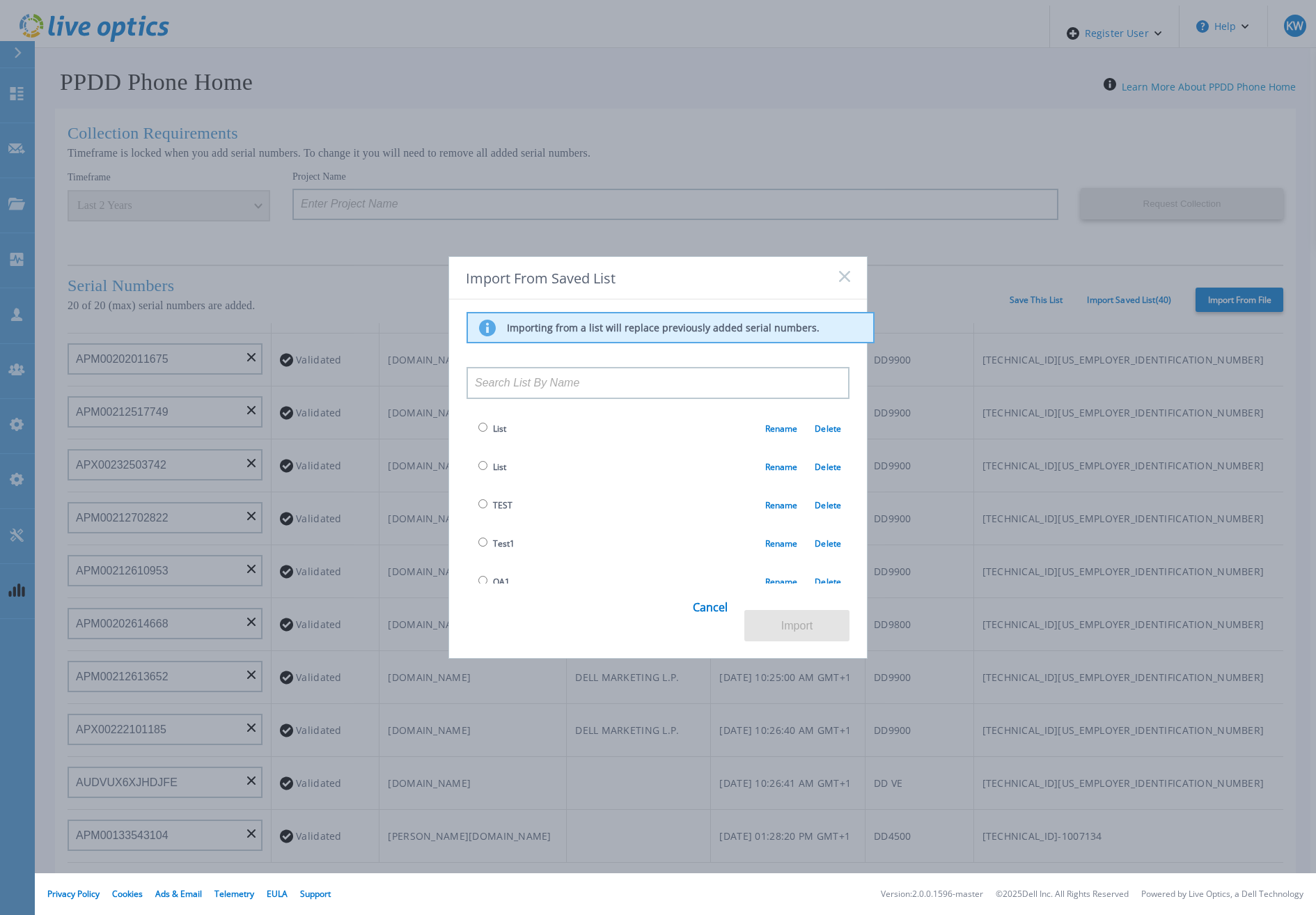
click at [1198, 311] on div "Import From Saved List Importing from a list will replace previously added seri…" at bounding box center [658, 458] width 1316 height 915
click at [1182, 295] on div "Import From Saved List Importing from a list will replace previously added seri…" at bounding box center [658, 458] width 1316 height 915
click at [872, 287] on div "Import From Saved List Importing from a list will replace previously added seri…" at bounding box center [658, 458] width 1316 height 915
click at [849, 282] on icon at bounding box center [844, 276] width 11 height 11
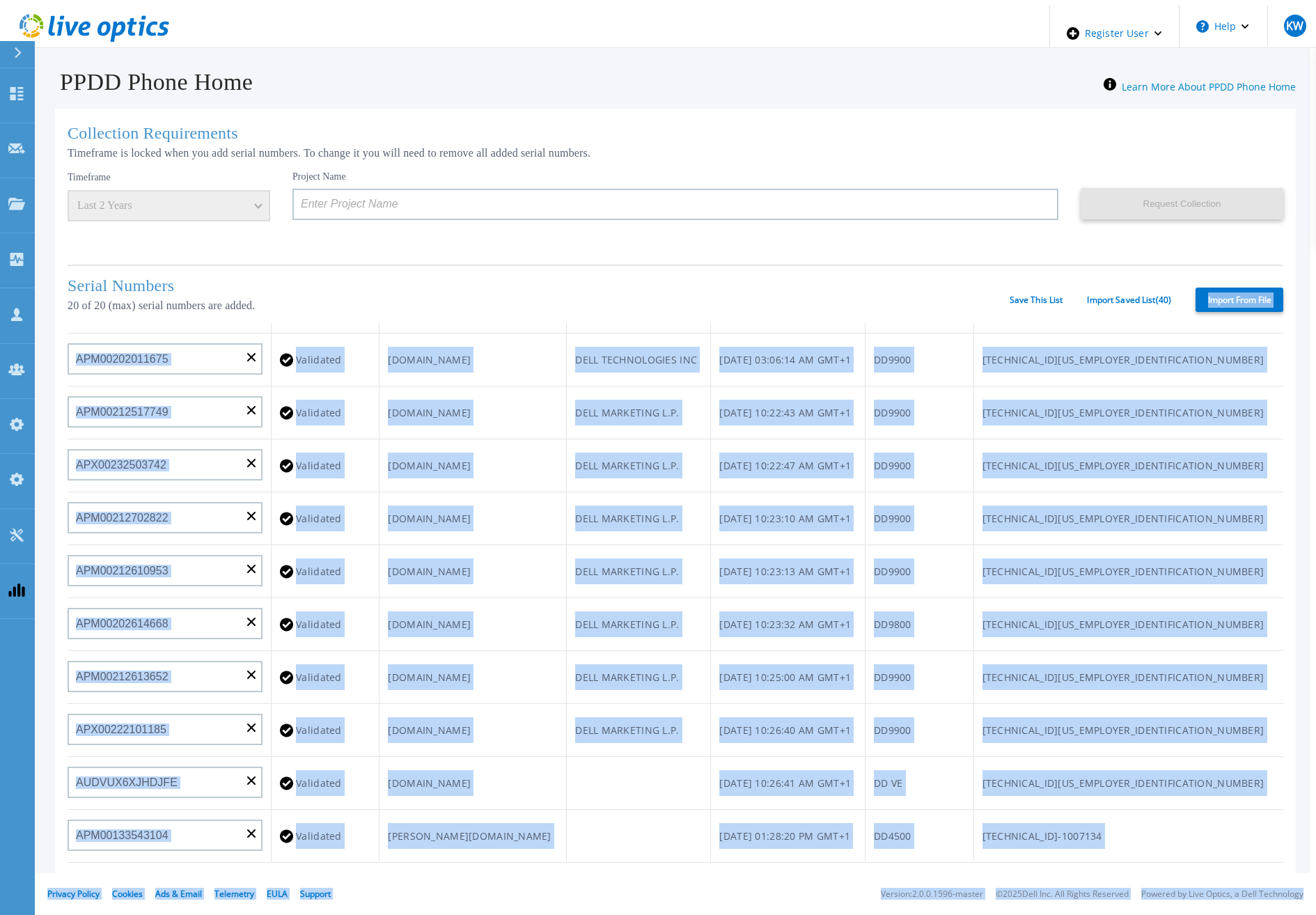
drag, startPoint x: 1188, startPoint y: 293, endPoint x: 1200, endPoint y: 293, distance: 12.0
click at [1200, 293] on div "Import From File" at bounding box center [1227, 299] width 112 height 25
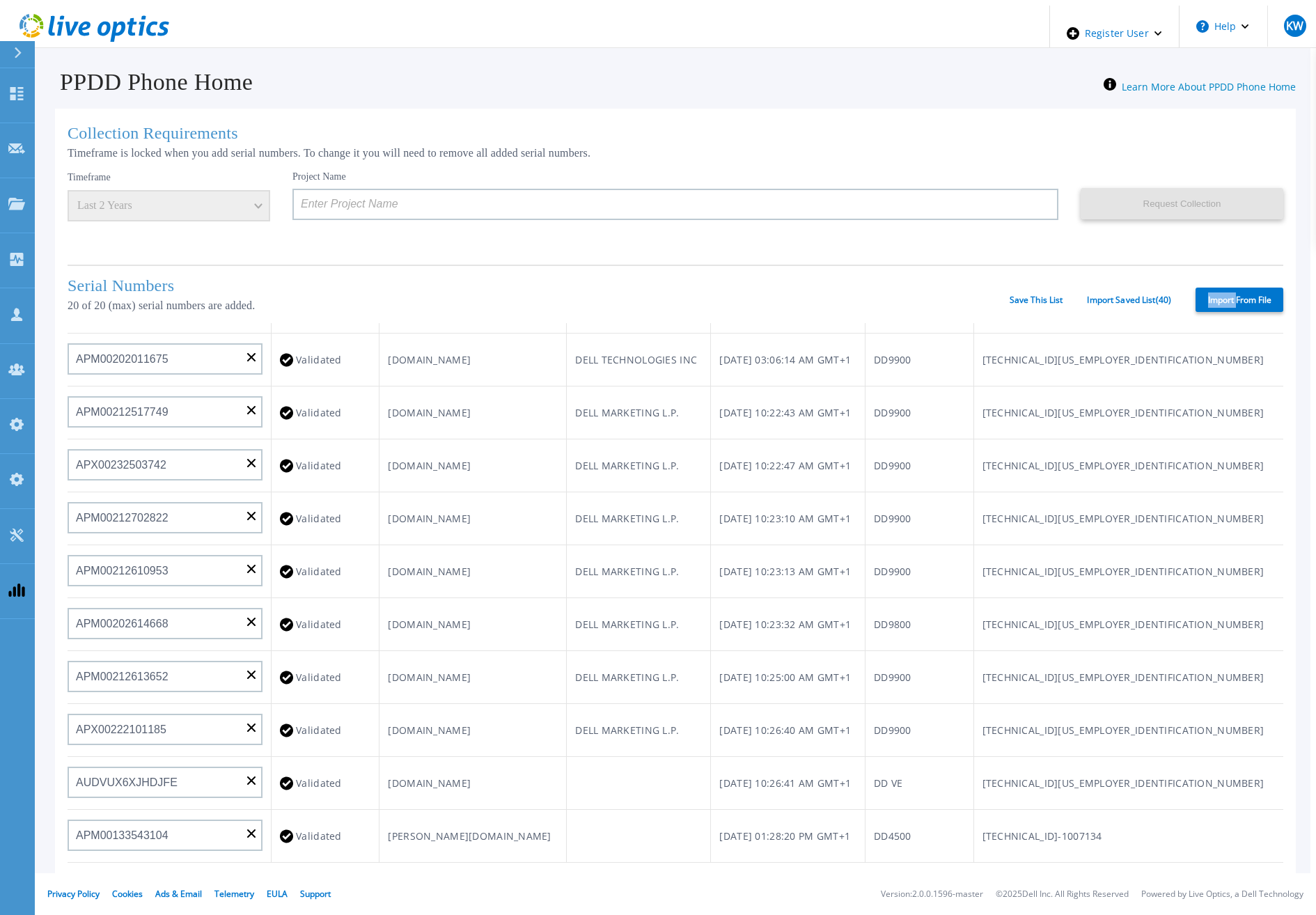
click at [1202, 293] on label "Import From File" at bounding box center [1239, 299] width 88 height 25
click at [0, 0] on input "Import From File" at bounding box center [0, 0] width 0 height 0
click at [1118, 304] on div "Serial Numbers 20 of 20 (max) serial numbers are added. Save This List Import S…" at bounding box center [675, 293] width 1215 height 58
click at [1120, 296] on link "Import Saved List ( 40 )" at bounding box center [1129, 300] width 85 height 10
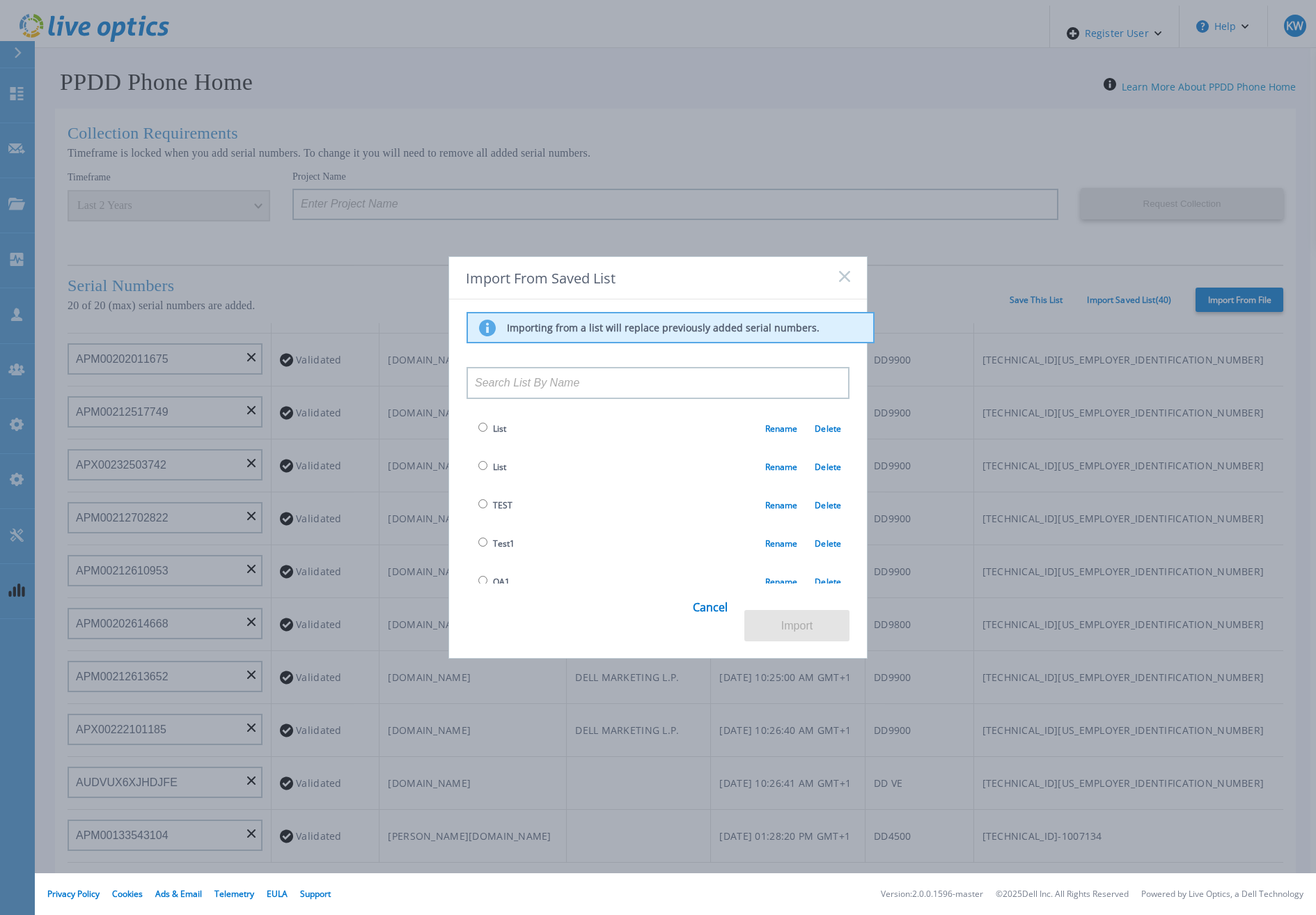
click at [954, 246] on div "Import From Saved List Importing from a list will replace previously added seri…" at bounding box center [658, 458] width 1316 height 915
click at [1158, 269] on div "Import From Saved List Importing from a list will replace previously added seri…" at bounding box center [658, 458] width 1316 height 915
click at [1069, 270] on div "Import From Saved List Importing from a list will replace previously added seri…" at bounding box center [658, 458] width 1316 height 915
click at [842, 277] on rect at bounding box center [844, 277] width 12 height 12
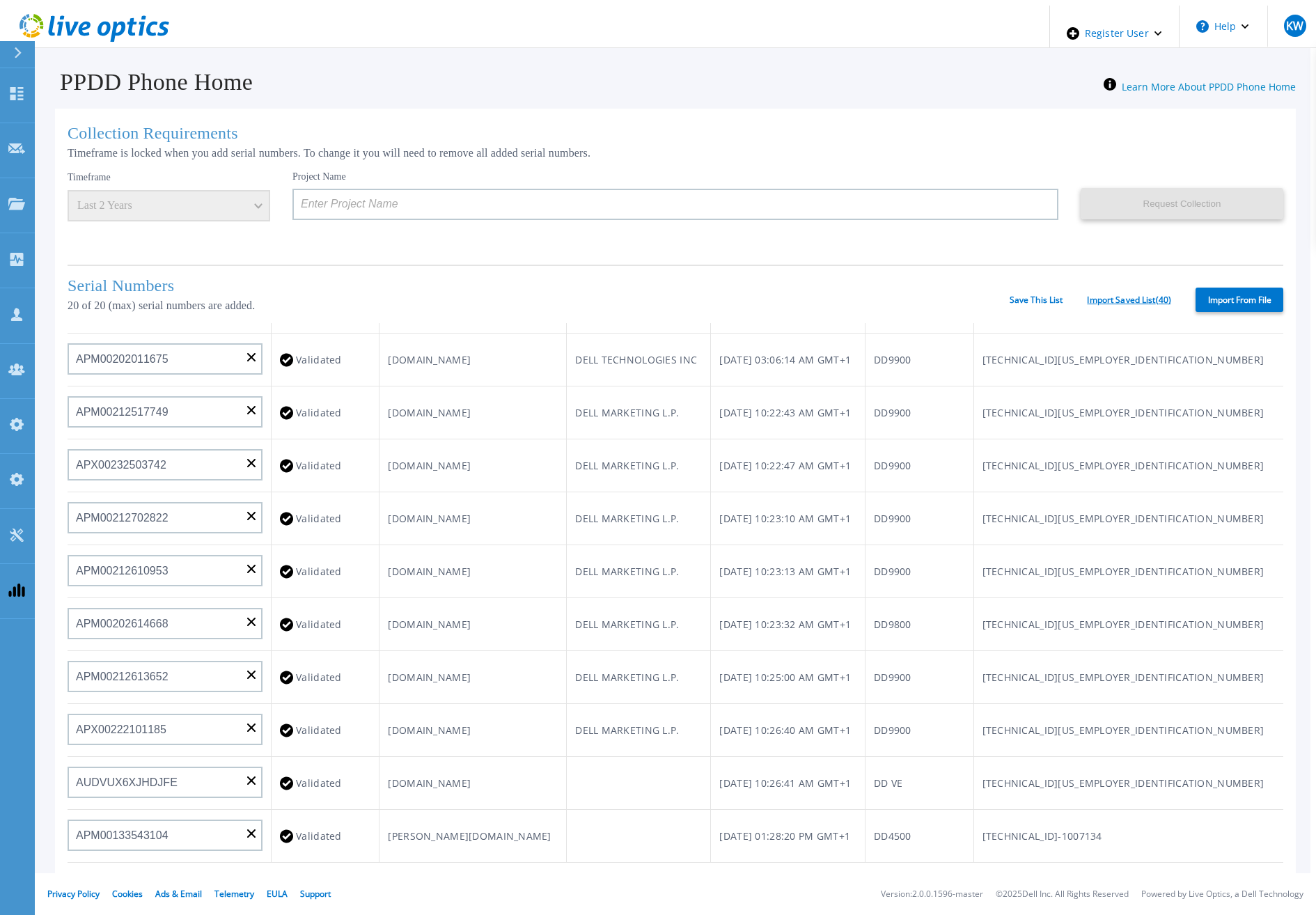
click at [1101, 295] on link "Import Saved List ( 40 )" at bounding box center [1129, 300] width 85 height 10
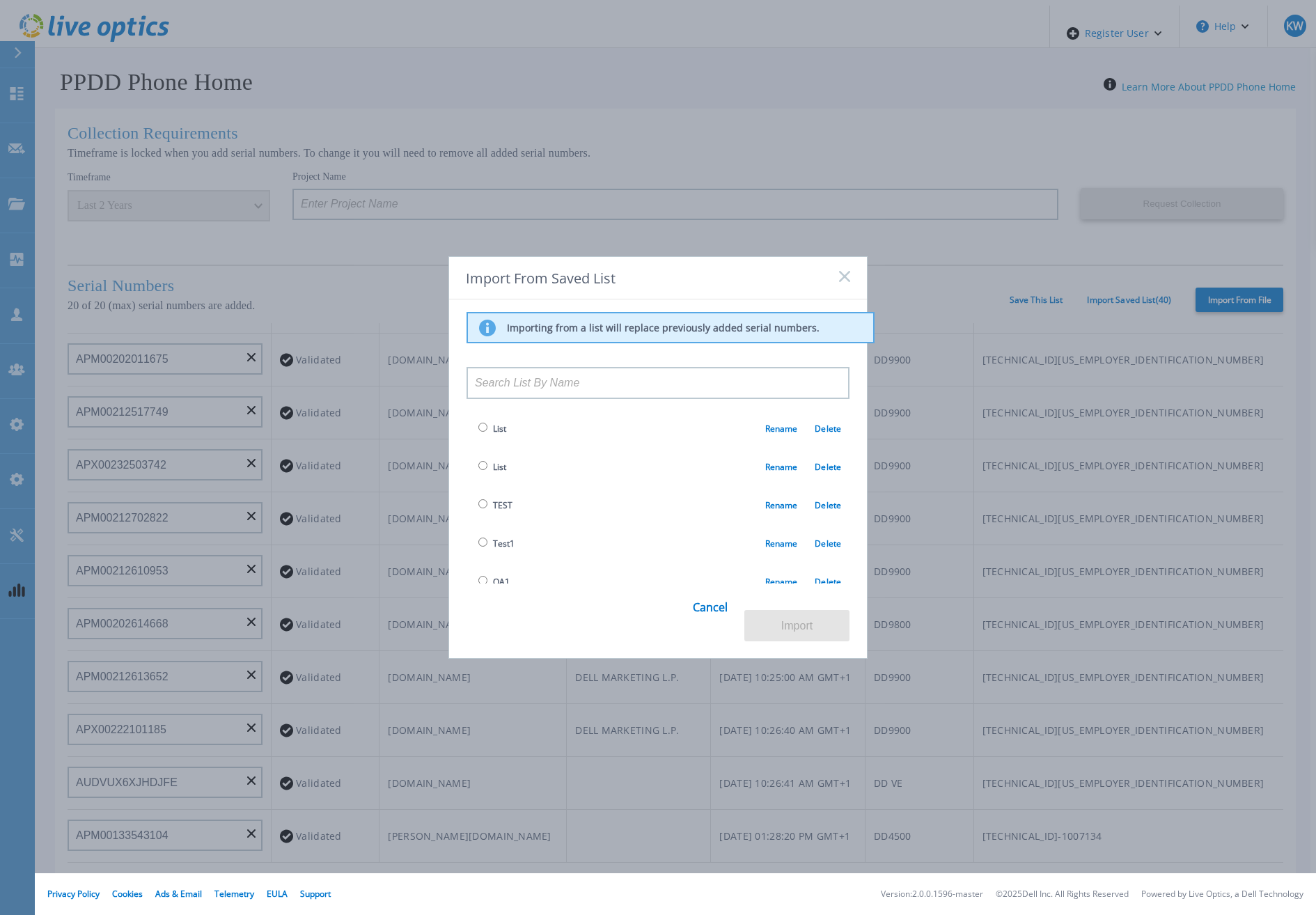
click at [703, 386] on input at bounding box center [658, 383] width 383 height 32
click at [779, 426] on link "Rename" at bounding box center [781, 429] width 33 height 12
click at [775, 468] on link "Rename" at bounding box center [781, 467] width 33 height 12
click at [778, 496] on td "TEST Rename Delete" at bounding box center [658, 505] width 383 height 38
click at [819, 421] on td "List Rename Delete" at bounding box center [658, 428] width 383 height 38
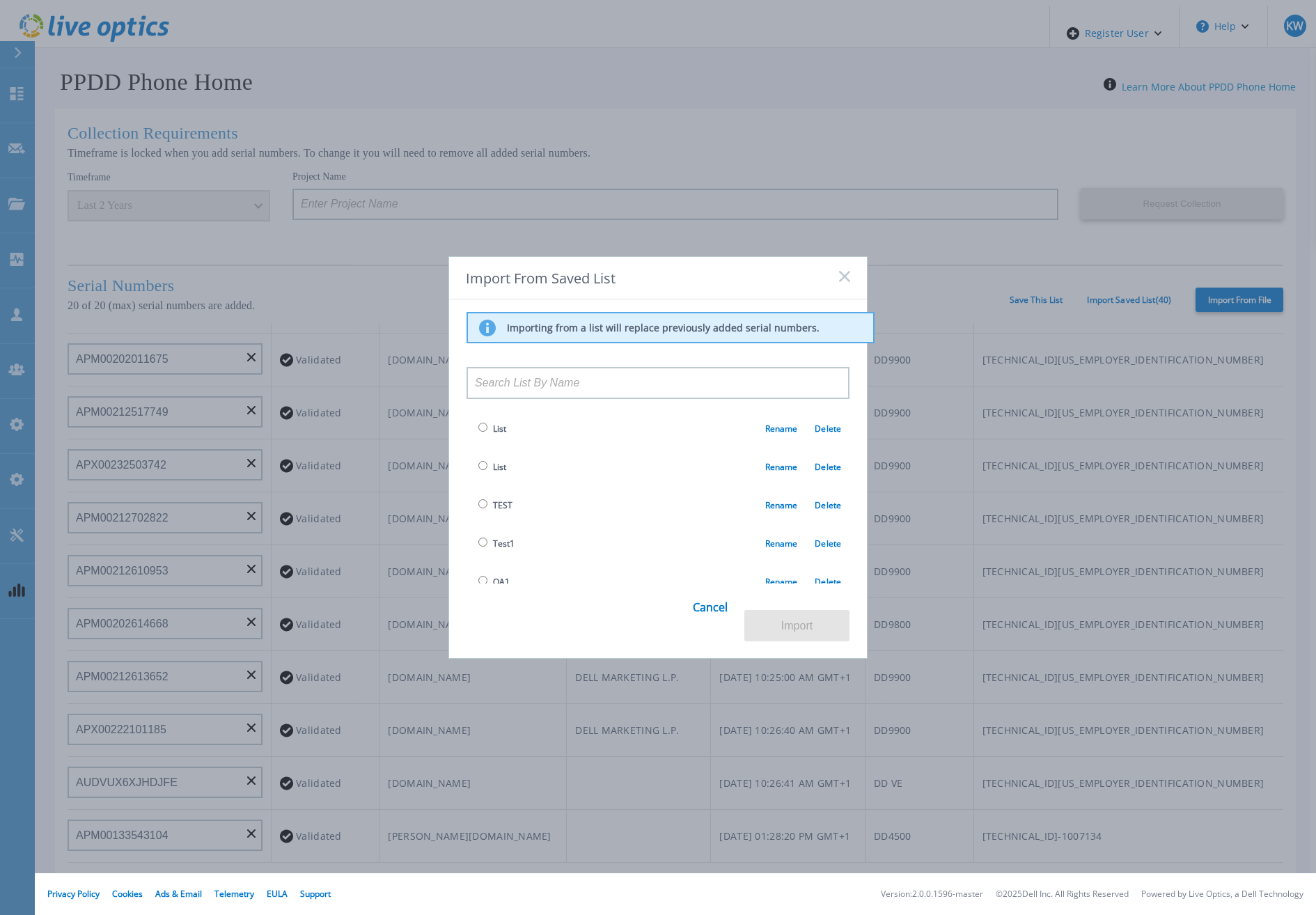
click at [759, 347] on div "Importing from a list will replace previously added serial numbers. List Rename…" at bounding box center [658, 442] width 383 height 260
click at [756, 326] on p "Importing from a list will replace previously added serial numbers." at bounding box center [663, 328] width 313 height 13
click at [756, 331] on p "Importing from a list will replace previously added serial numbers." at bounding box center [663, 328] width 313 height 13
drag, startPoint x: 756, startPoint y: 331, endPoint x: 730, endPoint y: 514, distance: 184.8
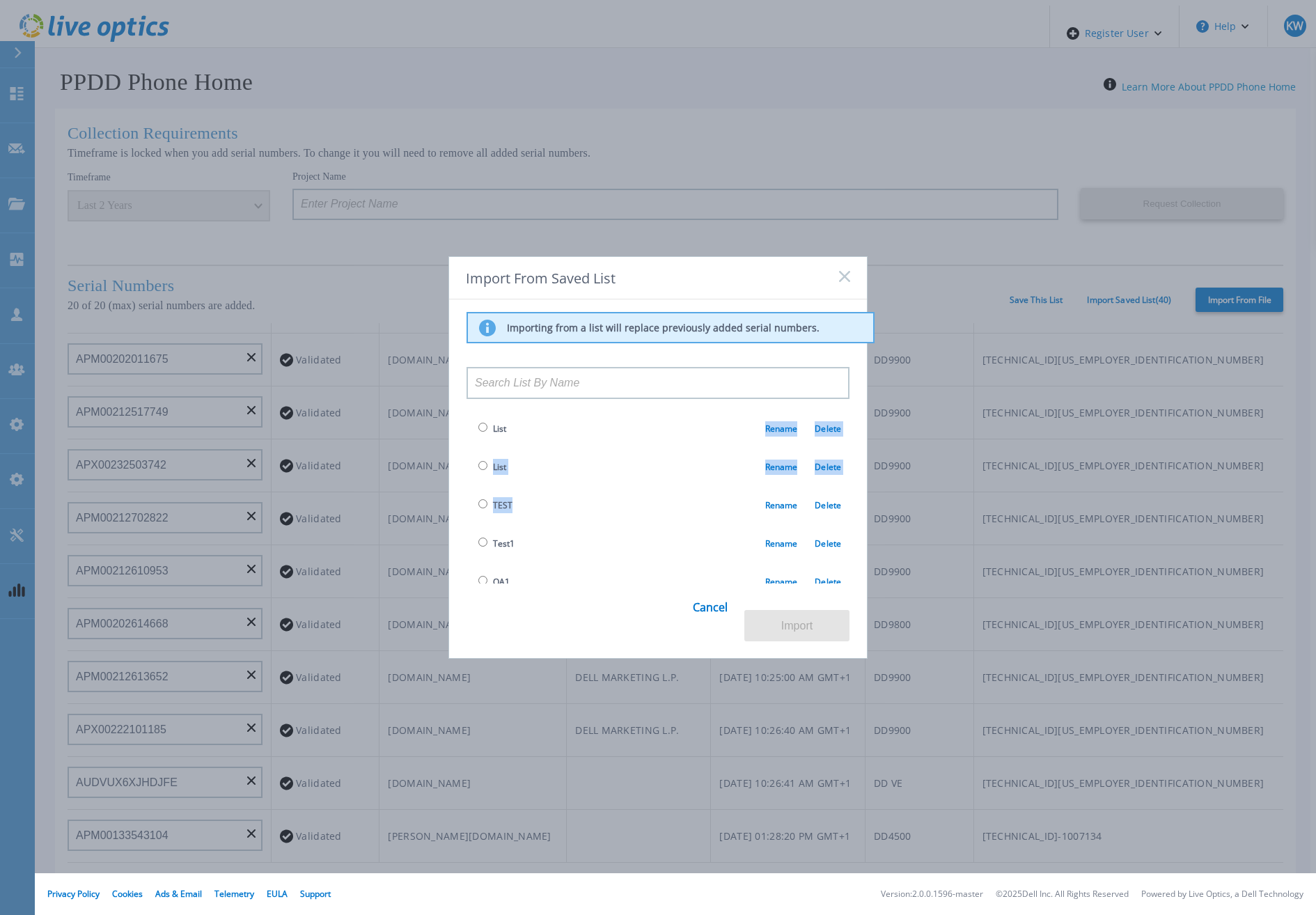
click at [710, 588] on div "Importing from a list will replace previously added serial numbers. List Rename…" at bounding box center [658, 470] width 418 height 342
click at [709, 625] on link "Cancel" at bounding box center [710, 615] width 35 height 54
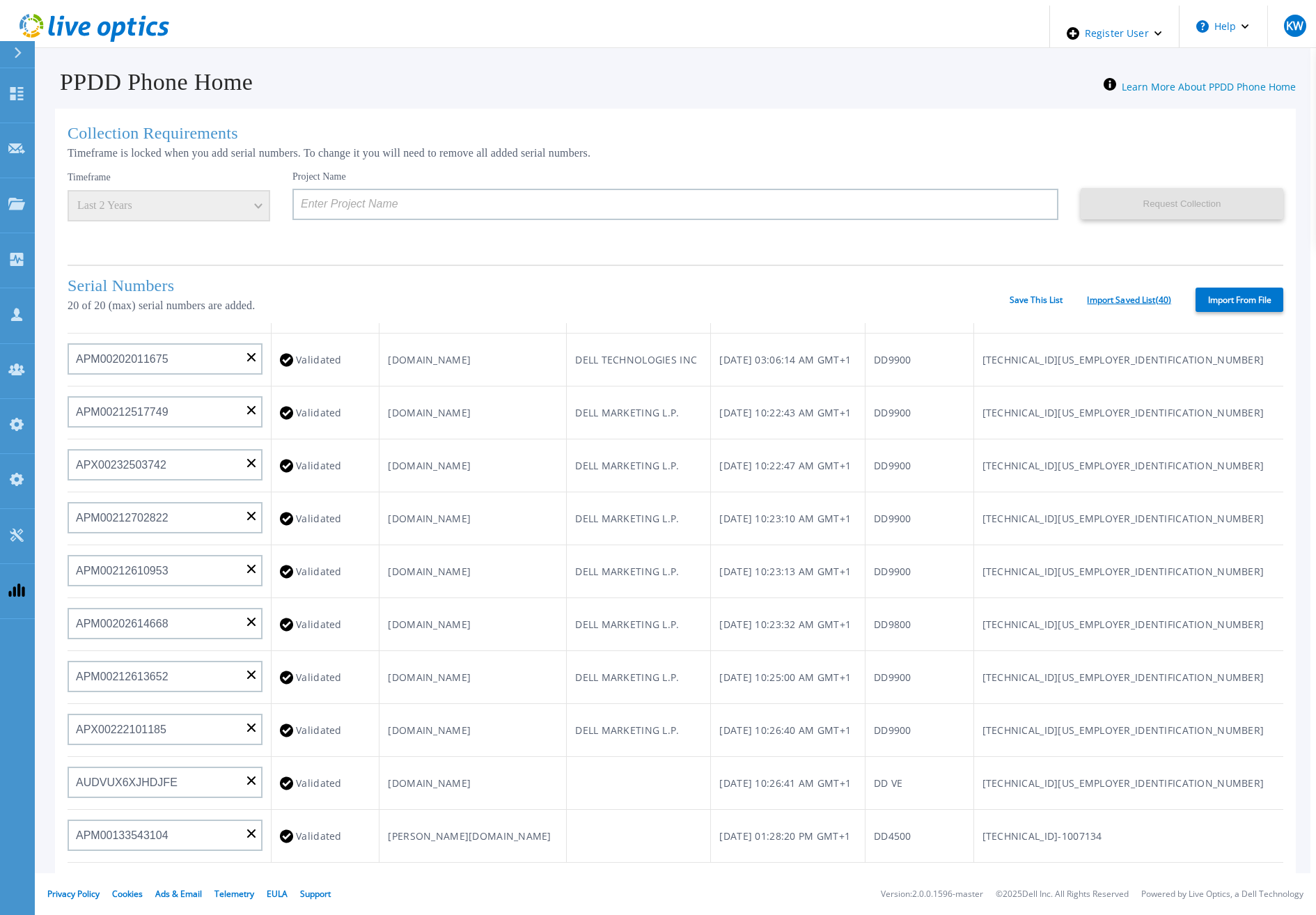
click at [1097, 299] on link "Import Saved List ( 40 )" at bounding box center [1129, 300] width 85 height 10
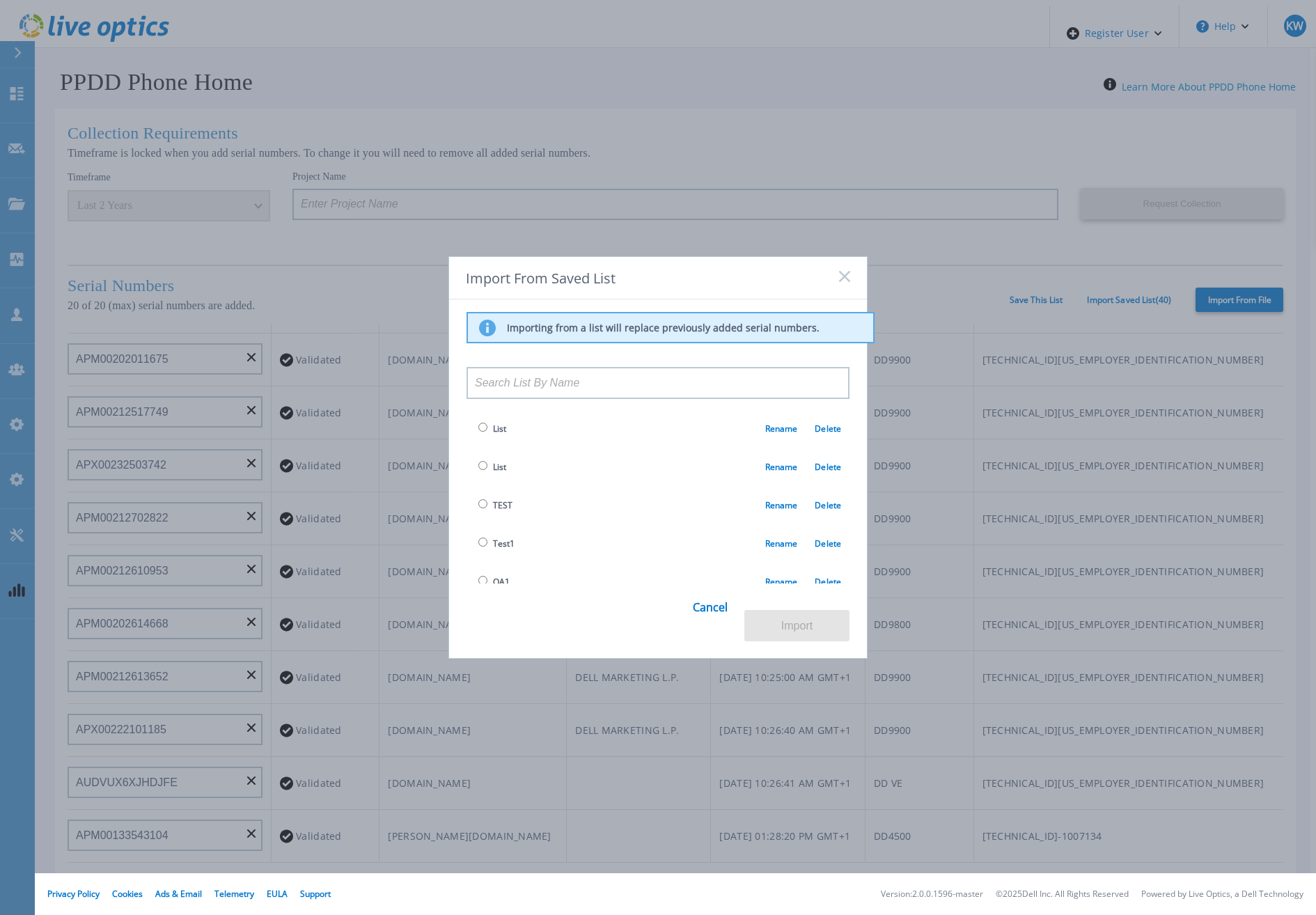
click at [848, 276] on rect at bounding box center [844, 277] width 12 height 12
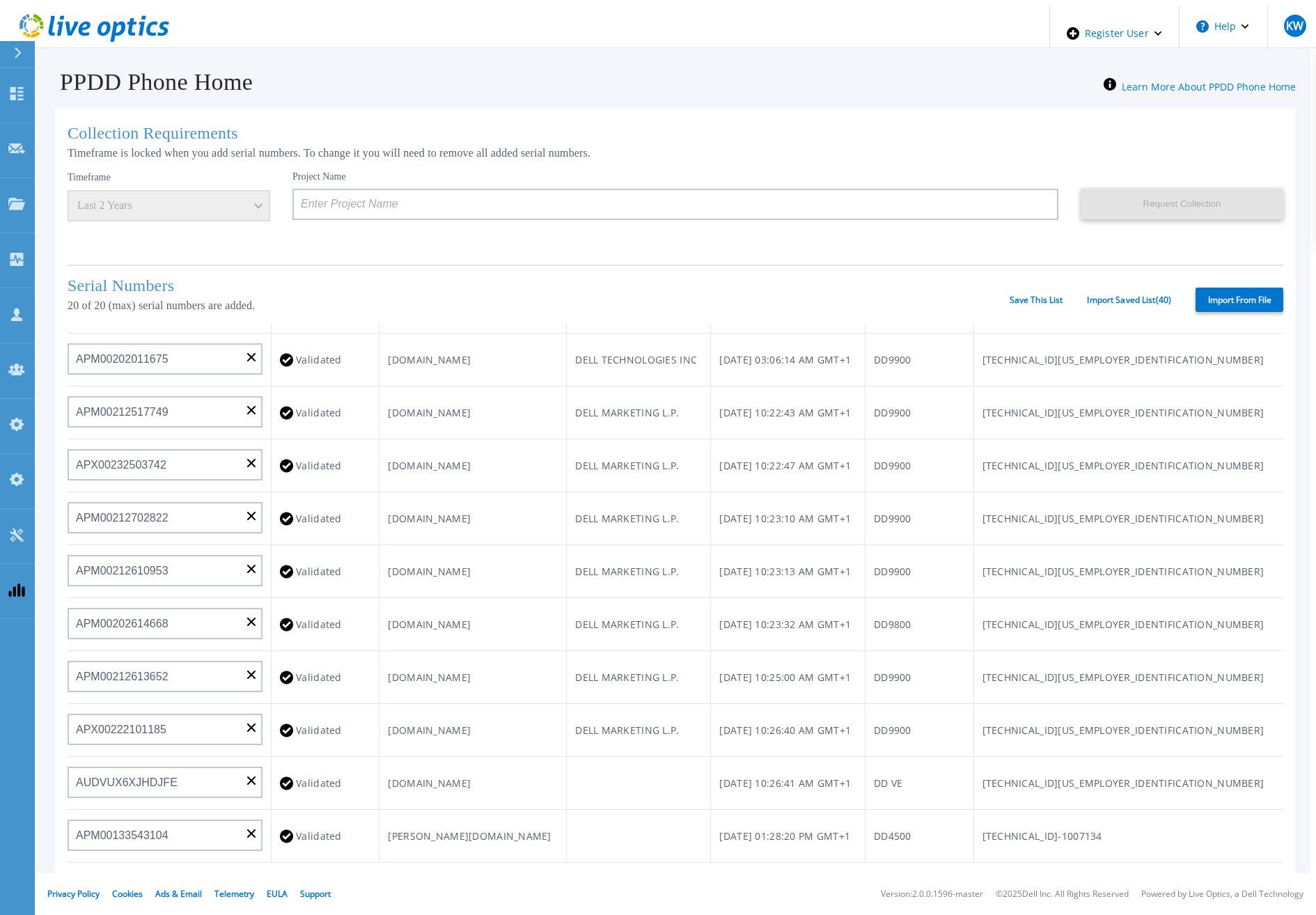
drag, startPoint x: 1036, startPoint y: 314, endPoint x: 1036, endPoint y: 304, distance: 10.0
click at [1036, 313] on div "Serial Numbers 20 of 20 (max) serial numbers are added. Save This List Import S…" at bounding box center [675, 293] width 1215 height 58
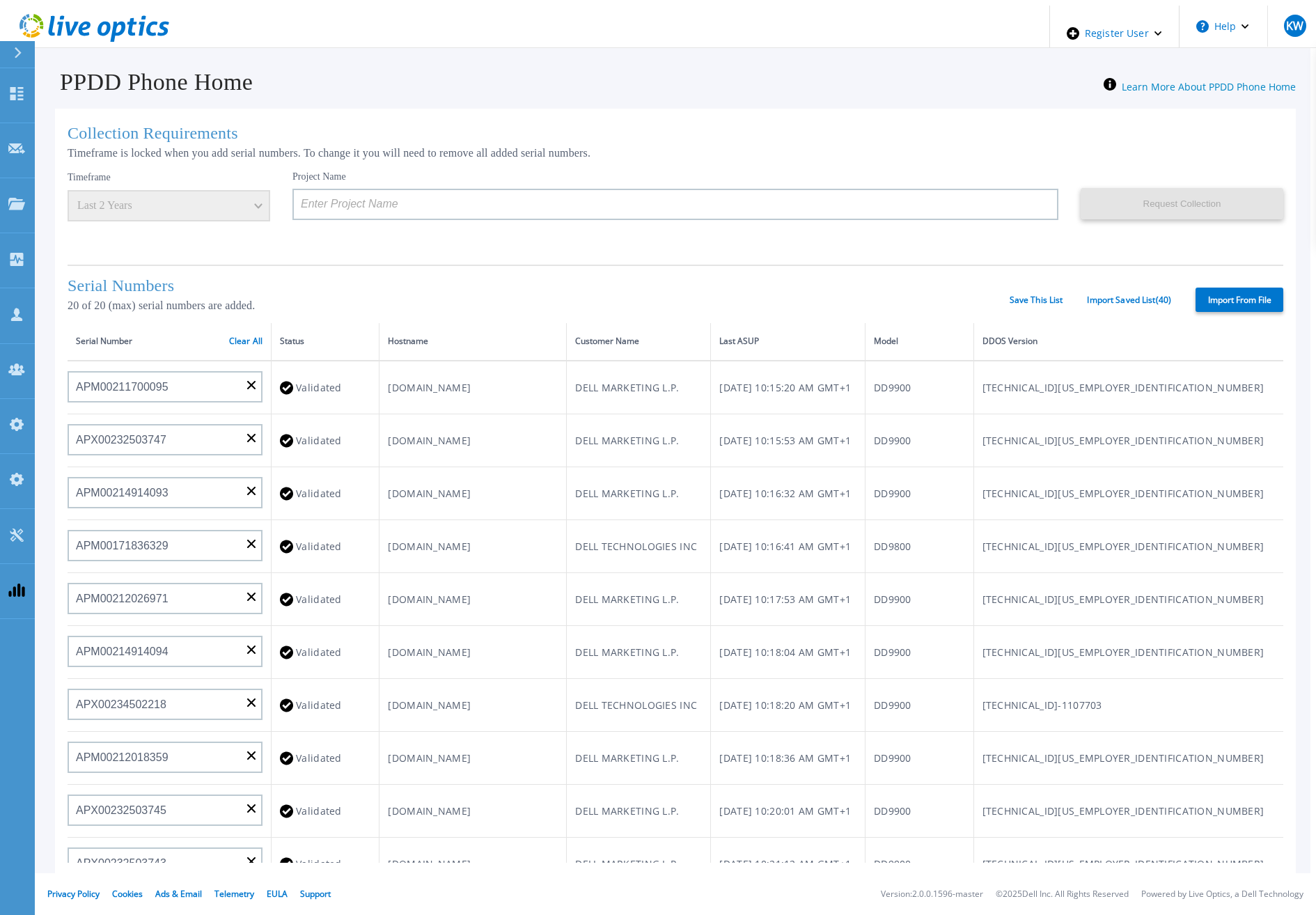
scroll to position [0, 0]
click at [225, 334] on div "Serial Number Clear All" at bounding box center [169, 342] width 187 height 15
click at [229, 337] on link "Clear All" at bounding box center [246, 342] width 34 height 10
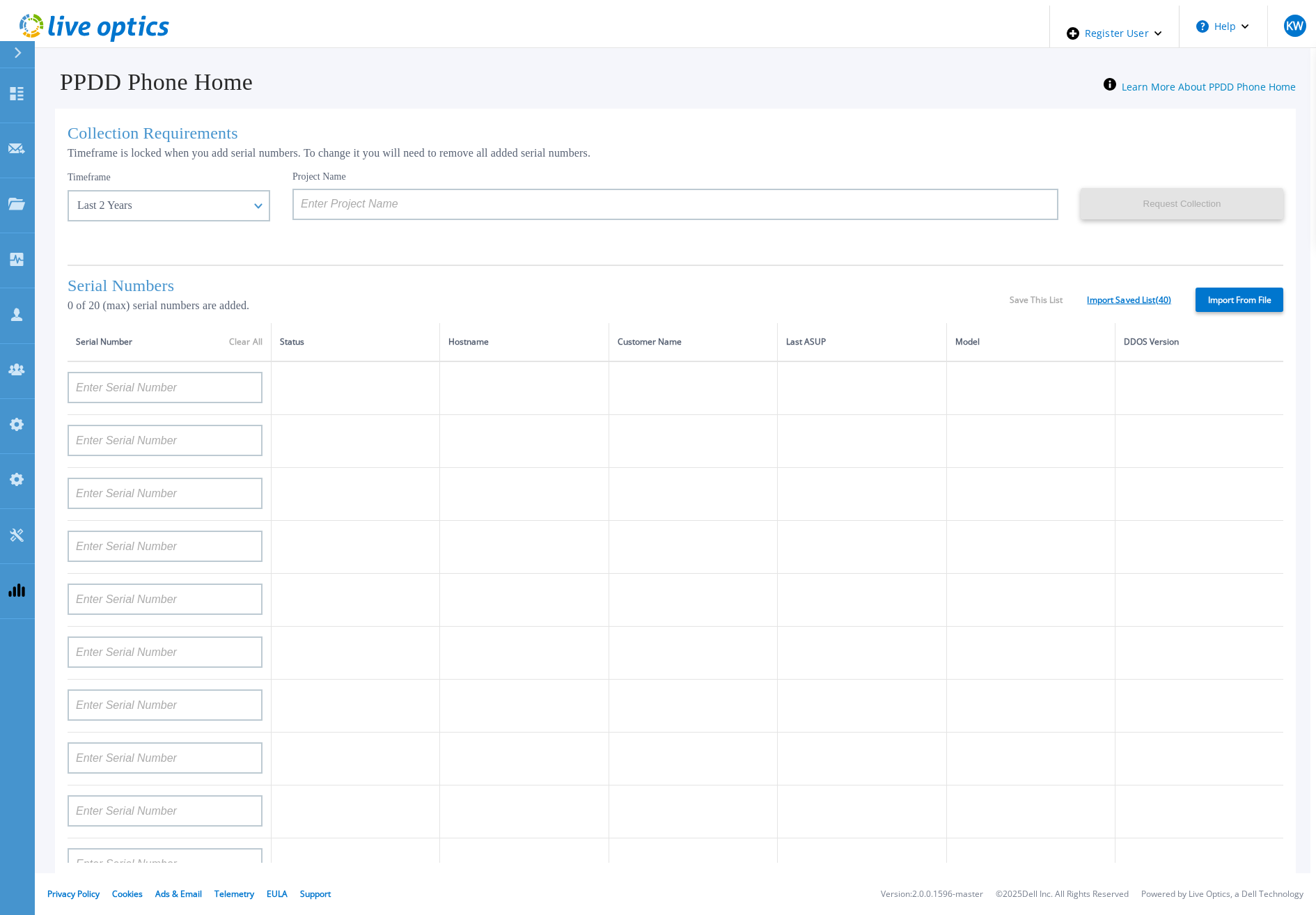
click at [1117, 298] on link "Import Saved List ( 40 )" at bounding box center [1129, 300] width 85 height 10
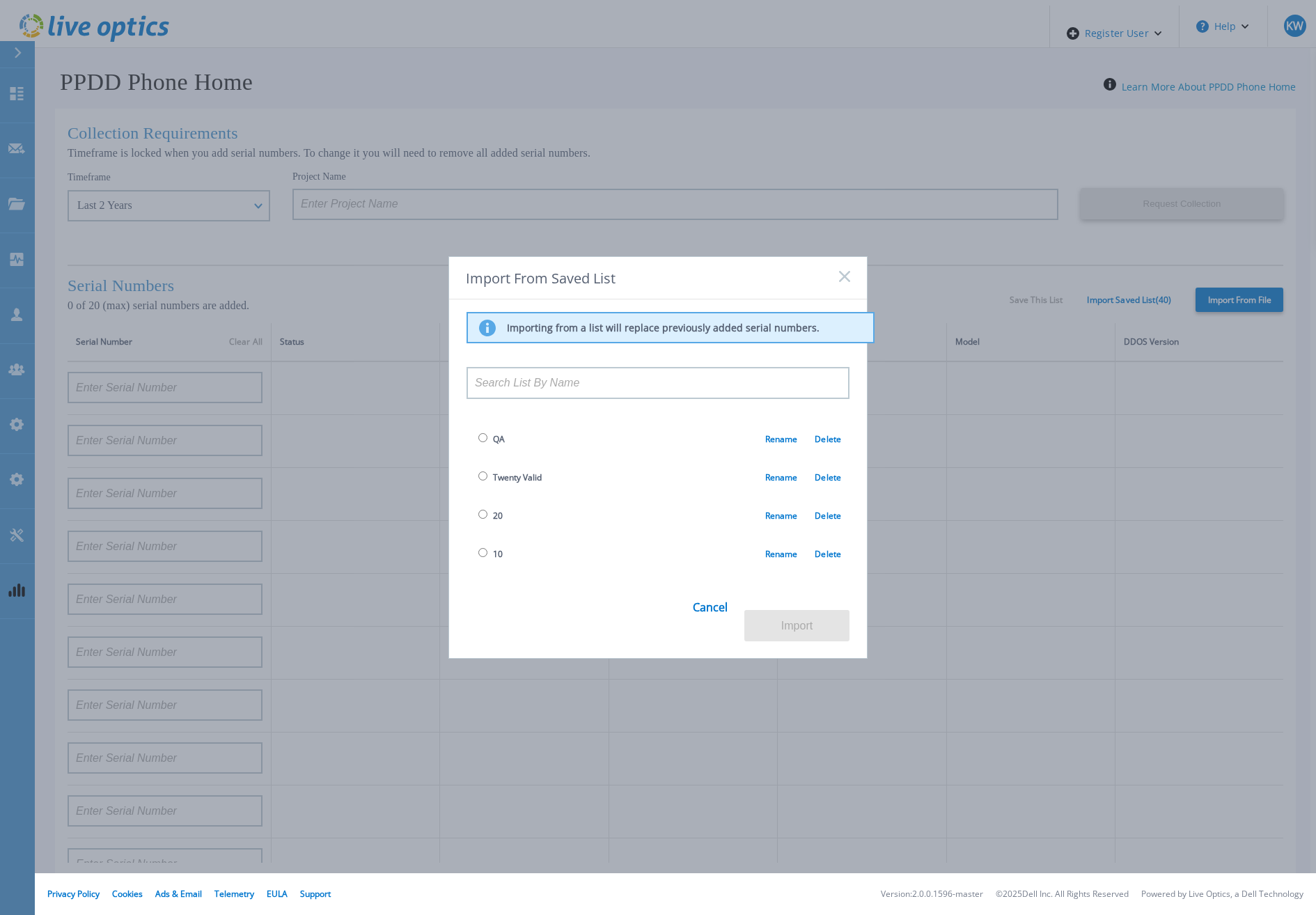
scroll to position [1362, 0]
click at [496, 454] on span "PPDD VTV - Saved Serial Number List for Twenty Serial Numbers used by Quality A…" at bounding box center [620, 469] width 291 height 31
click at [483, 457] on input "radio" at bounding box center [483, 461] width 9 height 9
radio input "true"
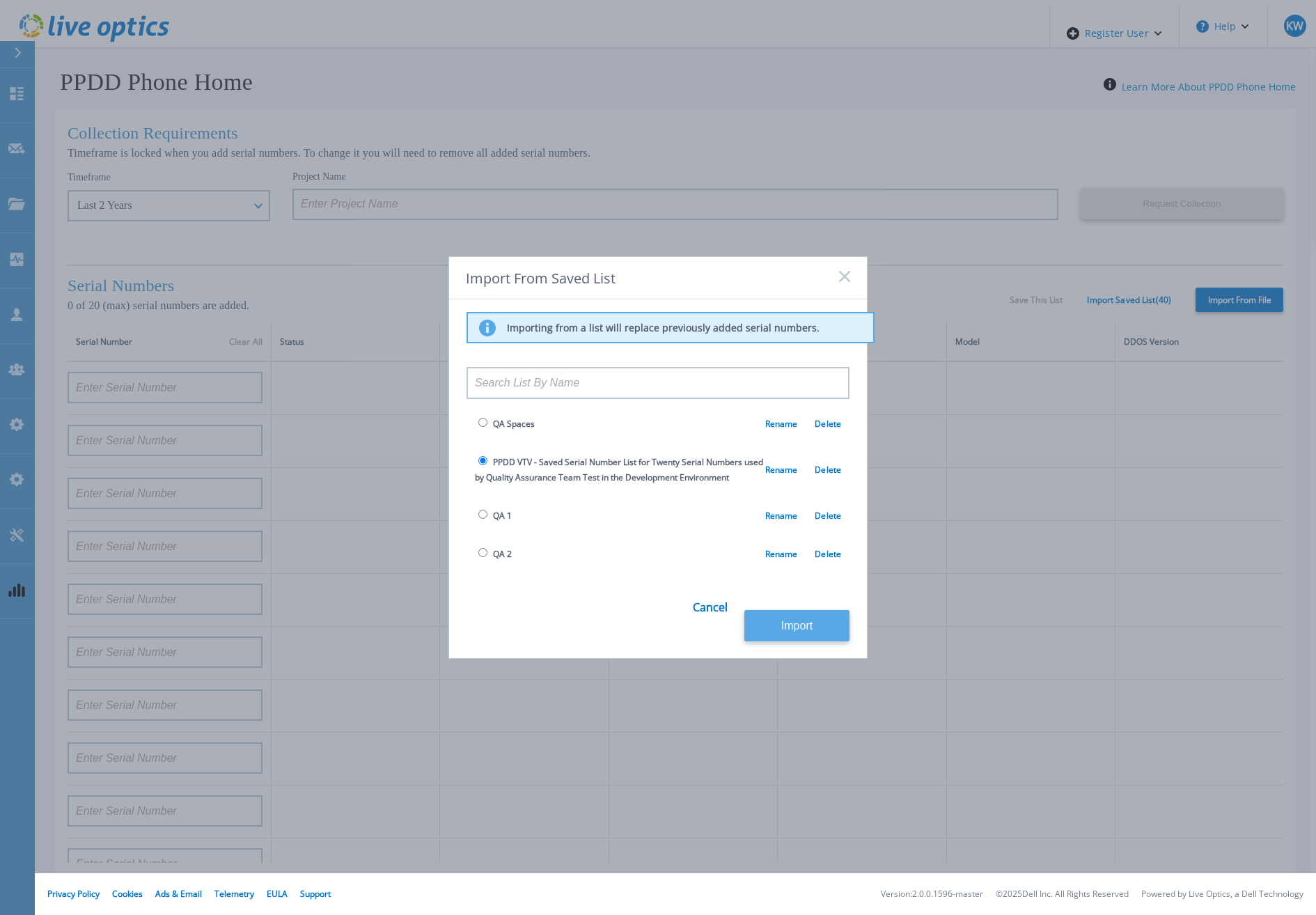
click at [785, 613] on button "Import" at bounding box center [797, 626] width 105 height 31
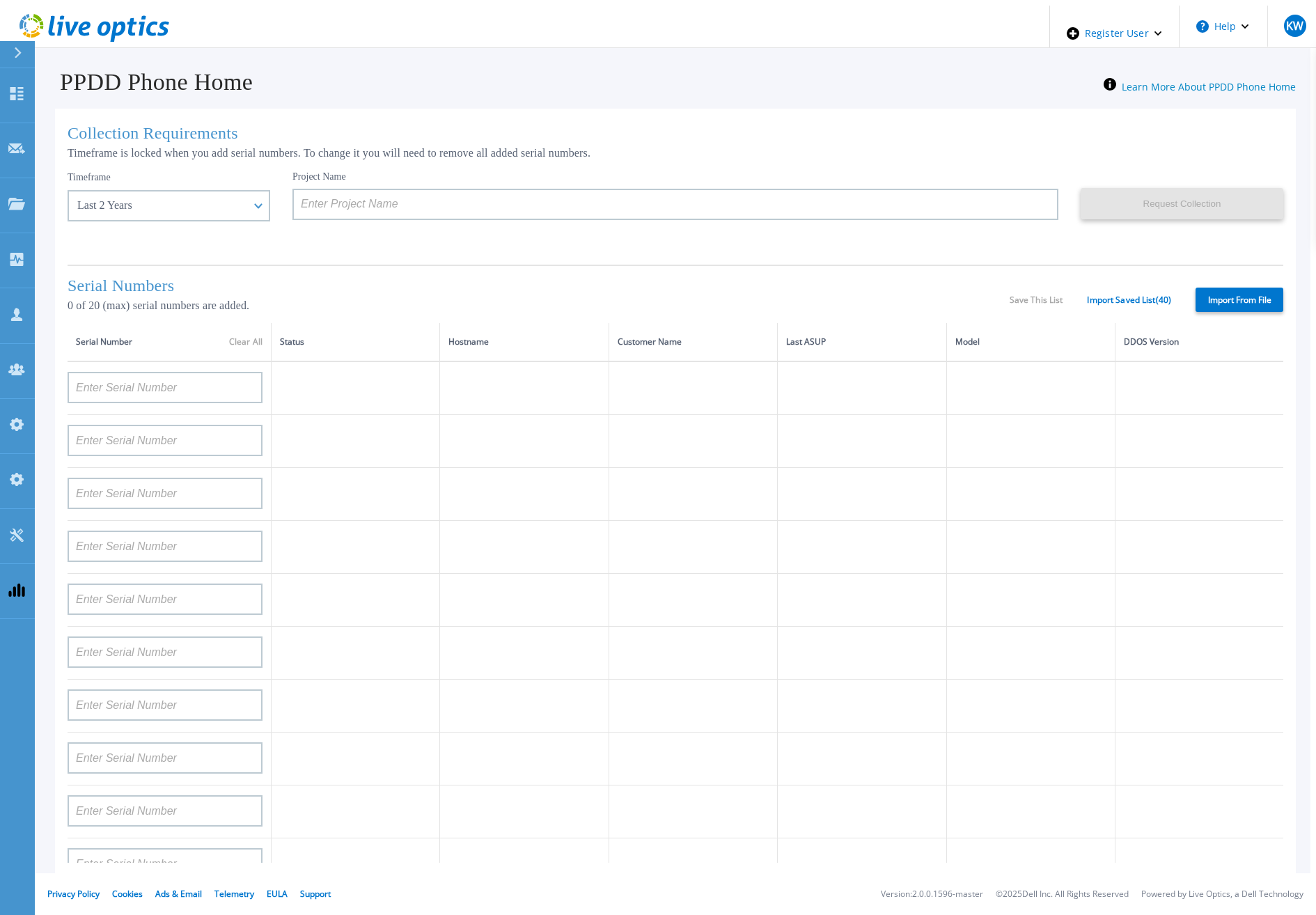
click at [785, 613] on td at bounding box center [861, 600] width 168 height 53
type input "APM00193603655"
type input "APM00212517749"
type input "APX00232503742"
type input "APM00212702822"
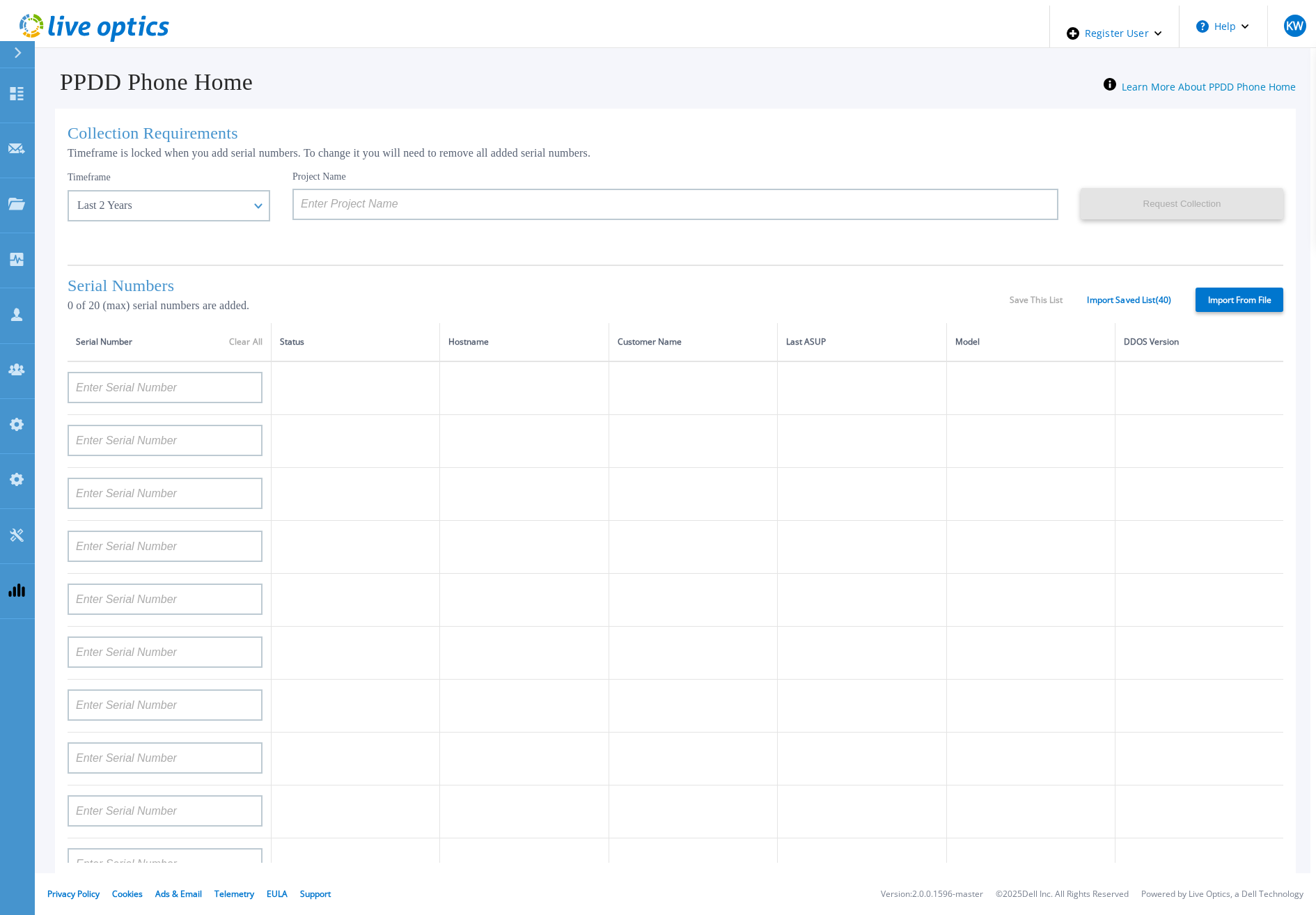
type input "APM00212610953"
type input "APM00202614668"
type input "APM00212613652"
type input "APX00222101185"
type input "AUDVUX6XJHDJFE"
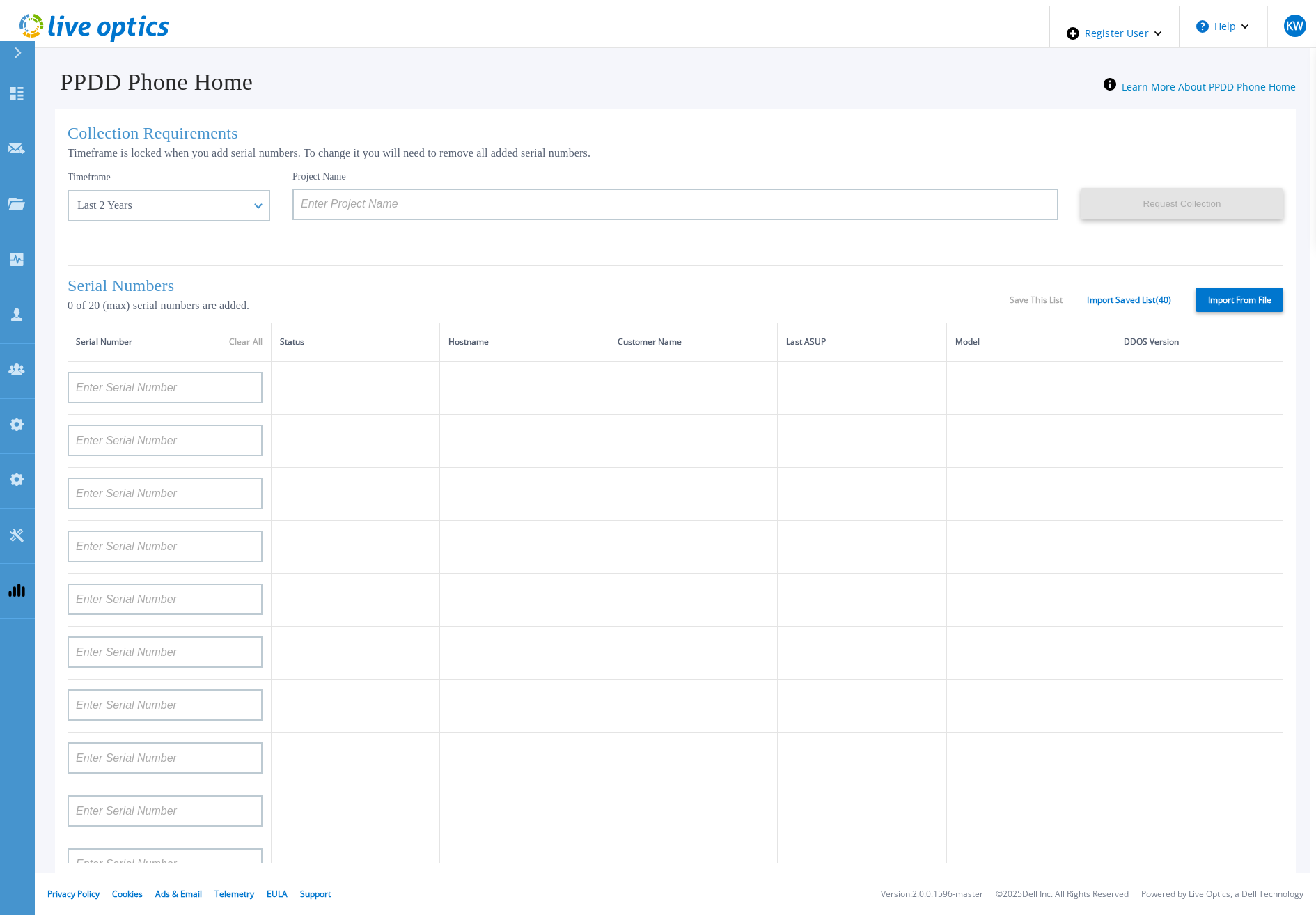
type input "APM00133543104"
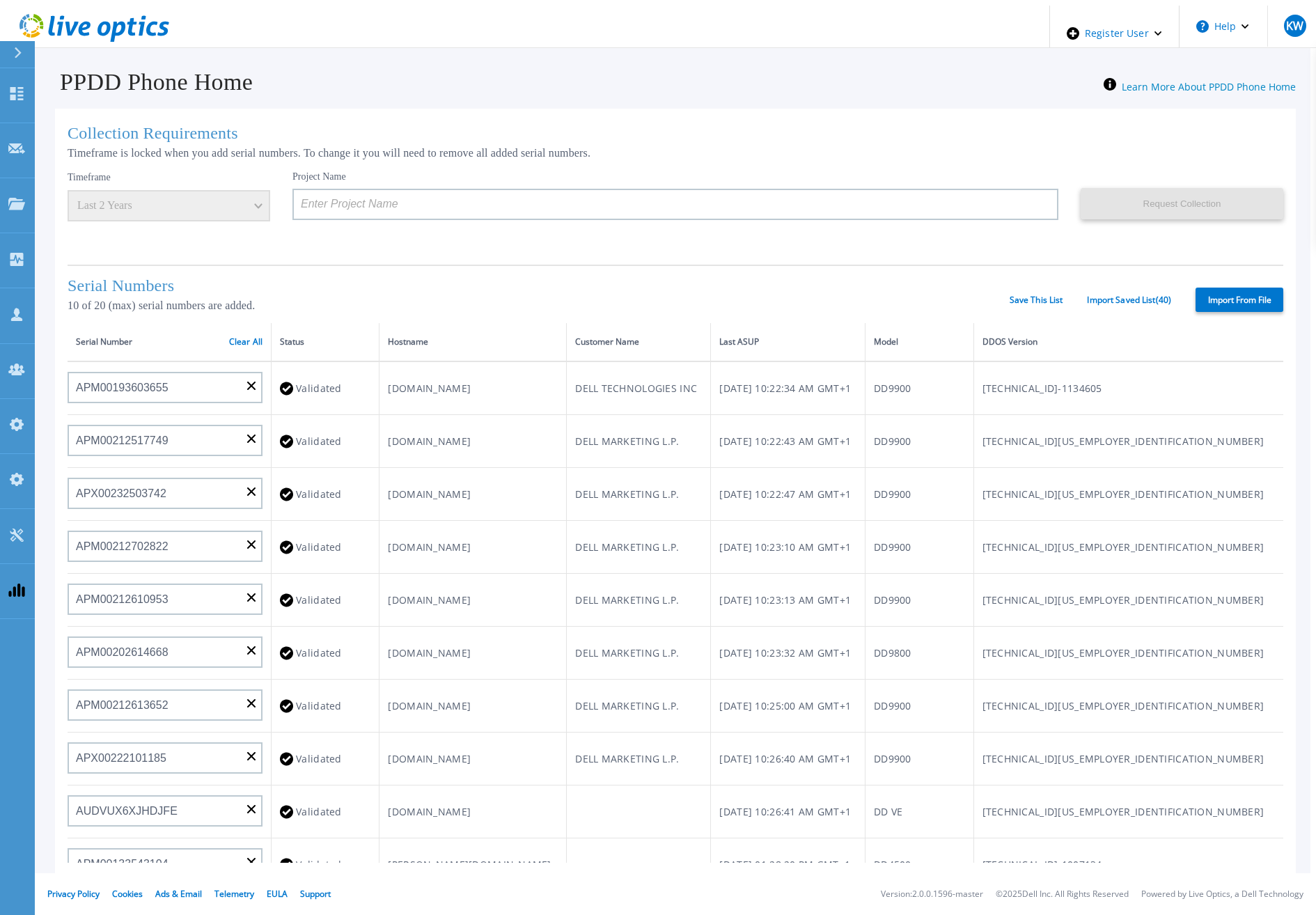
click at [1186, 294] on div "Import From File" at bounding box center [1227, 299] width 112 height 25
click at [1154, 295] on link "Import Saved List ( 40 )" at bounding box center [1129, 300] width 85 height 10
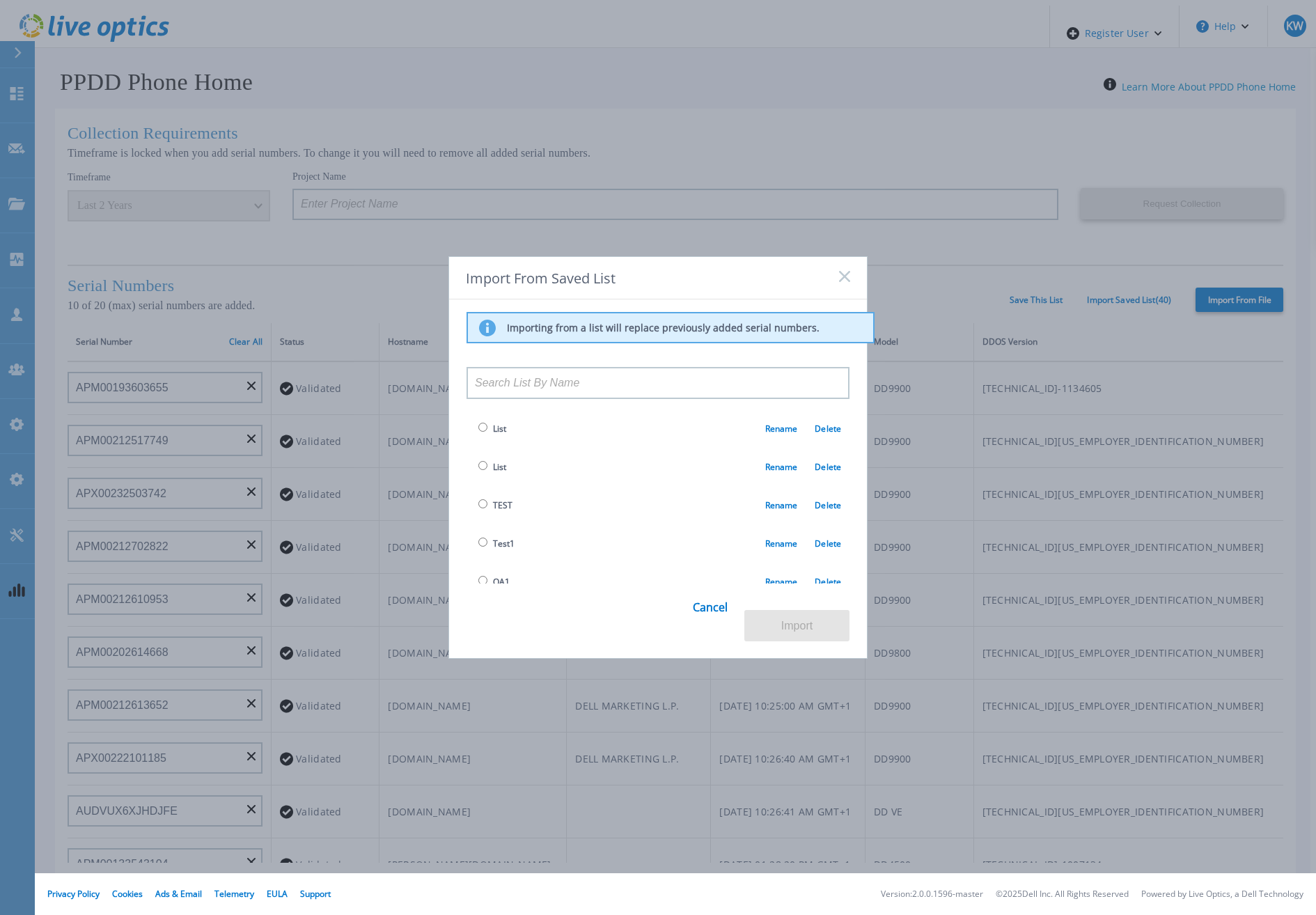
click at [480, 507] on input "radio" at bounding box center [483, 504] width 9 height 9
radio input "true"
click at [805, 624] on button "Import" at bounding box center [797, 626] width 105 height 31
click at [711, 627] on td "DELL MARKETING L.P." at bounding box center [639, 653] width 145 height 53
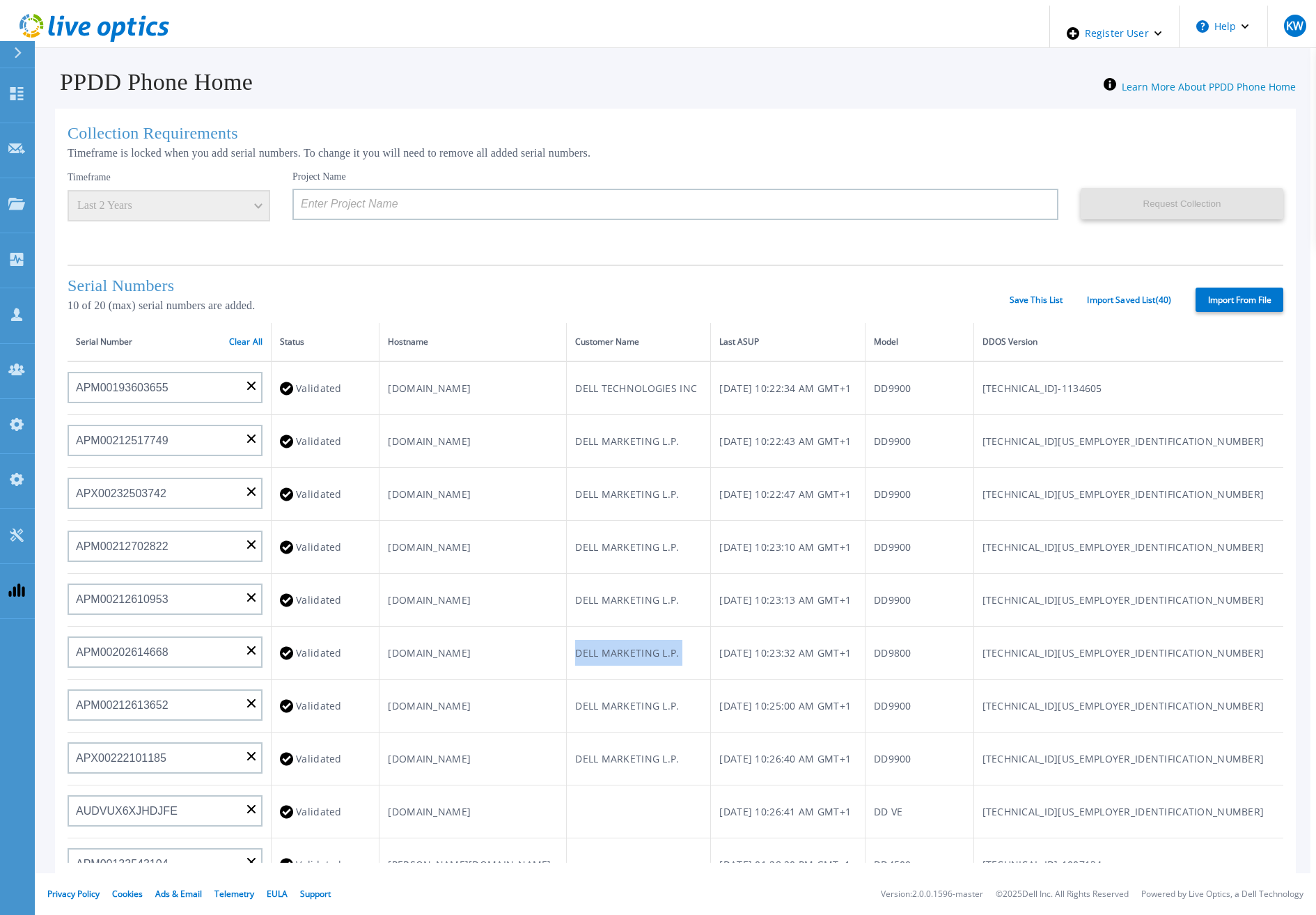
type input "APX00232503747"
click at [805, 627] on tr "Validated DURPDD9800103-m1.us.dell.com DELL MARKETING L.P. Mon, Sep 15, 2025, 1…" at bounding box center [675, 653] width 1215 height 53
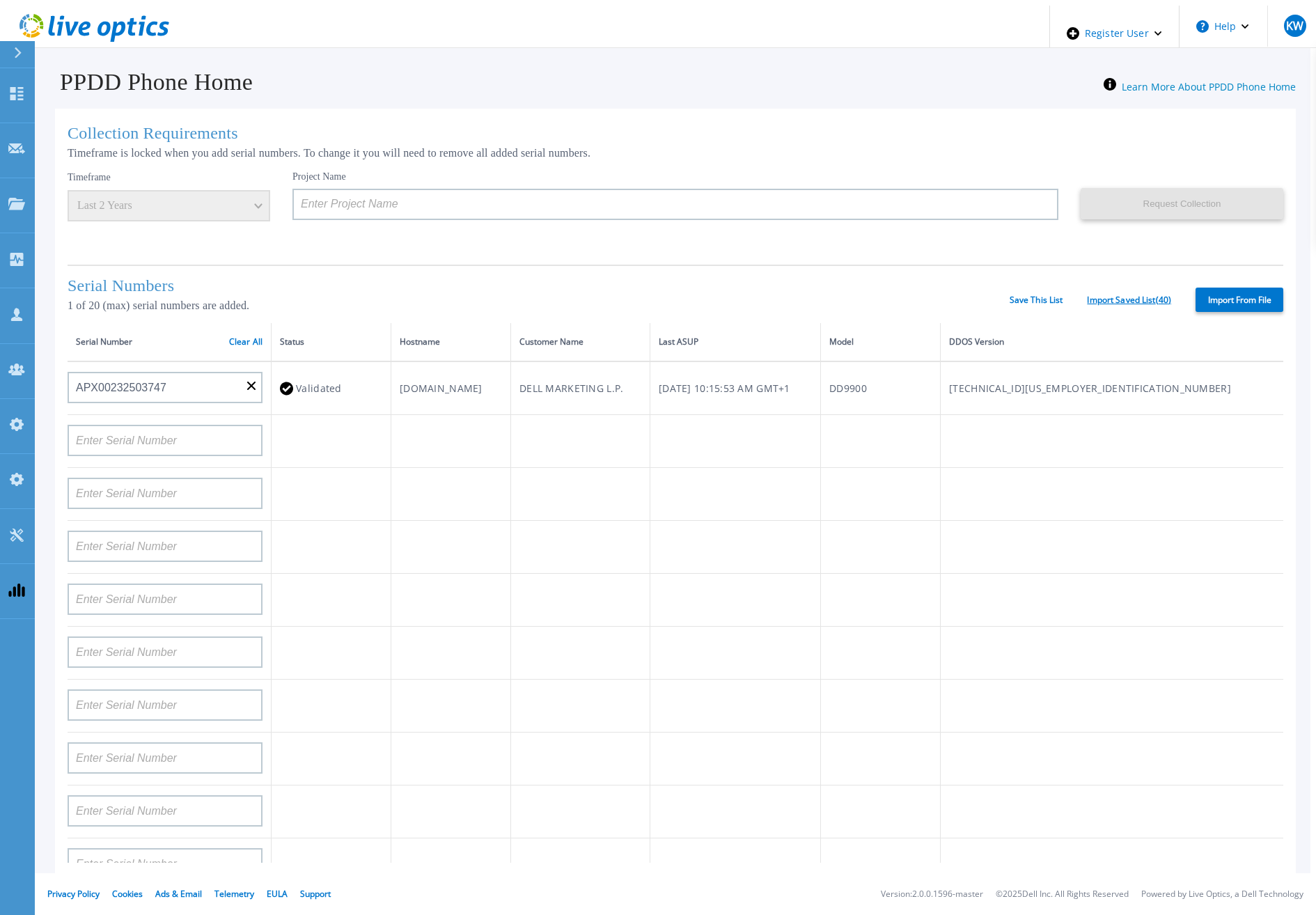
click at [1171, 295] on link "Import Saved List ( 40 )" at bounding box center [1129, 300] width 85 height 10
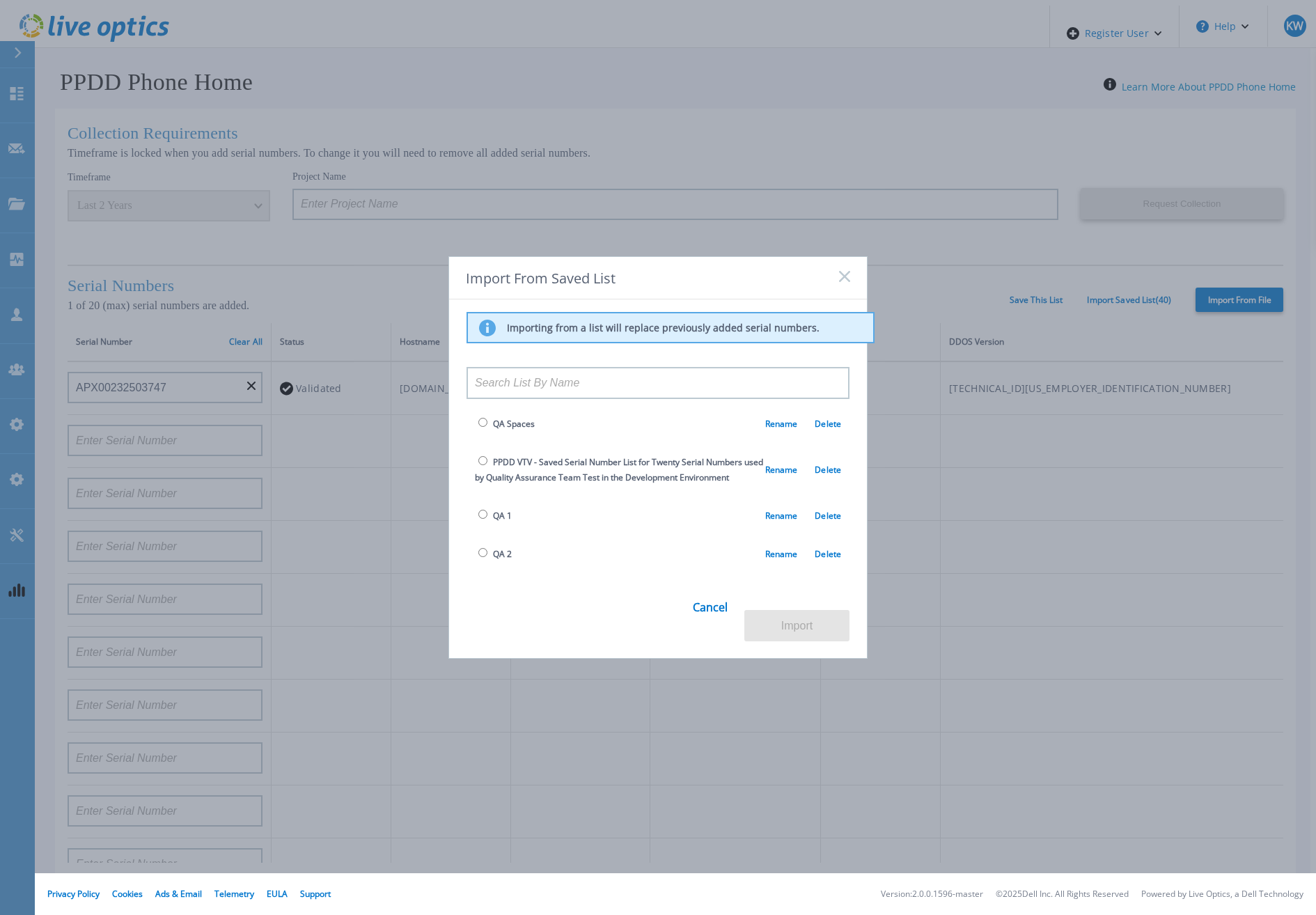
scroll to position [1153, 0]
click at [478, 512] on input "radio" at bounding box center [483, 516] width 9 height 9
radio input "true"
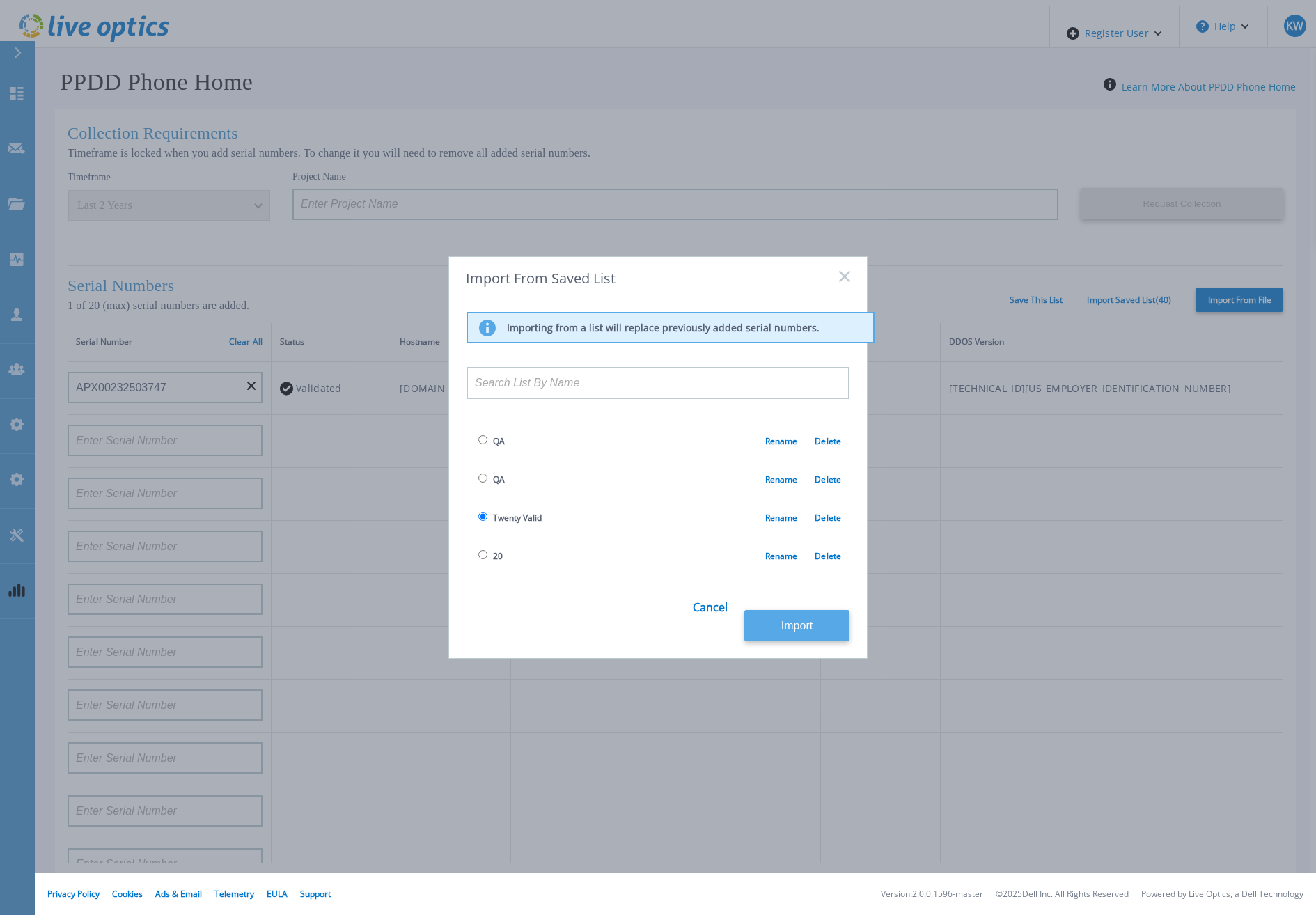
click at [763, 632] on button "Import" at bounding box center [797, 626] width 105 height 31
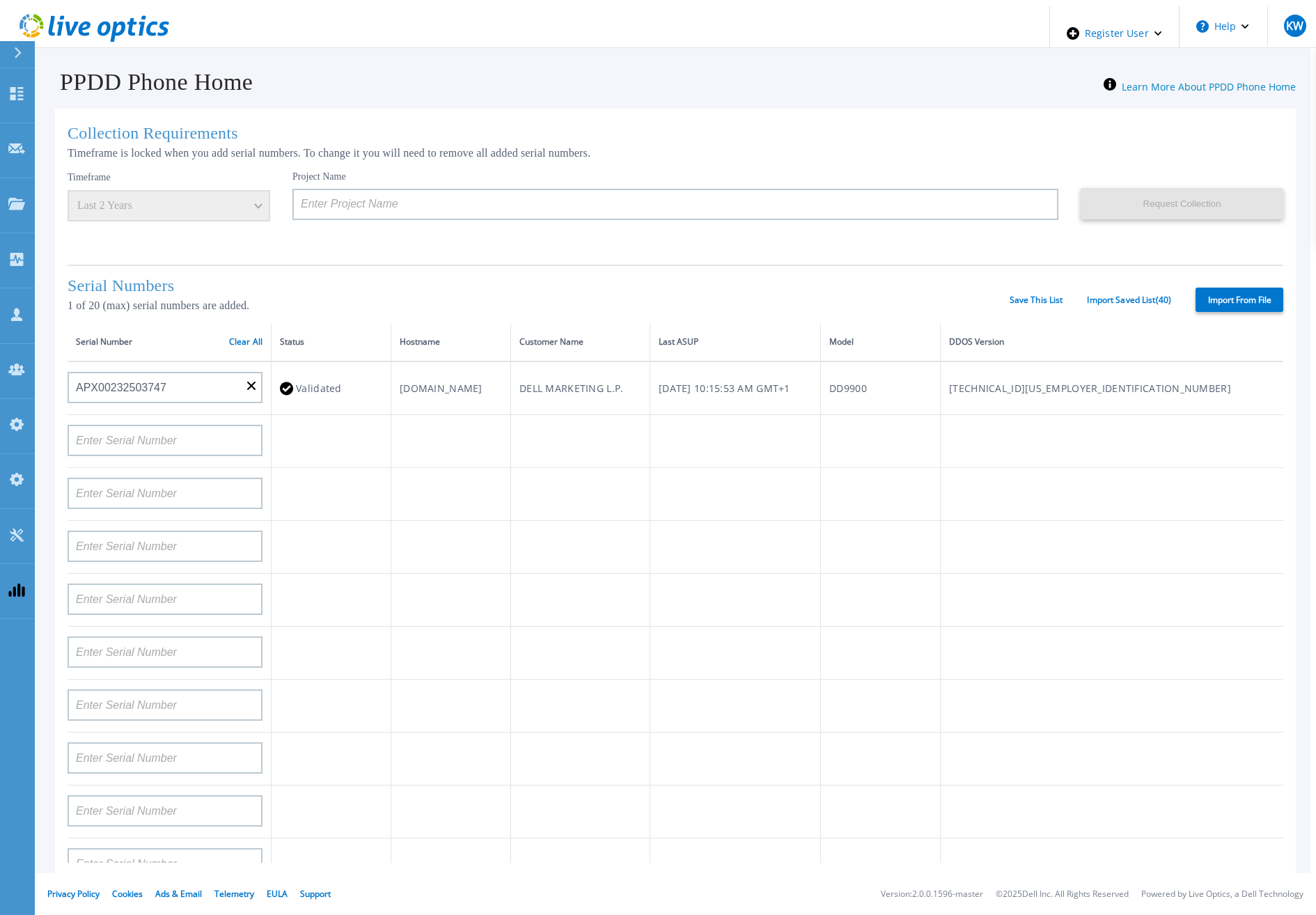
type input "APM00211700095"
type input "APX00232503747"
type input "APM00214914093"
type input "APM00171836329"
type input "APM00212026971"
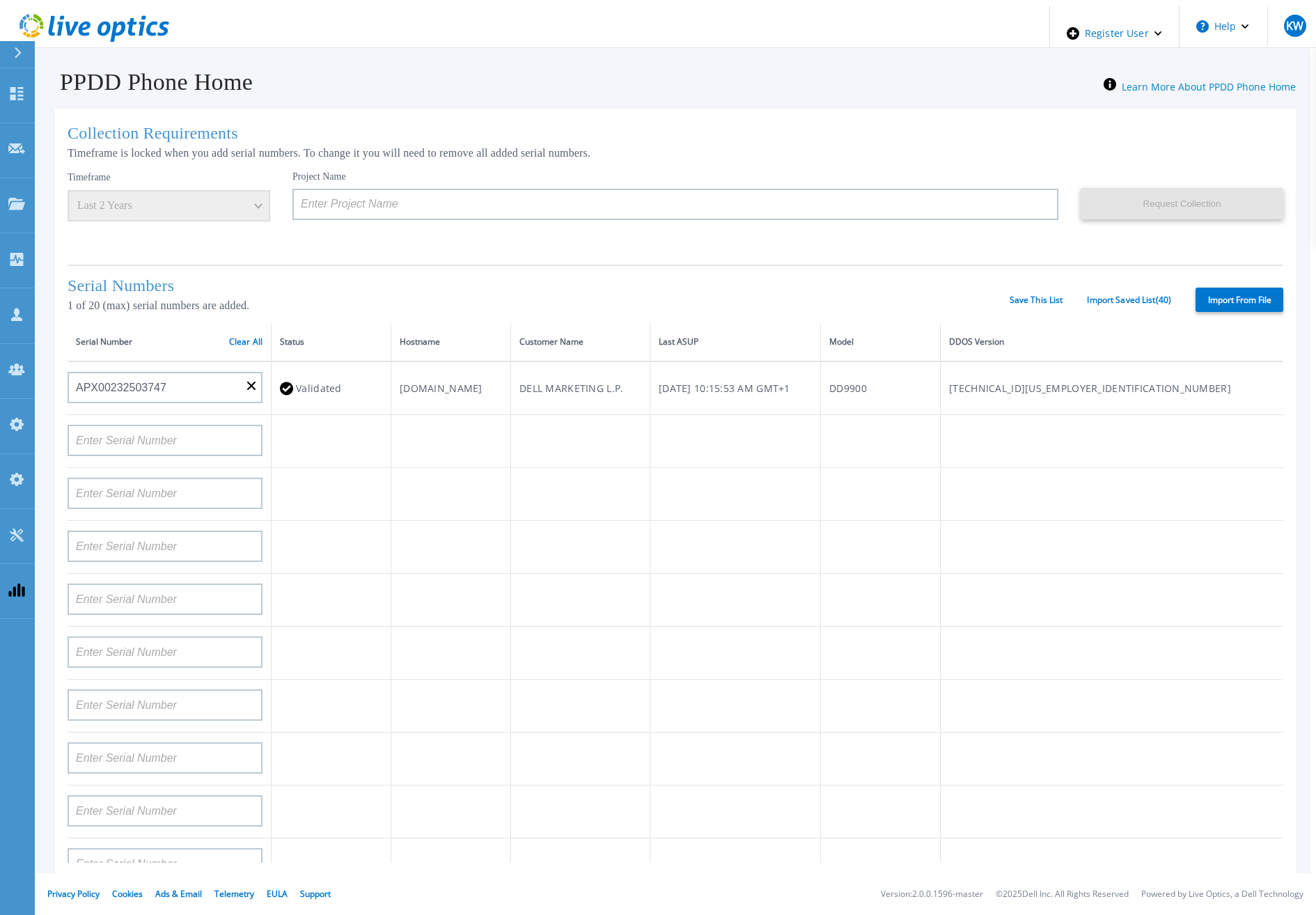
type input "APM00214914094"
type input "APX00234502218"
type input "APM00212018359"
type input "APX00232503745"
type input "APX00232503743"
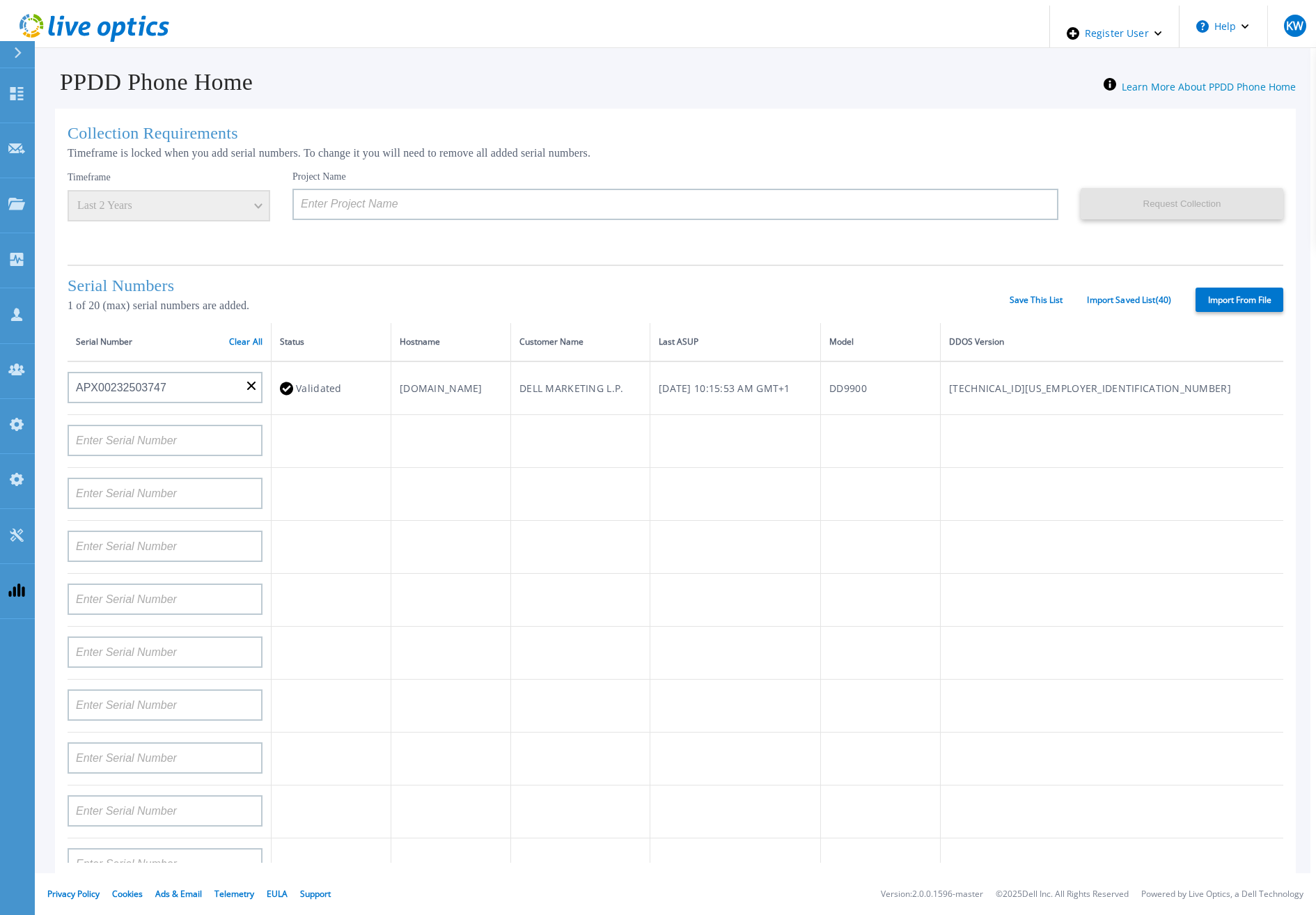
type input "APM00202011675"
type input "APM00212517749"
type input "APX00232503742"
type input "APM00212702822"
type input "APM00212610953"
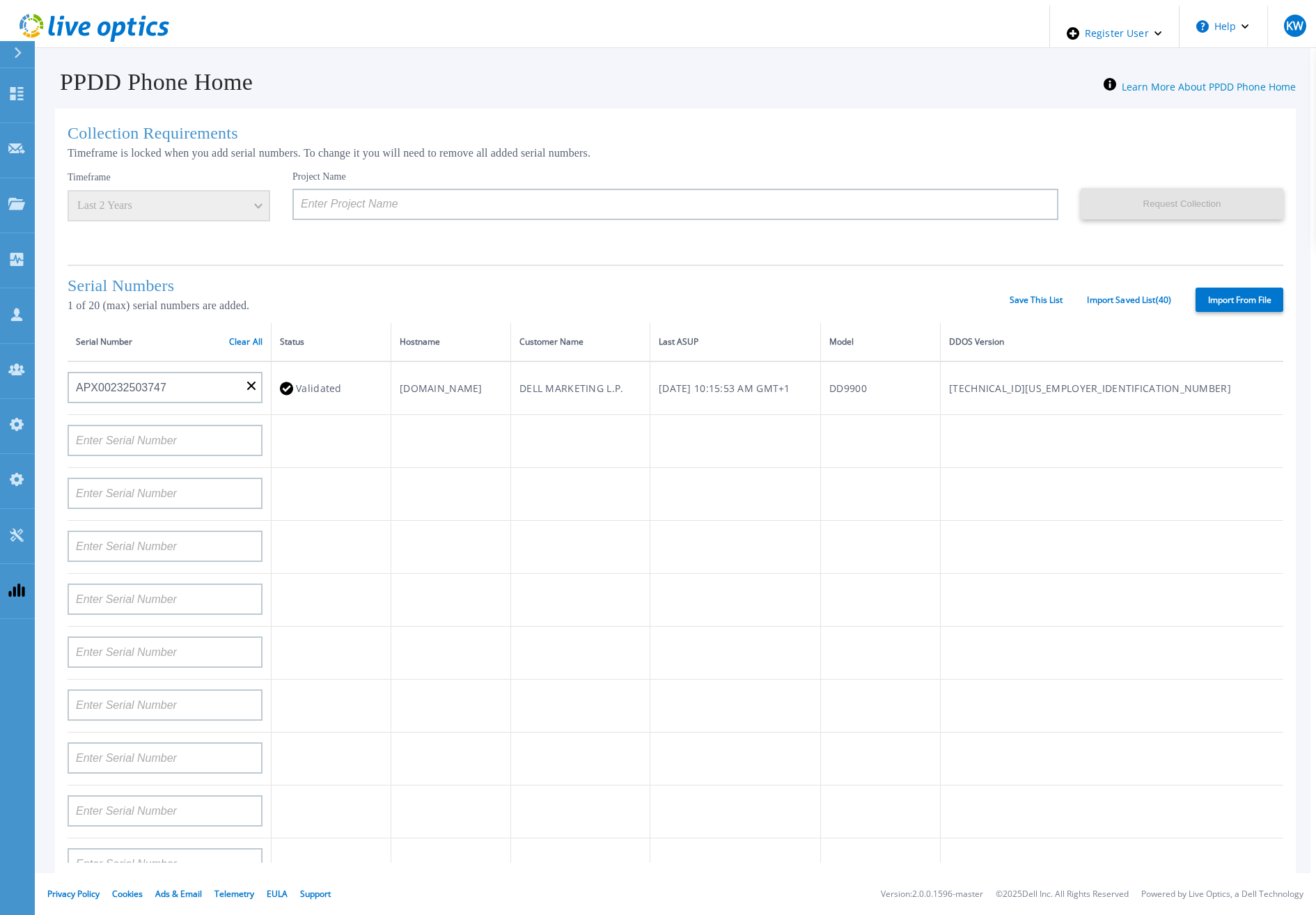
type input "APM00202614668"
type input "APM00212613652"
type input "APX00222101185"
type input "AUDVUX6XJHDJFE"
type input "APM00133543104"
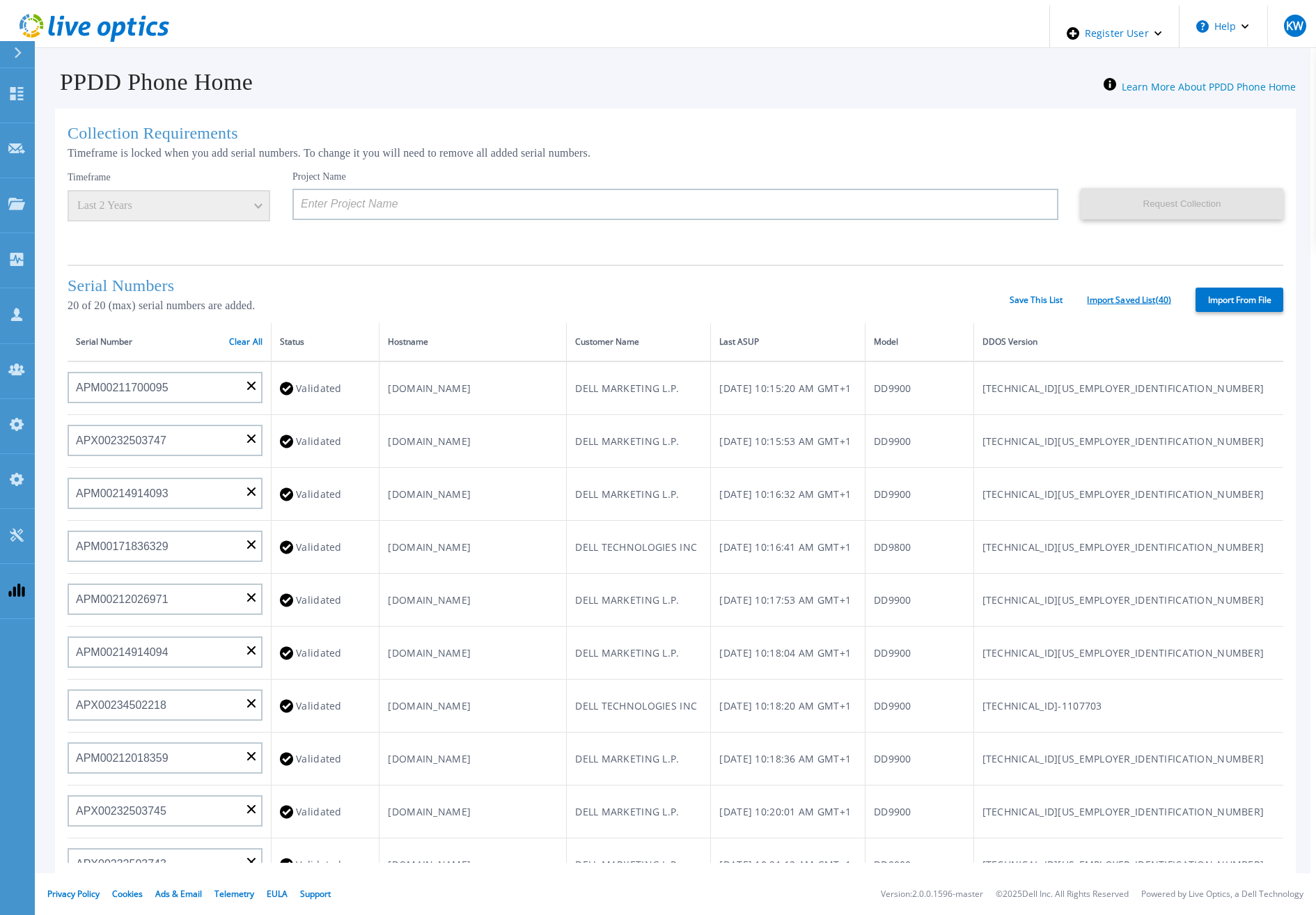
click at [1145, 296] on link "Import Saved List ( 40 )" at bounding box center [1129, 300] width 85 height 10
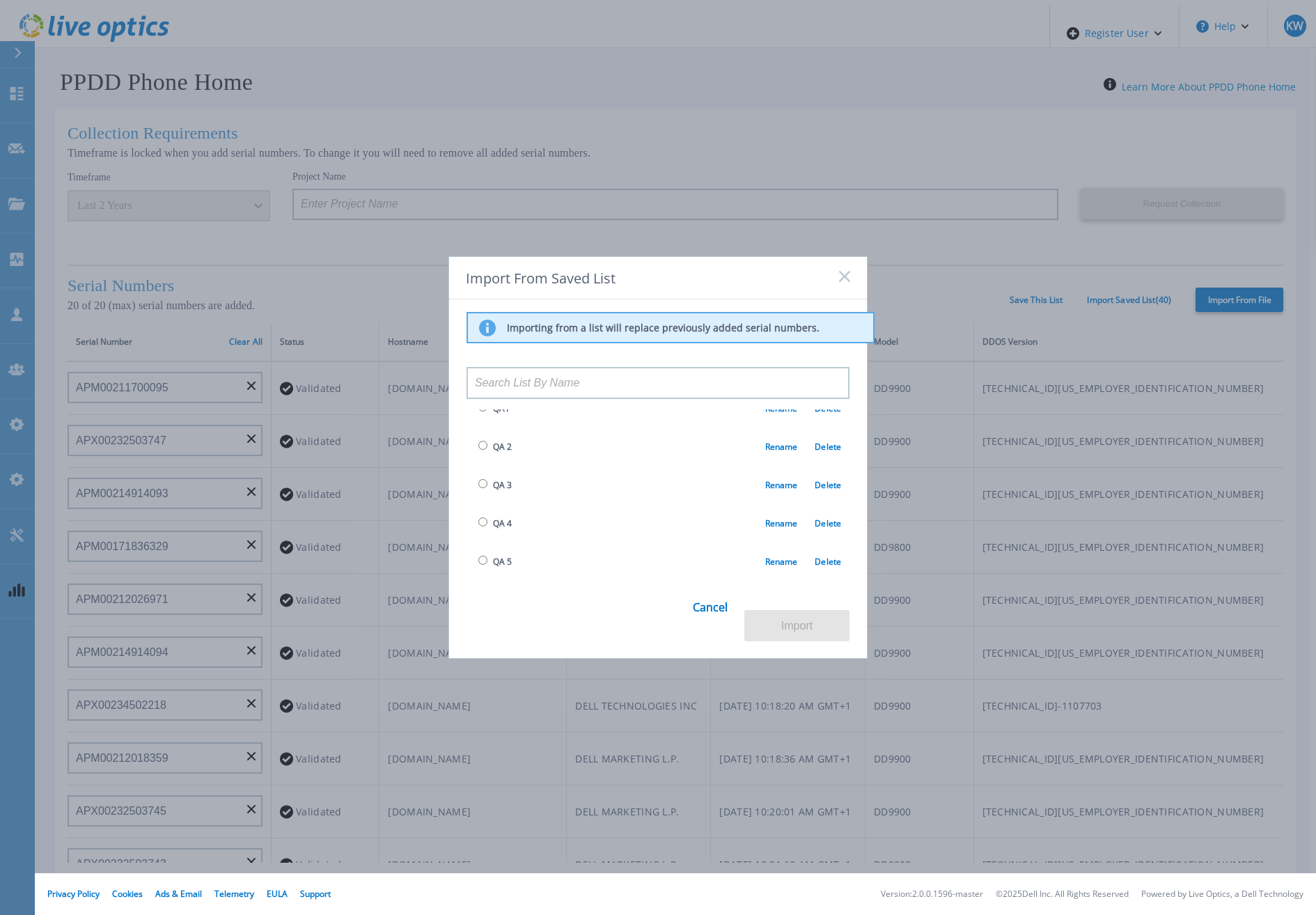
scroll to position [279, 0]
click at [489, 529] on span "QA 7" at bounding box center [494, 533] width 37 height 16
click at [480, 528] on input "radio" at bounding box center [483, 532] width 9 height 9
radio input "true"
click at [780, 619] on button "Import" at bounding box center [797, 626] width 105 height 31
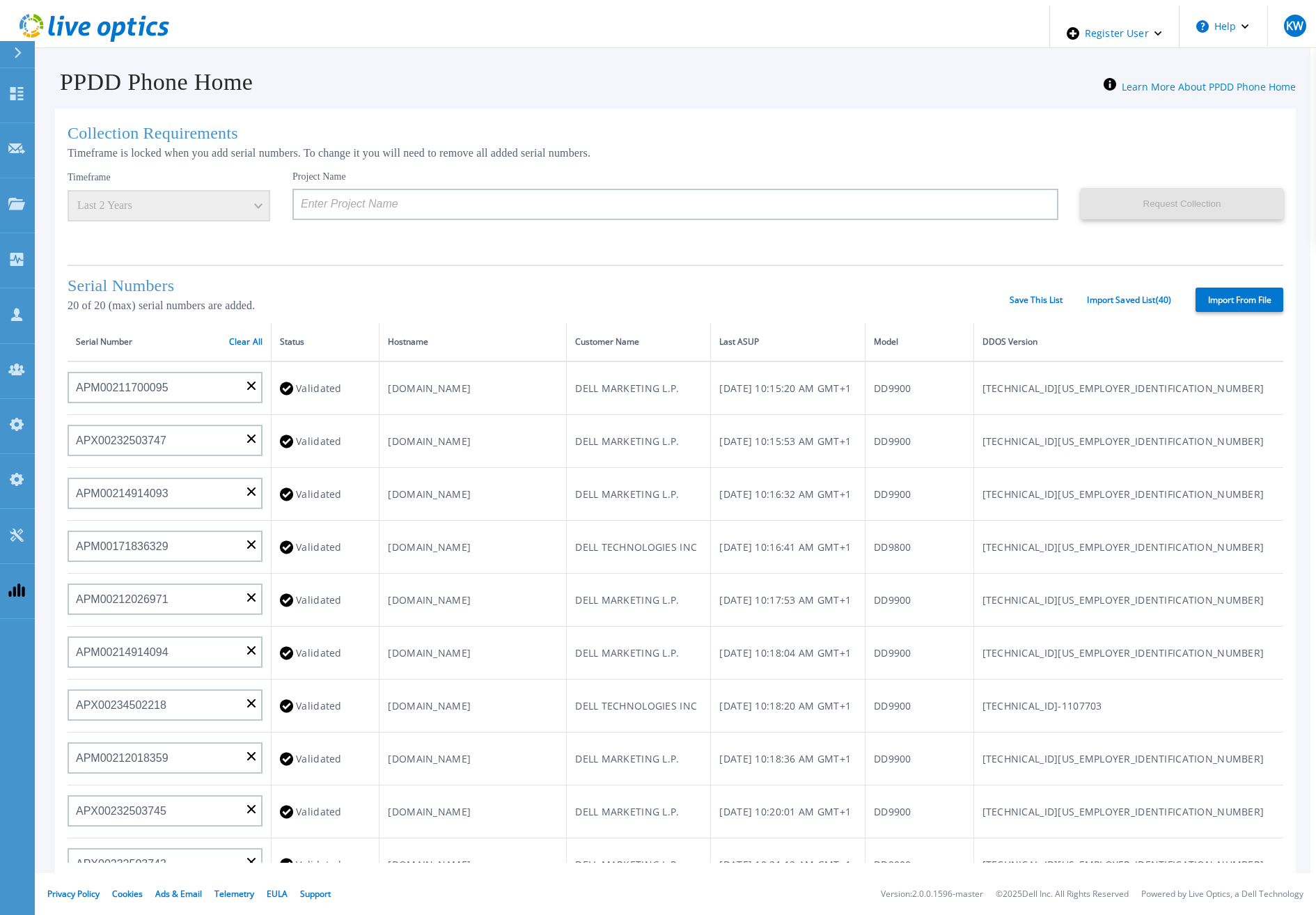
type input "APM00193603655"
type input "APM00212517749"
type input "APX00232503742"
type input "APM00212702822"
type input "APM00212610953"
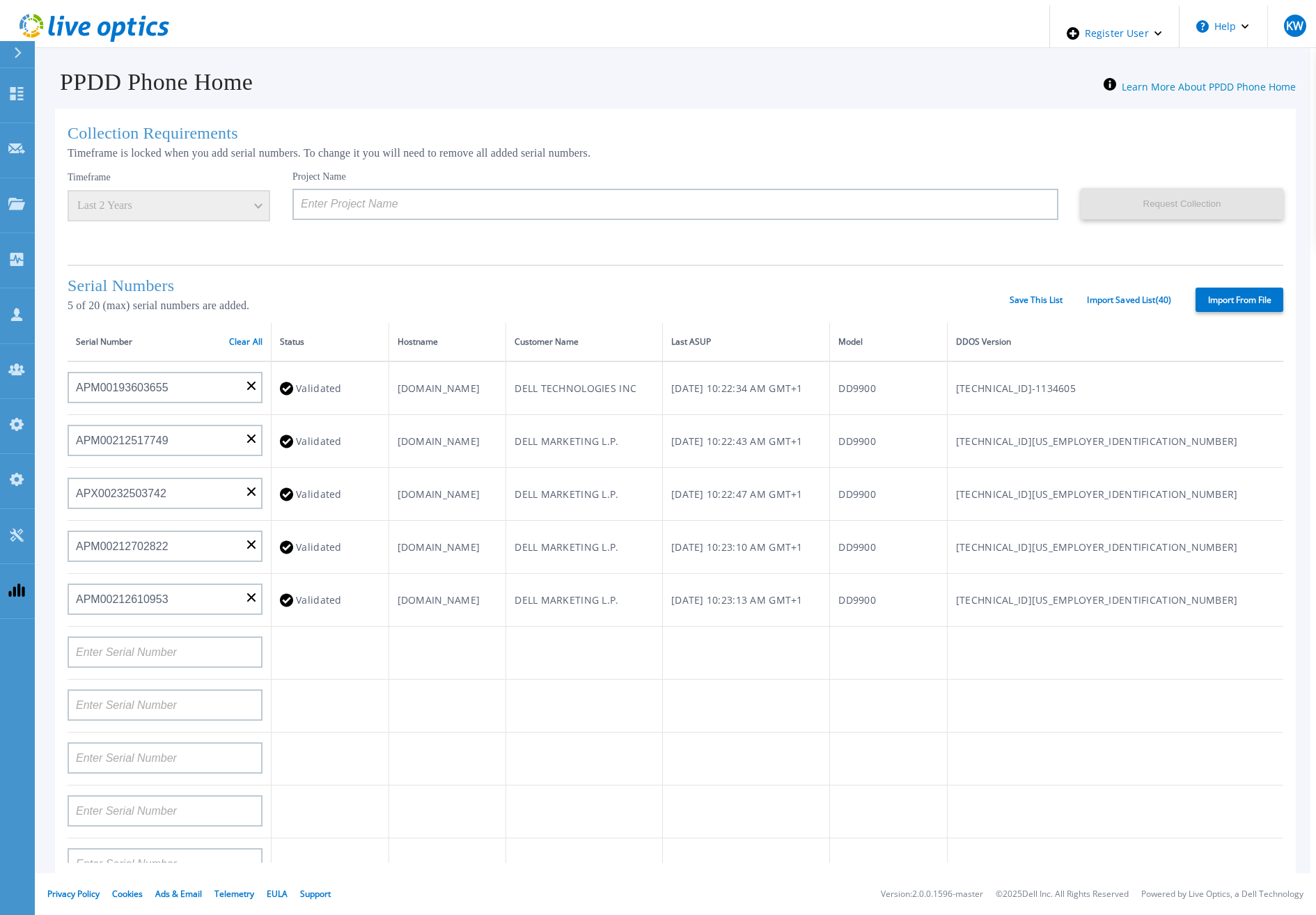
click at [715, 234] on div "Project Name" at bounding box center [686, 212] width 789 height 84
click at [686, 215] on input at bounding box center [675, 204] width 766 height 31
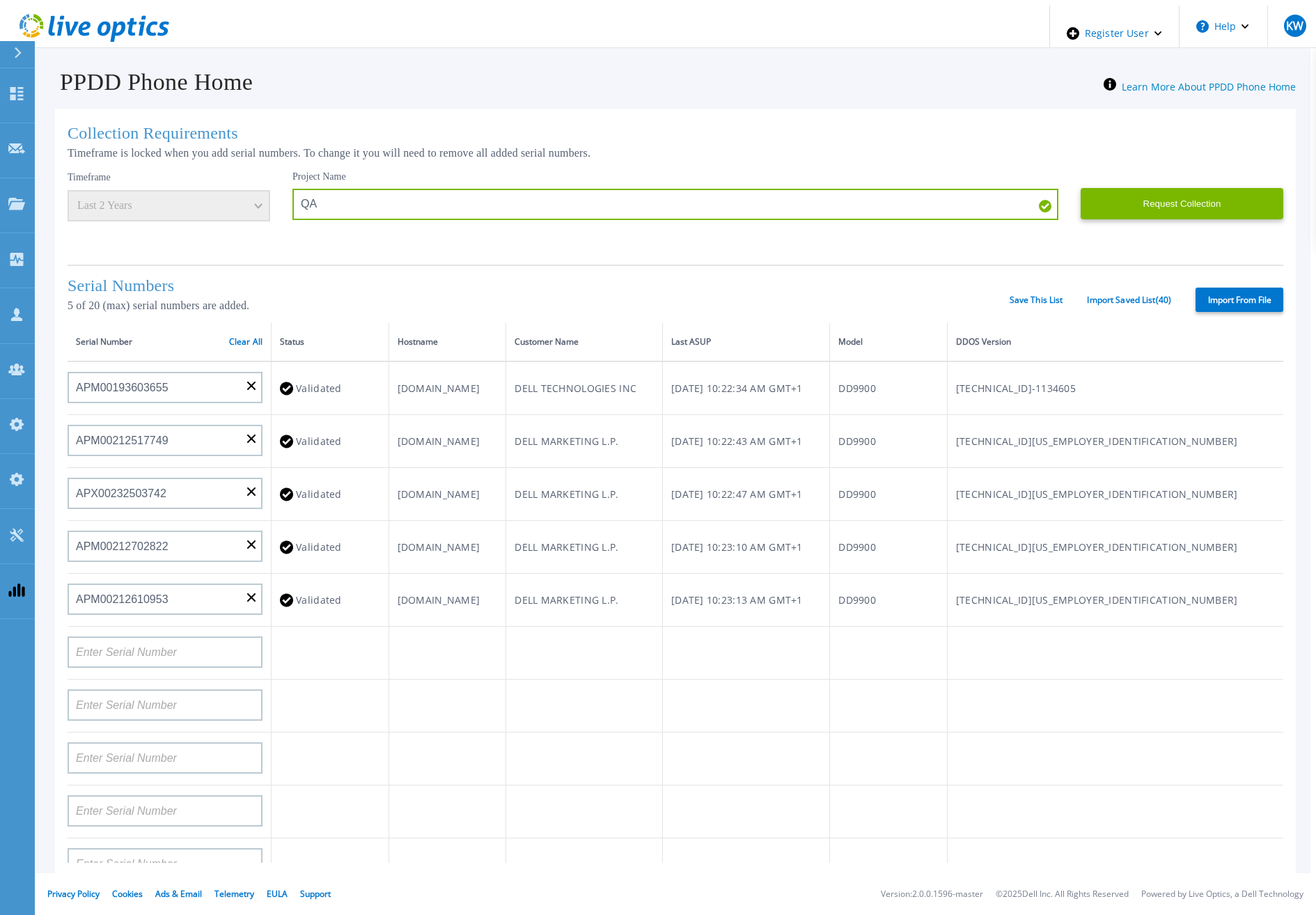
click at [229, 334] on div "Serial Number Clear All" at bounding box center [169, 342] width 187 height 15
click at [1112, 200] on button "Request Collection" at bounding box center [1182, 203] width 203 height 31
click at [1114, 293] on body "Register User Help KW Dell Admin User Kieran Whooley Kieran.Whooley@dell.com De…" at bounding box center [658, 463] width 1305 height 915
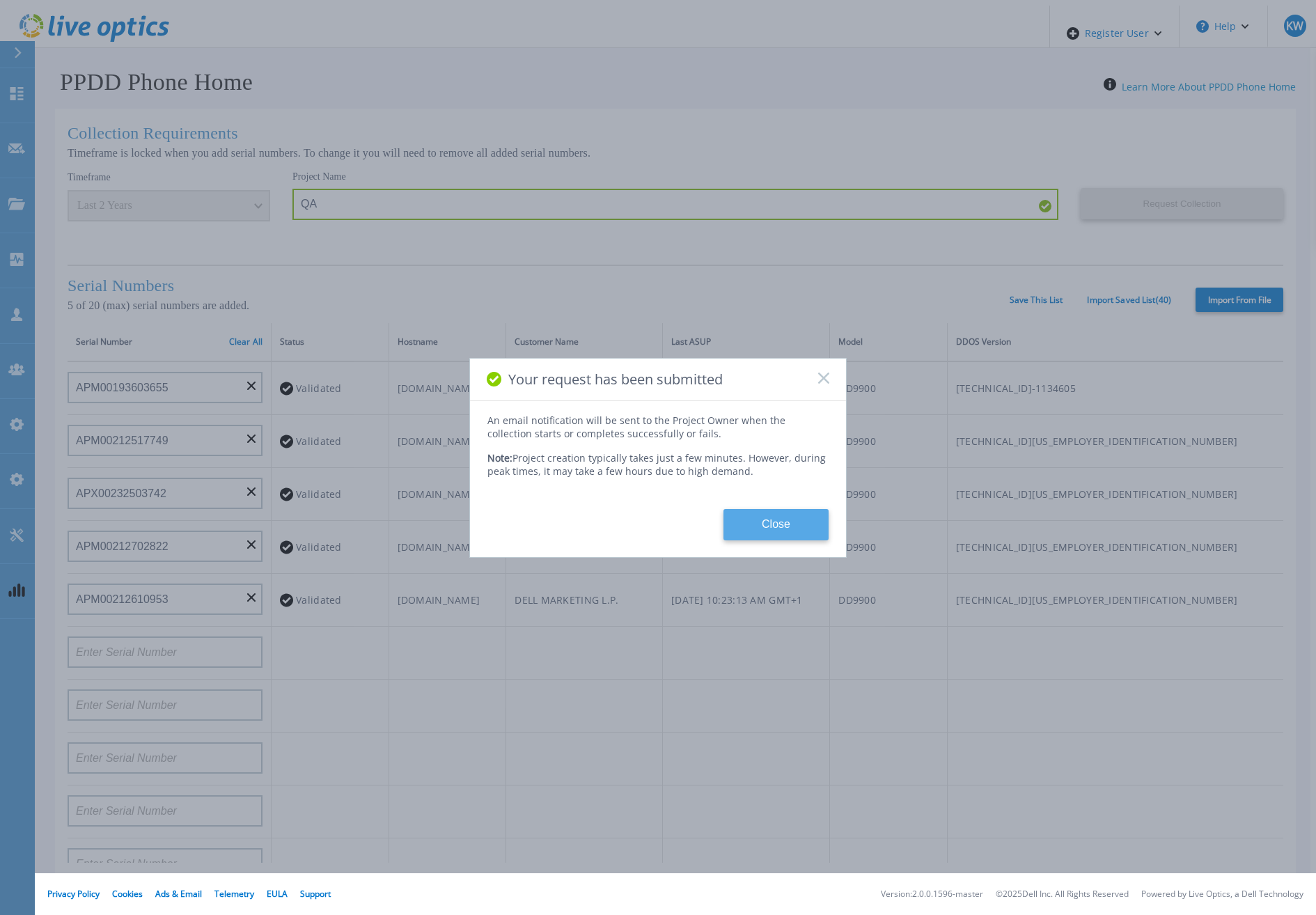
click at [800, 512] on button "Close" at bounding box center [776, 524] width 105 height 31
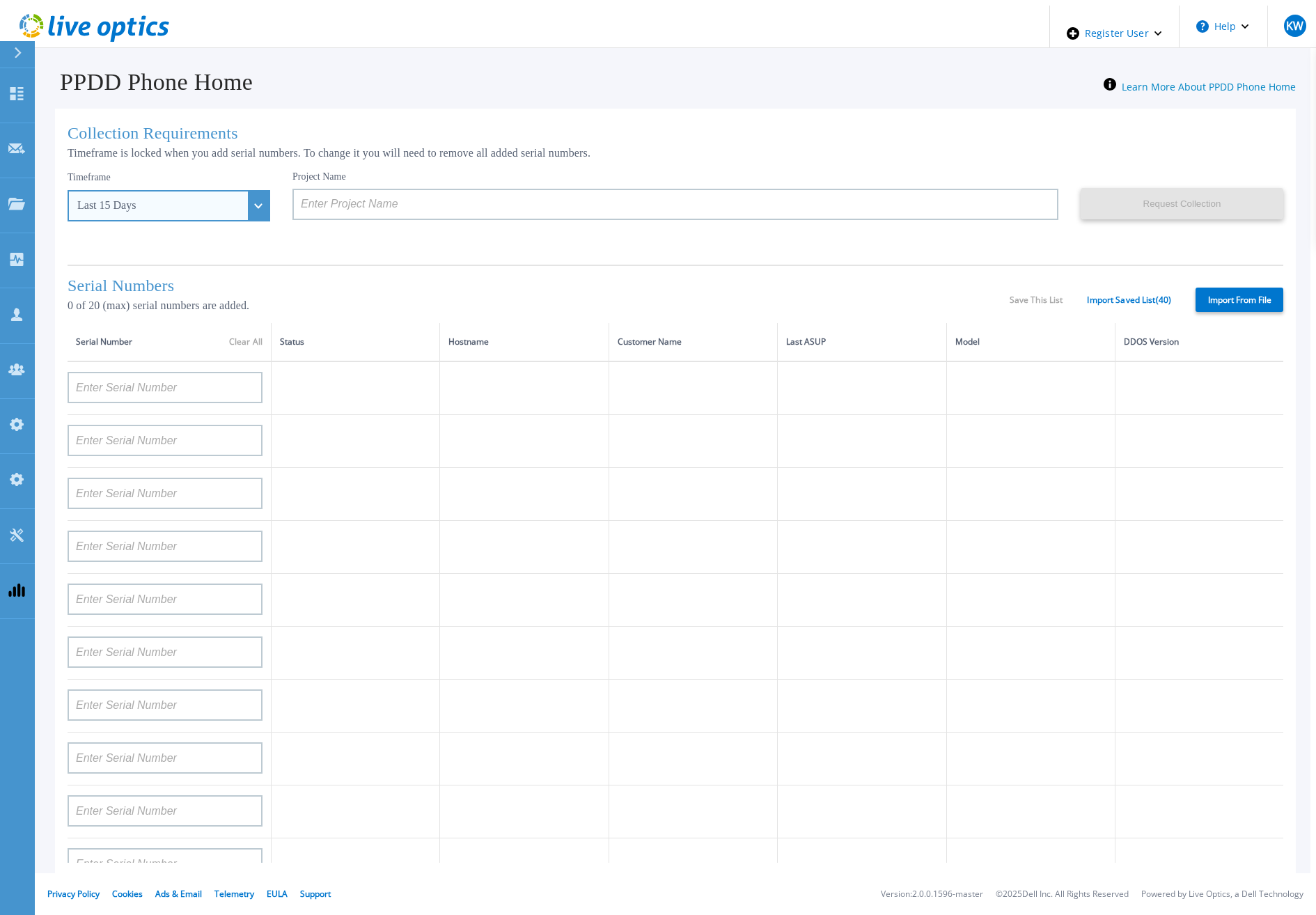
click at [204, 190] on div "Last 15 Days" at bounding box center [169, 205] width 203 height 31
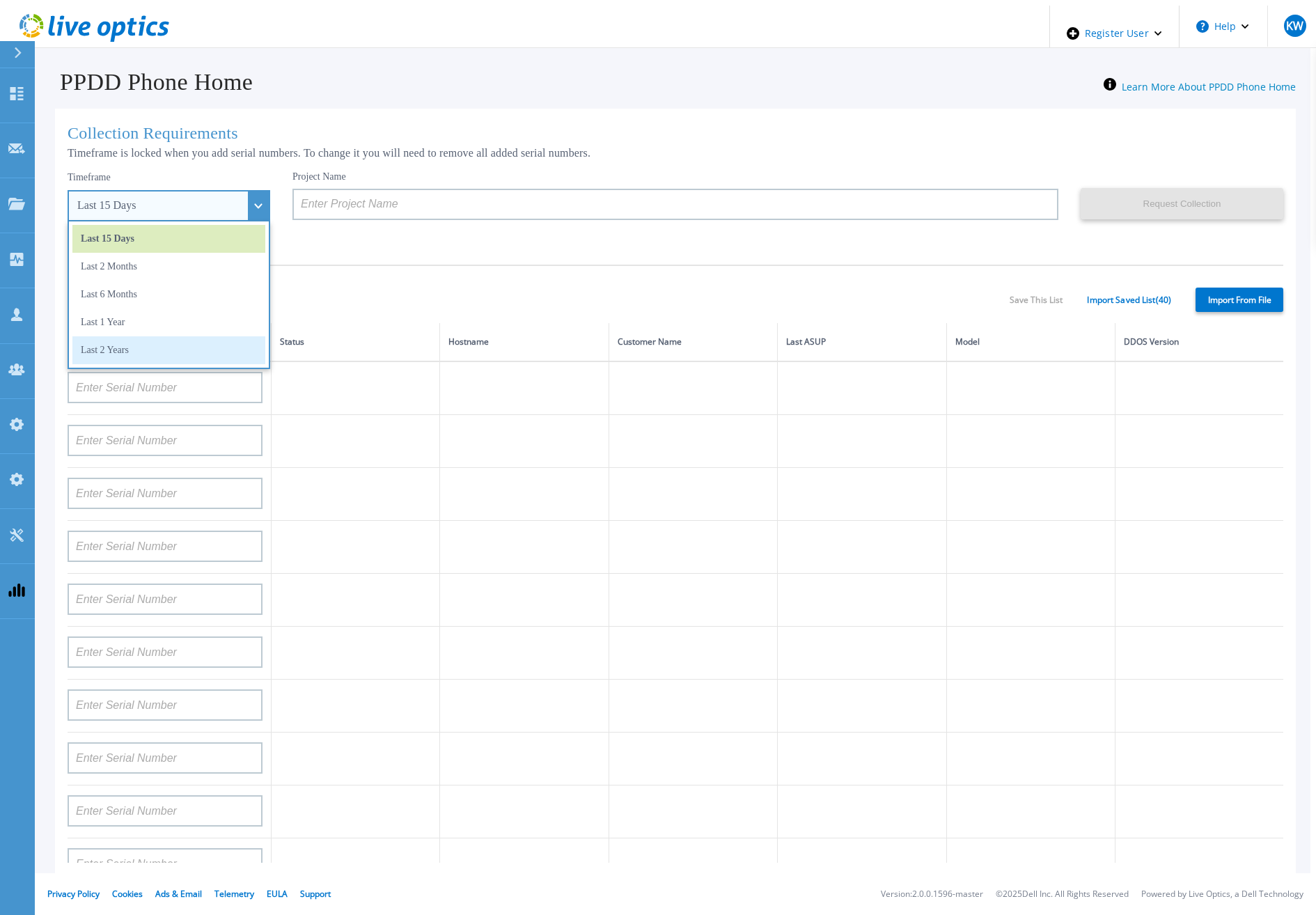
click at [136, 343] on li "Last 2 Years" at bounding box center [169, 350] width 193 height 28
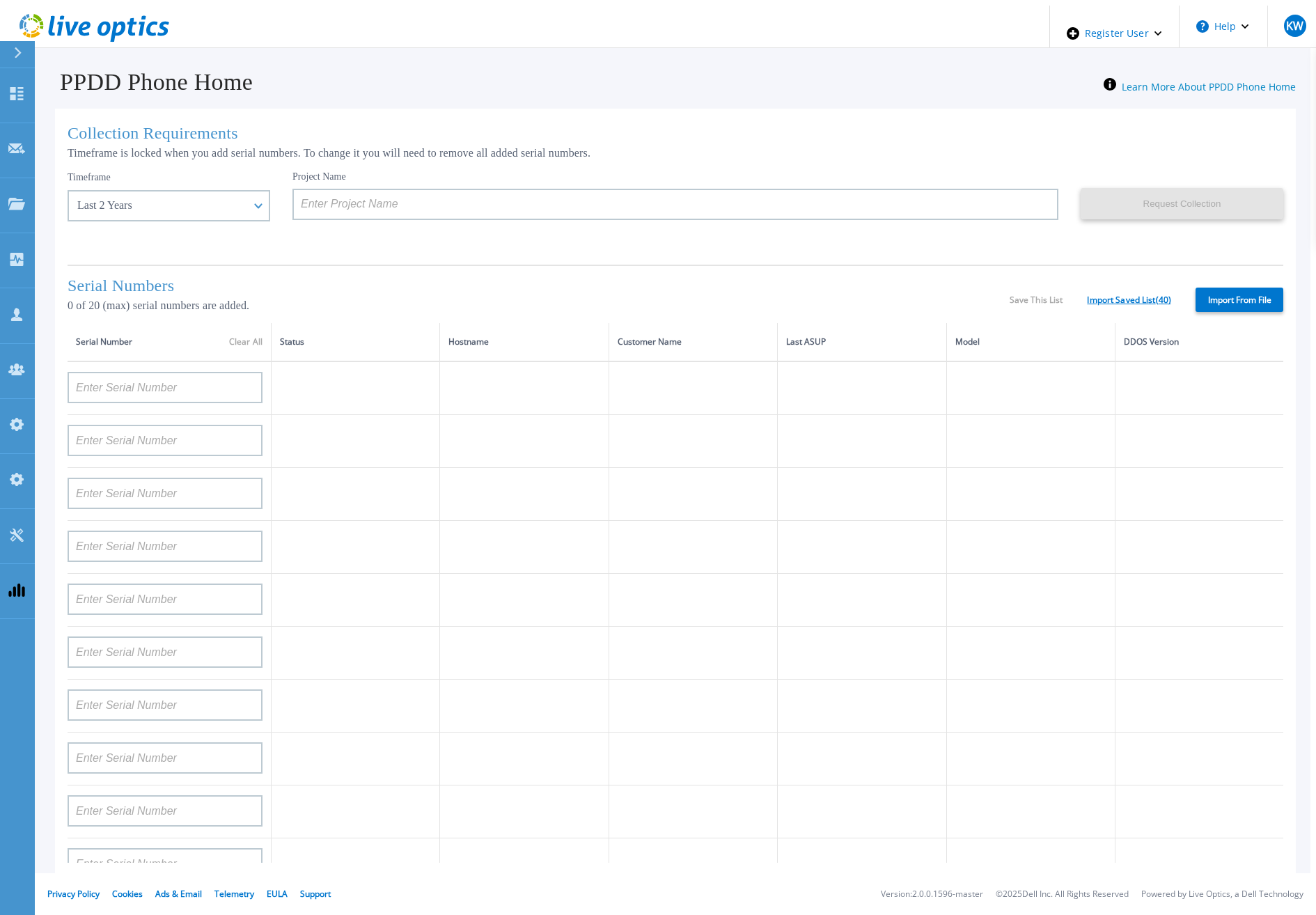
click at [1144, 299] on link "Import Saved List ( 40 )" at bounding box center [1129, 300] width 85 height 10
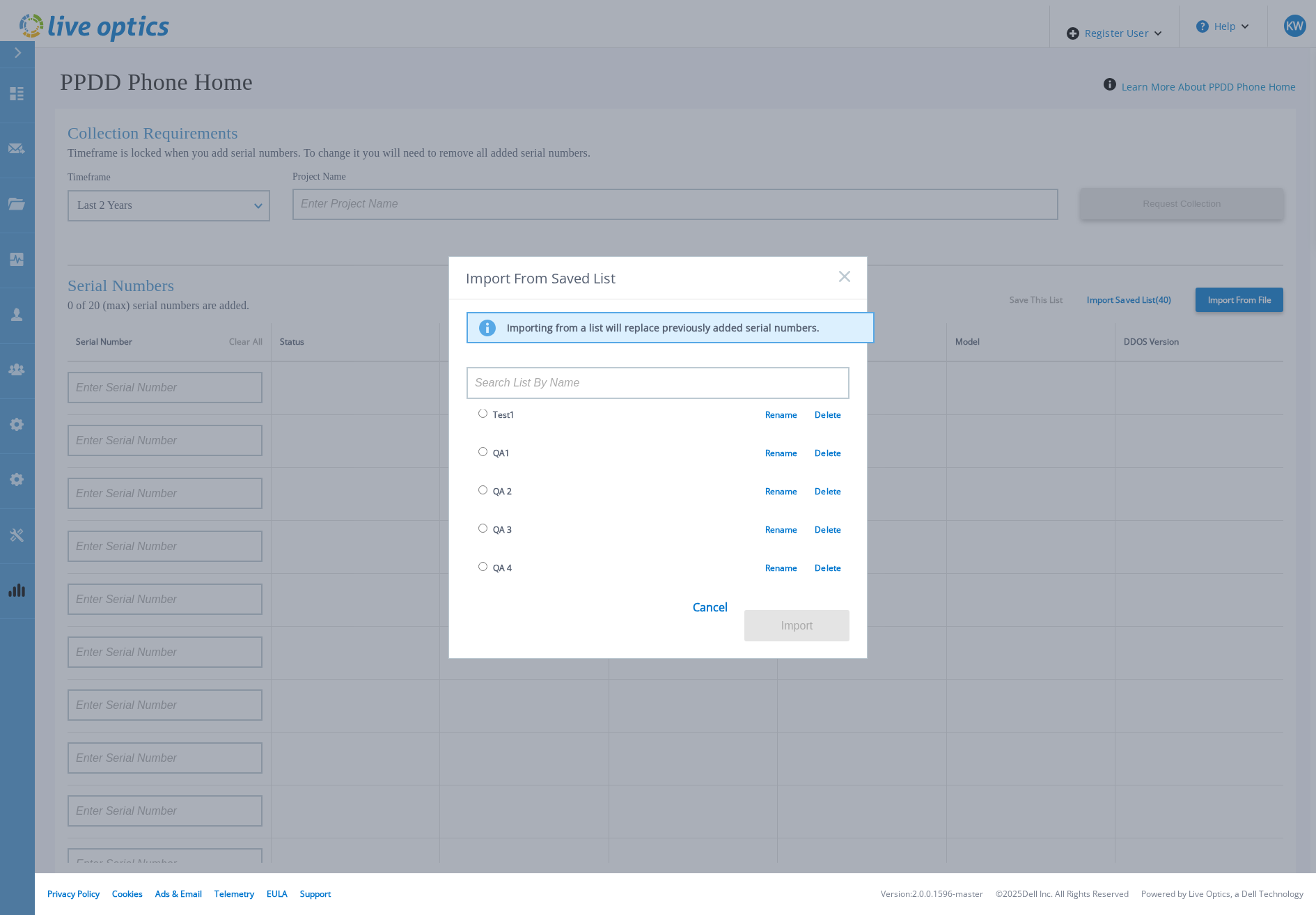
scroll to position [348, 0]
click at [733, 622] on div "Cancel Import" at bounding box center [780, 616] width 174 height 53
click at [717, 619] on link "Cancel" at bounding box center [710, 615] width 35 height 54
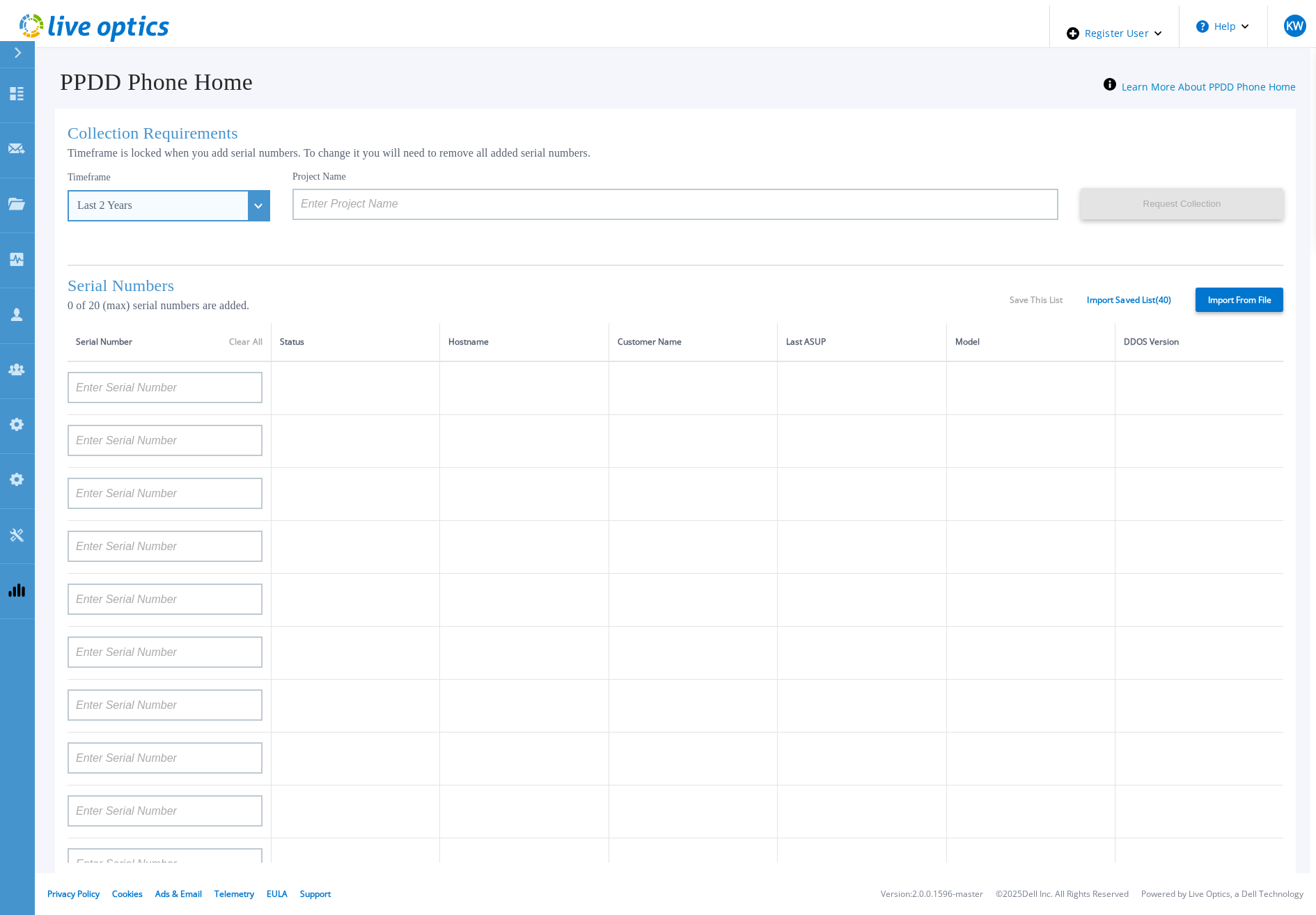
click at [225, 202] on div "Last 2 Years" at bounding box center [169, 205] width 203 height 31
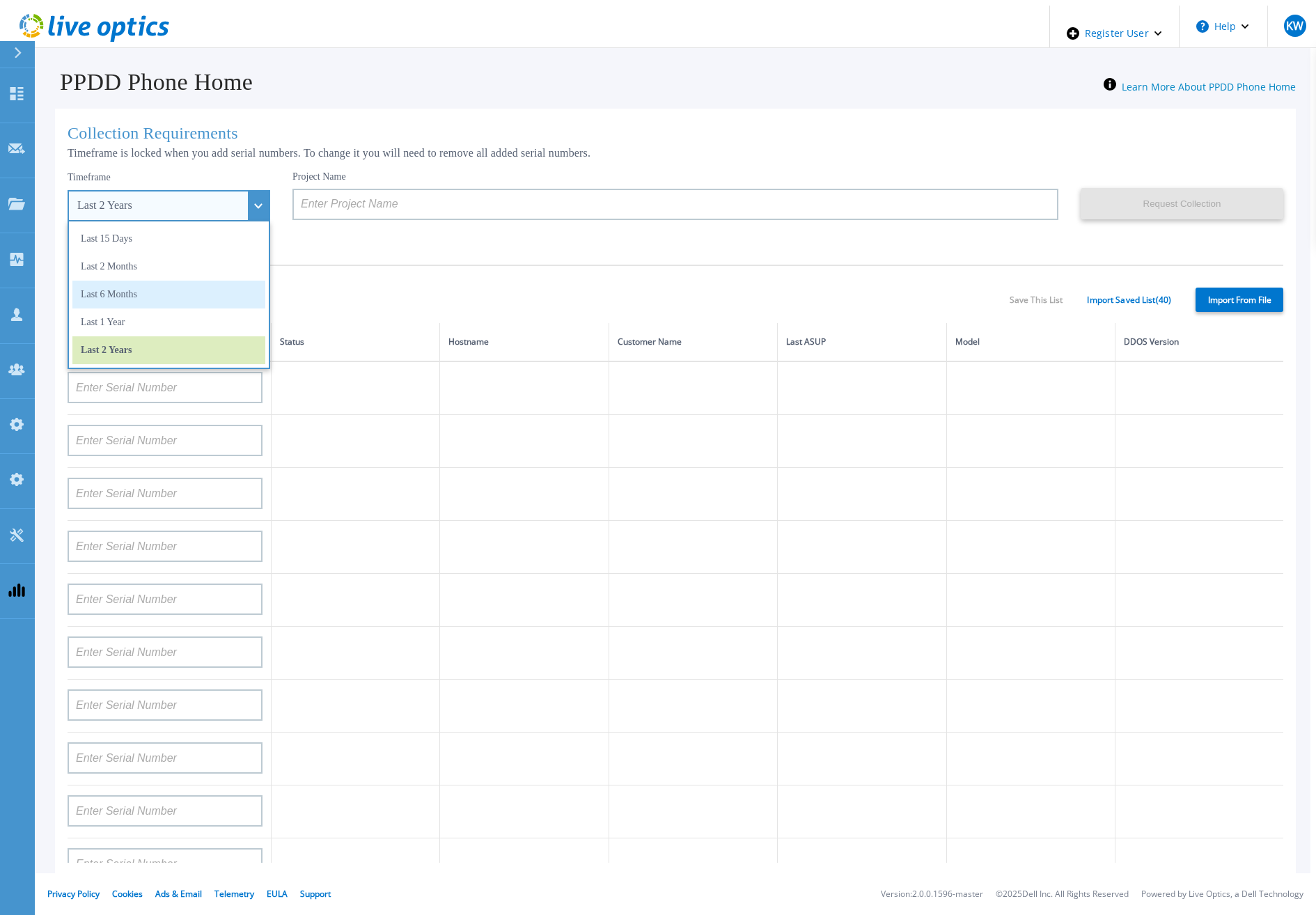
click at [130, 293] on li "Last 6 Months" at bounding box center [169, 294] width 193 height 28
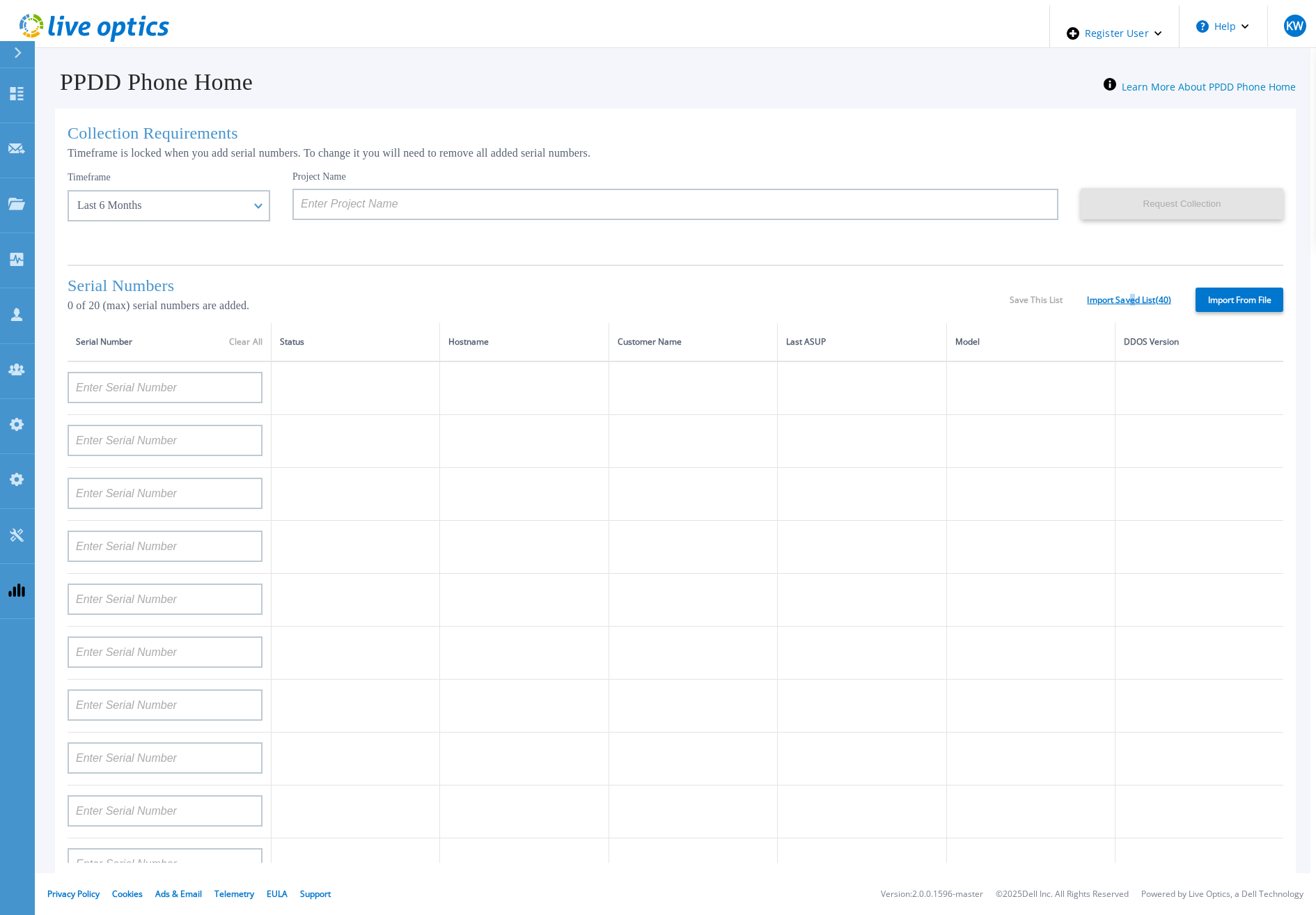
click at [1138, 301] on div "Serial Numbers 0 of 20 (max) serial numbers are added. Save This List Import Sa…" at bounding box center [675, 293] width 1215 height 58
drag, startPoint x: 1138, startPoint y: 301, endPoint x: 1129, endPoint y: 295, distance: 10.8
click at [1129, 295] on link "Import Saved List ( 40 )" at bounding box center [1129, 300] width 85 height 10
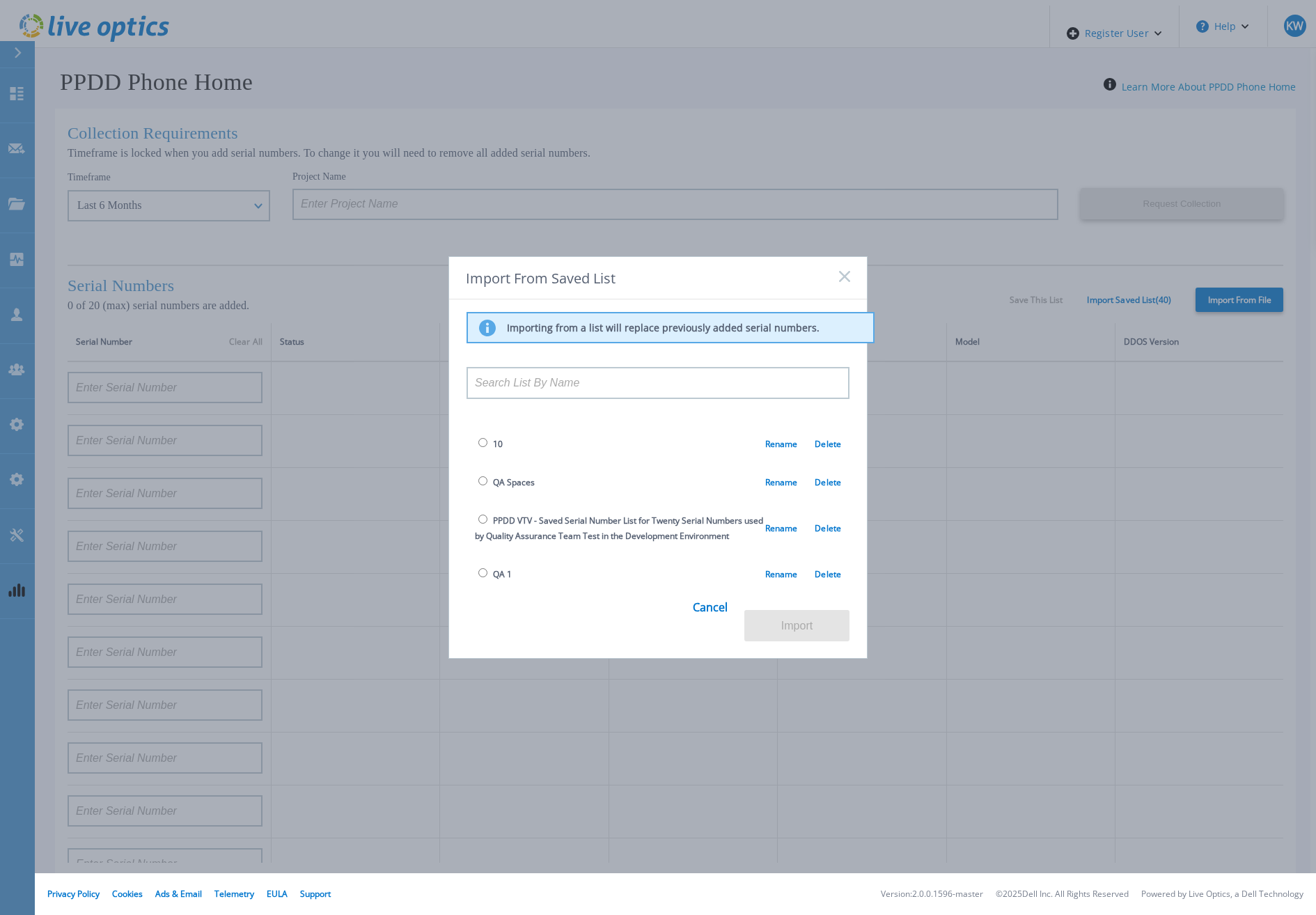
scroll to position [1222, 0]
click at [483, 442] on input "radio" at bounding box center [483, 447] width 9 height 9
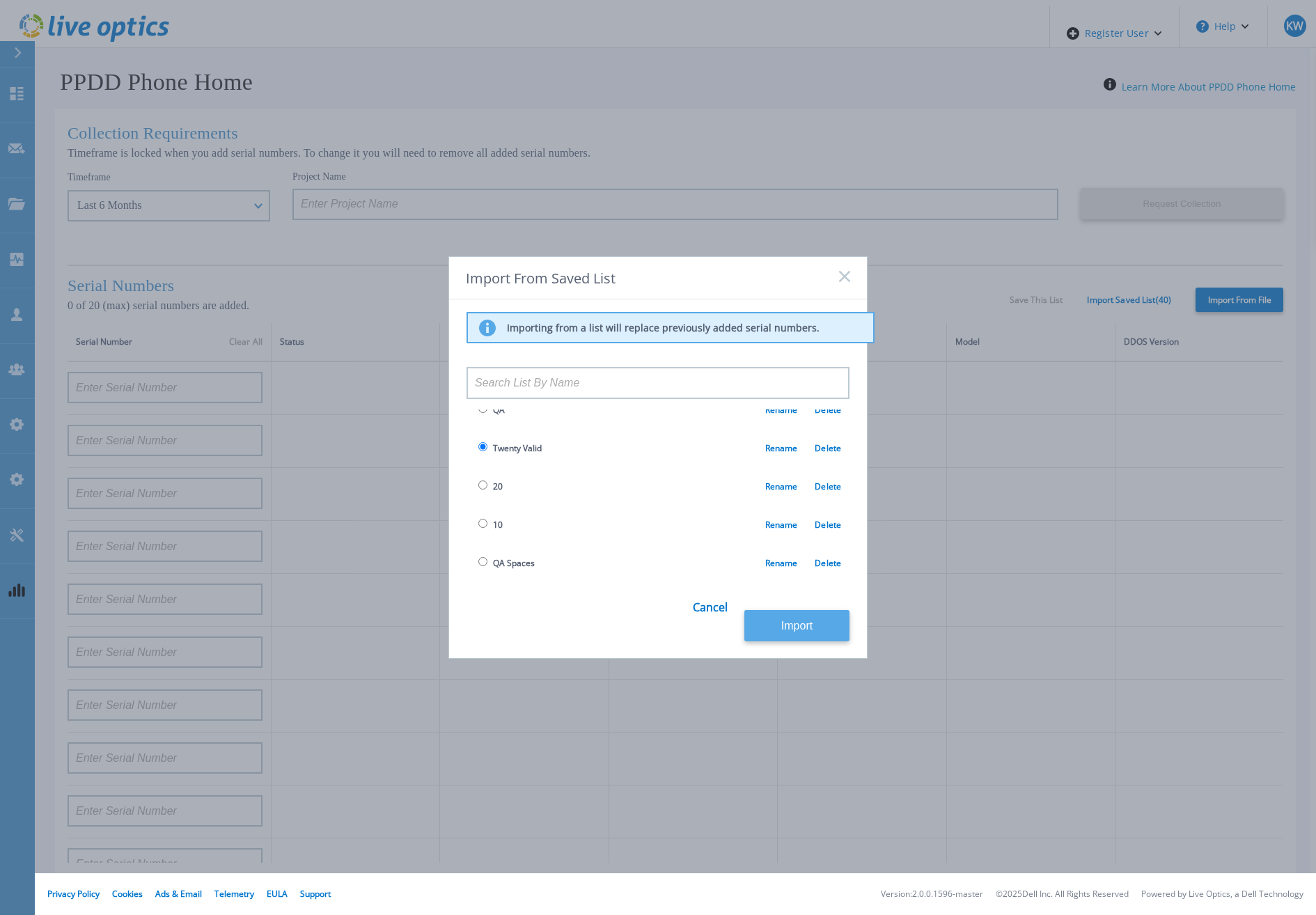
click at [781, 620] on button "Import" at bounding box center [797, 626] width 105 height 31
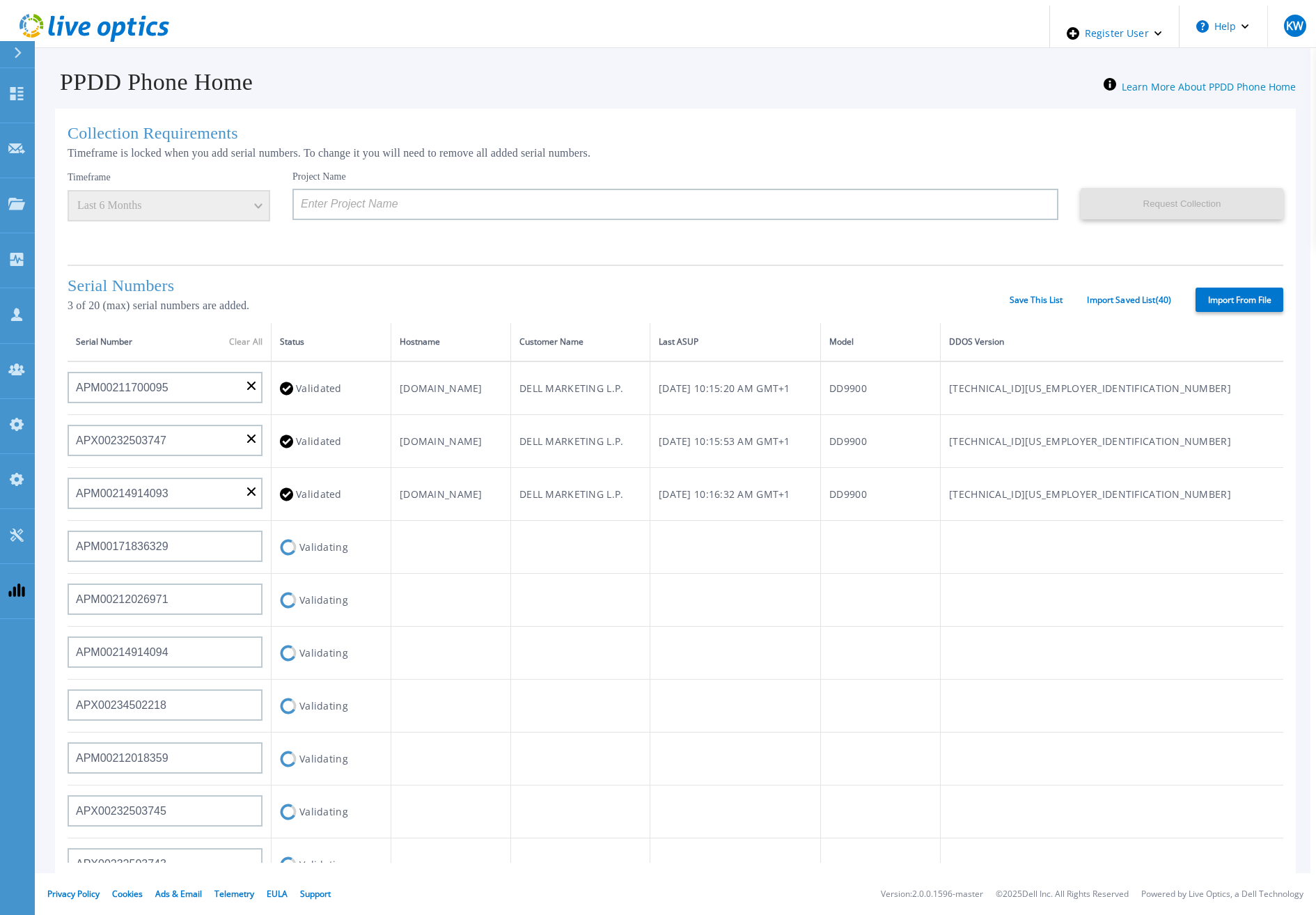
click at [822, 216] on div "Project Name" at bounding box center [686, 212] width 789 height 84
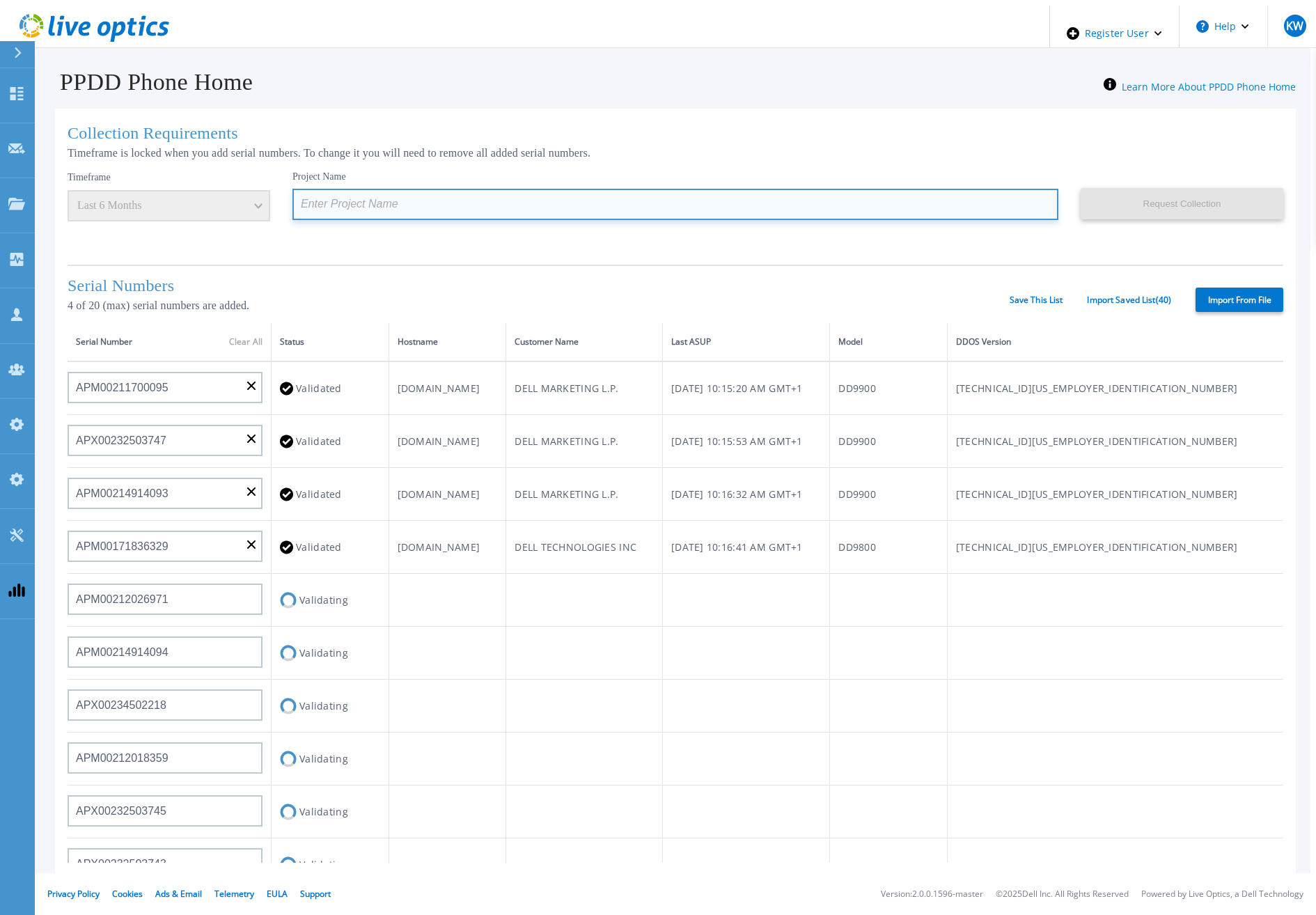
click at [822, 200] on input at bounding box center [675, 204] width 766 height 31
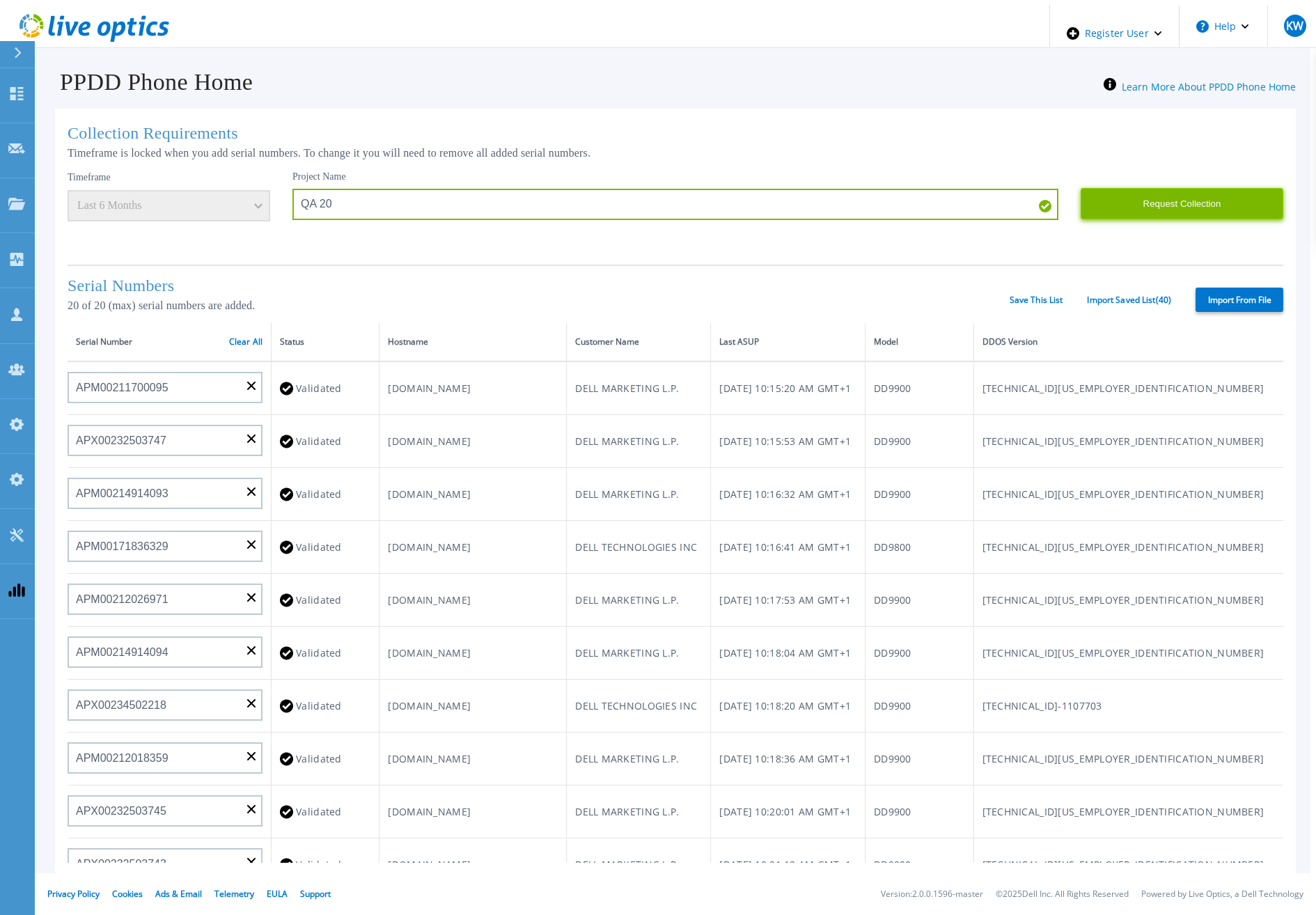
click at [1174, 207] on button "Request Collection" at bounding box center [1182, 203] width 203 height 31
click at [1146, 301] on link "Import Saved List ( 40 )" at bounding box center [1129, 300] width 85 height 10
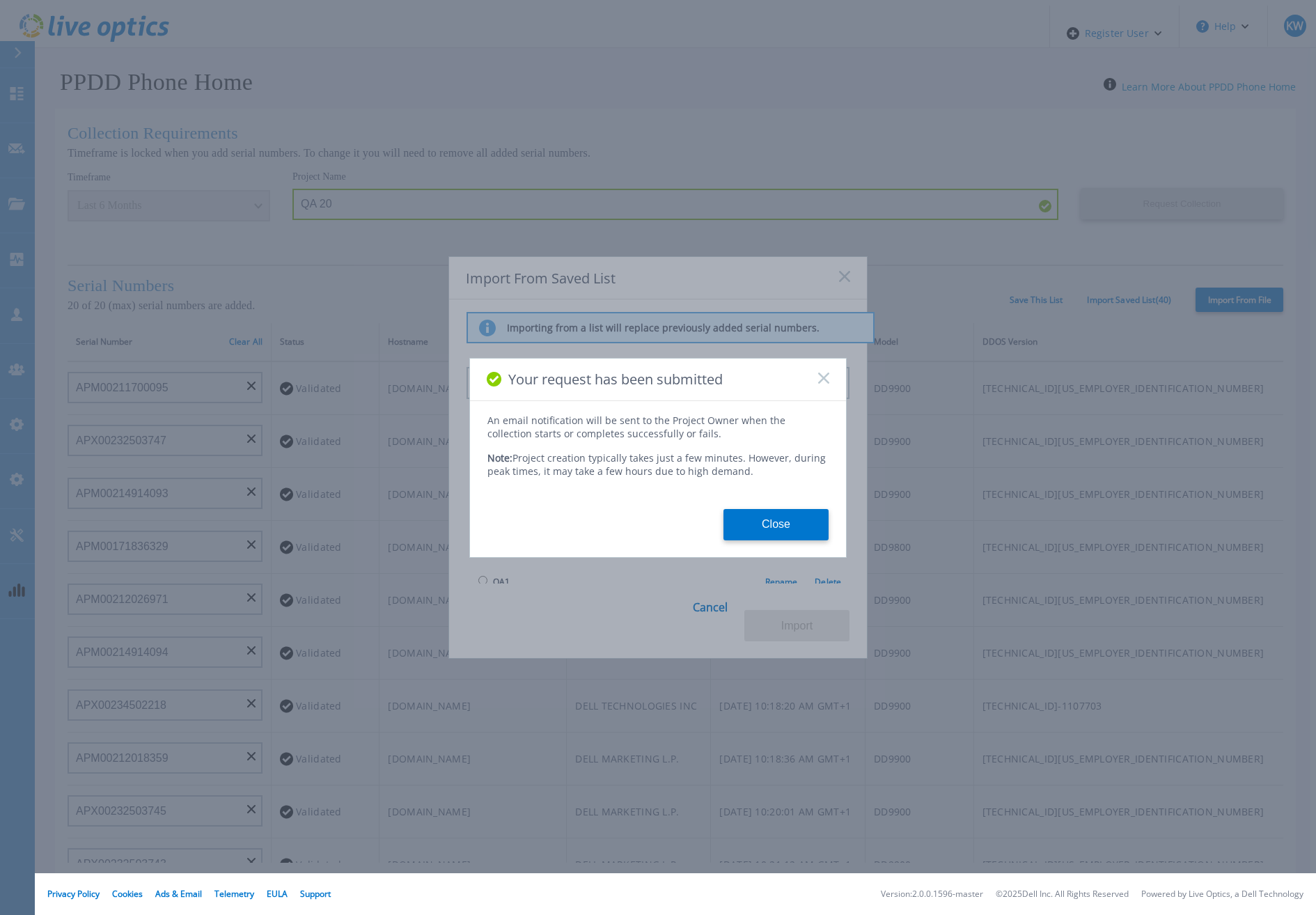
click at [653, 544] on div "Your request has been submitted An email notification will be sent to the Proje…" at bounding box center [658, 458] width 377 height 200
click at [739, 520] on button "Close" at bounding box center [776, 524] width 105 height 31
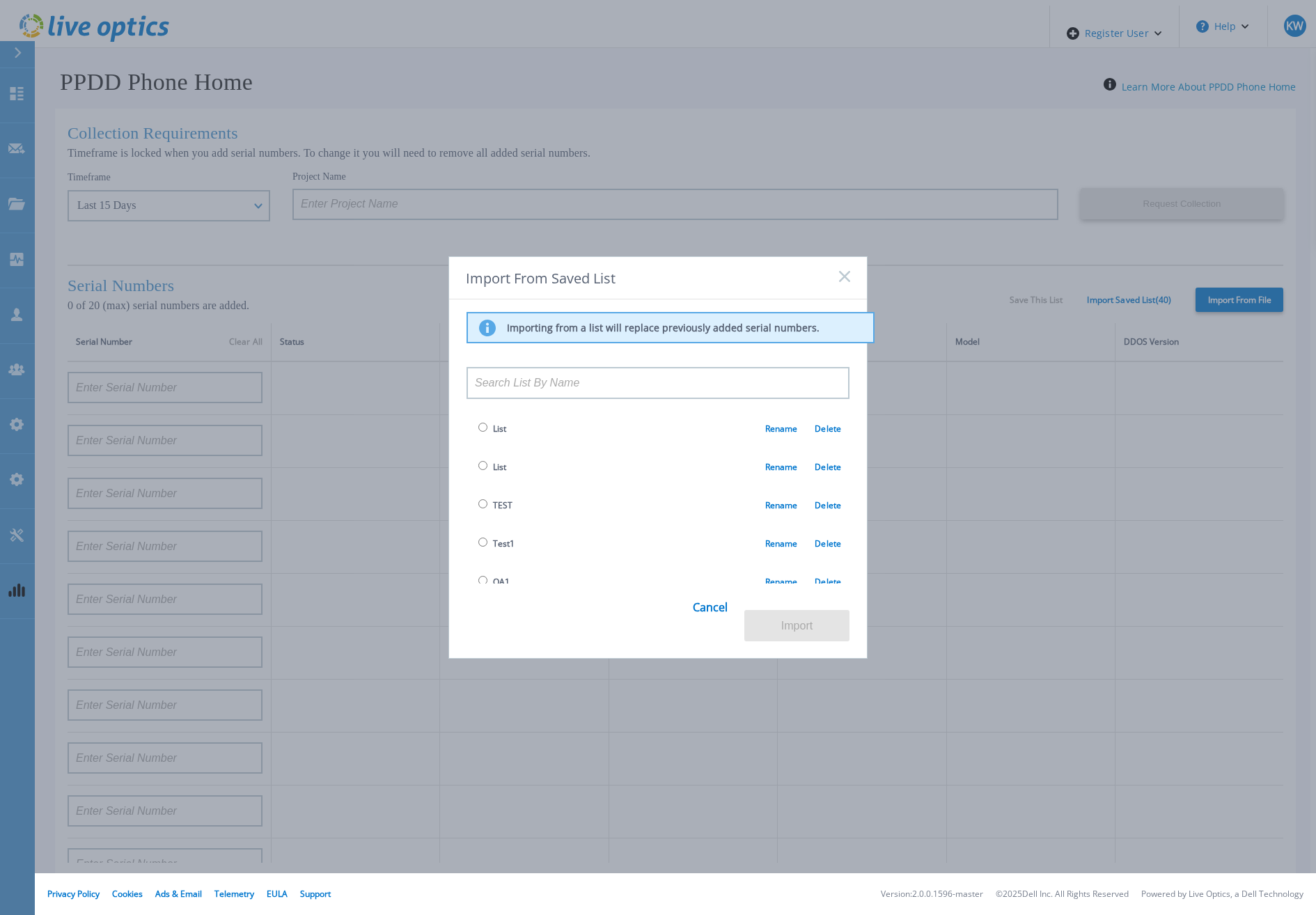
click at [484, 472] on span "List" at bounding box center [490, 467] width 31 height 16
click at [480, 468] on input "radio" at bounding box center [483, 465] width 9 height 9
click at [804, 631] on button "Import" at bounding box center [797, 626] width 105 height 31
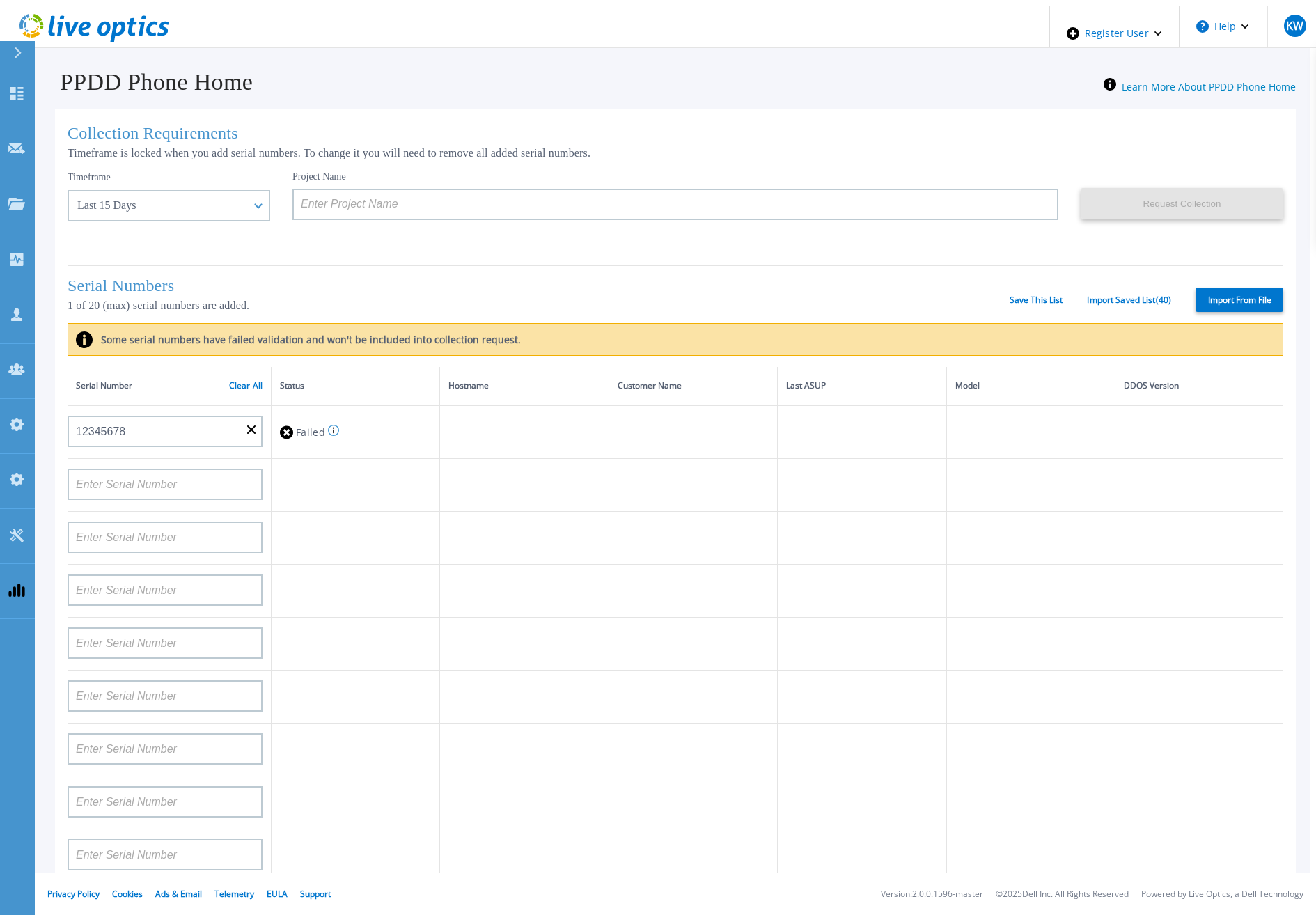
click at [1096, 304] on div "Serial Numbers 1 of 20 (max) serial numbers are added. Save This List Import Sa…" at bounding box center [675, 293] width 1215 height 58
click at [1098, 302] on link "Import Saved List ( 40 )" at bounding box center [1129, 300] width 85 height 10
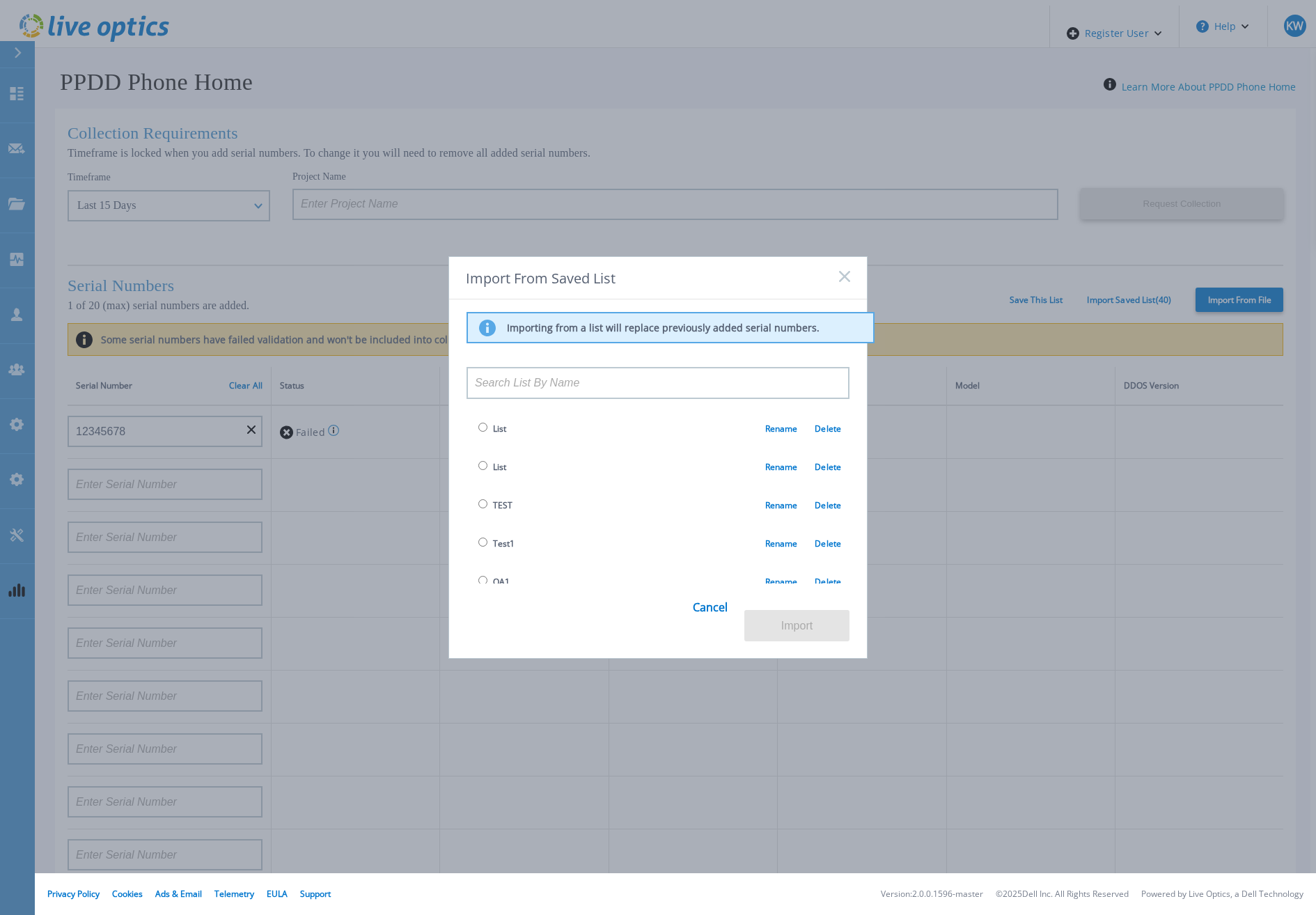
click at [718, 419] on td "List Rename Delete" at bounding box center [658, 428] width 383 height 38
click at [691, 626] on div "Importing from a list will replace previously added serial numbers. List Rename…" at bounding box center [658, 470] width 418 height 342
click at [700, 625] on link "Cancel" at bounding box center [710, 616] width 35 height 53
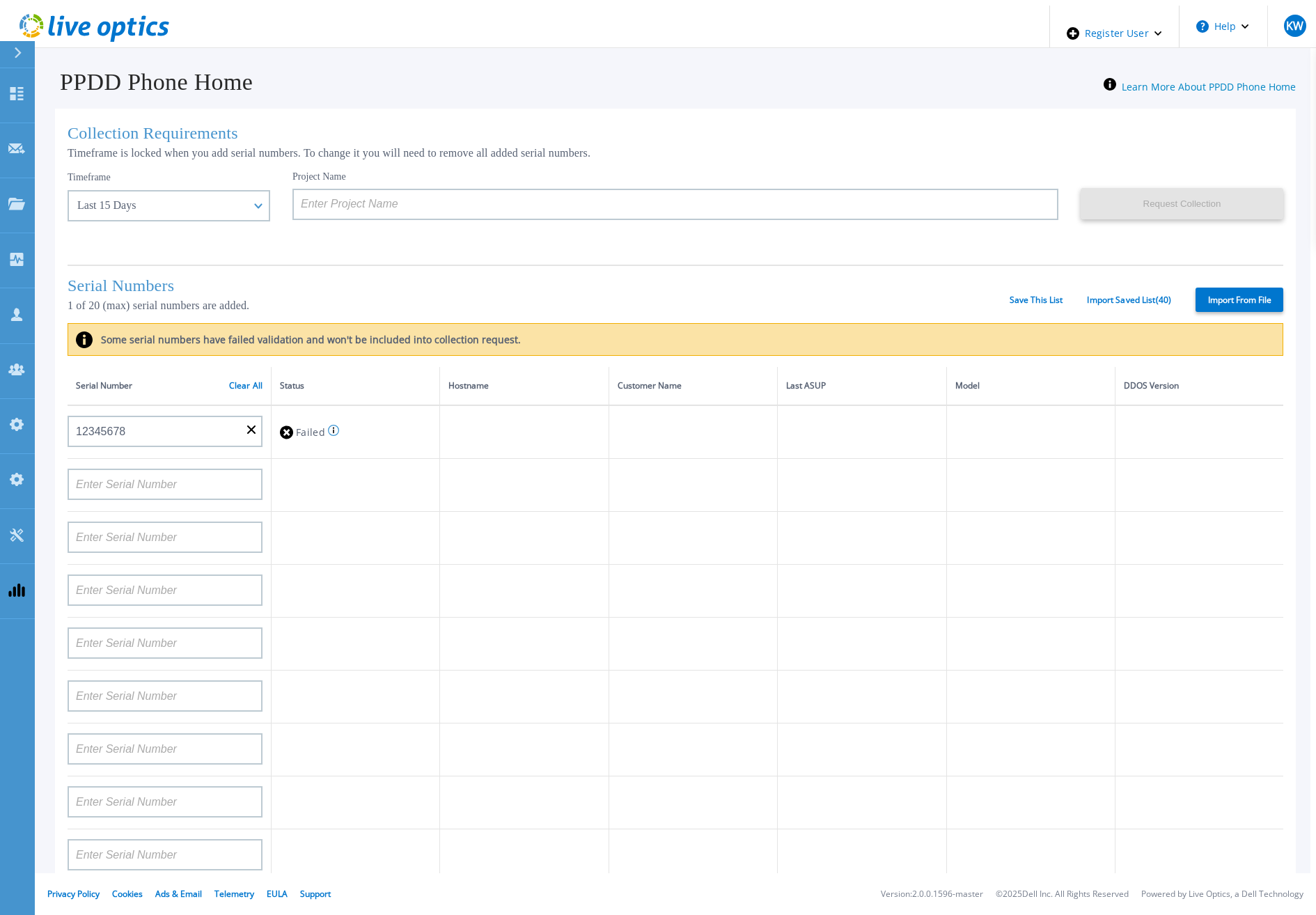
click at [947, 375] on th "Model" at bounding box center [1030, 386] width 168 height 38
click at [1162, 223] on div "Request Collection This might take a few minutes please wait..." at bounding box center [1182, 212] width 203 height 84
click at [1186, 299] on div "Import From File" at bounding box center [1227, 299] width 112 height 25
click at [1205, 294] on label "Import From File" at bounding box center [1239, 299] width 88 height 25
click at [0, 0] on input "Import From File" at bounding box center [0, 0] width 0 height 0
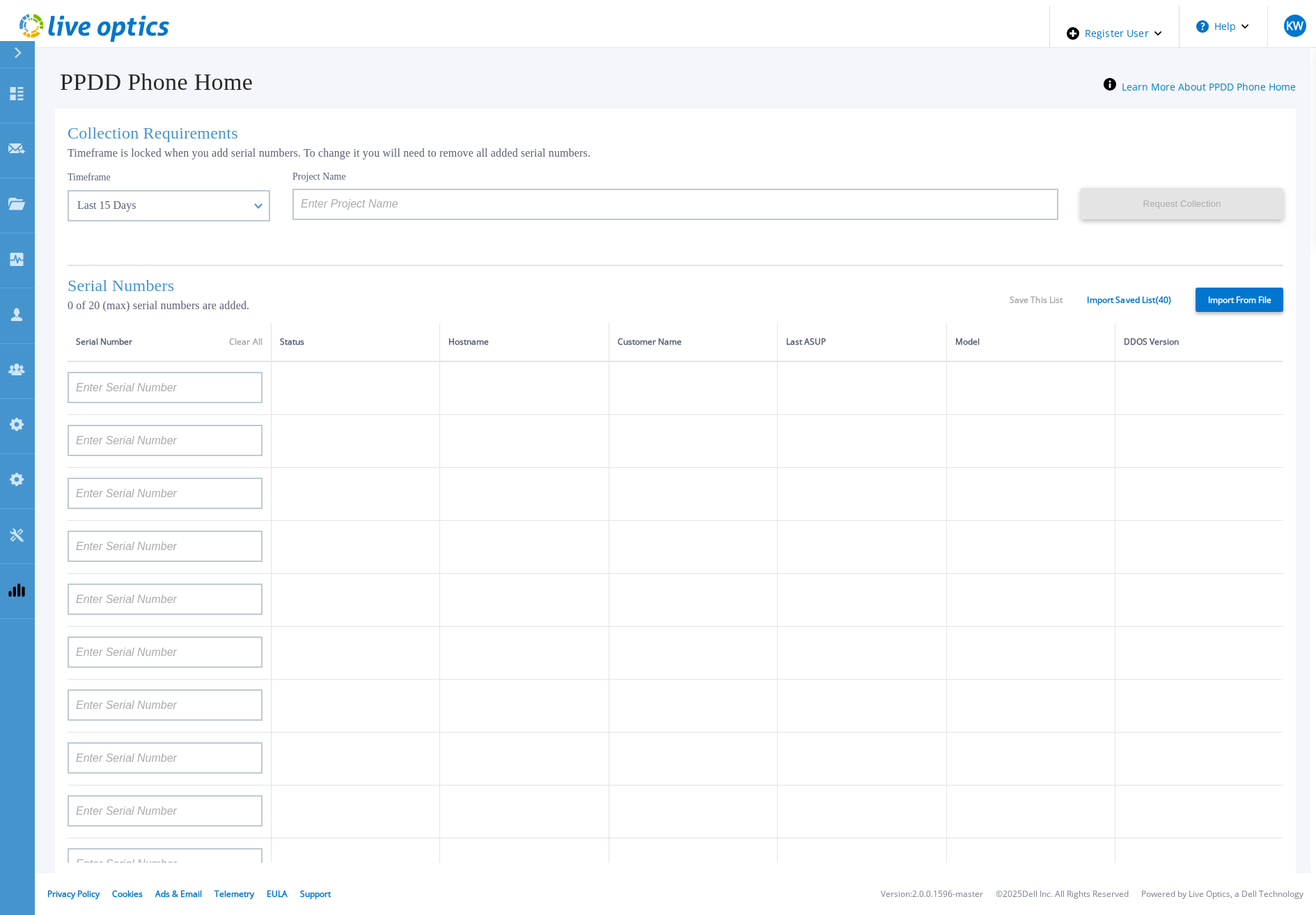
click at [1259, 304] on label "Import From File" at bounding box center [1239, 299] width 88 height 25
click at [0, 0] on input "Import From File" at bounding box center [0, 0] width 0 height 0
click at [1231, 294] on label "Import From File" at bounding box center [1239, 299] width 88 height 25
click at [0, 0] on input "Import From File" at bounding box center [0, 0] width 0 height 0
click at [707, 419] on td at bounding box center [692, 441] width 168 height 53
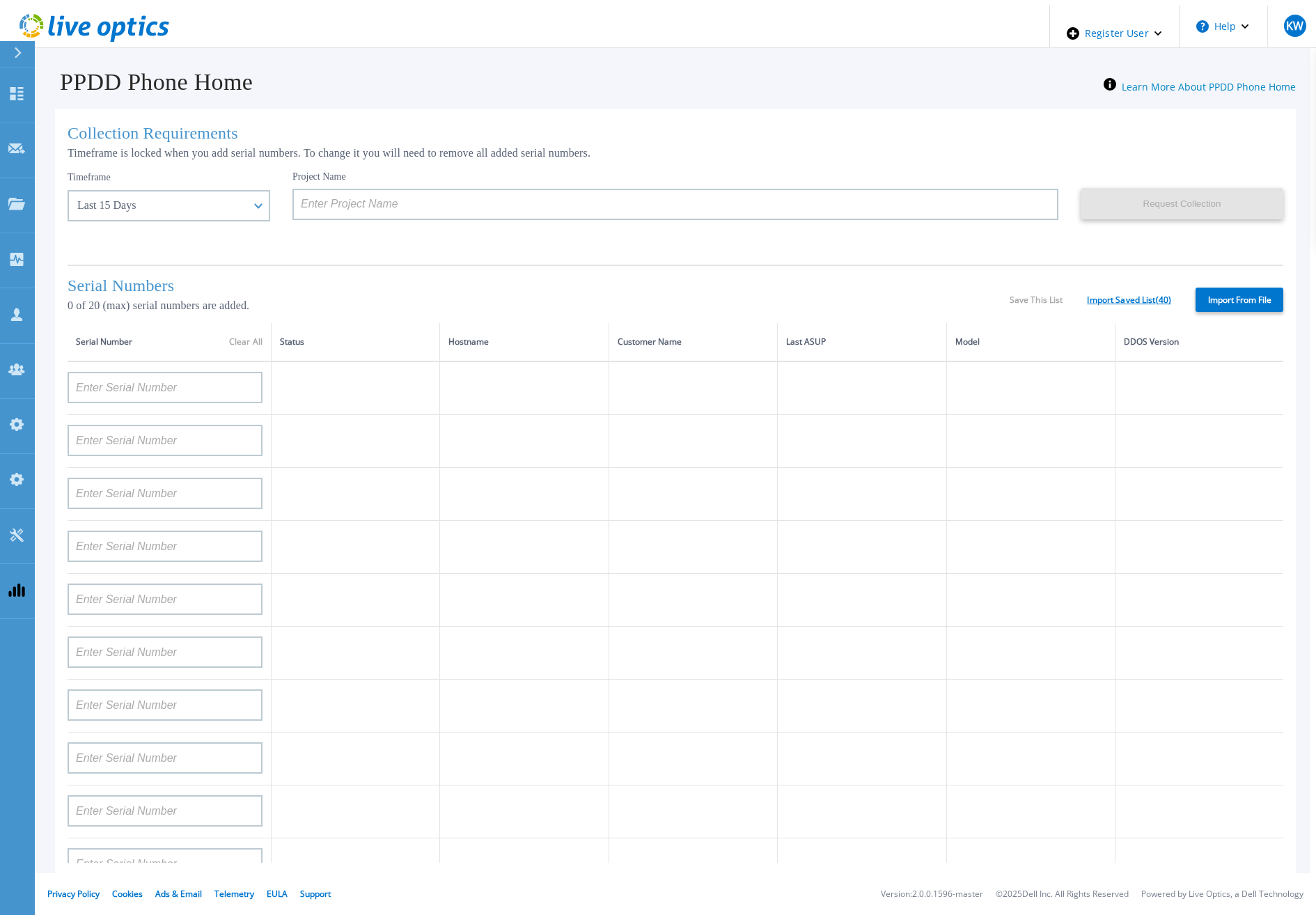
click at [1126, 295] on link "Import Saved List ( 40 )" at bounding box center [1129, 300] width 85 height 10
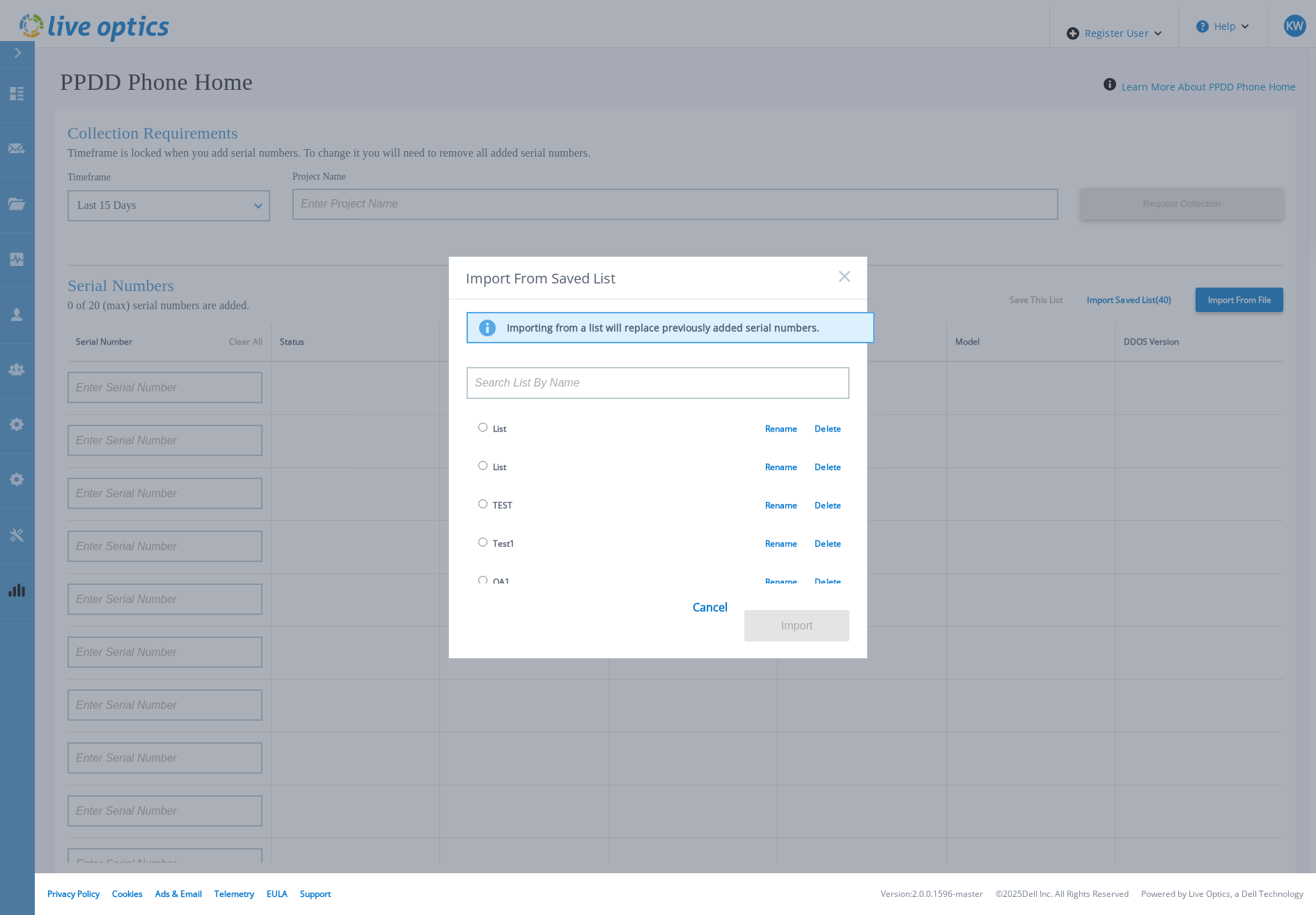
click at [839, 281] on icon at bounding box center [844, 276] width 11 height 11
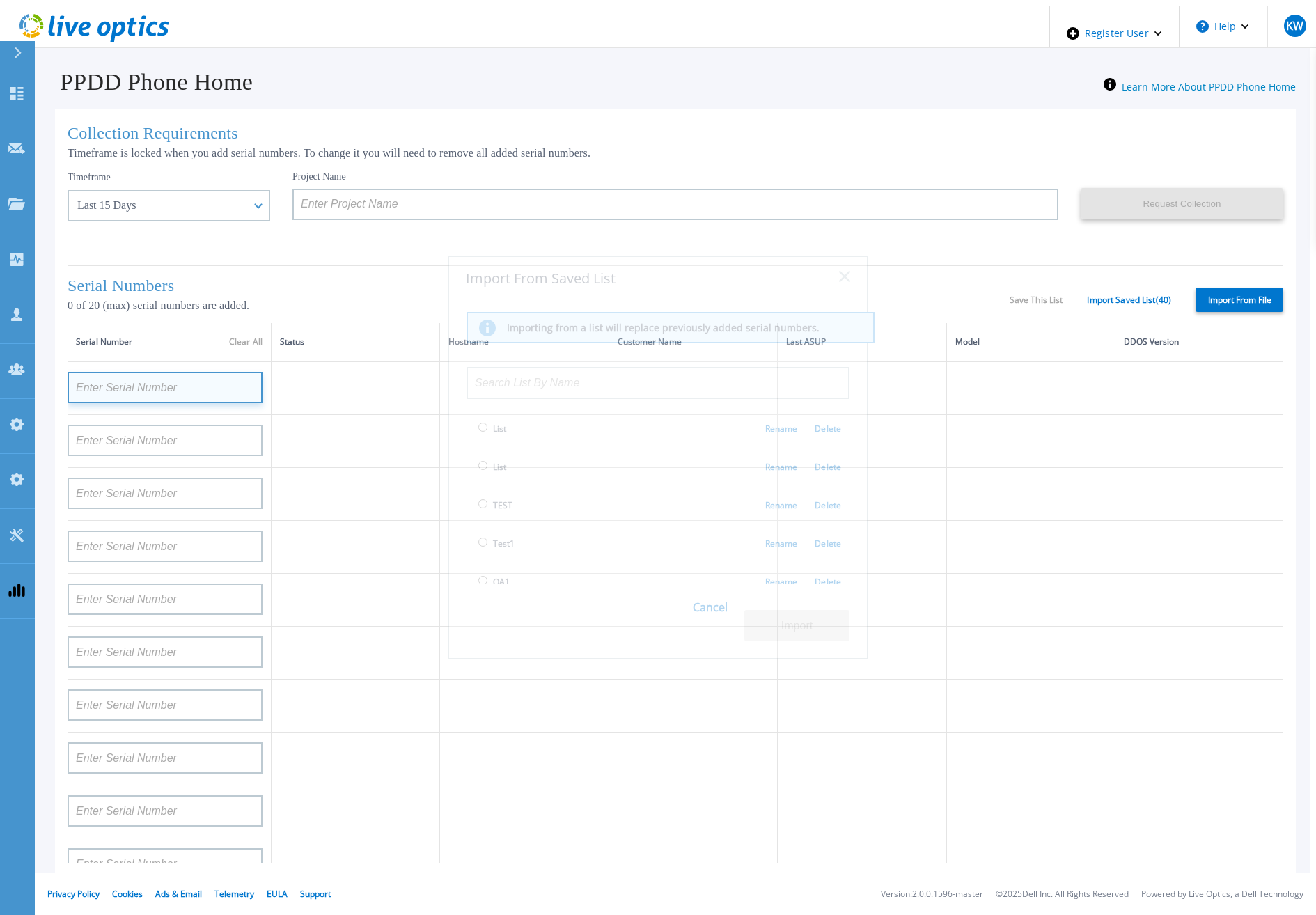
click at [96, 372] on input at bounding box center [165, 387] width 195 height 31
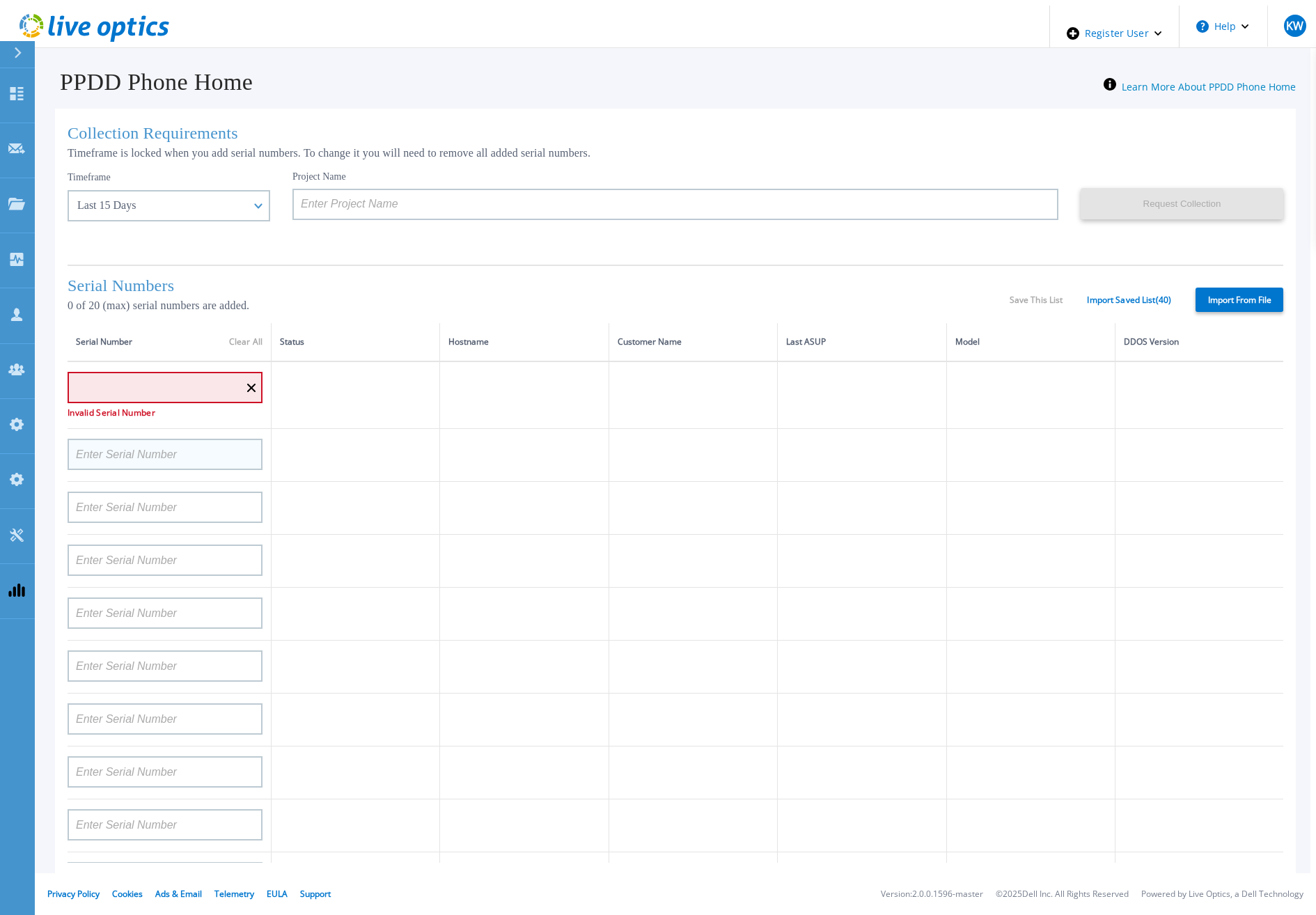
click at [106, 436] on div at bounding box center [165, 449] width 195 height 41
click at [150, 365] on div "Invalid Serial Number" at bounding box center [165, 389] width 195 height 55
click at [250, 390] on input at bounding box center [165, 387] width 195 height 31
click at [1090, 299] on div "Save This List Import Saved List ( 40 )" at bounding box center [1089, 300] width 161 height 10
click at [1157, 295] on link "Import Saved List ( 40 )" at bounding box center [1129, 300] width 85 height 10
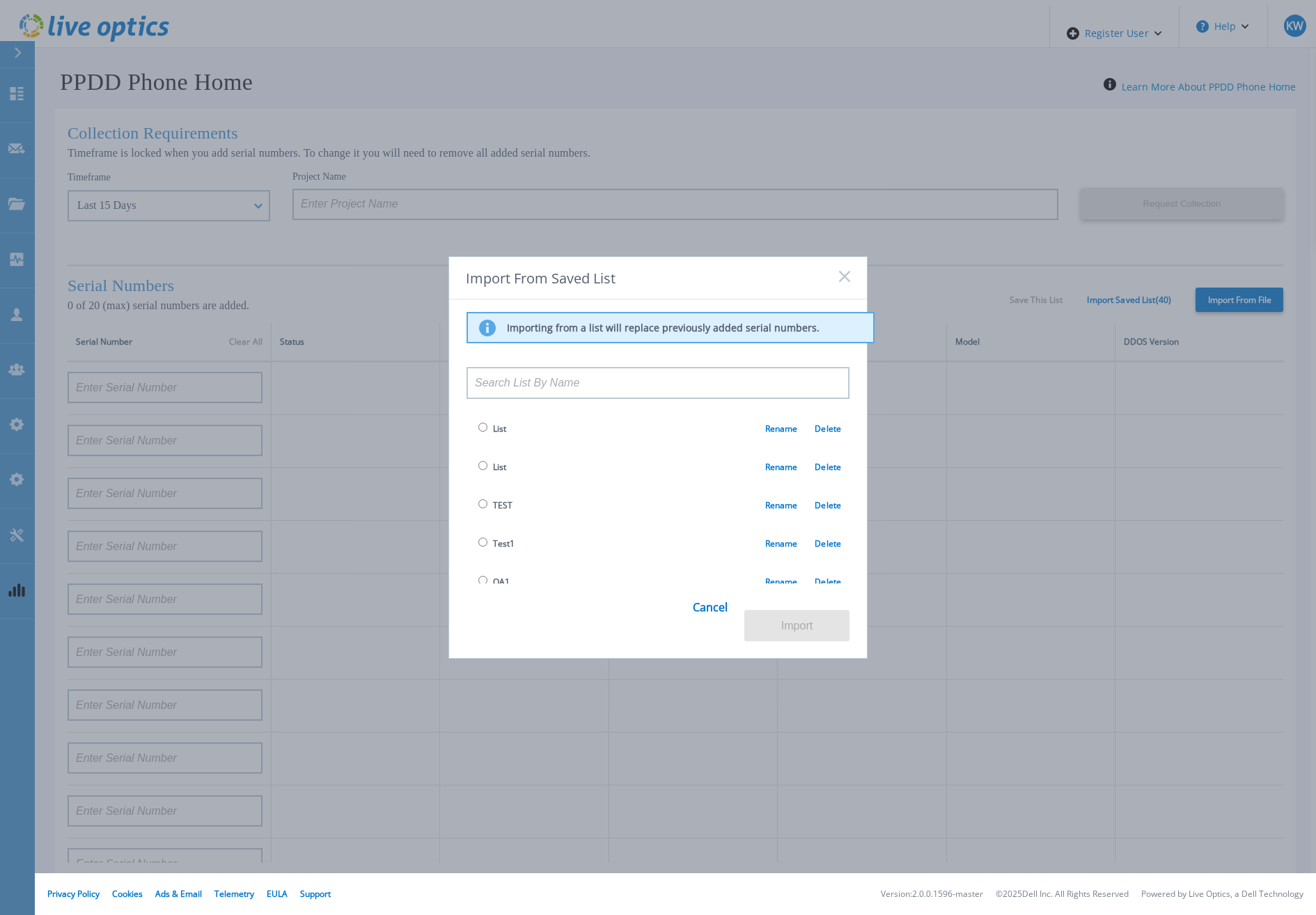
click at [482, 539] on span "Test1" at bounding box center [494, 543] width 40 height 16
click at [474, 535] on td "Test1 Rename Delete" at bounding box center [658, 543] width 383 height 38
click at [479, 540] on input "radio" at bounding box center [483, 542] width 9 height 9
click at [753, 612] on button "Import" at bounding box center [797, 626] width 105 height 31
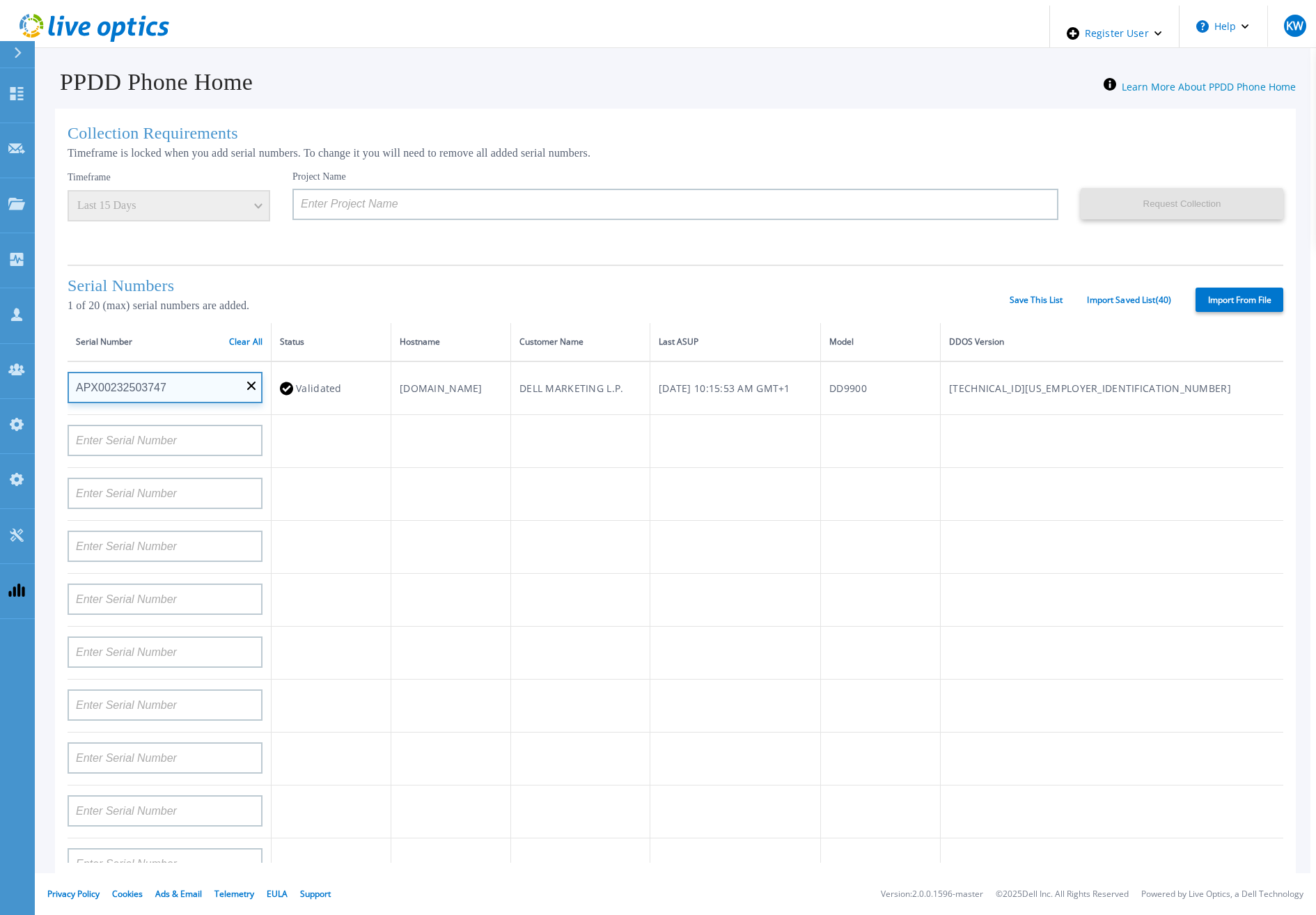
drag, startPoint x: 180, startPoint y: 383, endPoint x: 79, endPoint y: 396, distance: 101.8
click at [79, 396] on input "APX00232503747" at bounding box center [165, 387] width 195 height 31
drag, startPoint x: 79, startPoint y: 396, endPoint x: 156, endPoint y: 378, distance: 79.1
click at [156, 378] on input "APX00232503747" at bounding box center [165, 387] width 195 height 31
click at [1172, 289] on div "Serial Numbers 1 of 20 (max) serial numbers are added. Save This List Import Sa…" at bounding box center [675, 293] width 1215 height 58
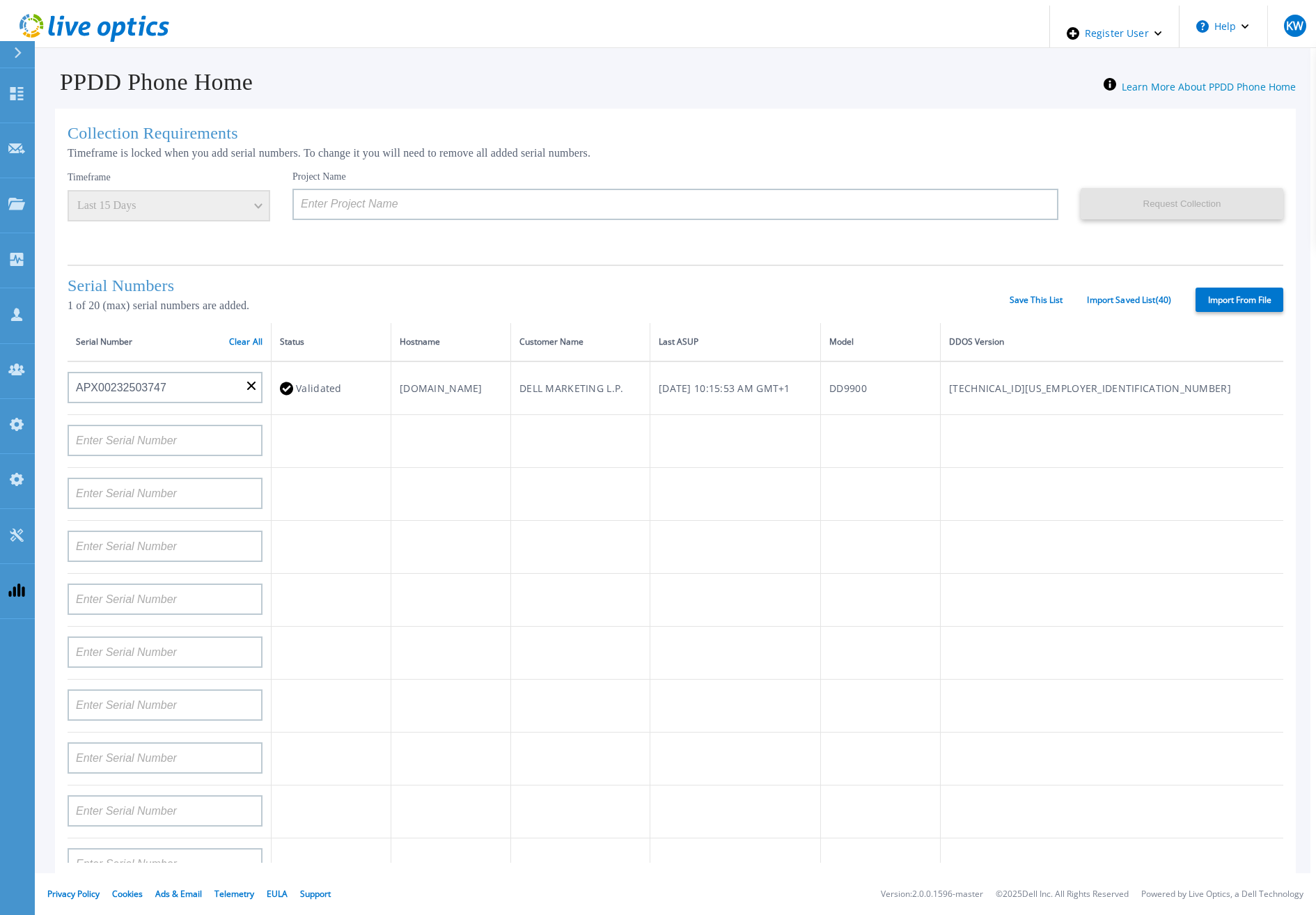
click at [867, 241] on div "Project Name" at bounding box center [686, 212] width 789 height 84
click at [233, 338] on link "Clear All" at bounding box center [246, 342] width 34 height 10
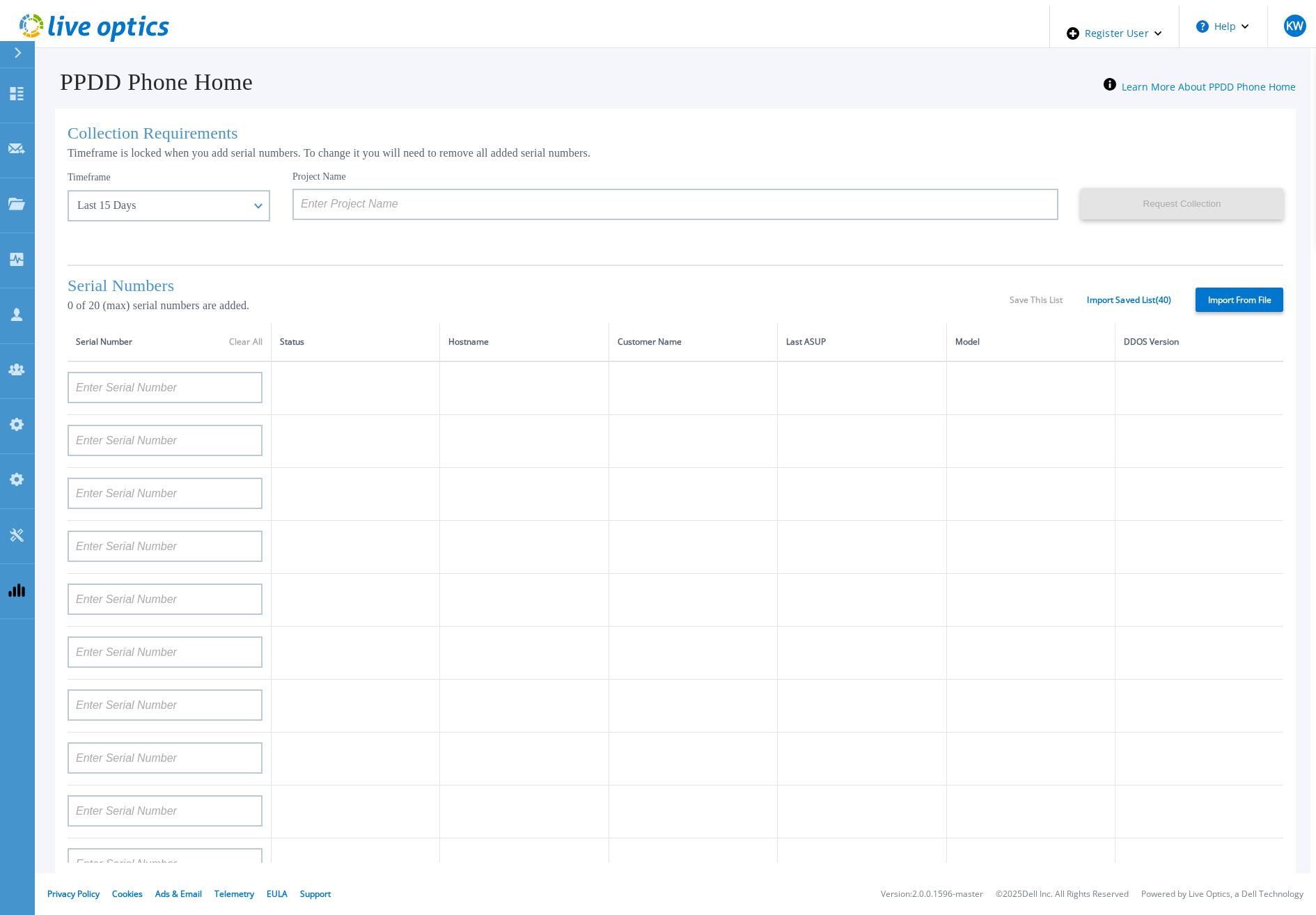
click at [235, 340] on div "Serial Number Clear All" at bounding box center [169, 342] width 187 height 15
click at [83, 22] on icon at bounding box center [85, 29] width 12 height 14
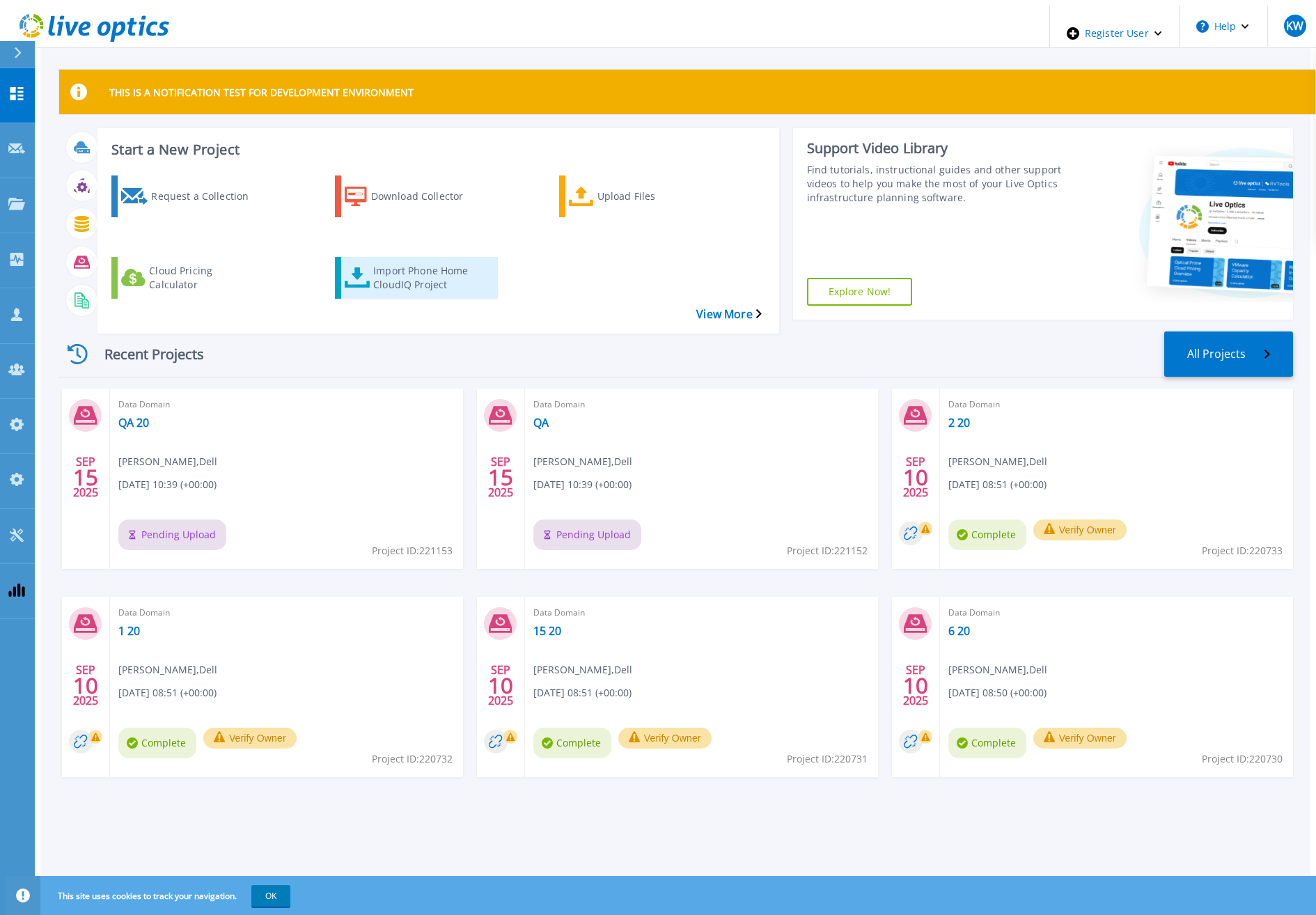
click at [423, 267] on link "Import Phone Home CloudIQ Project" at bounding box center [416, 277] width 163 height 41
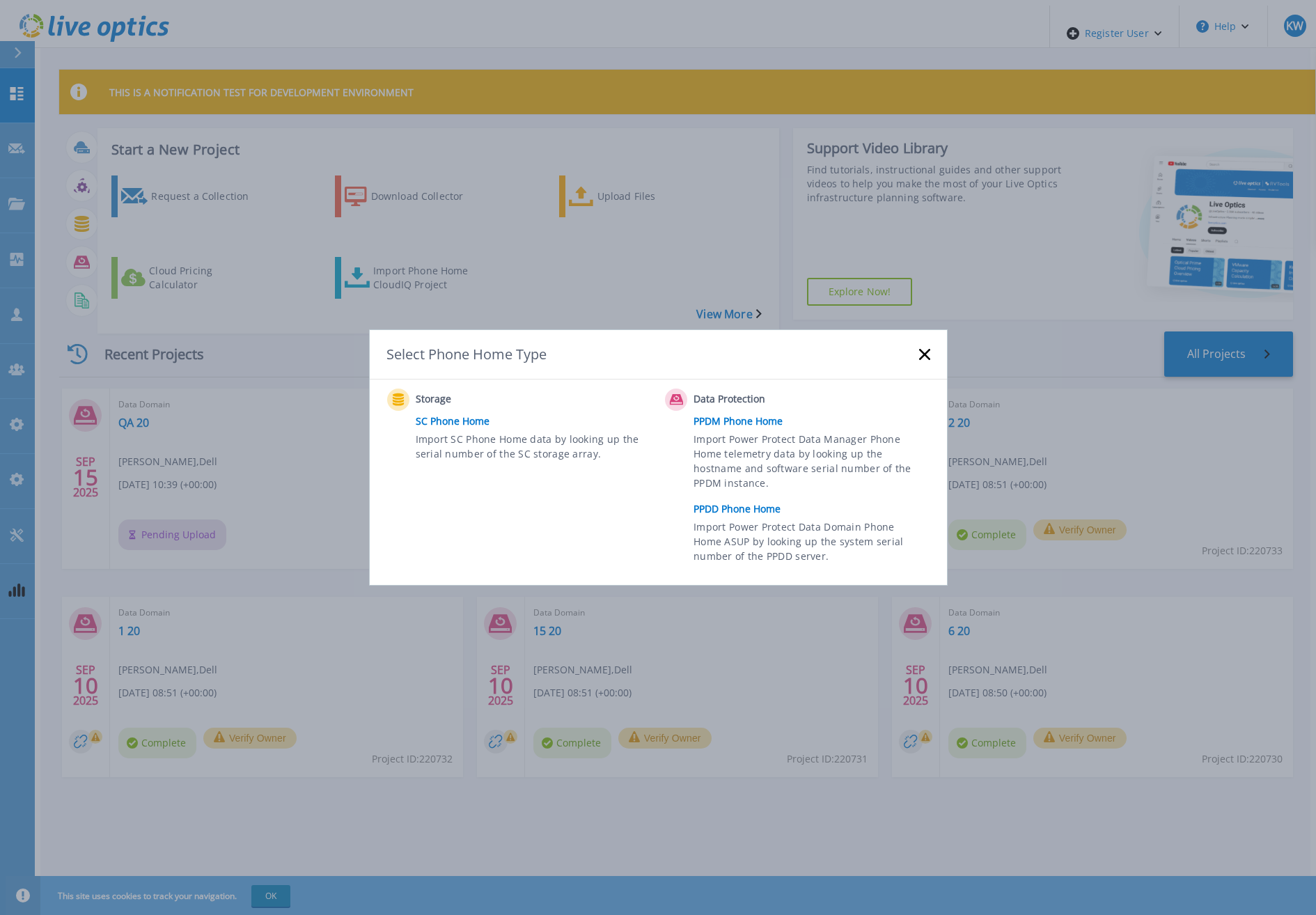
click at [732, 512] on link "PPDD Phone Home" at bounding box center [815, 509] width 243 height 21
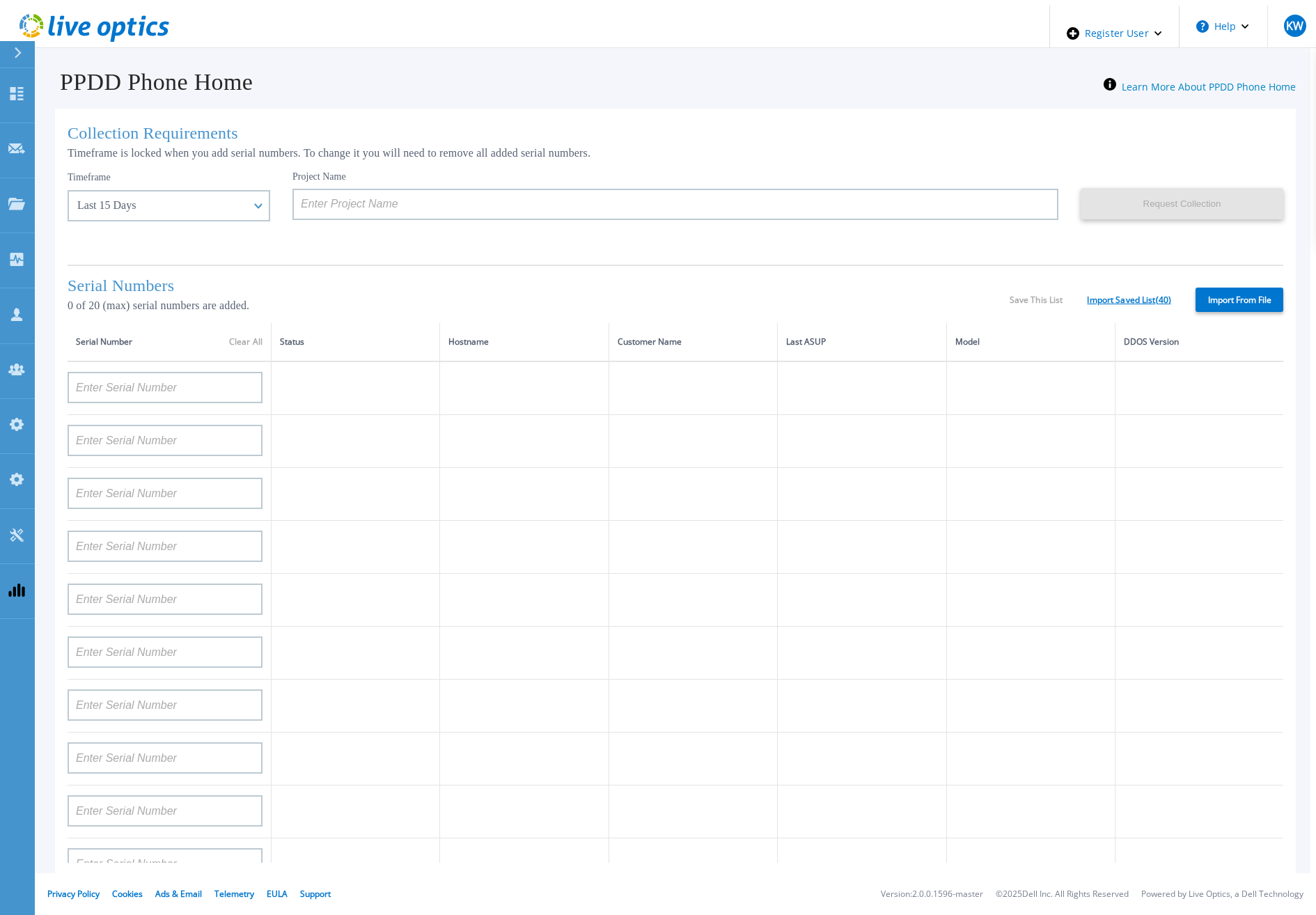
click at [1104, 299] on link "Import Saved List ( 40 )" at bounding box center [1129, 300] width 85 height 10
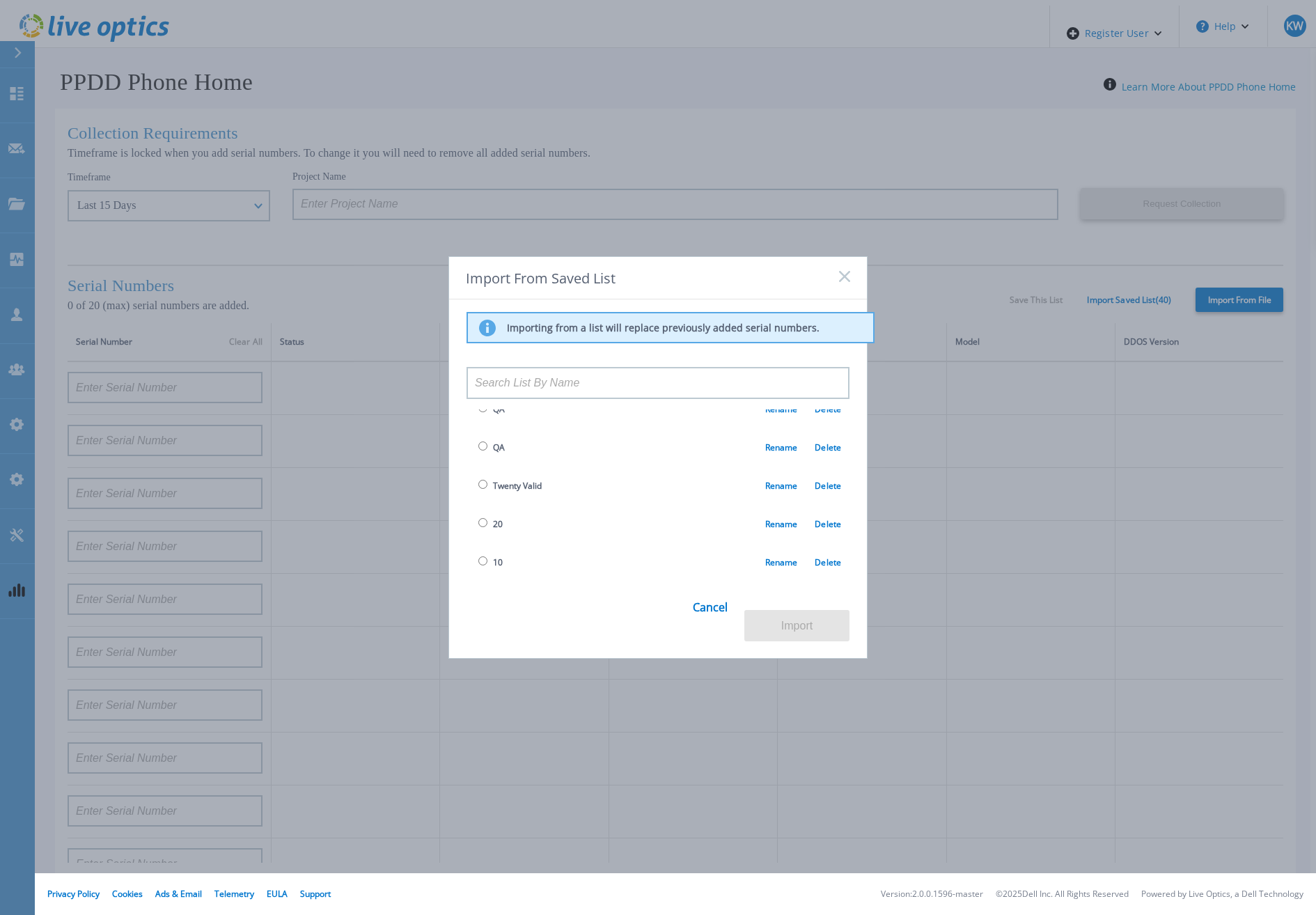
scroll to position [1362, 0]
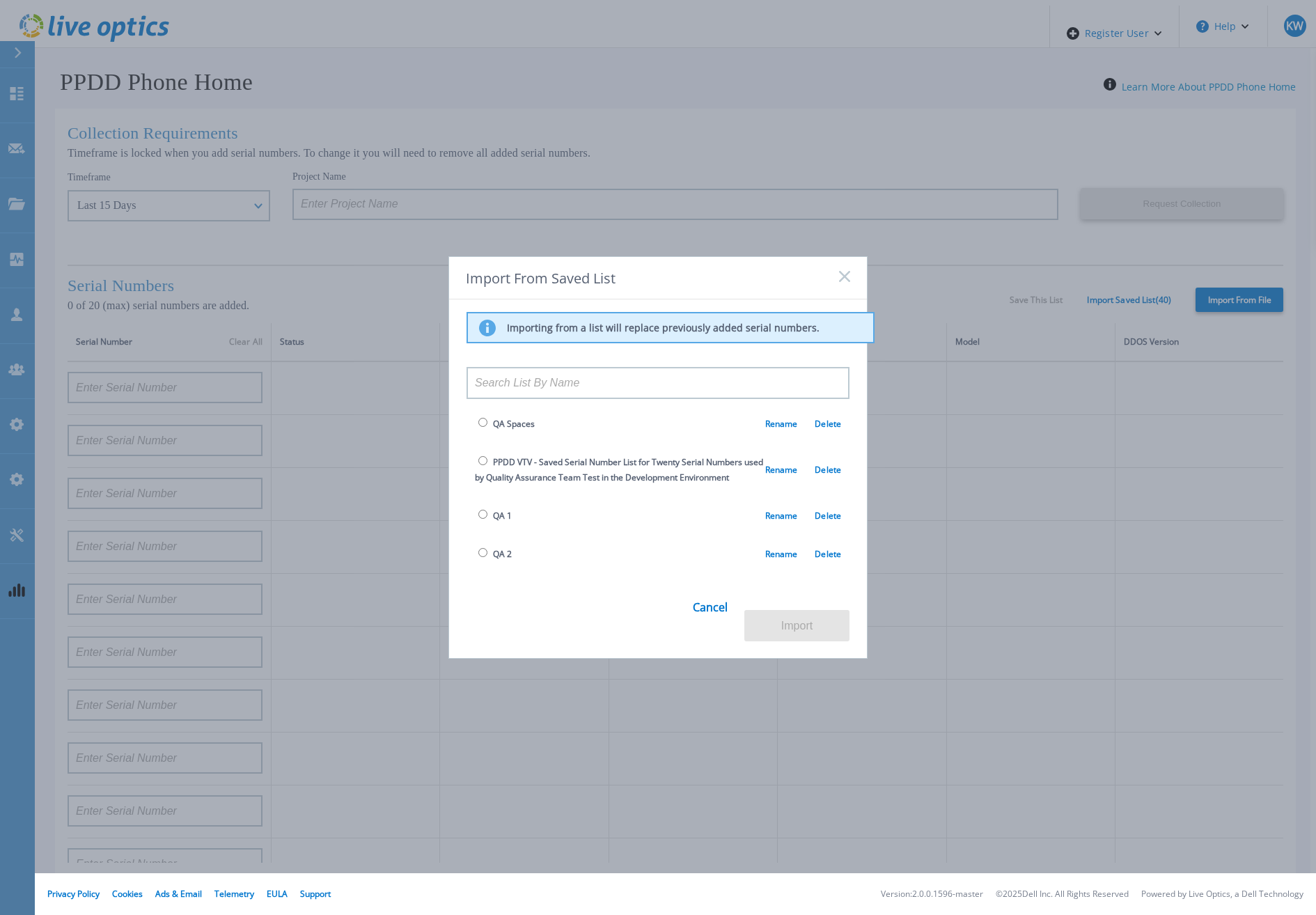
click at [480, 457] on input "radio" at bounding box center [483, 461] width 9 height 9
radio input "true"
click at [794, 630] on button "Import" at bounding box center [797, 626] width 105 height 31
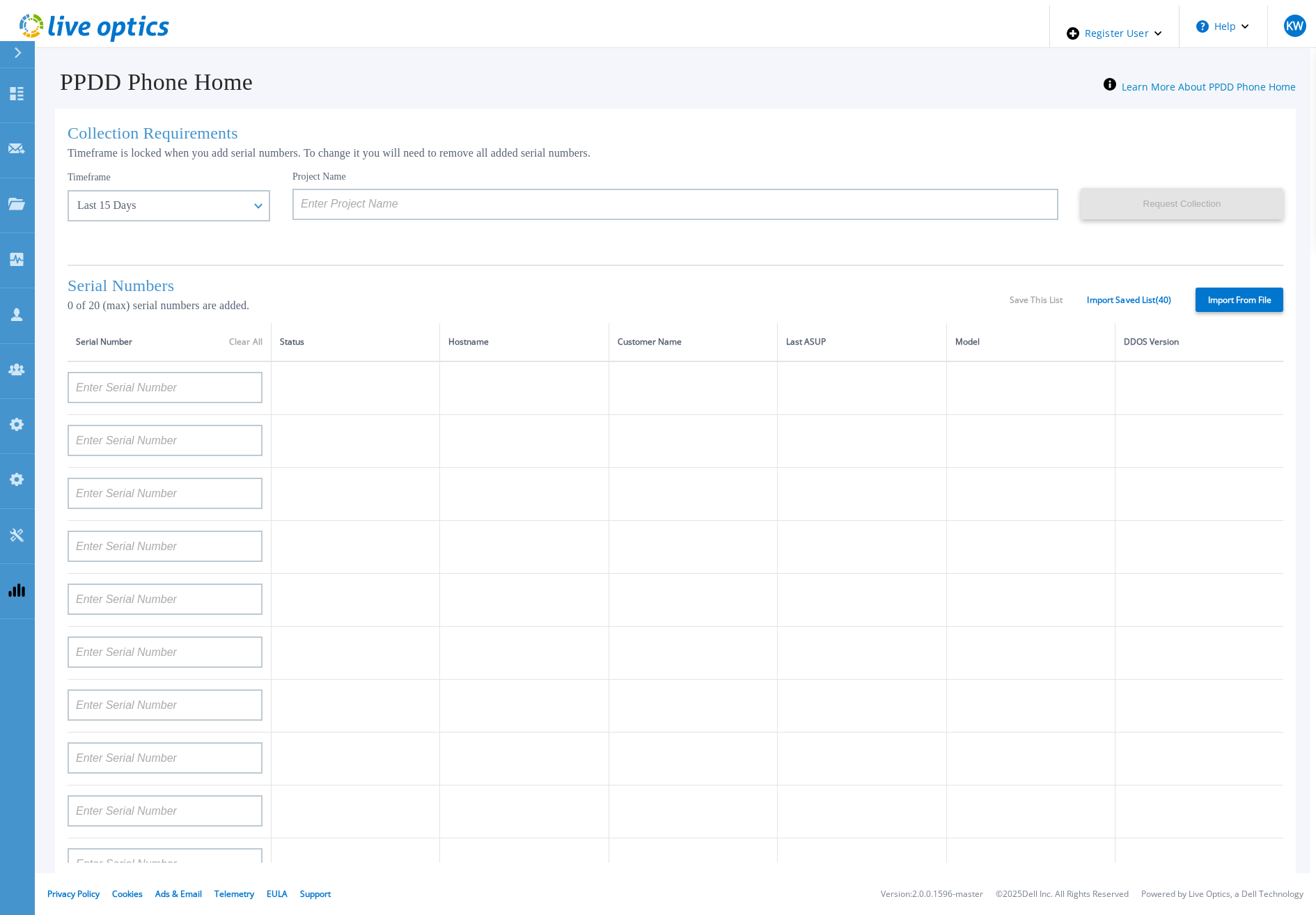
type input "APM00193603655"
type input "APM00212517749"
type input "APX00232503742"
type input "APM00212702822"
type input "APM00212610953"
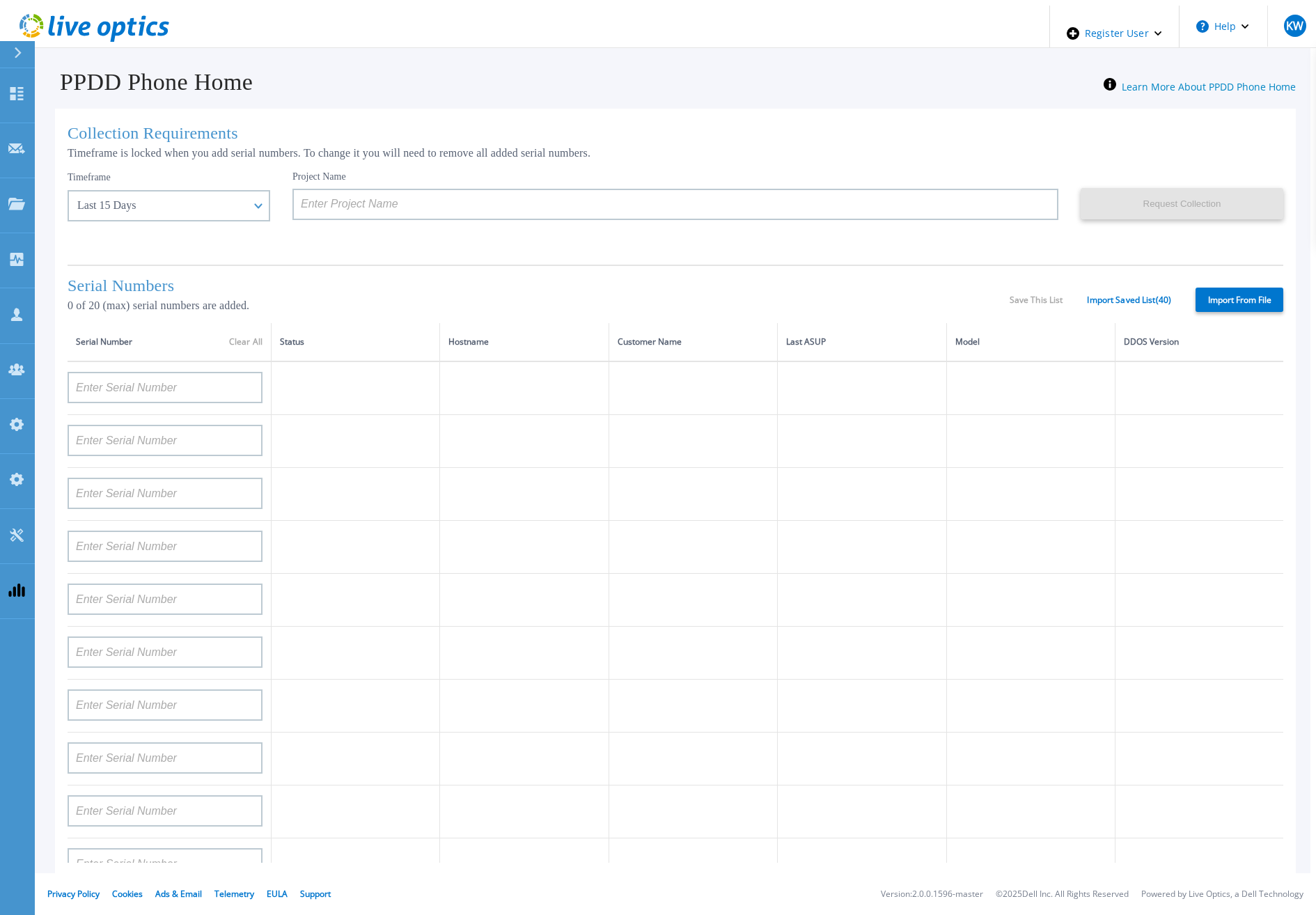
type input "APM00202614668"
type input "APM00212613652"
type input "APX00222101185"
type input "AUDVUX6XJHDJFE"
type input "APM00133543104"
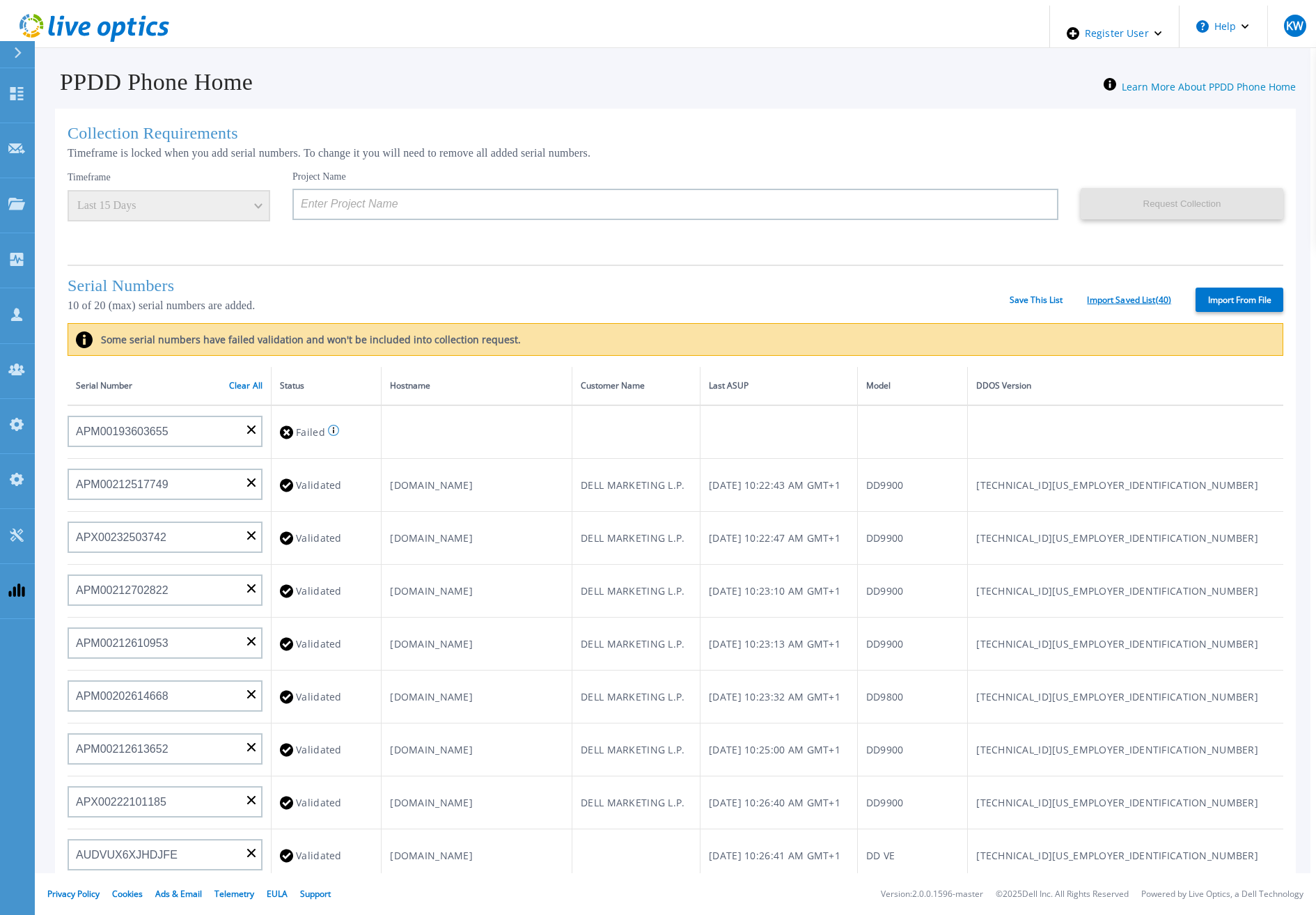
click at [1128, 302] on link "Import Saved List ( 40 )" at bounding box center [1129, 300] width 85 height 10
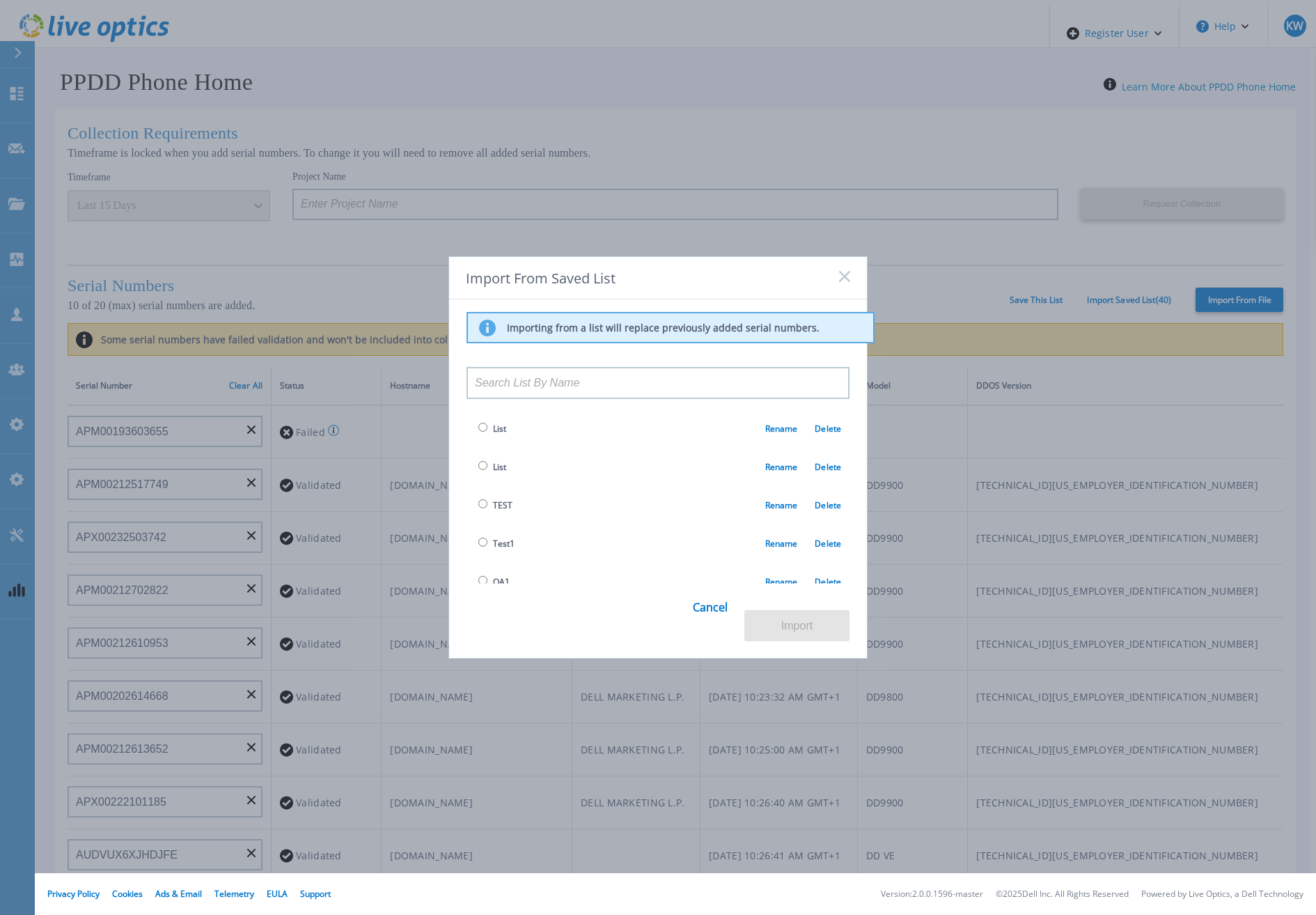
click at [504, 419] on td "List Rename Delete" at bounding box center [658, 428] width 383 height 38
click at [475, 534] on td "QA 5 Rename Delete" at bounding box center [658, 526] width 383 height 38
click at [478, 523] on input "radio" at bounding box center [483, 524] width 9 height 9
radio input "true"
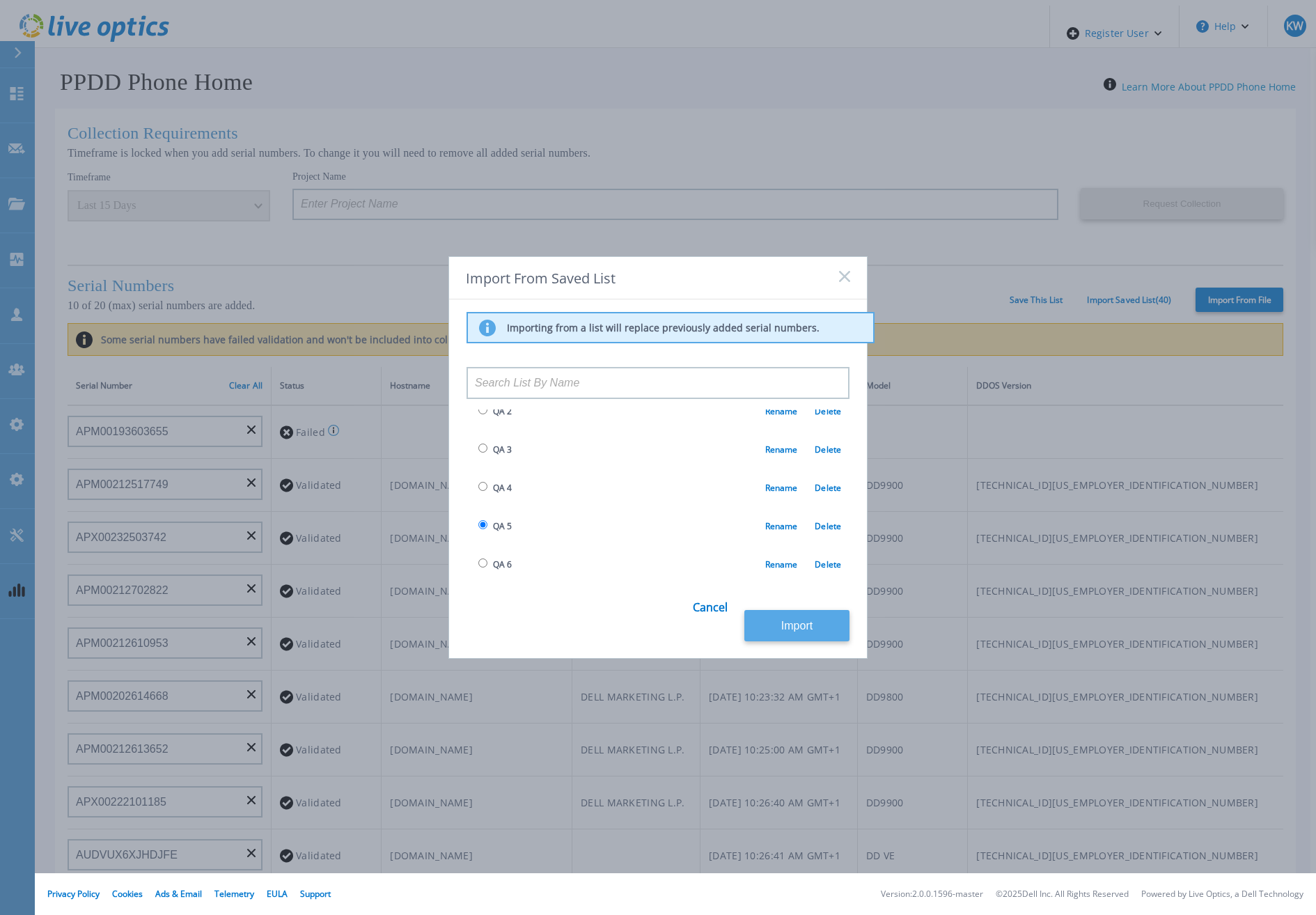
click at [786, 611] on button "Import" at bounding box center [797, 626] width 105 height 31
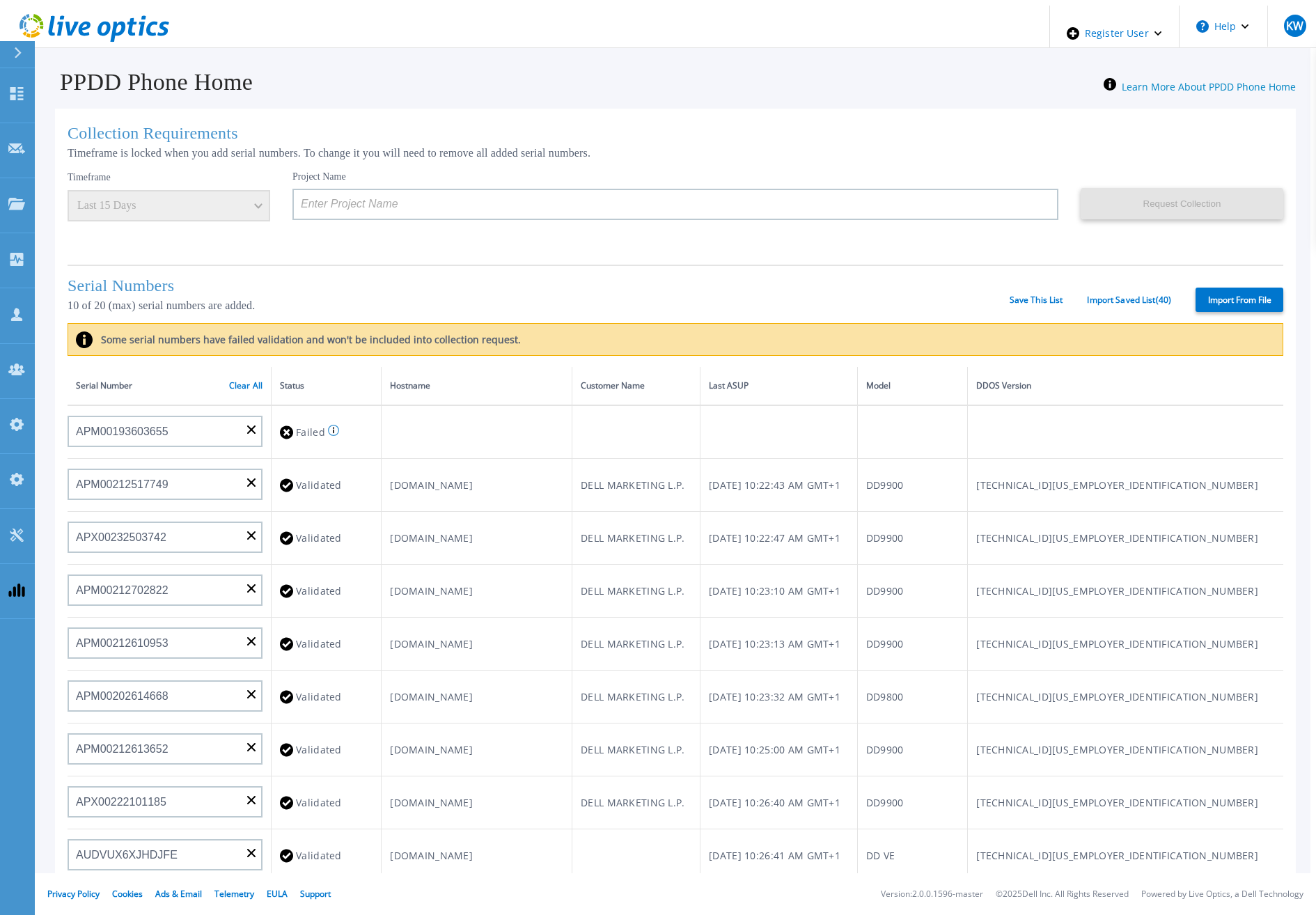
type input "APM00193603655"
type input "APM00212517749"
type input "APX00232503742"
type input "APM00212702822"
type input "APM00212610953"
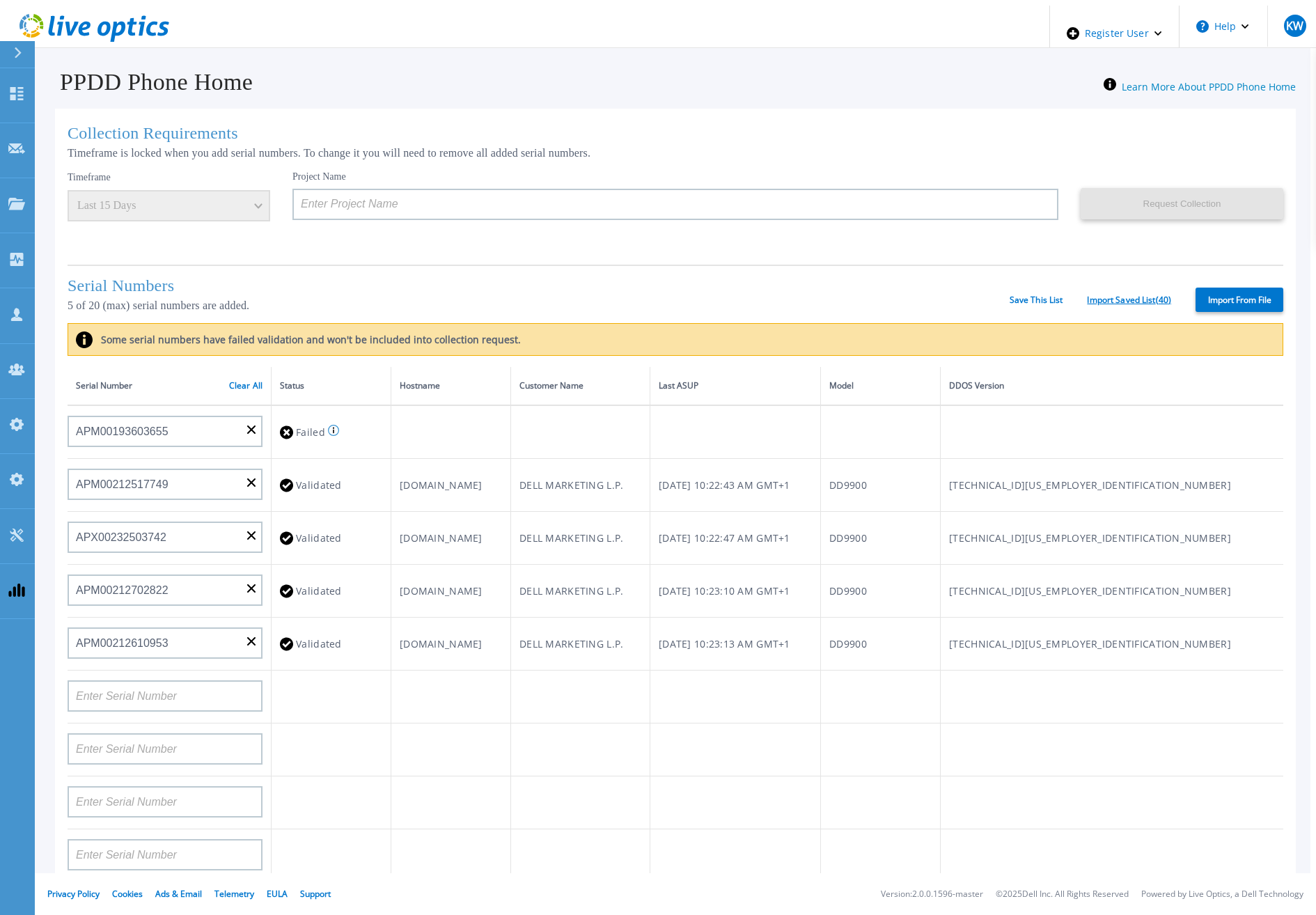
click at [1118, 299] on link "Import Saved List ( 40 )" at bounding box center [1129, 300] width 85 height 10
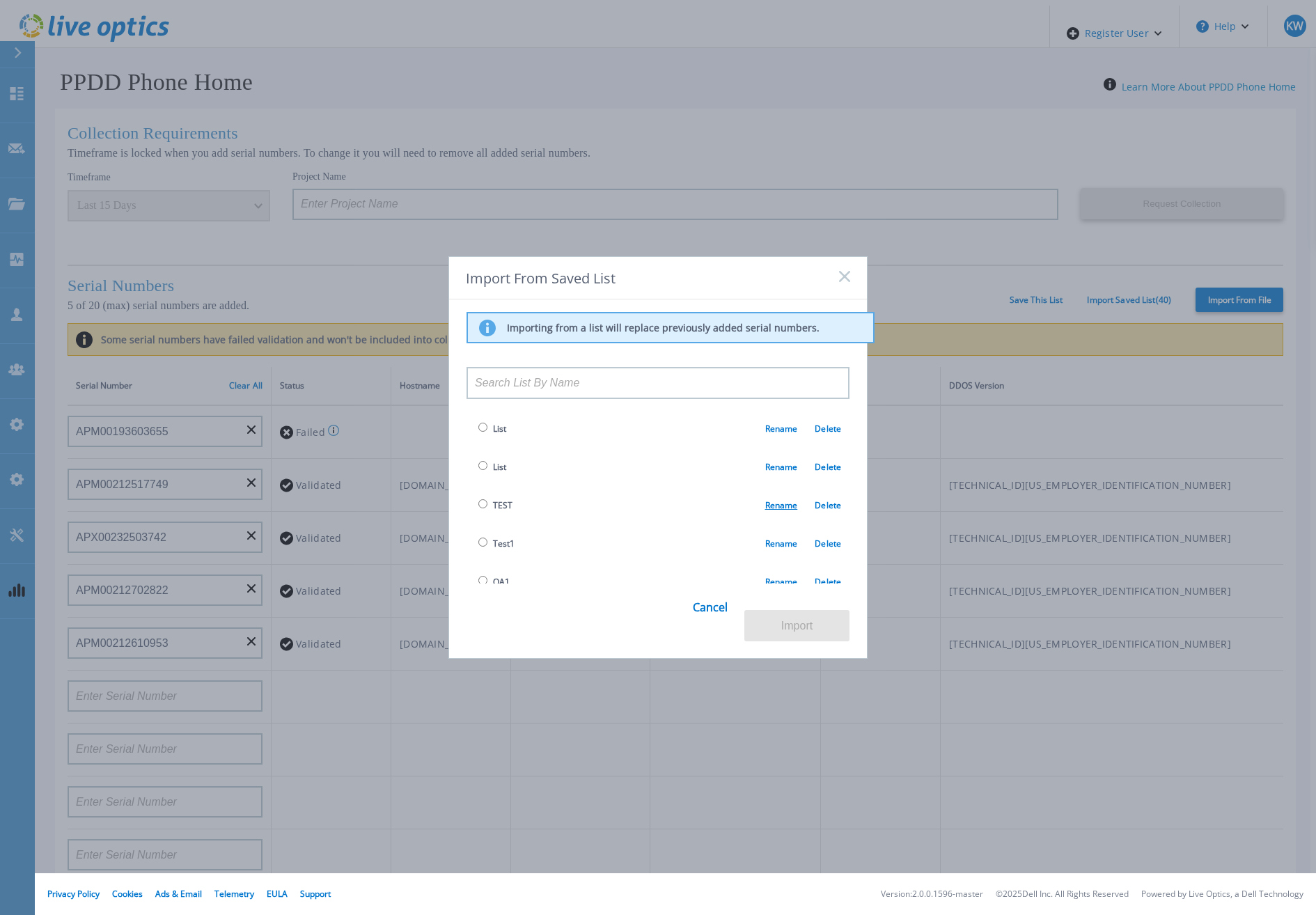
click at [784, 505] on link "Rename" at bounding box center [781, 506] width 33 height 12
drag, startPoint x: 768, startPoint y: 516, endPoint x: 741, endPoint y: 569, distance: 59.5
drag, startPoint x: 741, startPoint y: 569, endPoint x: 658, endPoint y: 515, distance: 99.0
click at [658, 515] on td "TEST Rename Delete" at bounding box center [658, 505] width 383 height 38
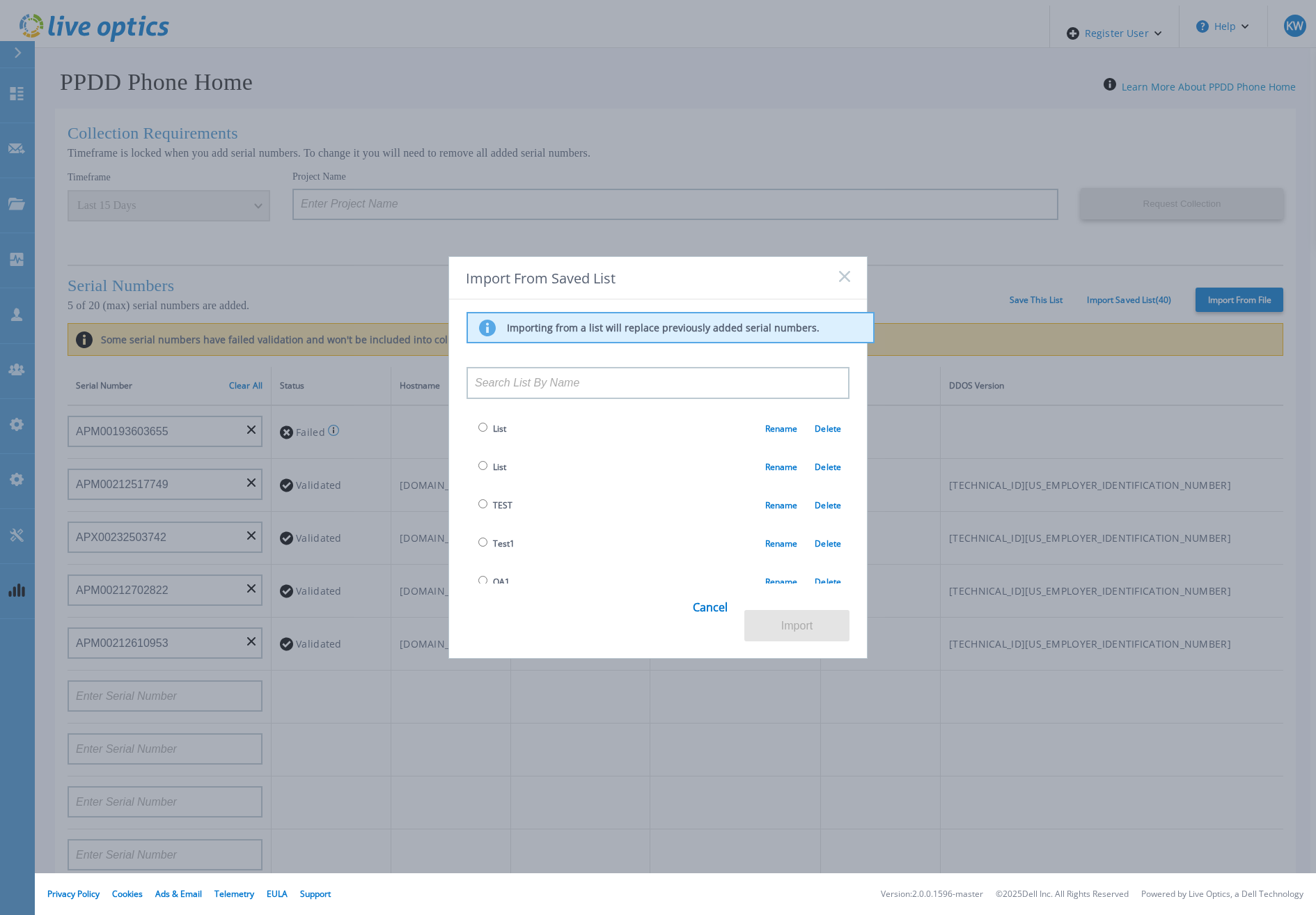
click at [642, 485] on td "List Rename Delete" at bounding box center [658, 467] width 383 height 38
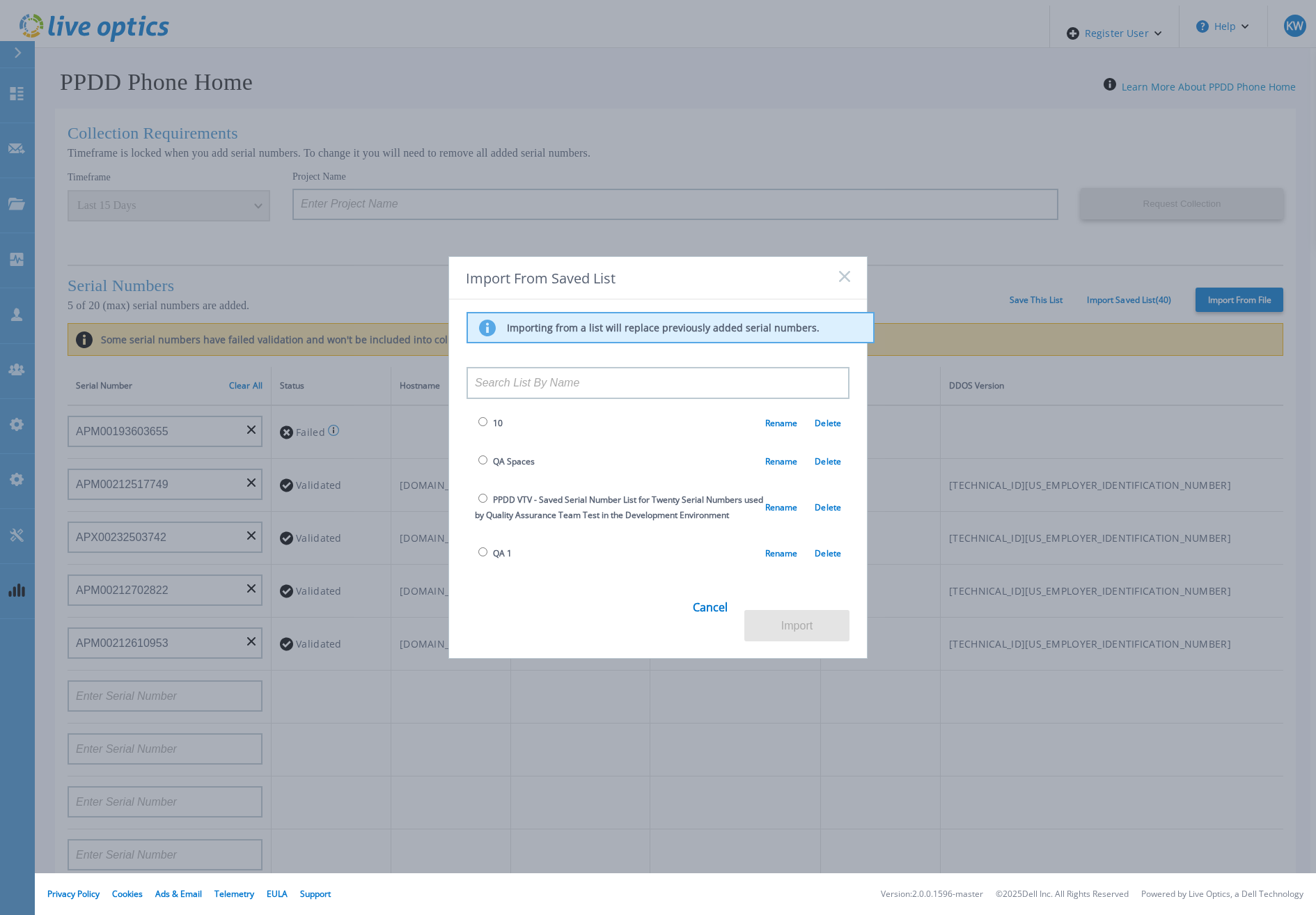
scroll to position [1362, 0]
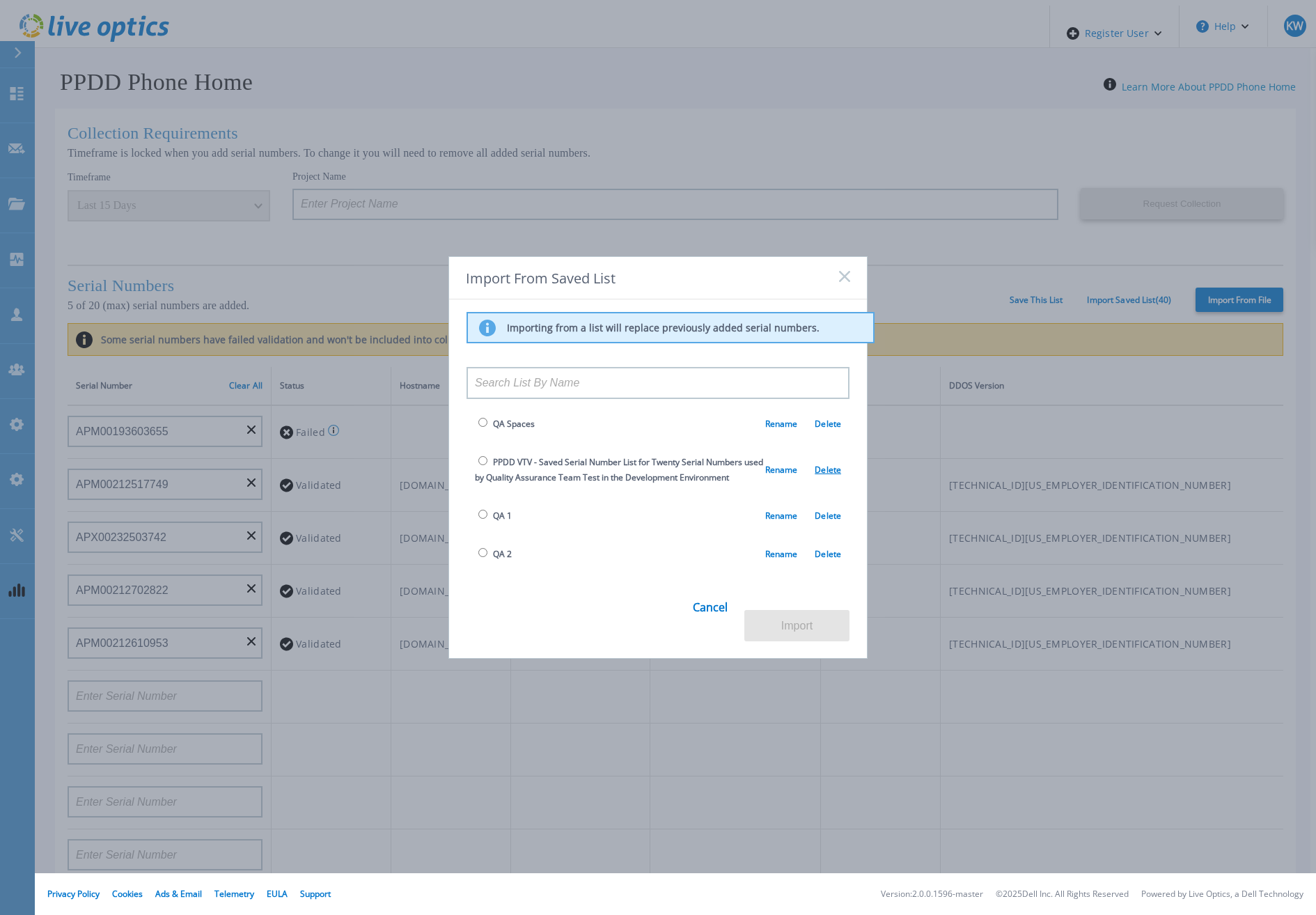
click at [798, 464] on link "Delete" at bounding box center [819, 470] width 44 height 12
click at [795, 464] on link "Rename" at bounding box center [781, 470] width 33 height 12
click at [672, 496] on td "QA 1 Rename Delete" at bounding box center [658, 515] width 383 height 38
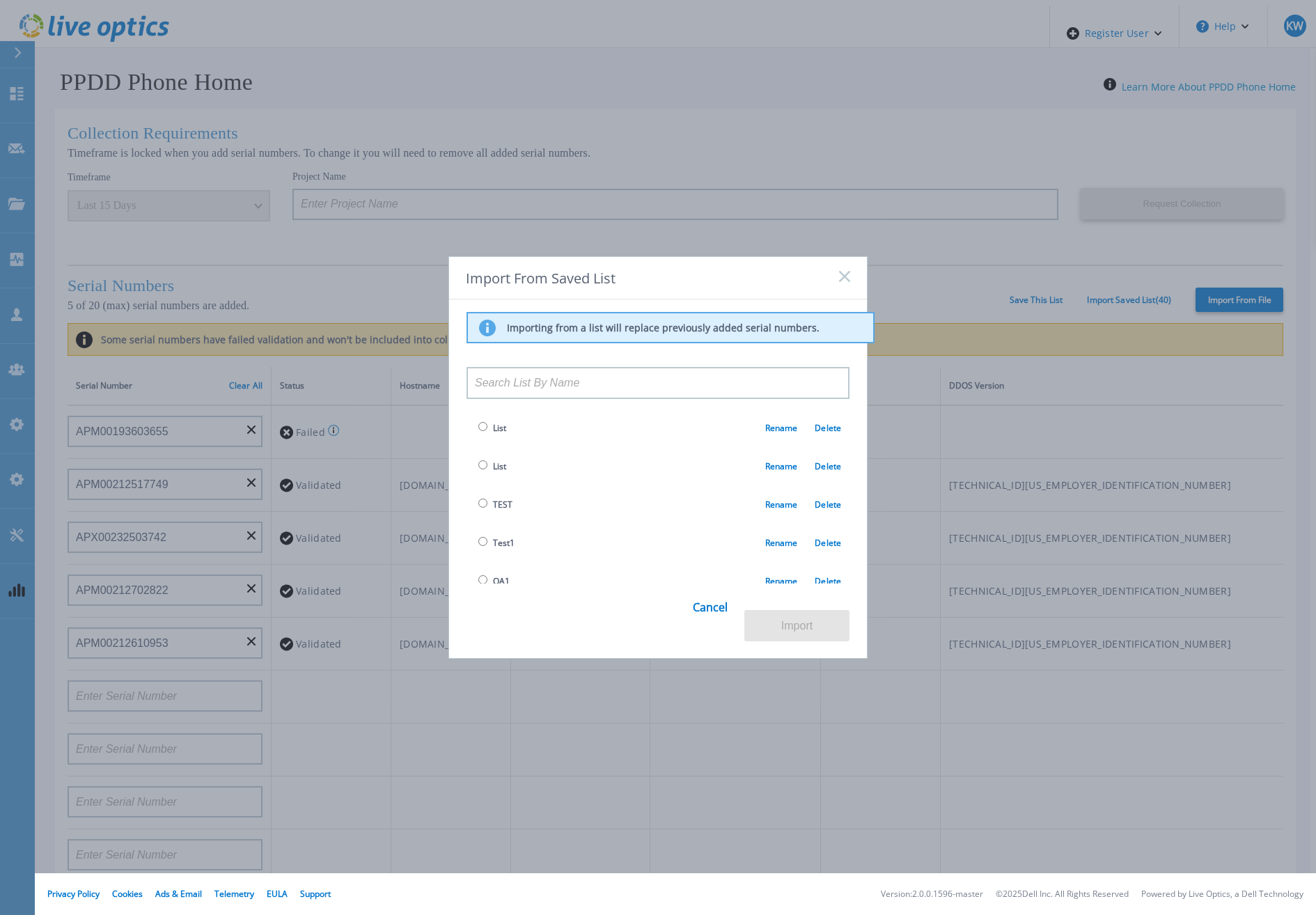
scroll to position [0, 0]
click at [562, 386] on input at bounding box center [658, 383] width 383 height 32
type input "j"
click at [712, 624] on link "Cancel" at bounding box center [710, 615] width 35 height 54
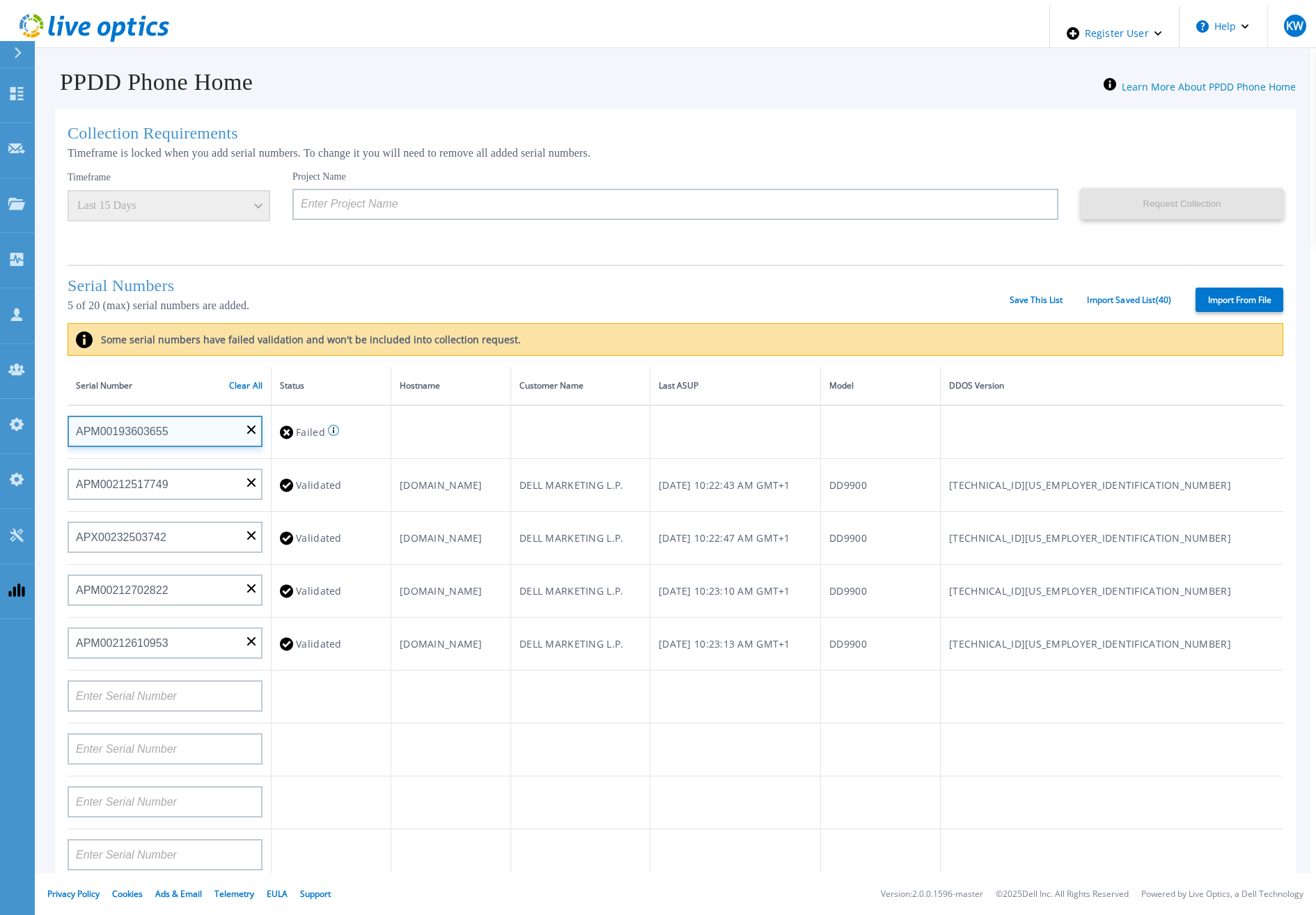
click at [255, 416] on input "APM00193603655" at bounding box center [165, 431] width 195 height 31
click at [118, 53] on div "PPDD Phone Home Learn More About PPDD Phone Home" at bounding box center [668, 74] width 1255 height 42
drag, startPoint x: 118, startPoint y: 49, endPoint x: 109, endPoint y: 36, distance: 15.8
click at [110, 36] on icon at bounding box center [117, 32] width 15 height 20
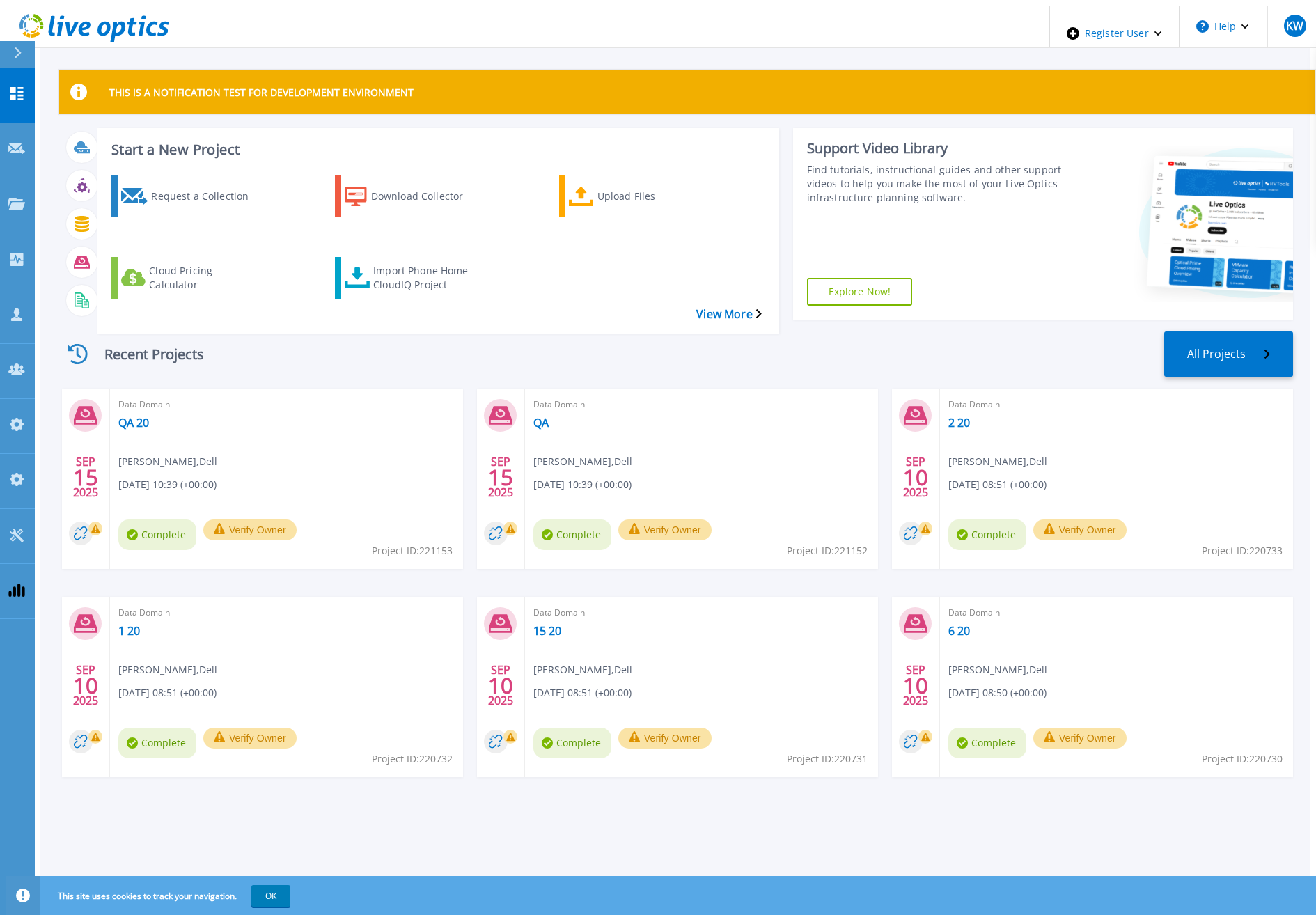
click at [531, 336] on div "Recent Projects All Projects" at bounding box center [676, 354] width 1234 height 46
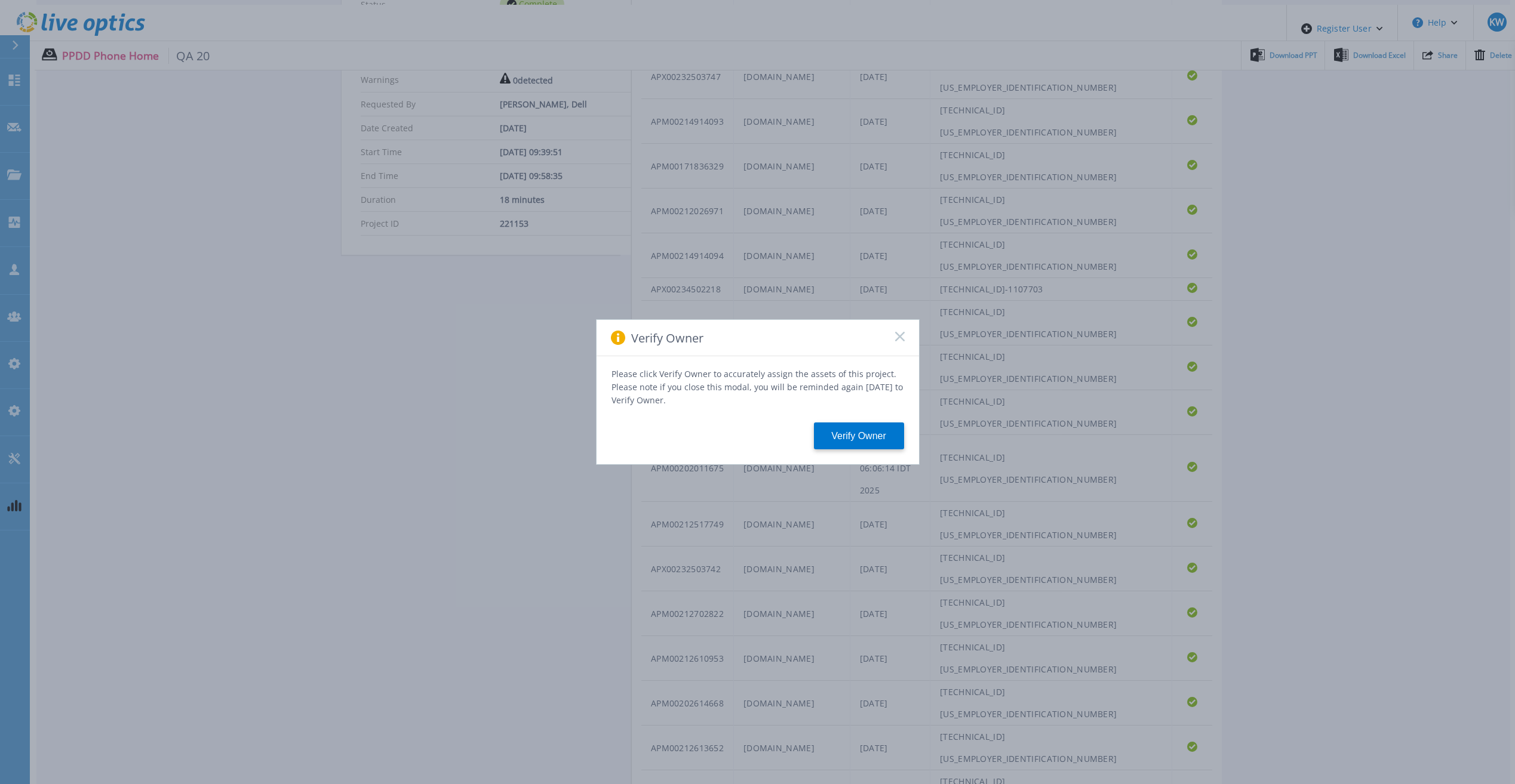
scroll to position [280, 0]
